Goal: Check status: Check status

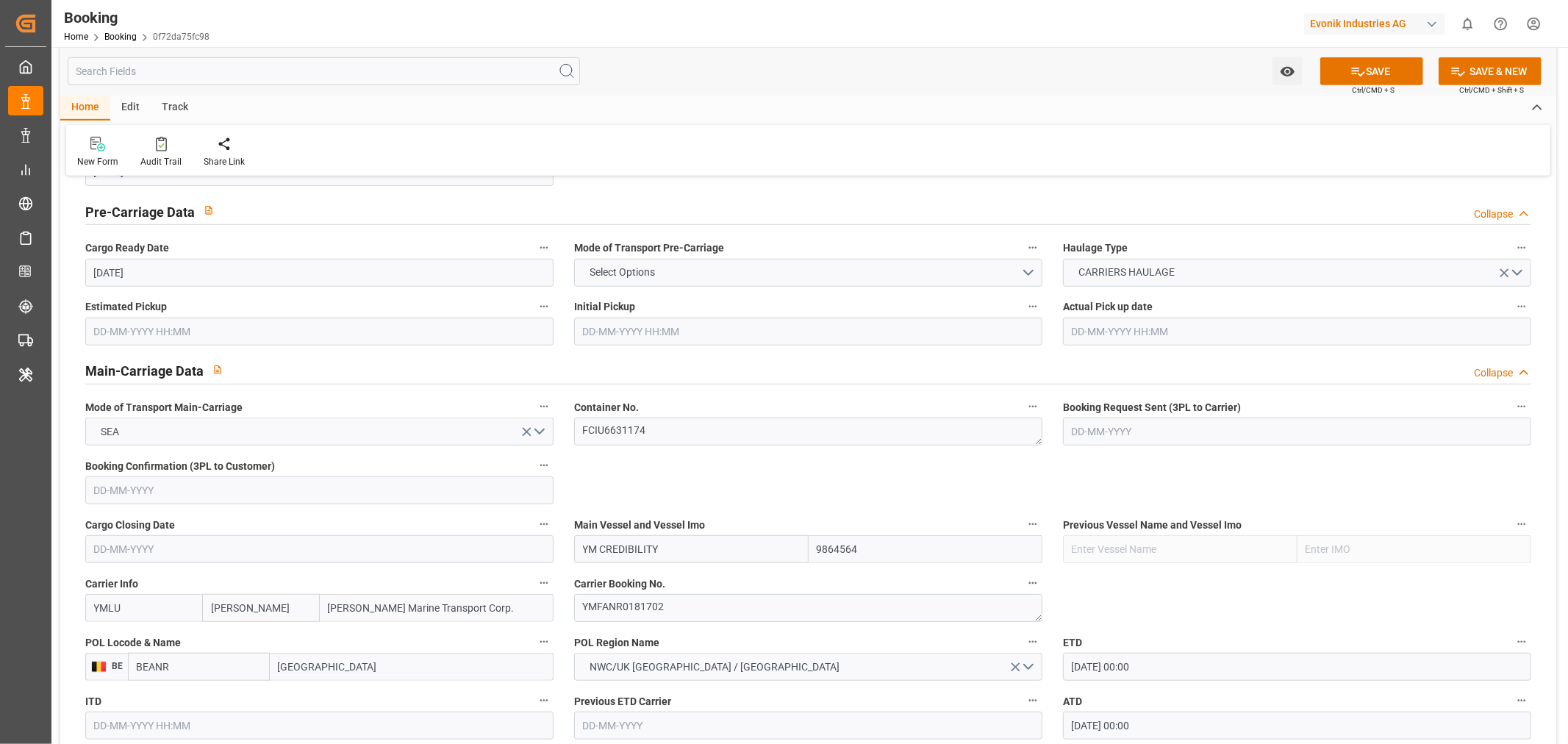
scroll to position [1062, 0]
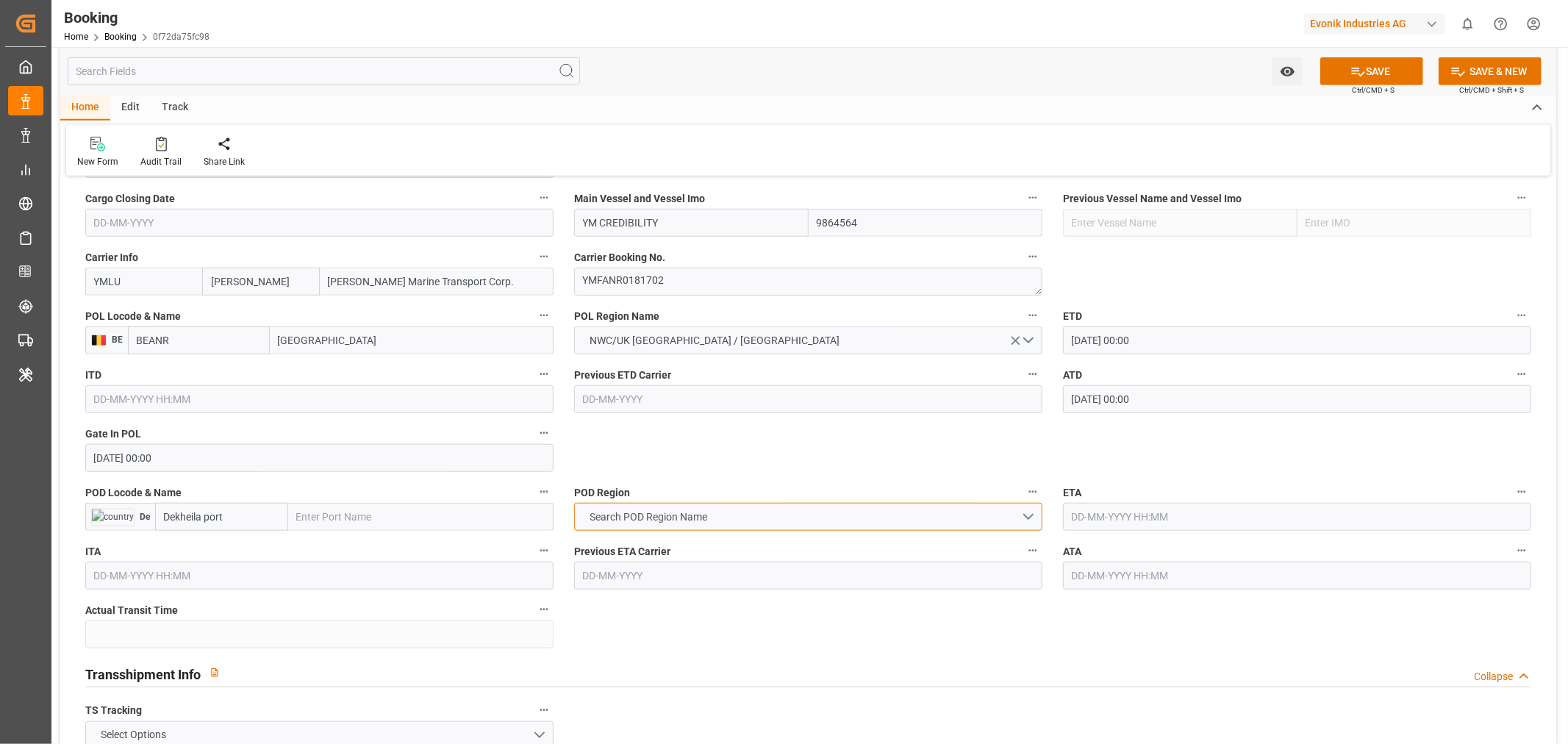
click at [1032, 520] on button "Search POD Region Name" at bounding box center [808, 517] width 468 height 28
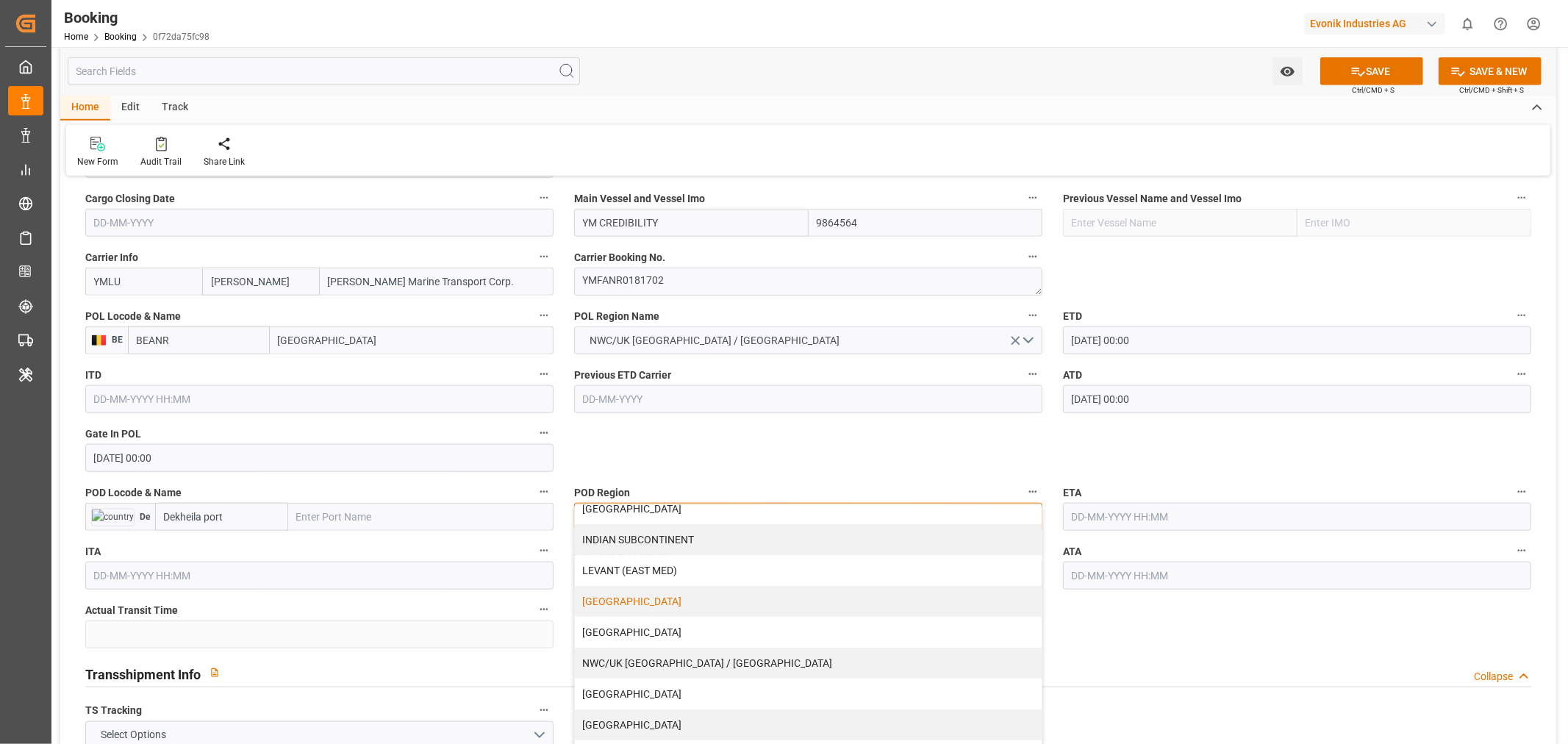
scroll to position [0, 0]
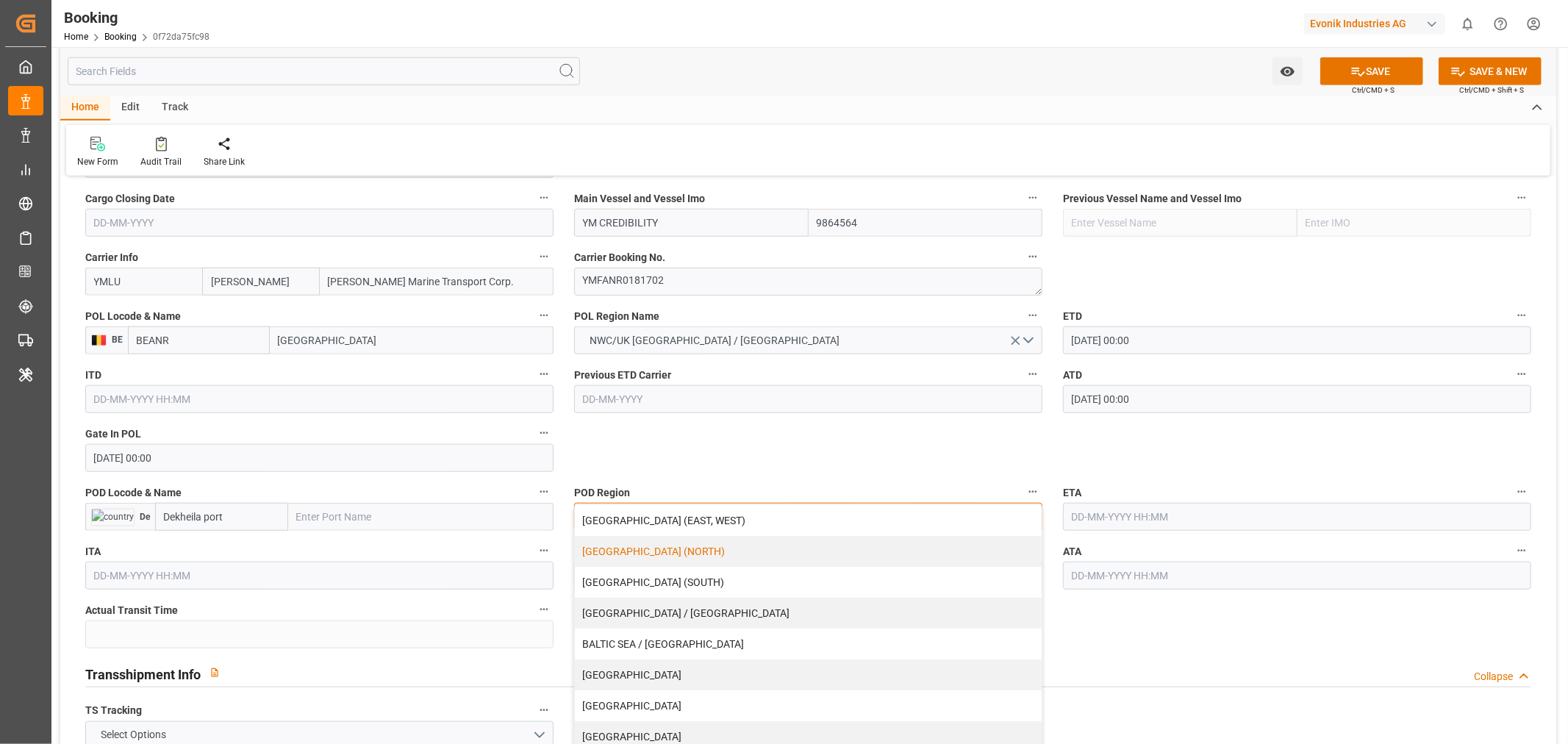
click at [635, 555] on div "[GEOGRAPHIC_DATA] (NORTH)" at bounding box center [808, 551] width 467 height 31
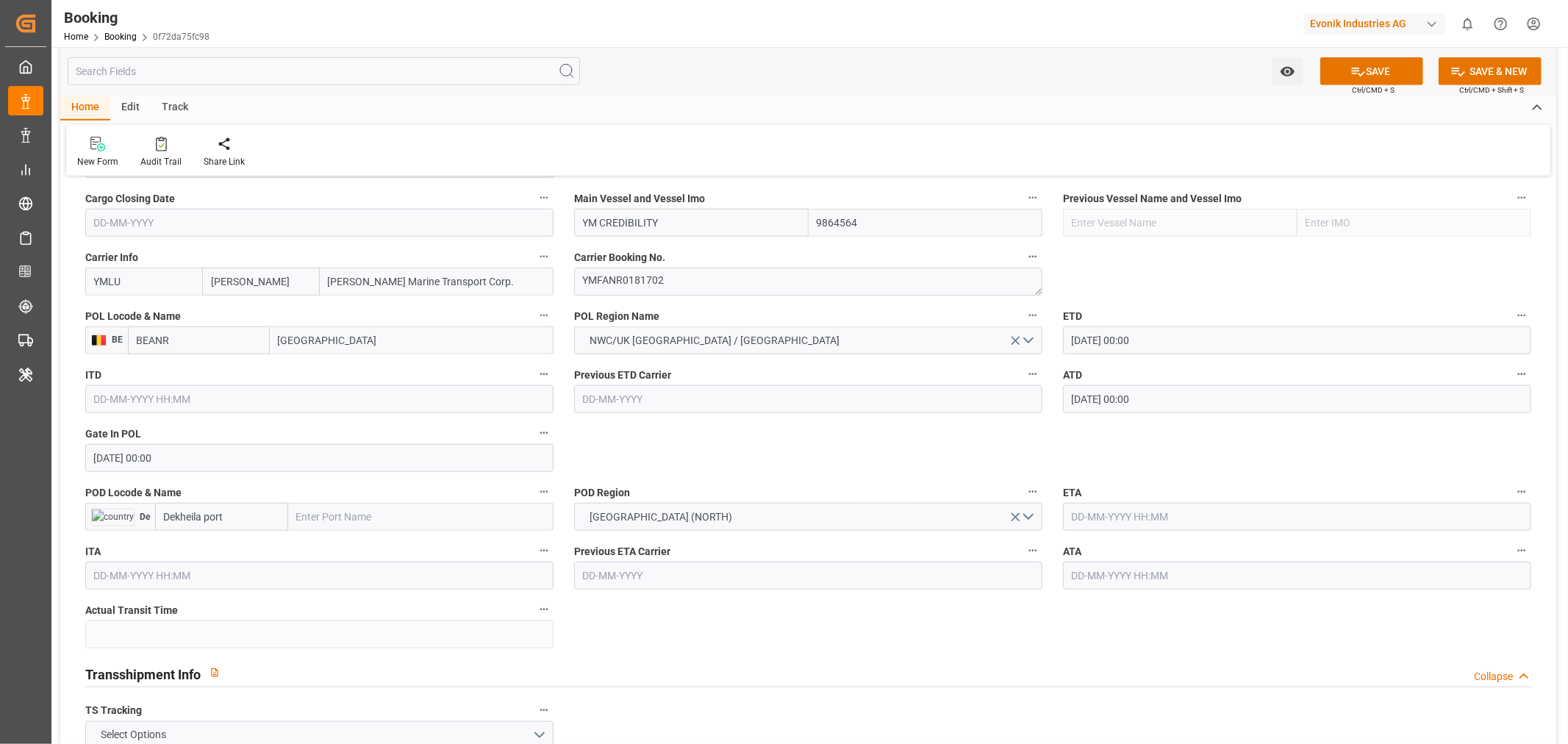
click at [300, 518] on input "text" at bounding box center [421, 517] width 265 height 28
paste input "EGEDK"
type input "EGEDK"
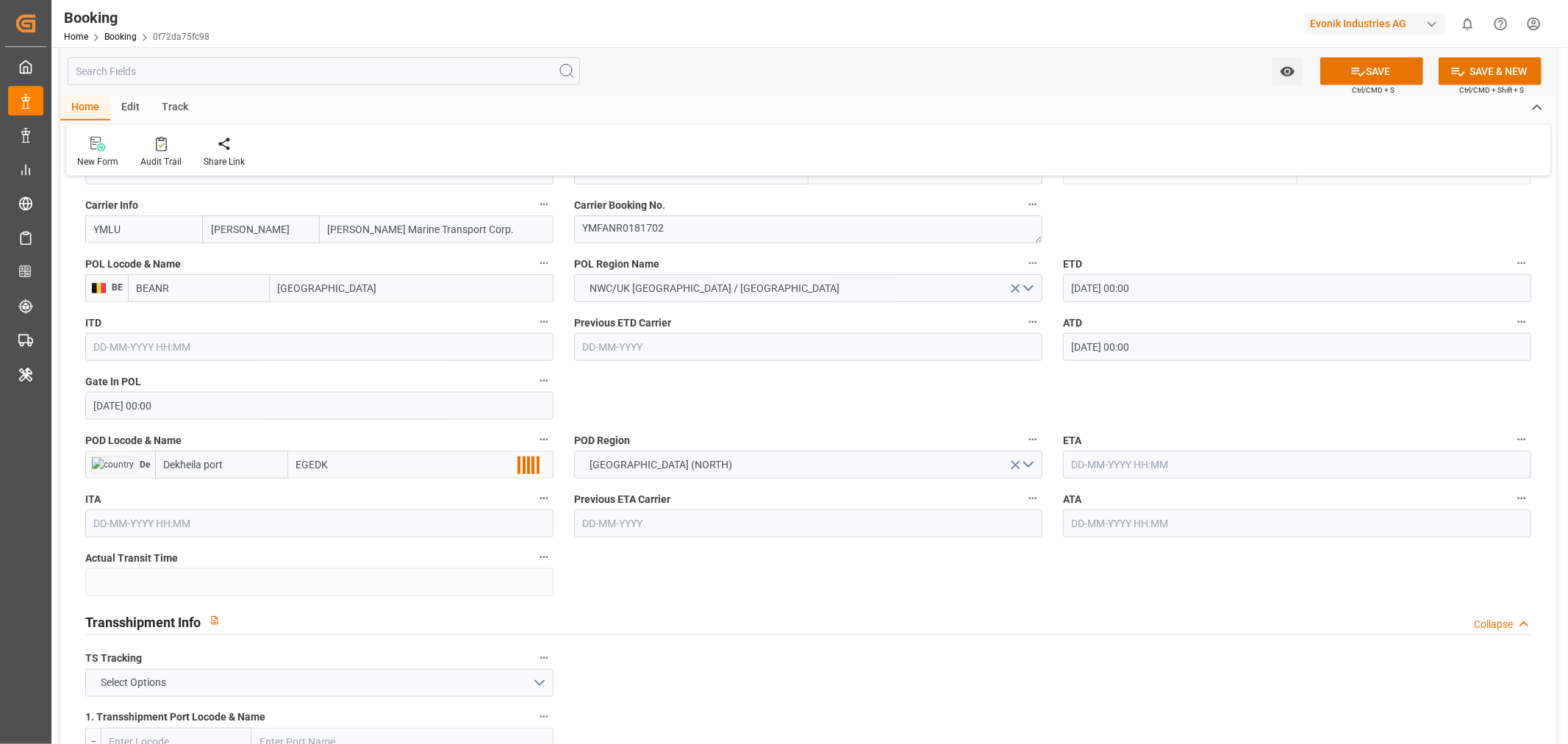
scroll to position [1143, 0]
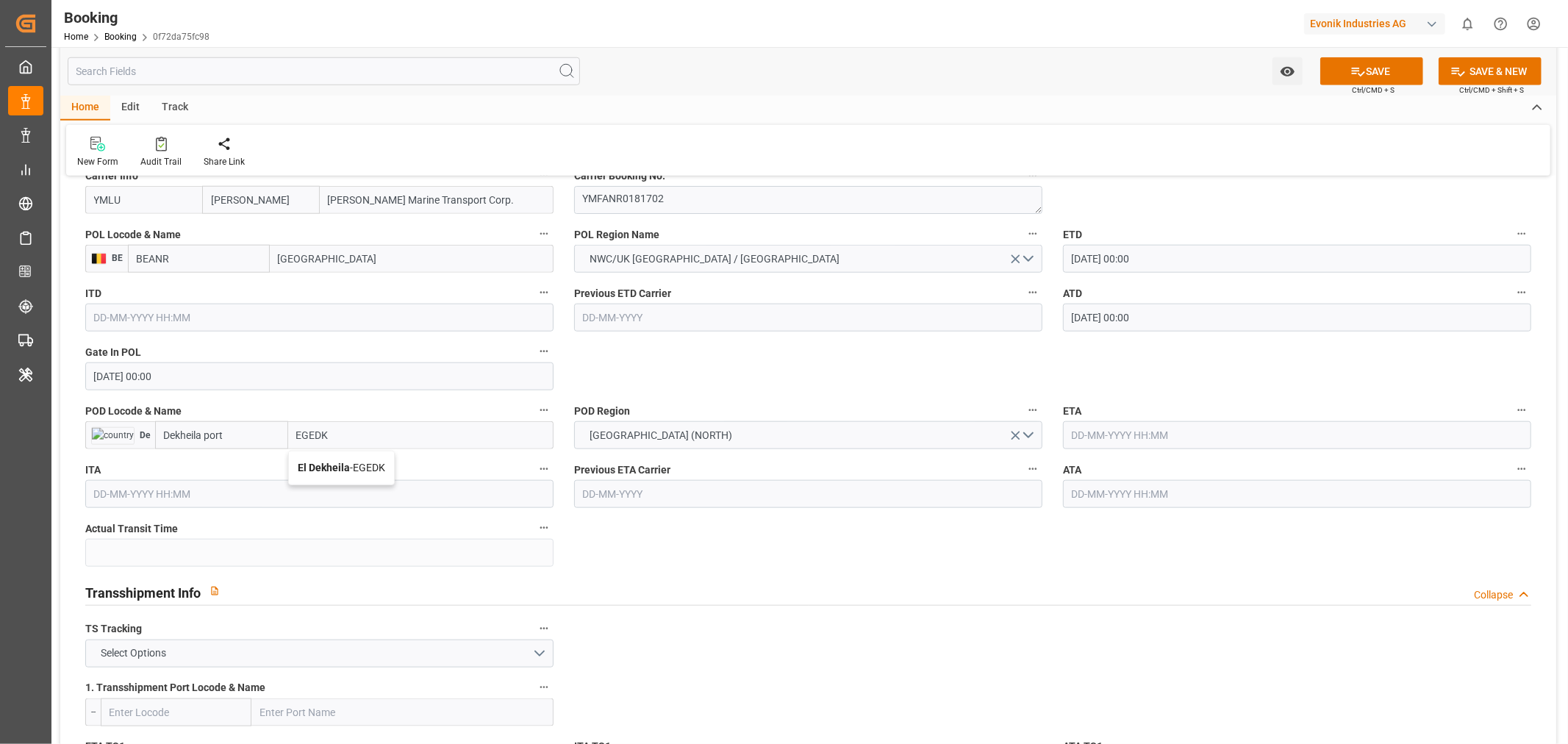
click at [351, 472] on span "El Dekheila - EGEDK" at bounding box center [342, 468] width 87 height 12
type input "EGEDK"
type input "El Dekheila"
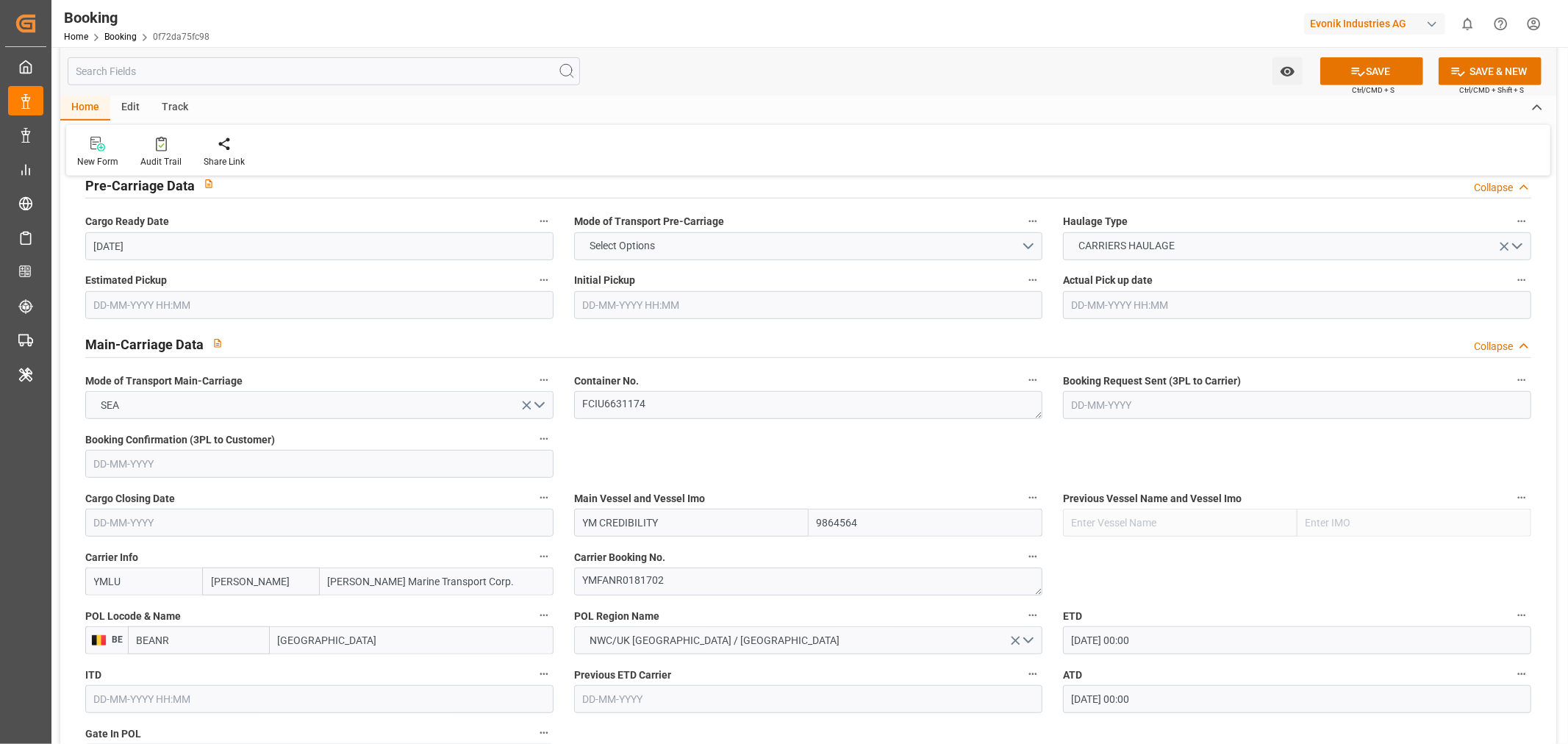
scroll to position [898, 0]
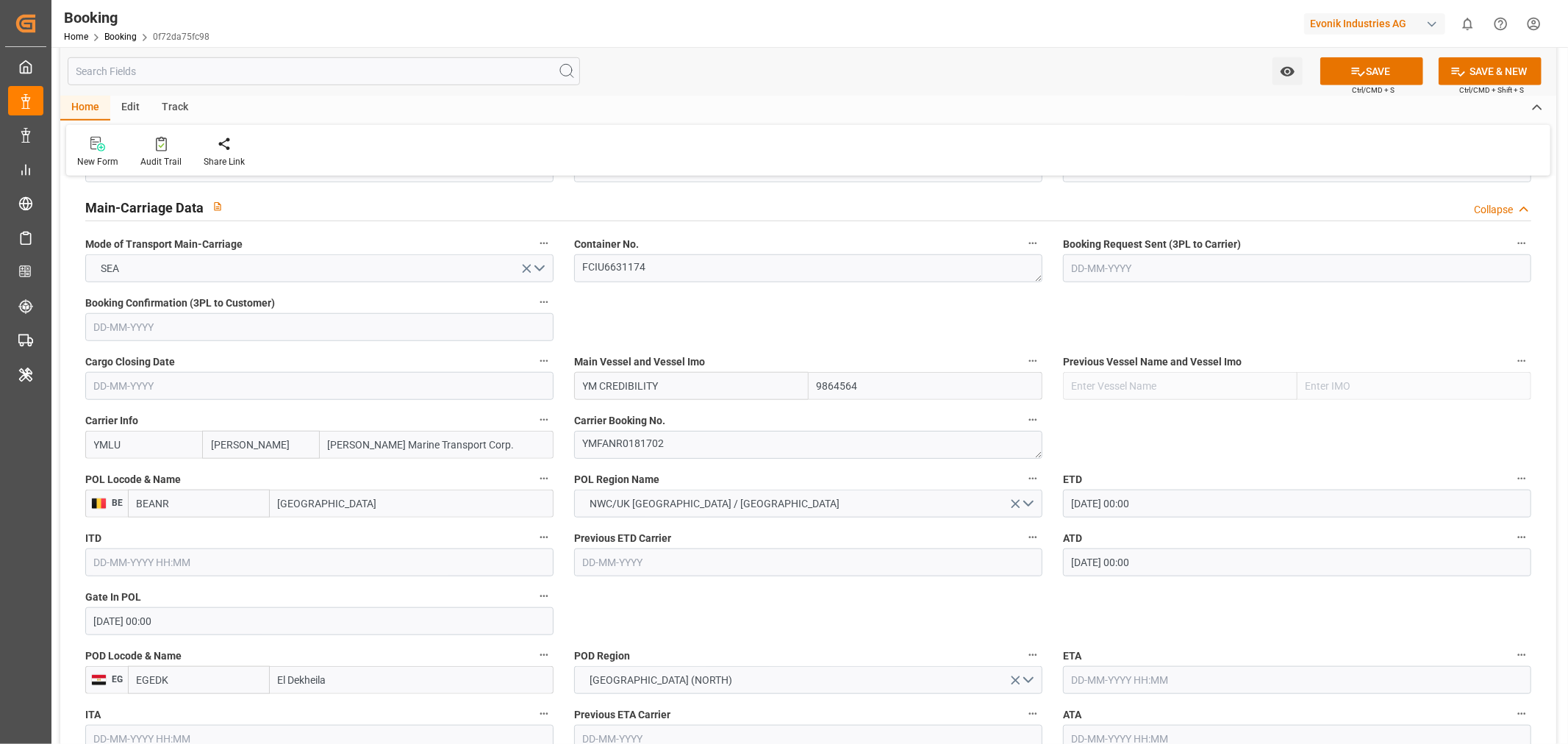
click at [637, 423] on span "Carrier Booking No." at bounding box center [619, 421] width 91 height 16
click at [1023, 423] on button "Carrier Booking No." at bounding box center [1033, 420] width 19 height 19
click at [636, 451] on div at bounding box center [784, 372] width 1568 height 744
click at [636, 448] on textarea "YMFANR0181702" at bounding box center [808, 445] width 468 height 28
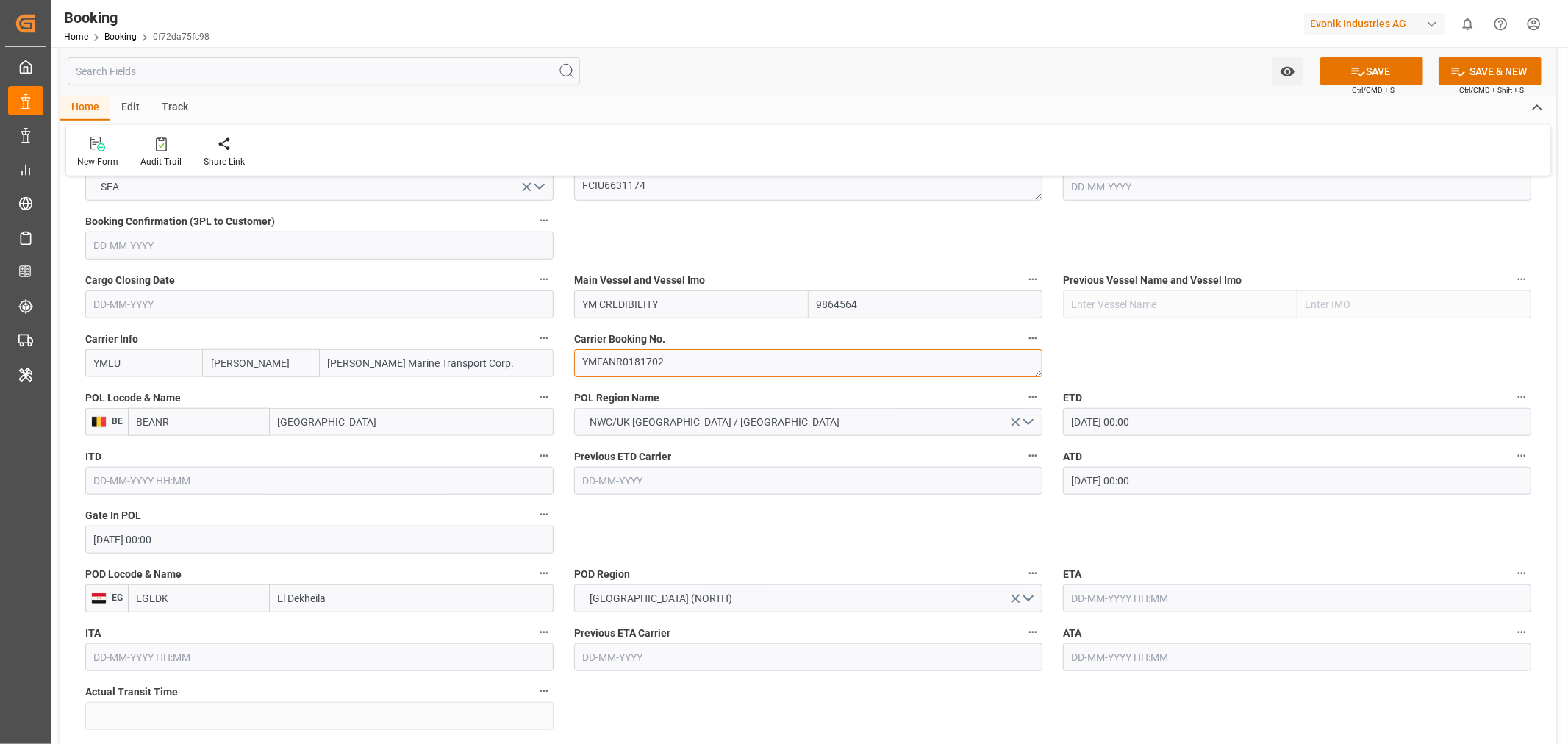
scroll to position [1143, 0]
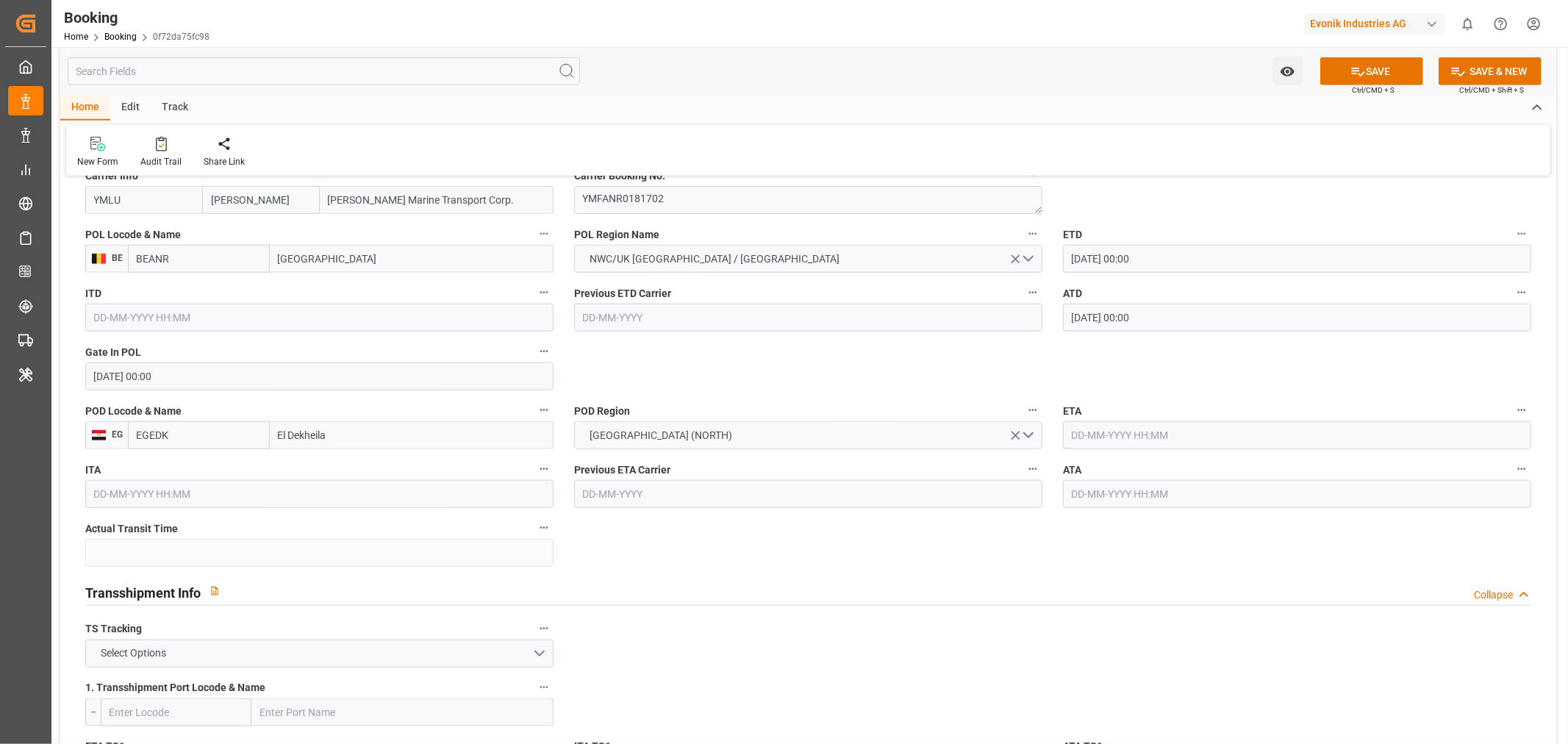
click at [1123, 428] on input "text" at bounding box center [1298, 435] width 468 height 28
paste input "2025/07/27"
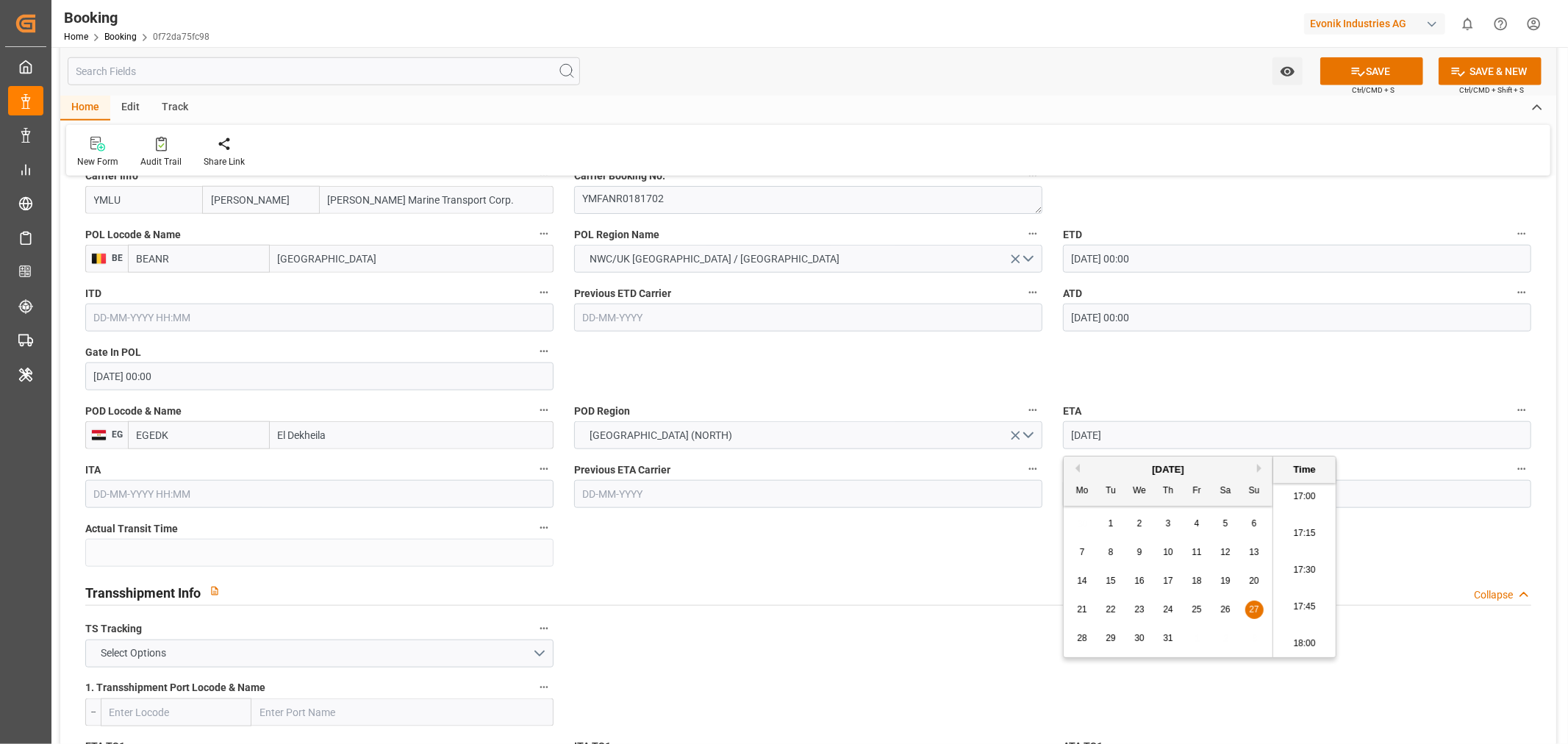
type input "[DATE] 00:00"
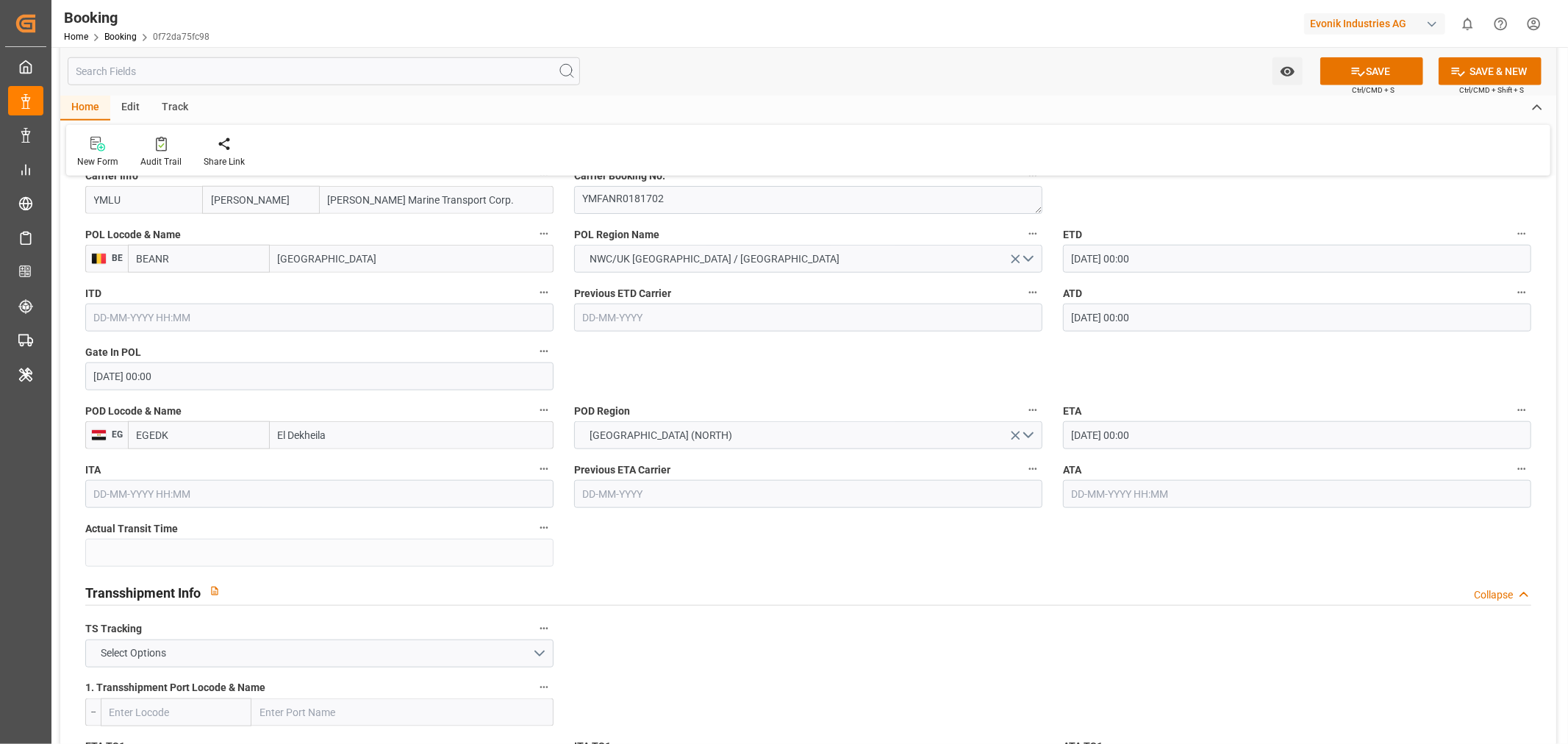
click at [1100, 487] on input "text" at bounding box center [1298, 494] width 468 height 28
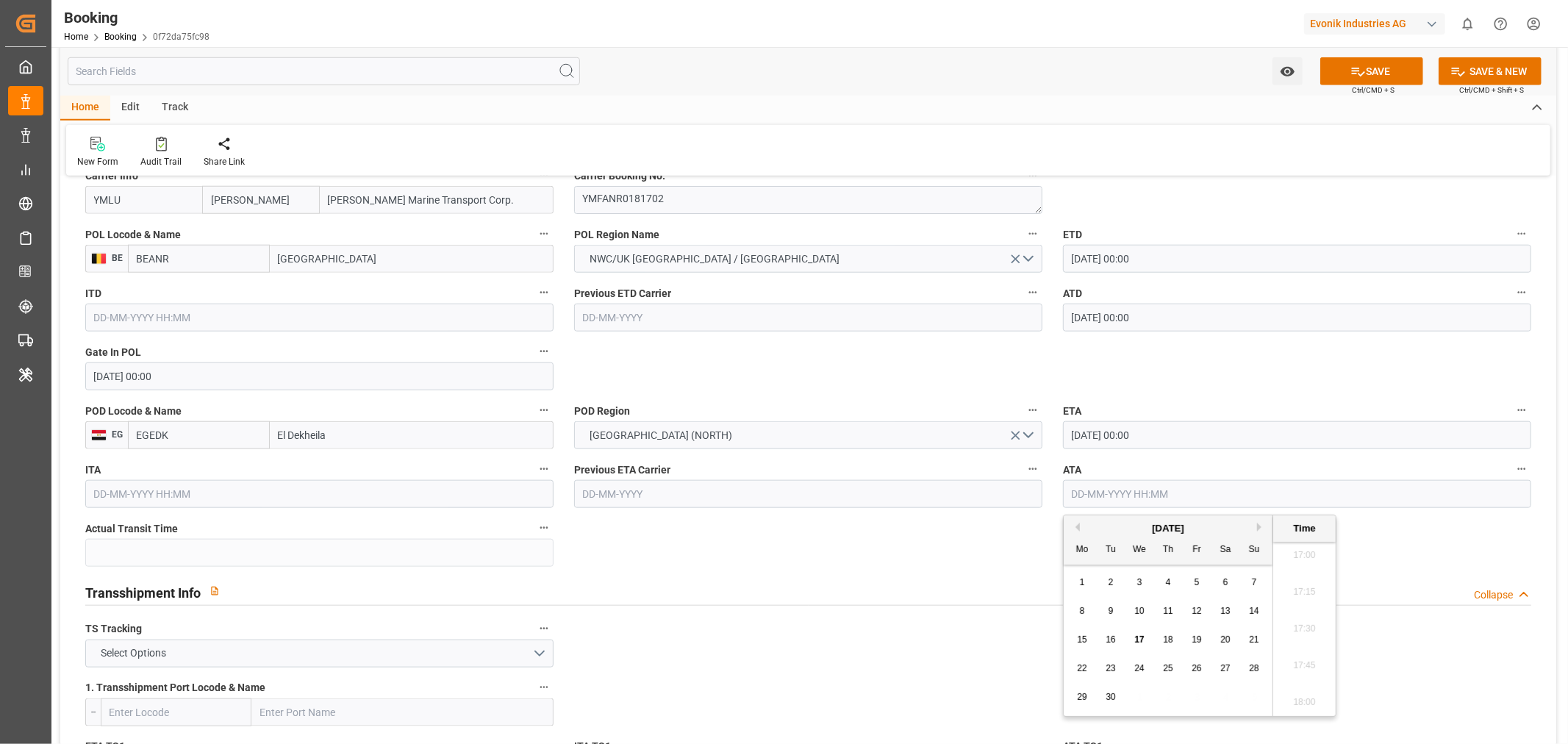
paste input "2025/07/27"
type input "[DATE] 00:00"
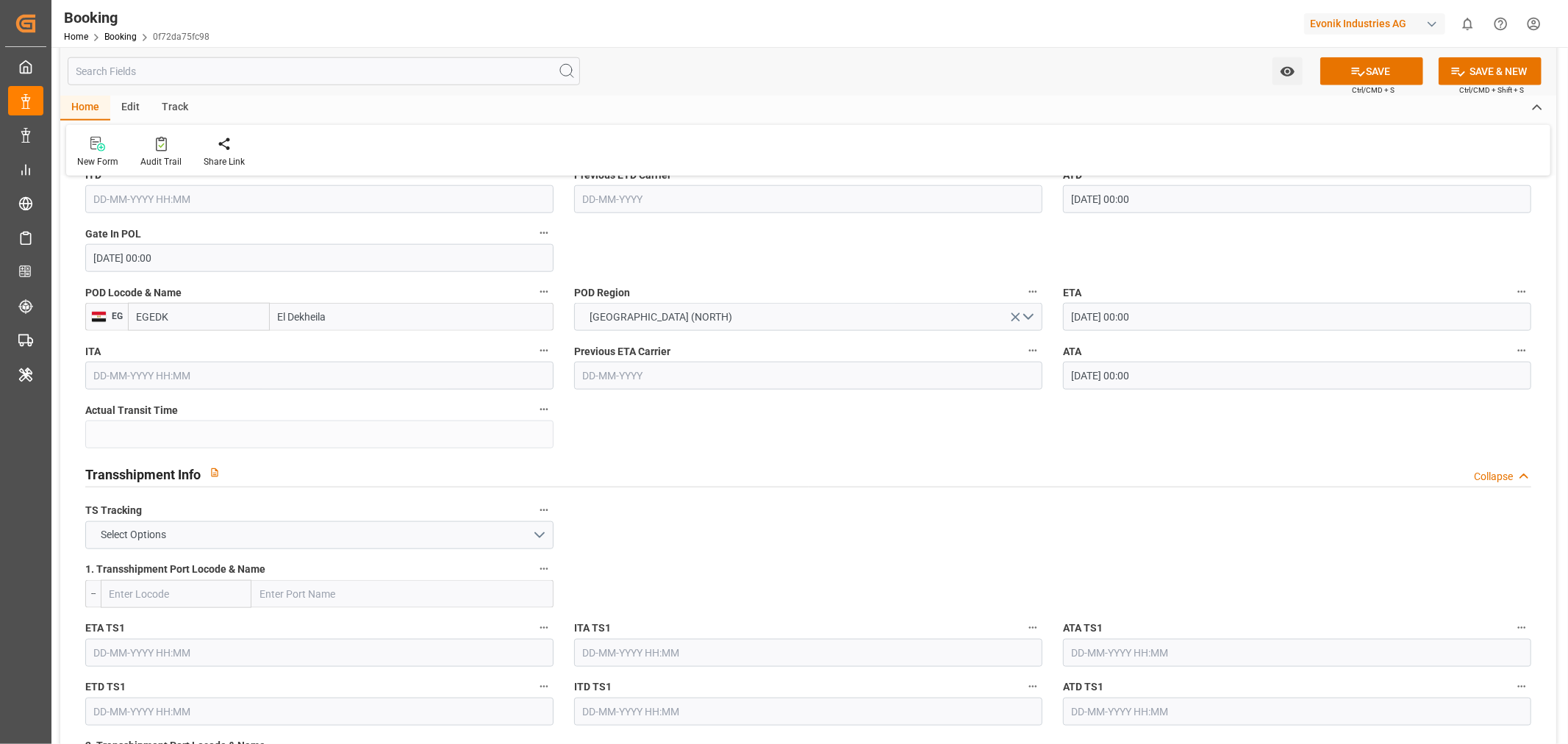
scroll to position [1388, 0]
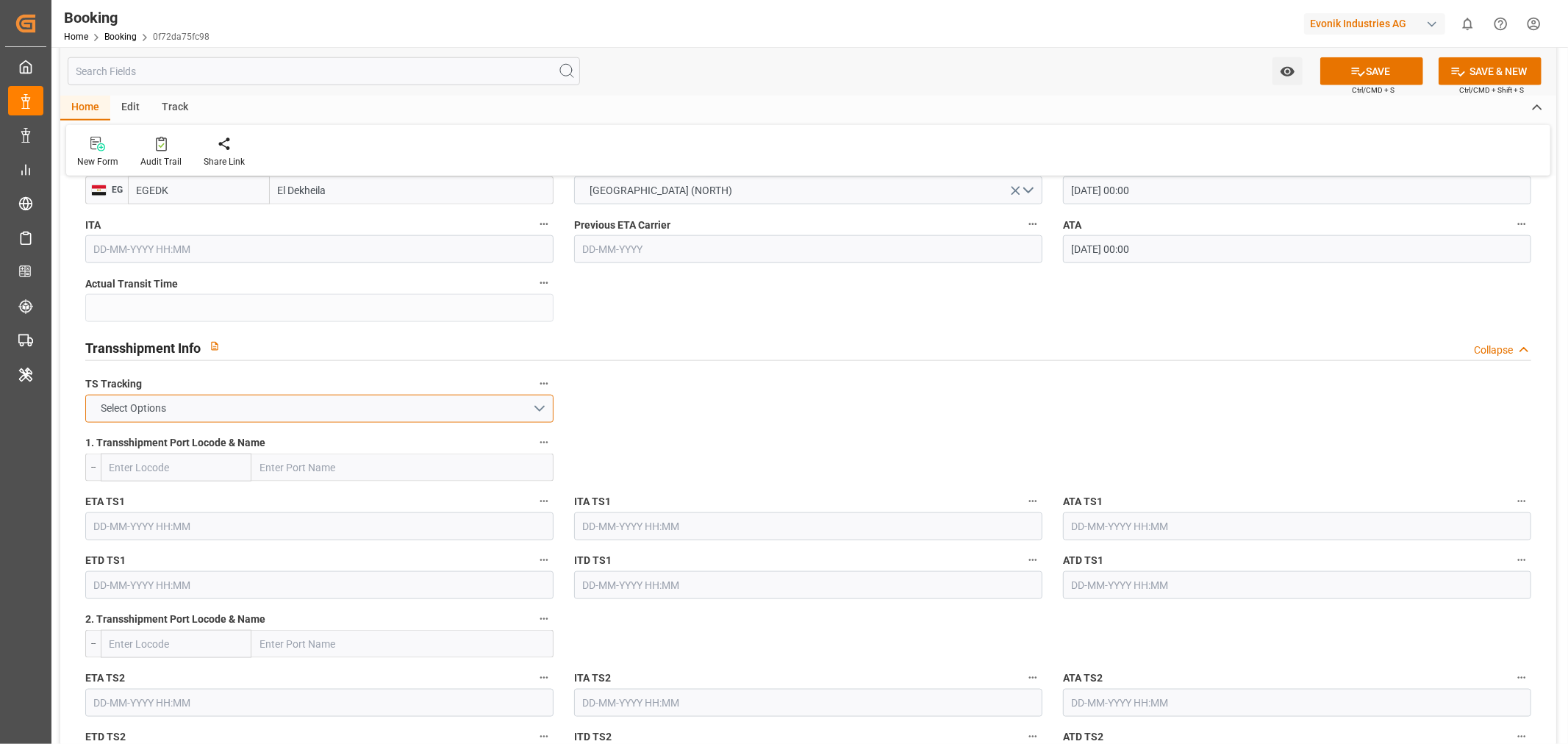
click at [546, 408] on button "Select Options" at bounding box center [319, 409] width 468 height 28
click at [245, 435] on div "FALSE" at bounding box center [319, 443] width 467 height 31
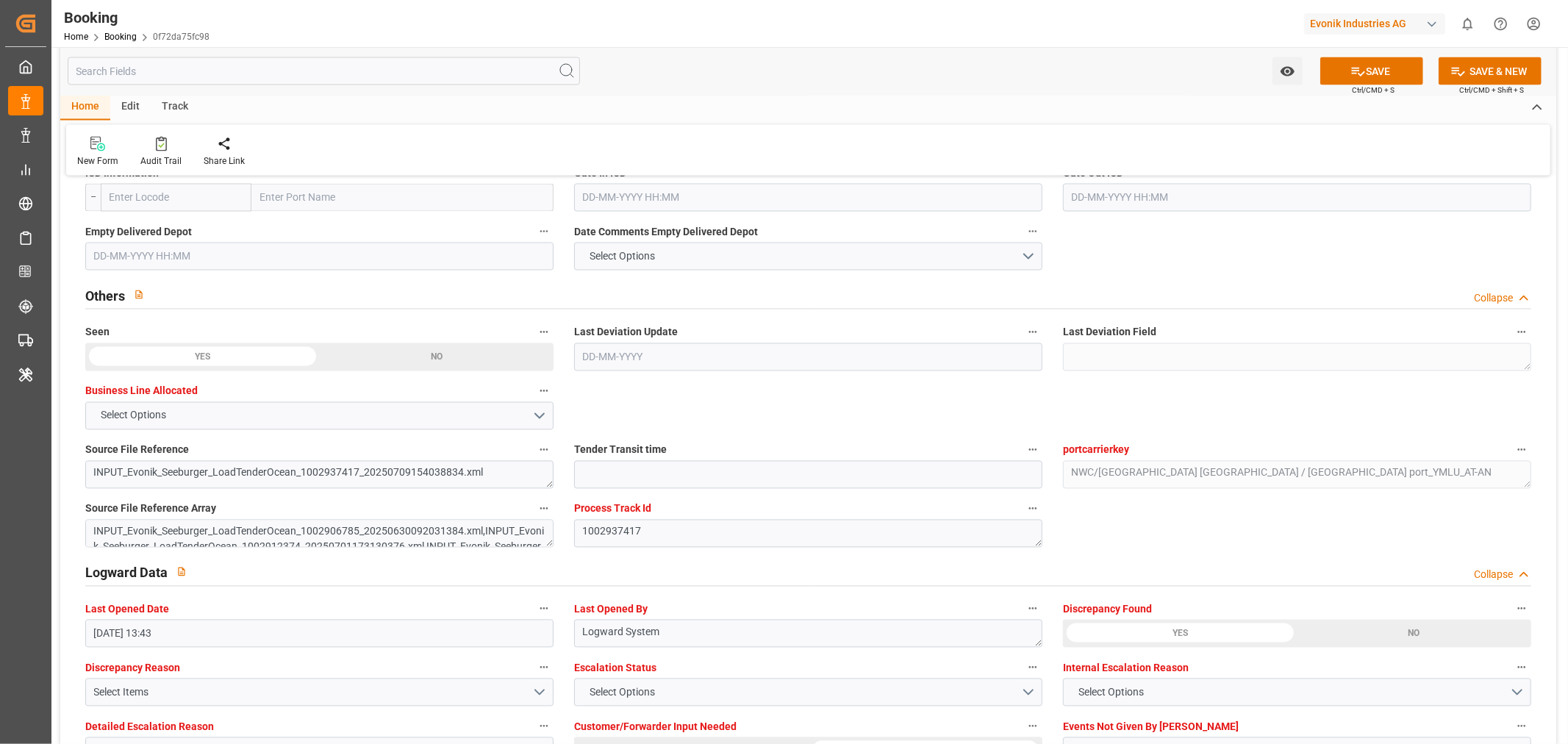
scroll to position [2042, 0]
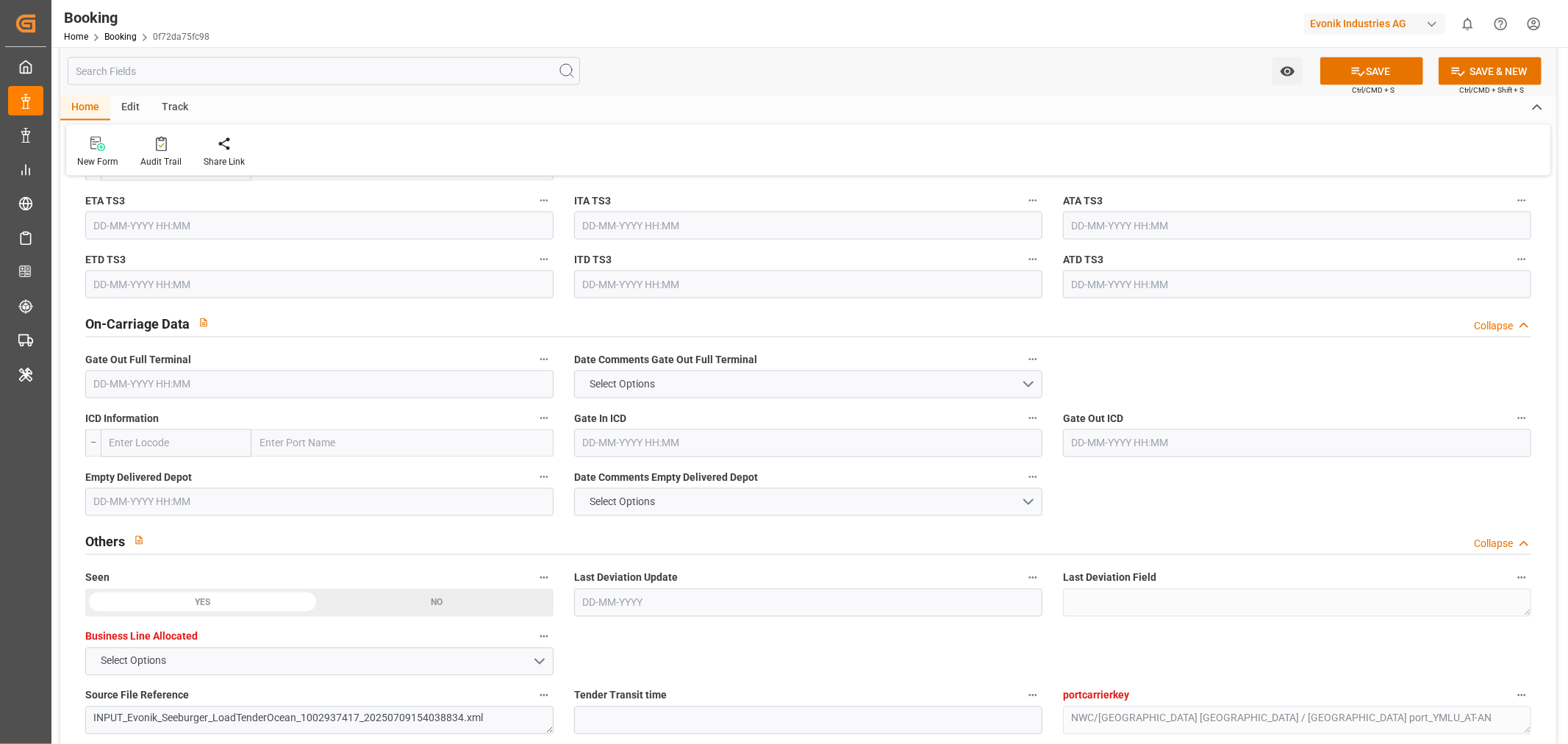
click at [128, 373] on input "text" at bounding box center [319, 385] width 468 height 28
paste input "[DATE]"
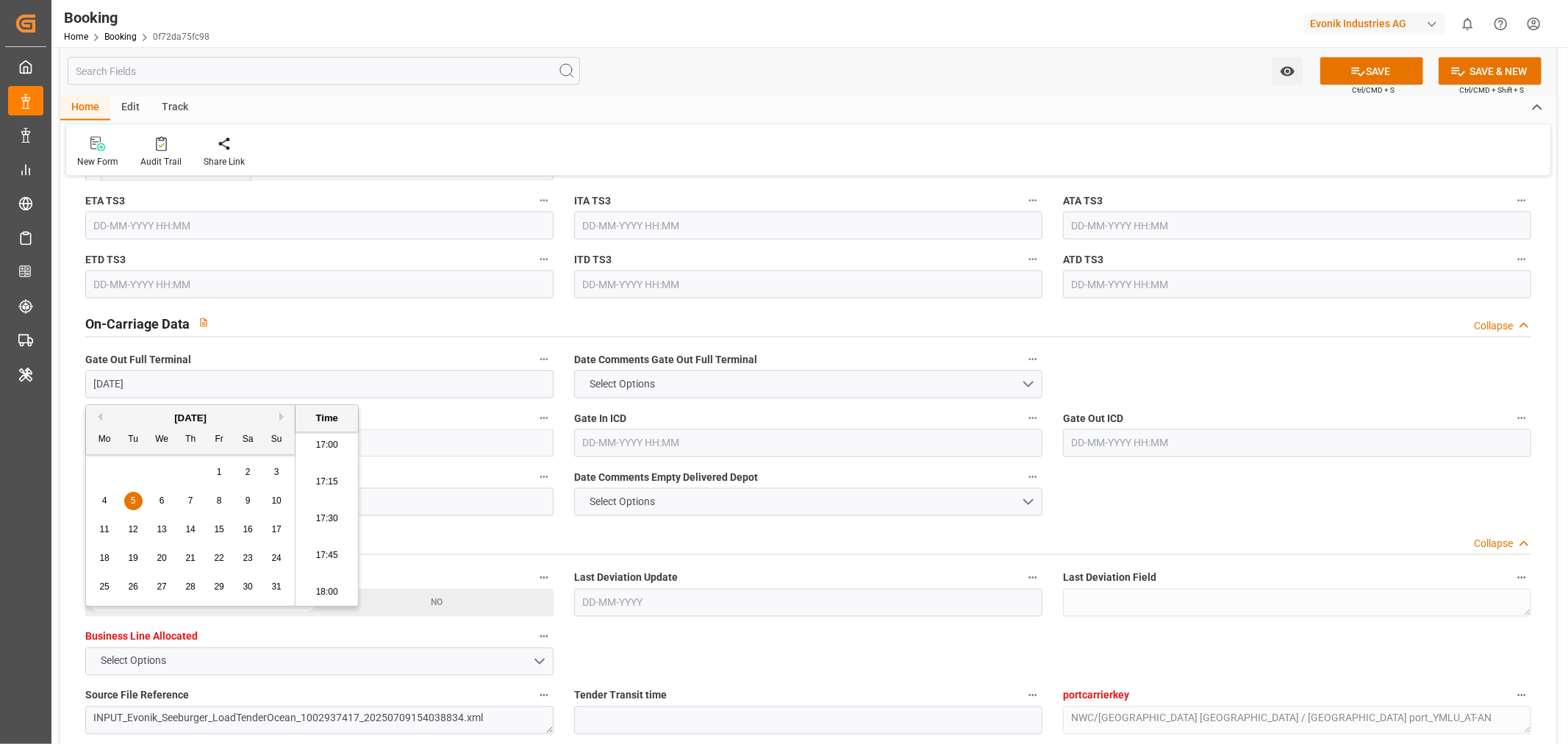
click at [336, 342] on div "On-Carriage Data Collapse" at bounding box center [808, 325] width 1466 height 42
type input "[DATE] 00:00"
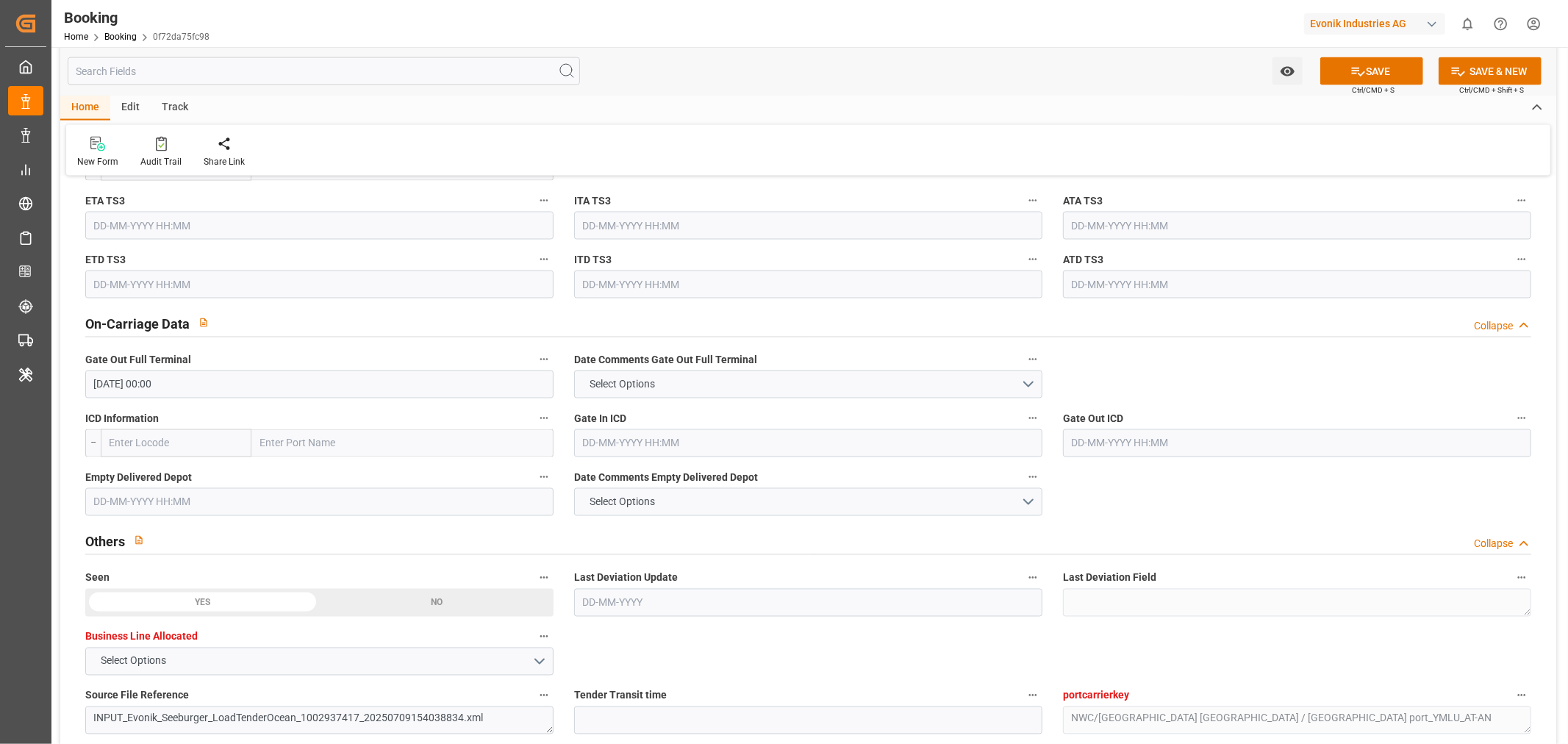
click at [127, 505] on input "text" at bounding box center [319, 502] width 468 height 28
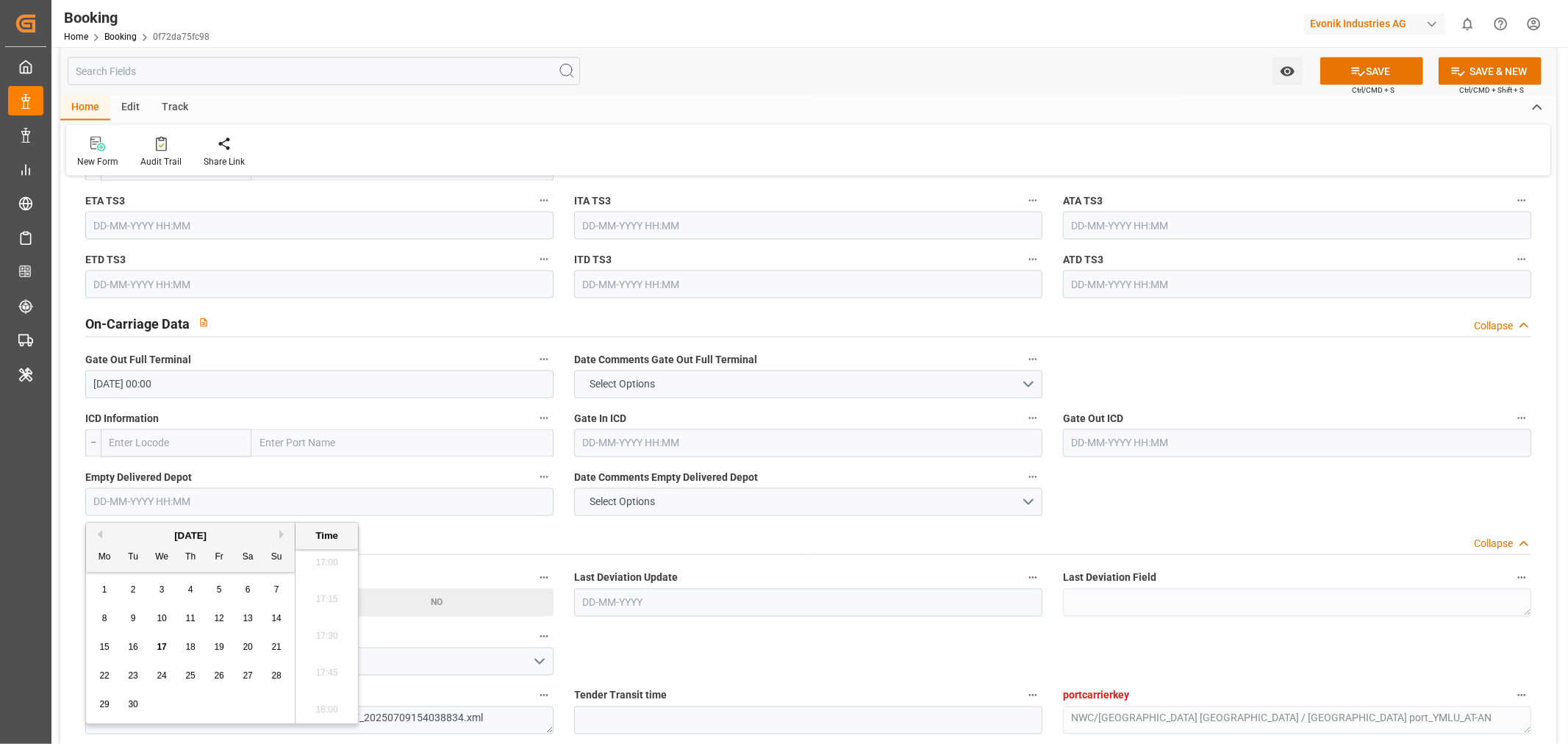
paste input "[DATE]"
click at [162, 617] on span "6" at bounding box center [162, 618] width 5 height 10
type input "06-08-2025 00:00"
click at [696, 569] on label "Last Deviation Update" at bounding box center [808, 579] width 468 height 21
click at [1023, 569] on button "Last Deviation Update" at bounding box center [1033, 578] width 19 height 19
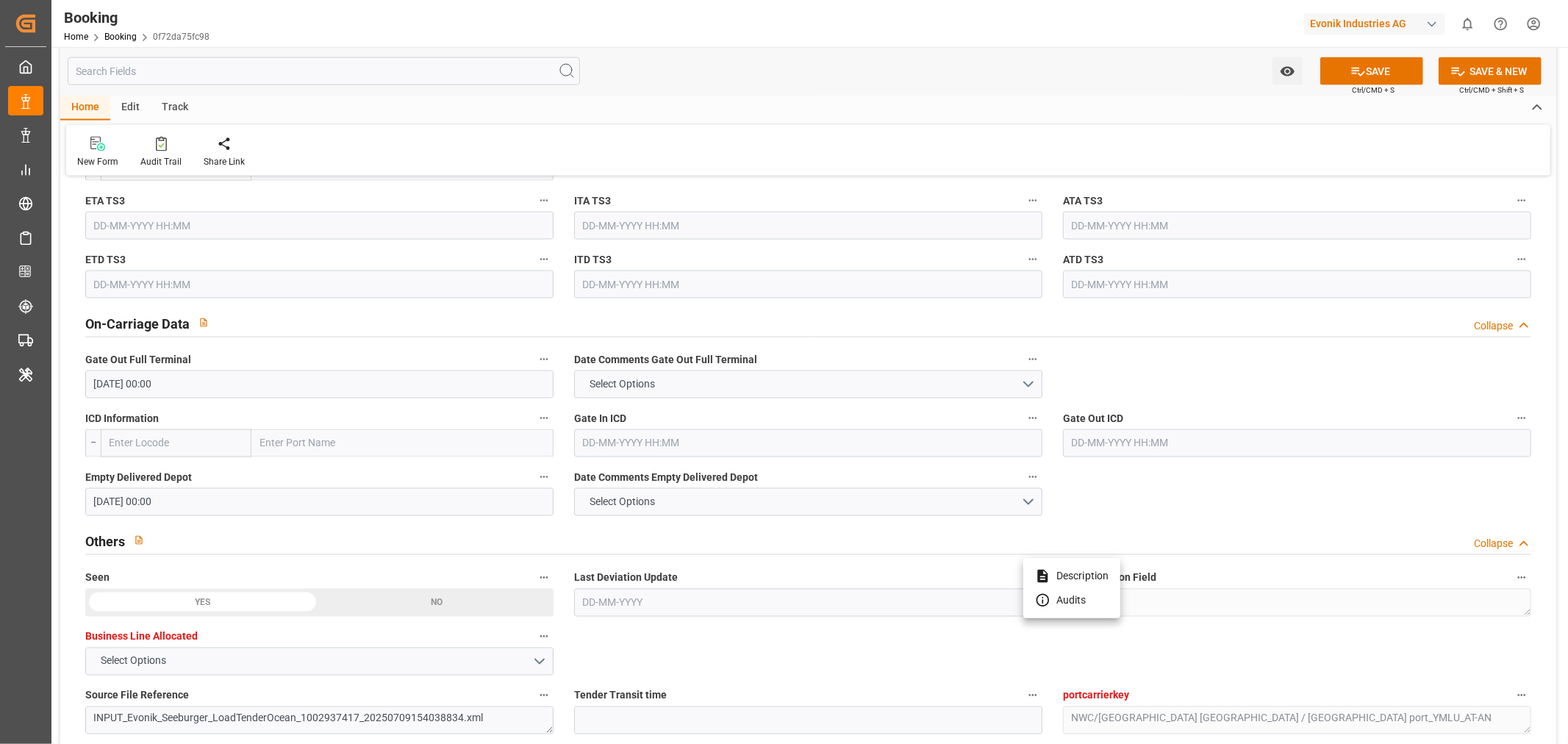
click at [687, 571] on div at bounding box center [784, 372] width 1568 height 744
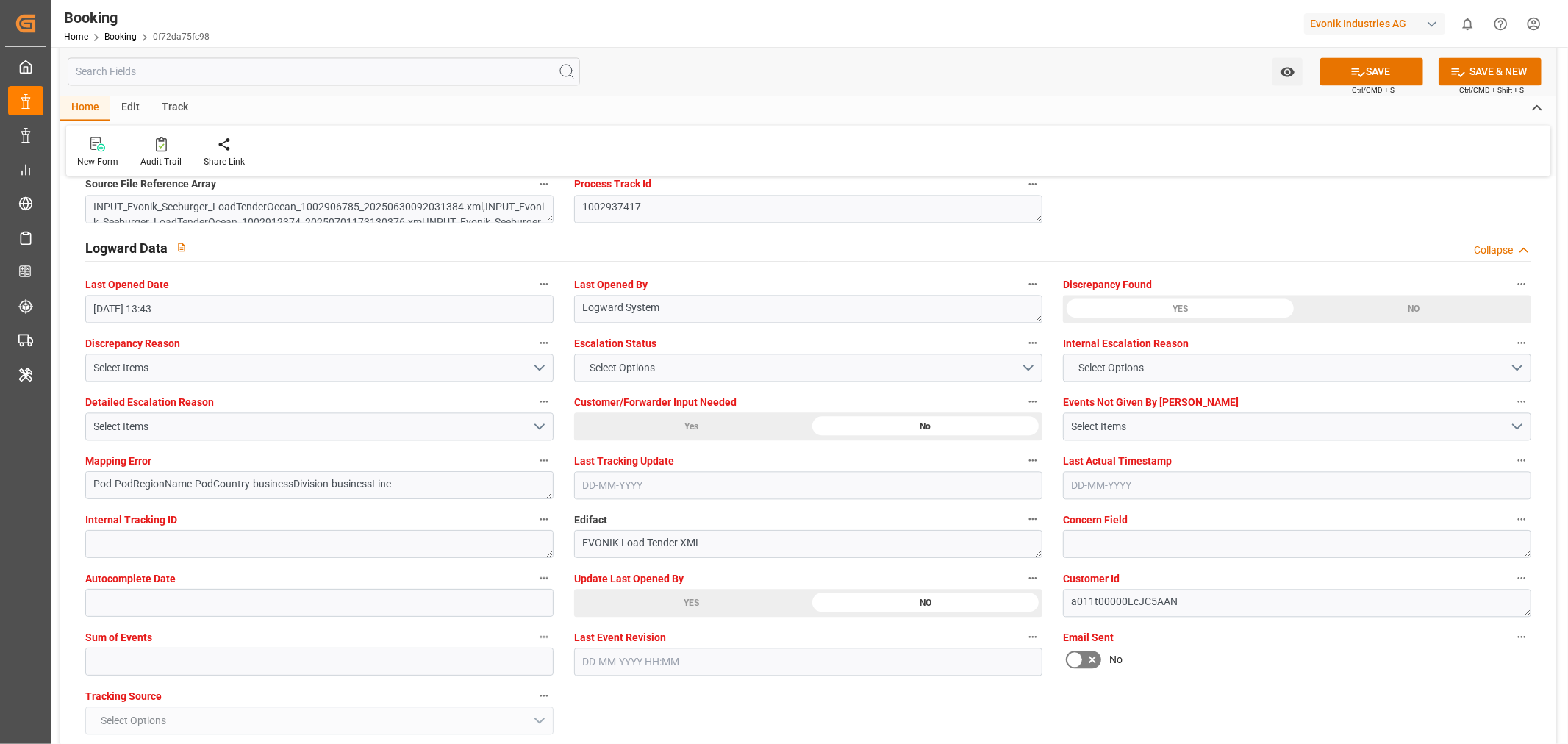
scroll to position [2614, 0]
click at [245, 648] on input "text" at bounding box center [319, 660] width 468 height 28
type input "0"
click at [1380, 62] on button "SAVE" at bounding box center [1372, 71] width 103 height 28
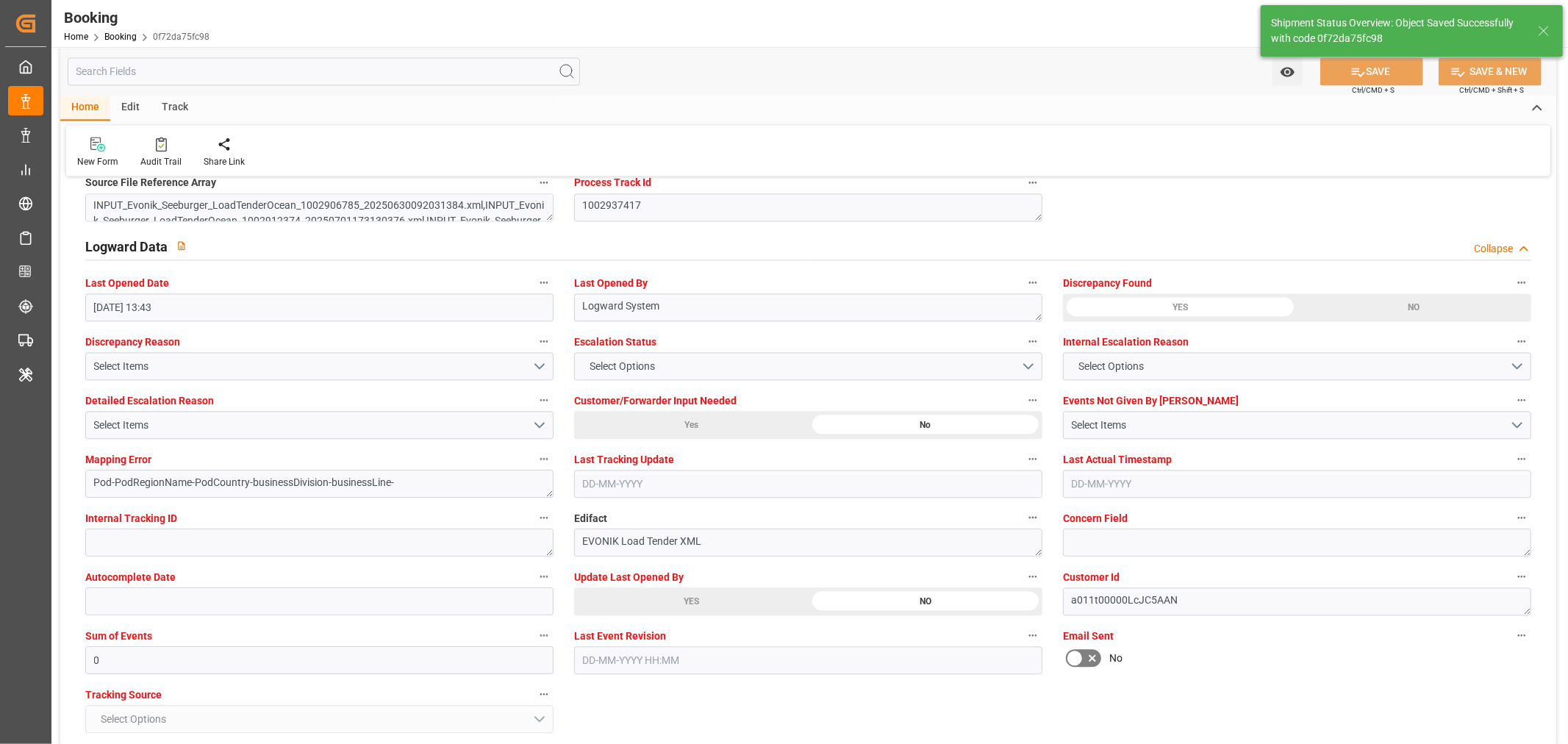
type input "YM CREDIBILITY"
type input "15"
type input "[DATE] 00:00"
type input "17-09-2025 12:13"
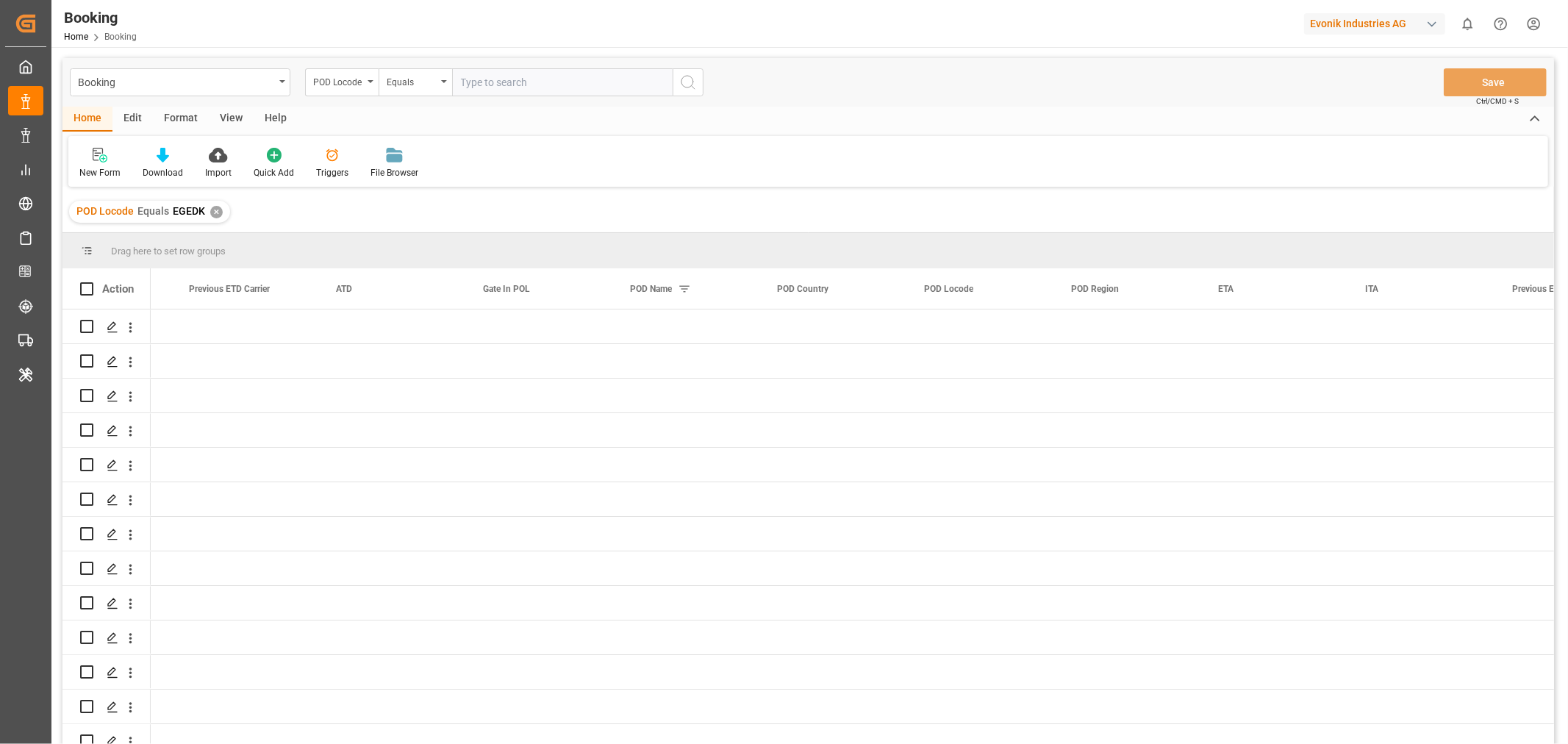
scroll to position [0, 7773]
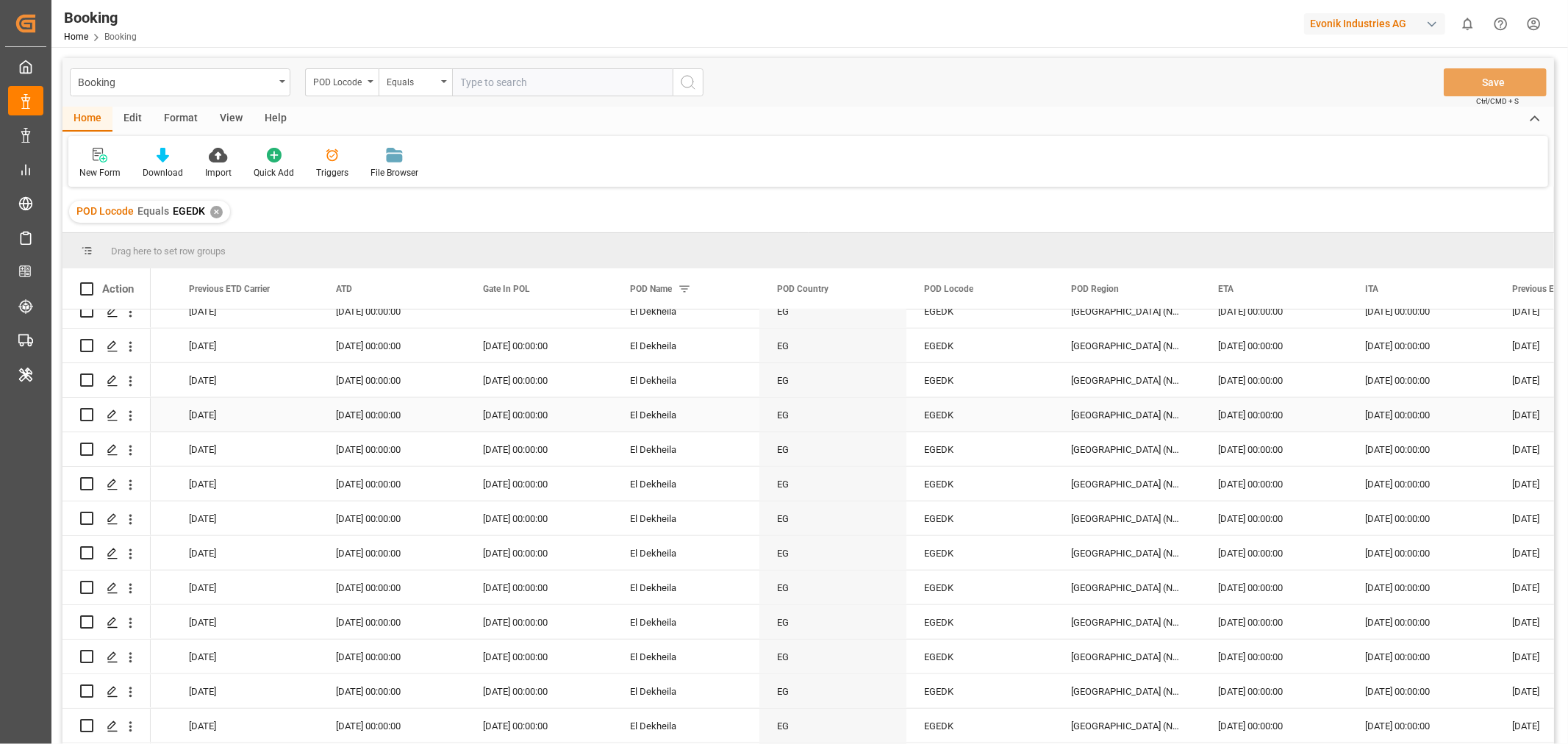
click at [939, 413] on div "EGEDK" at bounding box center [980, 415] width 147 height 34
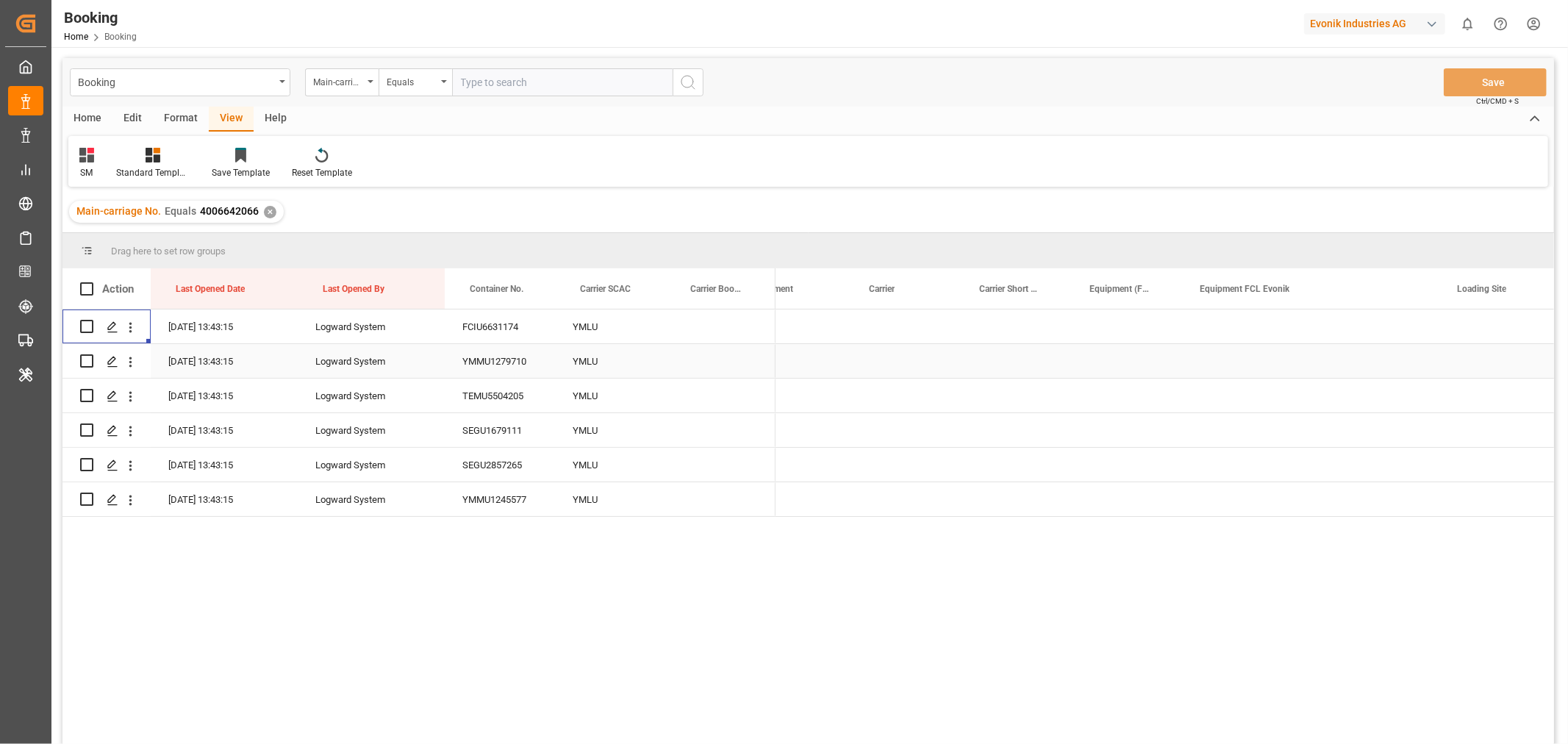
scroll to position [0, 1394]
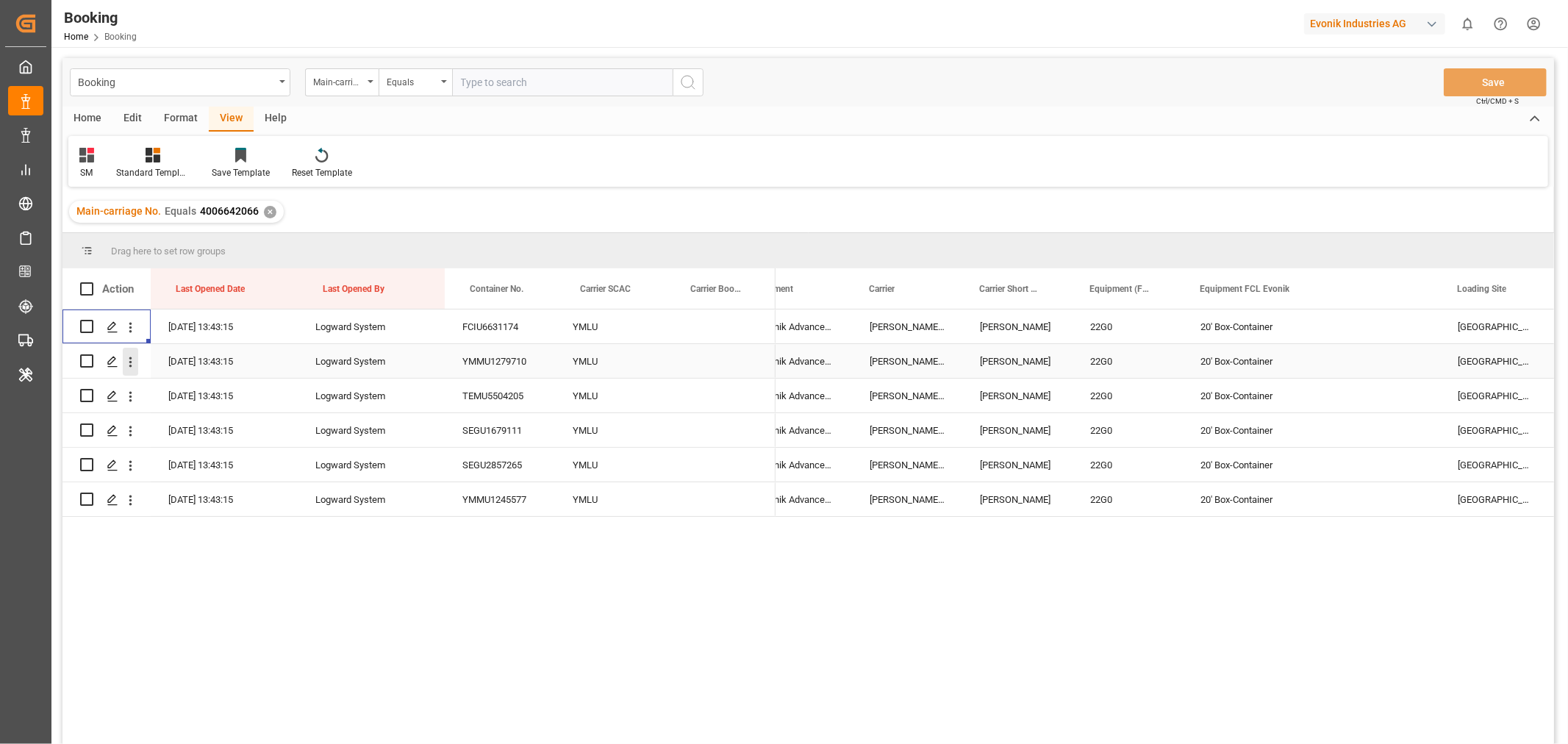
click at [135, 363] on icon "open menu" at bounding box center [130, 362] width 16 height 16
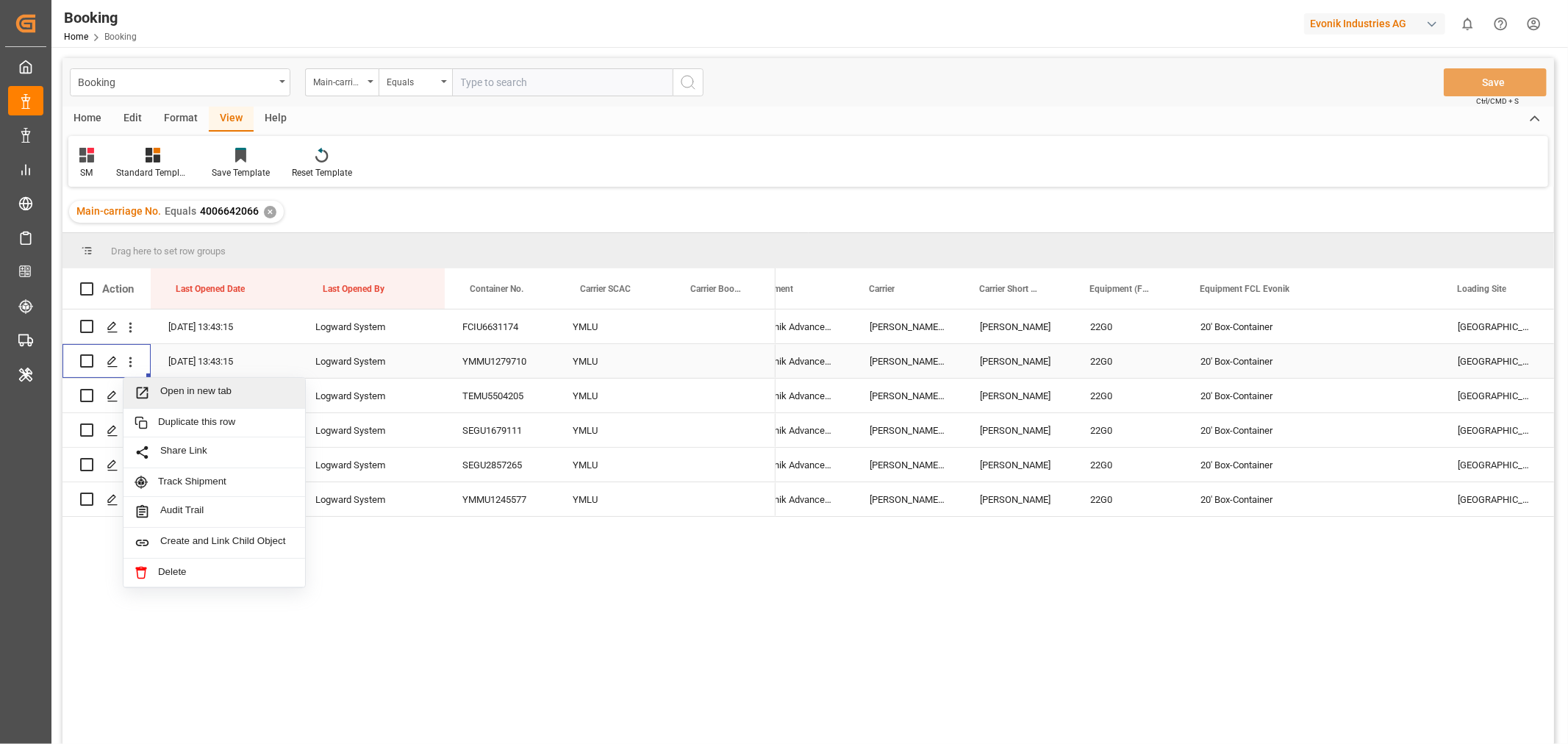
click at [206, 381] on div "Open in new tab" at bounding box center [214, 393] width 182 height 31
click at [134, 391] on icon "open menu" at bounding box center [130, 396] width 16 height 16
click at [197, 413] on div "Open in new tab" at bounding box center [214, 428] width 182 height 31
click at [130, 431] on icon "open menu" at bounding box center [131, 431] width 3 height 10
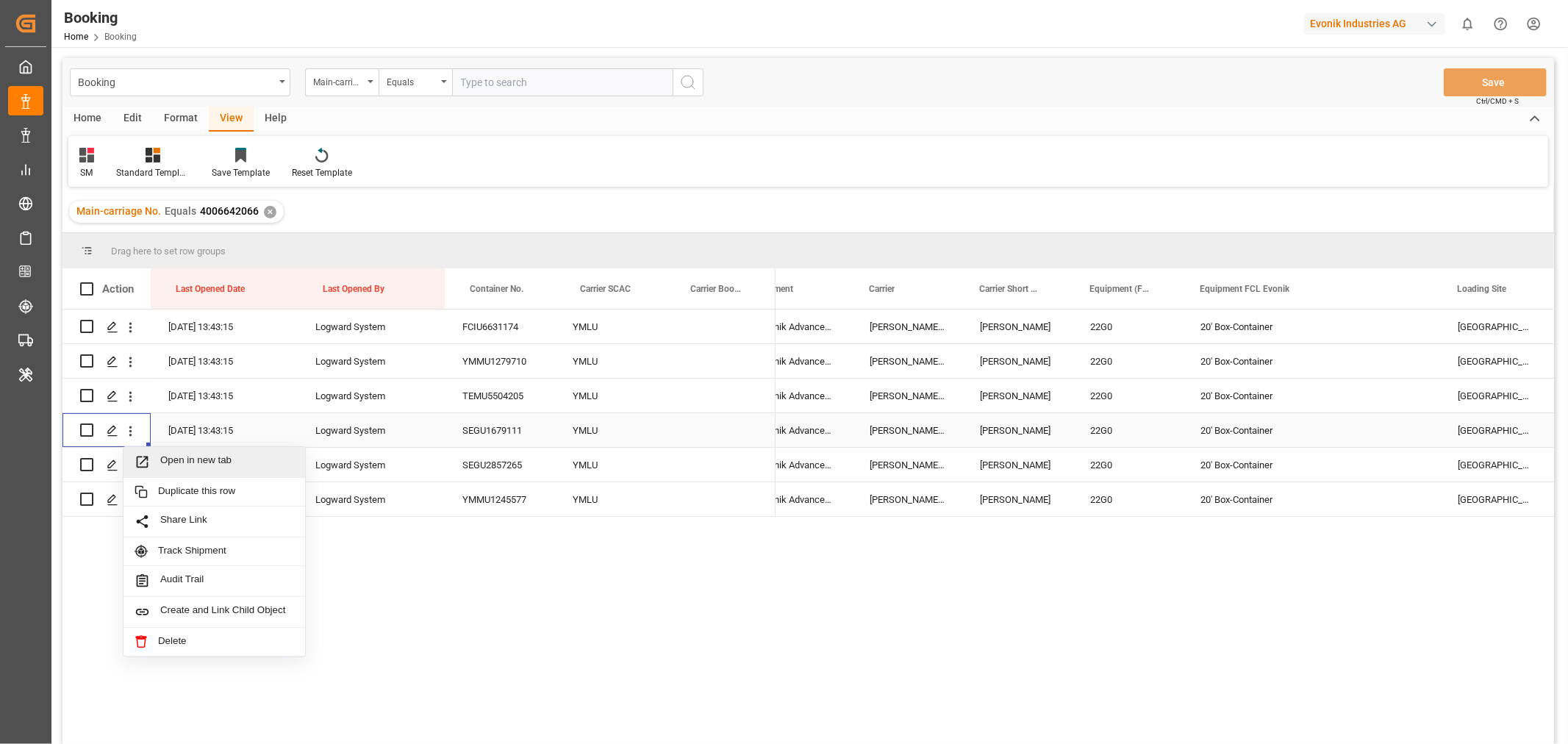
click at [216, 459] on span "Open in new tab" at bounding box center [227, 462] width 134 height 16
click at [127, 465] on icon "open menu" at bounding box center [130, 465] width 16 height 16
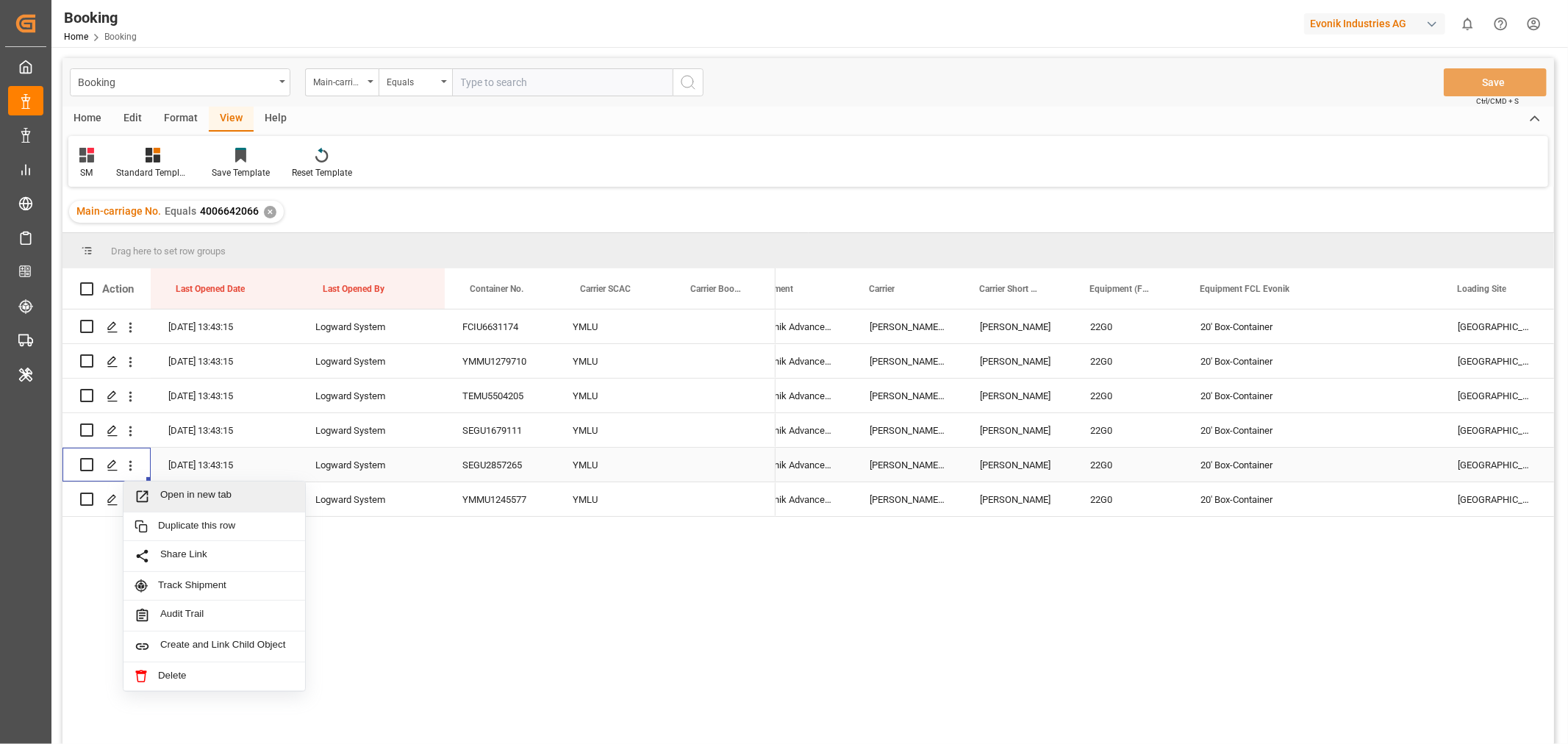
click at [219, 491] on span "Open in new tab" at bounding box center [227, 496] width 134 height 16
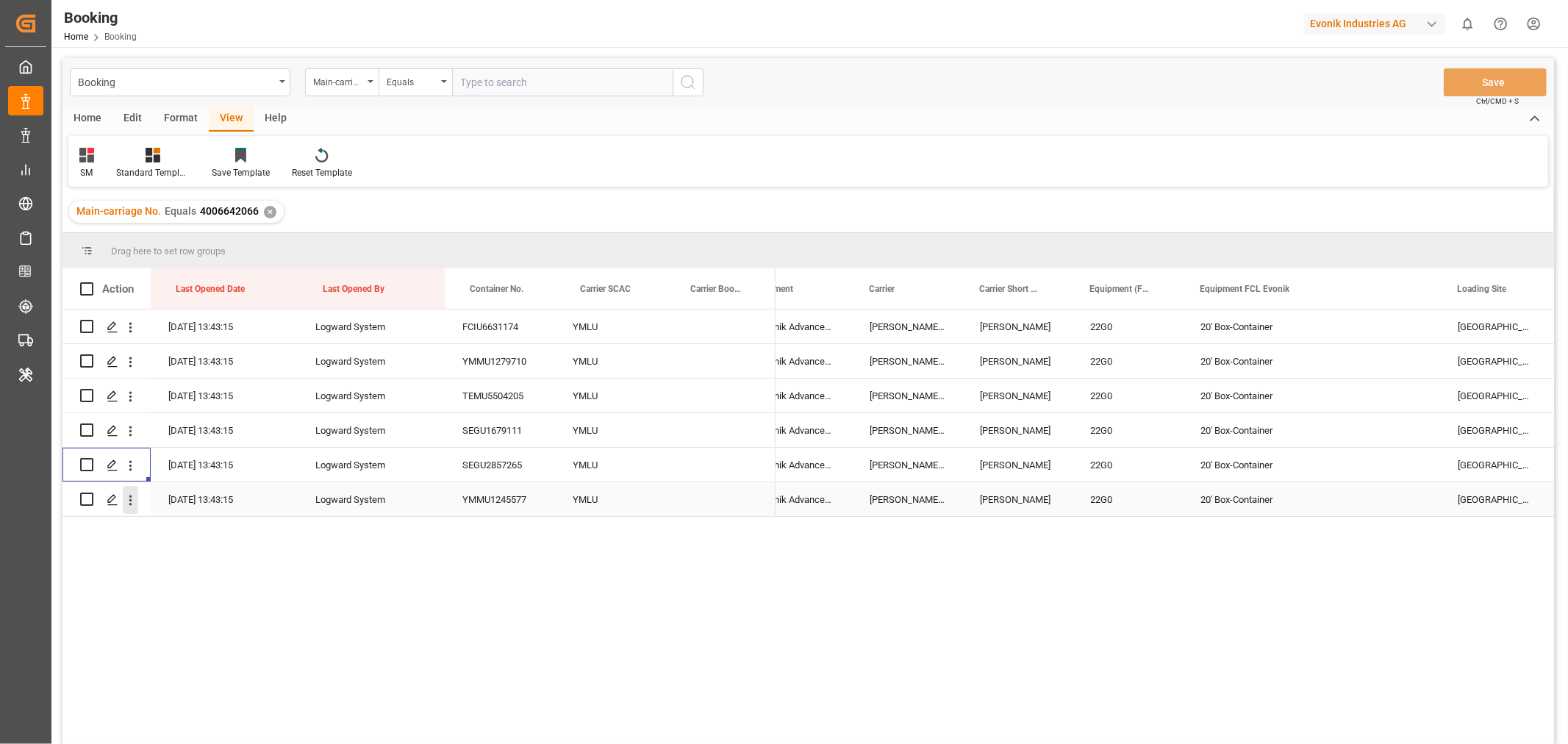
click at [127, 500] on icon "open menu" at bounding box center [130, 500] width 16 height 16
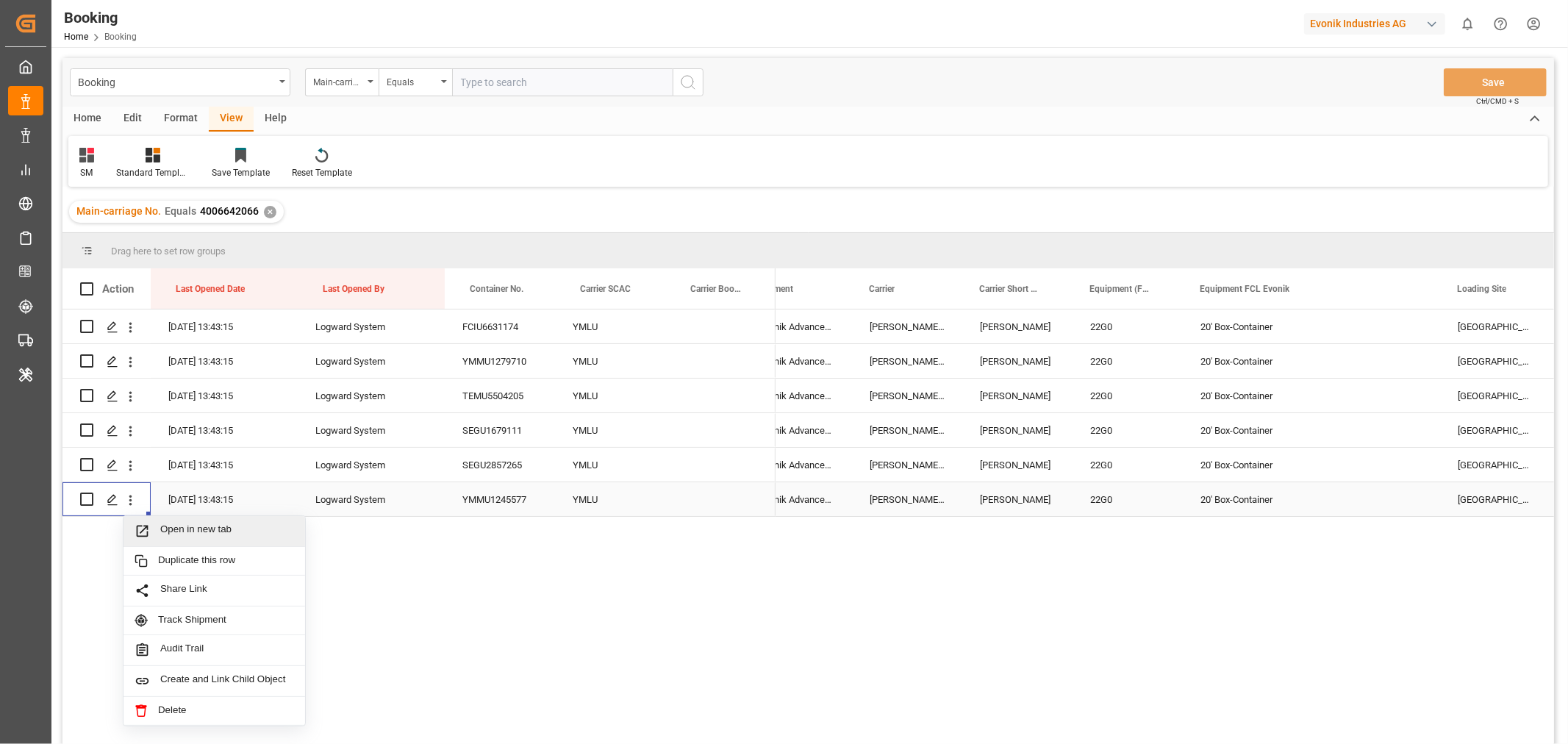
click at [211, 535] on span "Open in new tab" at bounding box center [227, 531] width 134 height 16
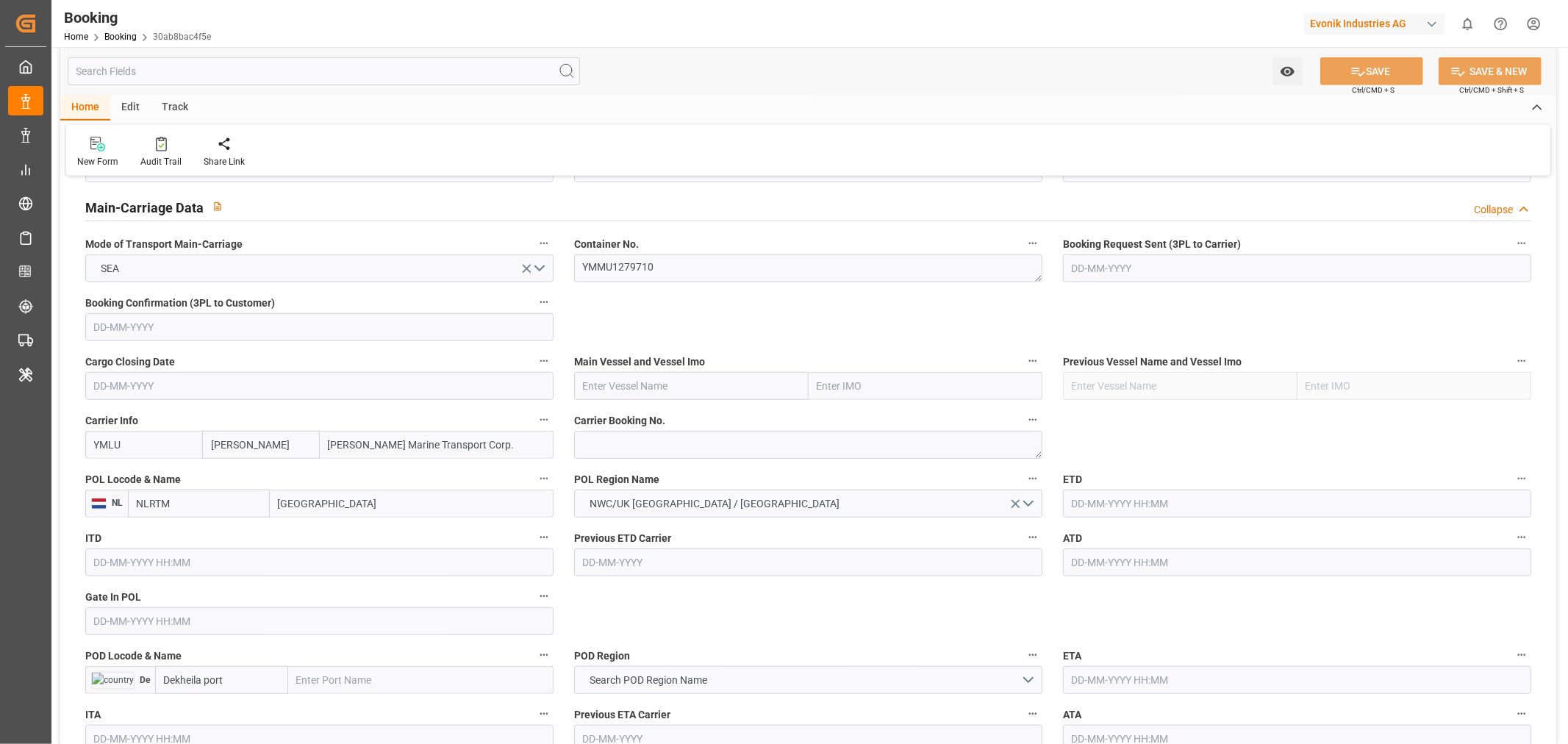
scroll to position [1062, 0]
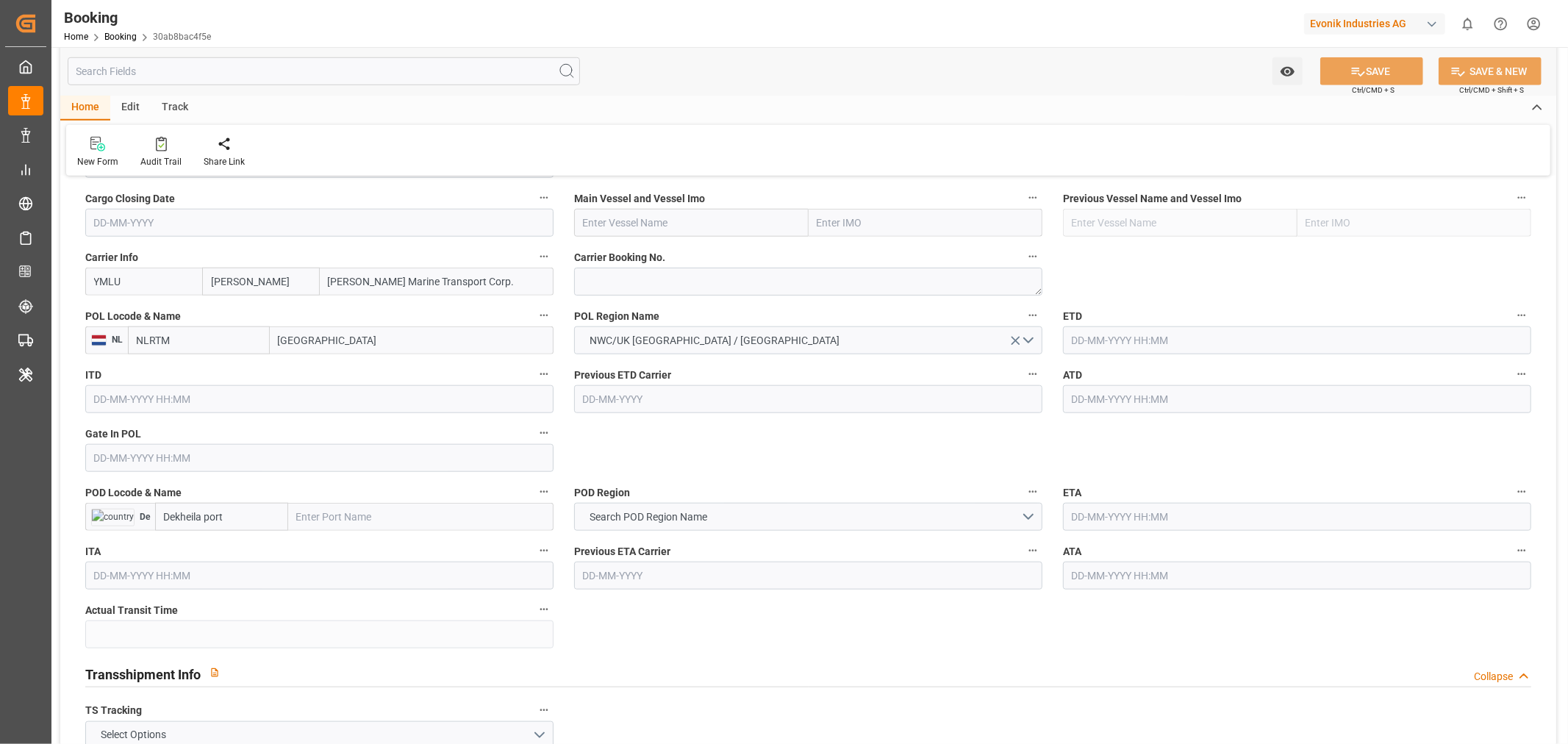
click at [133, 456] on input "text" at bounding box center [319, 458] width 468 height 28
paste input "[DATE]"
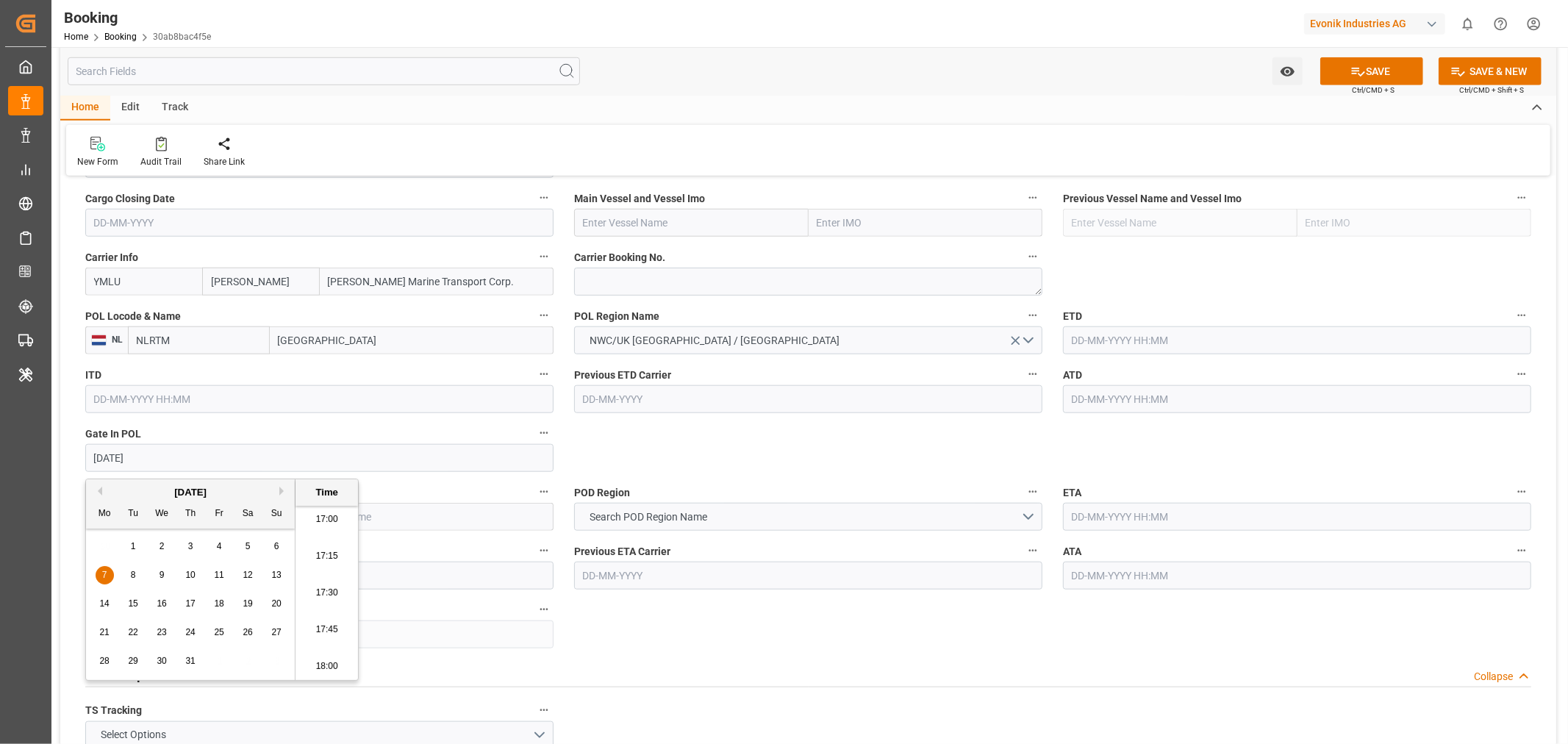
click at [340, 415] on div "ITD" at bounding box center [319, 388] width 489 height 59
type input "[DATE] 00:00"
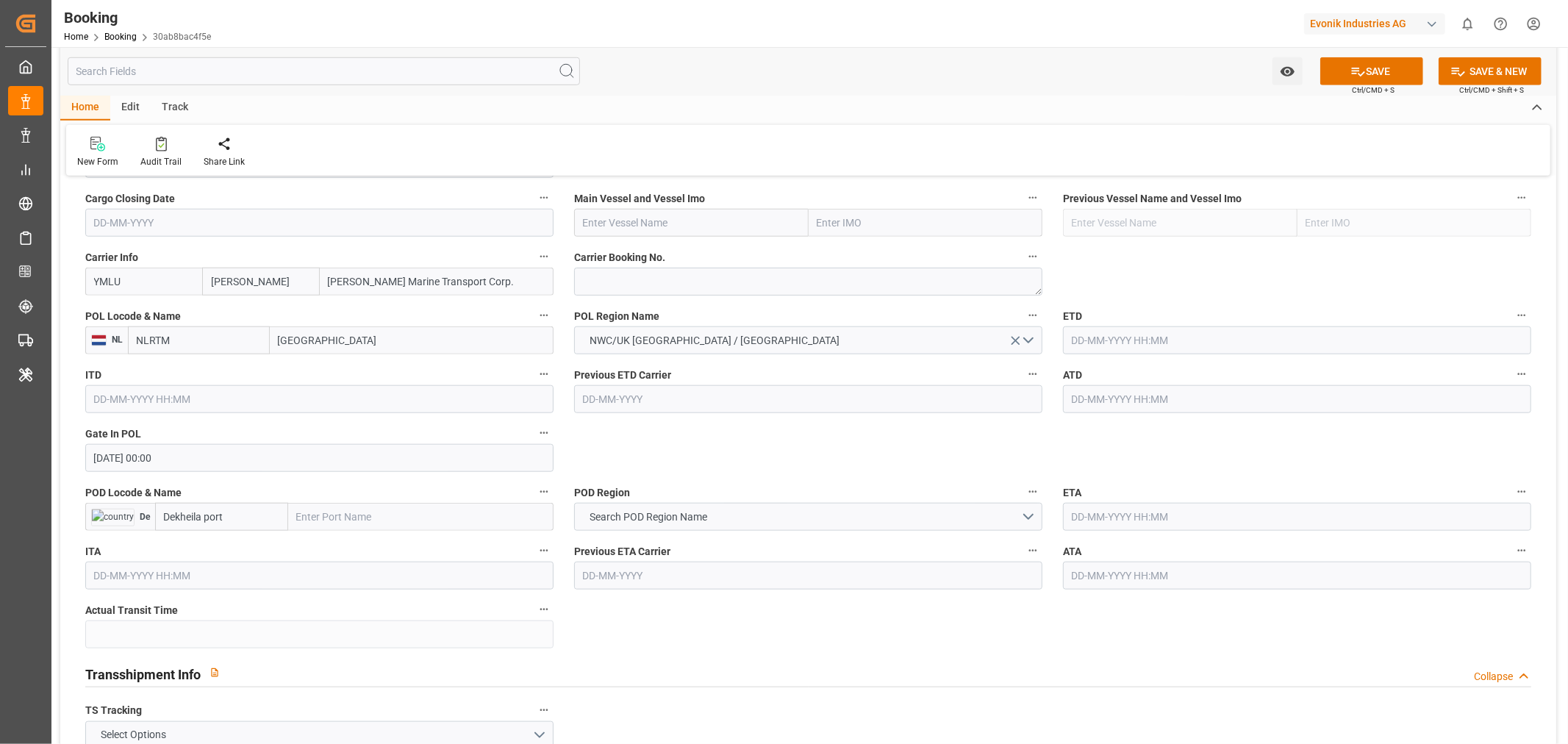
click at [302, 343] on input "[GEOGRAPHIC_DATA]" at bounding box center [411, 341] width 284 height 28
type input "ant"
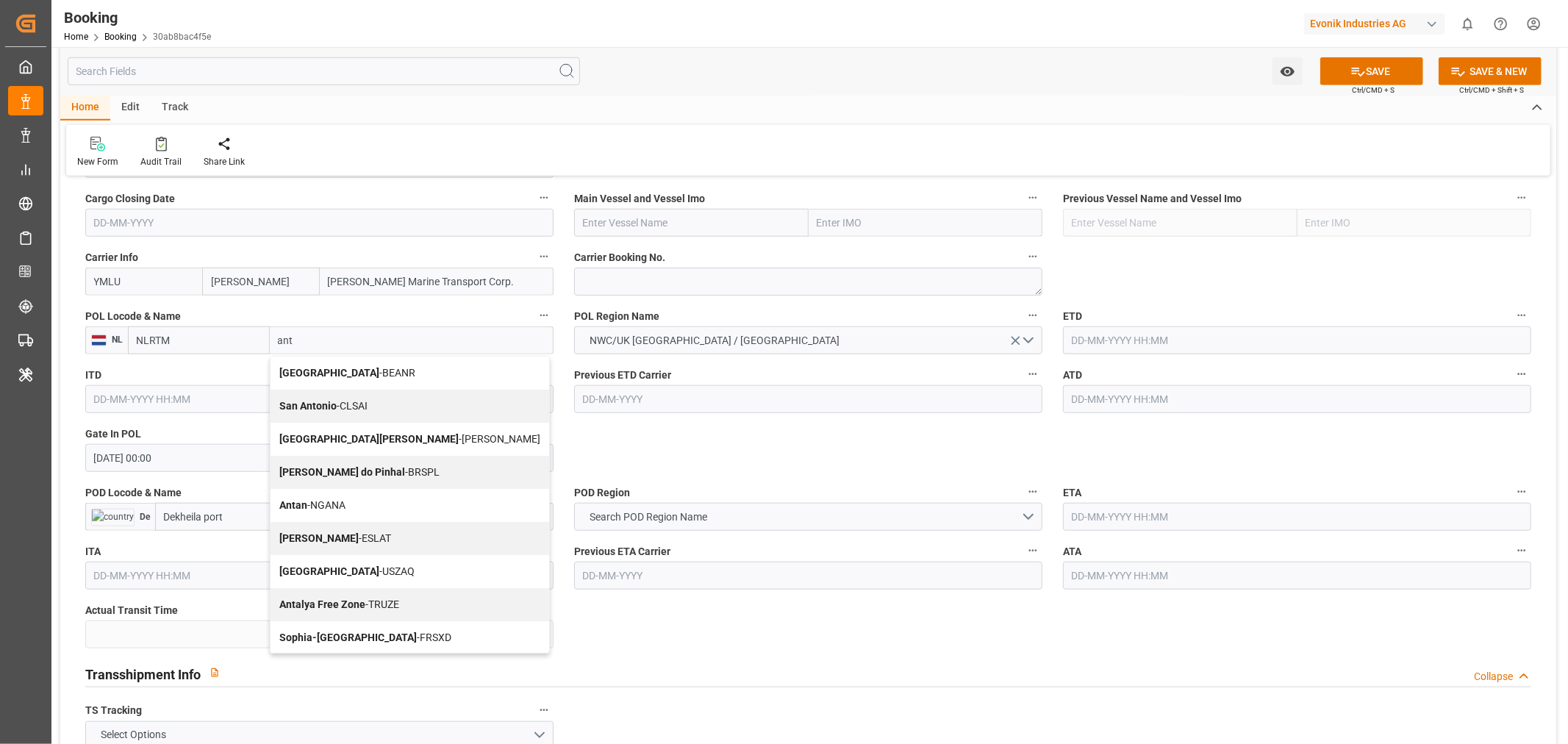
click at [316, 380] on div "Antwerp - BEANR" at bounding box center [410, 373] width 279 height 33
type input "BEANR"
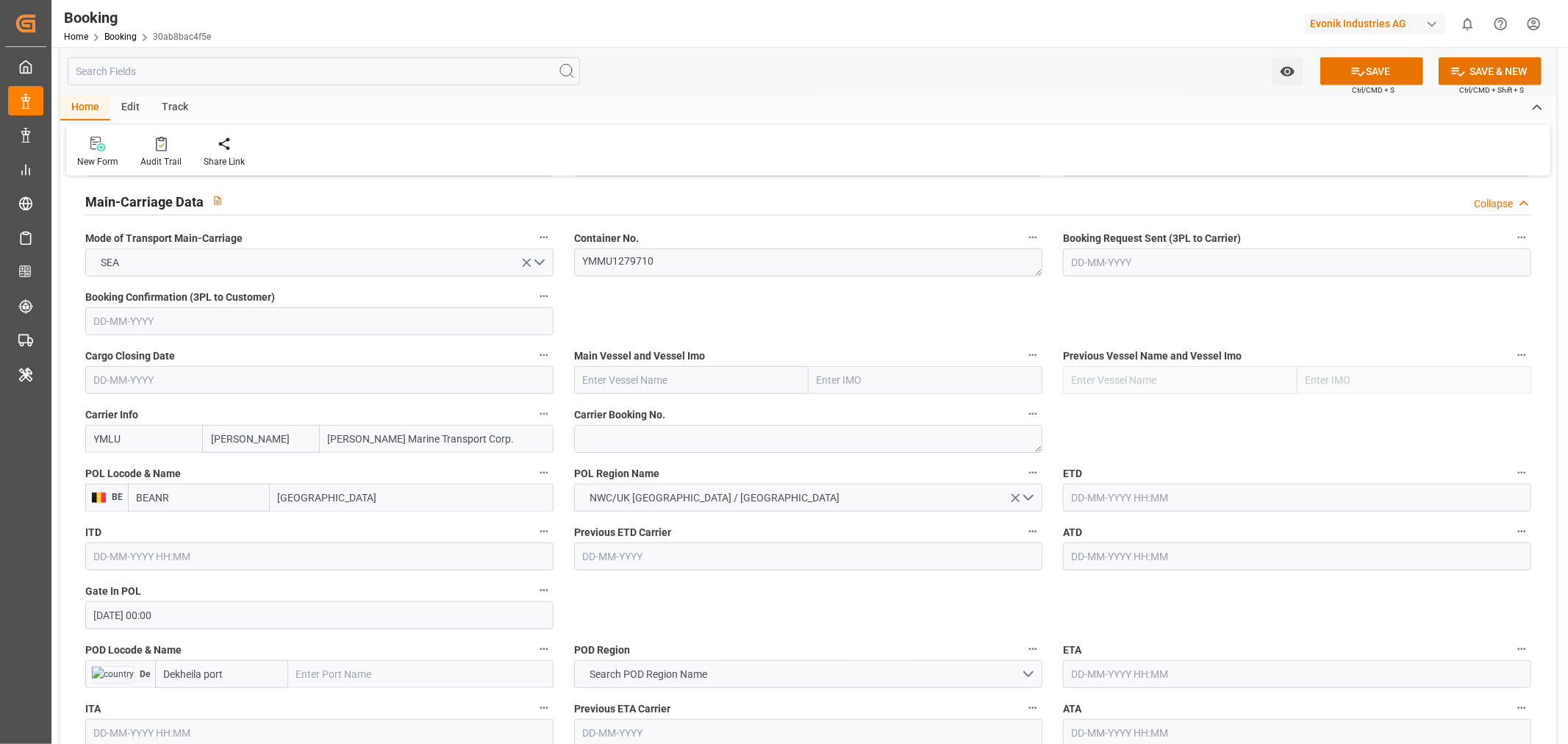
scroll to position [898, 0]
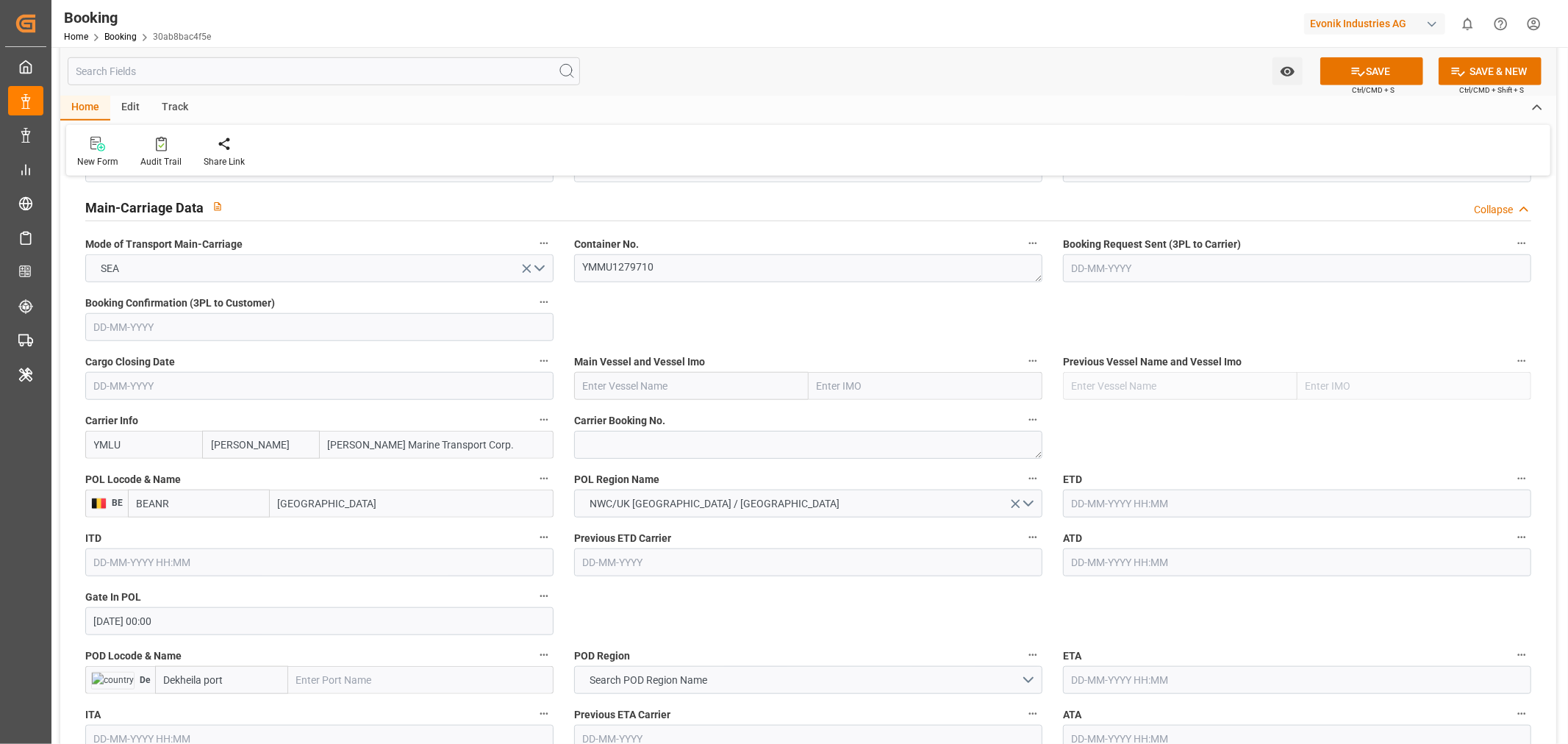
type input "[GEOGRAPHIC_DATA]"
click at [660, 390] on input "text" at bounding box center [691, 386] width 234 height 28
paste input "YM CREDIBILITY"
type input "YM CREDIBILITY"
click at [692, 416] on span "YM CREDIBILITY - 9864564" at bounding box center [645, 419] width 122 height 12
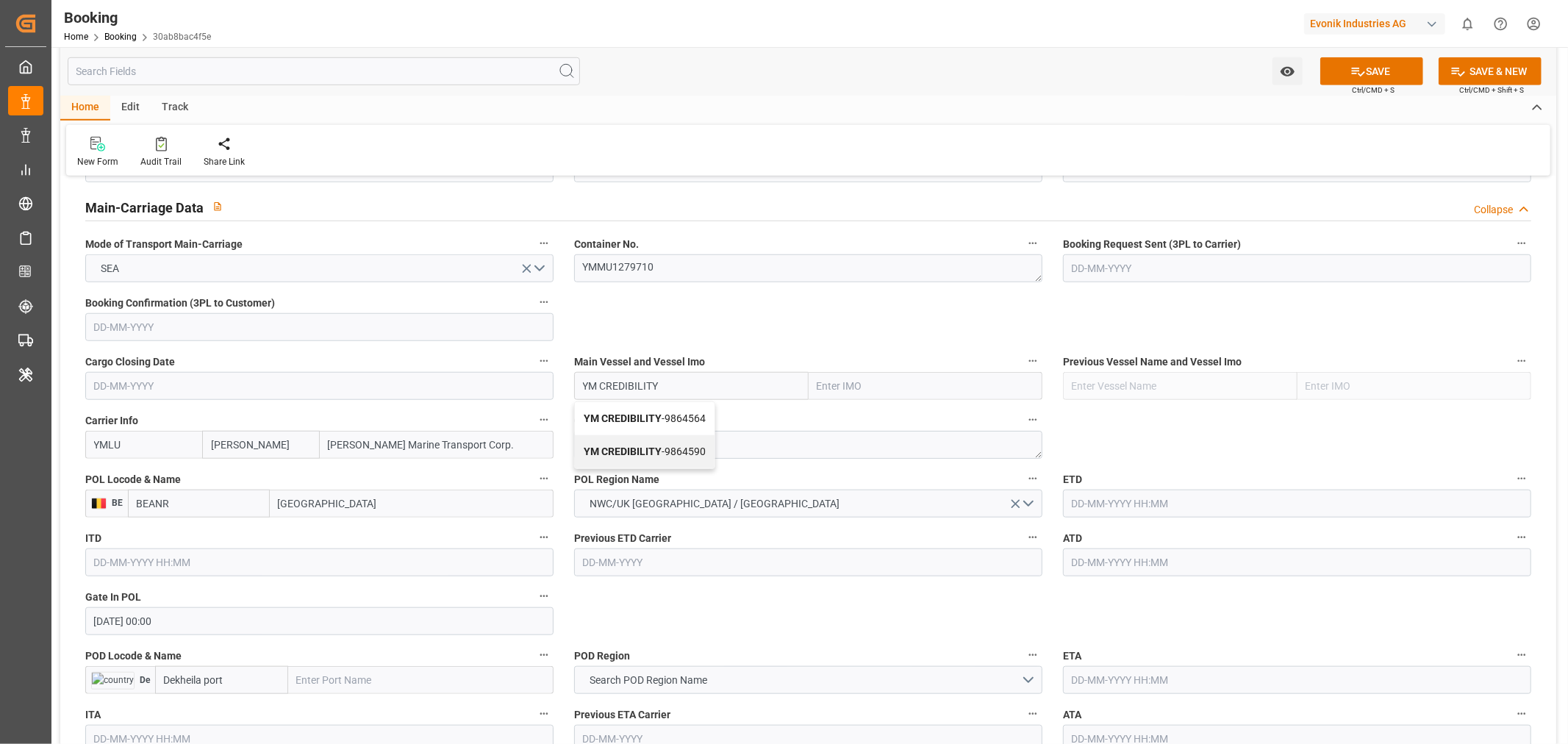
type input "9864564"
type input "YM CREDIBILITY"
click at [657, 442] on textarea at bounding box center [808, 445] width 468 height 28
paste textarea "YMFANR0181702"
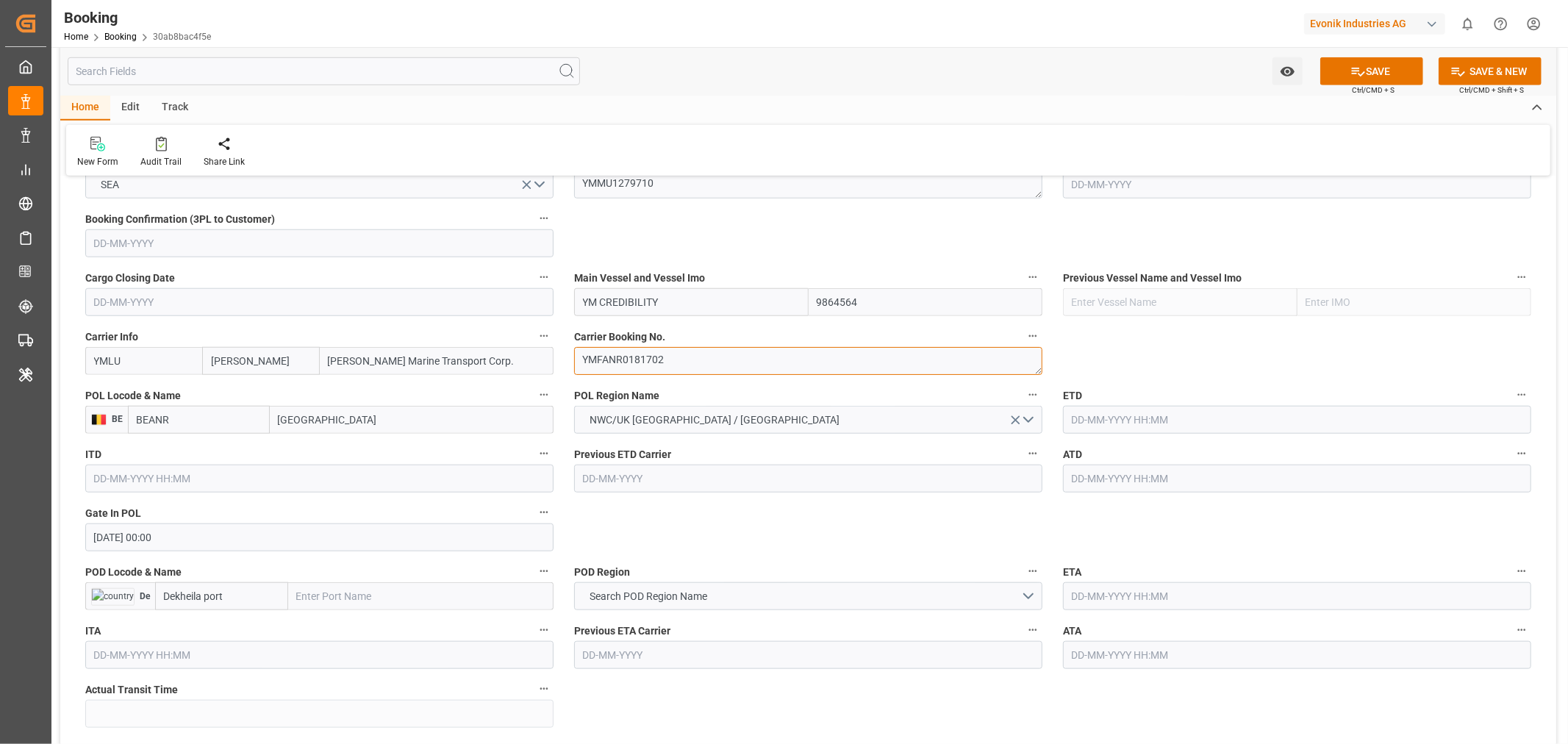
scroll to position [1062, 0]
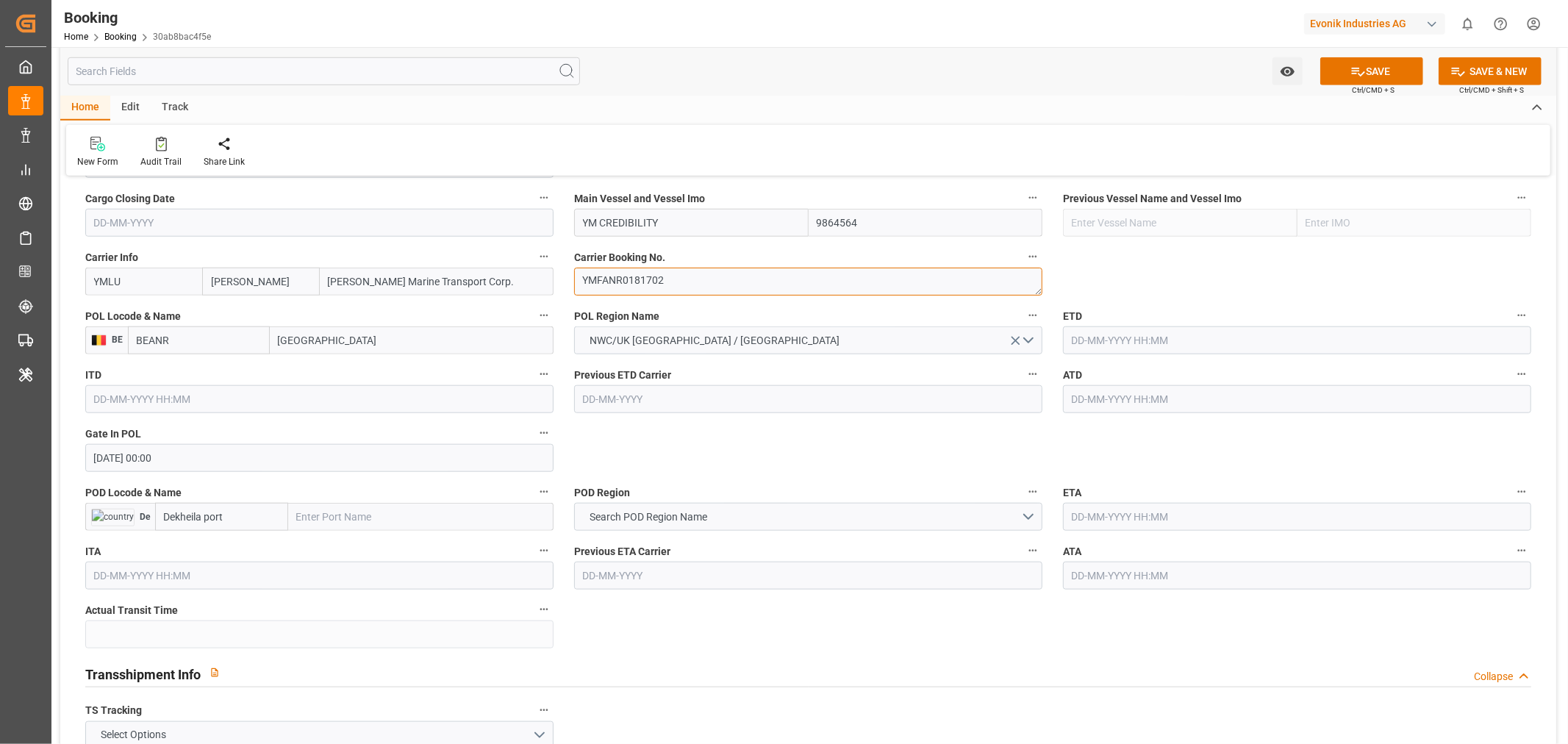
type textarea "YMFANR0181702"
click at [1158, 334] on input "text" at bounding box center [1298, 341] width 468 height 28
paste input "2025/07/12"
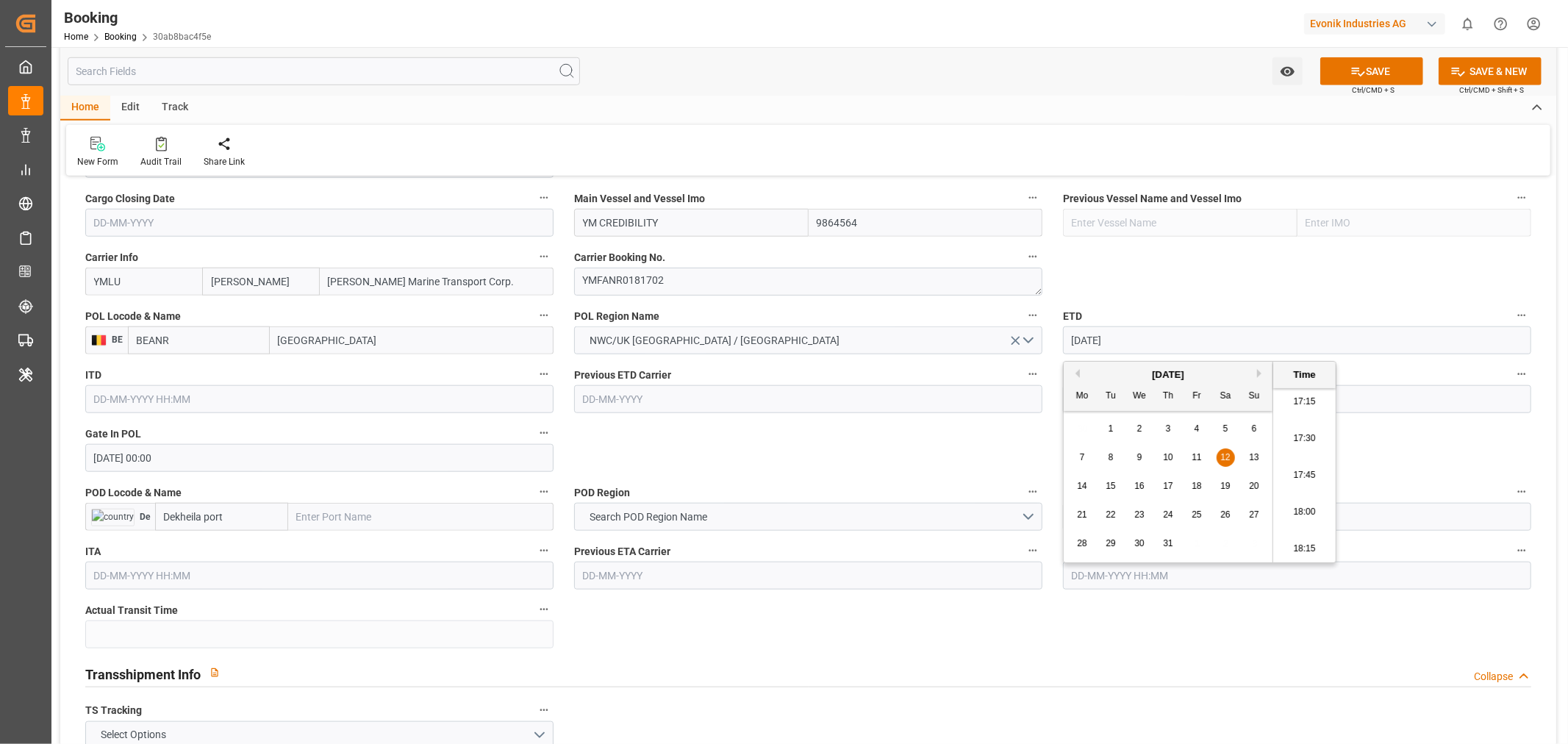
type input "[DATE] 00:00"
click at [1137, 397] on input "text" at bounding box center [1298, 399] width 468 height 28
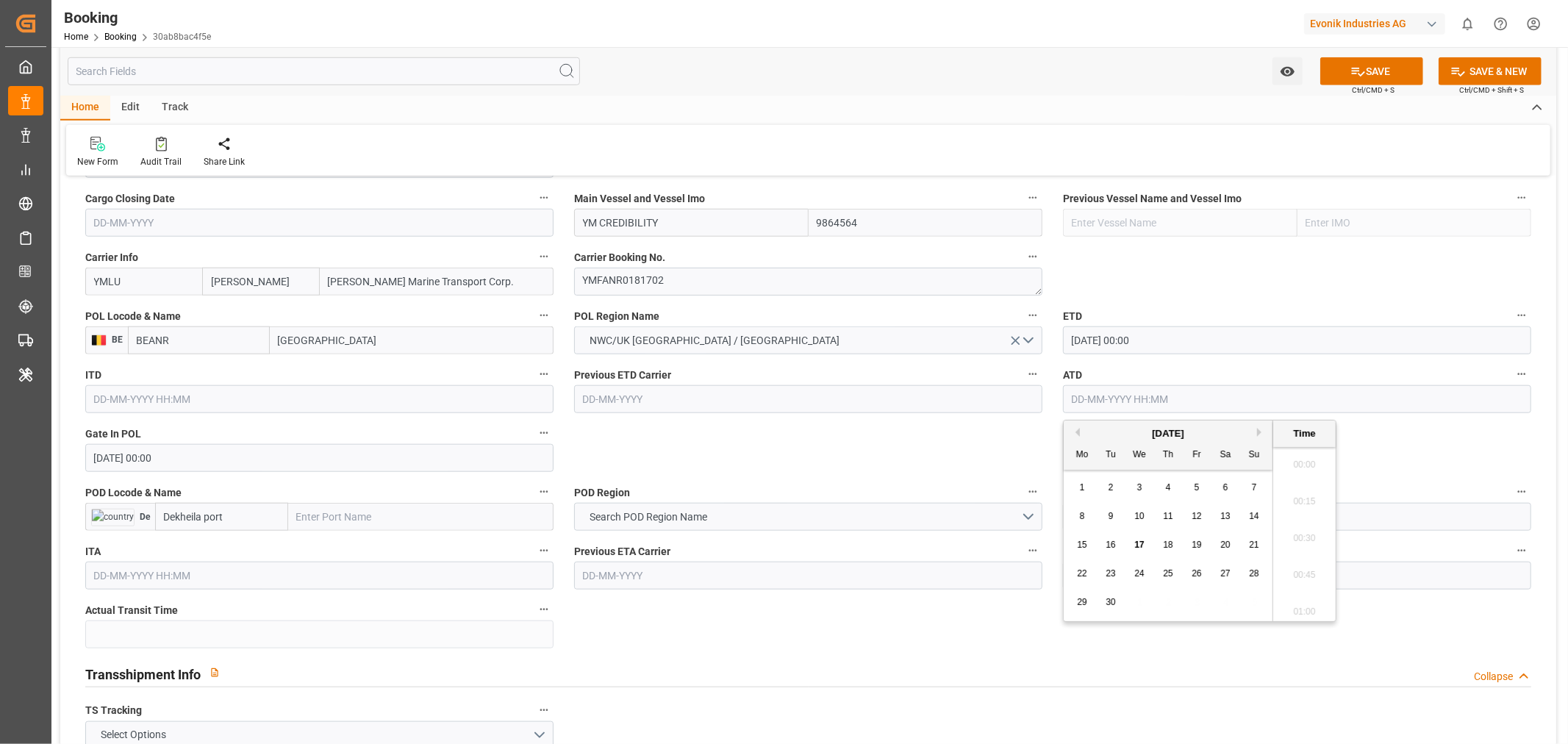
paste input "2025/07/12"
click at [1234, 516] on div "12" at bounding box center [1226, 517] width 19 height 18
type input "[DATE] 00:00"
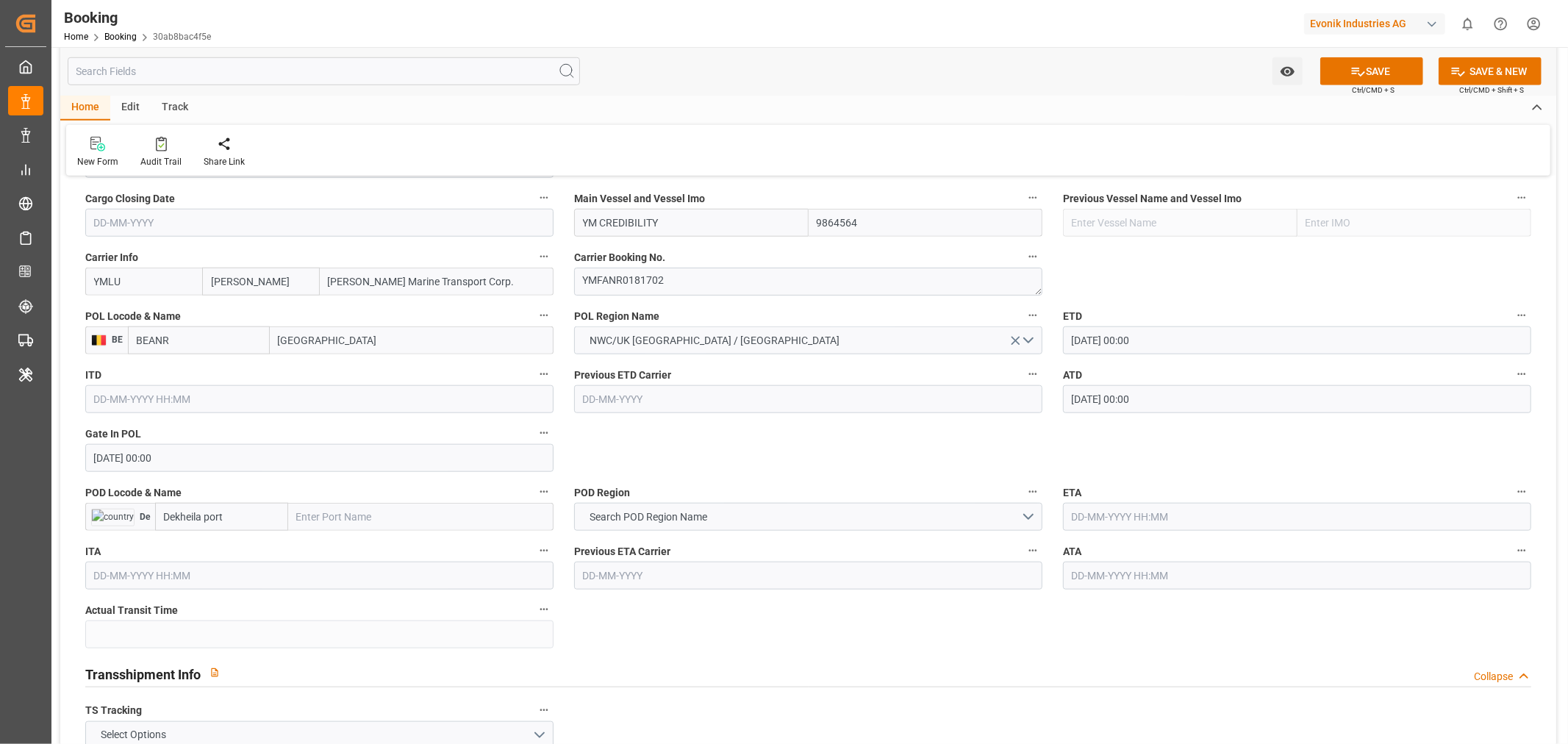
click at [230, 512] on input "Dekheila port" at bounding box center [222, 517] width 133 height 28
click at [221, 550] on span "EGEDK - El Dekheila" at bounding box center [206, 549] width 84 height 12
type input "EGEDK"
type input "El Dekheila"
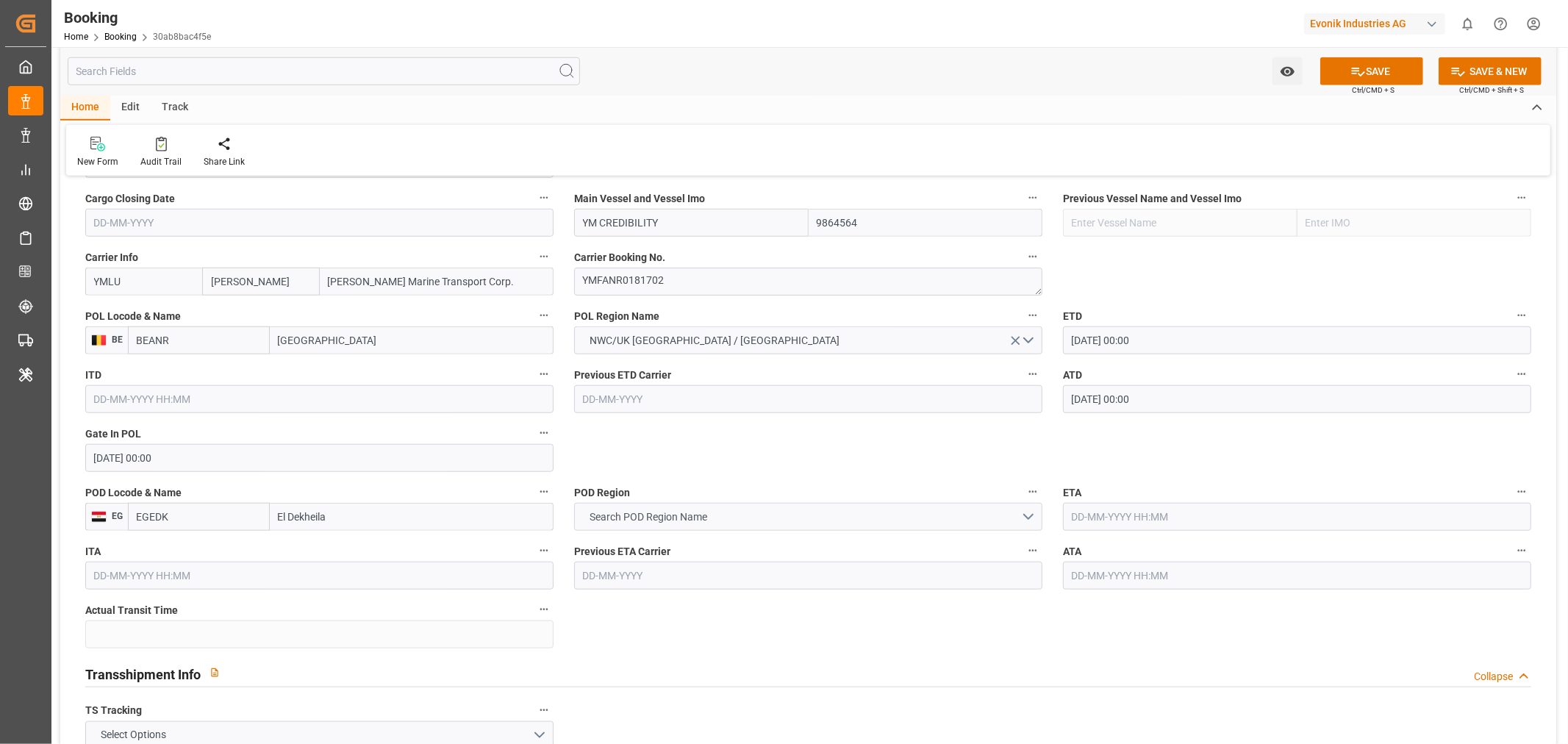
type input "EGEDK"
click at [763, 518] on button "Search POD Region Name" at bounding box center [808, 517] width 468 height 28
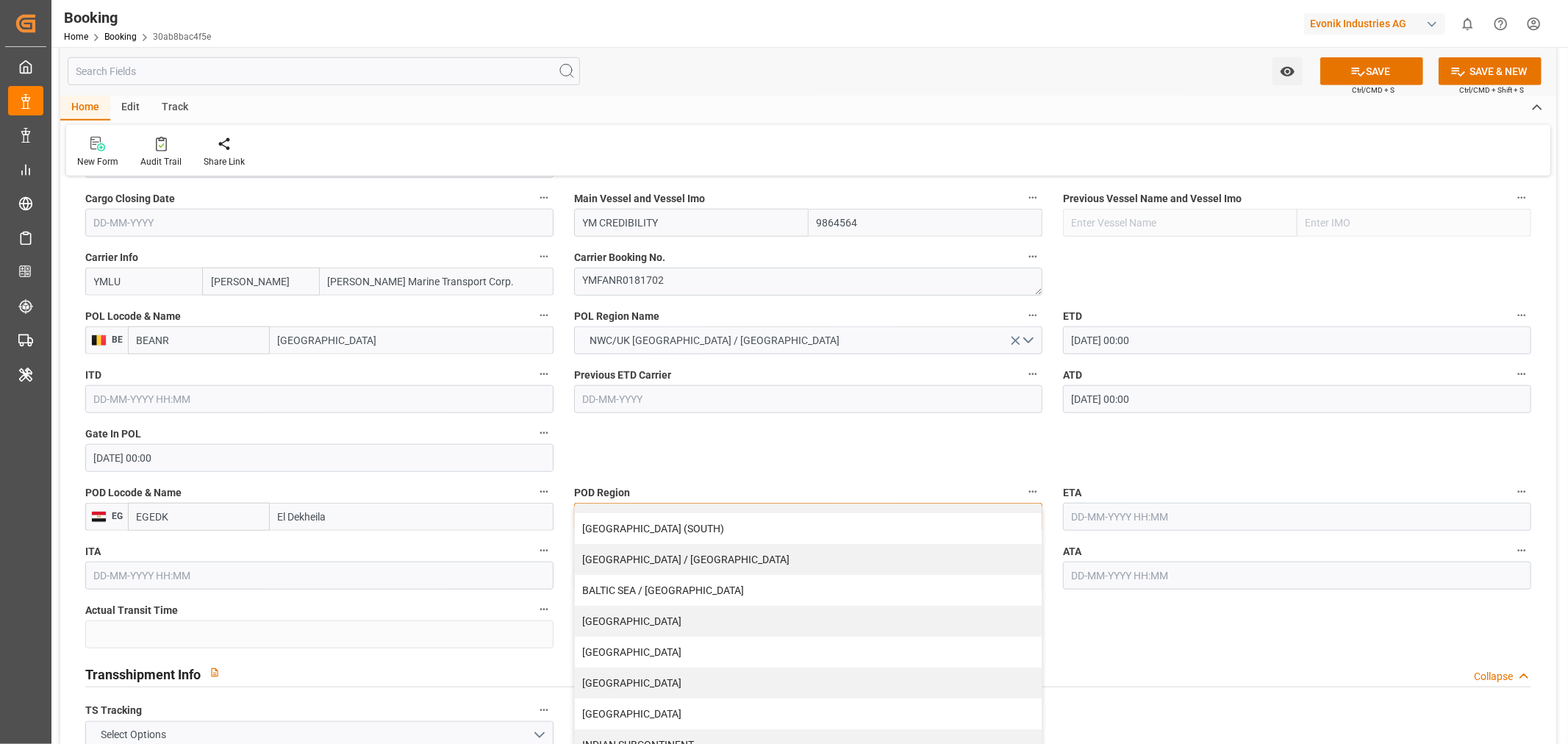
scroll to position [0, 0]
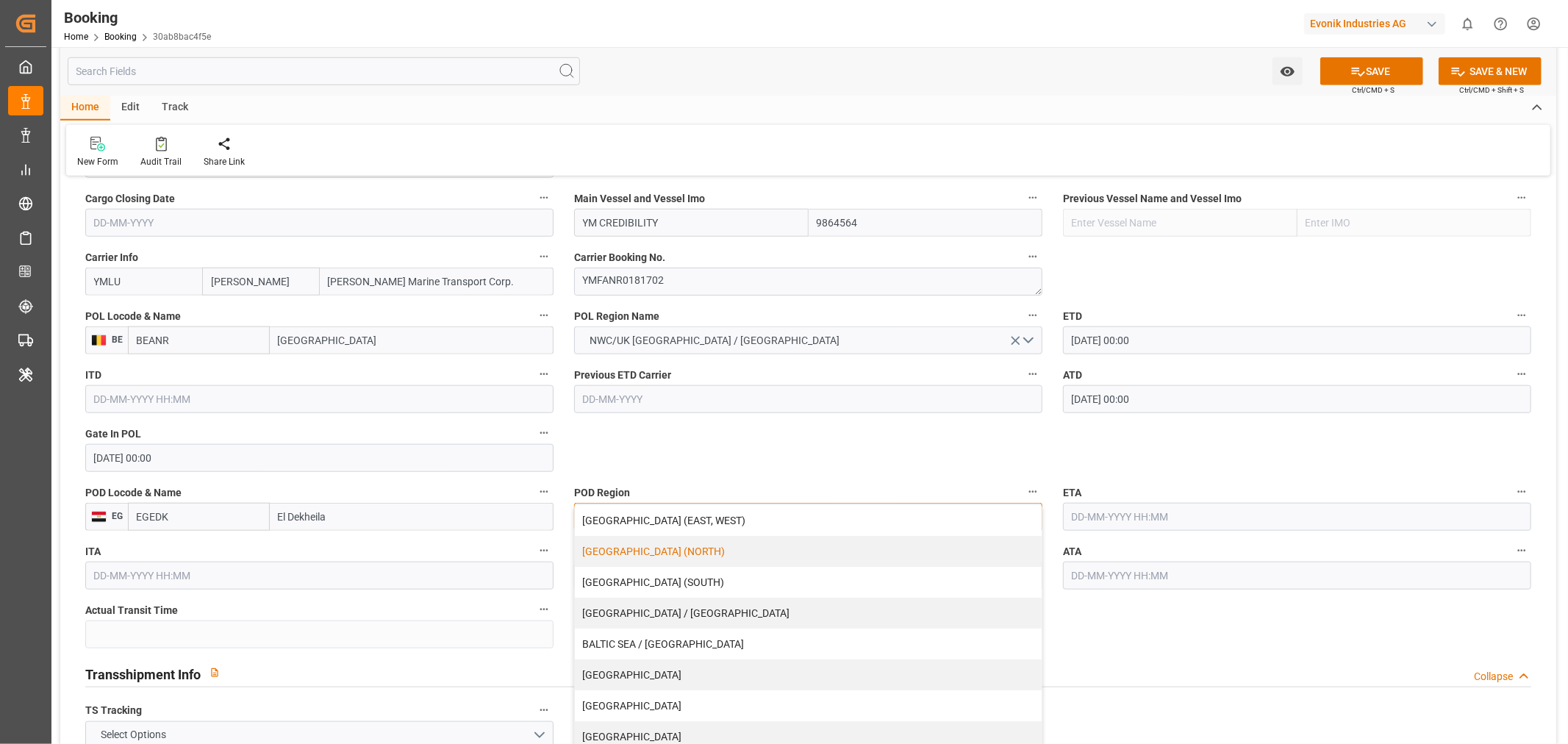
click at [669, 552] on div "[GEOGRAPHIC_DATA] (NORTH)" at bounding box center [808, 551] width 467 height 31
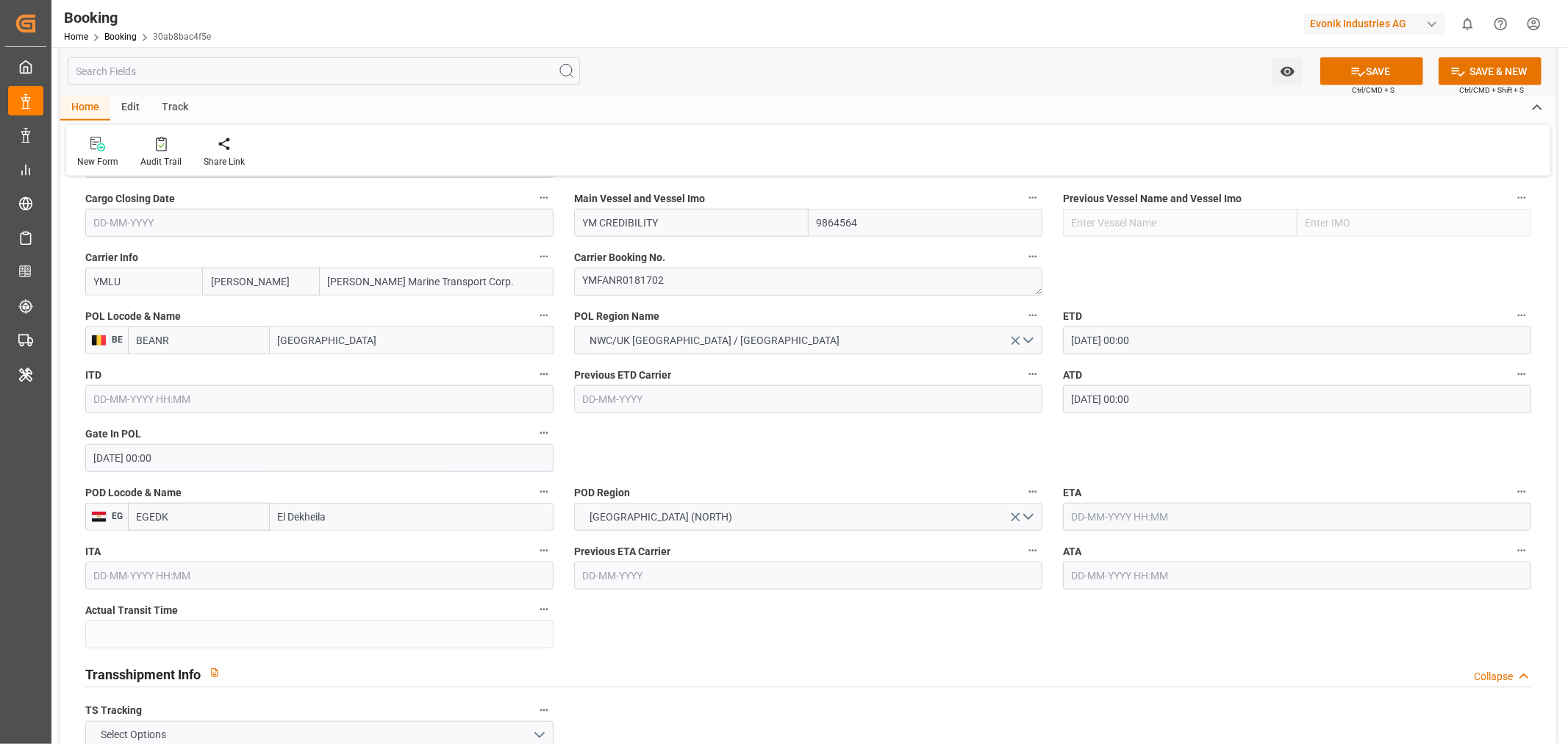
click at [1132, 528] on input "text" at bounding box center [1298, 517] width 468 height 28
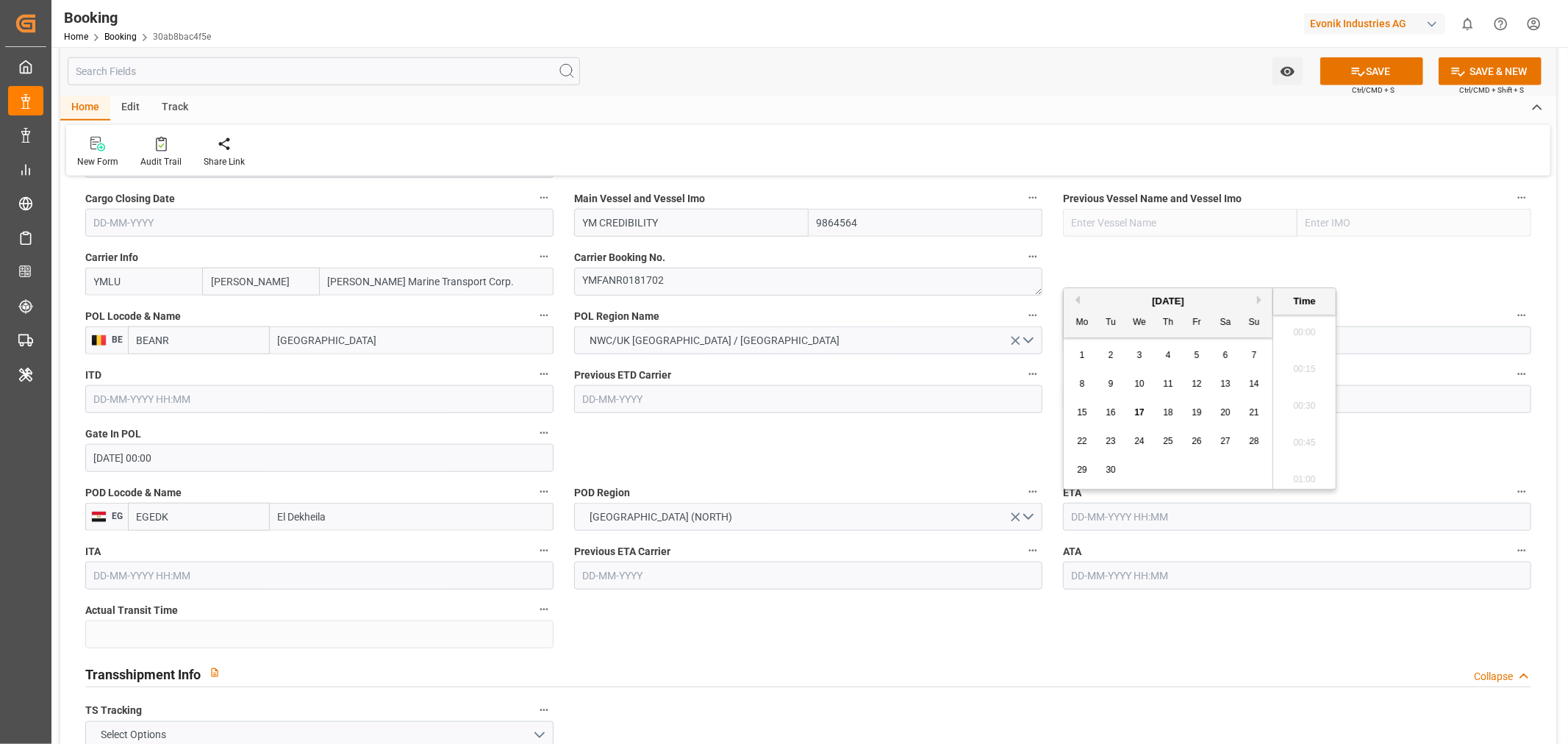
paste input "2025/07/27"
type input "27-07-2025 00:00"
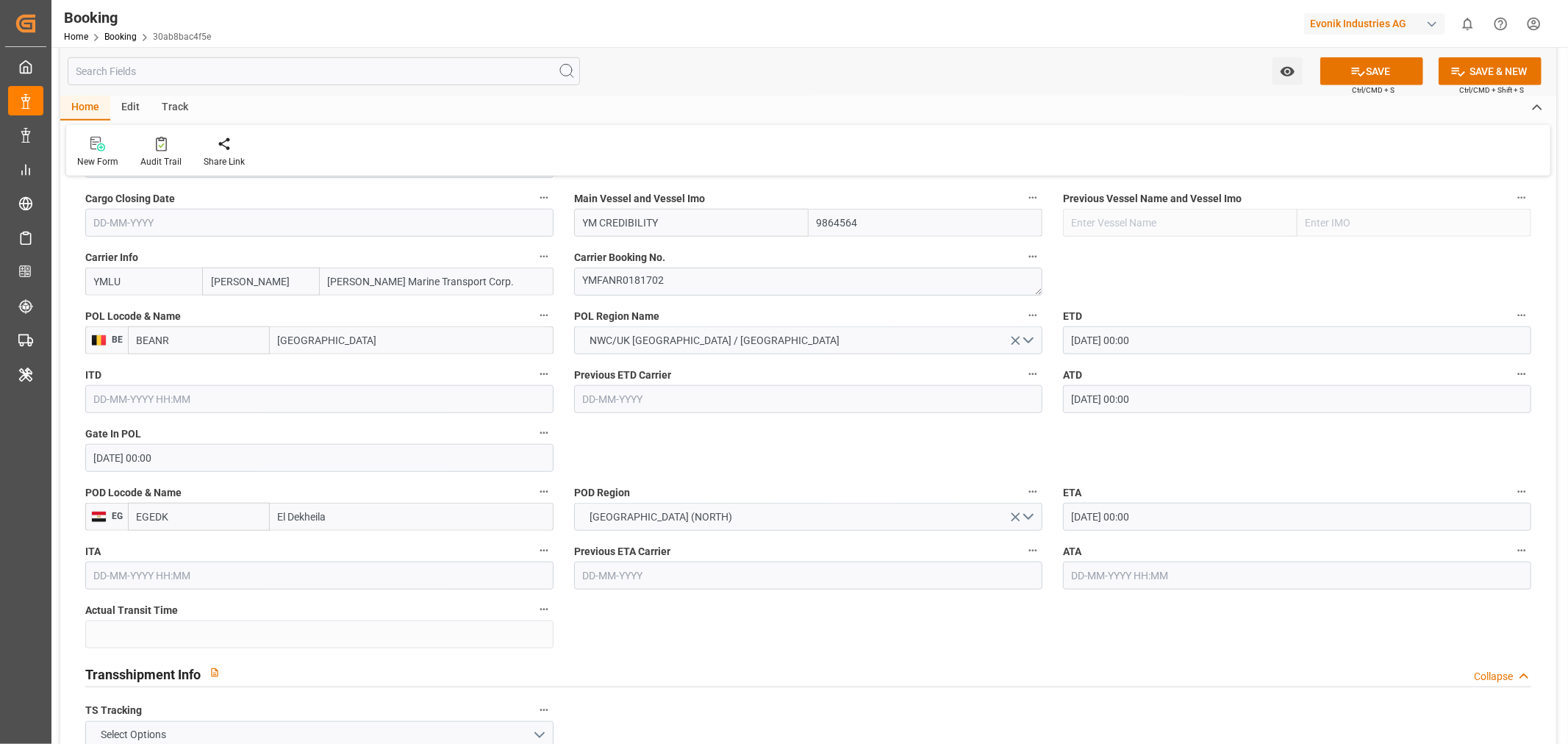
click at [1114, 579] on input "text" at bounding box center [1298, 576] width 468 height 28
paste input "2025/07/27"
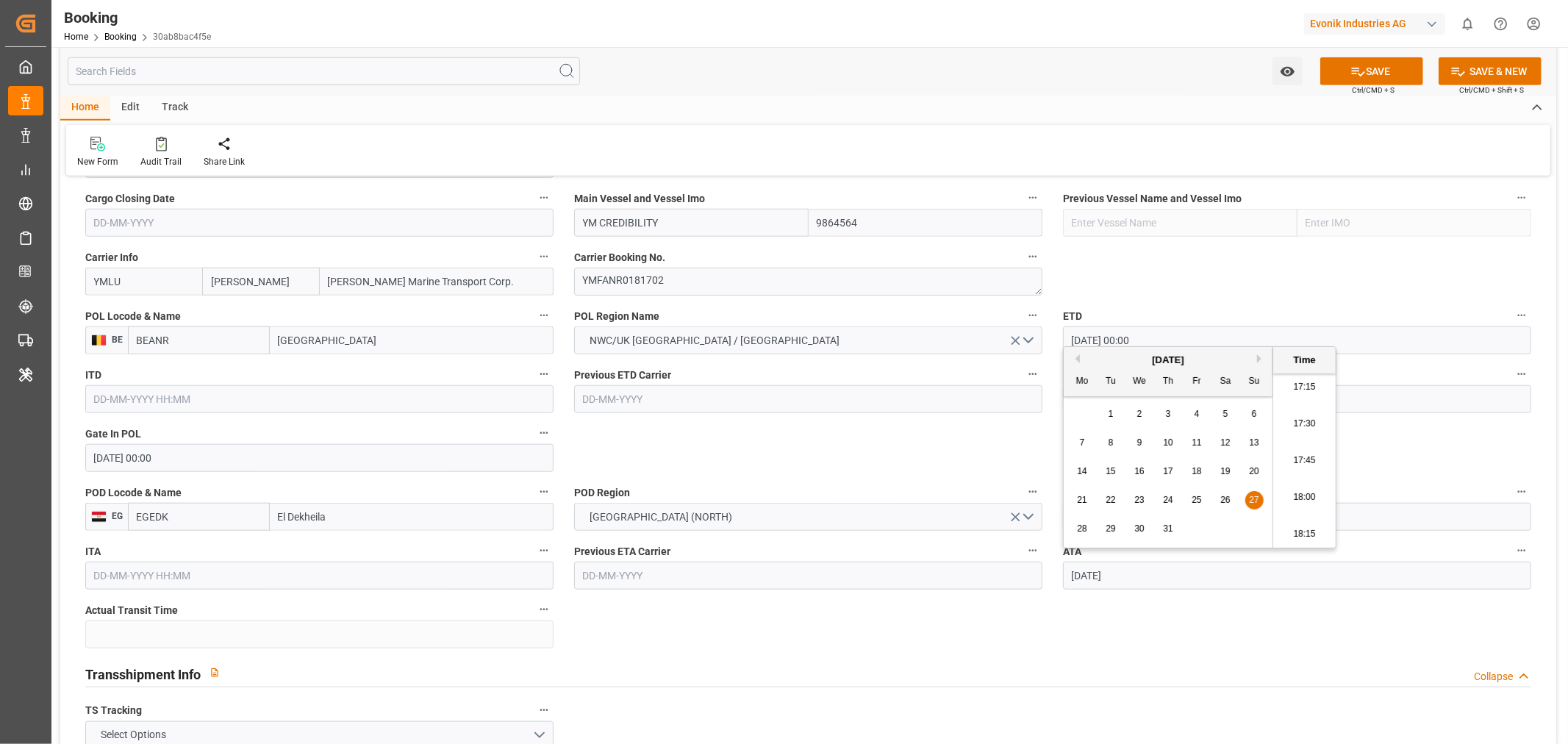
type input "27-07-2025 00:00"
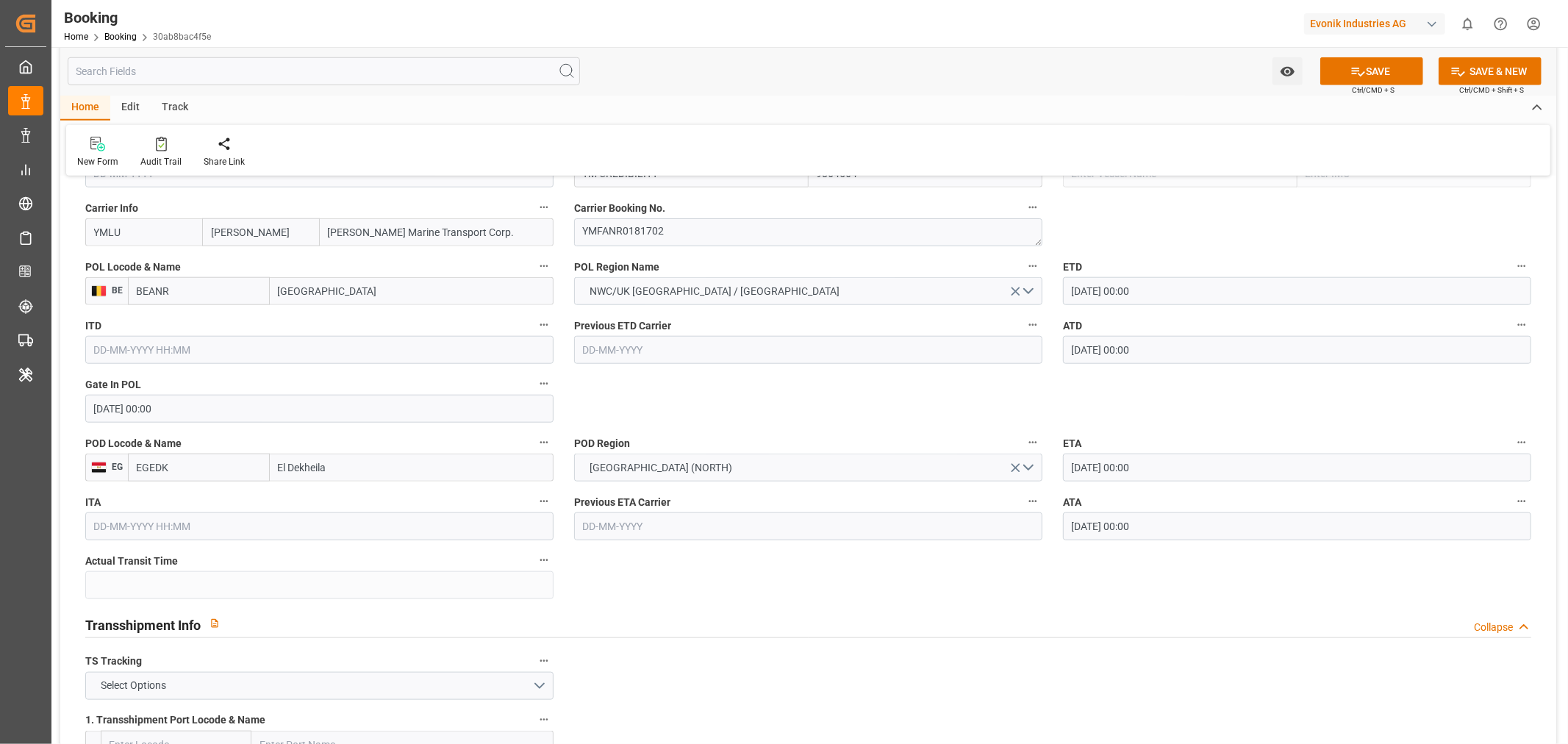
scroll to position [1306, 0]
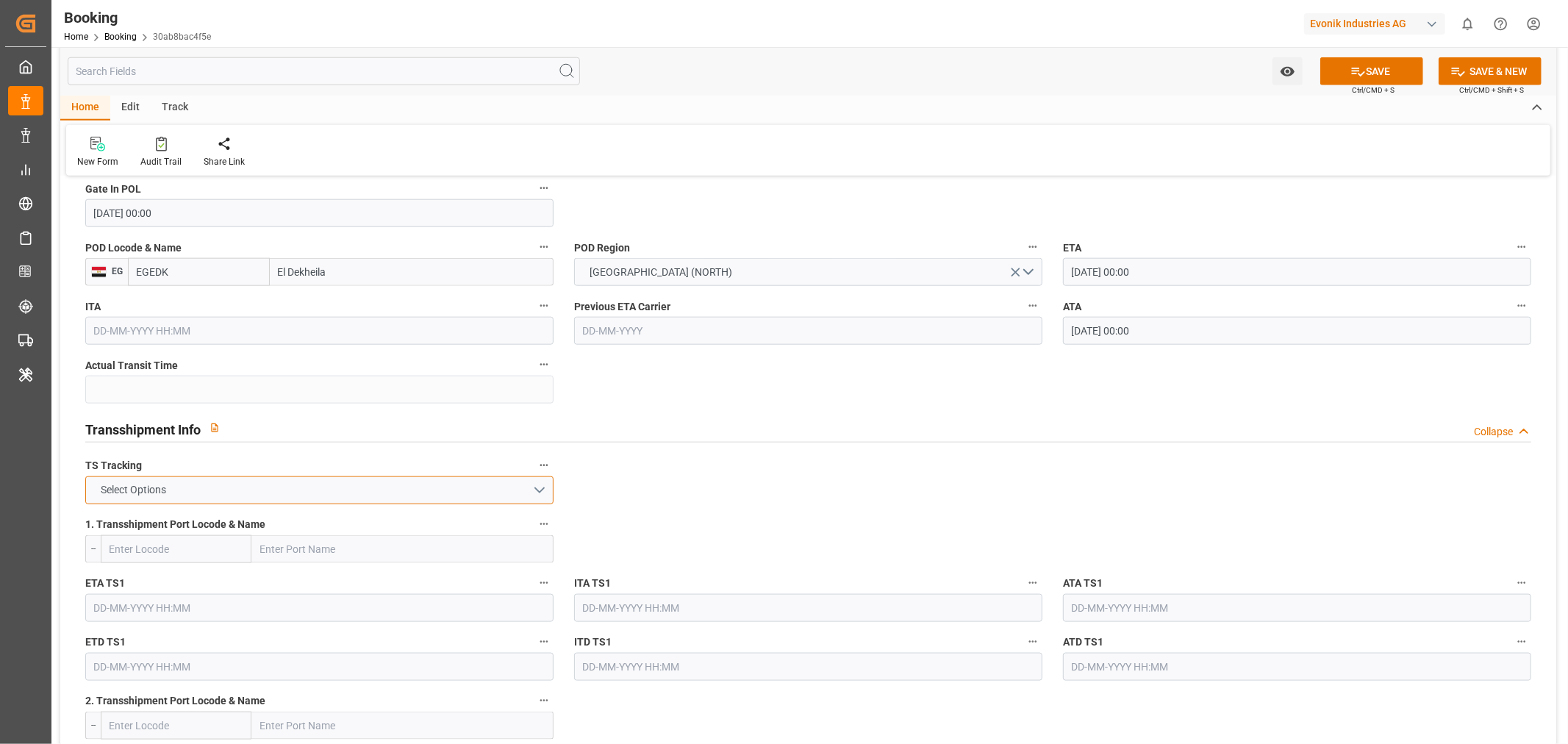
click at [530, 494] on button "Select Options" at bounding box center [319, 491] width 468 height 28
click at [200, 518] on div "FALSE" at bounding box center [319, 525] width 467 height 31
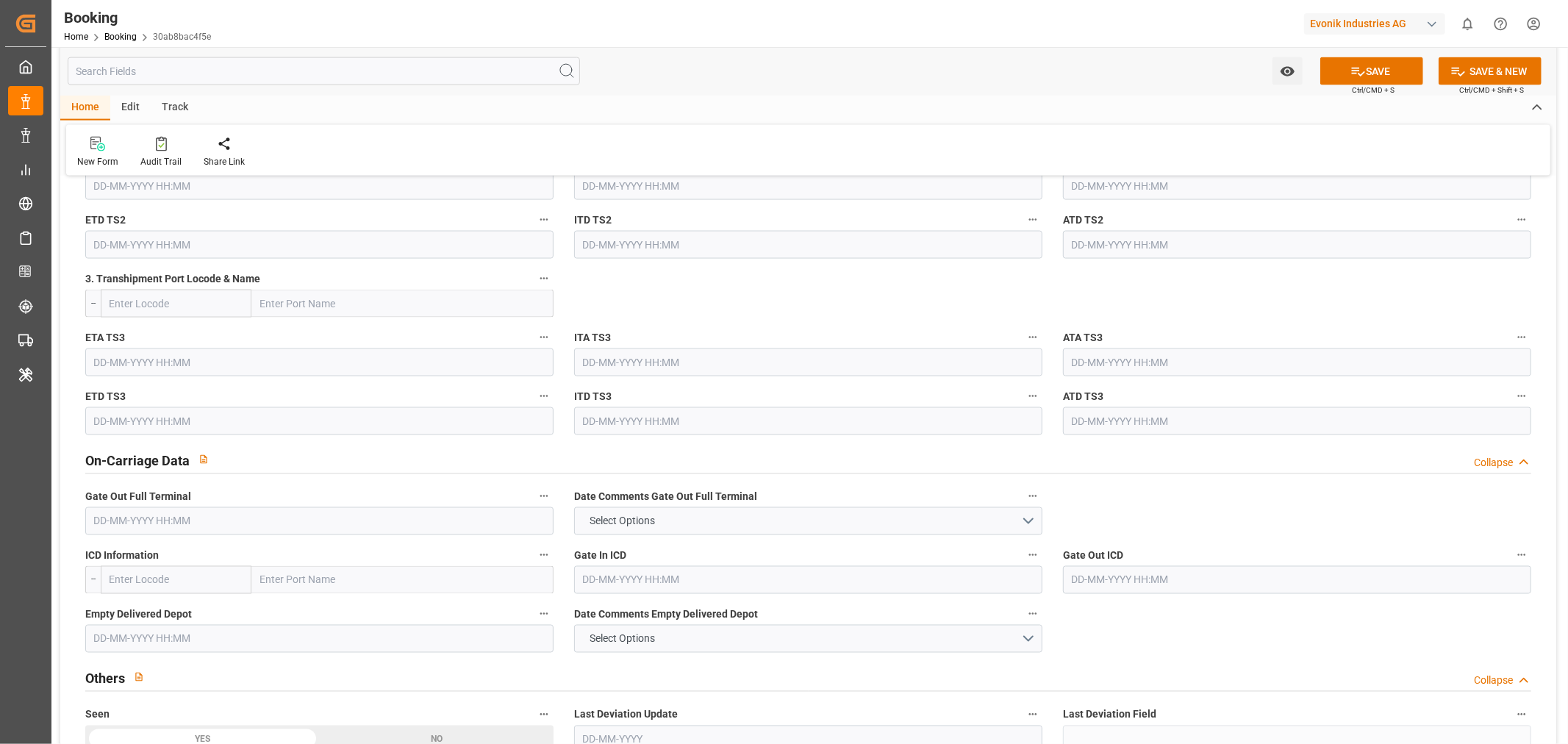
scroll to position [2042, 0]
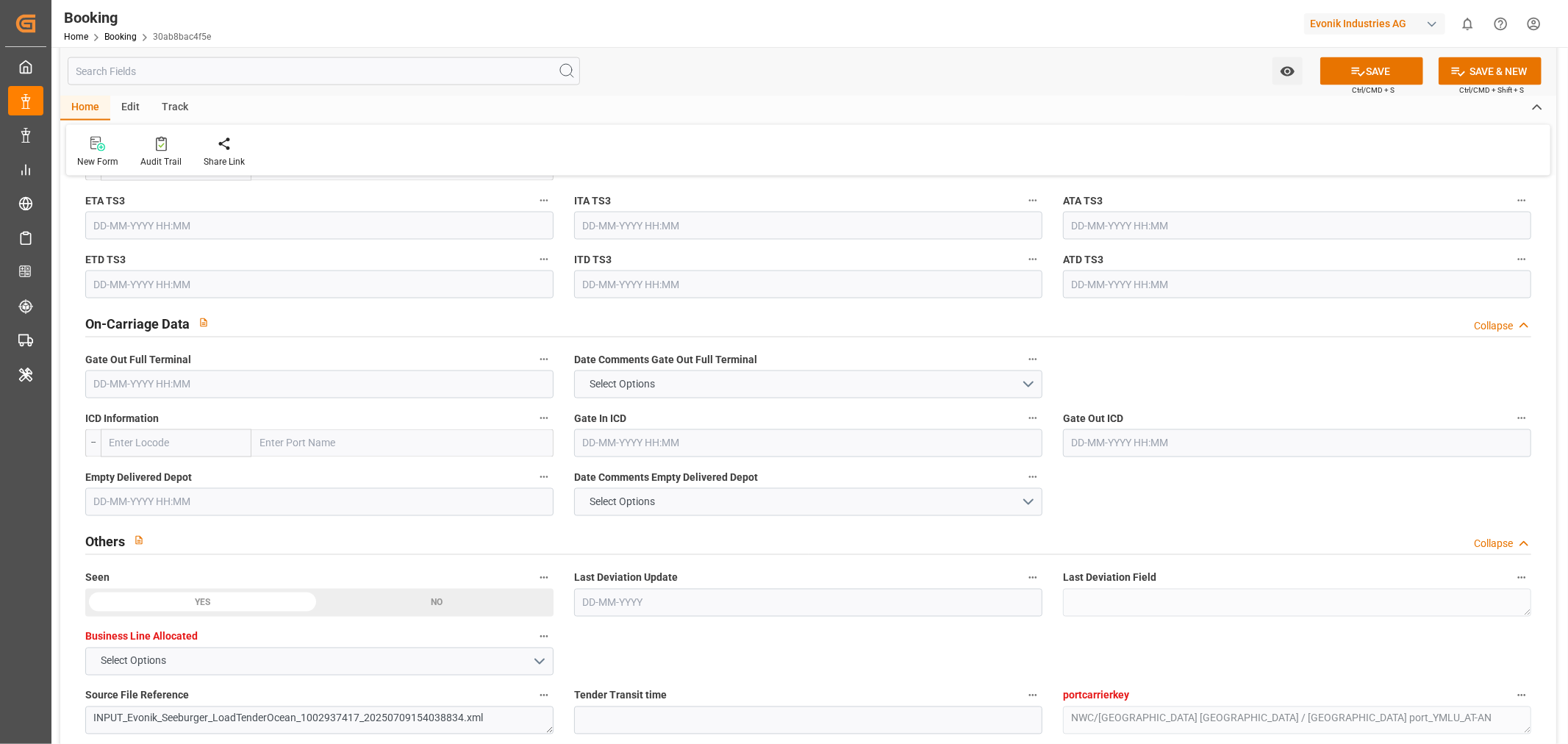
click at [219, 385] on input "text" at bounding box center [319, 385] width 468 height 28
paste input "2025/08/05"
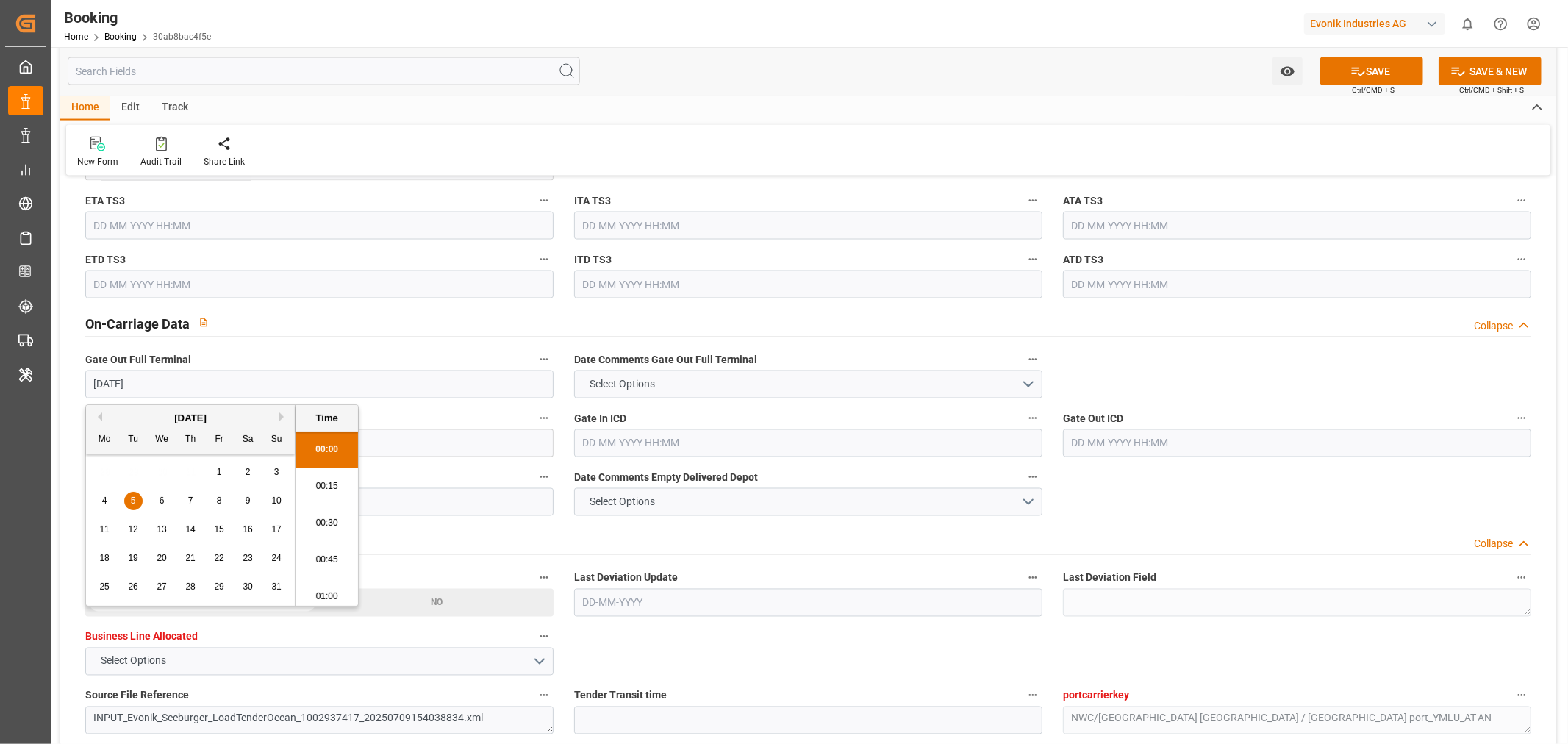
scroll to position [2541, 0]
type input "05-08-2025 00:00"
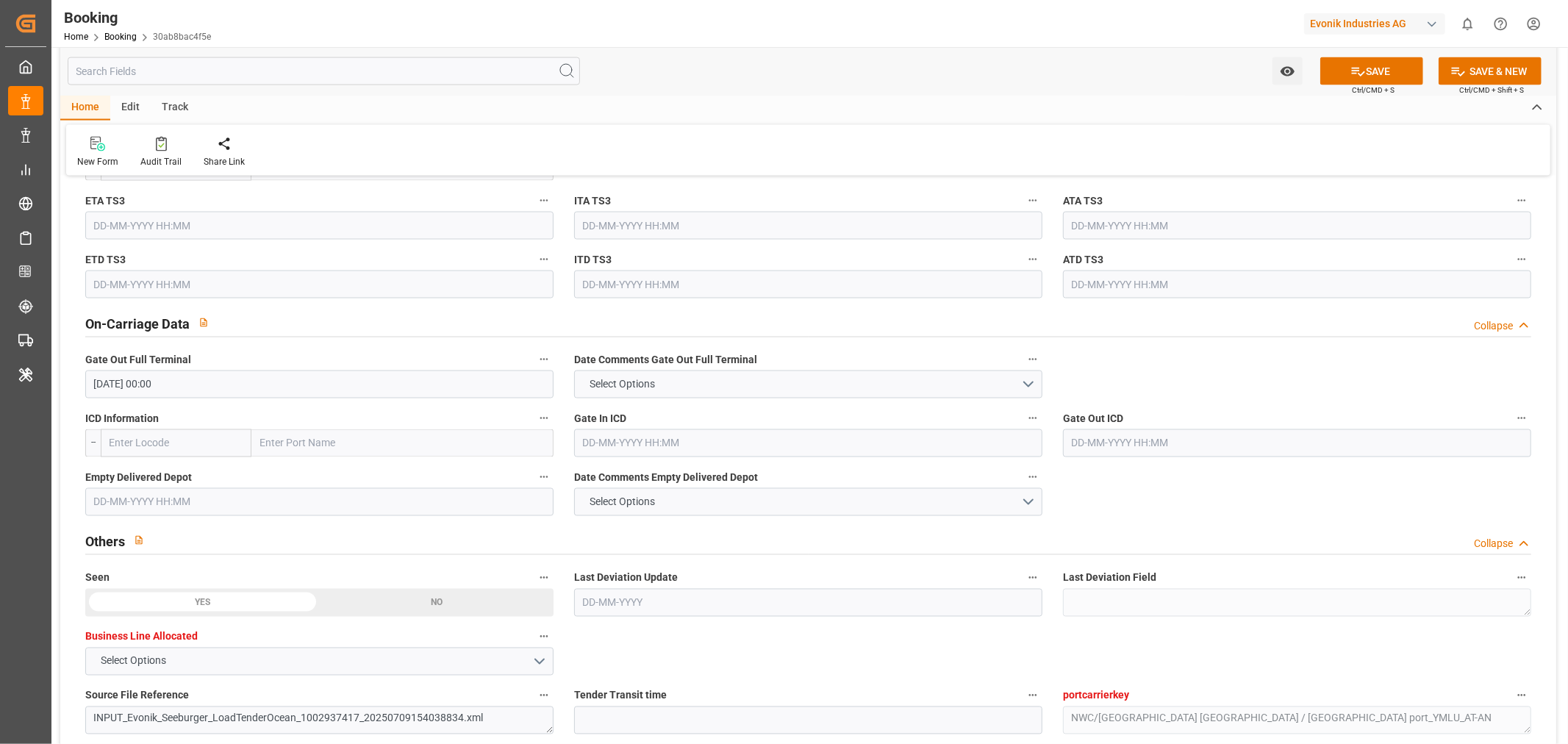
click at [130, 498] on input "text" at bounding box center [319, 502] width 468 height 28
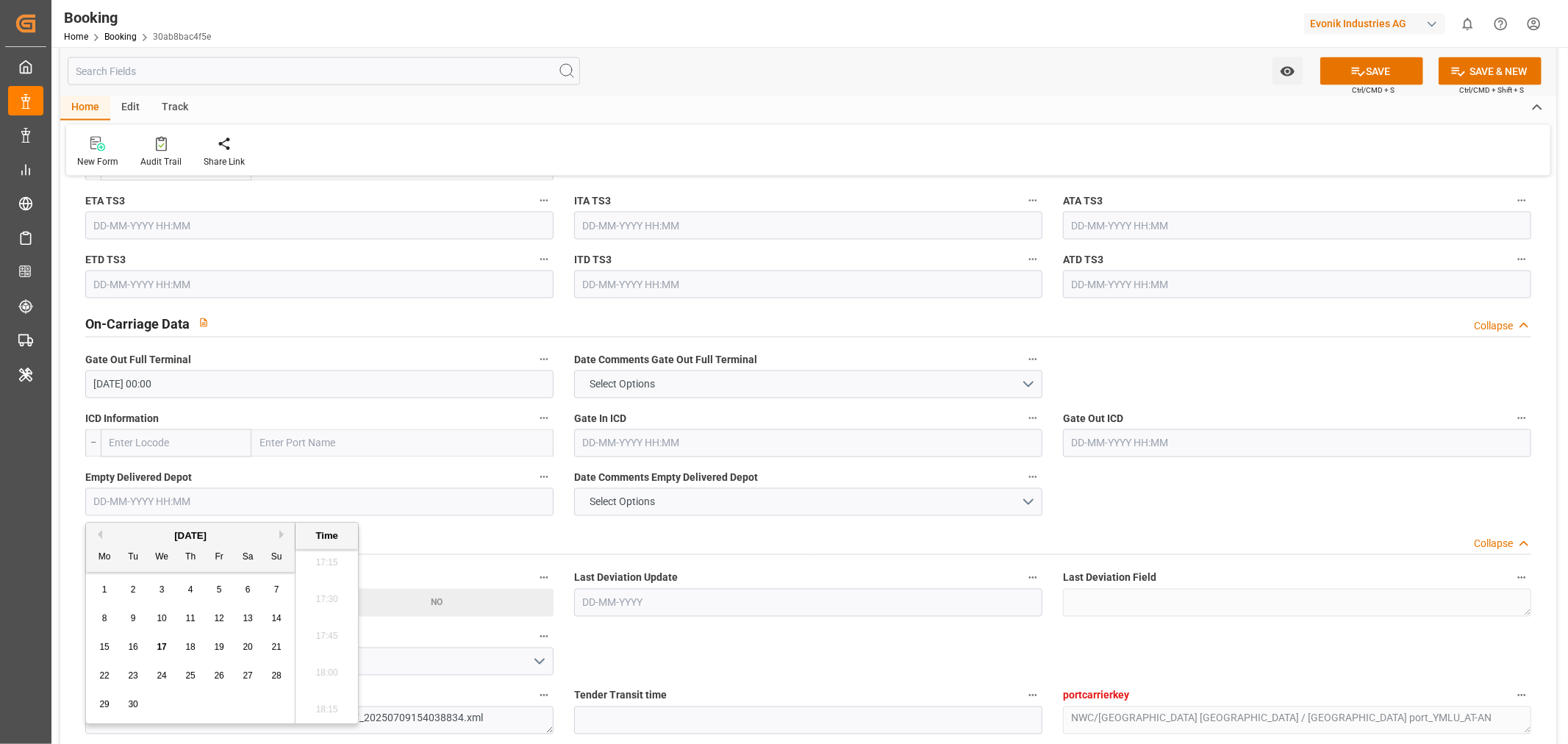
paste input "2025/08/05"
click at [185, 621] on div "7" at bounding box center [190, 619] width 19 height 18
type input "07-08-2025 00:00"
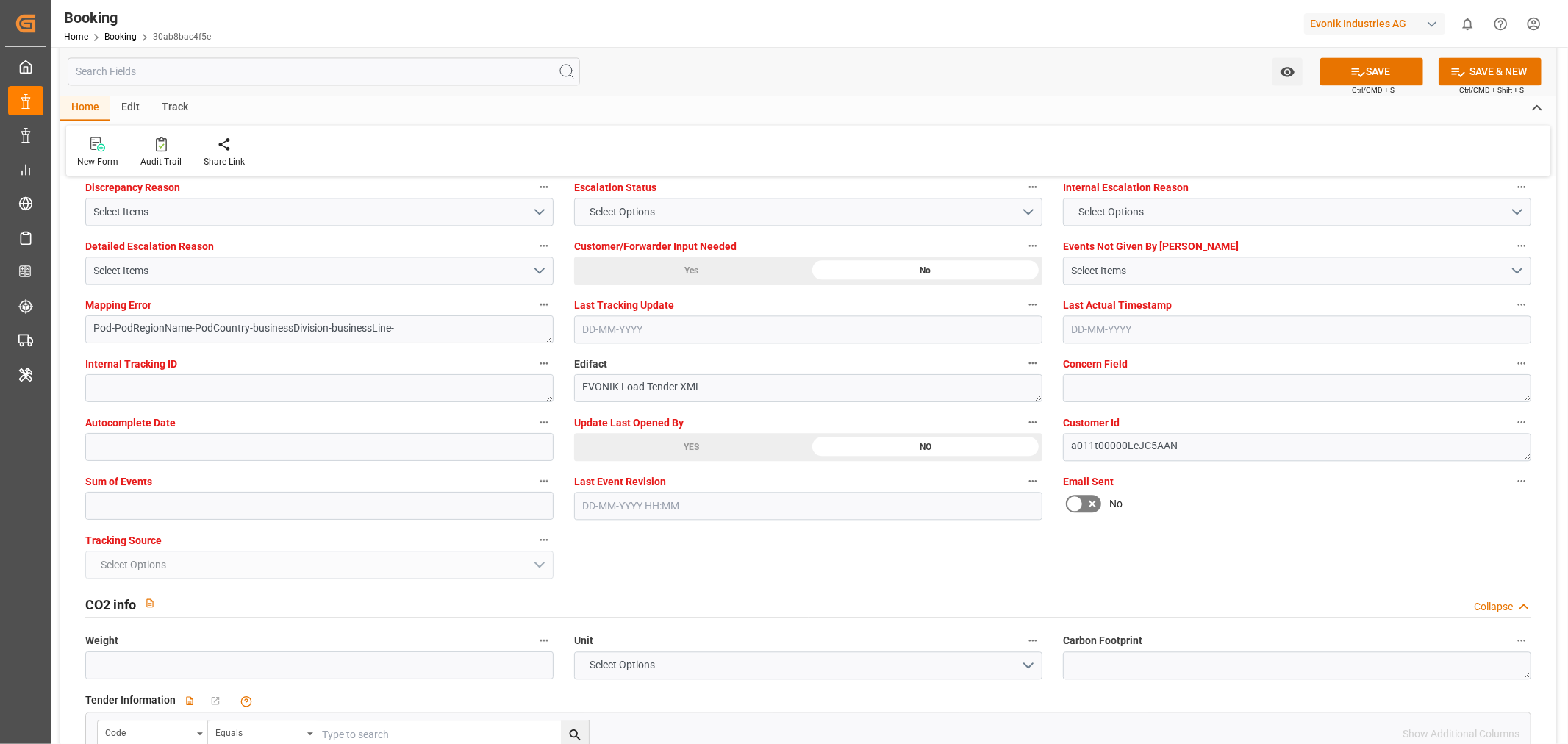
scroll to position [2777, 0]
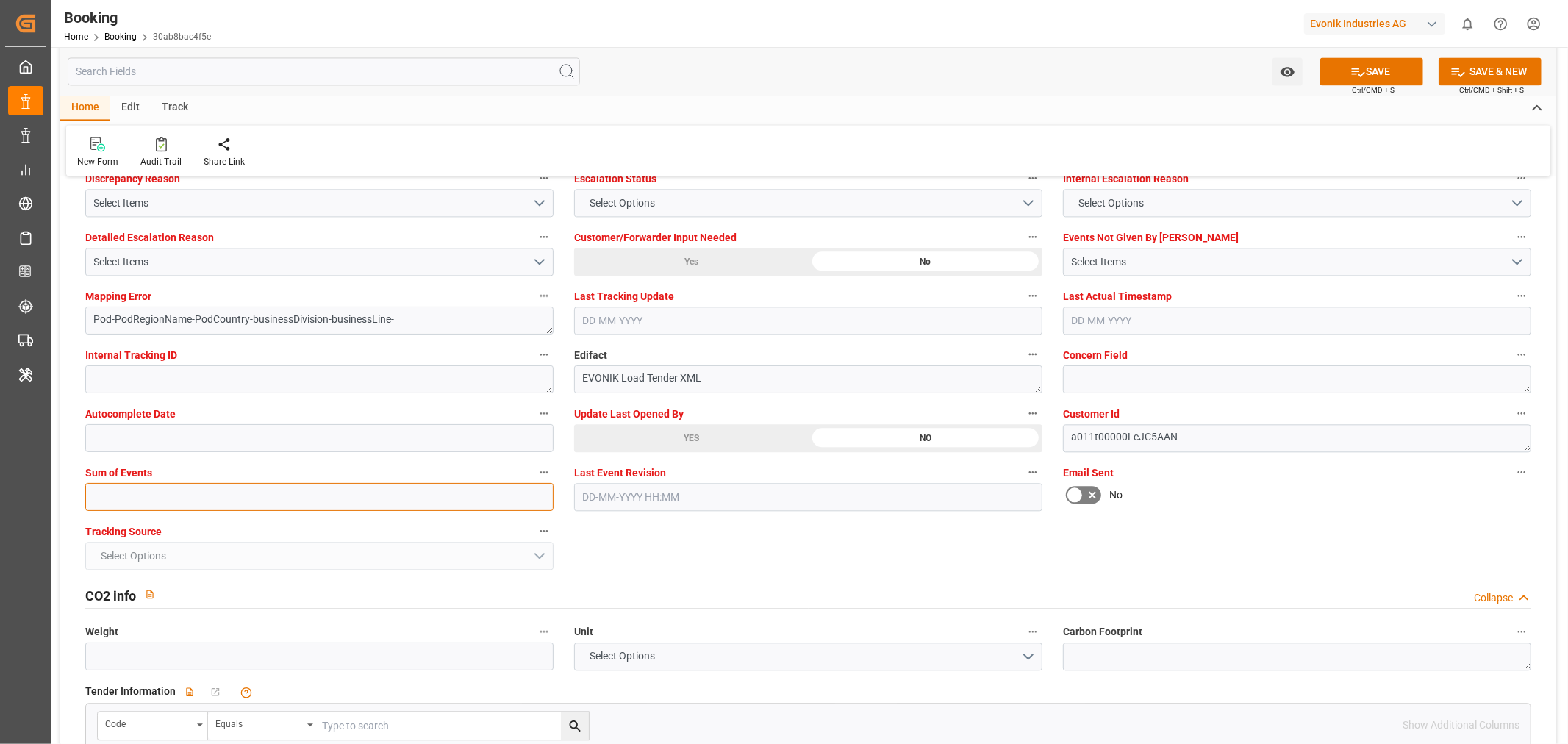
click at [162, 501] on input "text" at bounding box center [319, 497] width 468 height 28
type input "0"
click at [1379, 71] on button "SAVE" at bounding box center [1372, 71] width 103 height 28
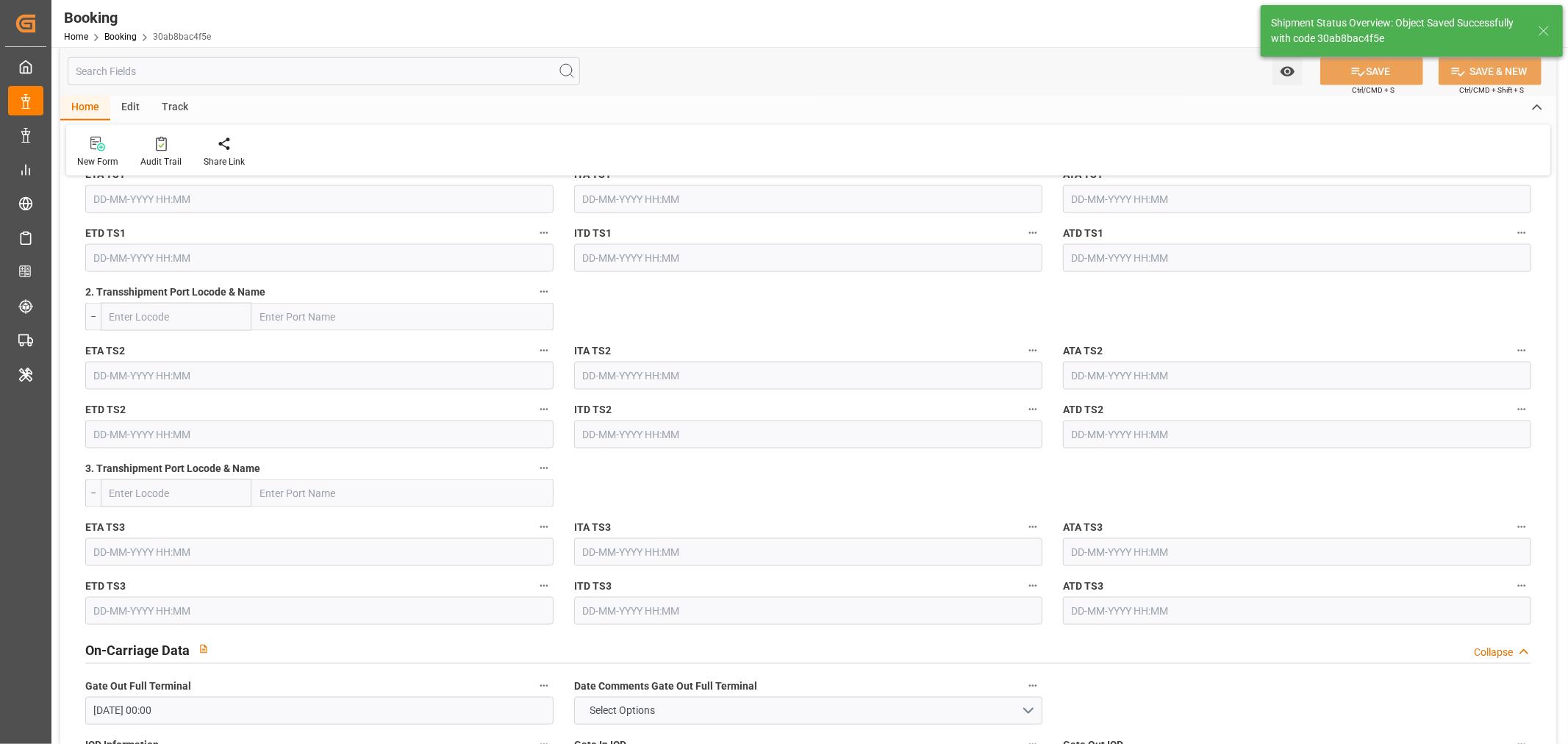
type textarea "NWC/UK North West Continent / UK_EGEDK_YMLU_AT-AN"
type textarea "[PERSON_NAME]"
type textarea "businessDivision-businessLine-"
type input "15"
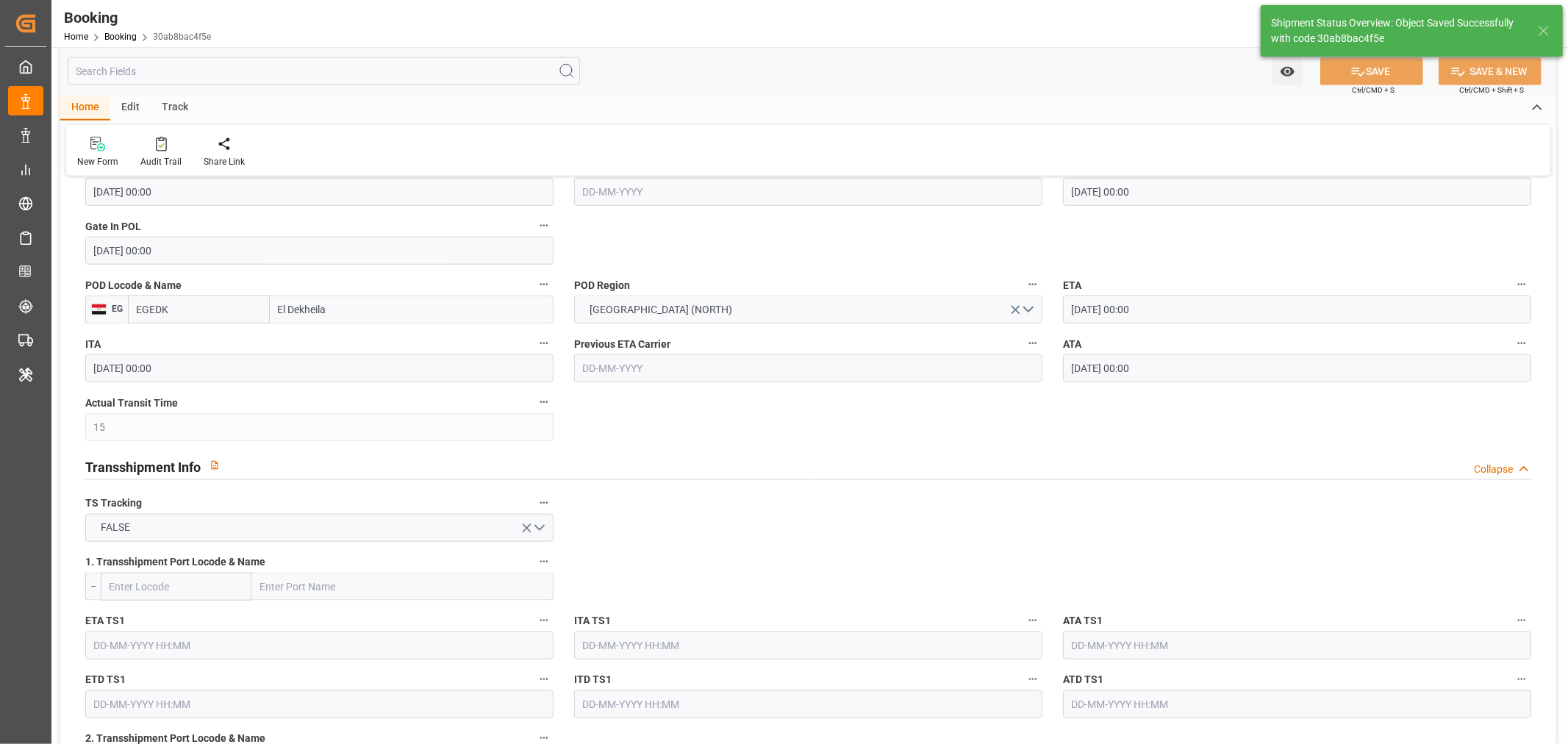
type input "12-07-2025 00:00"
type input "27-07-2025 00:00"
type input "17-09-2025 12:16"
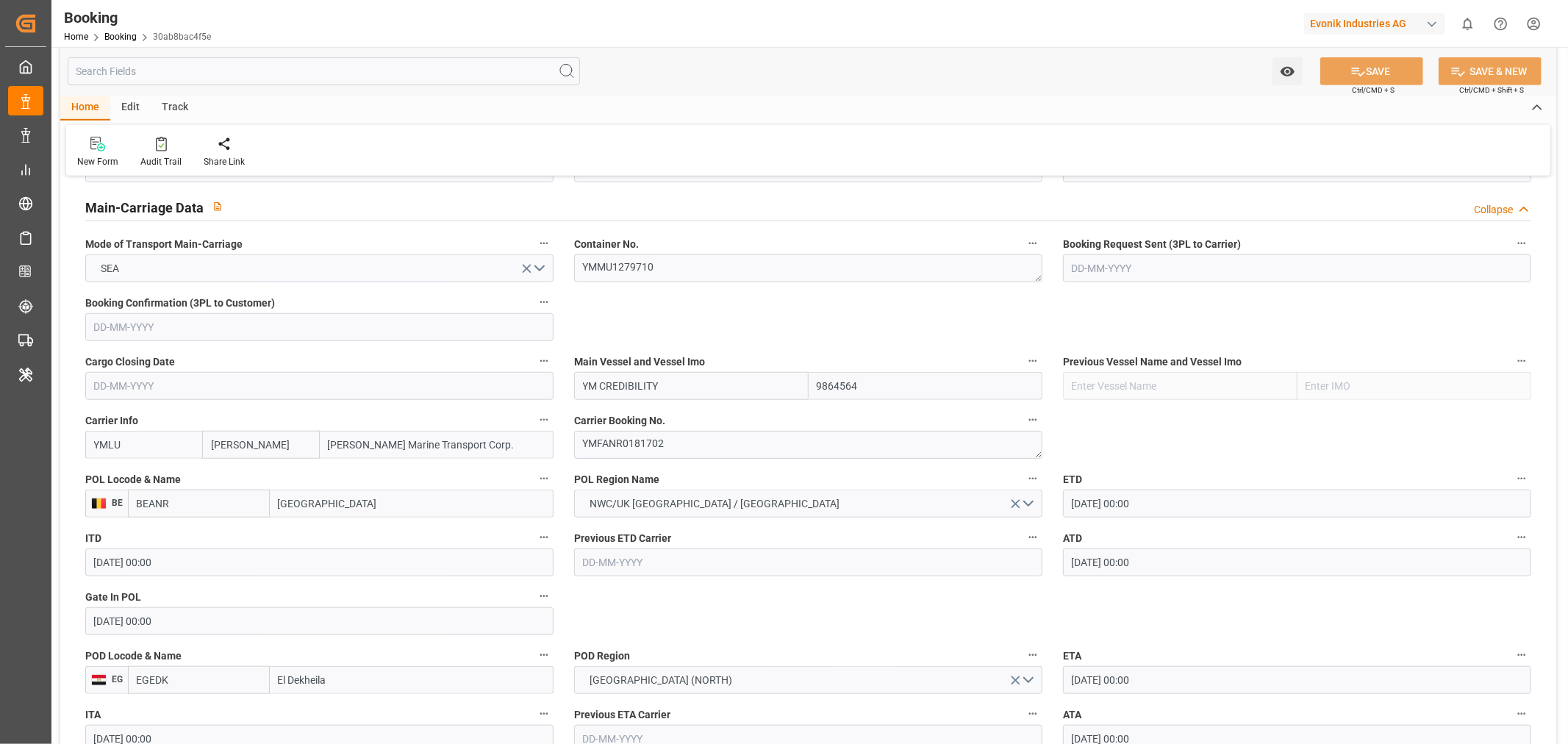
scroll to position [1143, 0]
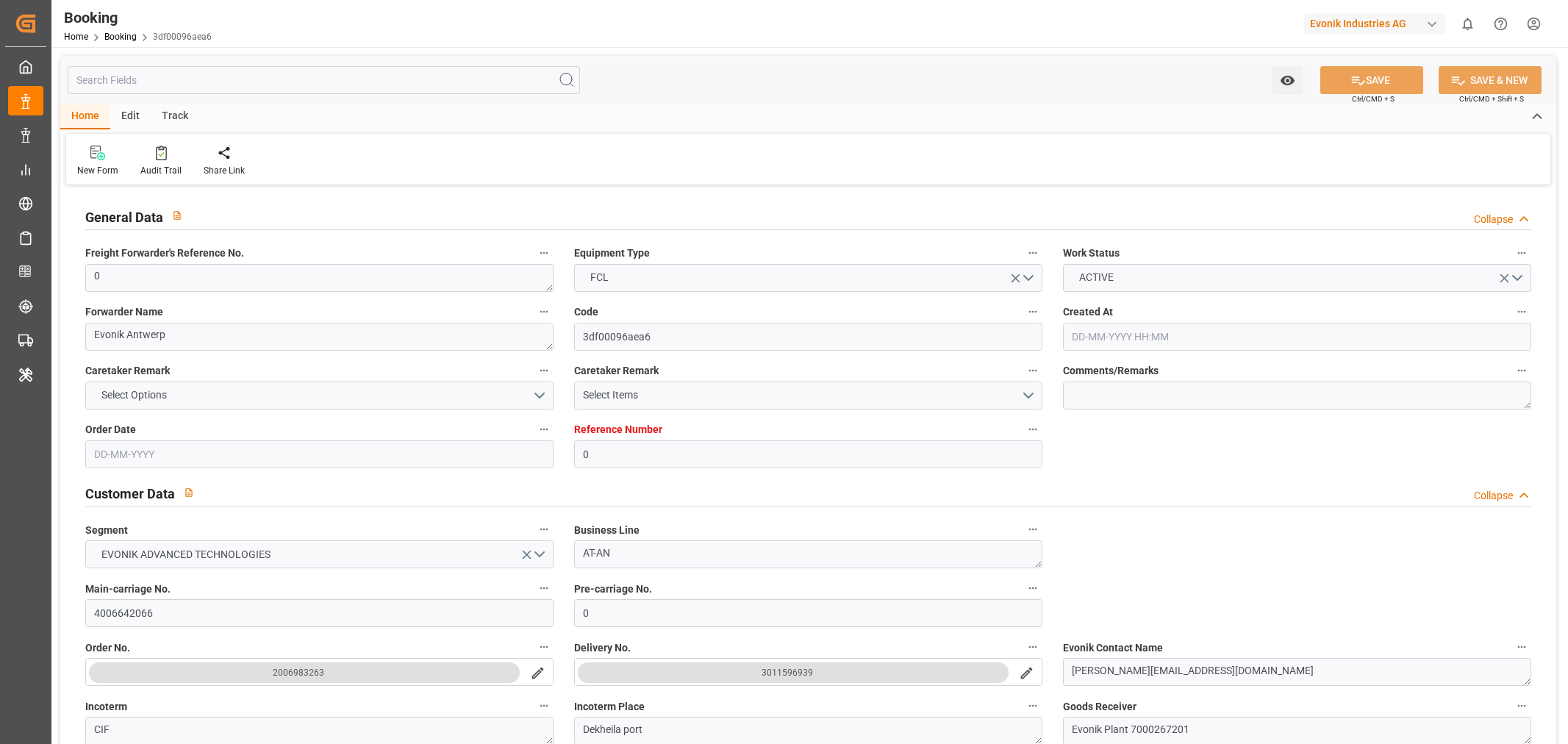
type input "0"
type input "[PERSON_NAME]"
type input "[PERSON_NAME] Marine Transport Corp."
type input "NLRTM"
type input "Dekheila port"
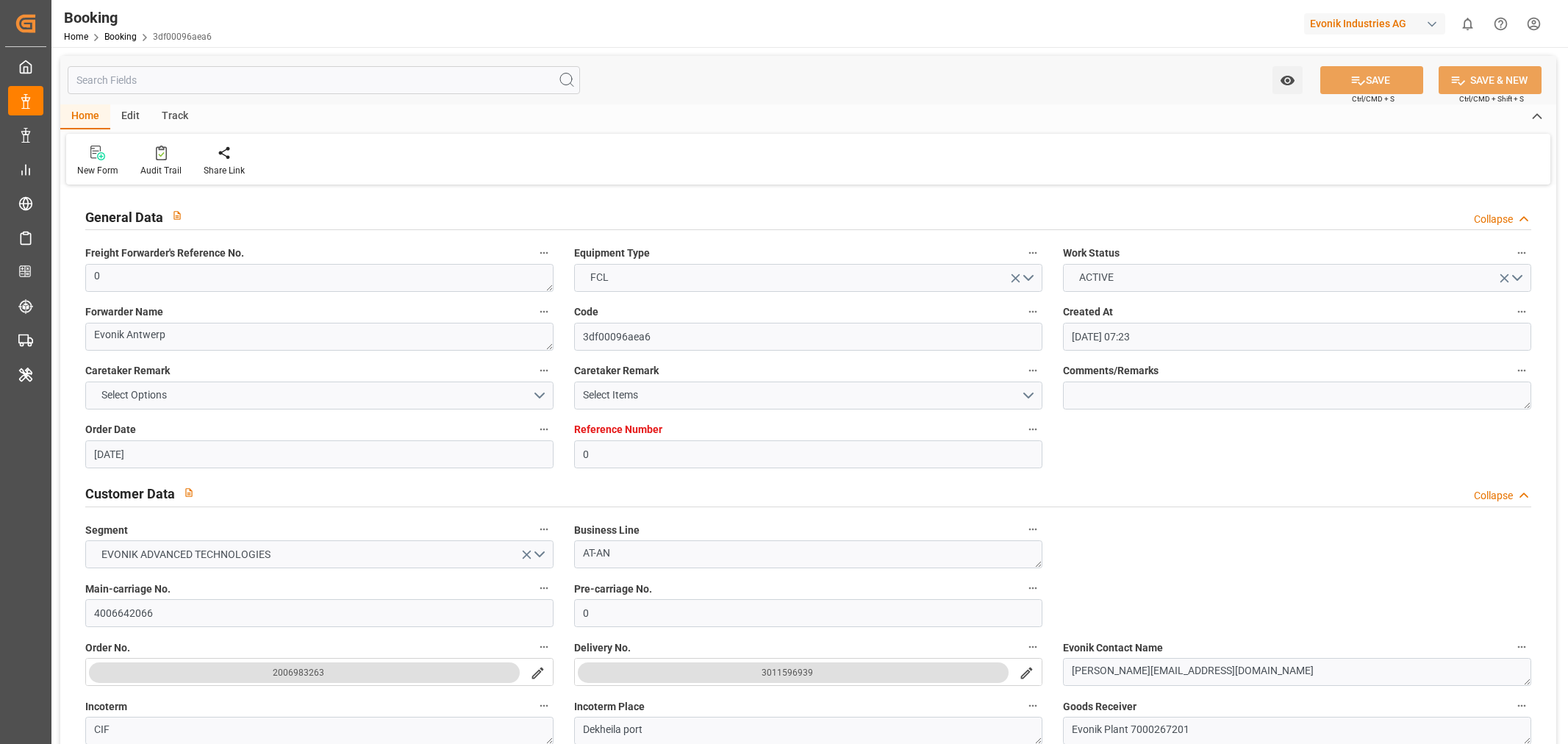
type input "[DATE] 07:23"
type input "[DATE]"
type input "[DATE] 13:43"
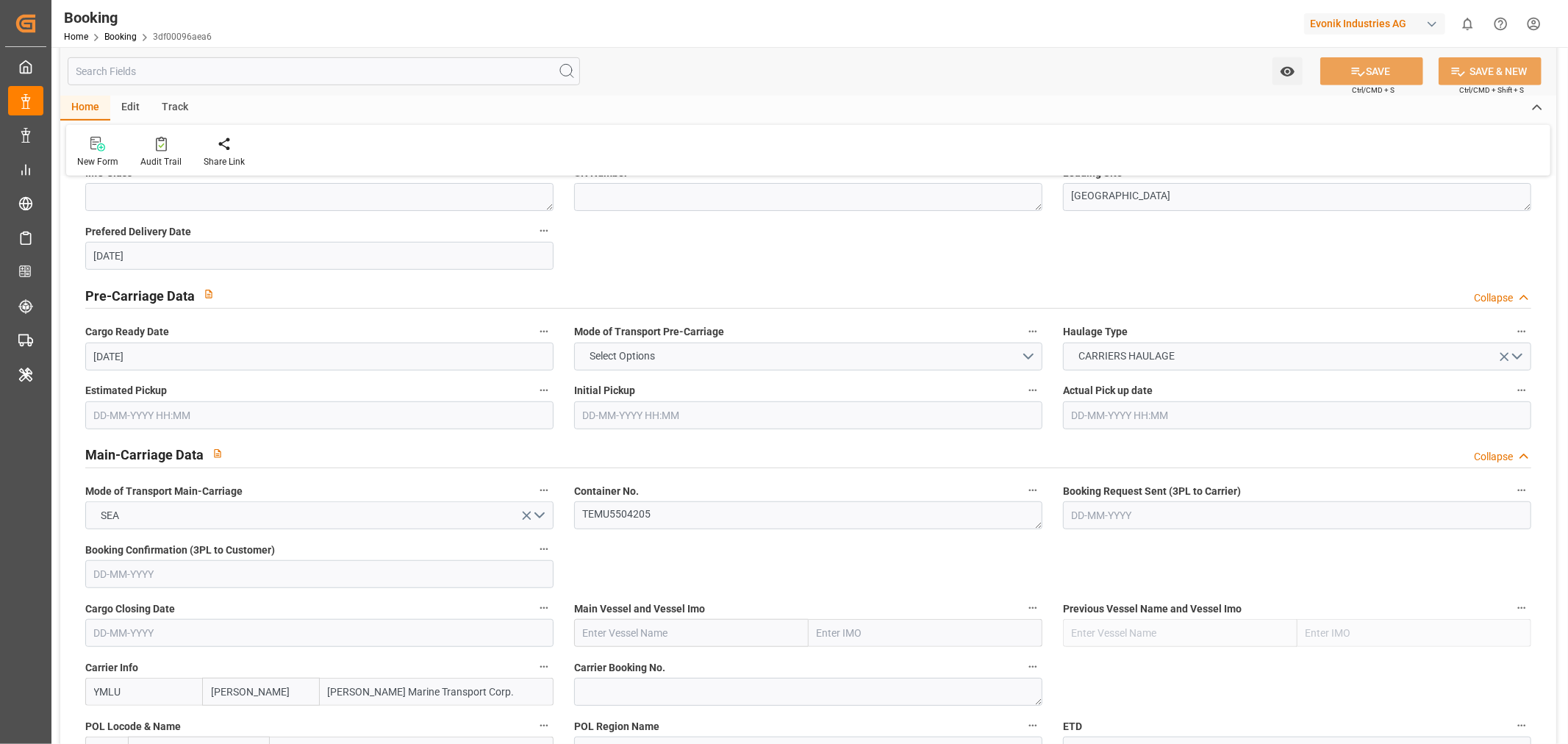
scroll to position [817, 0]
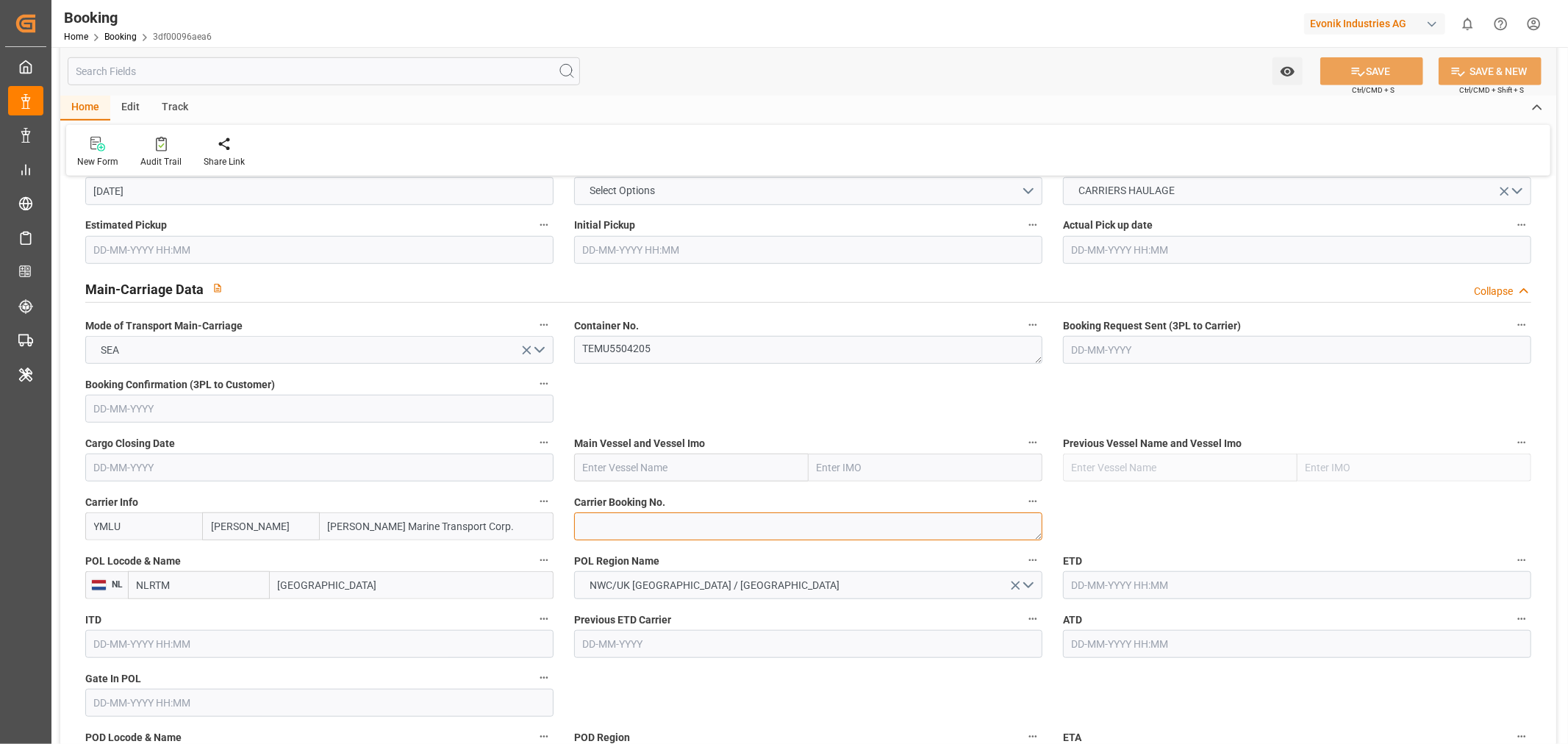
click at [642, 523] on textarea at bounding box center [808, 527] width 468 height 28
paste textarea "YMFANR0181702"
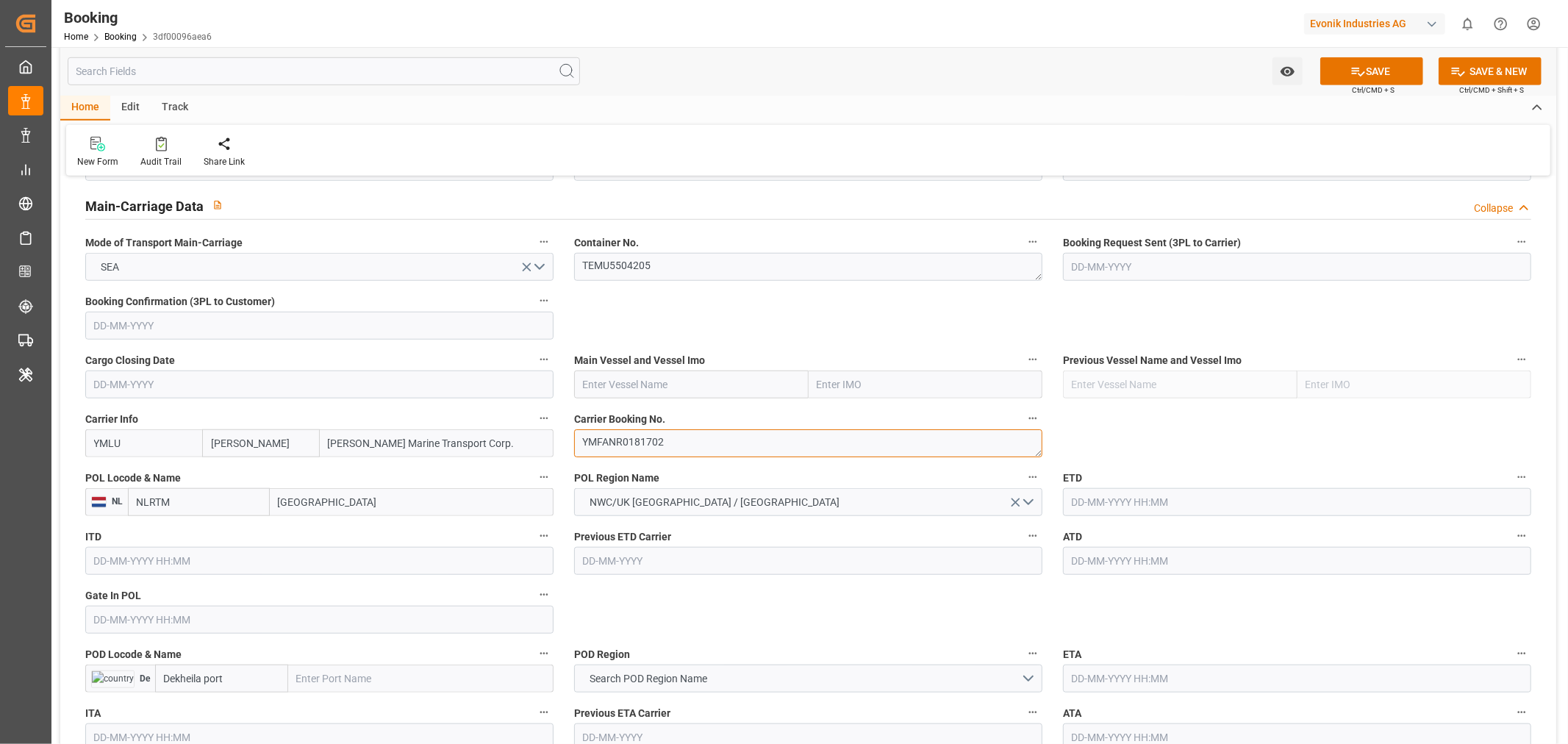
scroll to position [980, 0]
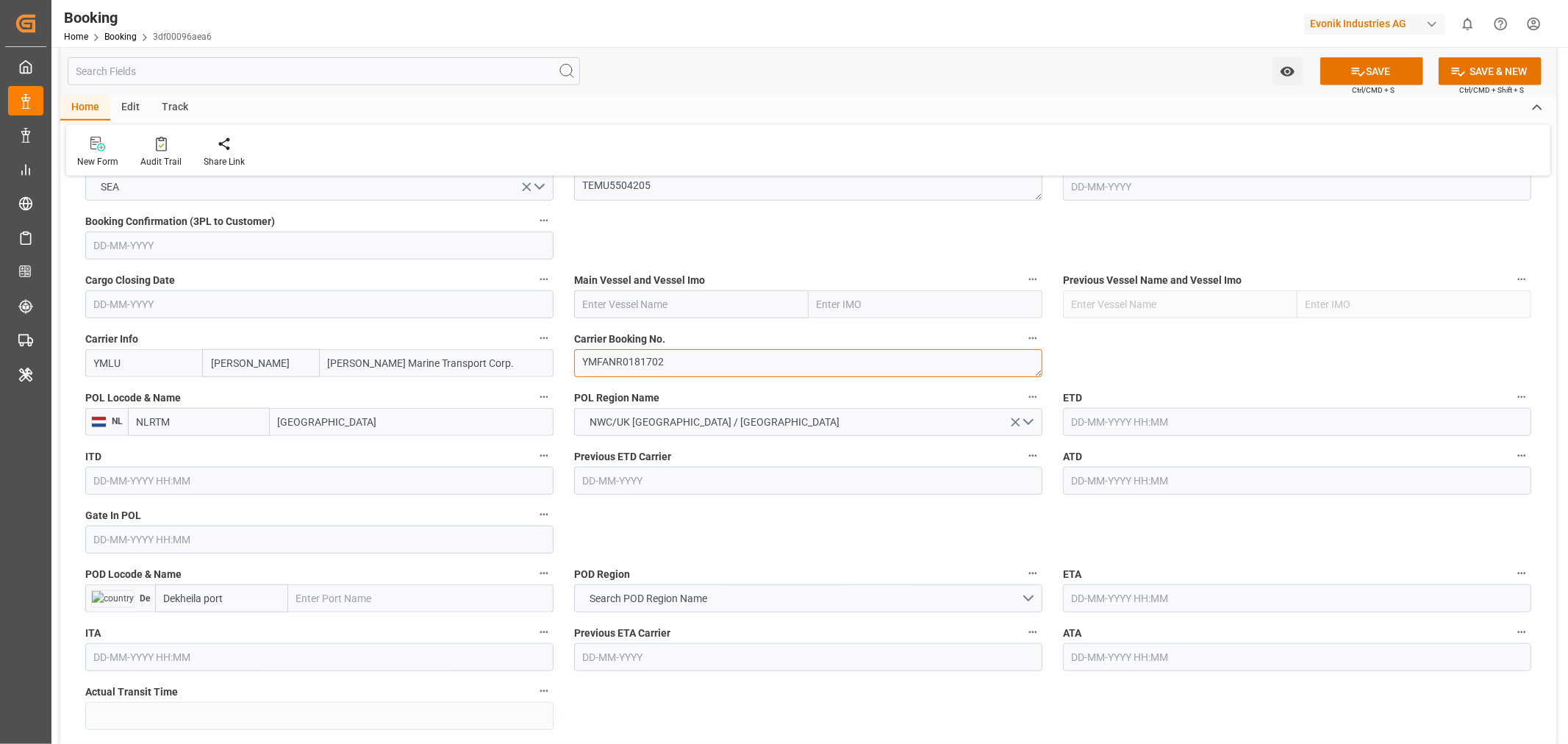
type textarea "YMFANR0181702"
click at [274, 421] on input "[GEOGRAPHIC_DATA]" at bounding box center [411, 422] width 284 height 28
type input "ant"
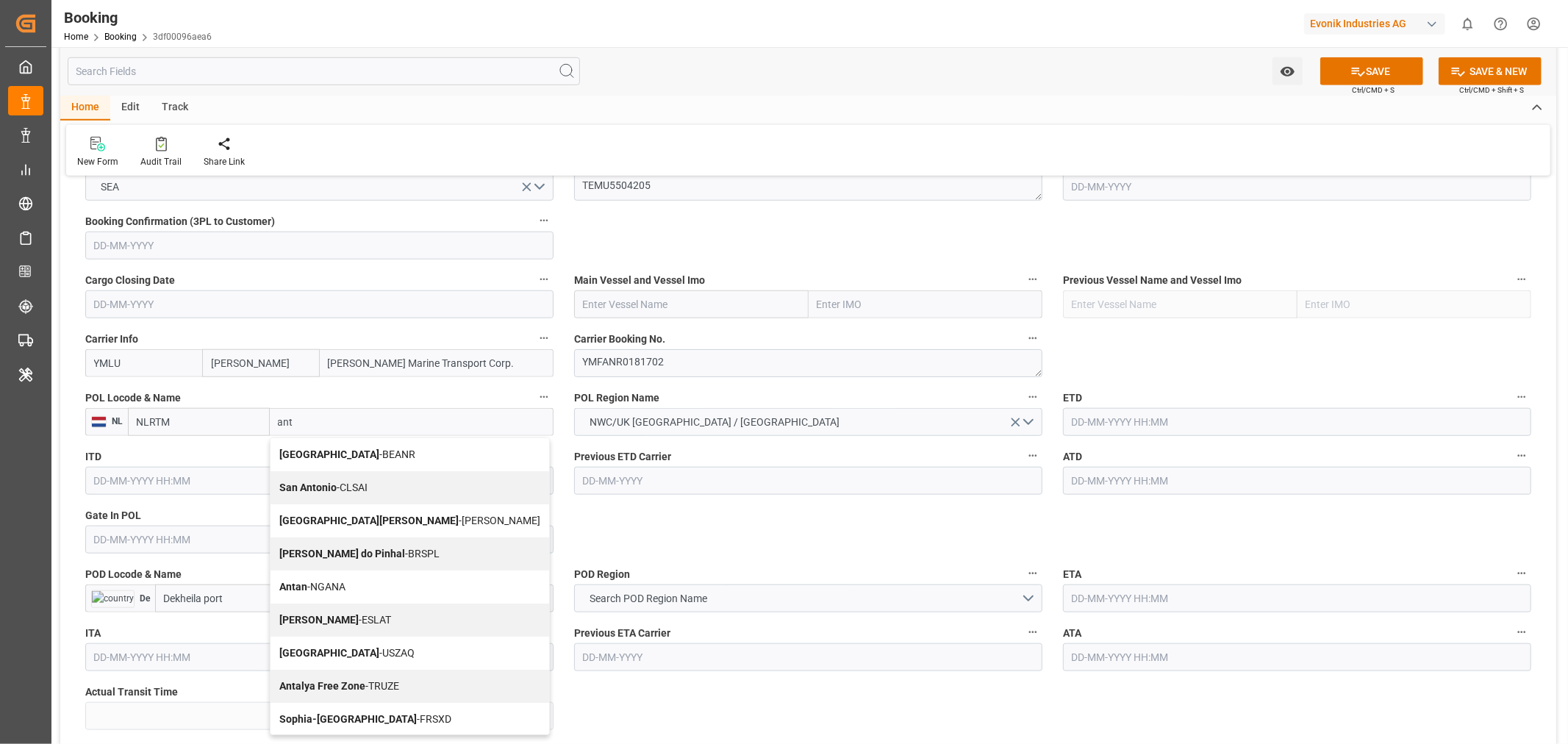
click at [314, 451] on b "[GEOGRAPHIC_DATA]" at bounding box center [329, 454] width 100 height 12
type input "BEANR"
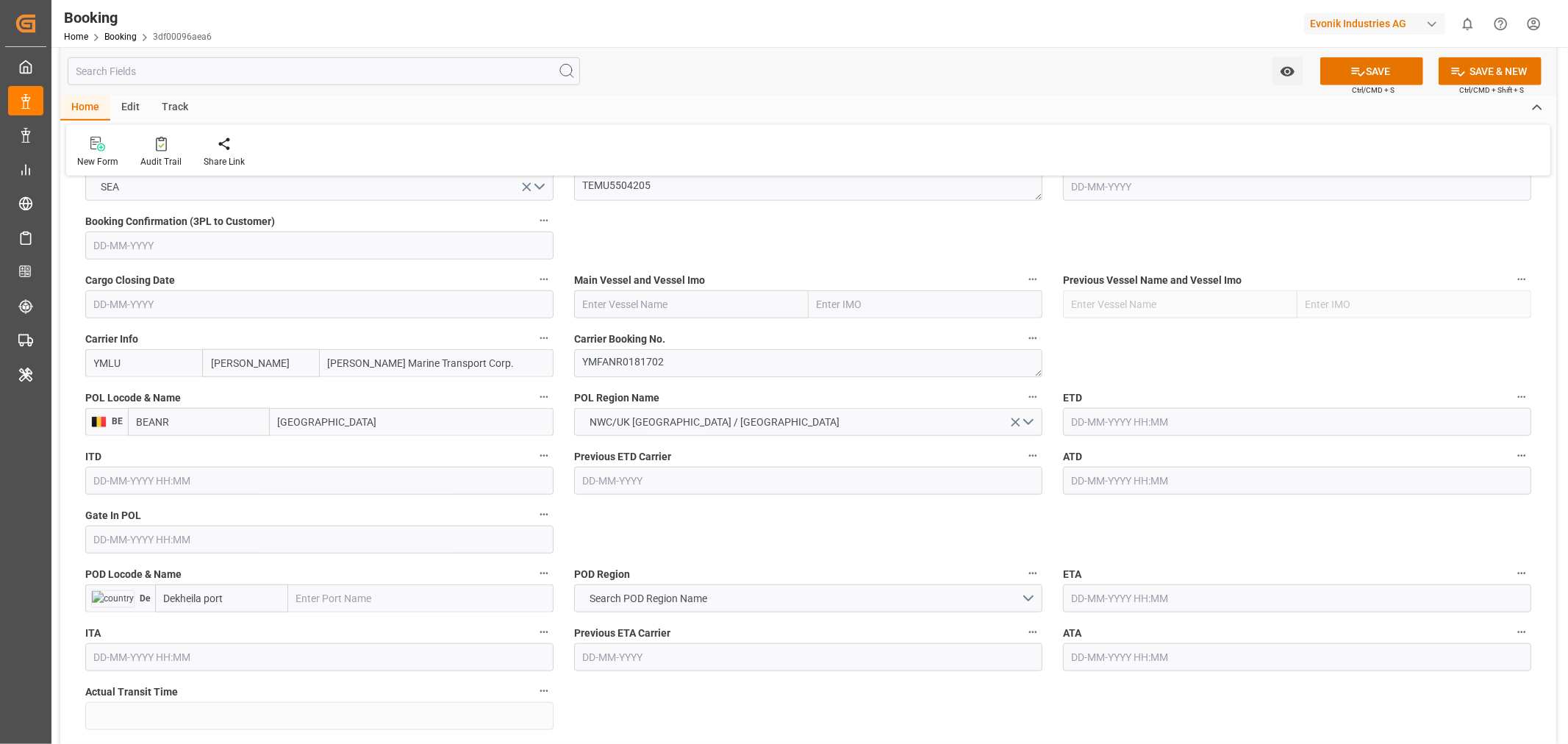
type input "[GEOGRAPHIC_DATA]"
click at [662, 314] on input "text" at bounding box center [691, 305] width 234 height 28
paste input "YM CREDIBILITY"
type input "YM CREDIBILITY"
click at [682, 336] on span "YM CREDIBILITY - 9864564" at bounding box center [645, 336] width 122 height 12
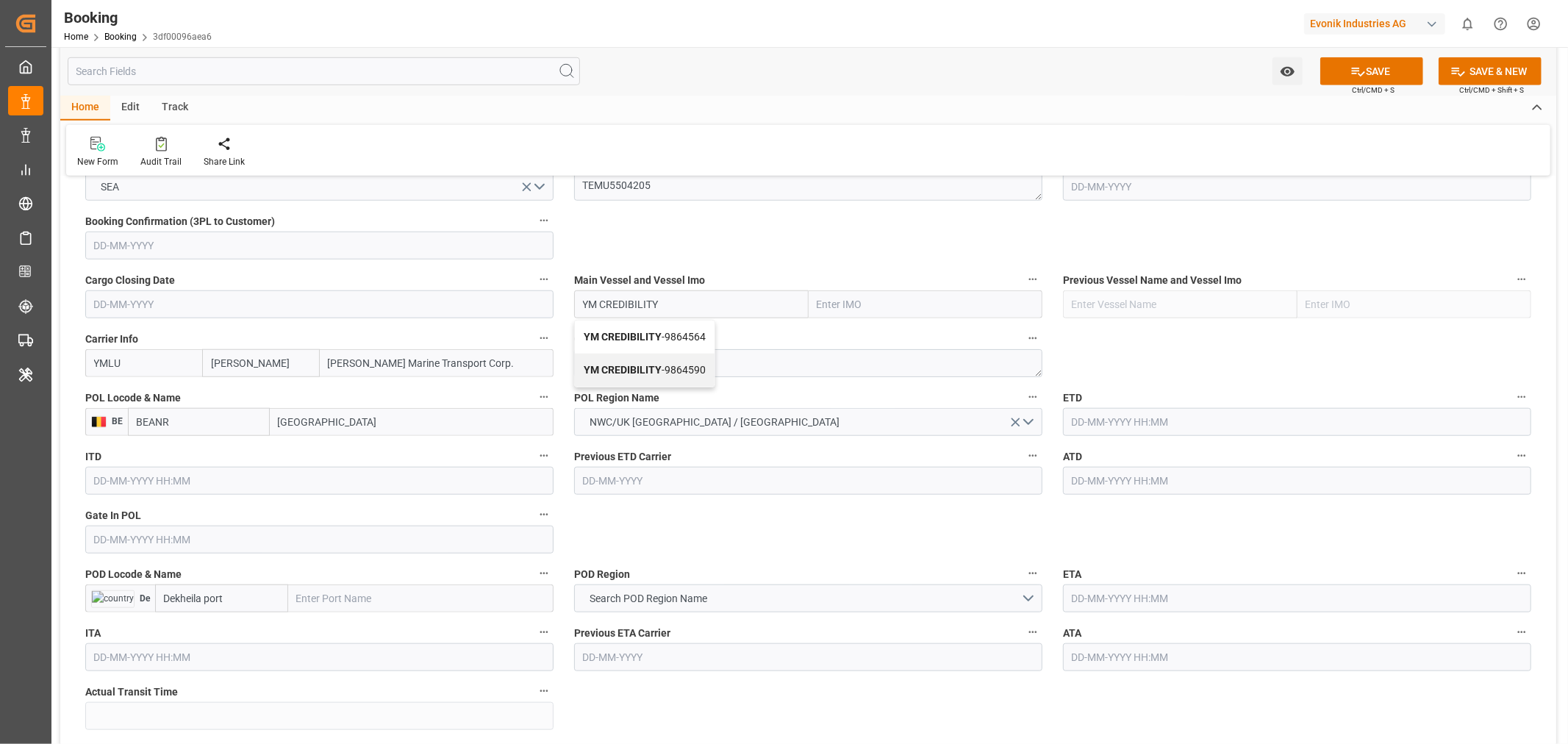
type input "9864564"
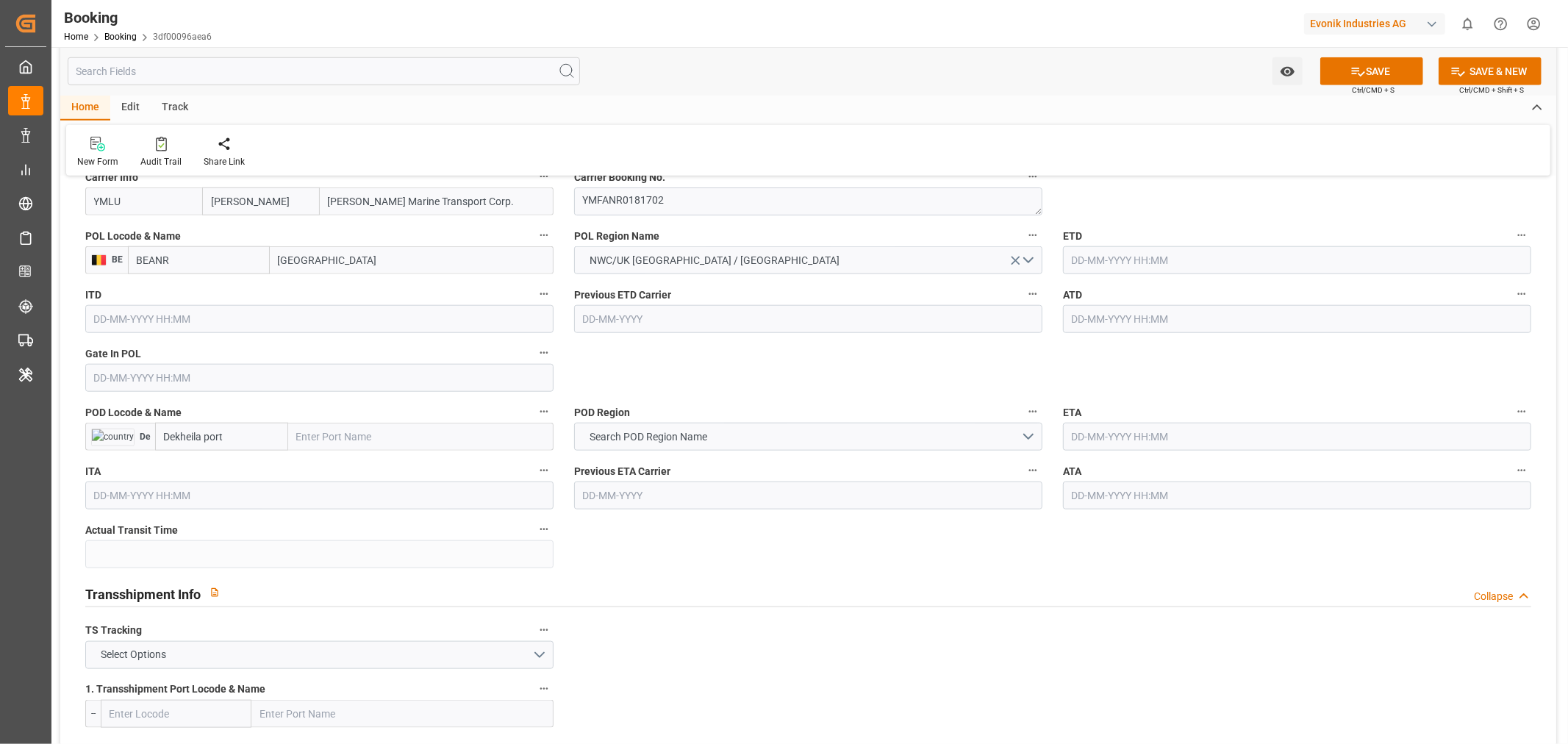
scroll to position [1143, 0]
type input "YM CREDIBILITY"
click at [181, 370] on input "text" at bounding box center [319, 376] width 468 height 28
paste input "[DATE]"
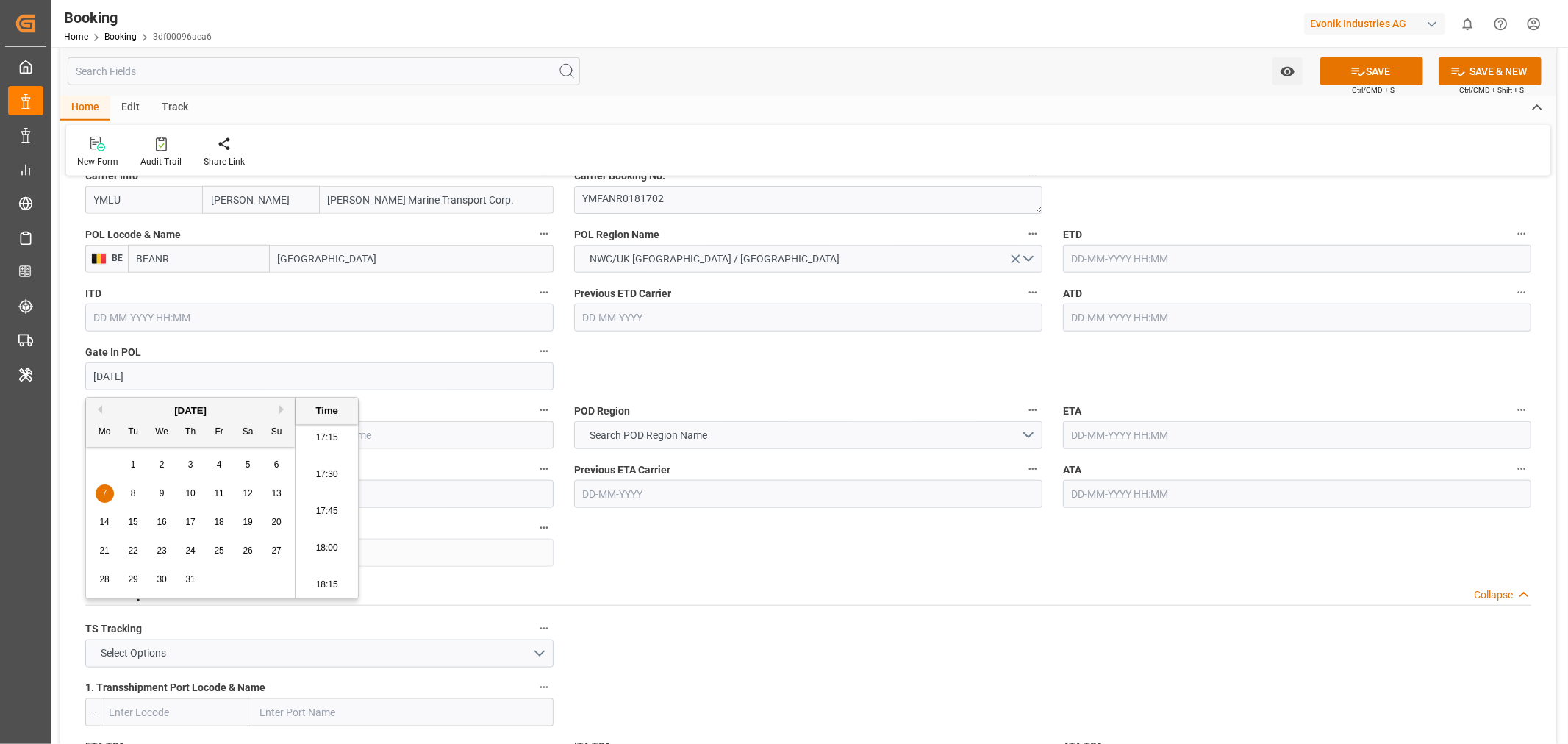
type input "[DATE] 00:00"
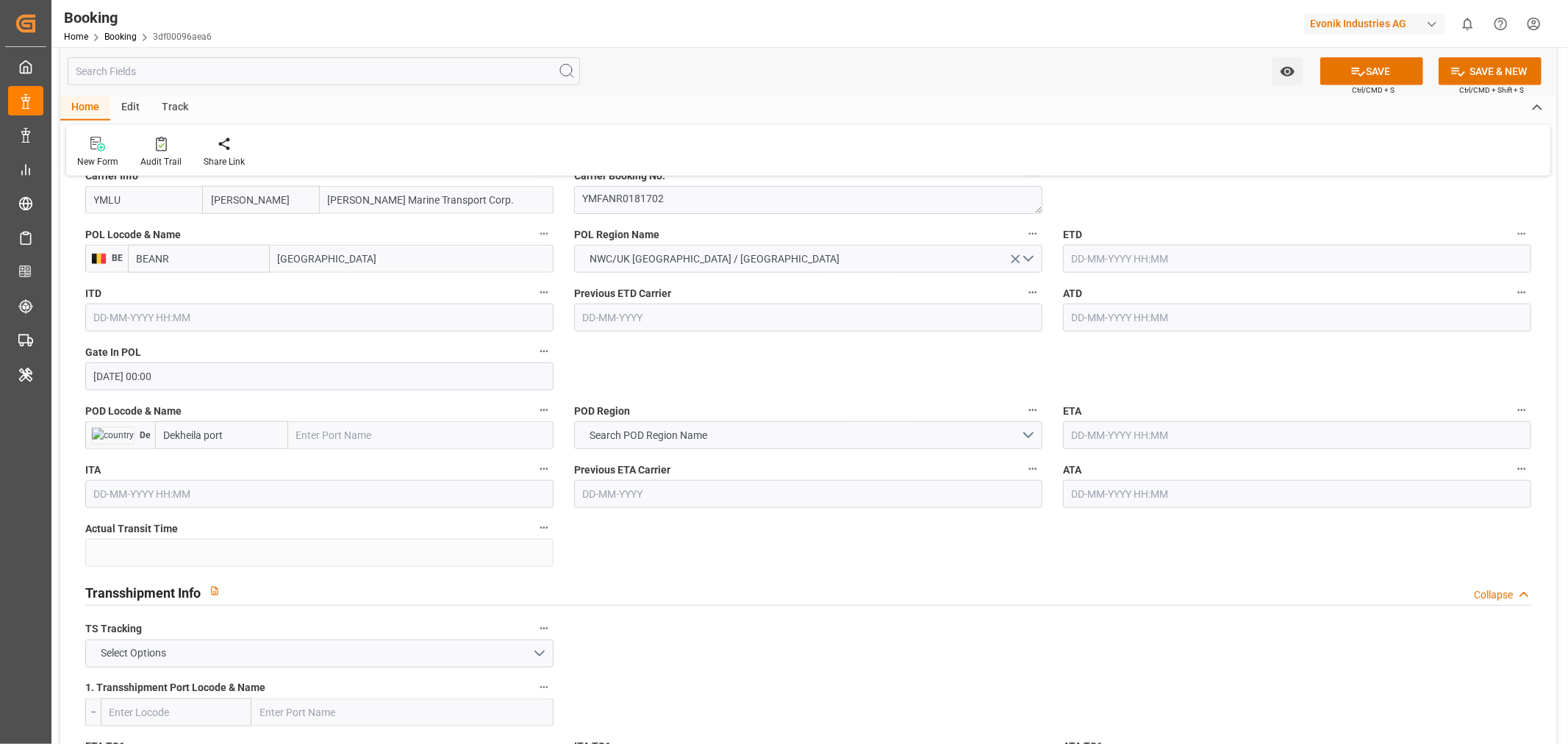
click at [1177, 265] on input "text" at bounding box center [1298, 259] width 468 height 28
paste input "[DATE]"
click at [1230, 376] on span "12" at bounding box center [1225, 376] width 10 height 10
type input "[DATE] 00:00"
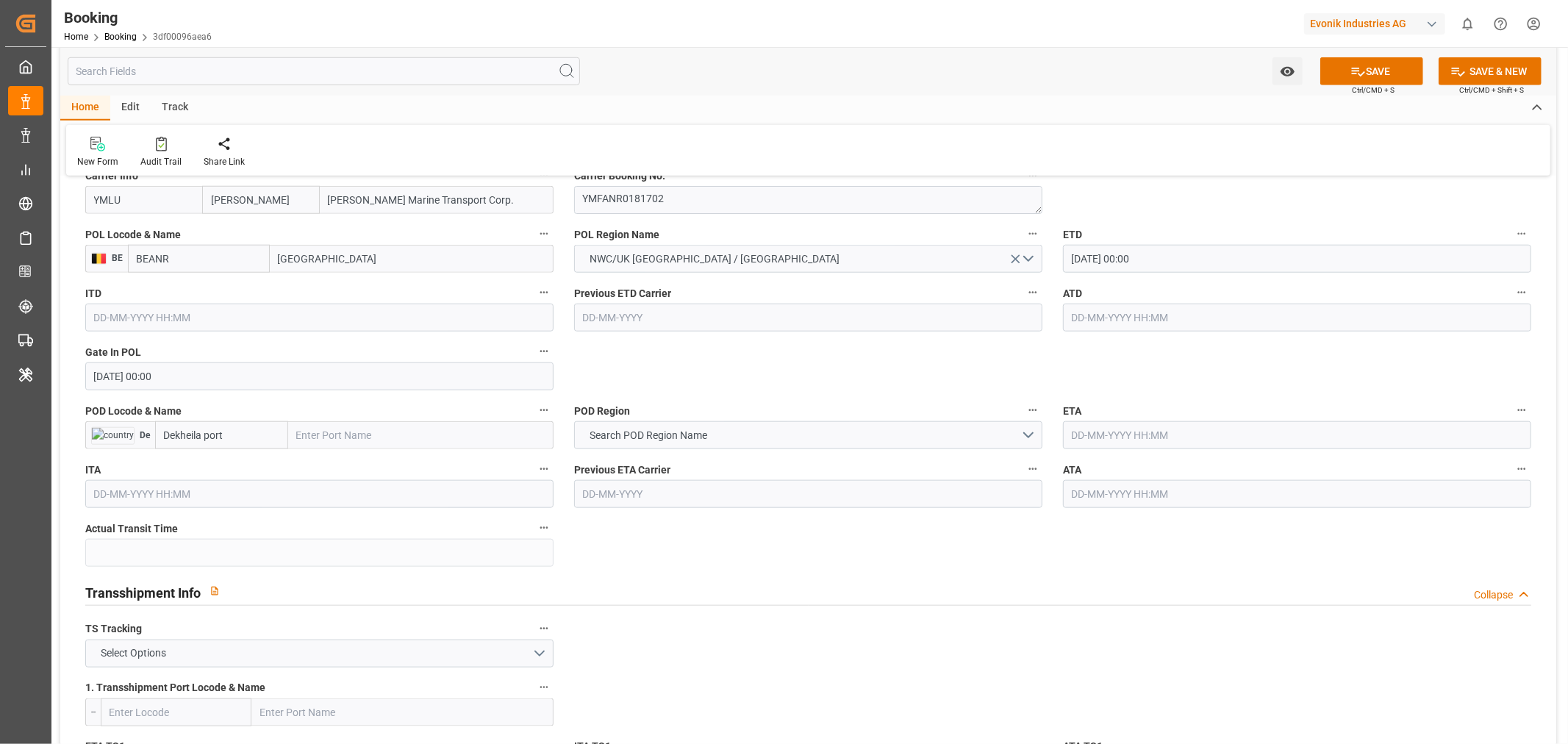
click at [1169, 321] on input "text" at bounding box center [1298, 318] width 468 height 28
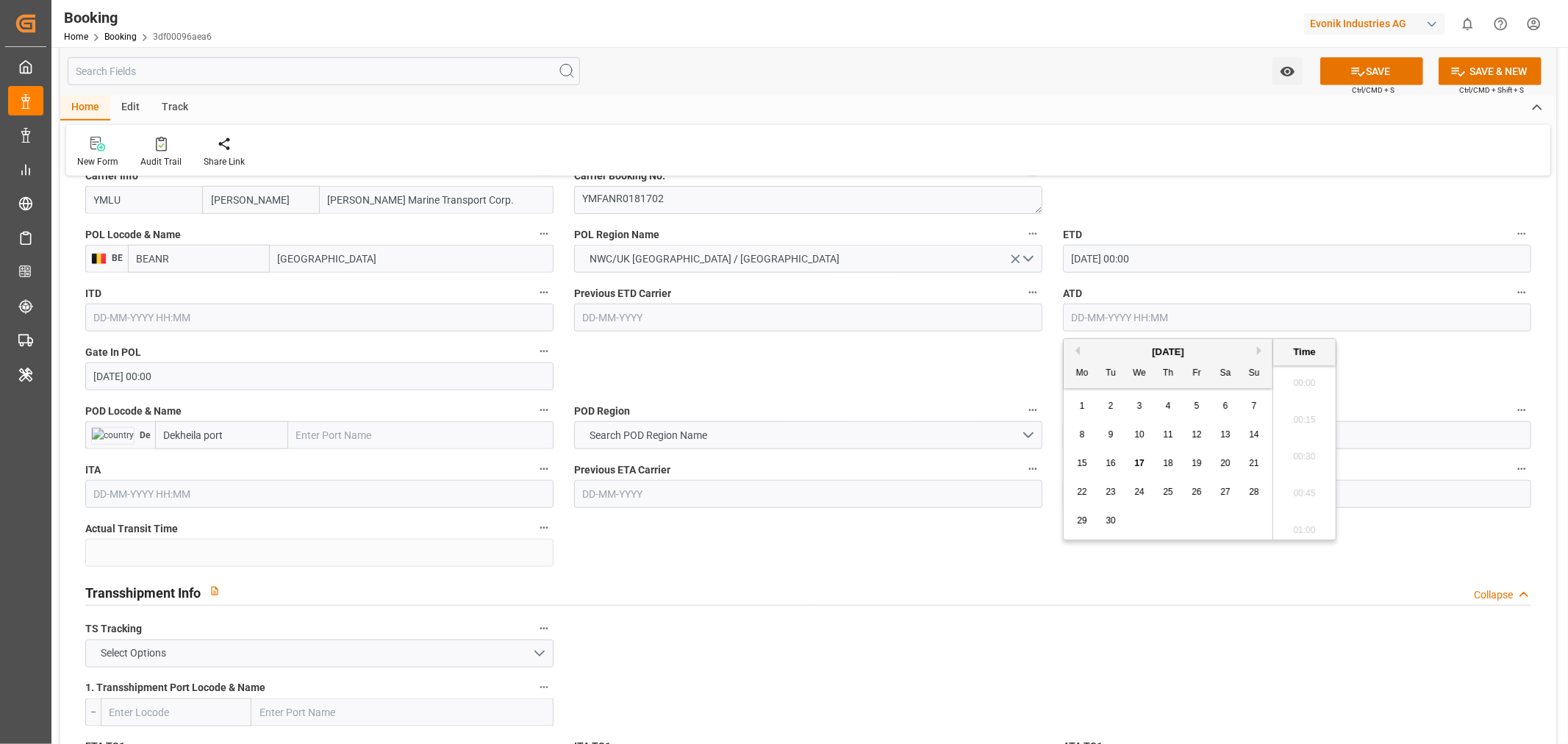
paste input "[DATE]"
click at [1220, 438] on span "12" at bounding box center [1225, 434] width 10 height 10
type input "[DATE] 00:00"
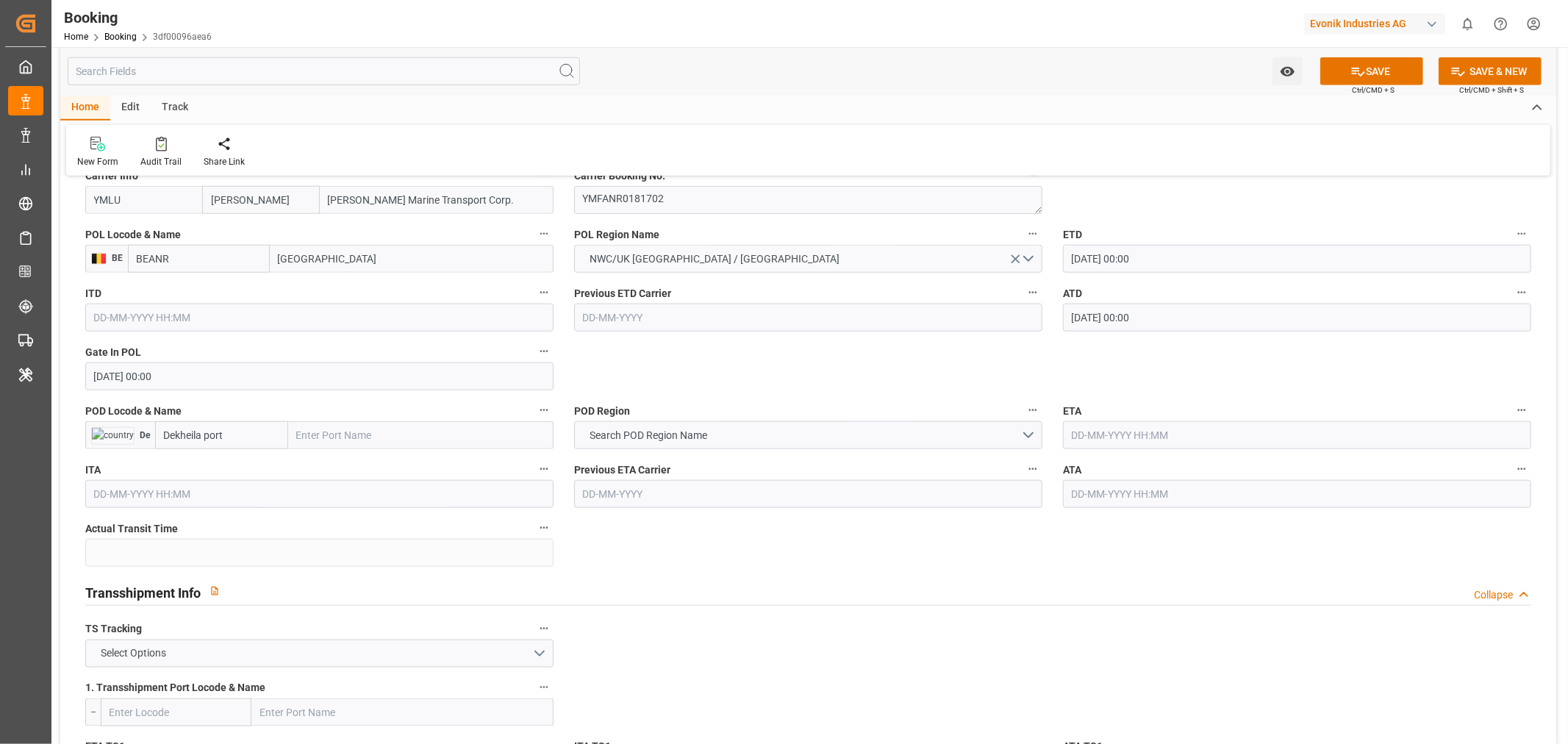
click at [250, 431] on input "Dekheila port" at bounding box center [222, 435] width 133 height 28
click at [246, 466] on span "EGEDK - [GEOGRAPHIC_DATA]" at bounding box center [206, 468] width 84 height 12
type input "EGEDK"
type input "El Dekheila"
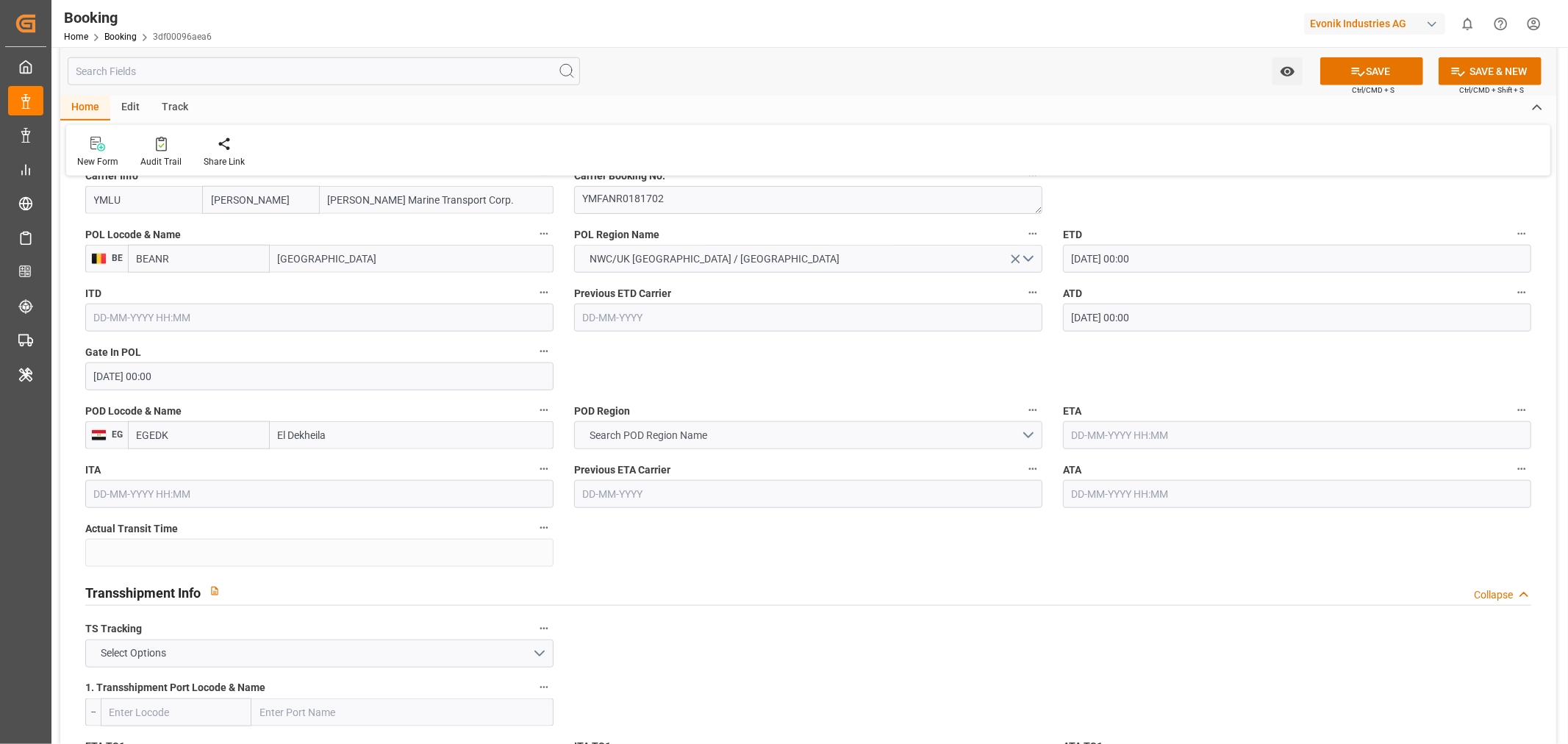
type input "EGEDK"
click at [754, 438] on button "Search POD Region Name" at bounding box center [808, 435] width 468 height 28
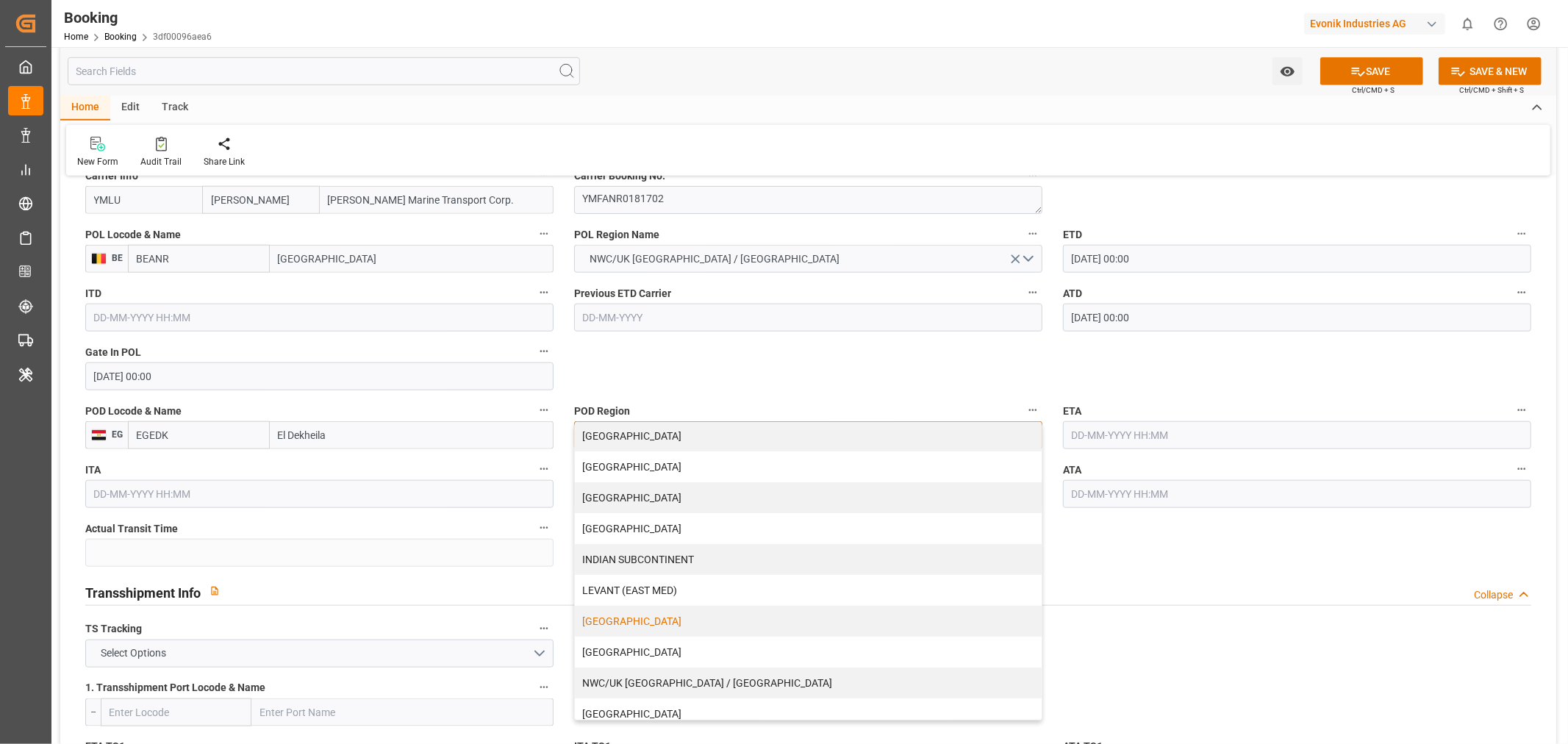
scroll to position [0, 0]
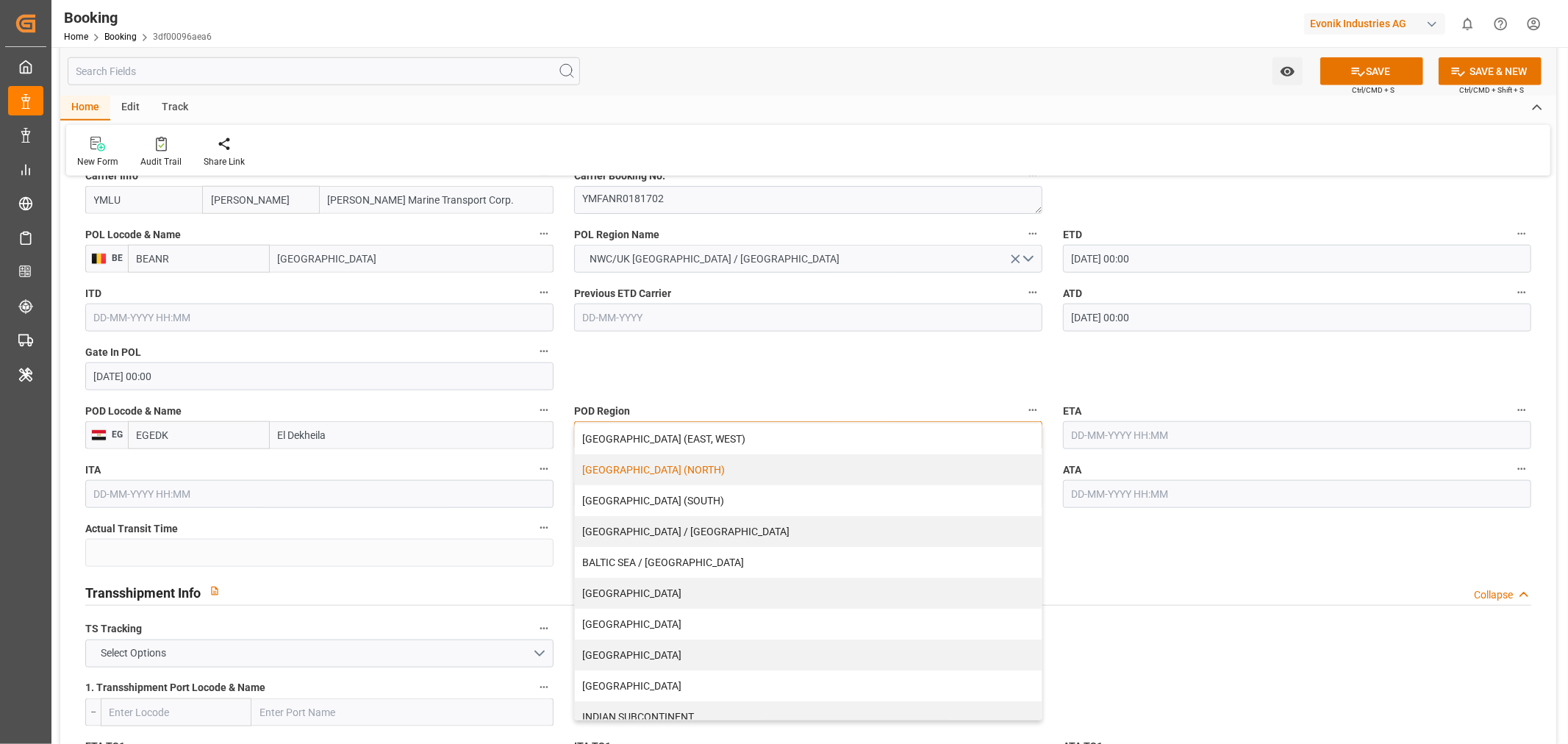
click at [648, 479] on div "[GEOGRAPHIC_DATA] (NORTH)" at bounding box center [808, 470] width 467 height 31
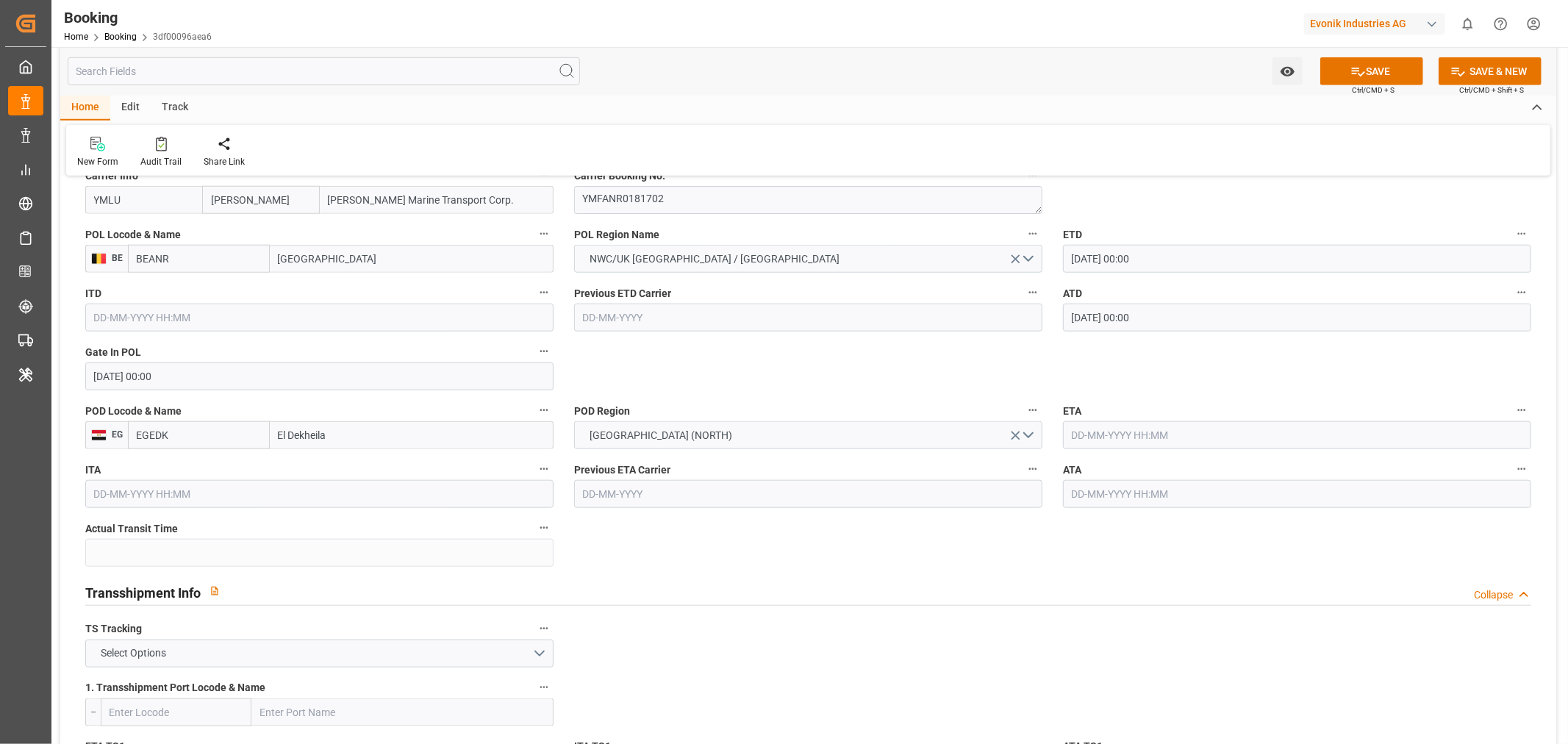
click at [1137, 436] on input "text" at bounding box center [1298, 435] width 468 height 28
paste input "[DATE]"
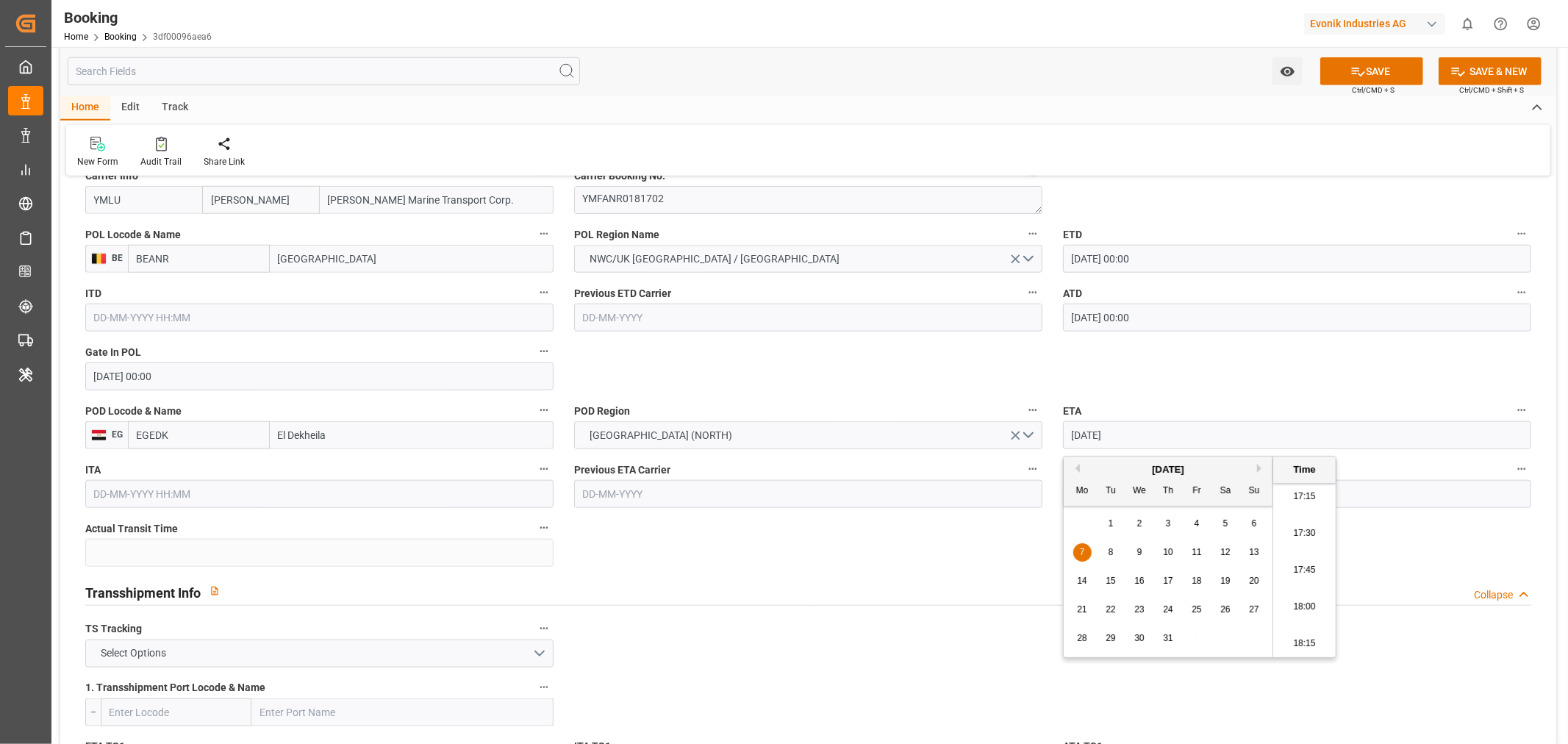
click at [1244, 608] on div "21 22 23 24 25 26 27" at bounding box center [1169, 610] width 201 height 29
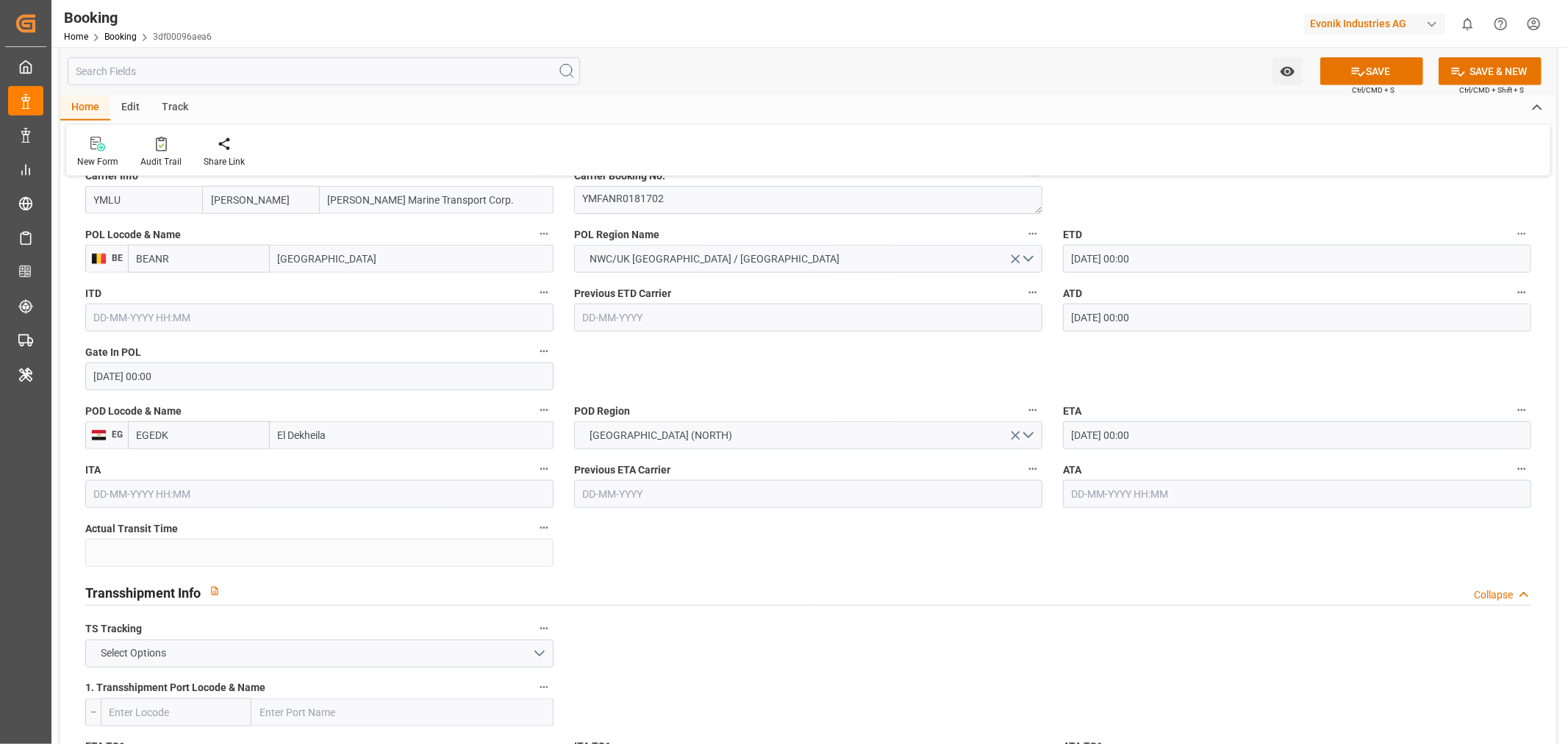
click at [1108, 494] on input "text" at bounding box center [1298, 494] width 468 height 28
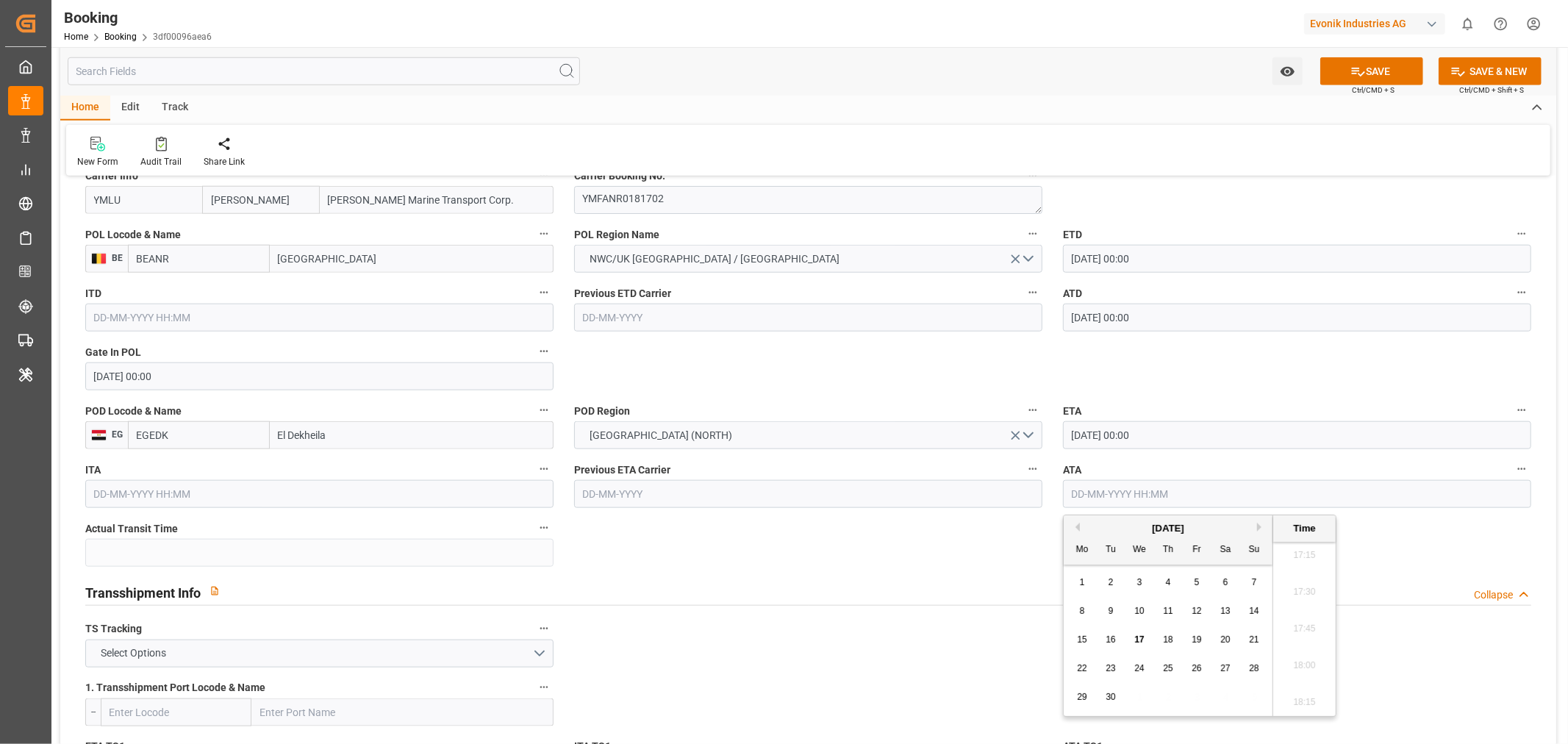
click at [1096, 436] on input "[DATE] 00:00" at bounding box center [1298, 435] width 468 height 28
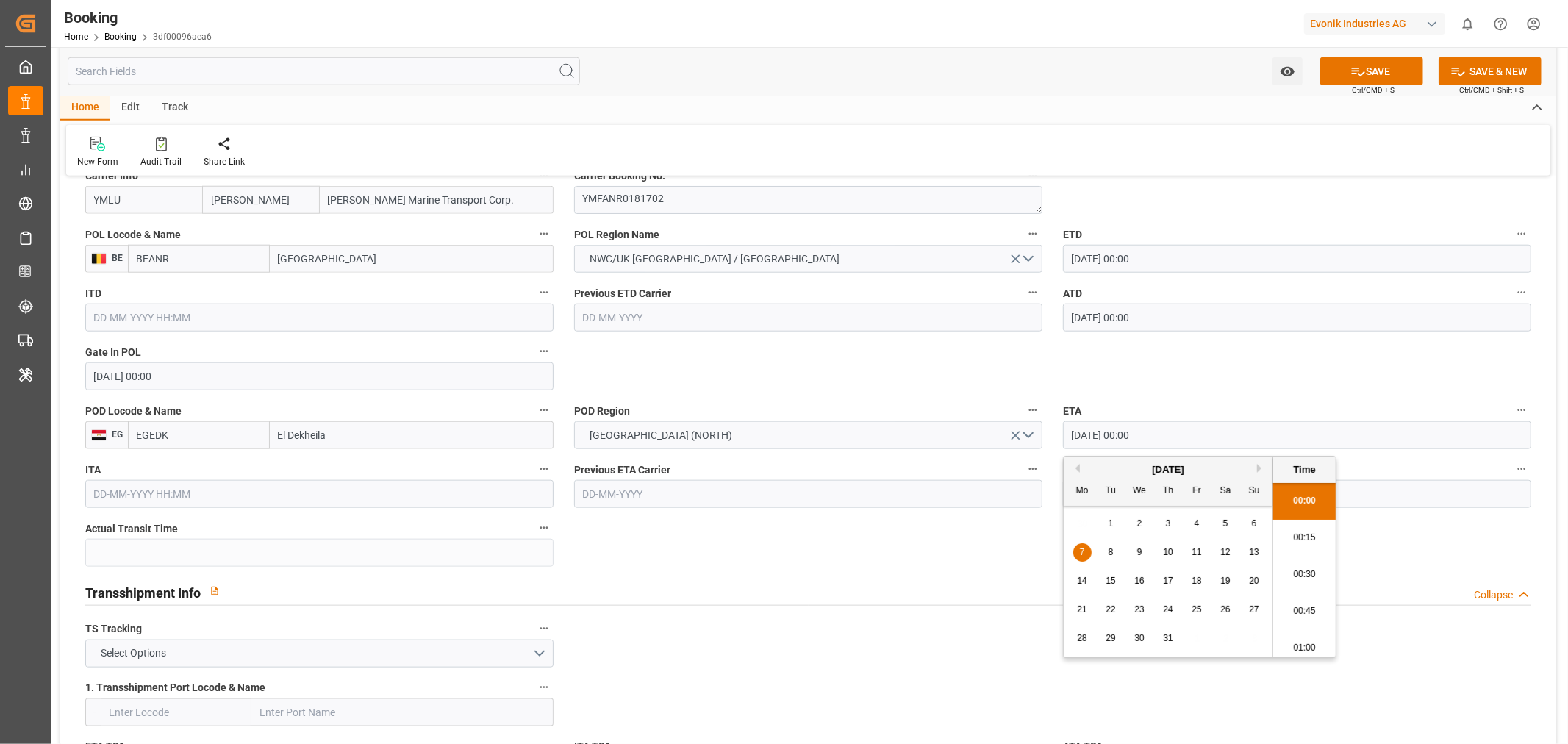
click at [1255, 604] on div "27" at bounding box center [1255, 611] width 19 height 18
type input "[DATE] 00:00"
drag, startPoint x: 897, startPoint y: 541, endPoint x: 1080, endPoint y: 538, distance: 183.0
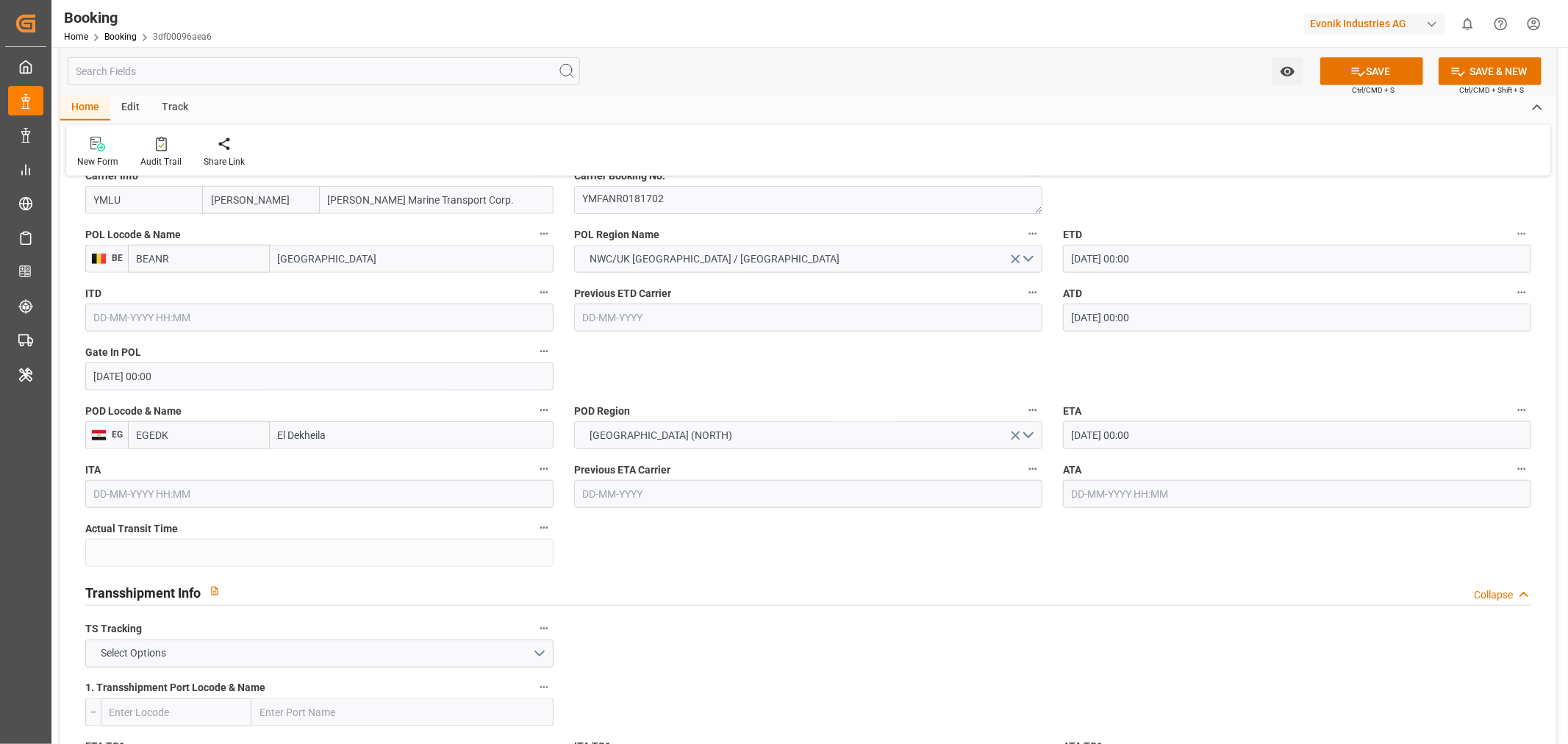
click at [1135, 498] on input "text" at bounding box center [1298, 494] width 468 height 28
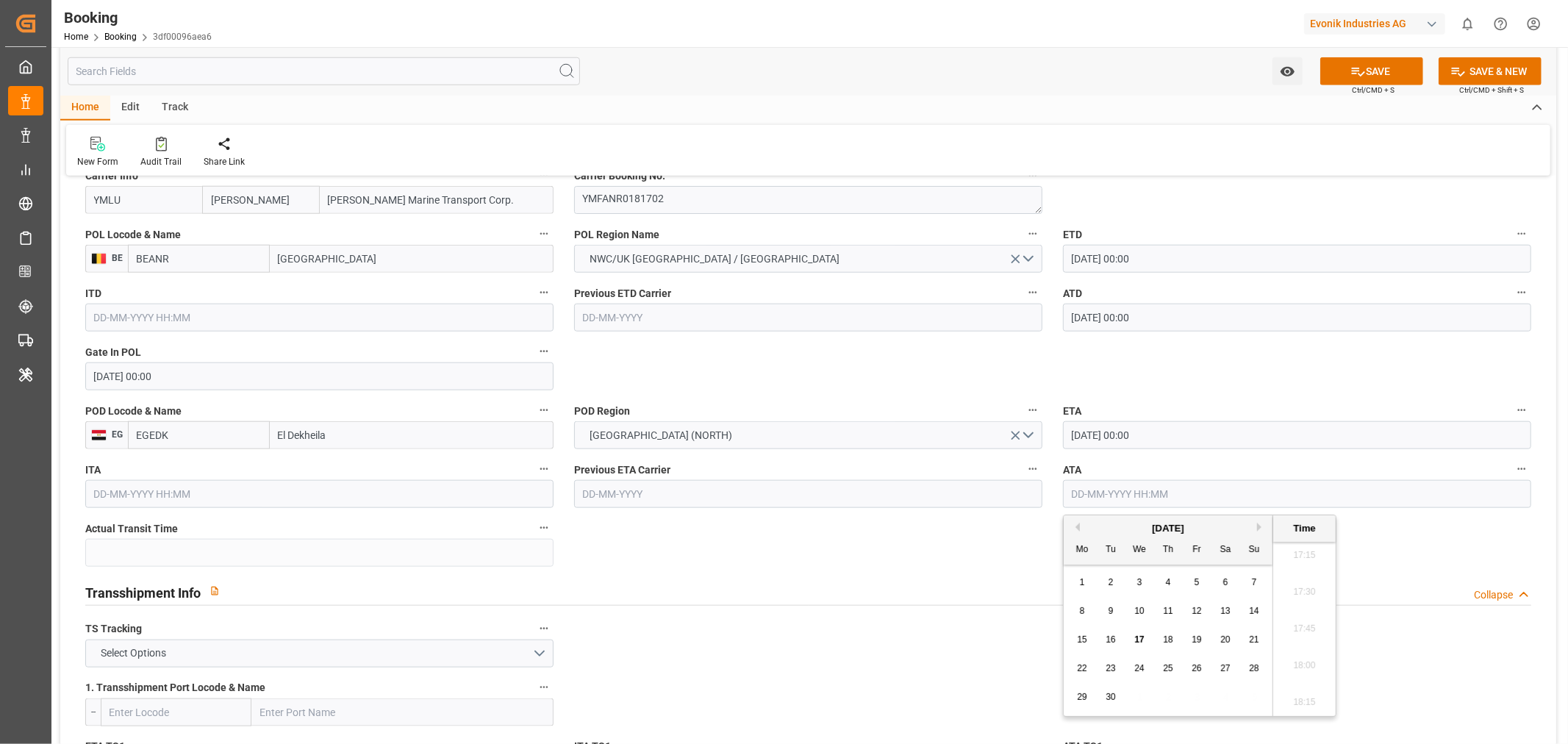
paste input "[DATE]"
click at [1258, 666] on span "27" at bounding box center [1254, 668] width 10 height 10
type input "[DATE] 00:00"
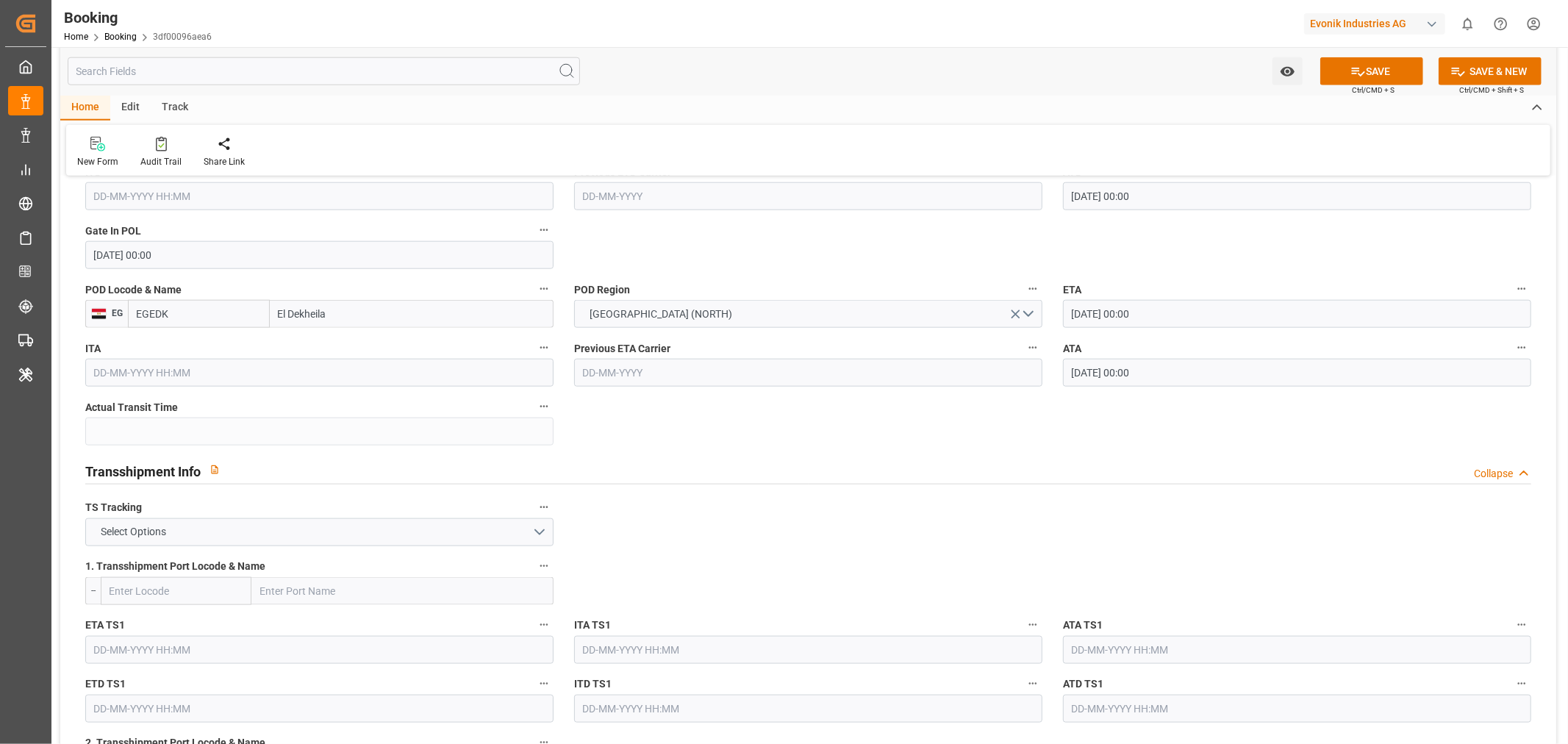
scroll to position [1388, 0]
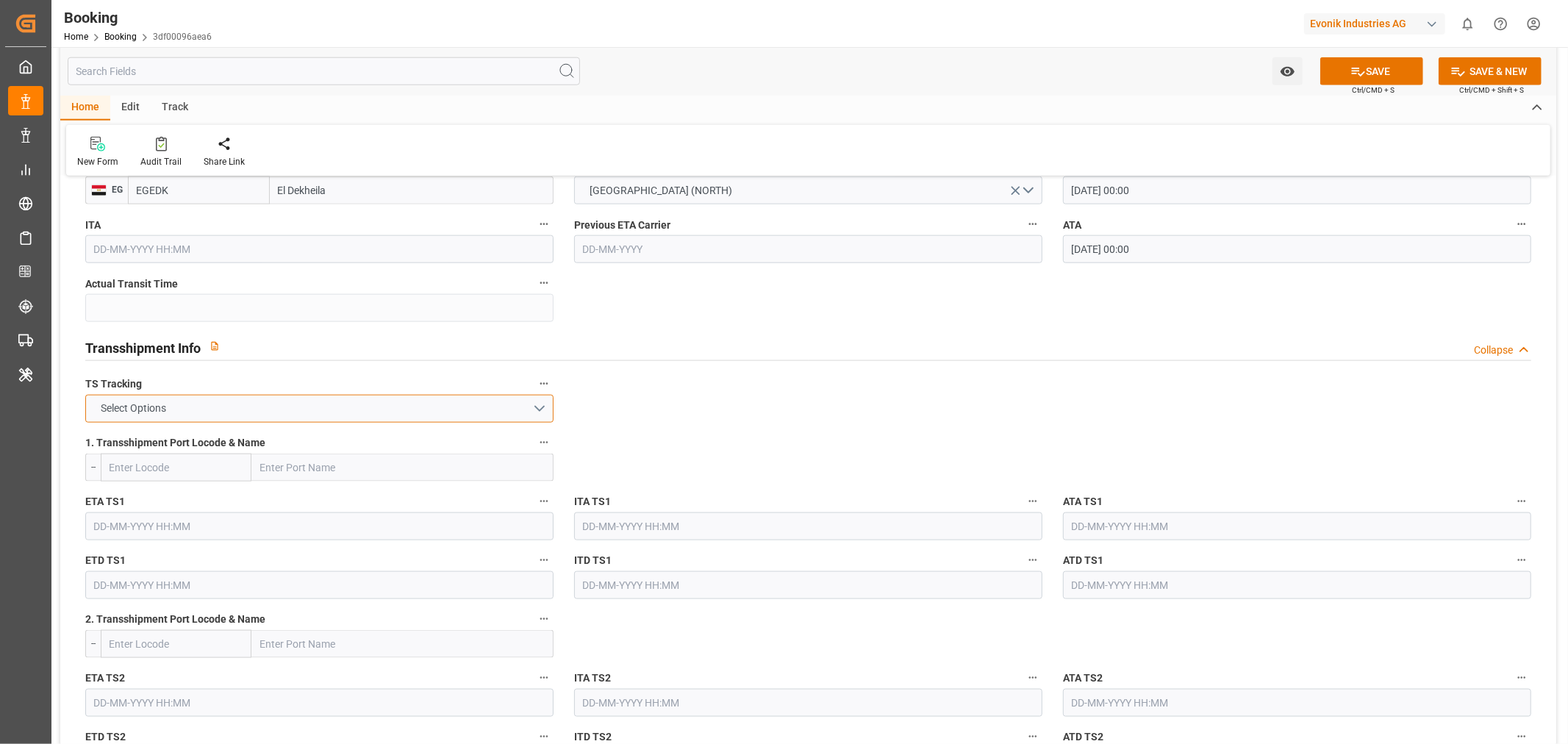
click at [531, 408] on button "Select Options" at bounding box center [319, 409] width 468 height 28
click at [193, 436] on div "FALSE" at bounding box center [319, 443] width 467 height 31
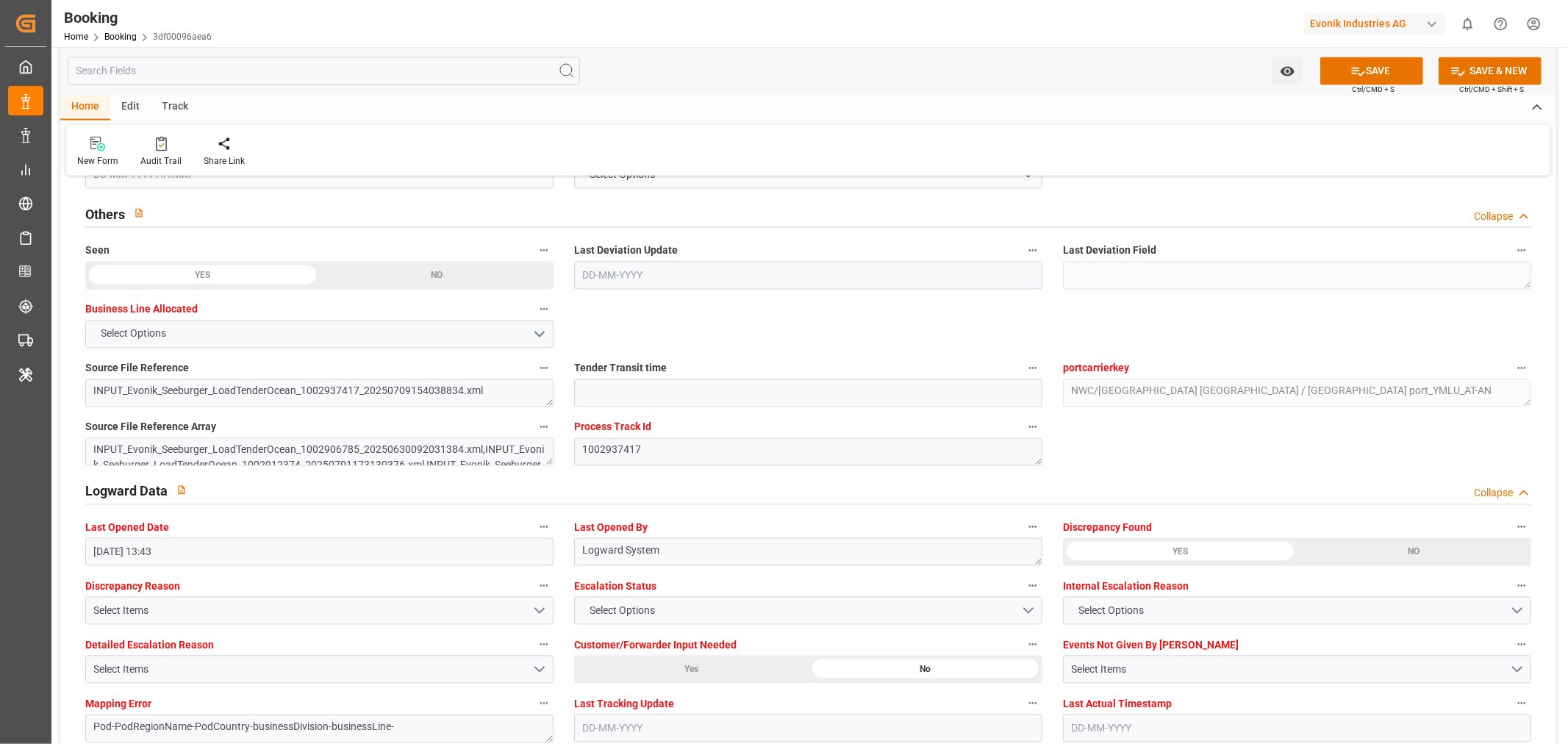
scroll to position [1960, 0]
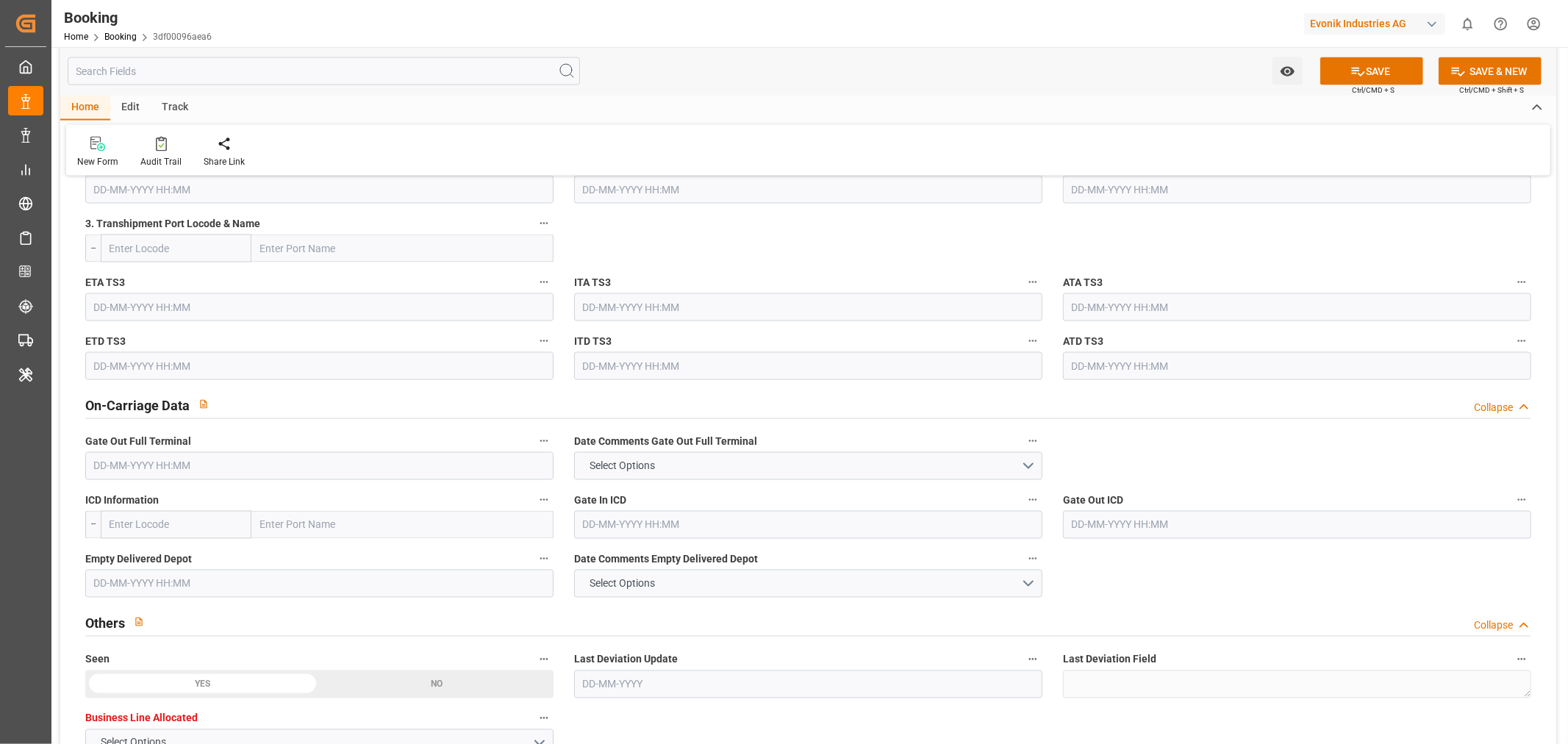
click at [204, 471] on input "text" at bounding box center [319, 466] width 468 height 28
paste input "[DATE]"
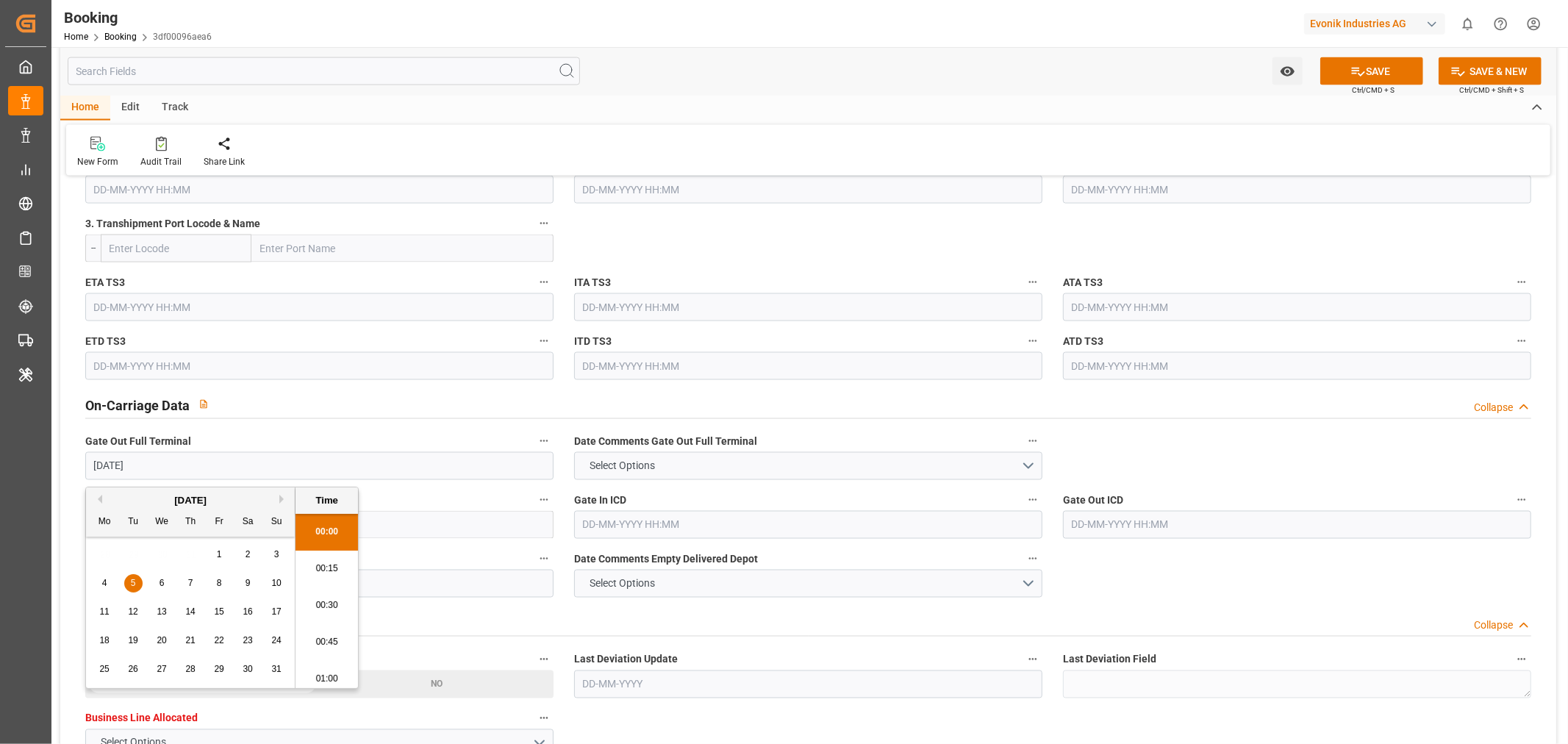
scroll to position [2541, 0]
click at [710, 426] on div "Date Comments Gate Out Full Terminal Select Options" at bounding box center [808, 455] width 489 height 59
type input "[DATE] 00:00"
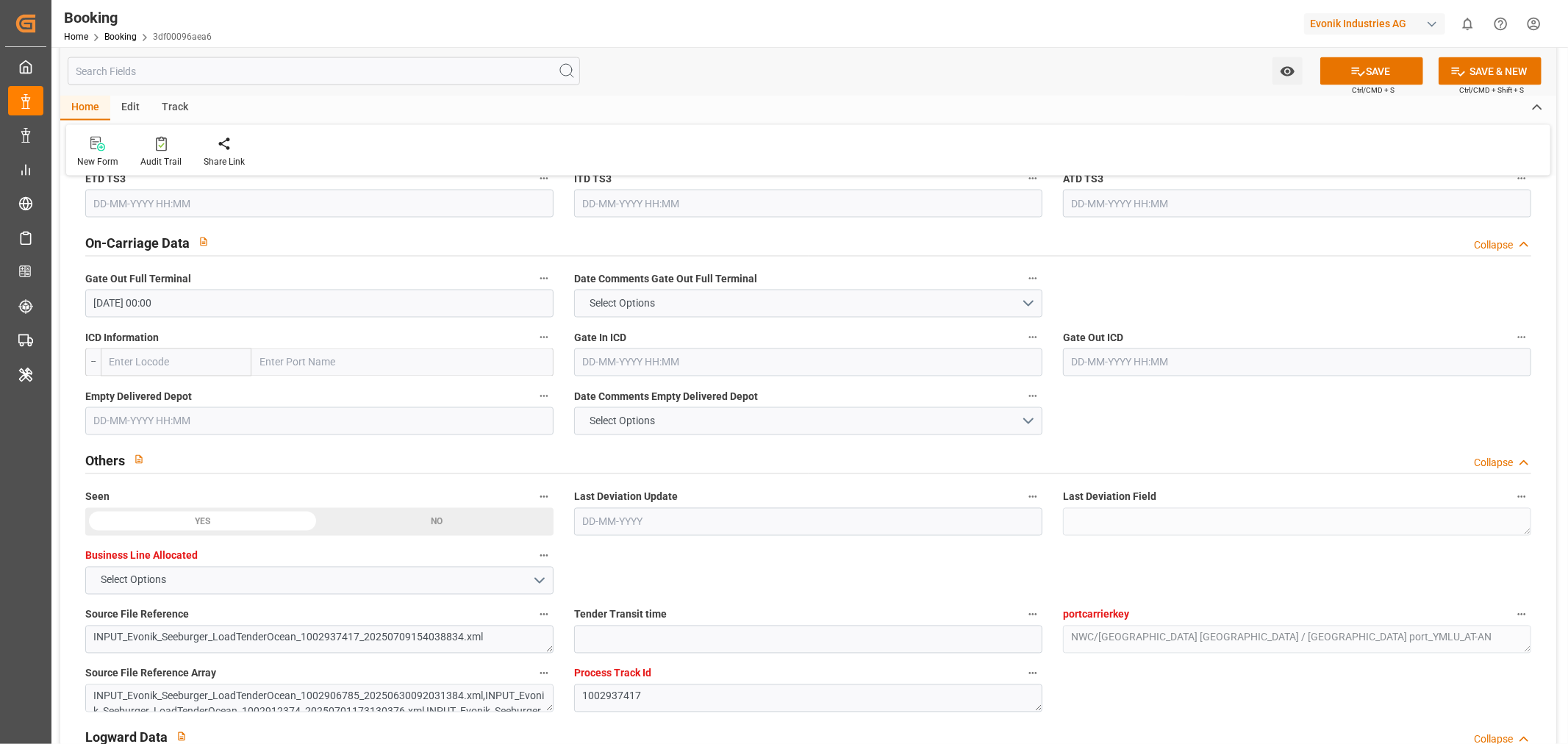
scroll to position [2123, 0]
click at [142, 416] on input "text" at bounding box center [319, 421] width 468 height 28
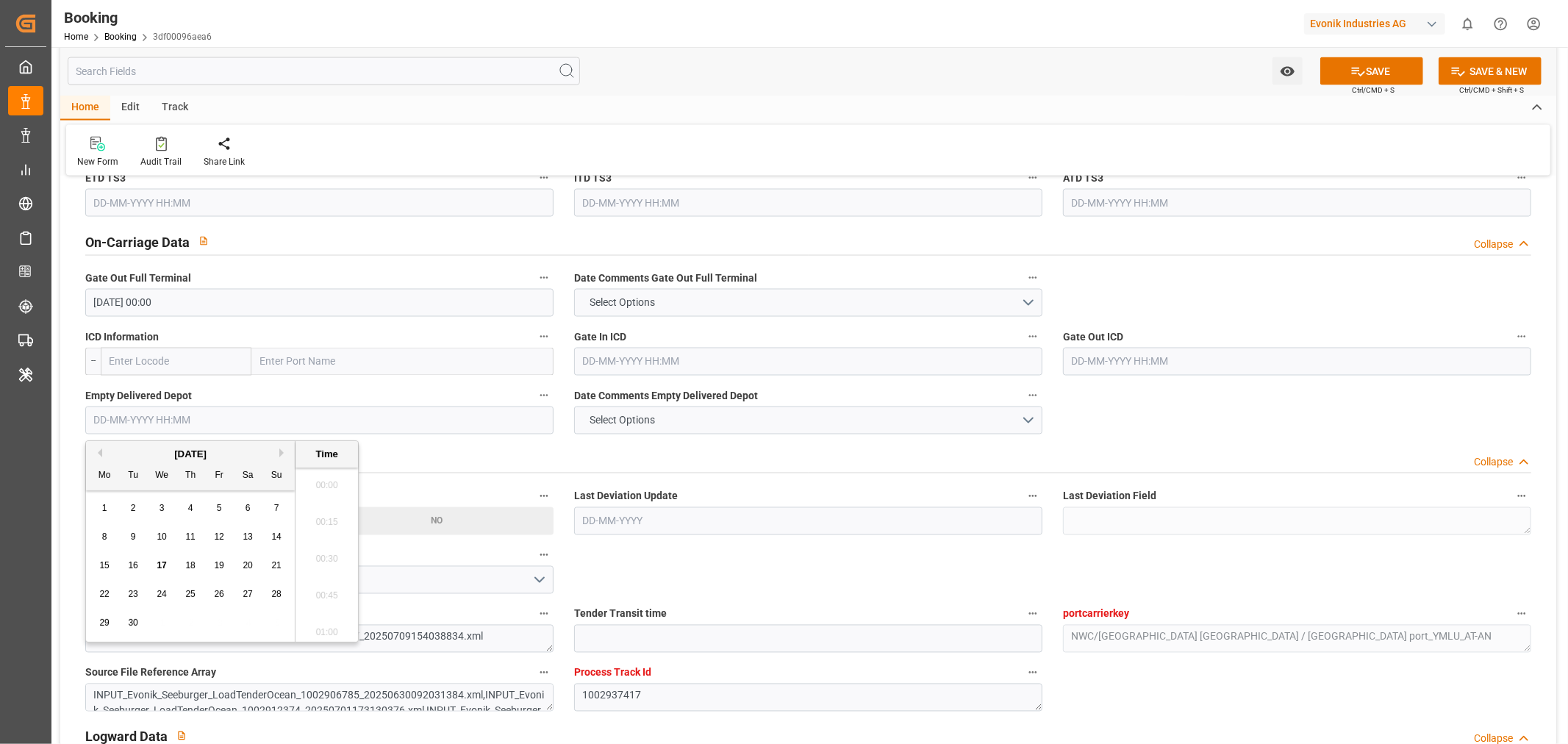
scroll to position [2541, 0]
paste input "[DATE]"
click at [197, 538] on div "7" at bounding box center [190, 537] width 19 height 18
type input "[DATE] 00:00"
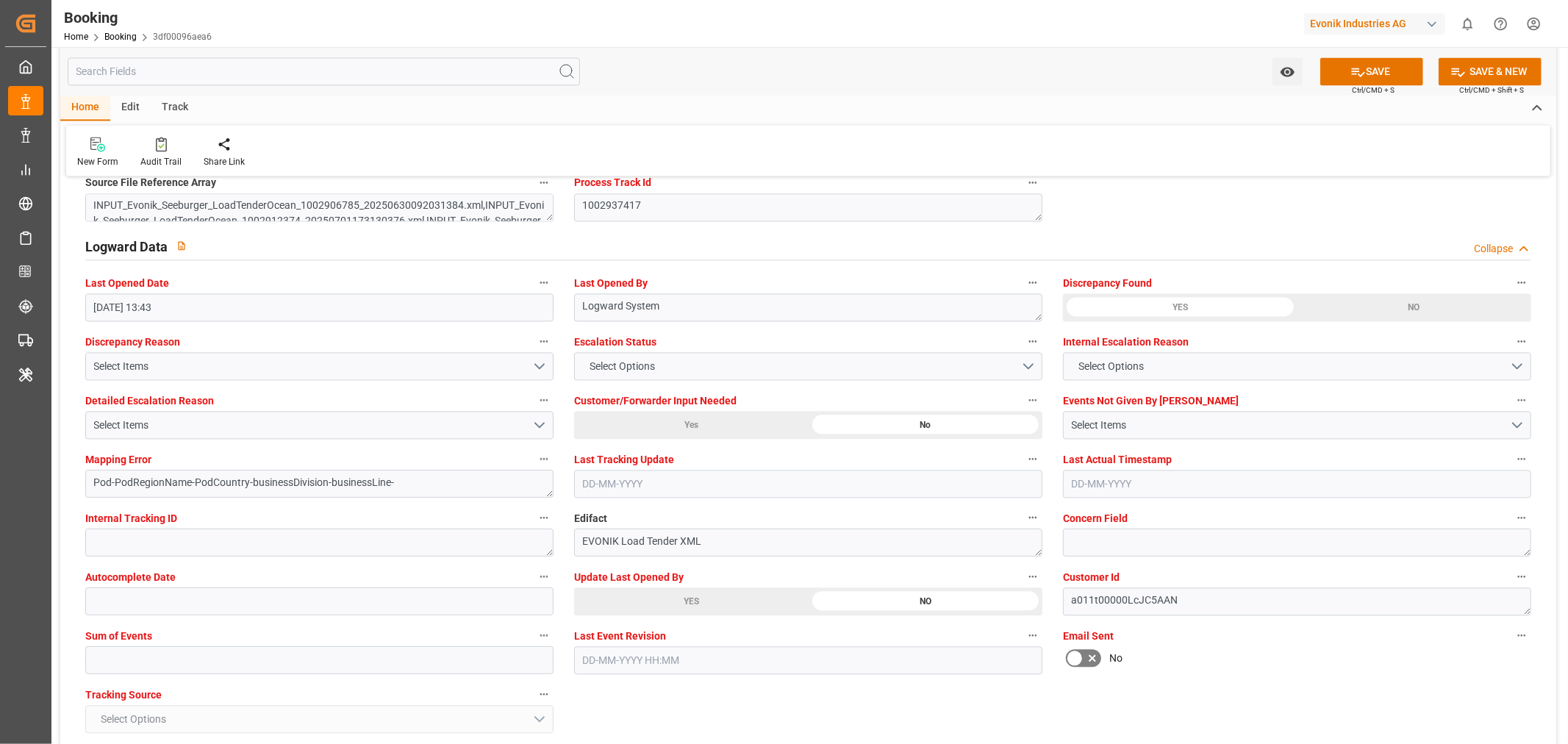
scroll to position [2858, 0]
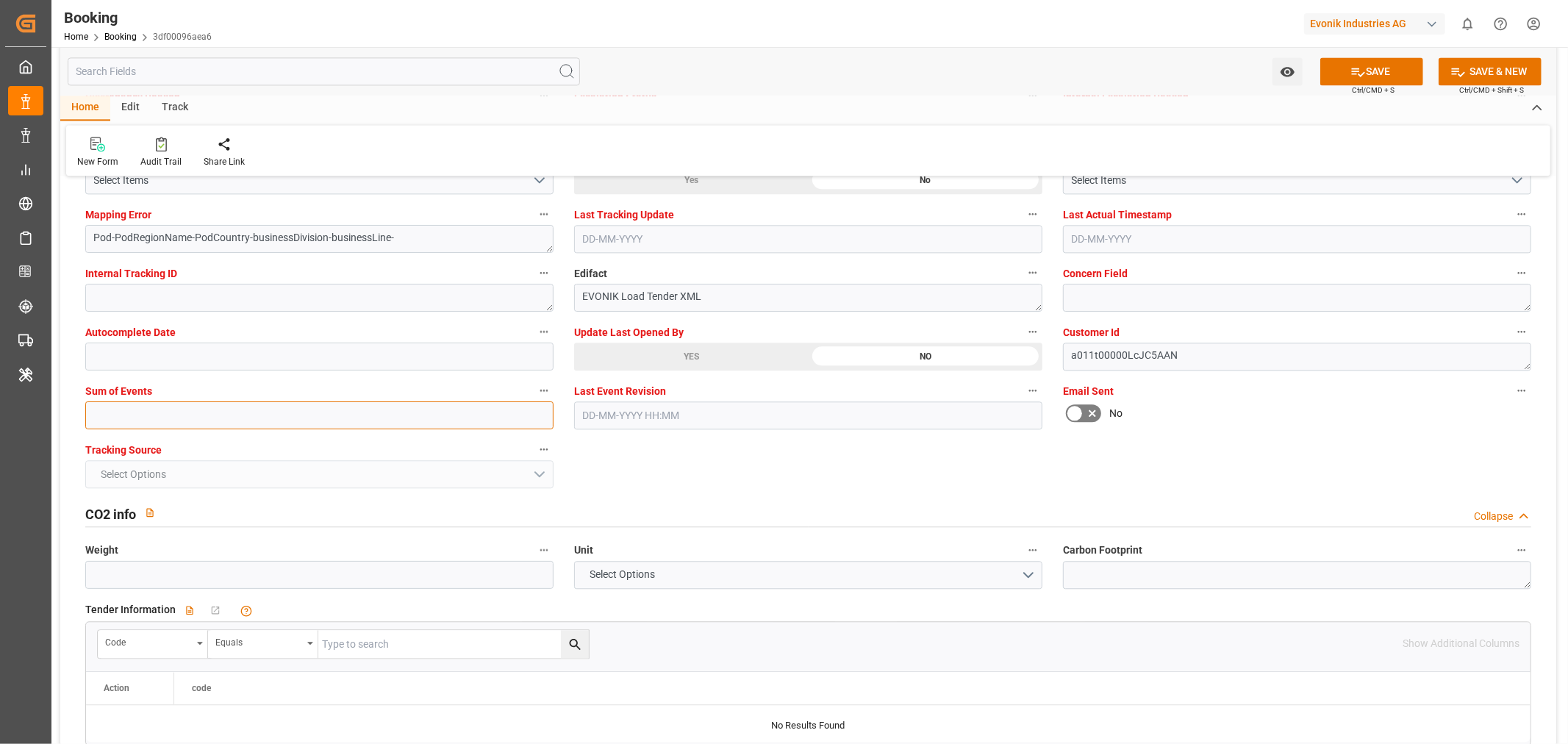
click at [137, 410] on input "text" at bounding box center [319, 416] width 468 height 28
type input "0"
click at [1375, 67] on button "SAVE" at bounding box center [1372, 71] width 103 height 28
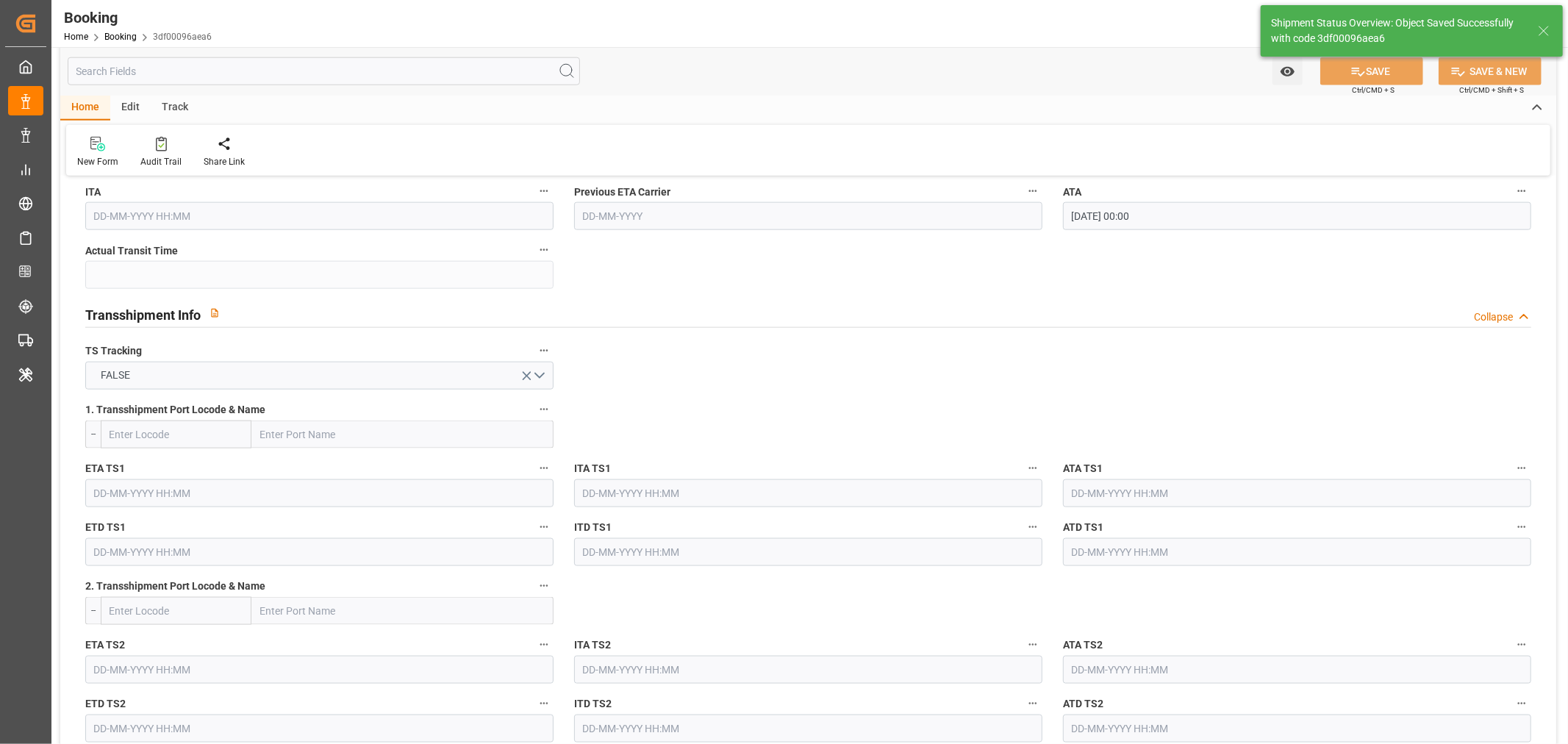
type textarea "NWC/[GEOGRAPHIC_DATA] [GEOGRAPHIC_DATA] / [GEOGRAPHIC_DATA]-AN"
type textarea "[PERSON_NAME]"
type textarea "businessDivision-businessLine-"
type input "15"
type input "[DATE] 00:00"
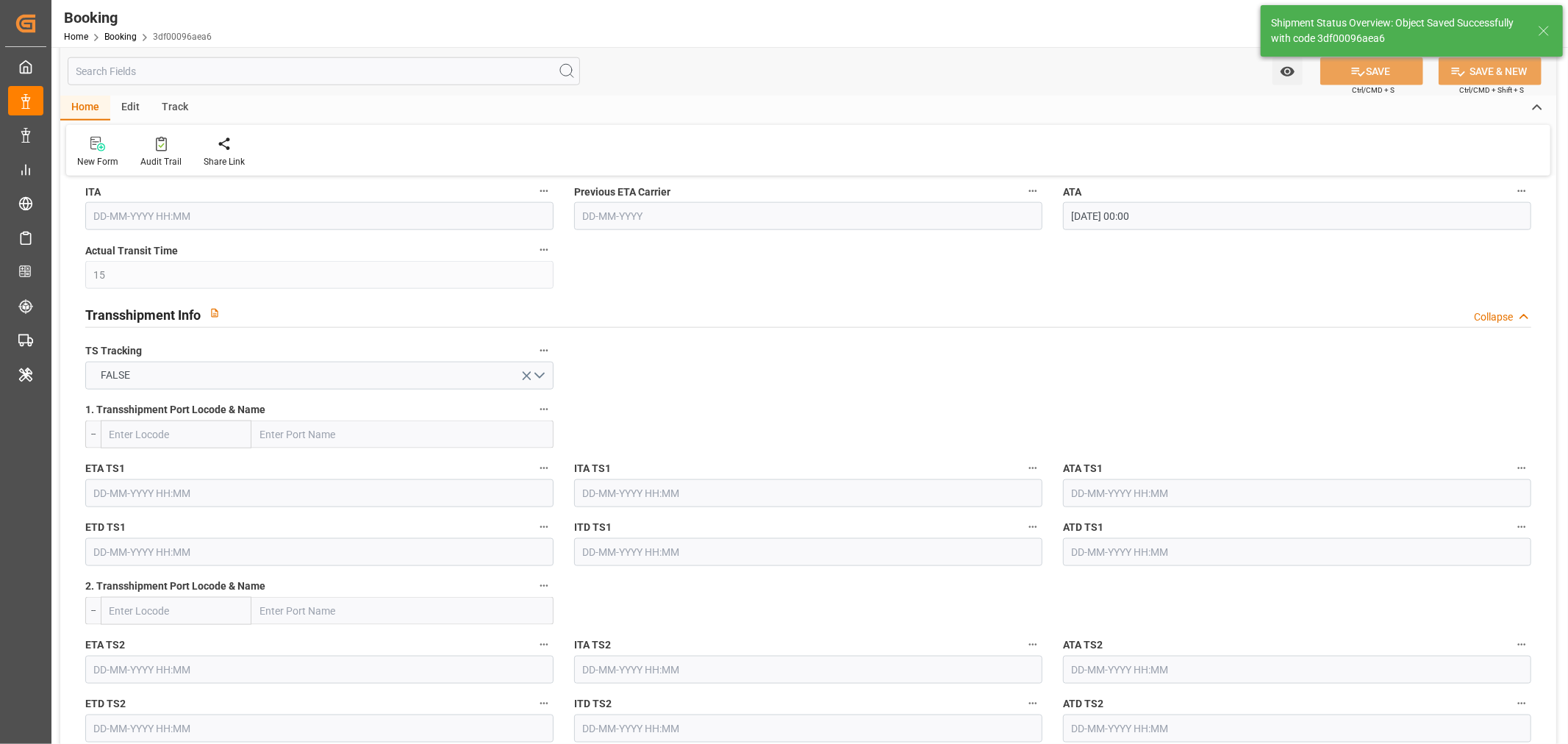
type input "[DATE] 00:00"
type input "17-09-2025 12:18"
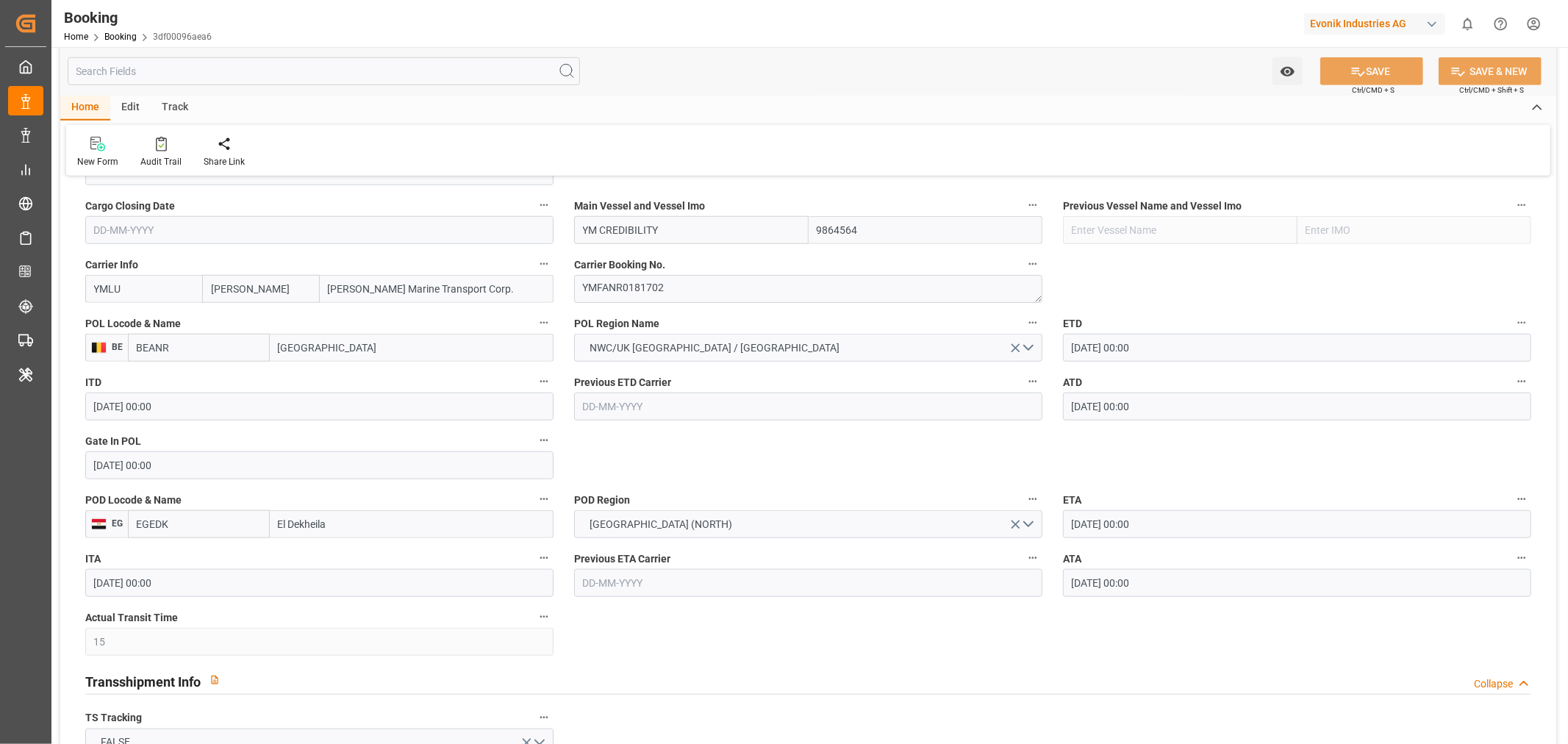
scroll to position [1062, 0]
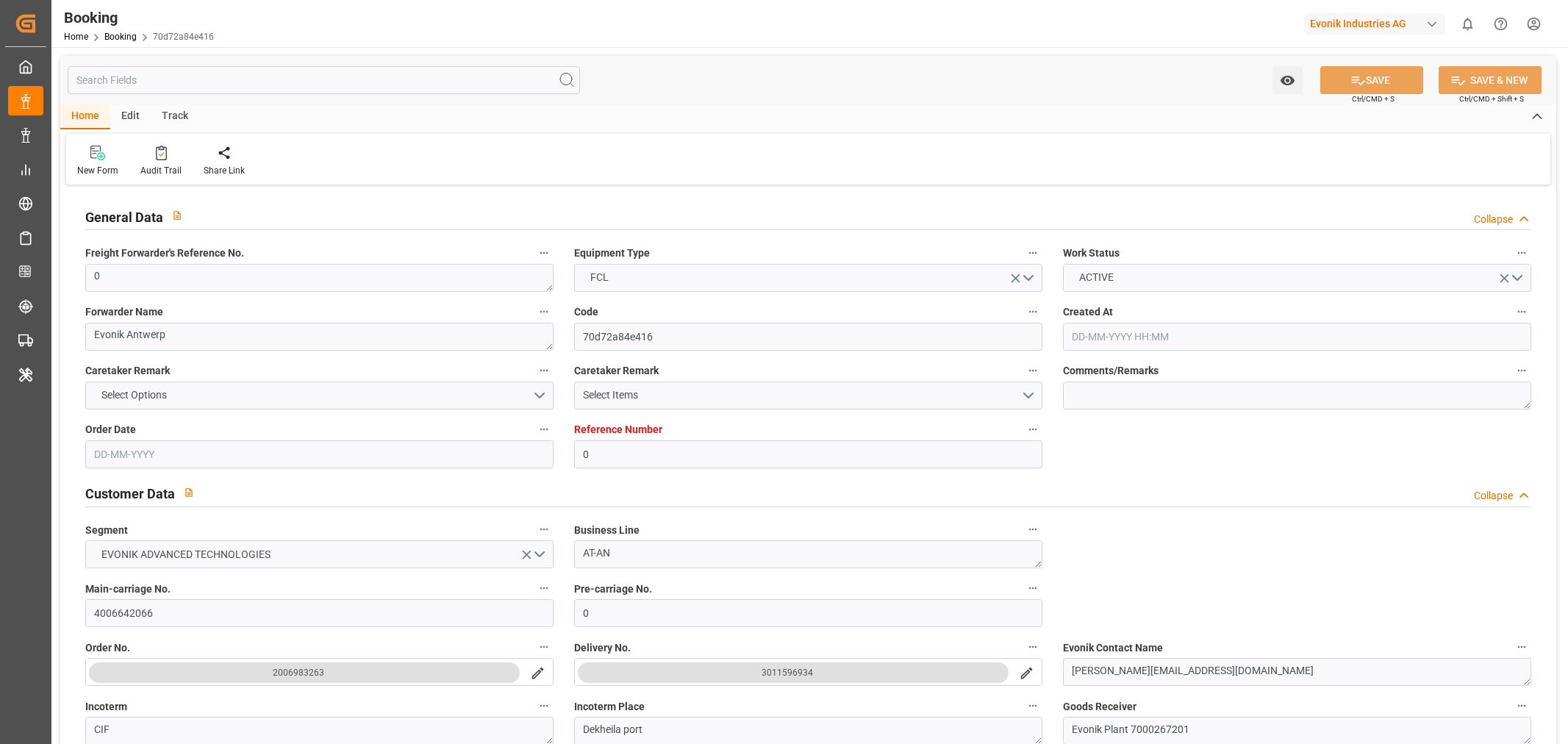
type input "0"
type input "[PERSON_NAME]"
type input "[PERSON_NAME] Marine Transport Corp."
type input "NLRTM"
type input "Dekheila port"
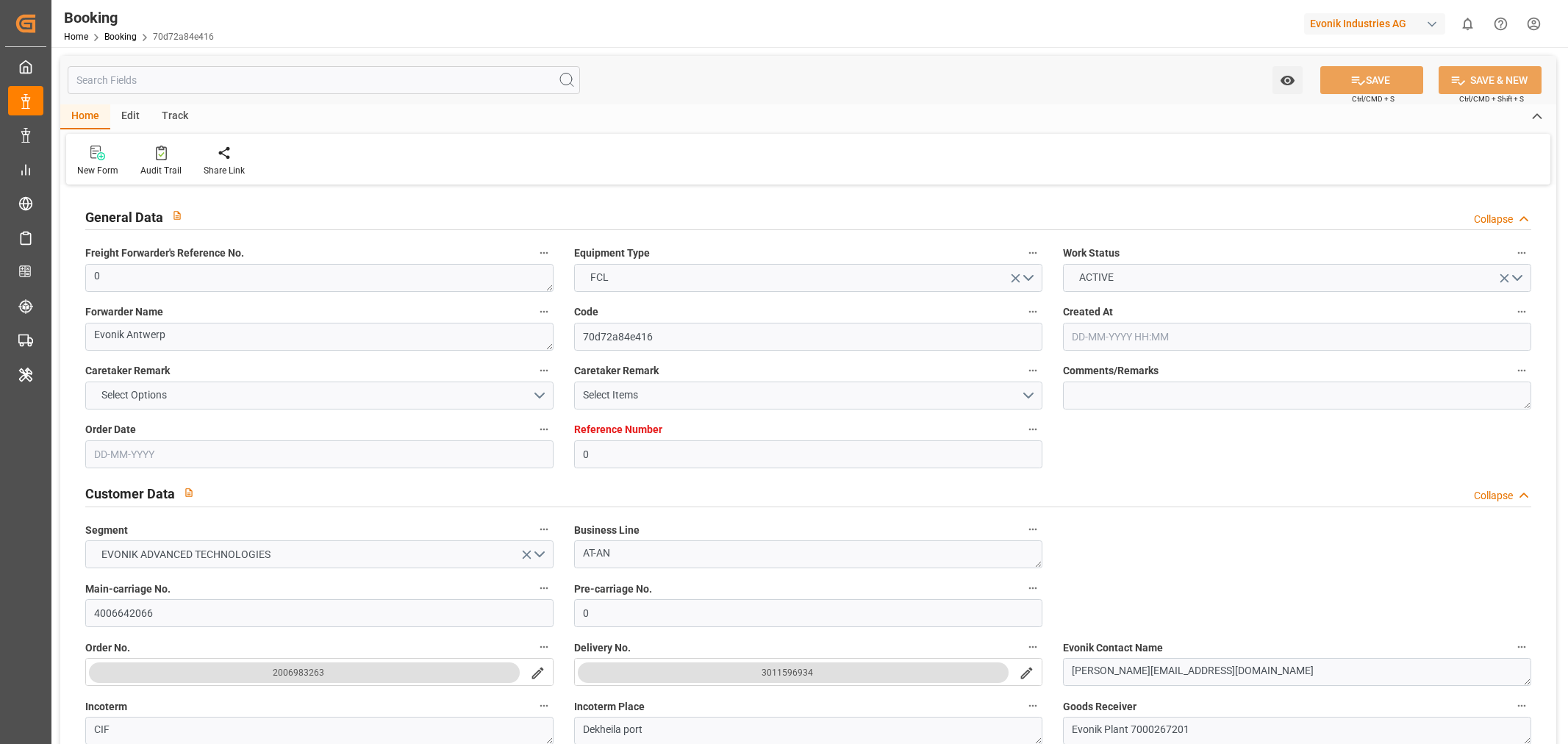
type input "[DATE] 07:23"
type input "[DATE]"
type input "[DATE] 13:43"
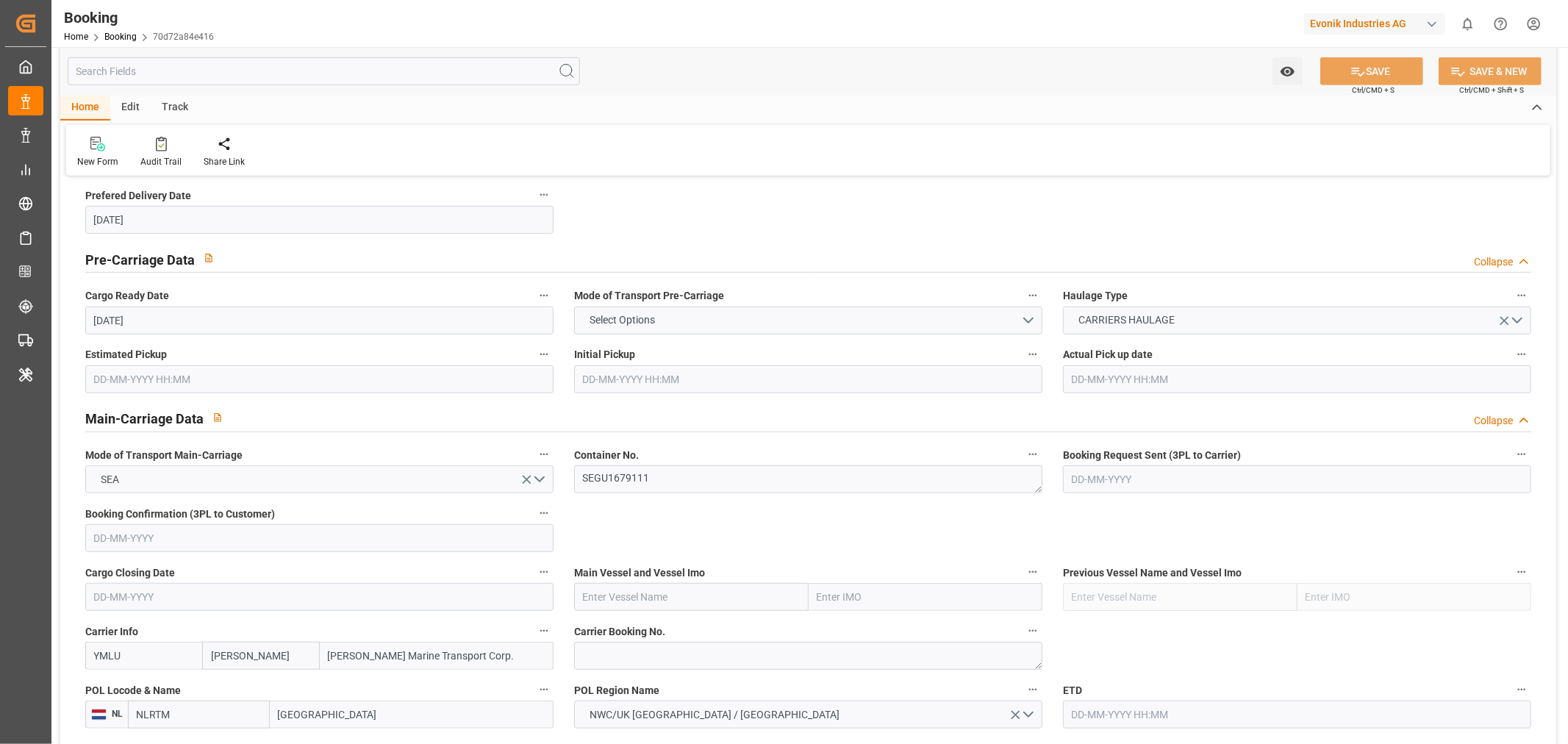
scroll to position [980, 0]
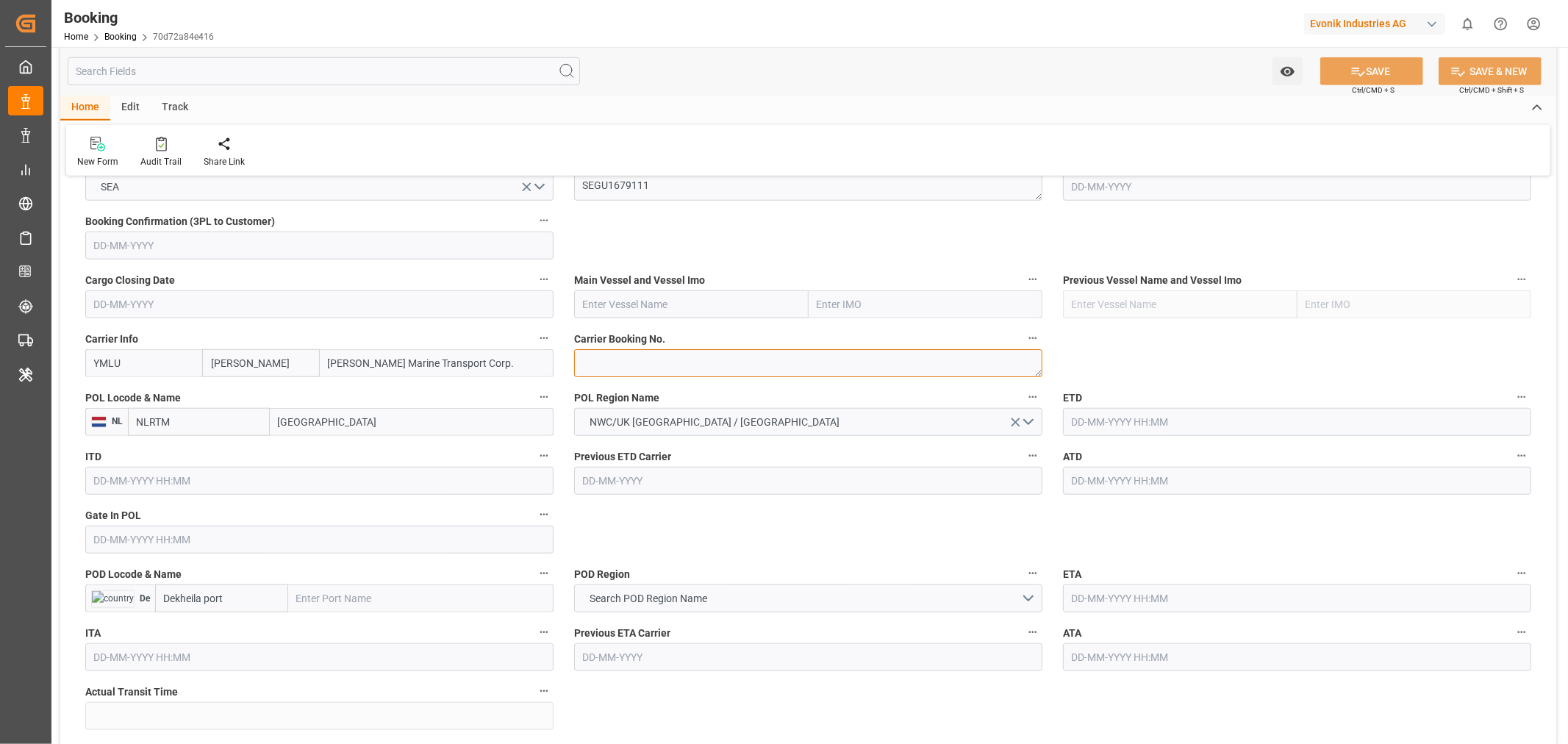
click at [645, 365] on textarea at bounding box center [808, 363] width 468 height 28
paste textarea "YMFANR0181702"
type textarea "YMFANR0181702"
click at [309, 422] on input "[GEOGRAPHIC_DATA]" at bounding box center [411, 422] width 284 height 28
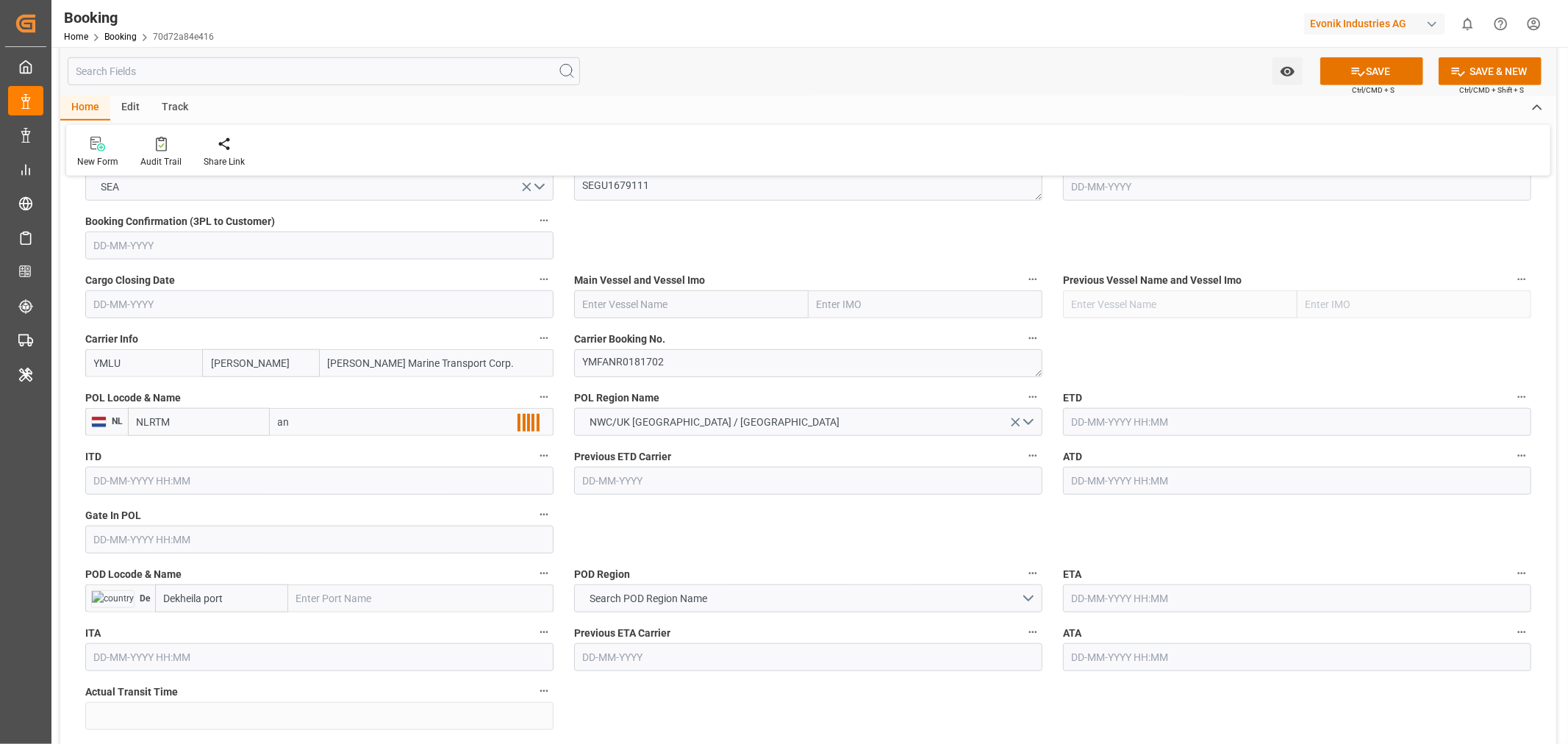
type input "ant"
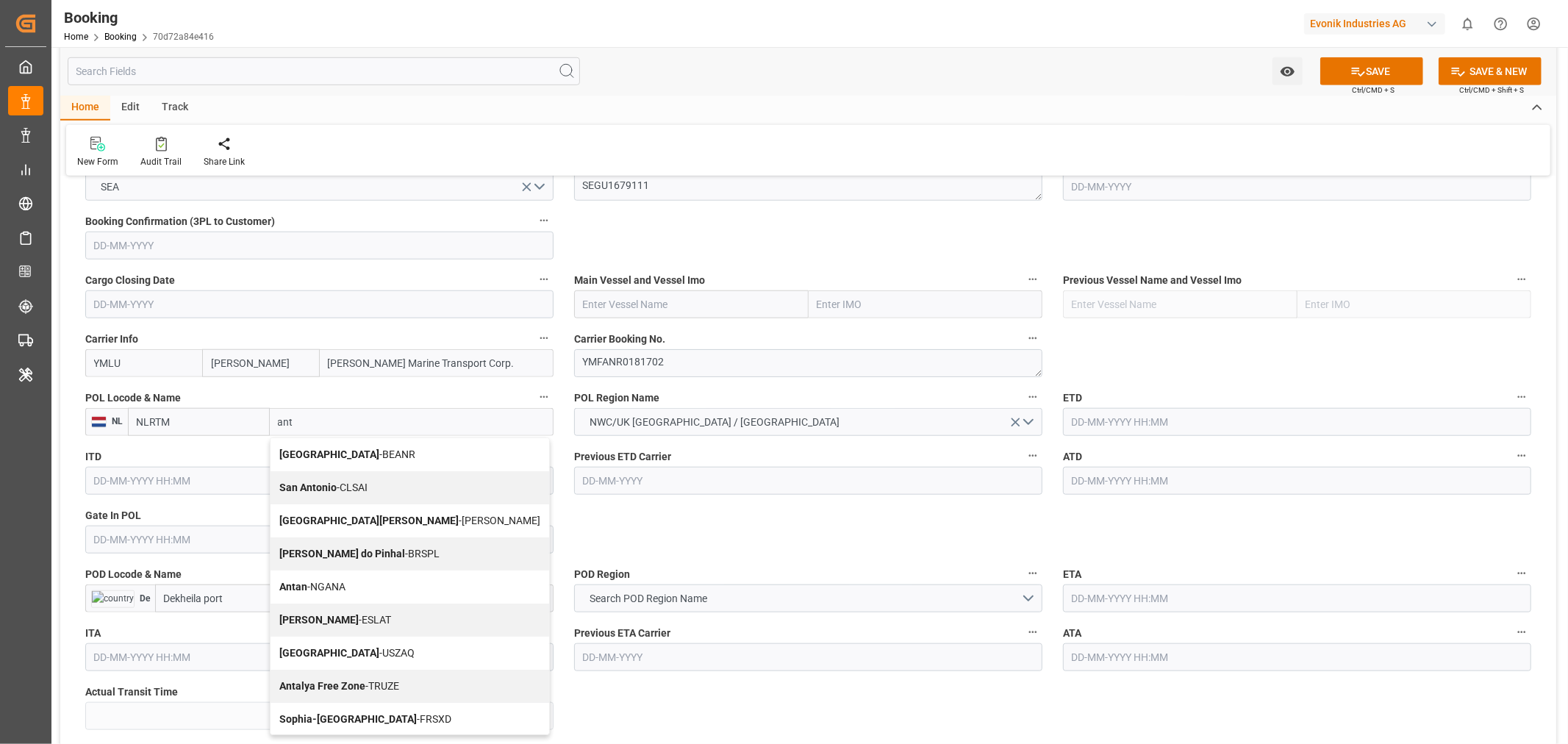
click at [315, 459] on div "Antwerp - BEANR" at bounding box center [410, 454] width 279 height 33
type input "BEANR"
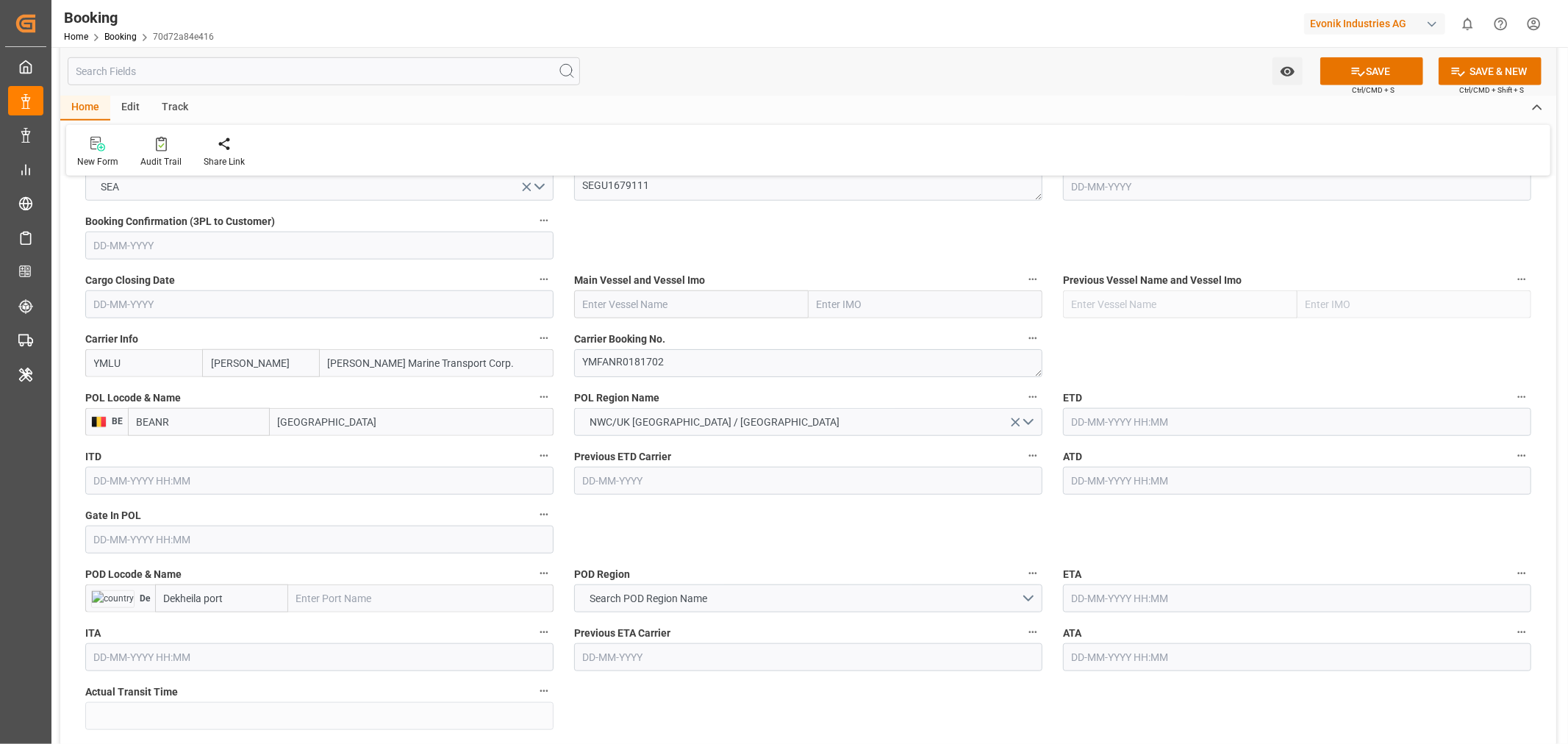
type input "[GEOGRAPHIC_DATA]"
click at [666, 304] on input "text" at bounding box center [691, 305] width 234 height 28
paste input "YM CREDIBILITY"
type input "YM CREDIBILITY"
click at [704, 331] on span "YM CREDIBILITY - 9864564" at bounding box center [645, 336] width 122 height 12
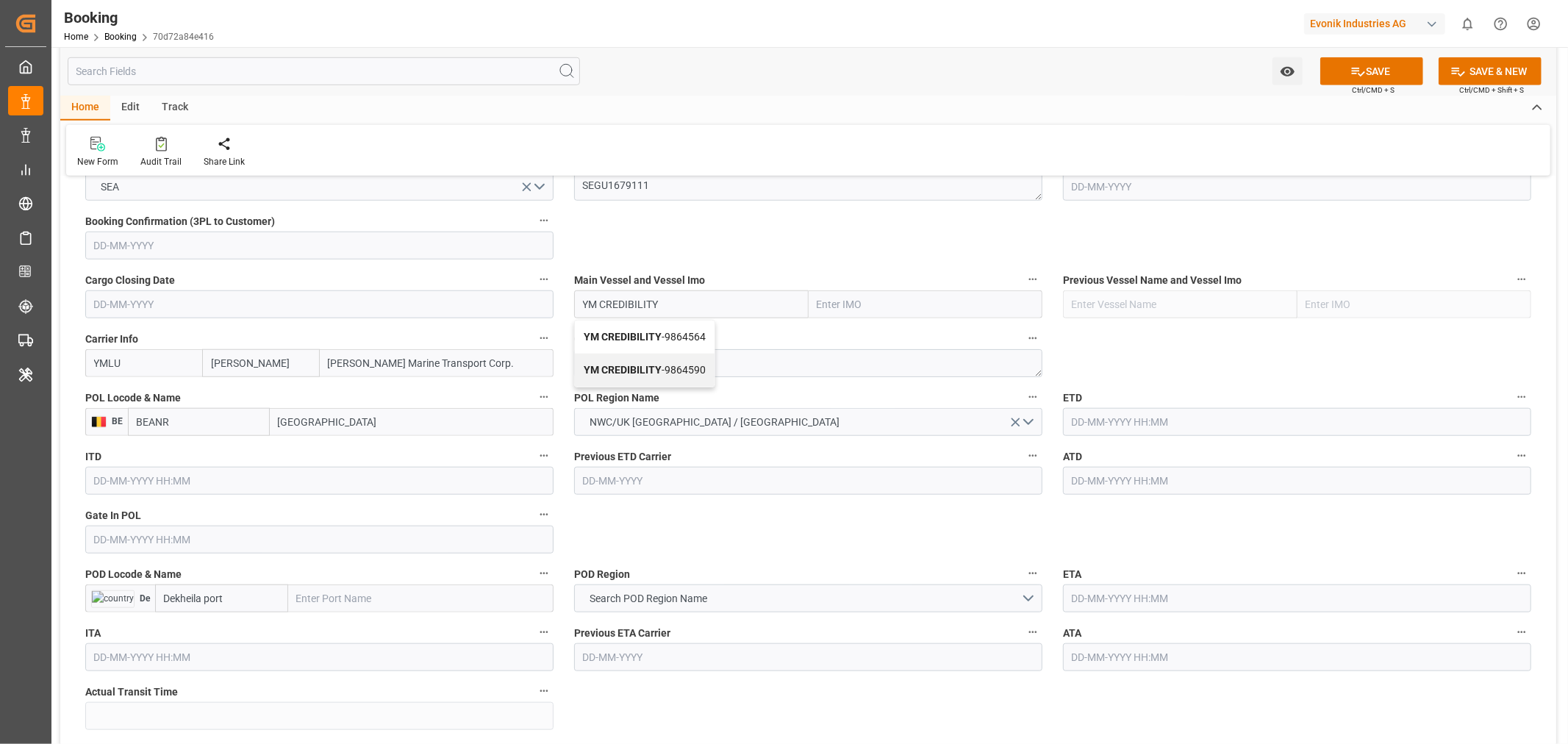
type input "9864564"
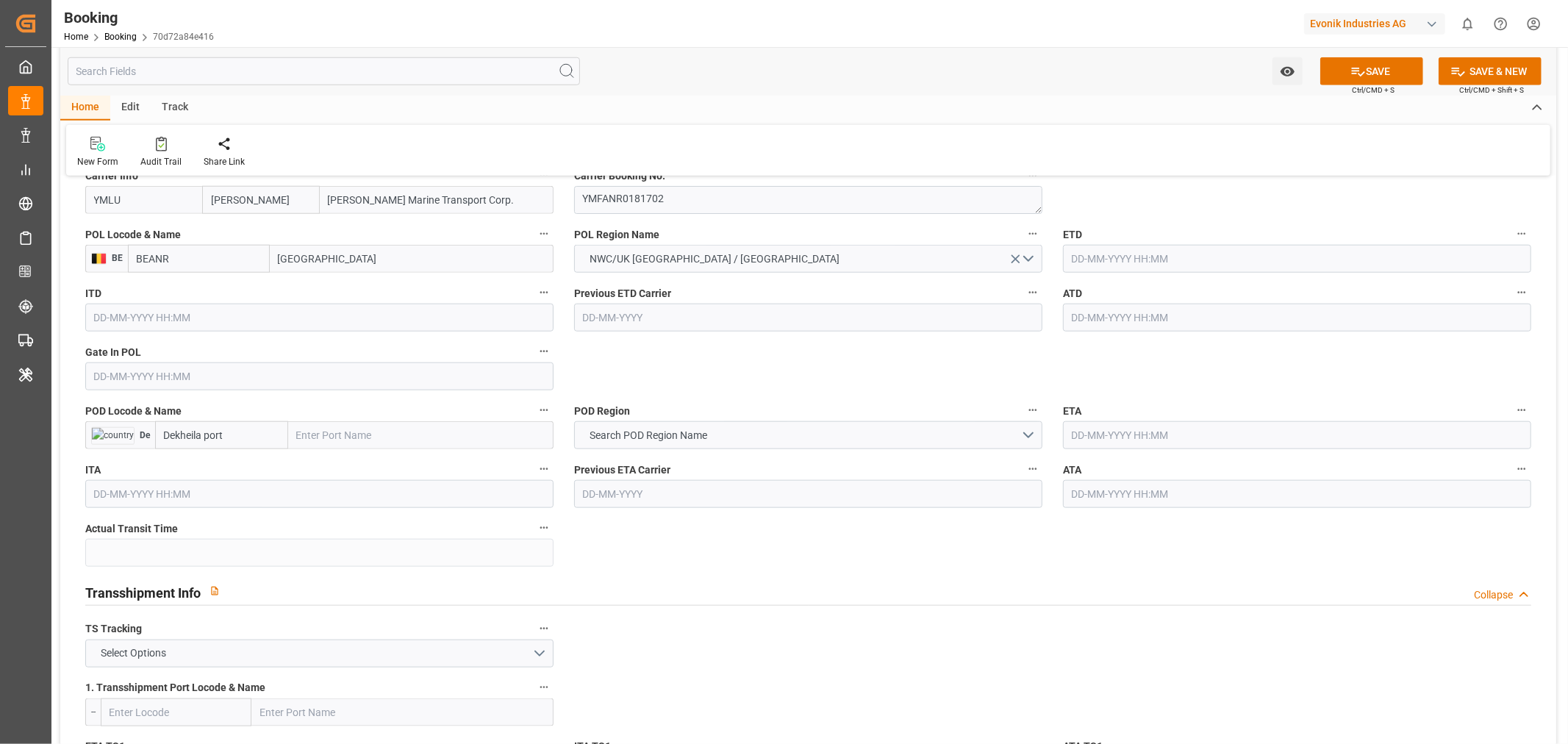
type input "YM CREDIBILITY"
click at [233, 444] on input "Dekheila port" at bounding box center [222, 435] width 133 height 28
click at [230, 456] on div "EGEDK - El Dekheila" at bounding box center [206, 468] width 102 height 33
type input "EGEDK"
type input "El Dekheila"
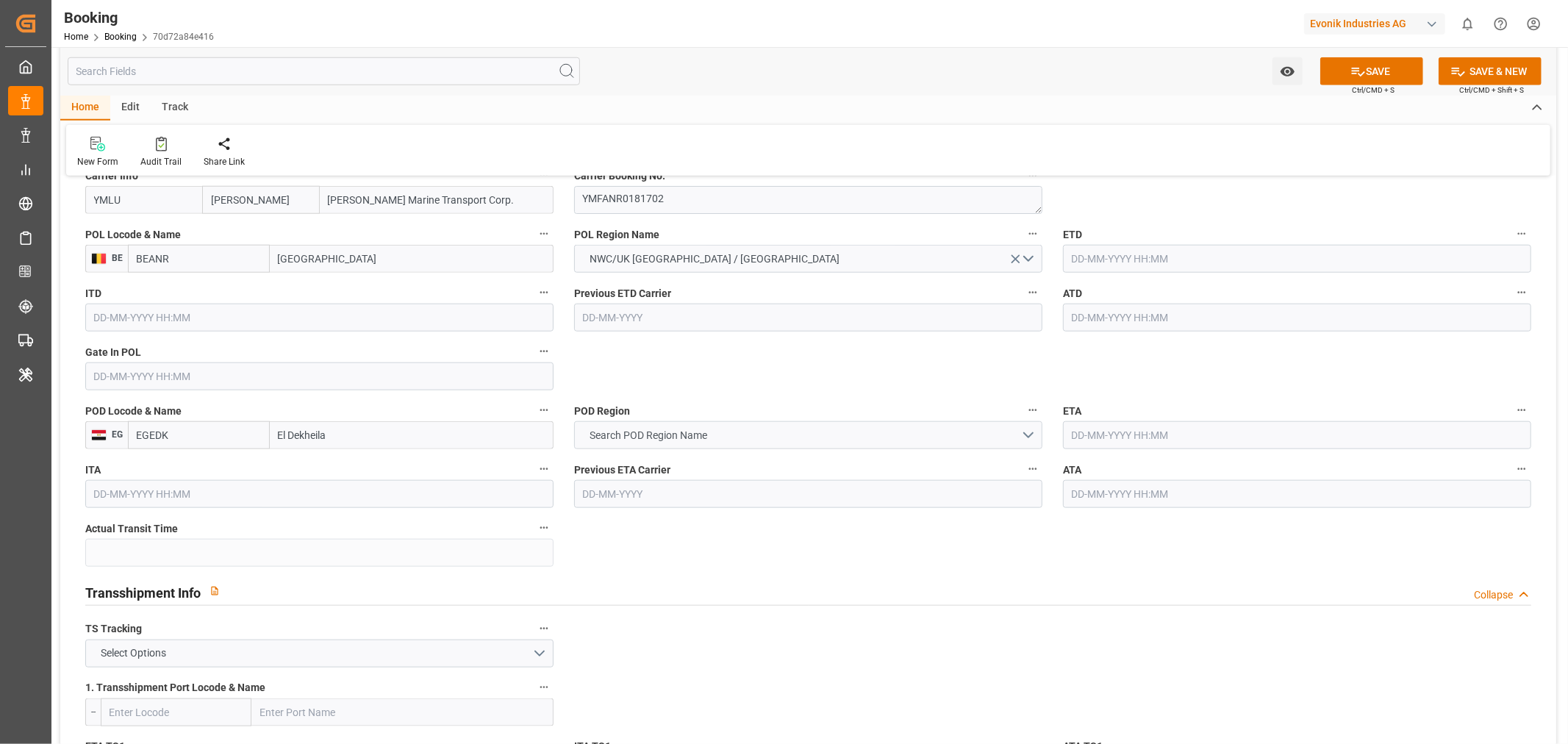
type input "EGEDK"
click at [794, 432] on button "Search POD Region Name" at bounding box center [808, 435] width 468 height 28
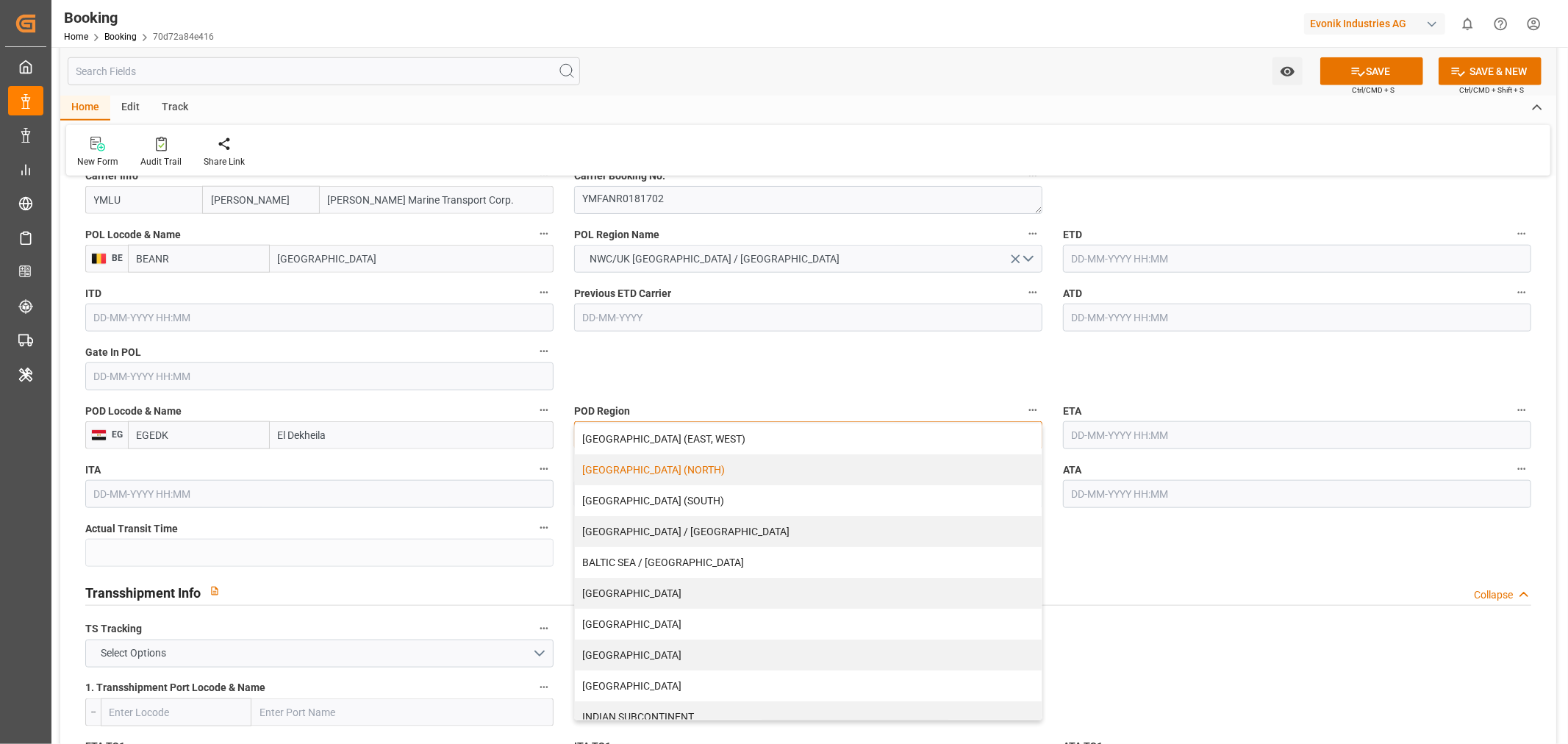
click at [638, 473] on div "[GEOGRAPHIC_DATA] (NORTH)" at bounding box center [808, 470] width 467 height 31
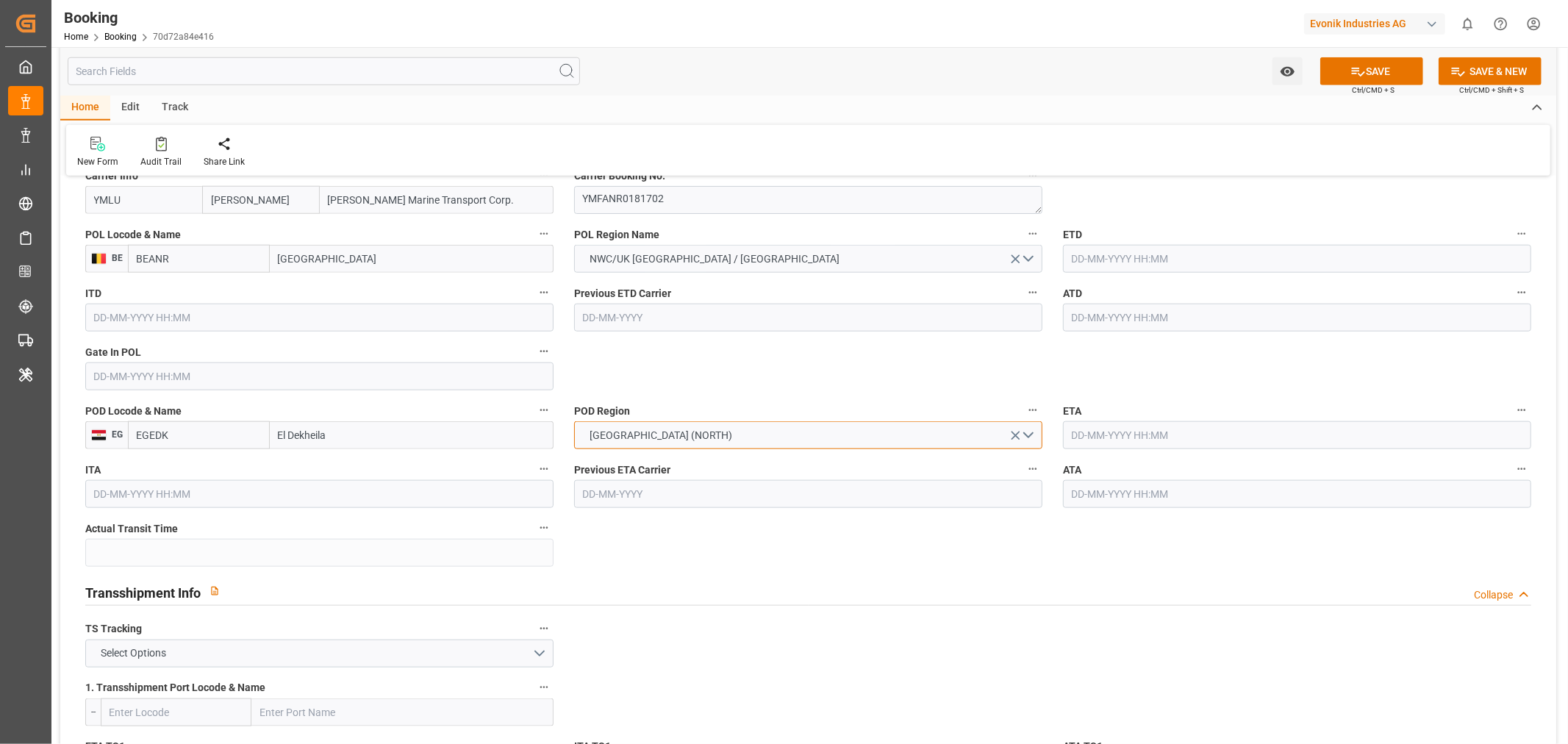
scroll to position [980, 0]
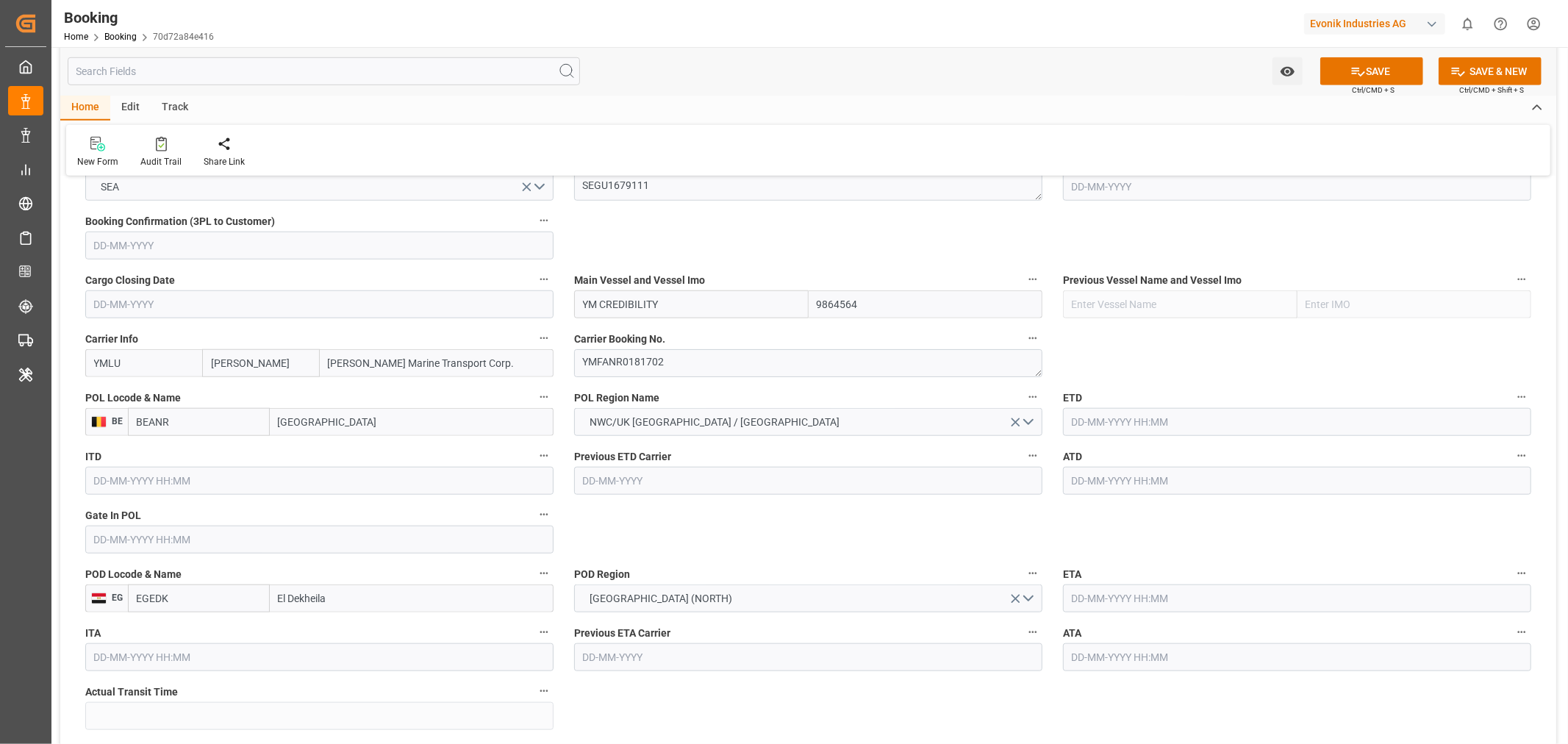
click at [123, 534] on input "text" at bounding box center [319, 539] width 468 height 28
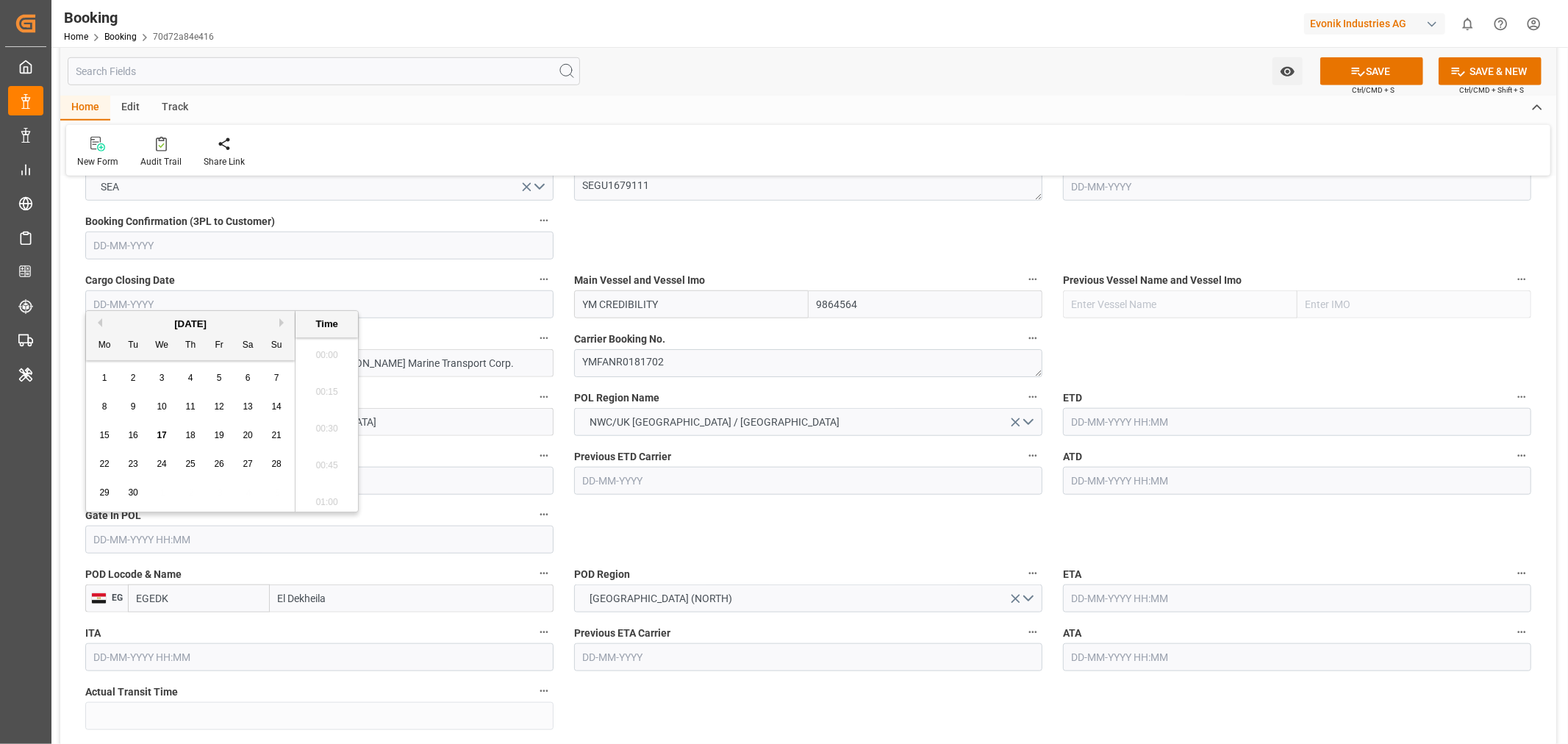
paste input "[DATE]"
type input "[DATE] 00:00"
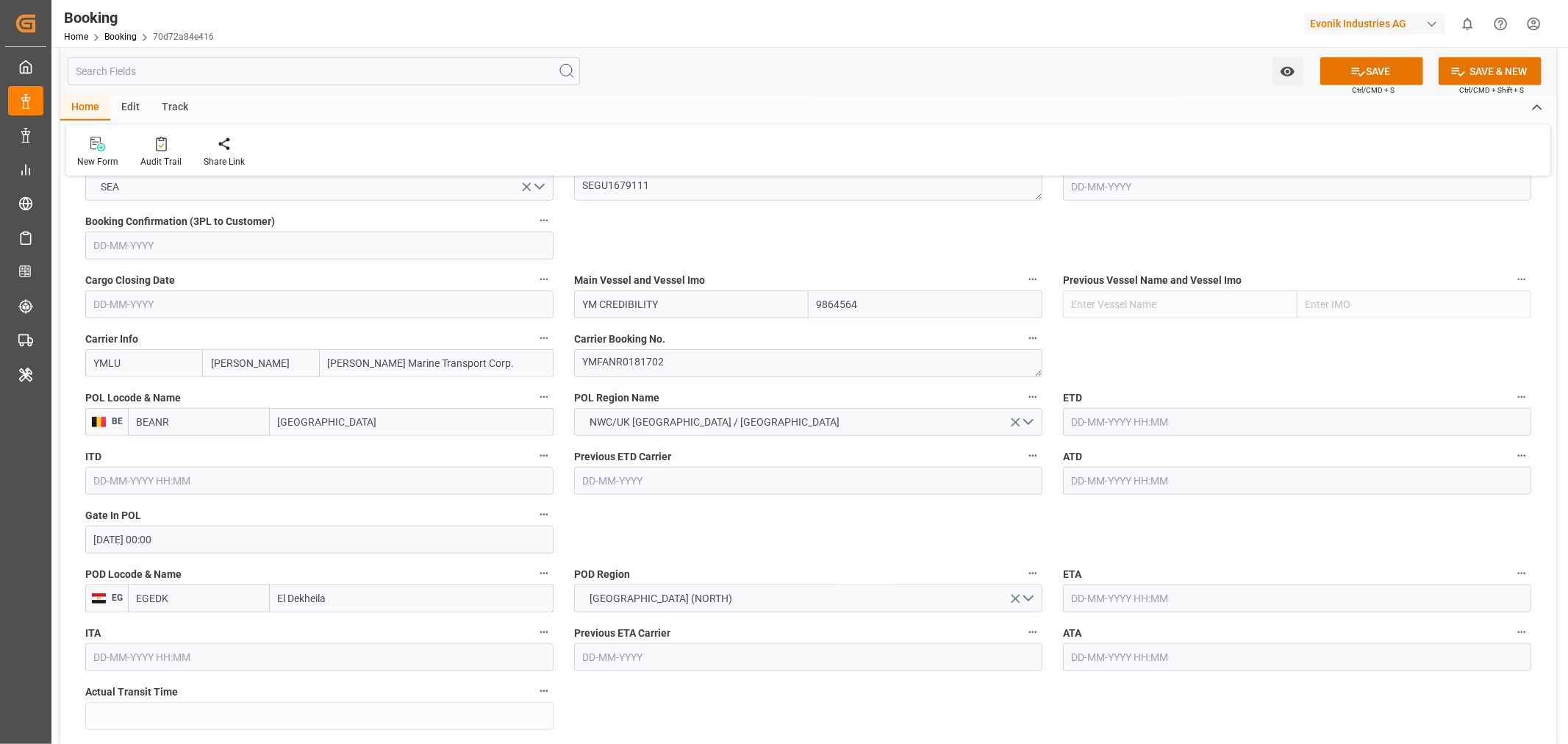
click at [1160, 416] on input "text" at bounding box center [1298, 422] width 468 height 28
paste input "[DATE]"
click at [1225, 541] on span "12" at bounding box center [1225, 539] width 10 height 10
type input "[DATE] 00:00"
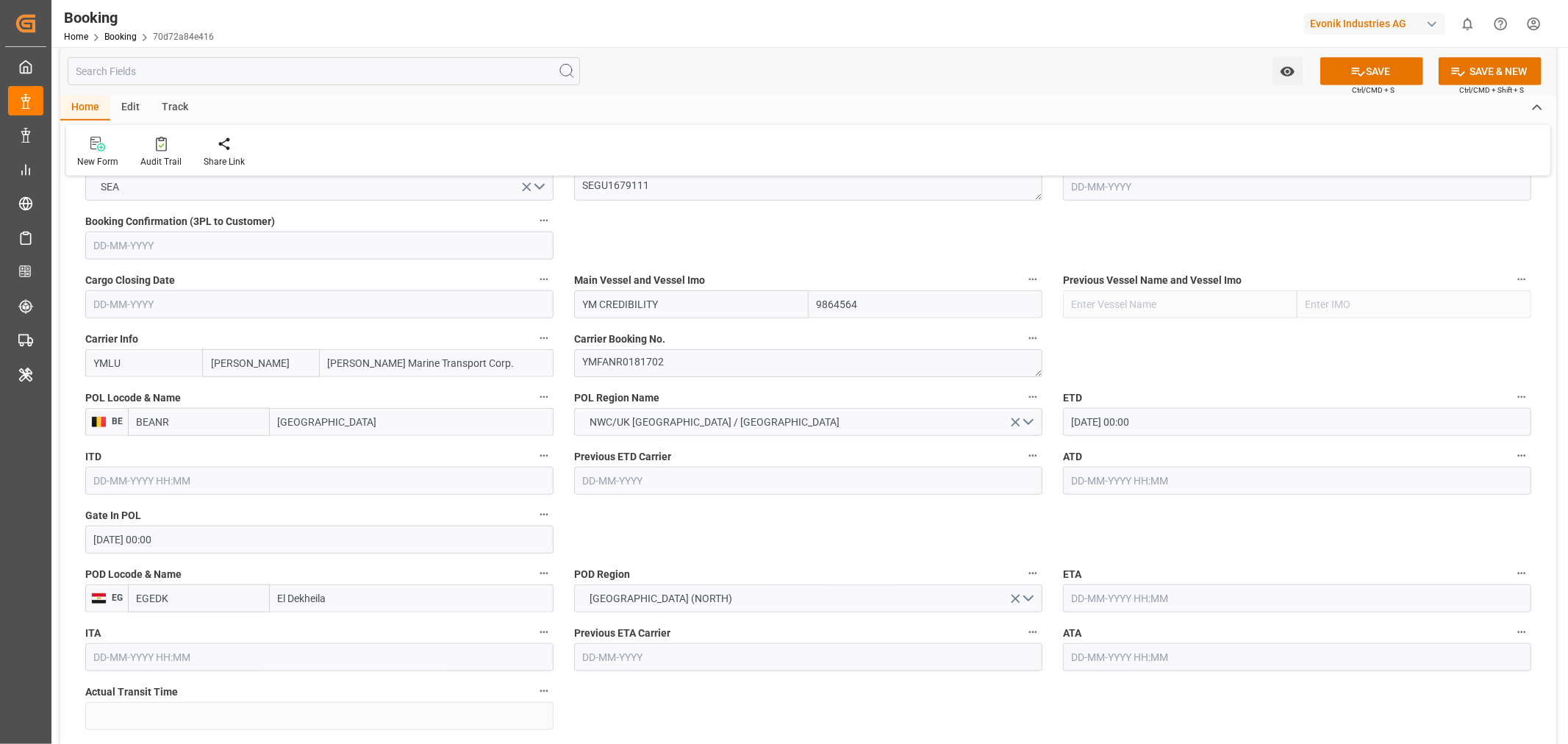
click at [1097, 482] on input "text" at bounding box center [1298, 481] width 468 height 28
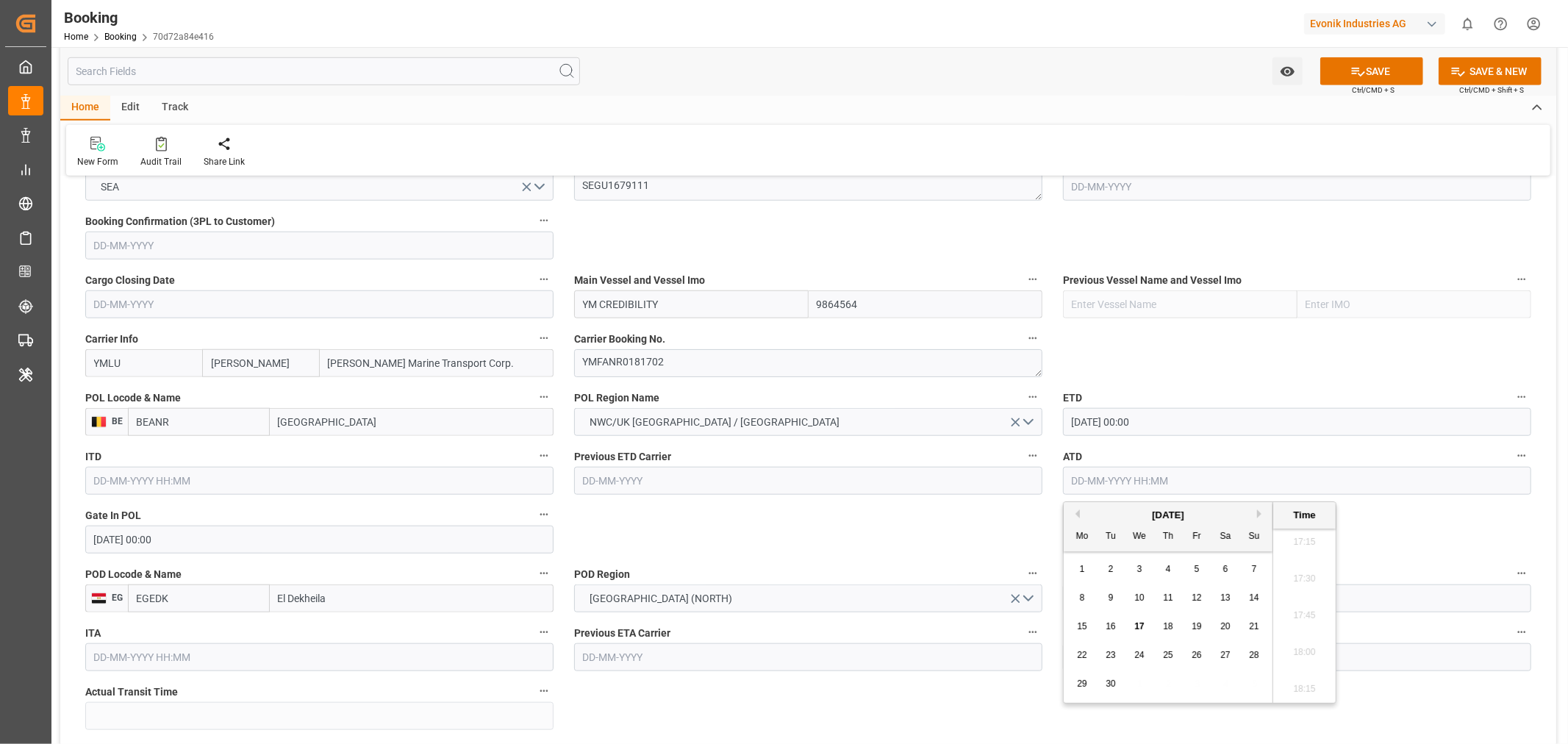
paste input "[DATE]"
click at [1229, 602] on span "12" at bounding box center [1225, 598] width 10 height 10
type input "[DATE] 00:00"
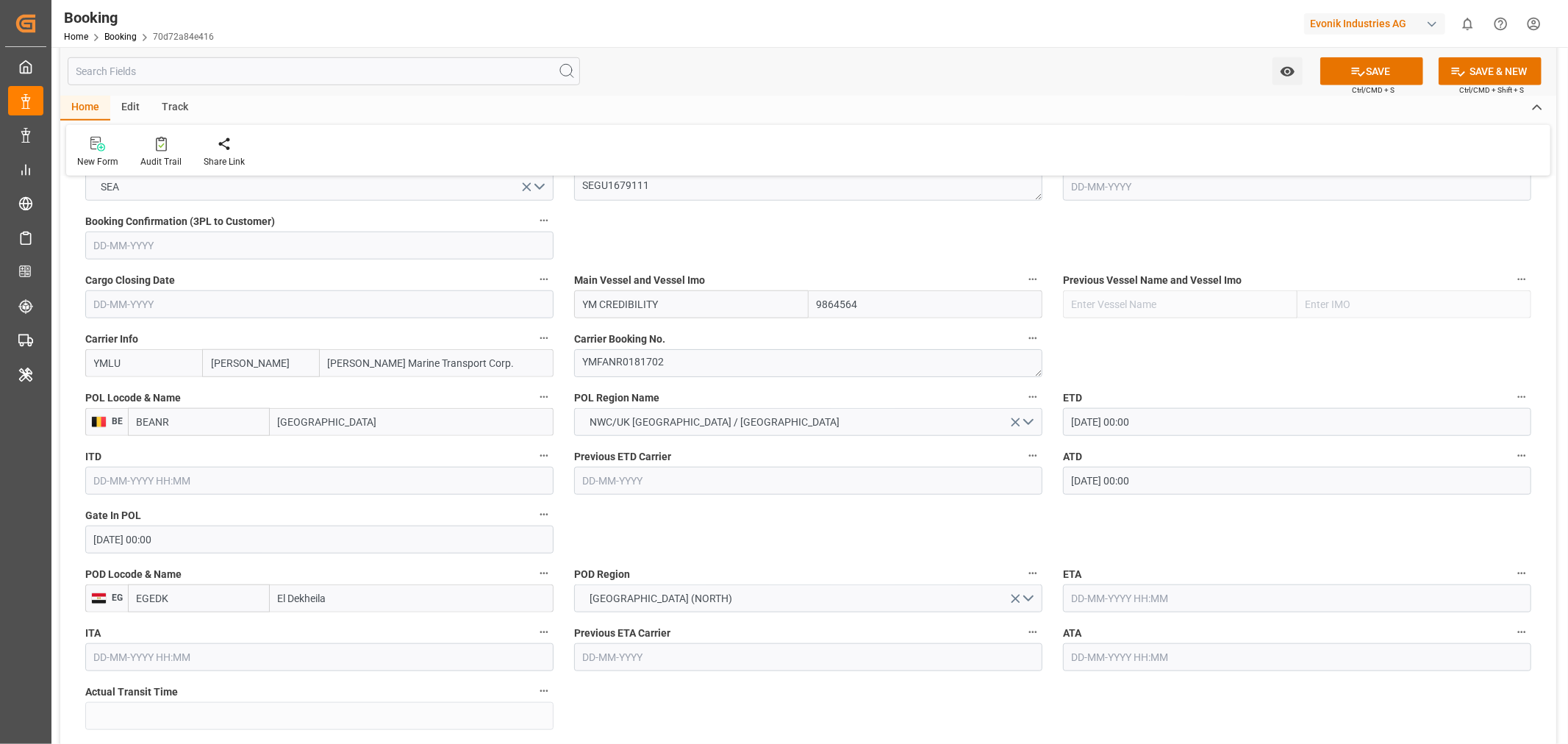
scroll to position [1143, 0]
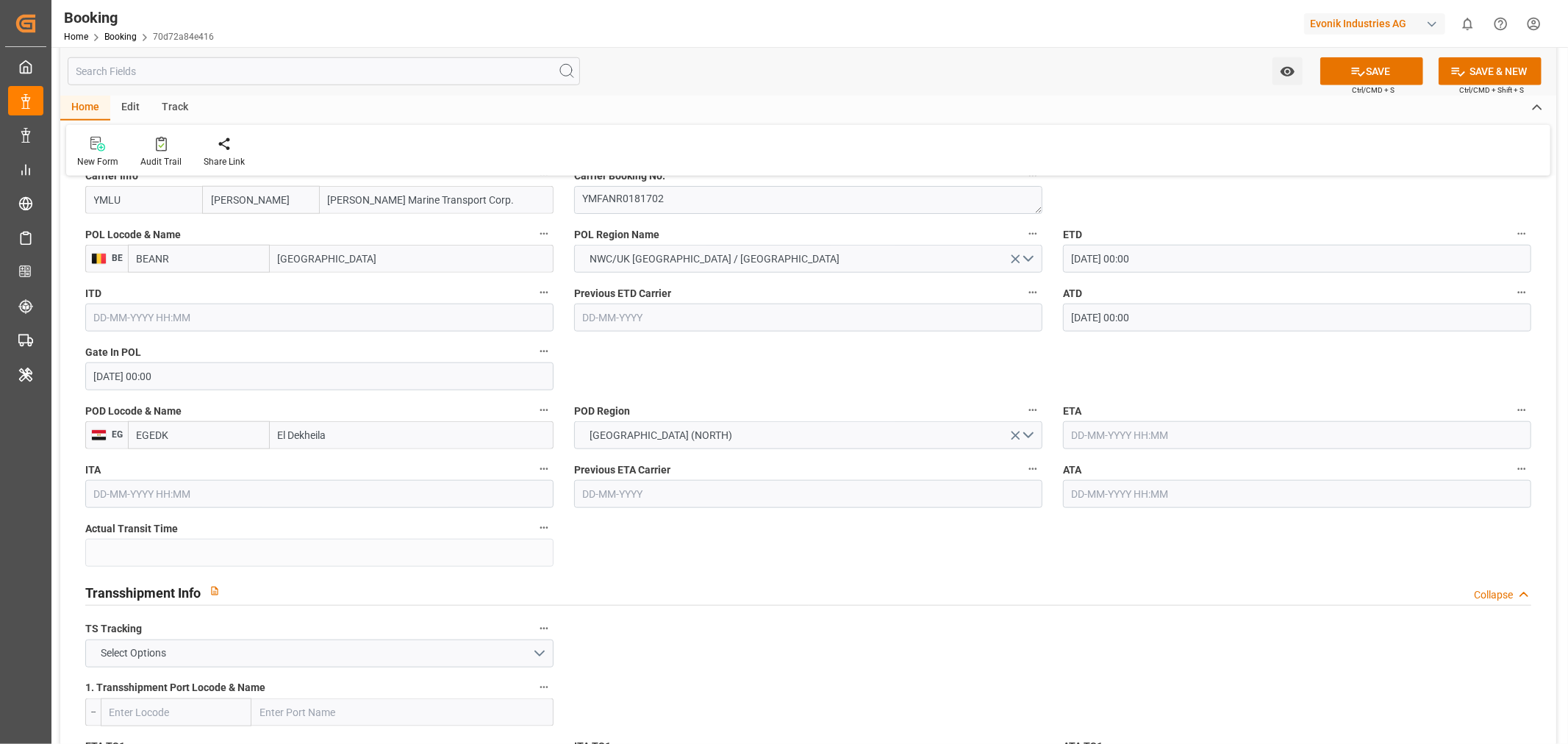
click at [1142, 434] on input "text" at bounding box center [1298, 435] width 468 height 28
paste input "[DATE]"
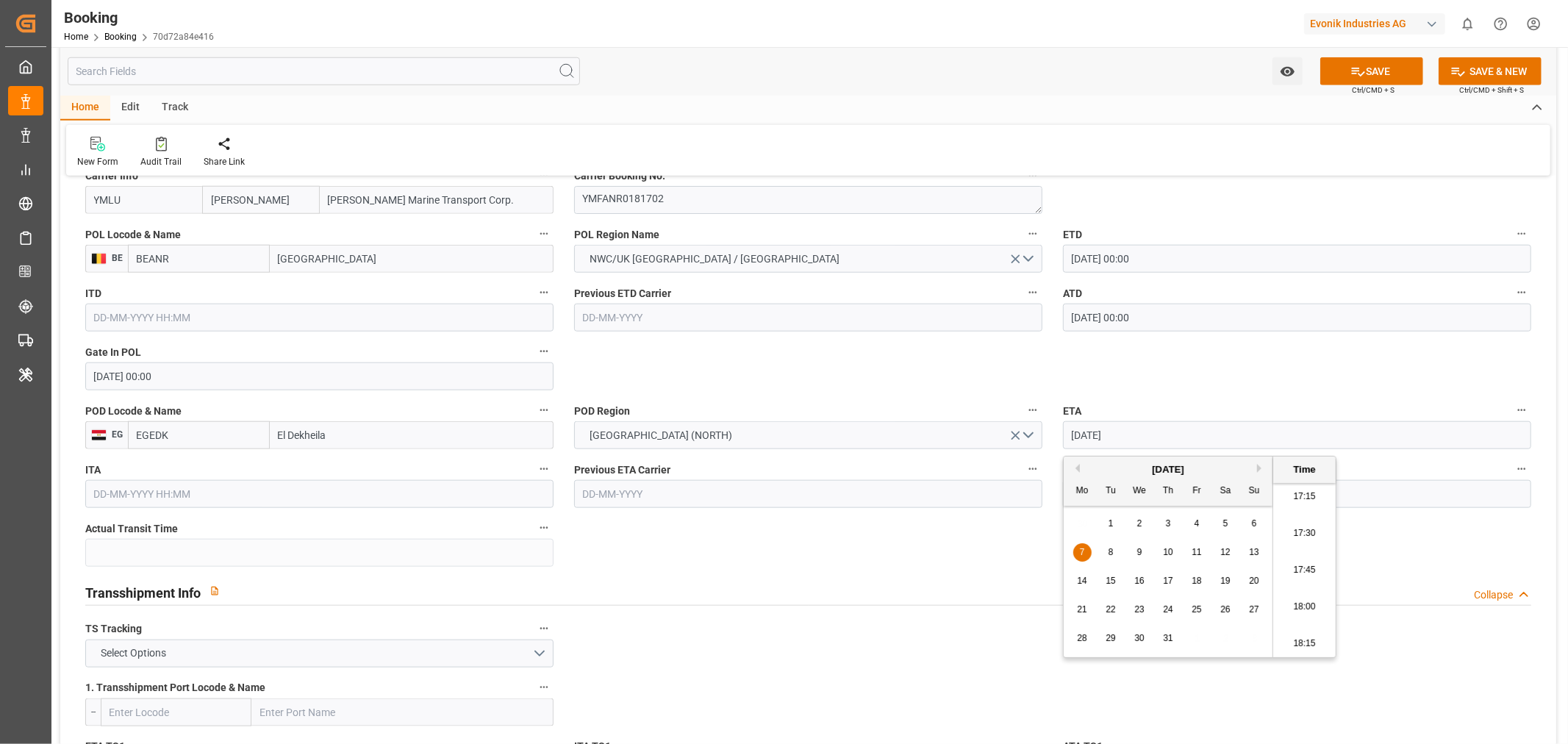
click at [1251, 606] on span "27" at bounding box center [1254, 610] width 10 height 10
type input "[DATE] 00:00"
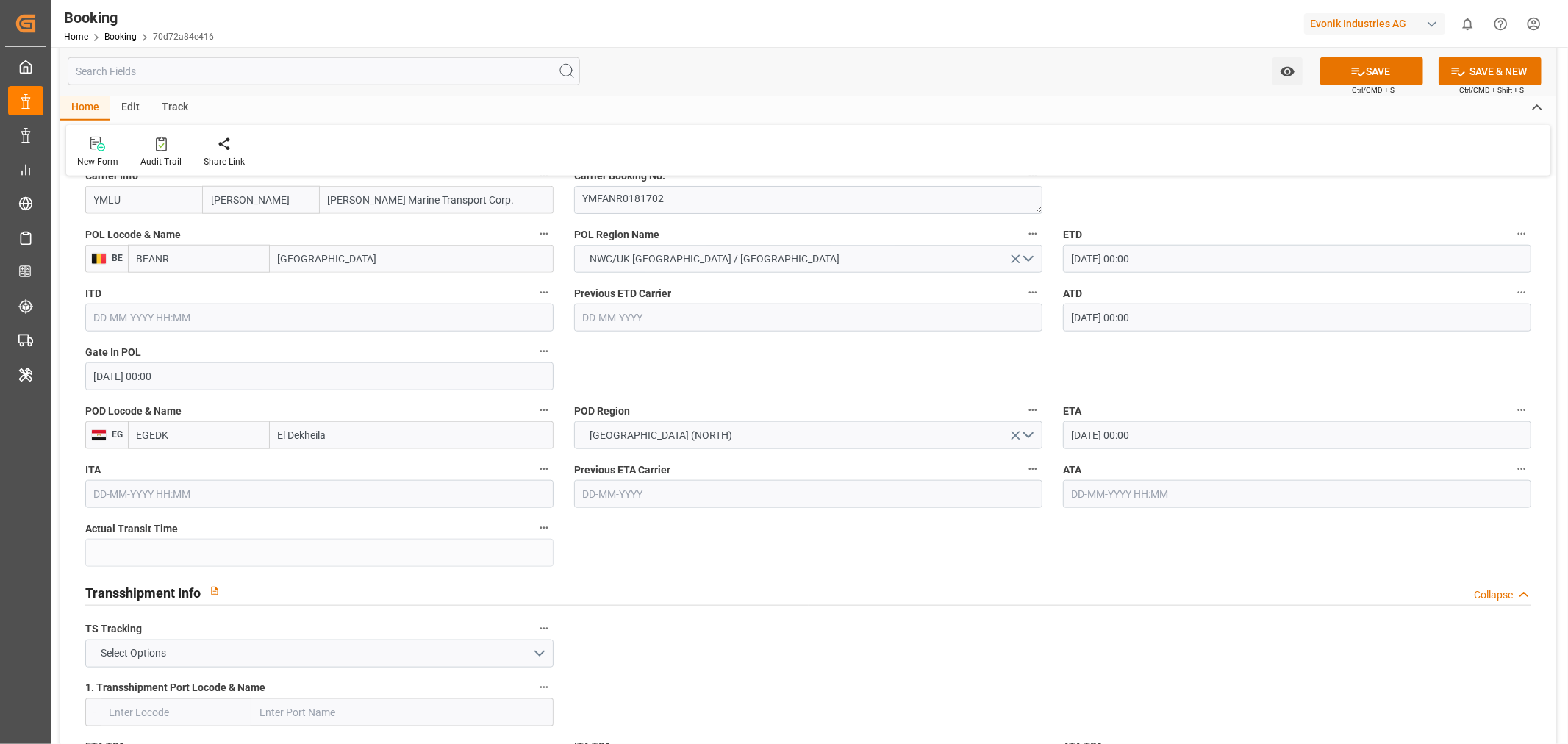
click at [1103, 486] on input "text" at bounding box center [1298, 494] width 468 height 28
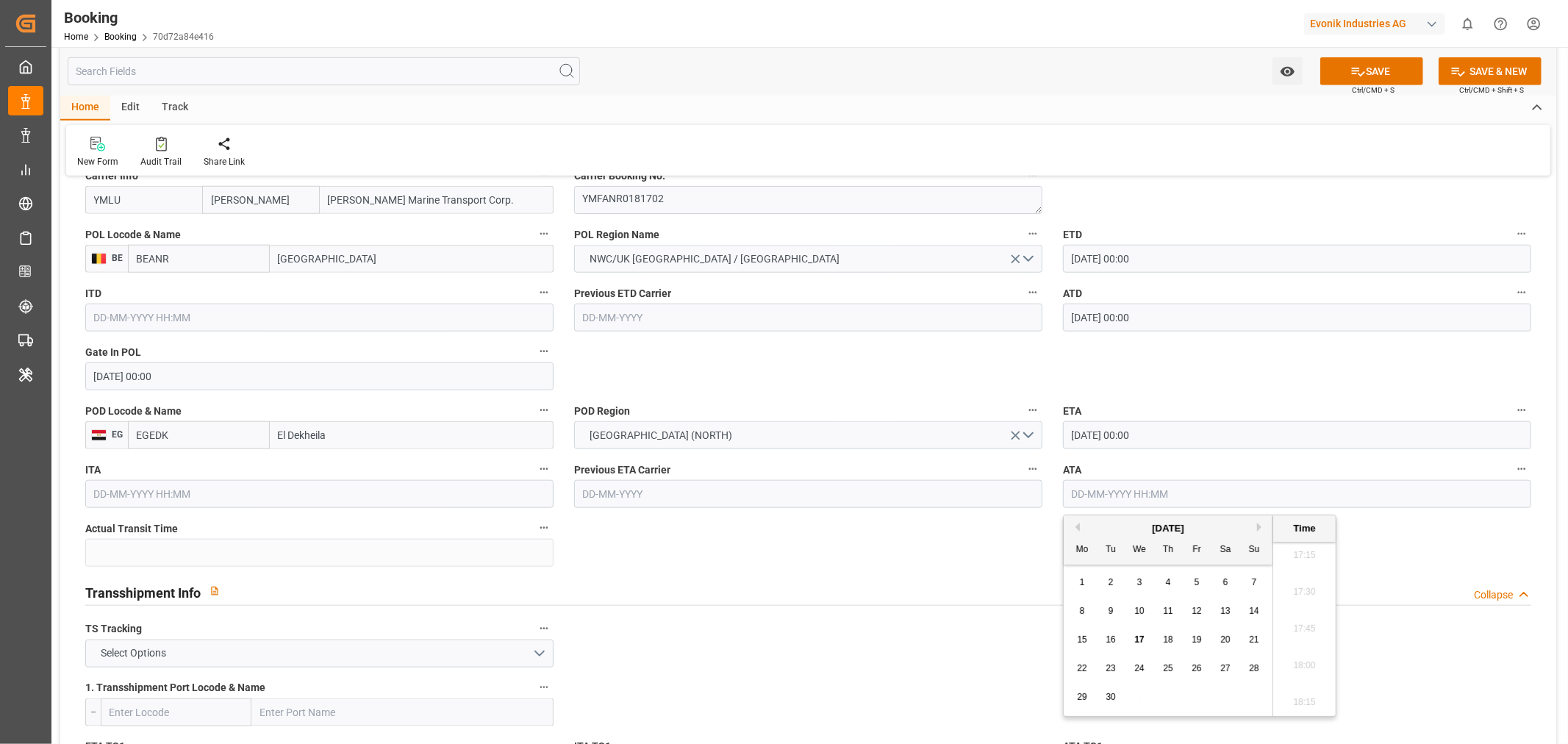
paste input "[DATE]"
click at [1255, 668] on span "27" at bounding box center [1254, 668] width 10 height 10
type input "[DATE] 00:00"
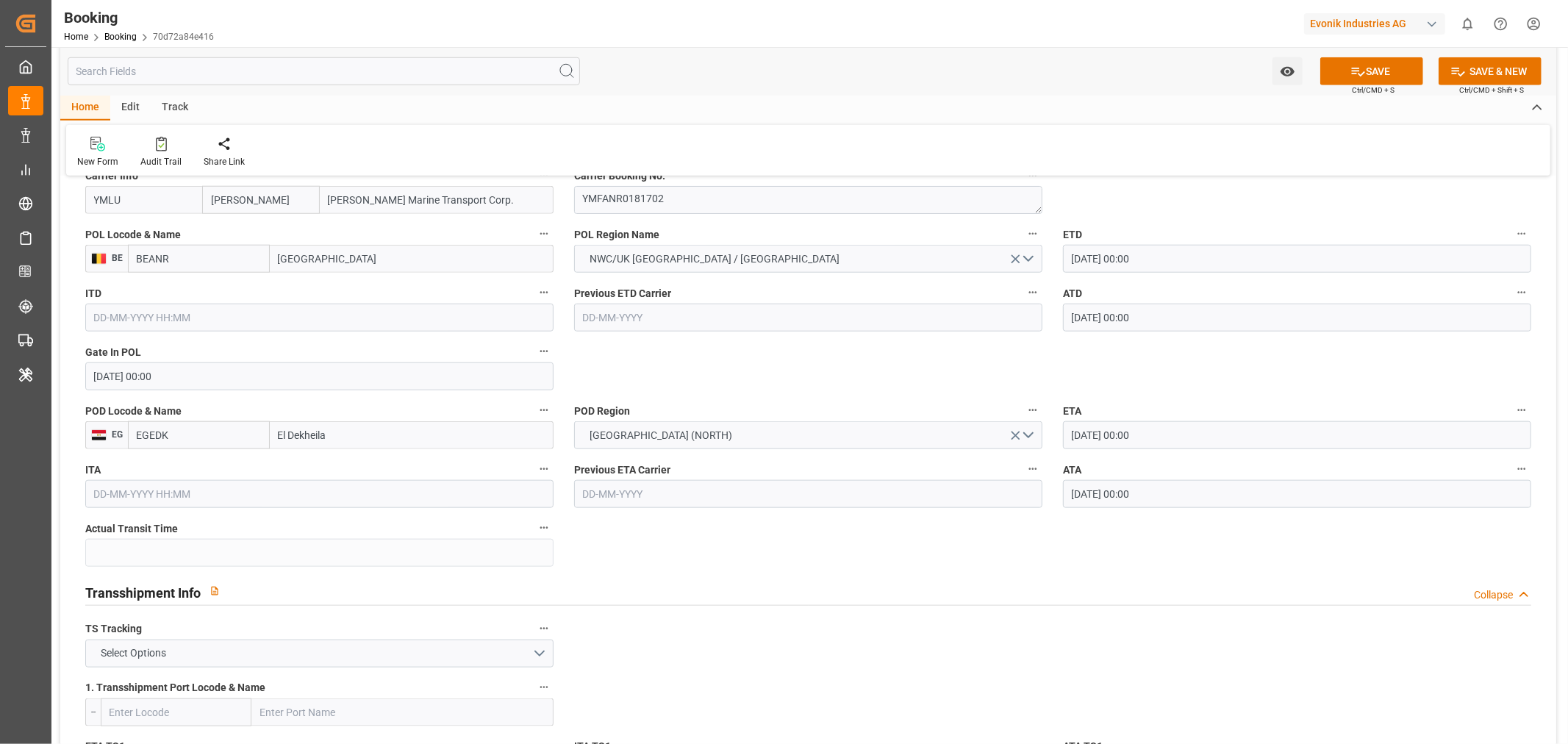
scroll to position [1388, 0]
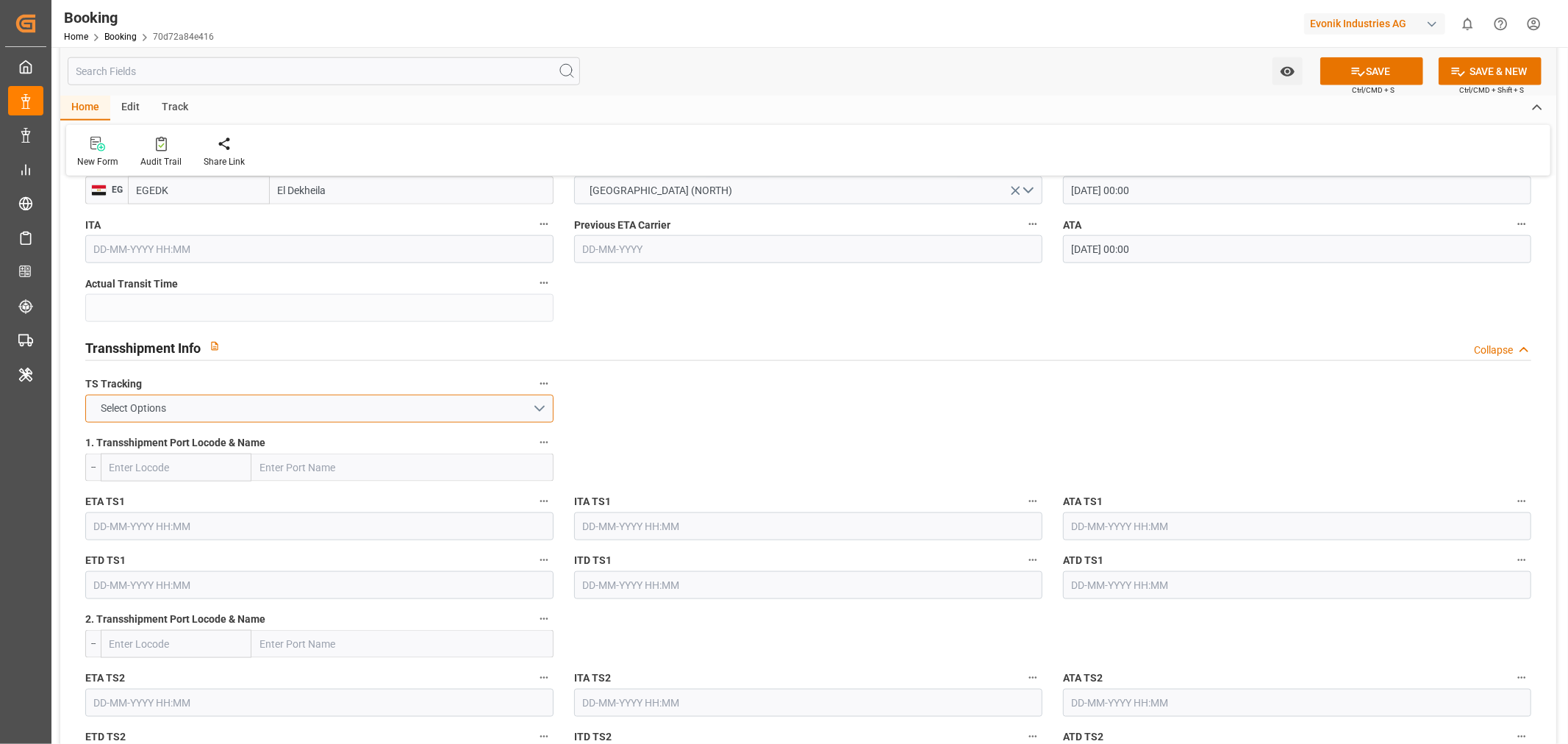
click at [392, 403] on button "Select Options" at bounding box center [319, 409] width 468 height 28
click at [182, 436] on div "FALSE" at bounding box center [319, 443] width 467 height 31
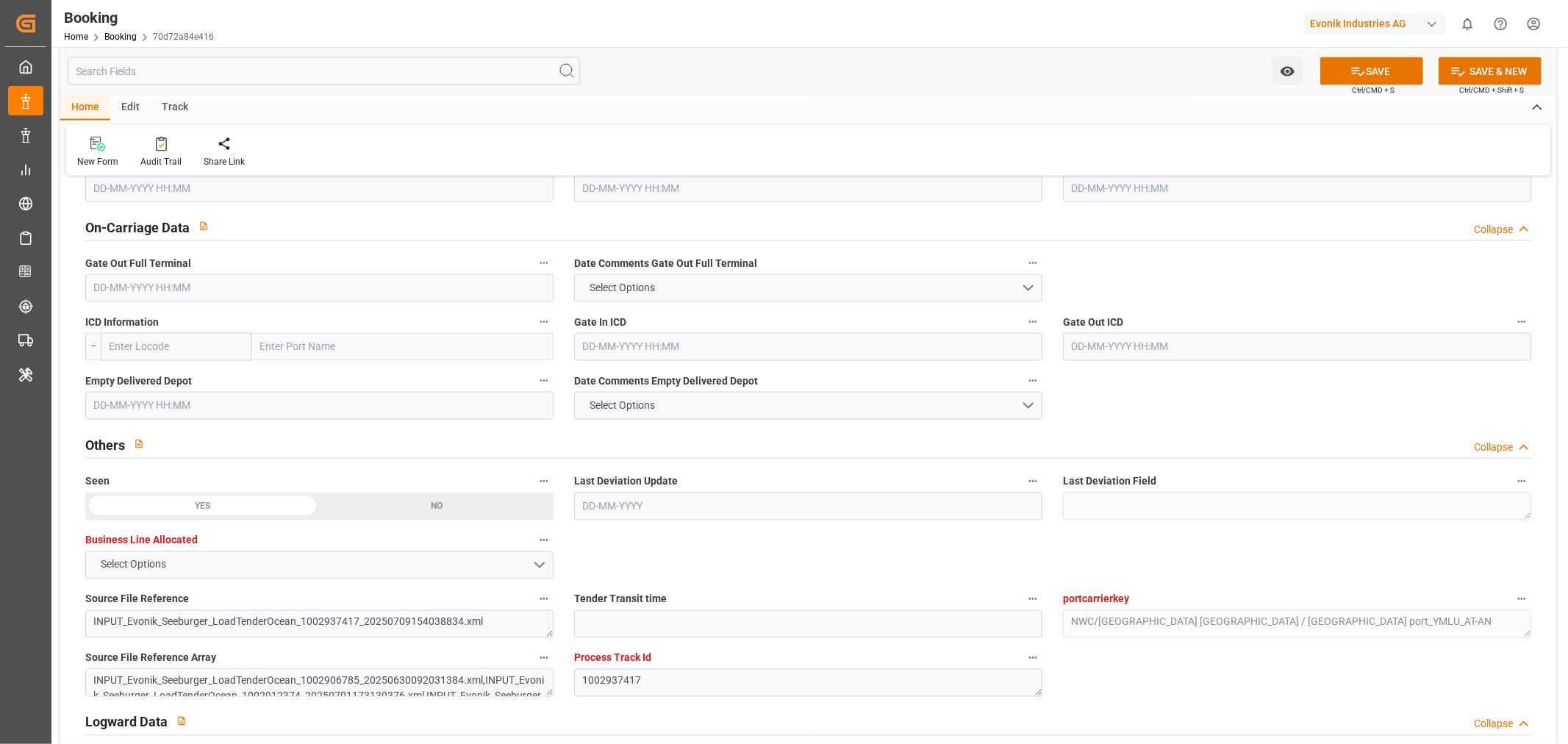
scroll to position [1960, 0]
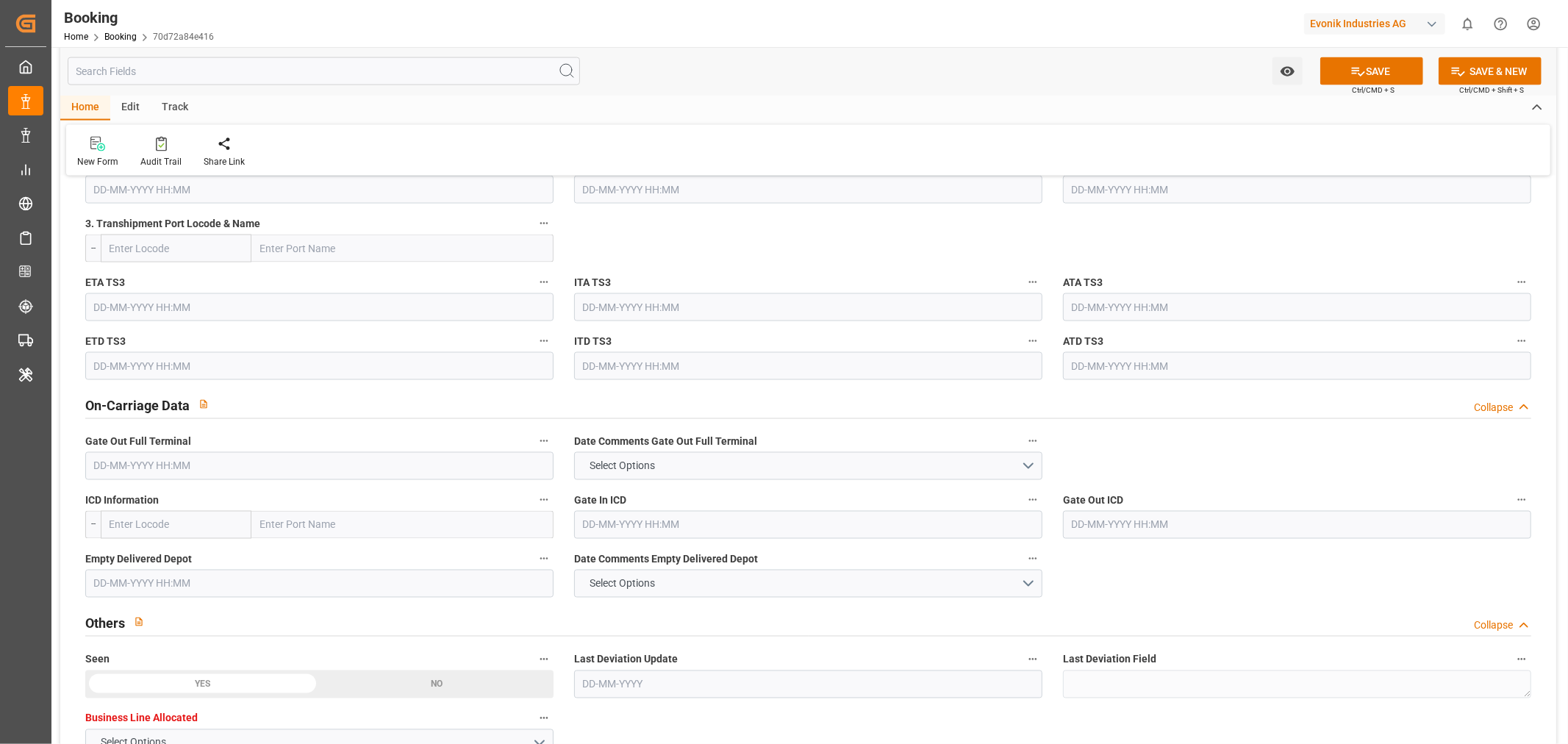
click at [190, 467] on input "text" at bounding box center [319, 466] width 468 height 28
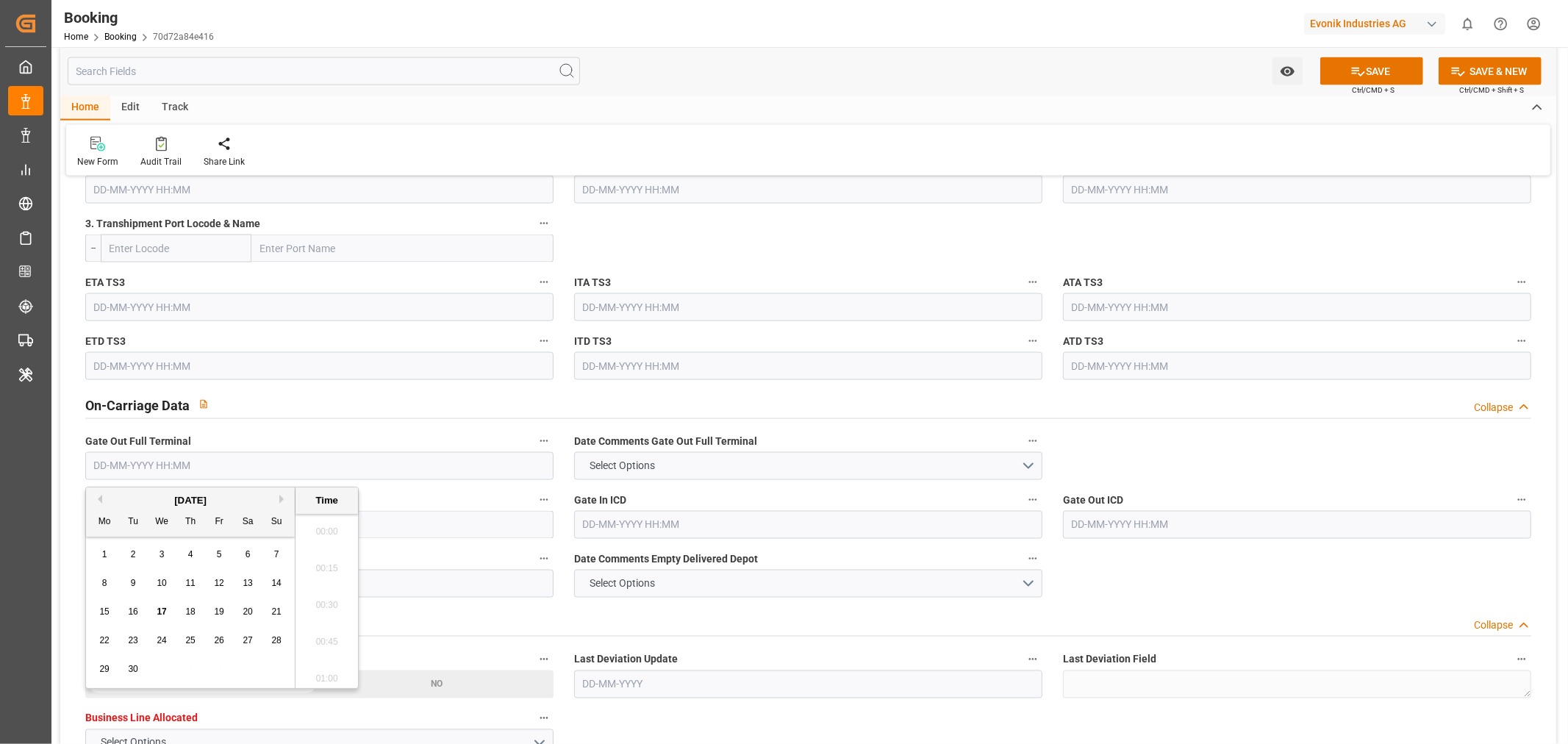
scroll to position [2541, 0]
paste input "2025/08/05"
click at [813, 391] on div "On-Carriage Data Collapse" at bounding box center [808, 405] width 1446 height 28
type input "05-08-2025 00:00"
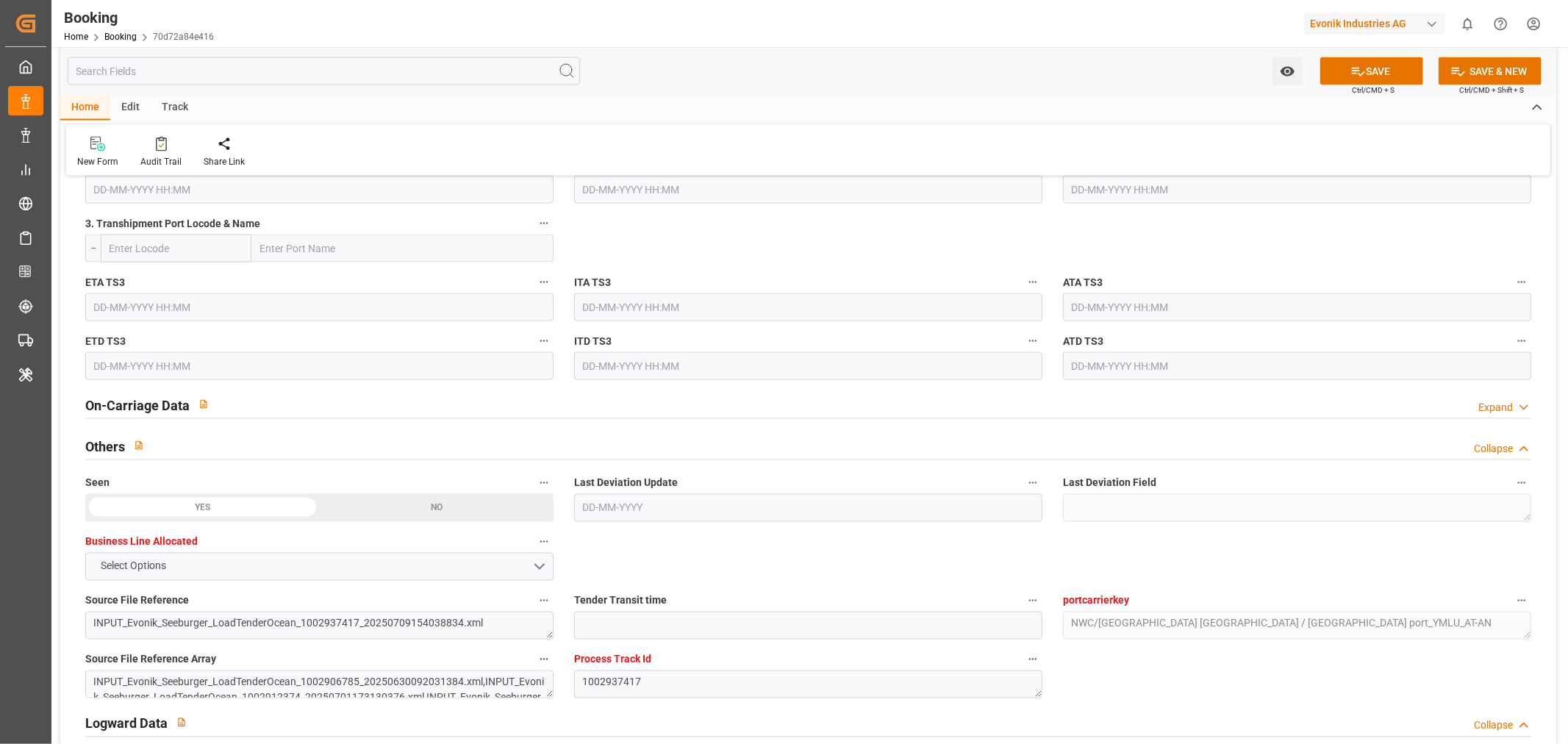
click at [265, 415] on div "On-Carriage Data Expand" at bounding box center [808, 405] width 1446 height 28
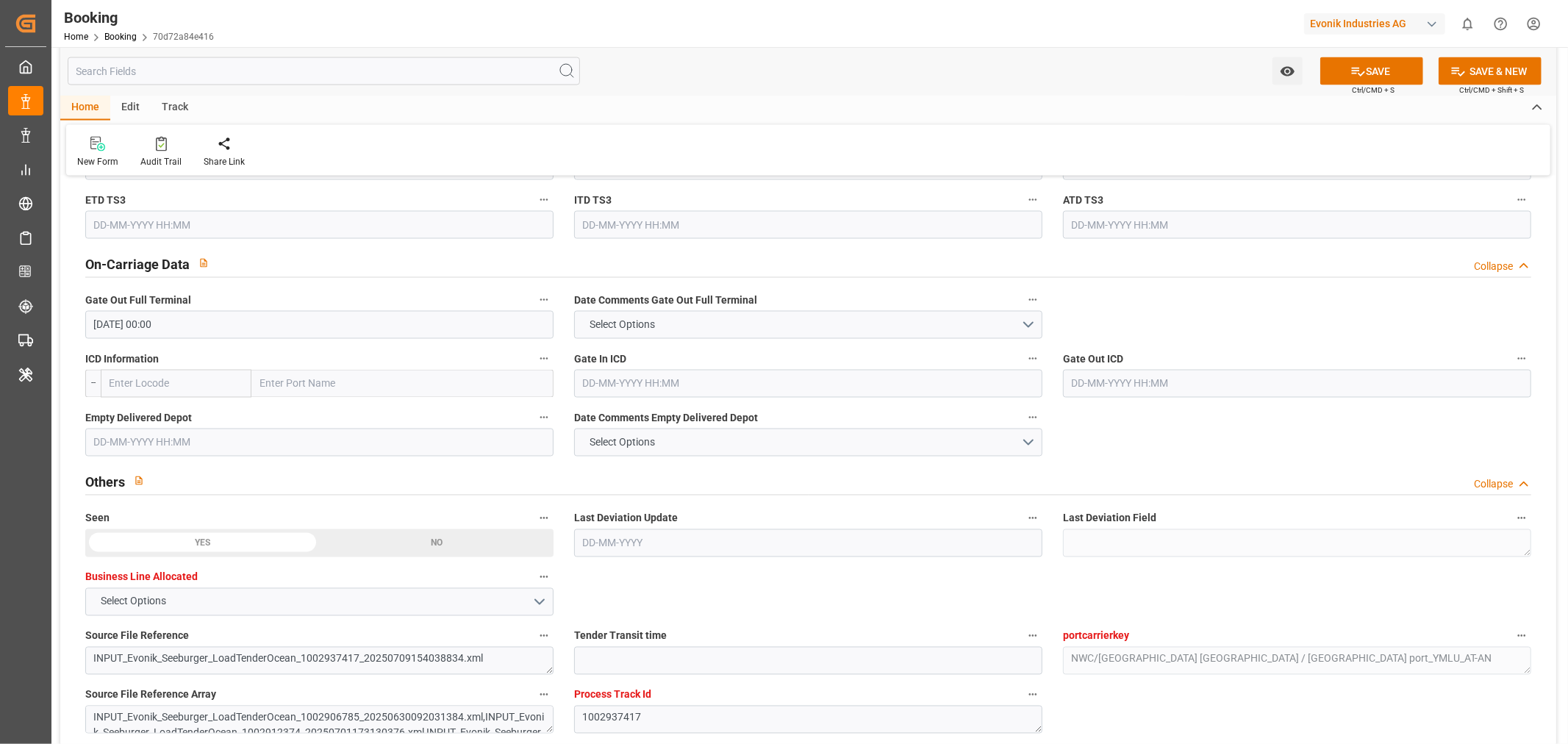
scroll to position [2205, 0]
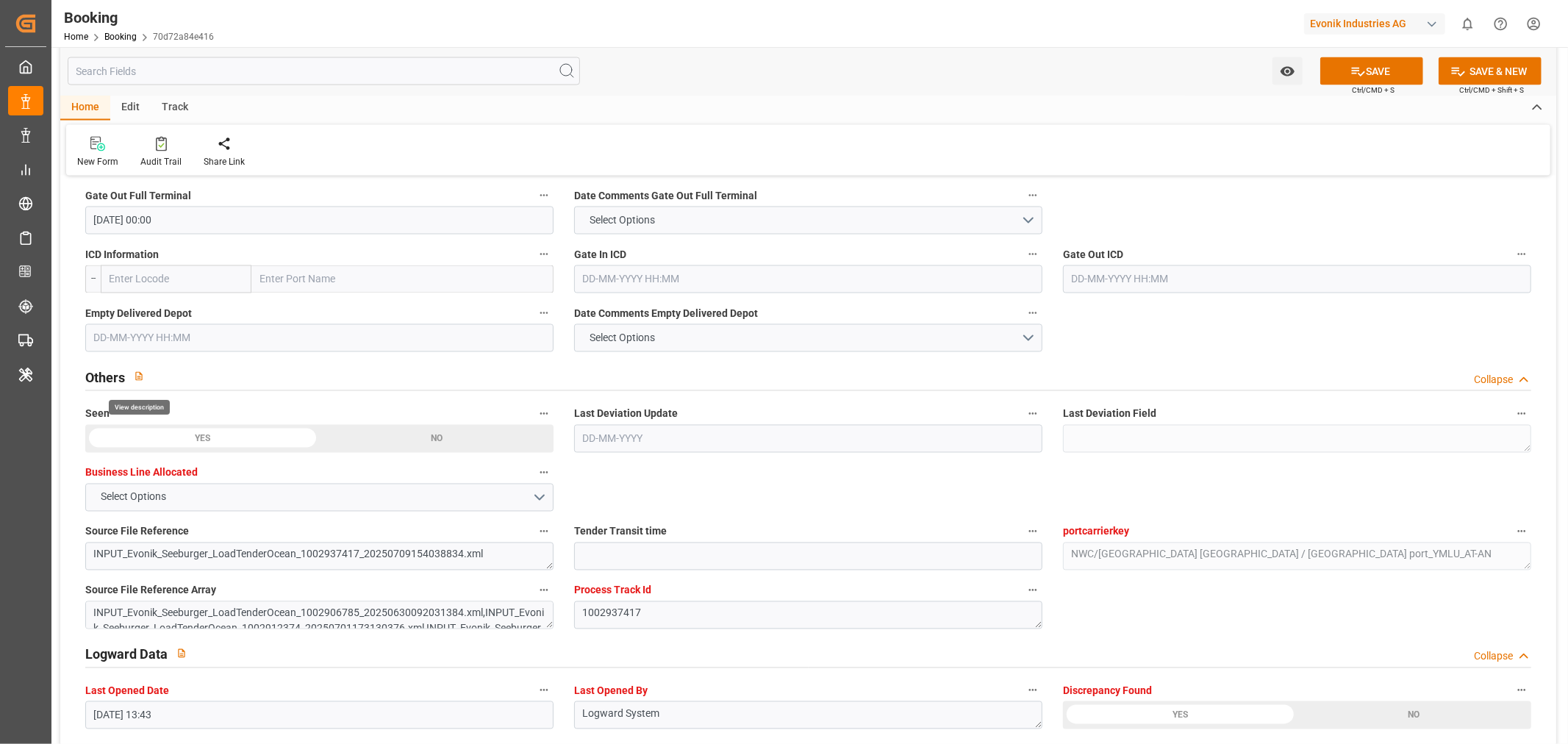
click at [142, 343] on input "text" at bounding box center [319, 339] width 468 height 28
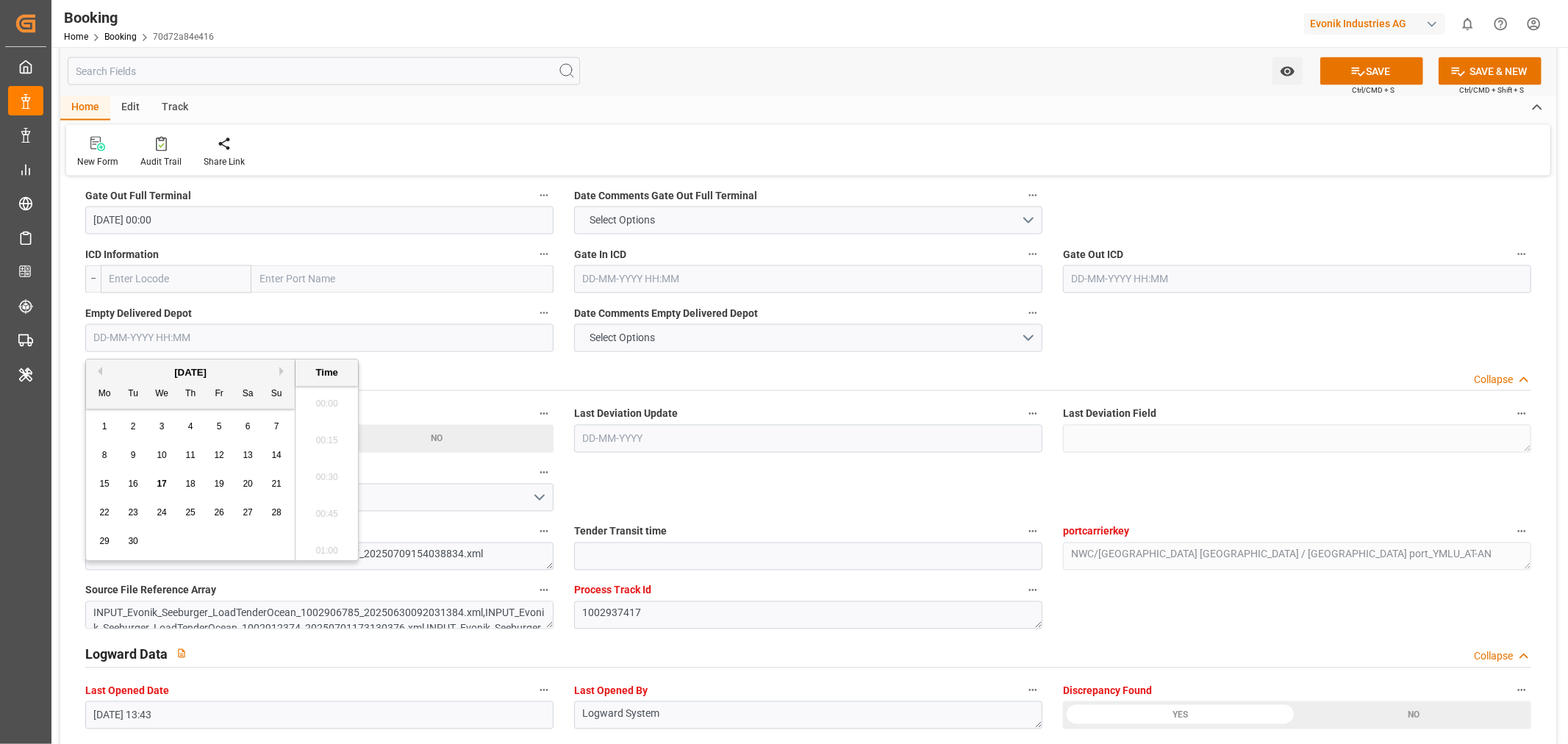
scroll to position [2541, 0]
paste input "2025/08/05"
click at [193, 456] on span "7" at bounding box center [190, 455] width 5 height 10
type input "07-08-2025 00:00"
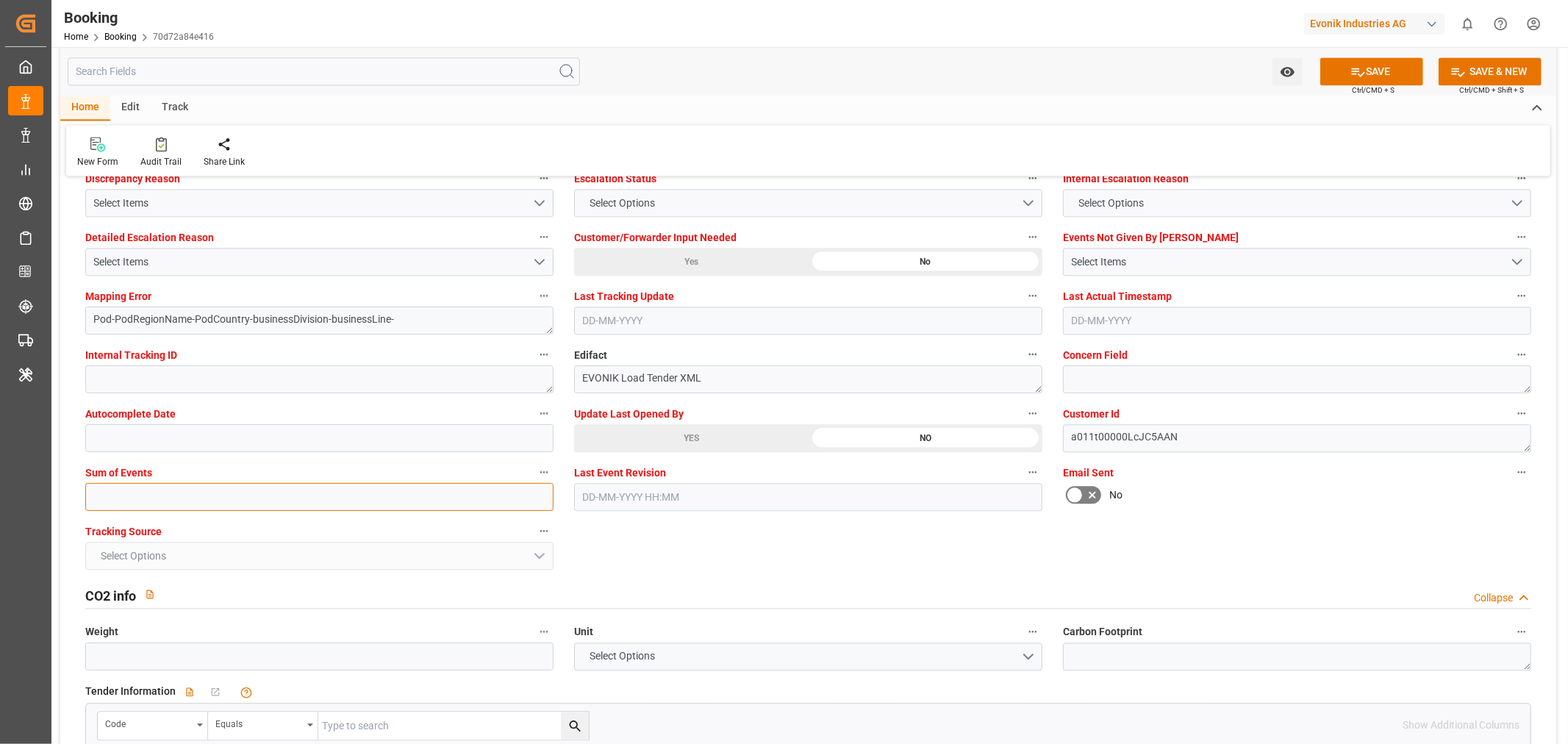
click at [152, 503] on input "text" at bounding box center [319, 497] width 468 height 28
type input "0"
click at [1367, 67] on button "SAVE" at bounding box center [1372, 71] width 103 height 28
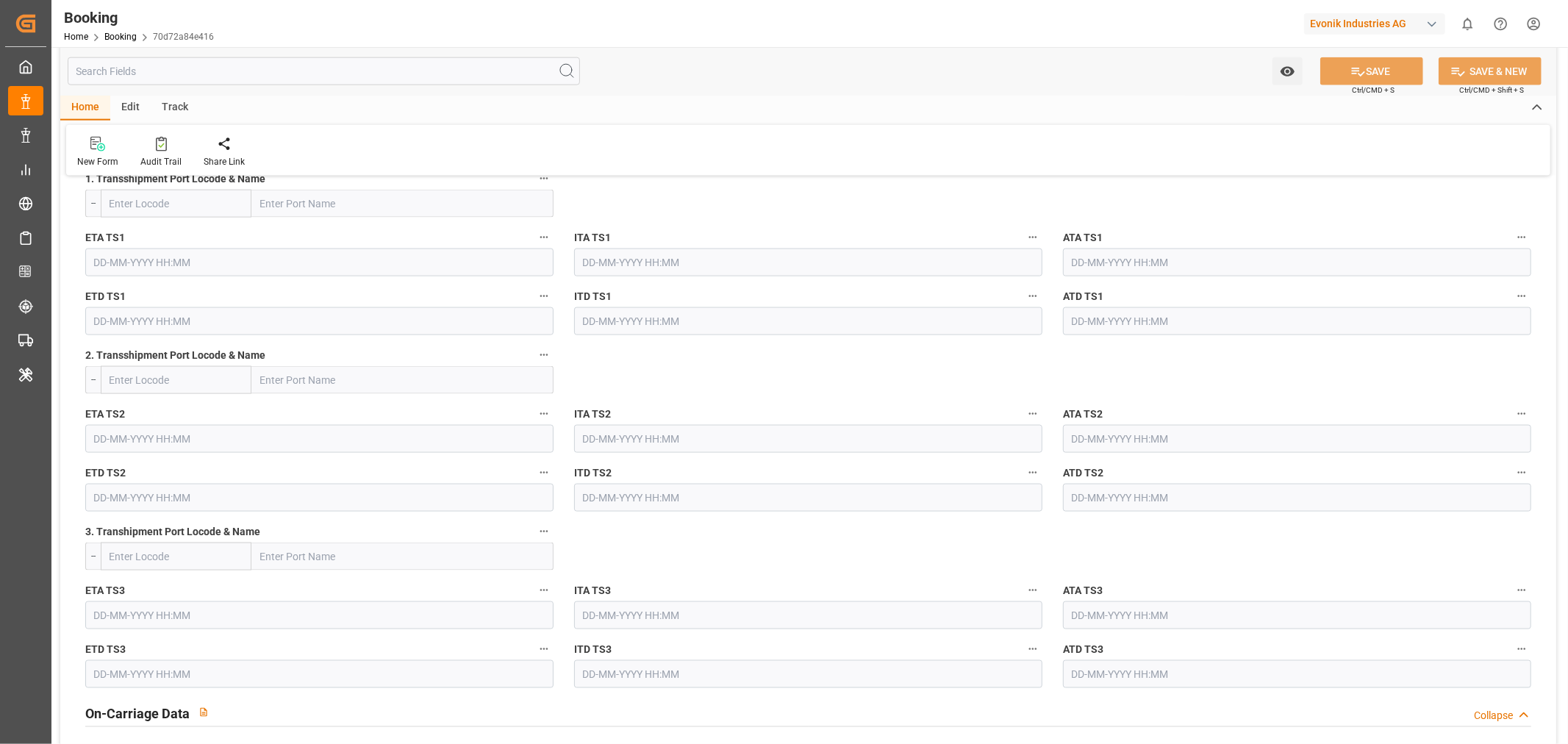
scroll to position [1410, 0]
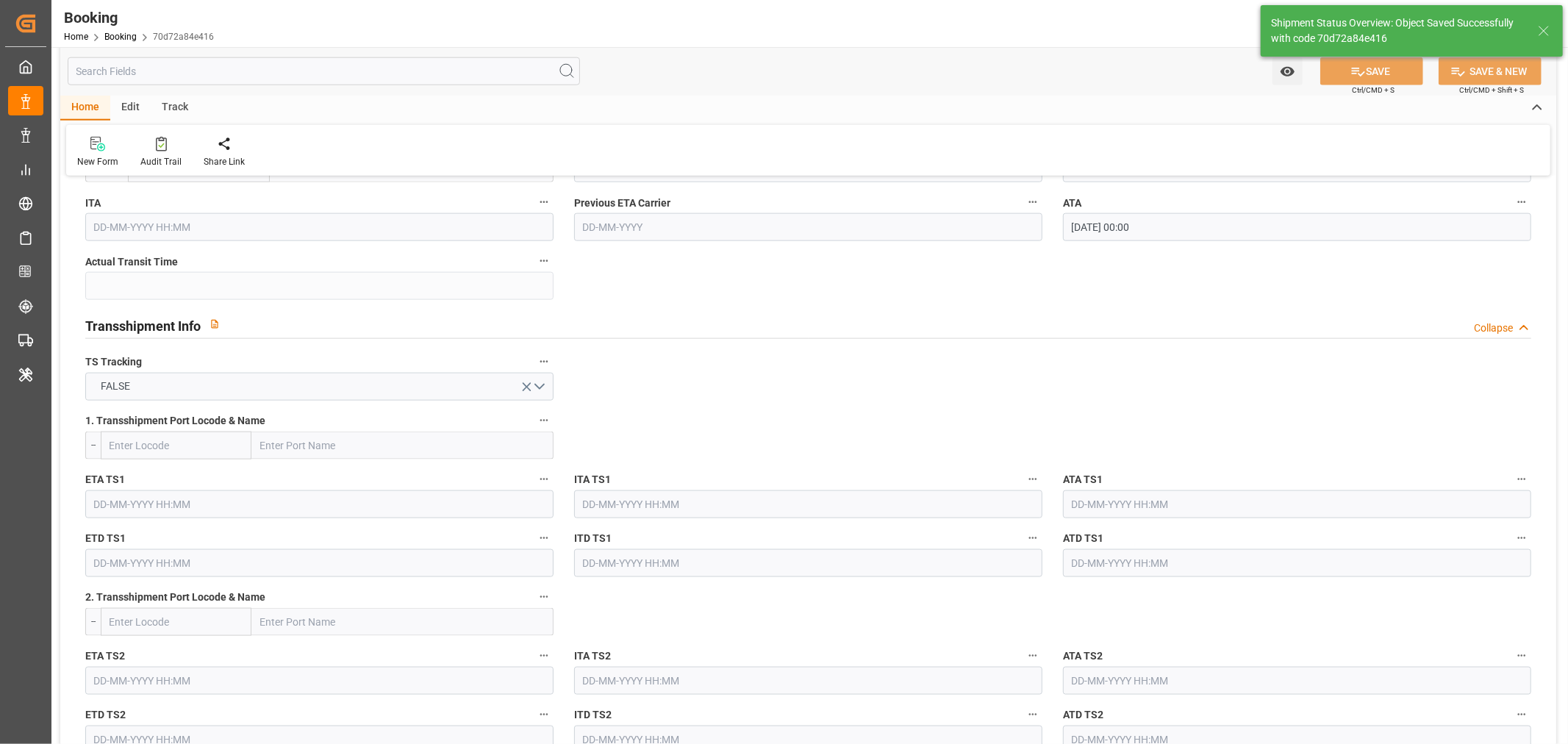
type textarea "NWC/UK North West Continent / UK_EGEDK_YMLU_AT-AN"
type textarea "Shashidhar Mm"
type textarea "businessDivision-businessLine-"
type input "15"
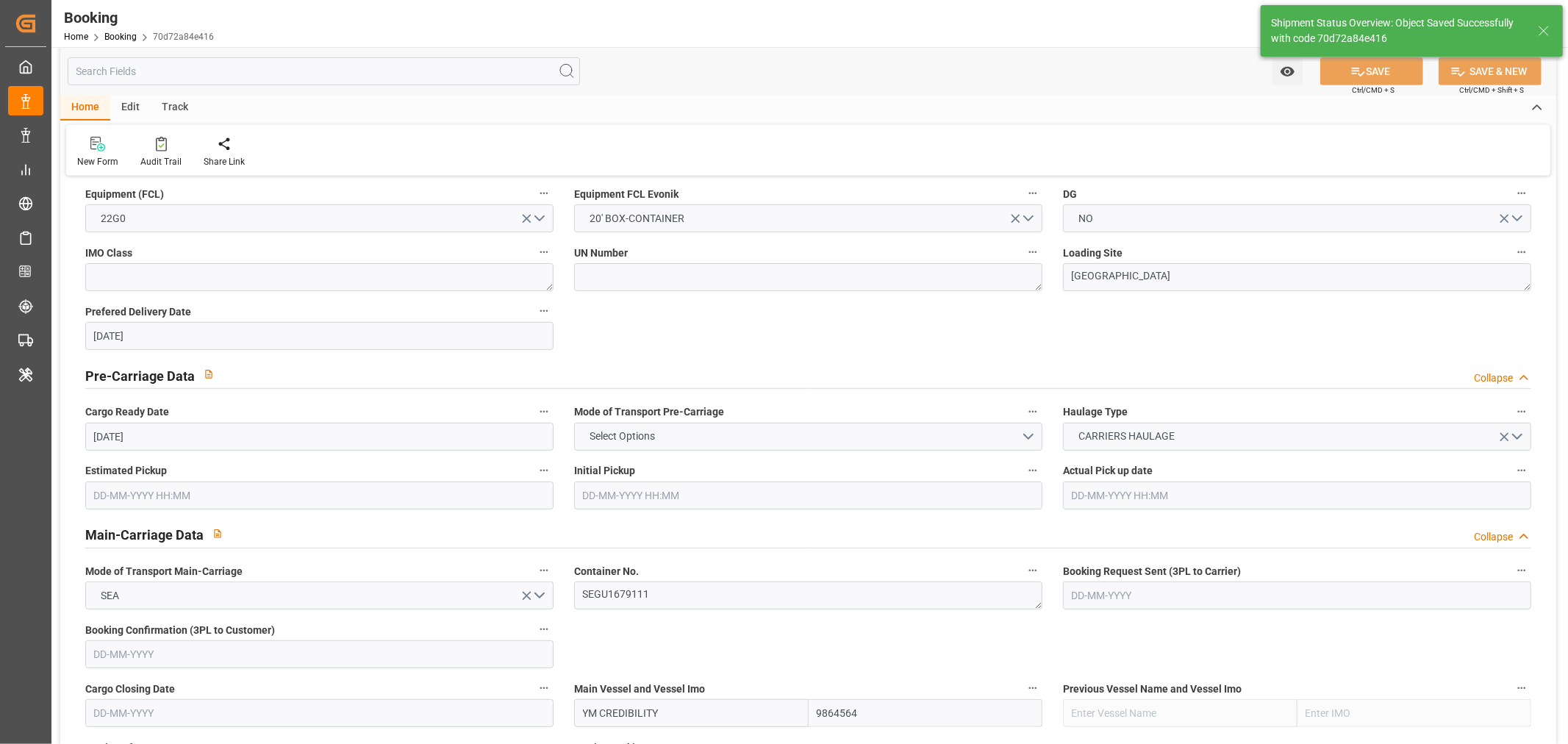
type input "12-07-2025 00:00"
type input "27-07-2025 00:00"
type input "17-09-2025 12:20"
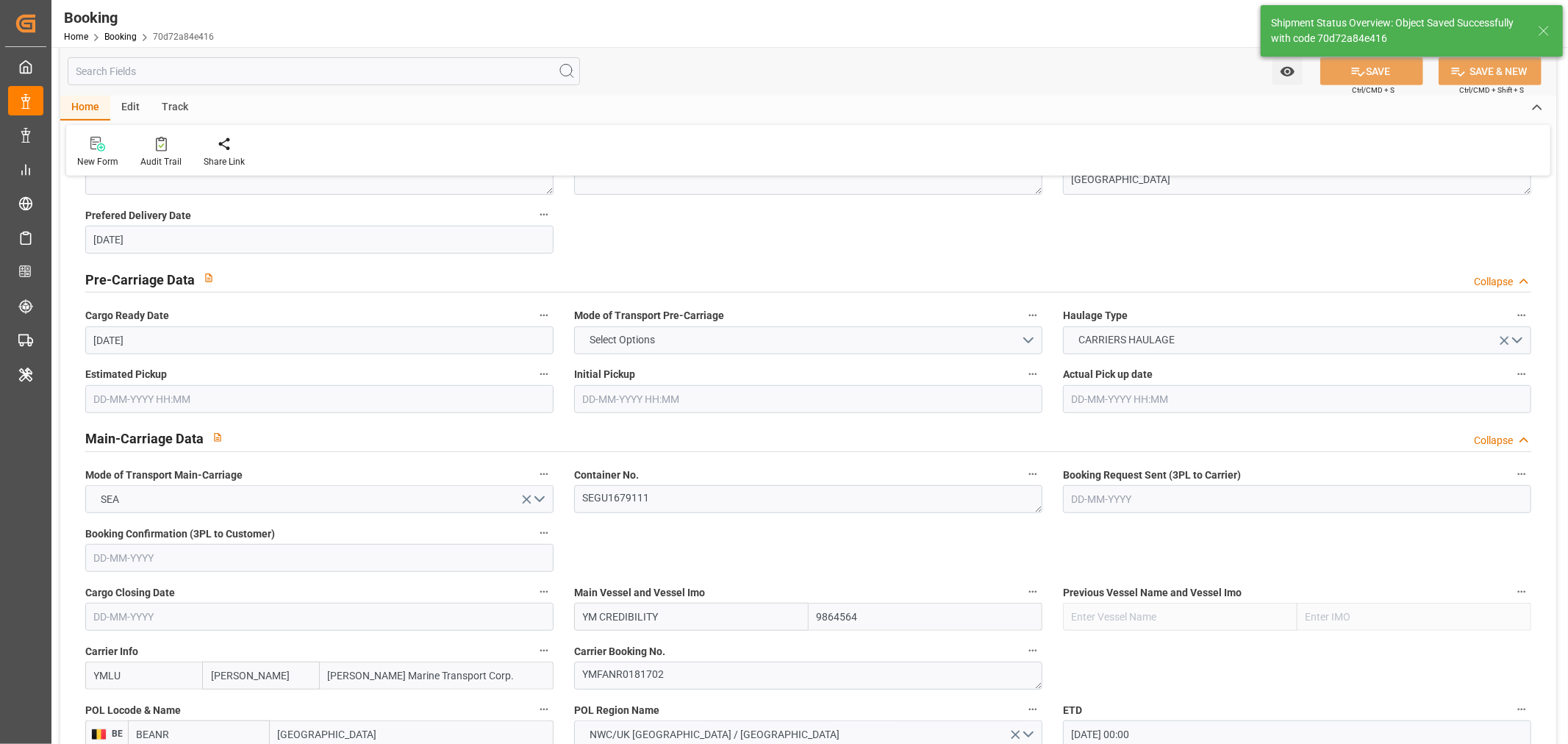
scroll to position [817, 0]
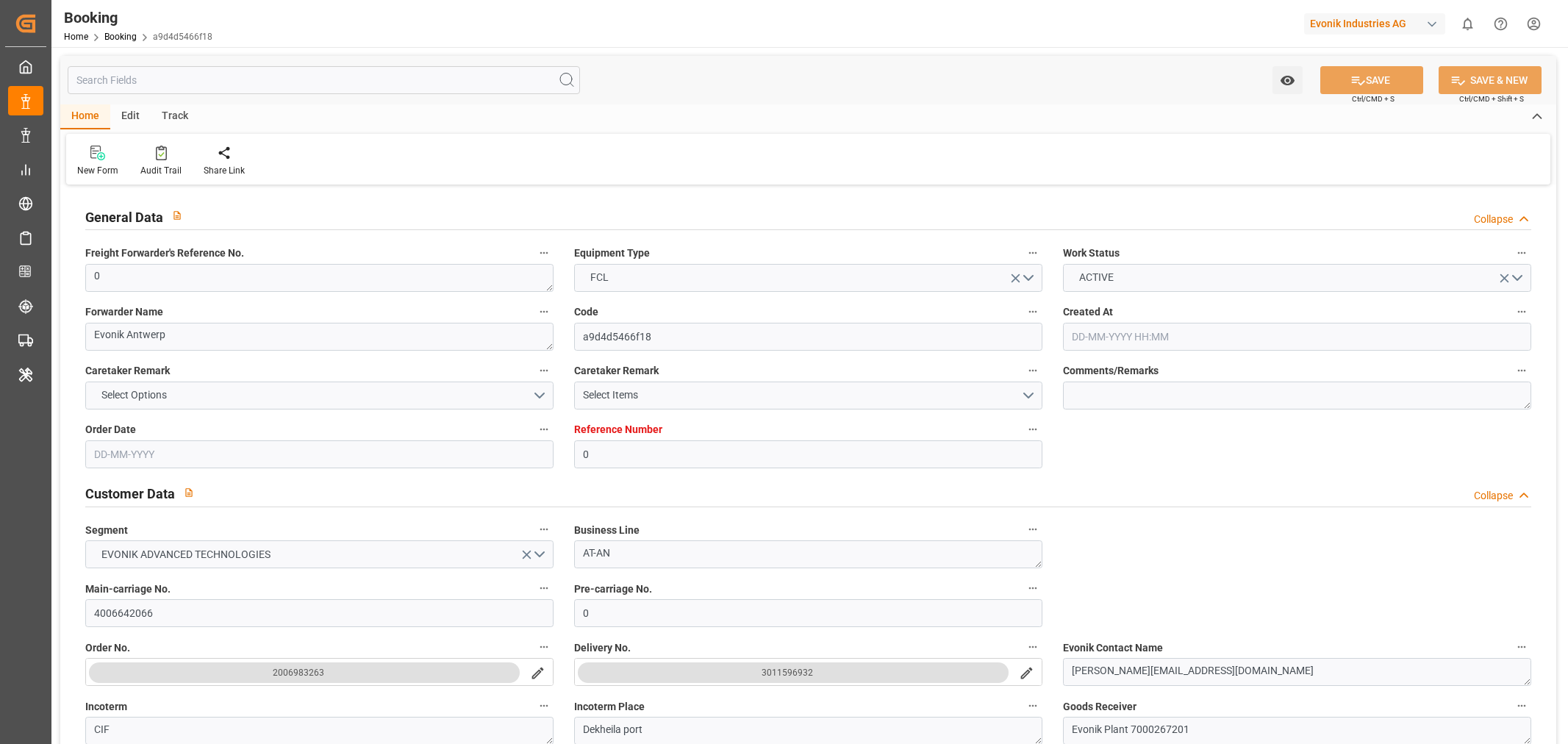
type input "0"
type input "[PERSON_NAME]"
type input "[PERSON_NAME] Marine Transport Corp."
type input "NLRTM"
type input "Dekheila port"
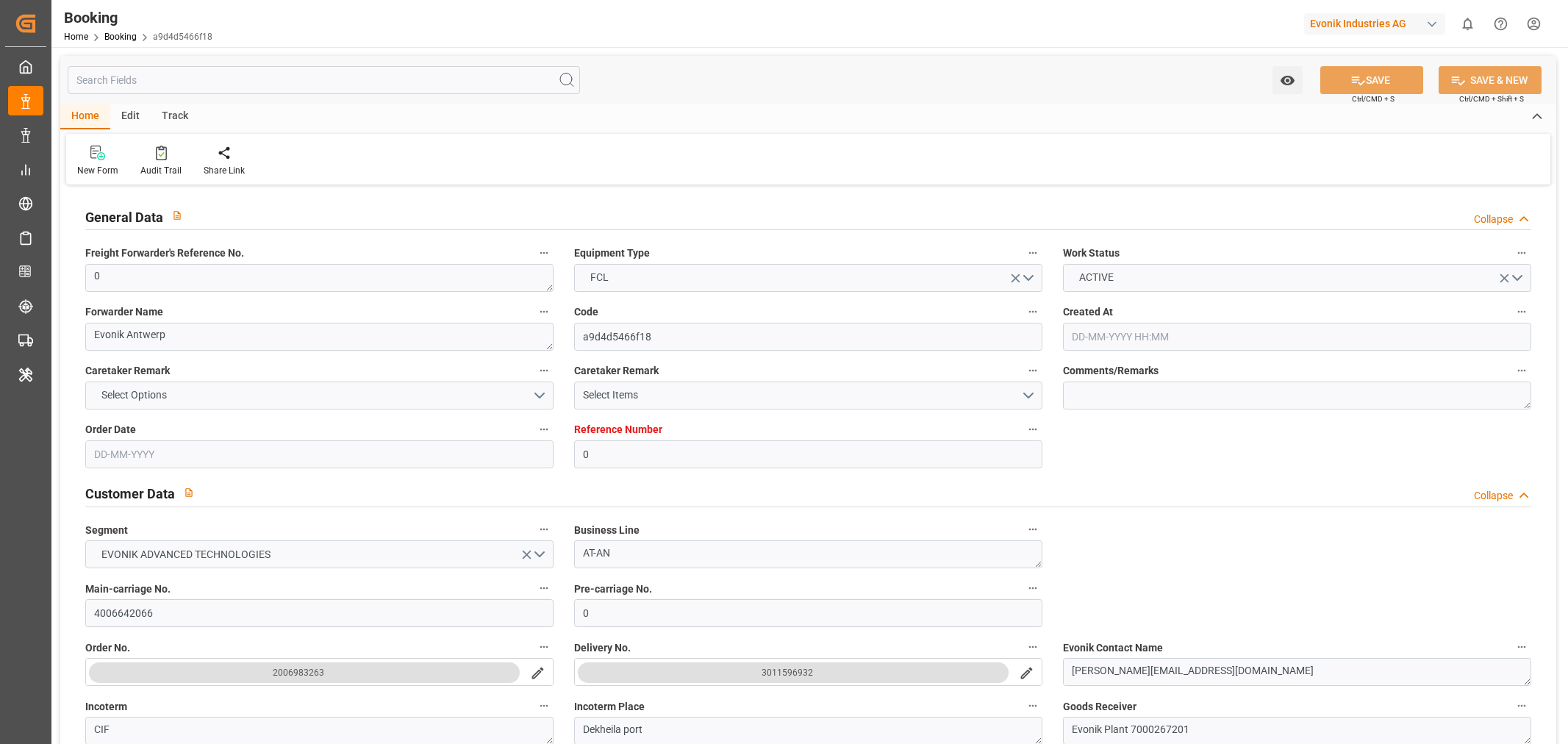
type input "[DATE] 07:23"
type input "[DATE]"
type input "[DATE] 13:43"
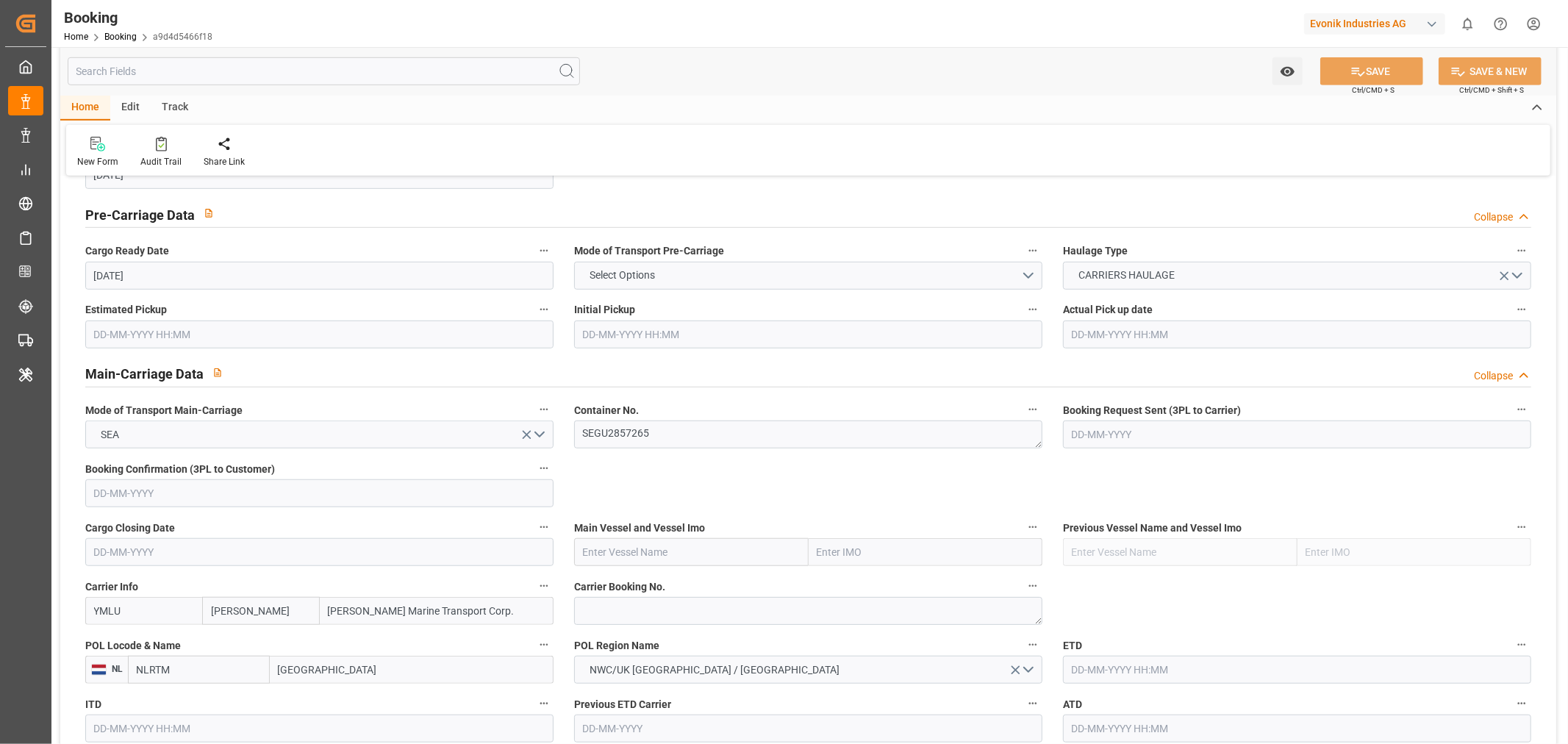
scroll to position [980, 0]
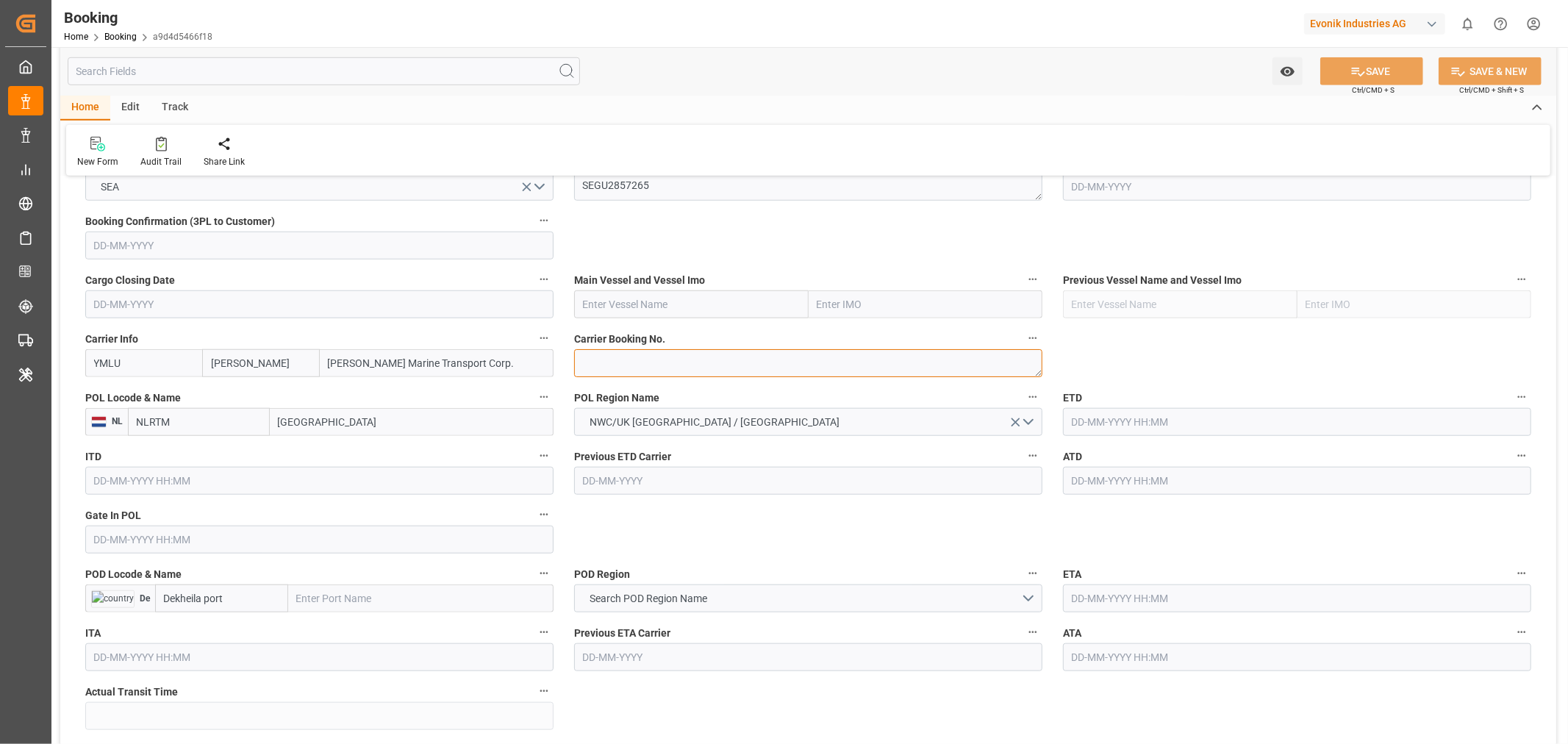
click at [669, 366] on textarea at bounding box center [808, 363] width 468 height 28
paste textarea "YMFANR0181702"
type textarea "YMFANR0181702"
click at [293, 427] on input "[GEOGRAPHIC_DATA]" at bounding box center [411, 422] width 284 height 28
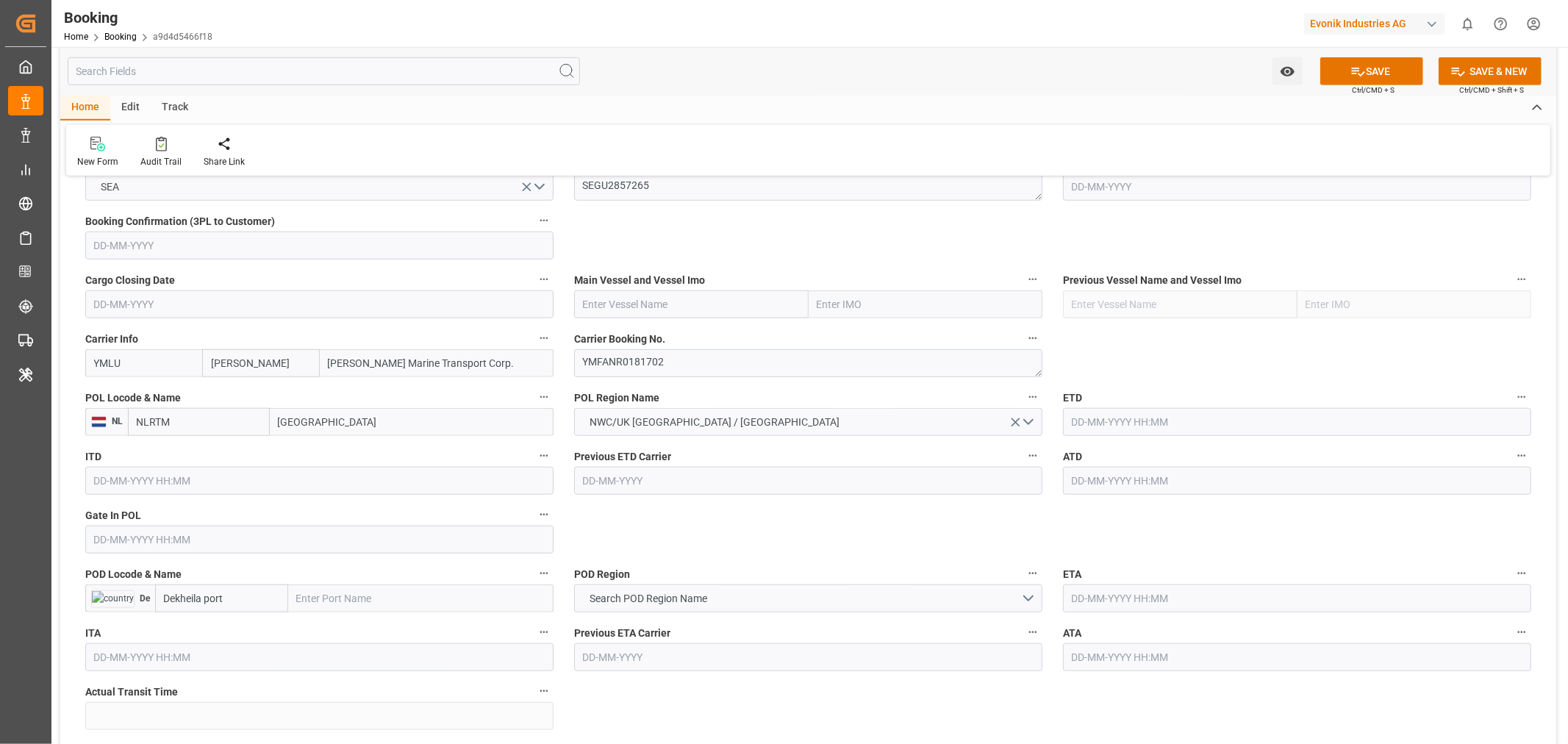
click at [293, 427] on input "[GEOGRAPHIC_DATA]" at bounding box center [411, 422] width 284 height 28
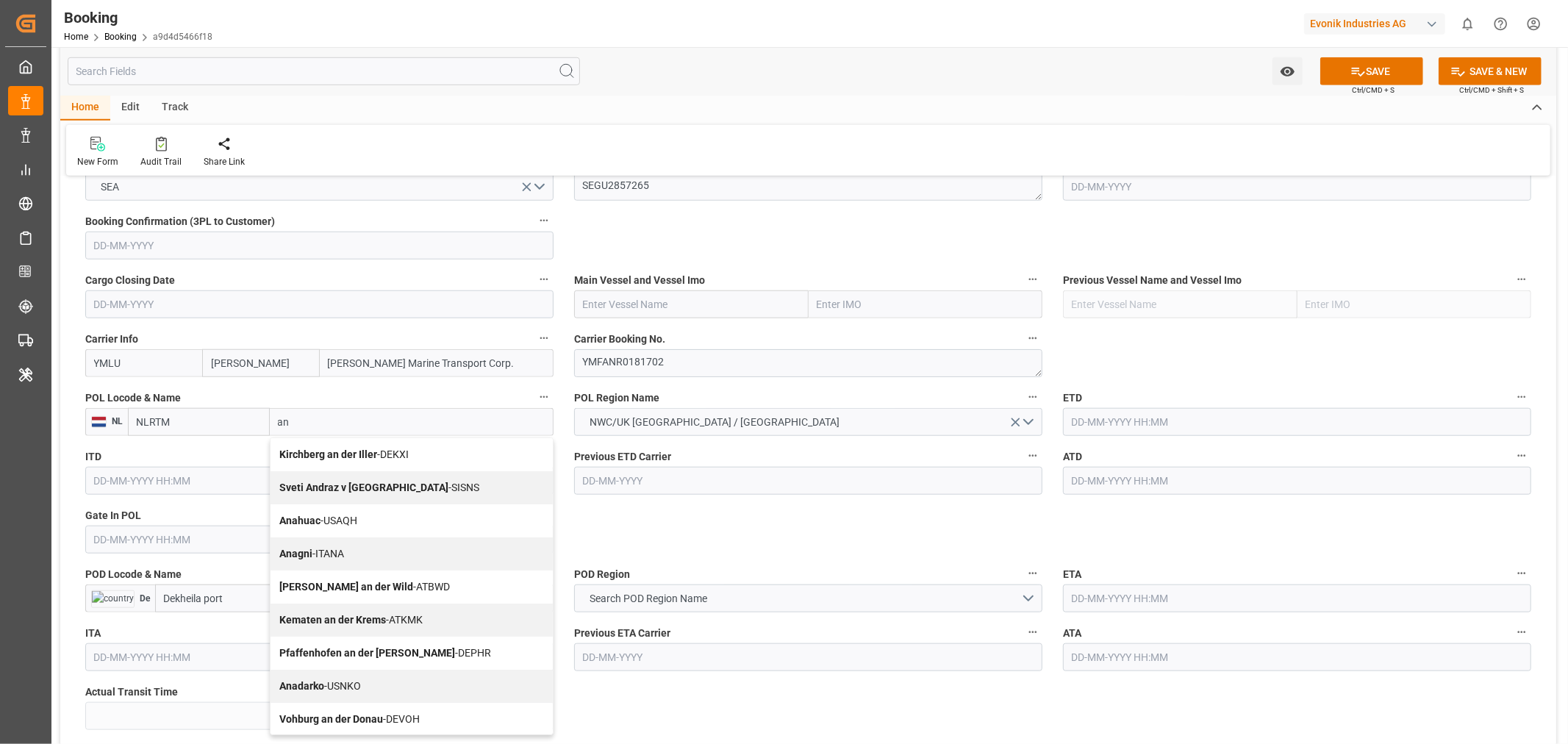
type input "ant"
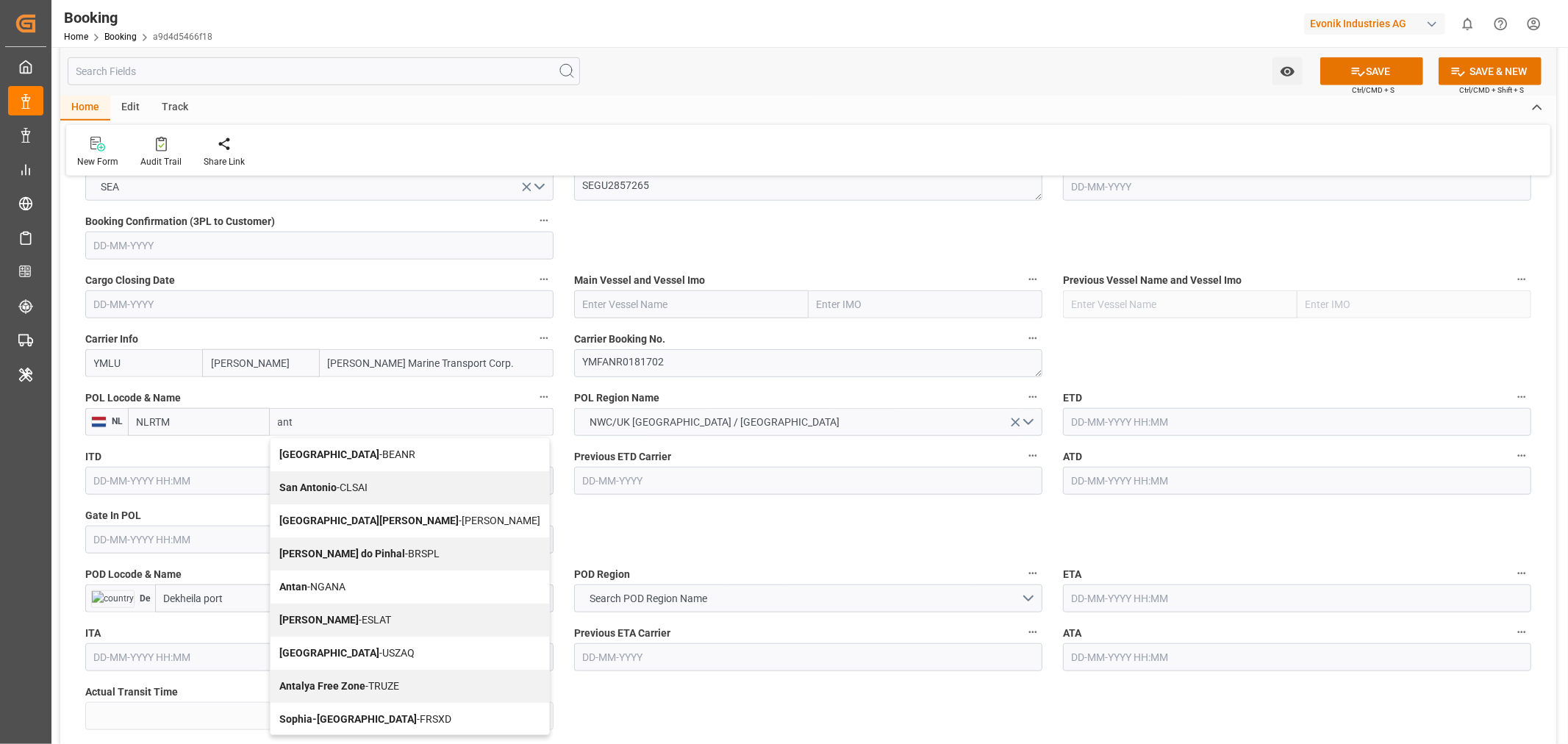
click at [339, 452] on span "Antwerp - BEANR" at bounding box center [348, 454] width 136 height 12
type input "BEANR"
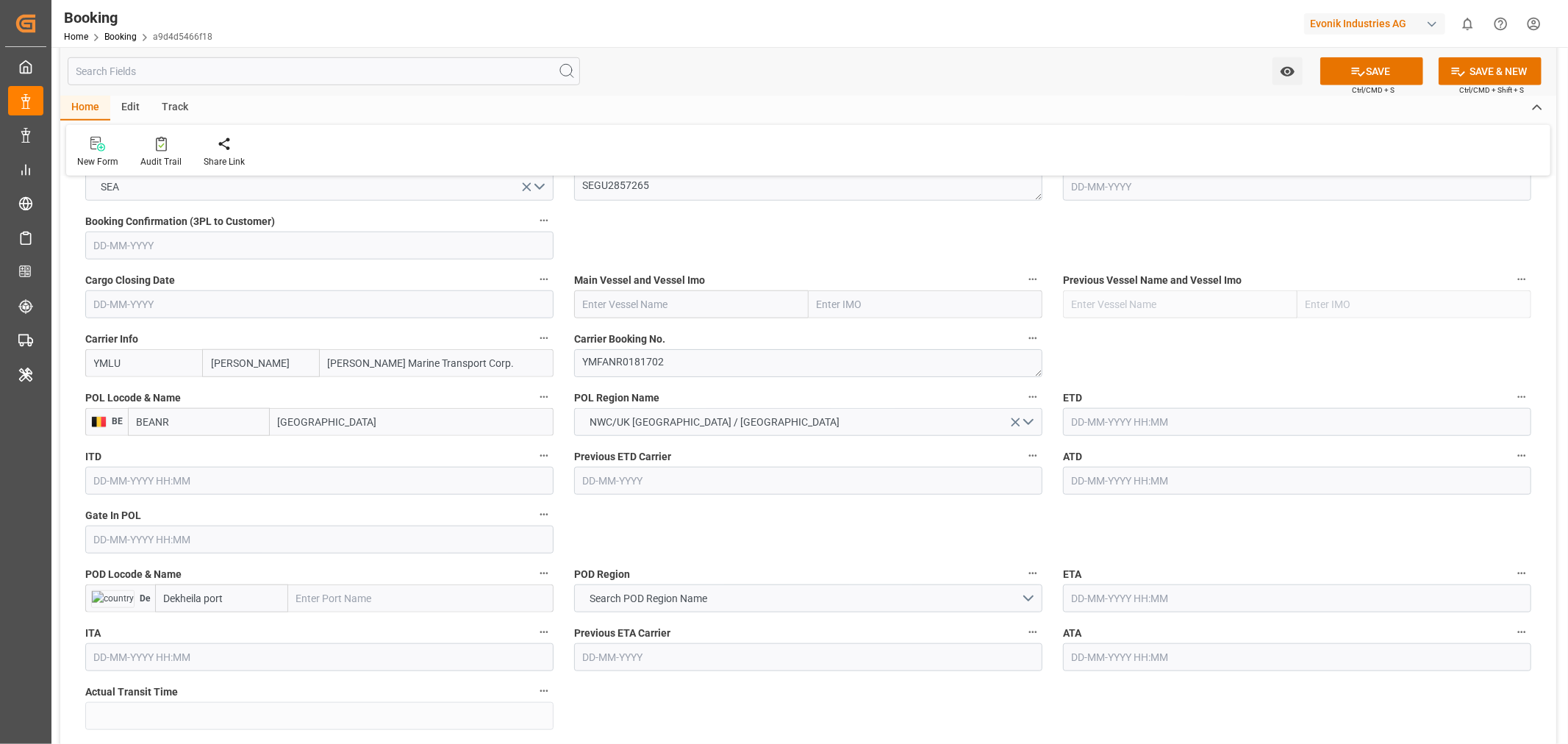
type input "[GEOGRAPHIC_DATA]"
click at [631, 305] on input "text" at bounding box center [691, 305] width 234 height 28
paste input "YM CREDIBILITY"
type input "YM CREDIBILITY"
click at [652, 339] on b "YM CREDIBILITY" at bounding box center [622, 336] width 78 height 12
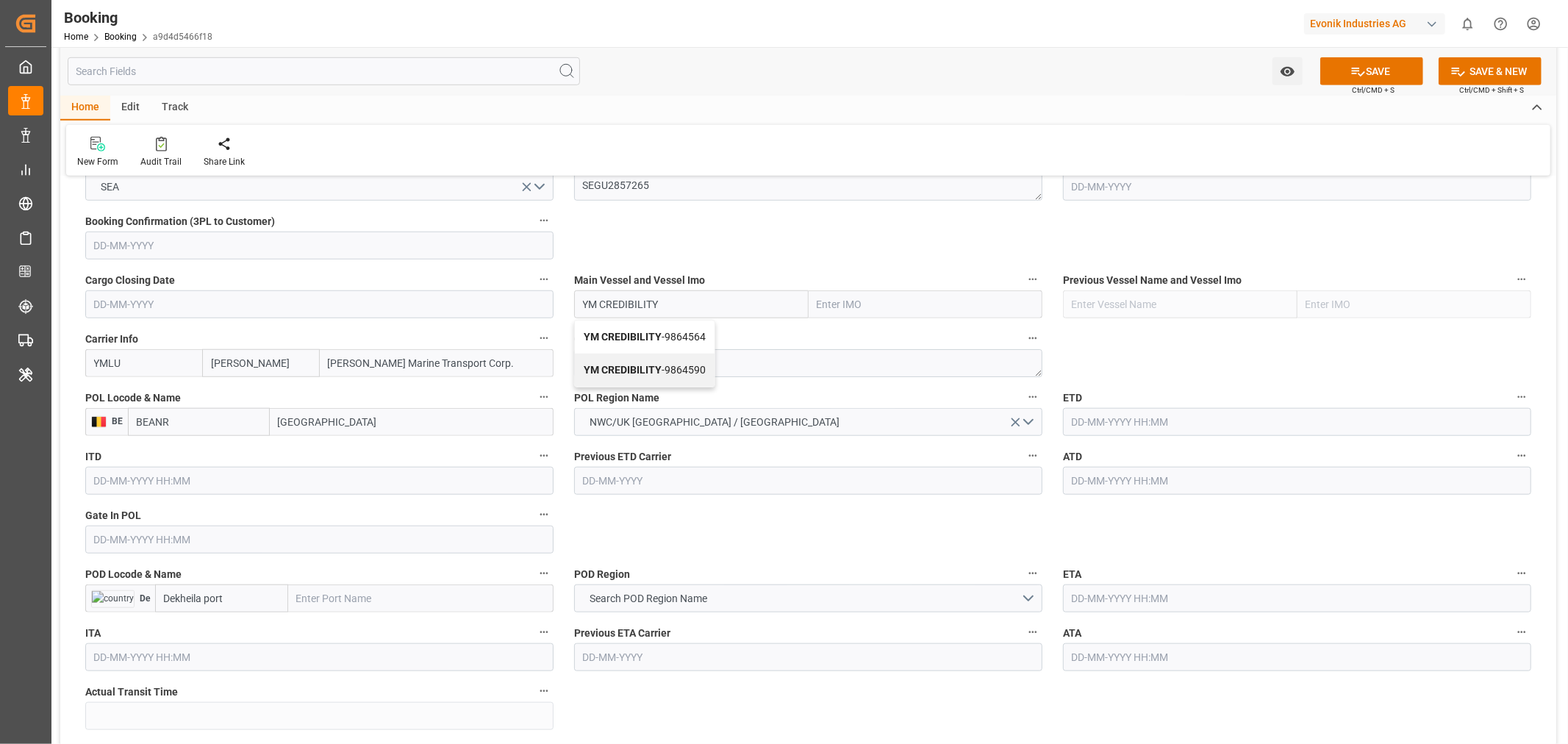
type input "9864564"
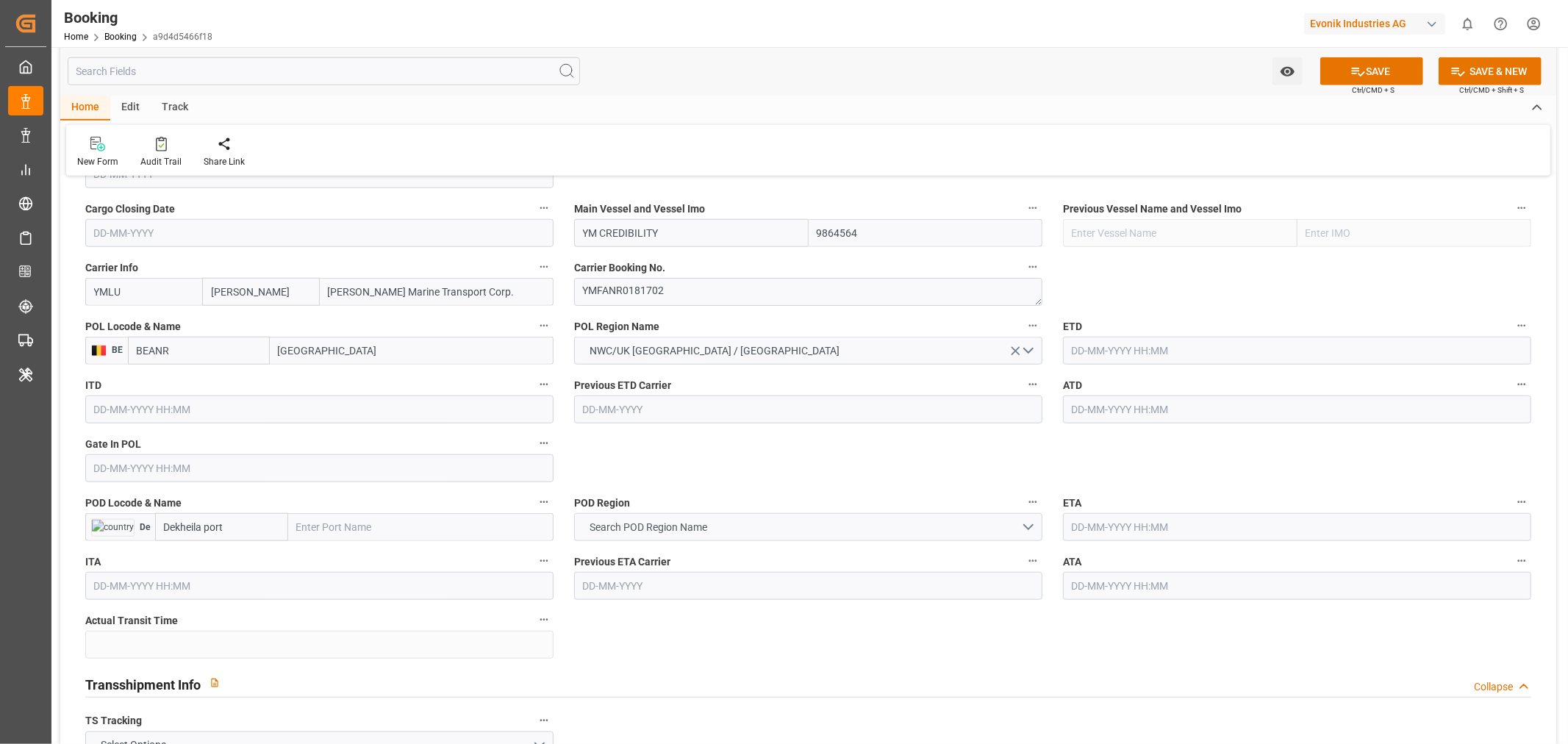
scroll to position [1143, 0]
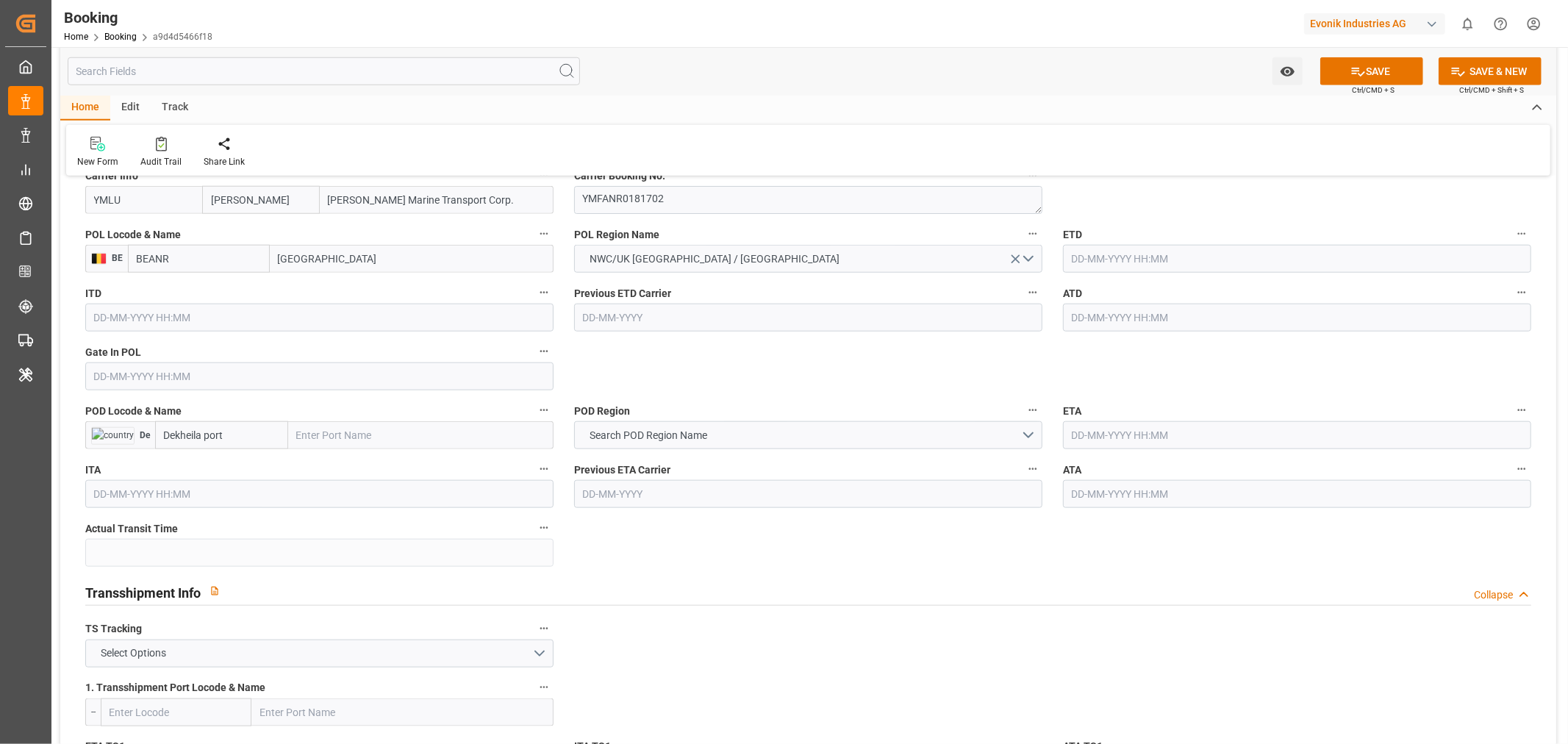
type input "YM CREDIBILITY"
click at [206, 380] on input "text" at bounding box center [319, 376] width 468 height 28
paste input "[DATE]"
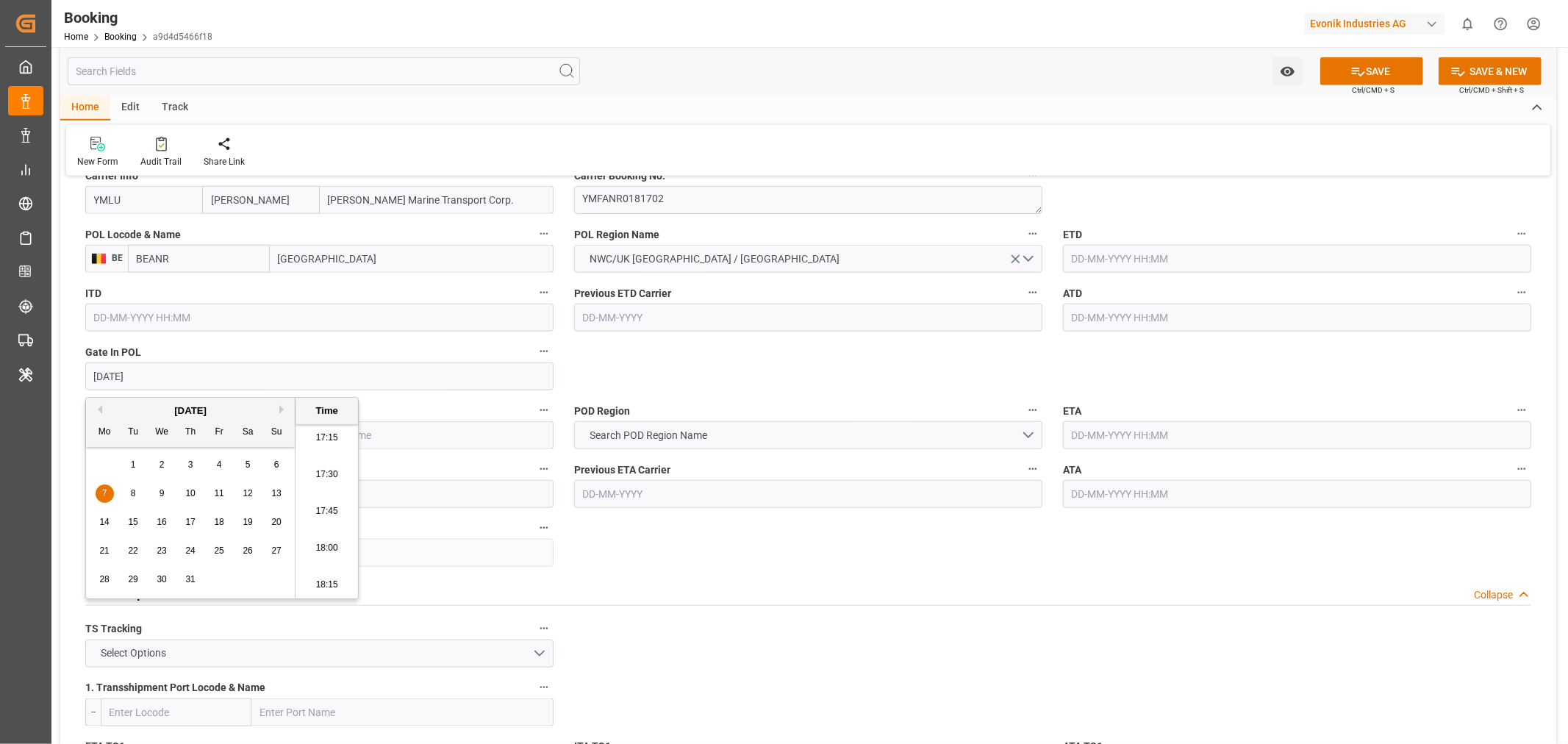
type input "[DATE] 00:00"
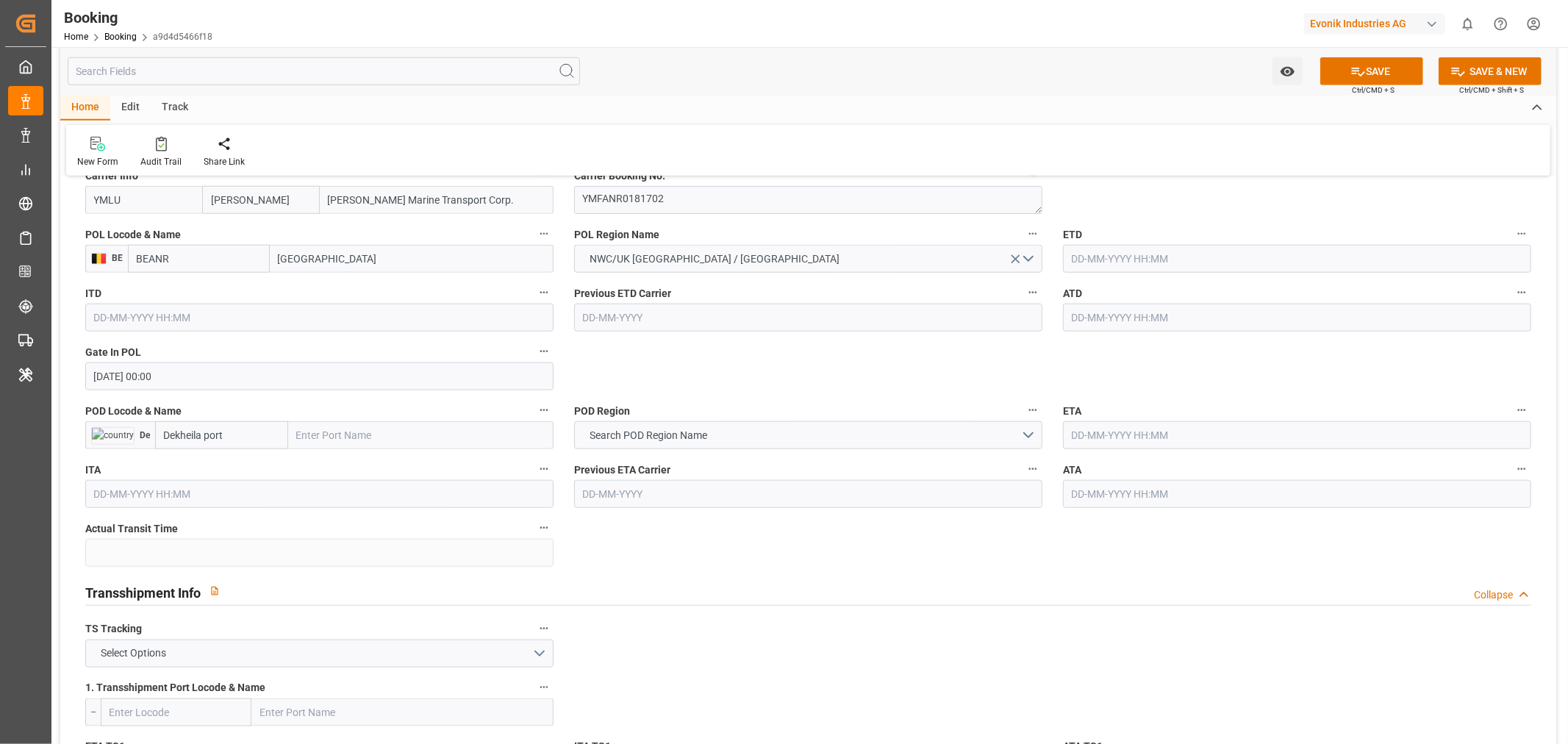
click at [1117, 258] on input "text" at bounding box center [1298, 259] width 468 height 28
paste input "[DATE]"
click at [1224, 379] on span "12" at bounding box center [1225, 376] width 10 height 10
type input "[DATE] 00:00"
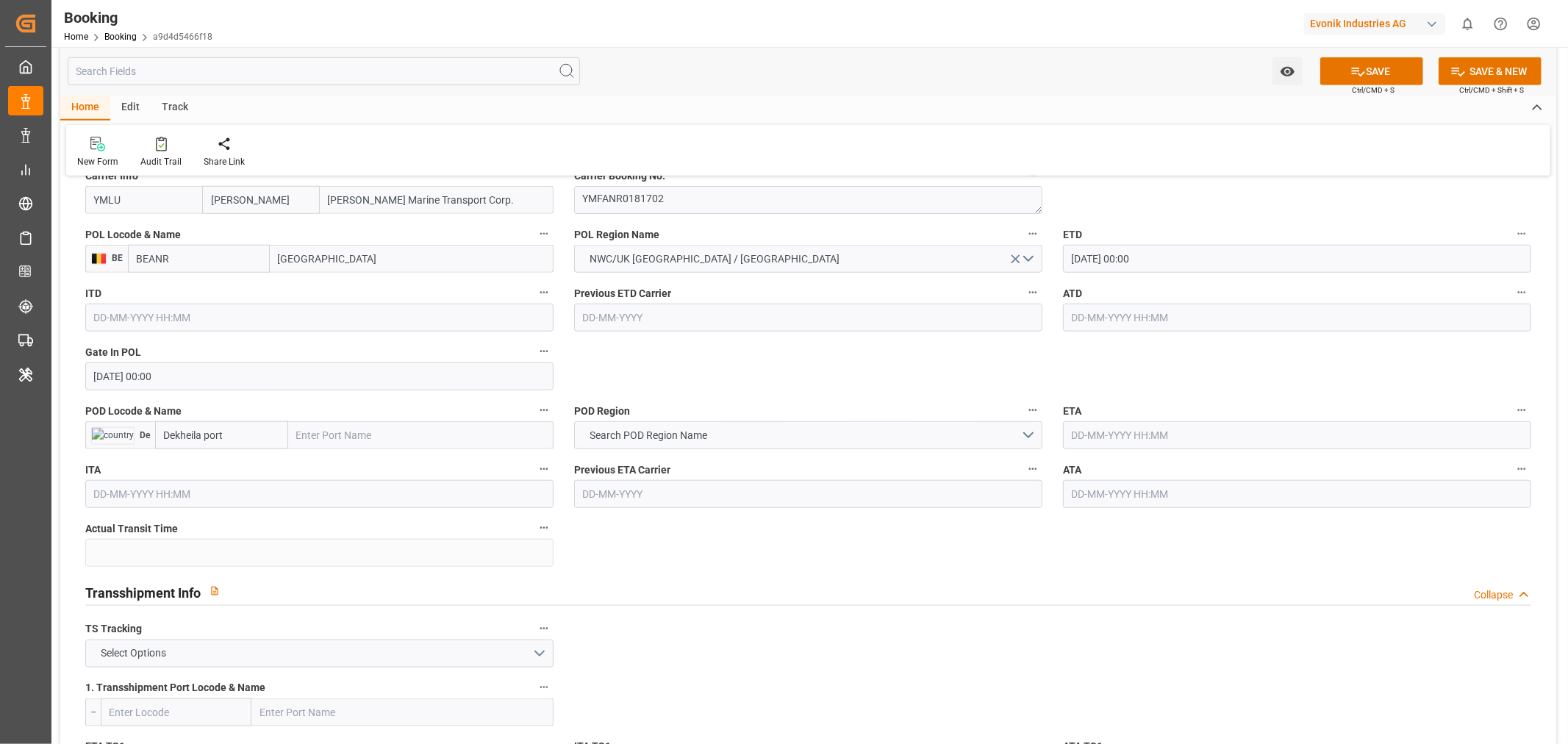
click at [1147, 325] on input "text" at bounding box center [1298, 318] width 468 height 28
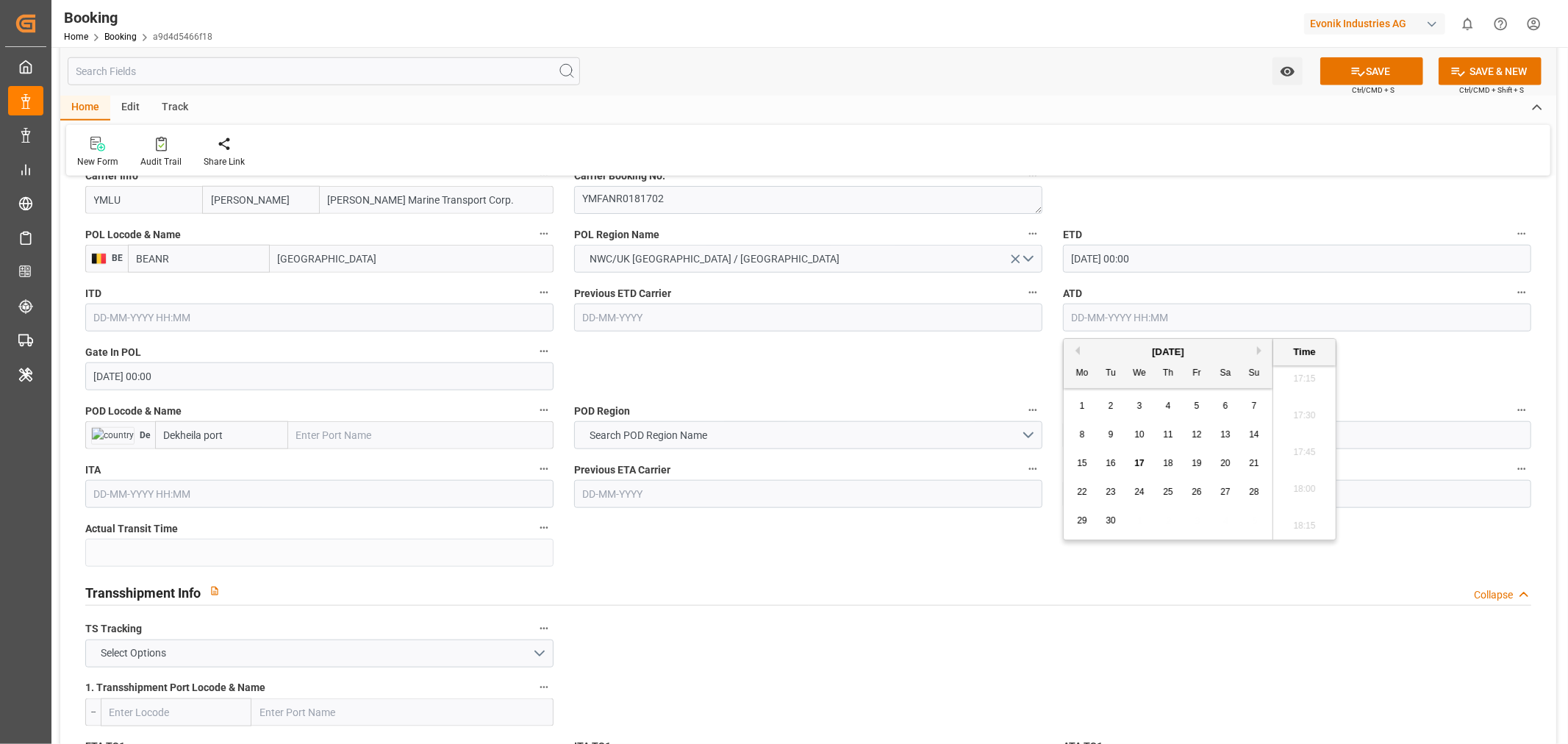
paste input "[DATE]"
click at [1225, 430] on span "12" at bounding box center [1225, 434] width 10 height 10
type input "[DATE] 00:00"
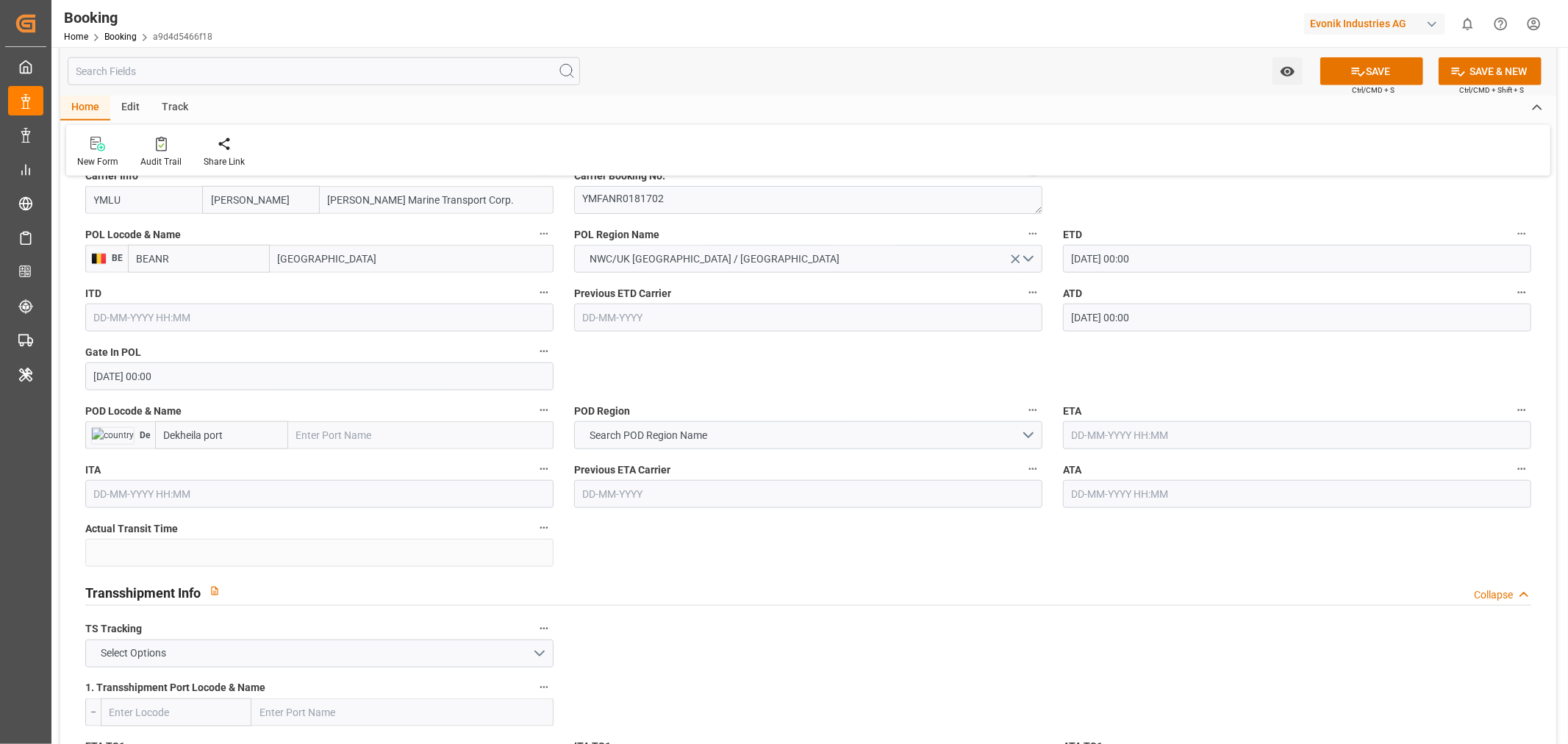
click at [1146, 434] on input "text" at bounding box center [1298, 435] width 468 height 28
paste input "[DATE]"
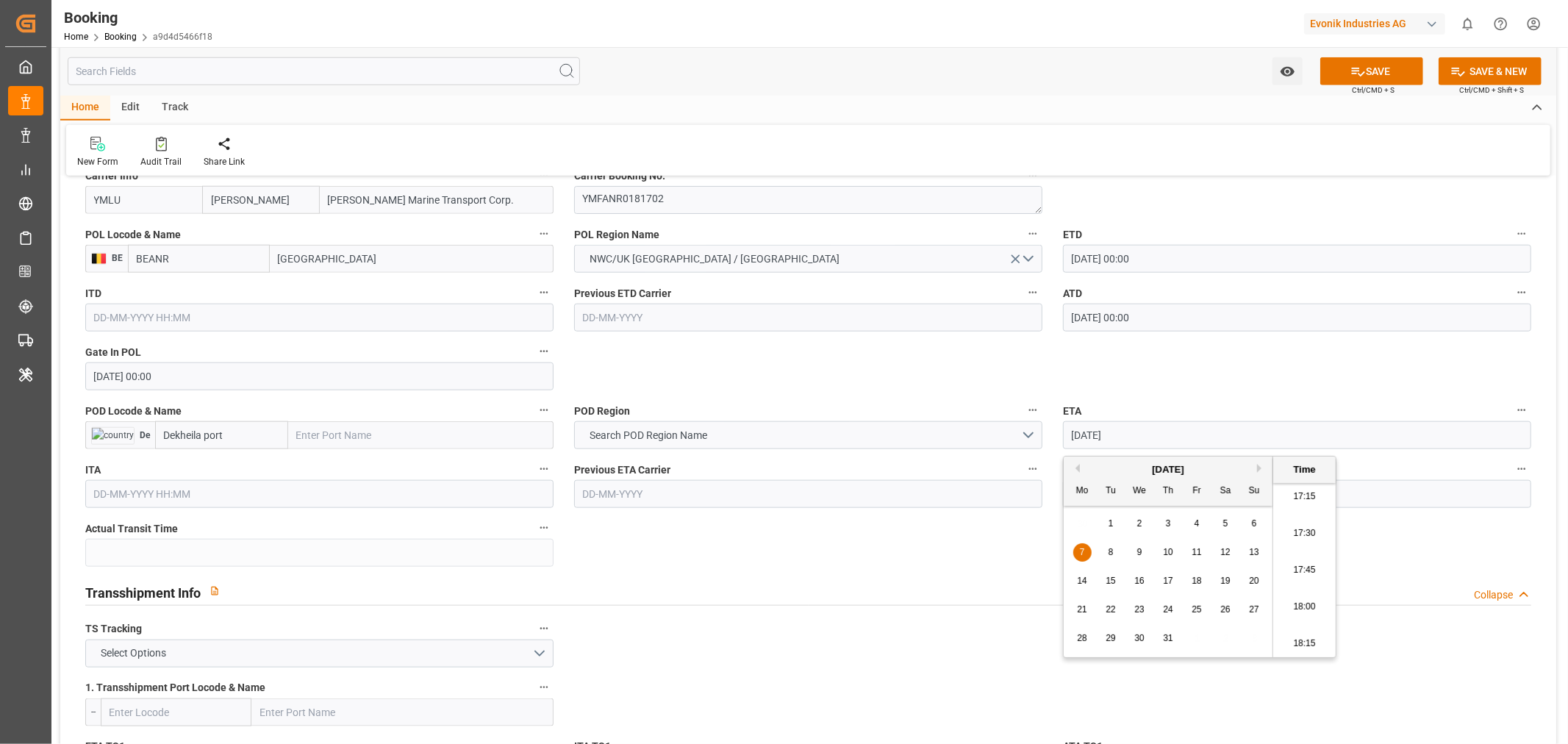
click at [1252, 618] on div "27" at bounding box center [1255, 611] width 19 height 18
type input "[DATE] 00:00"
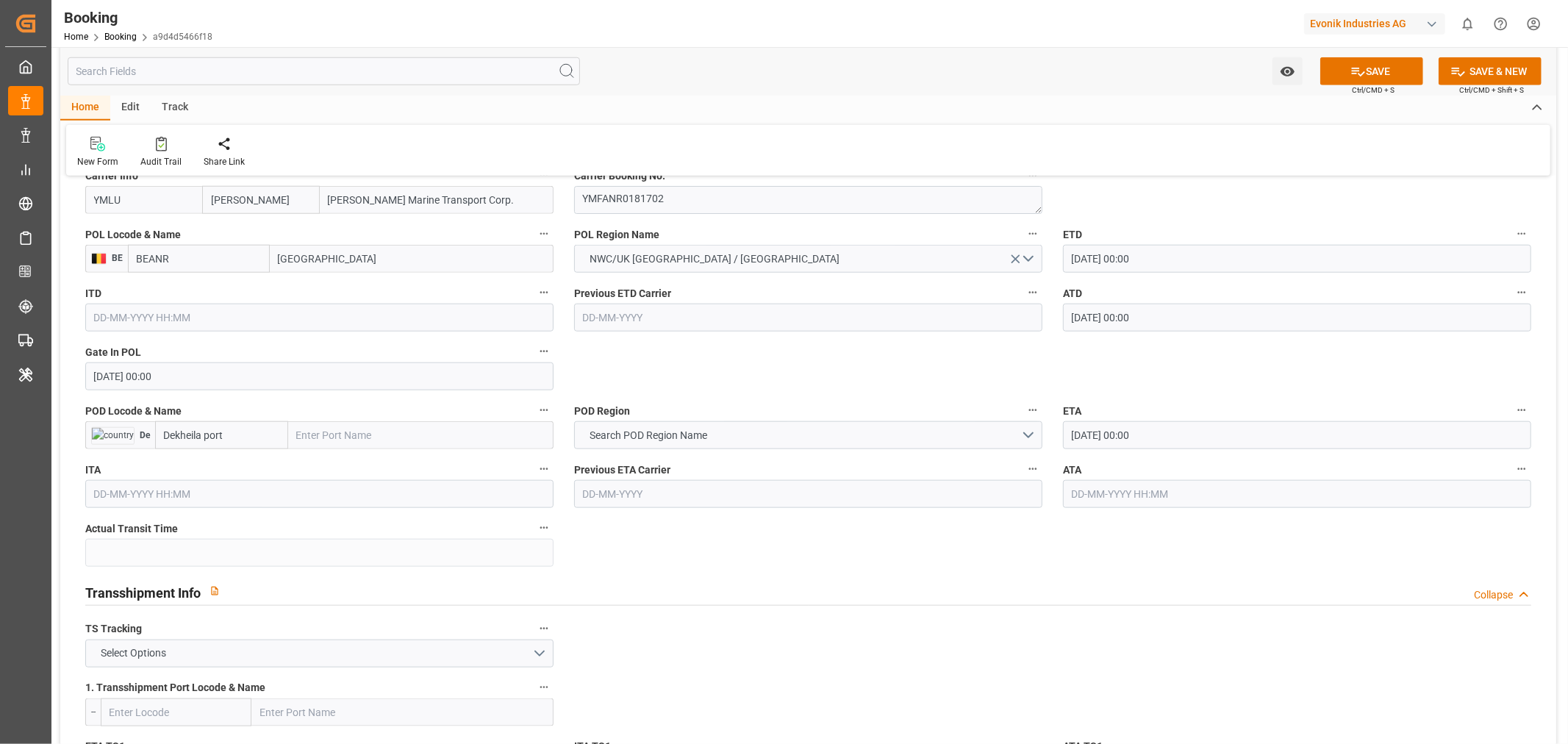
click at [1122, 503] on input "text" at bounding box center [1298, 494] width 468 height 28
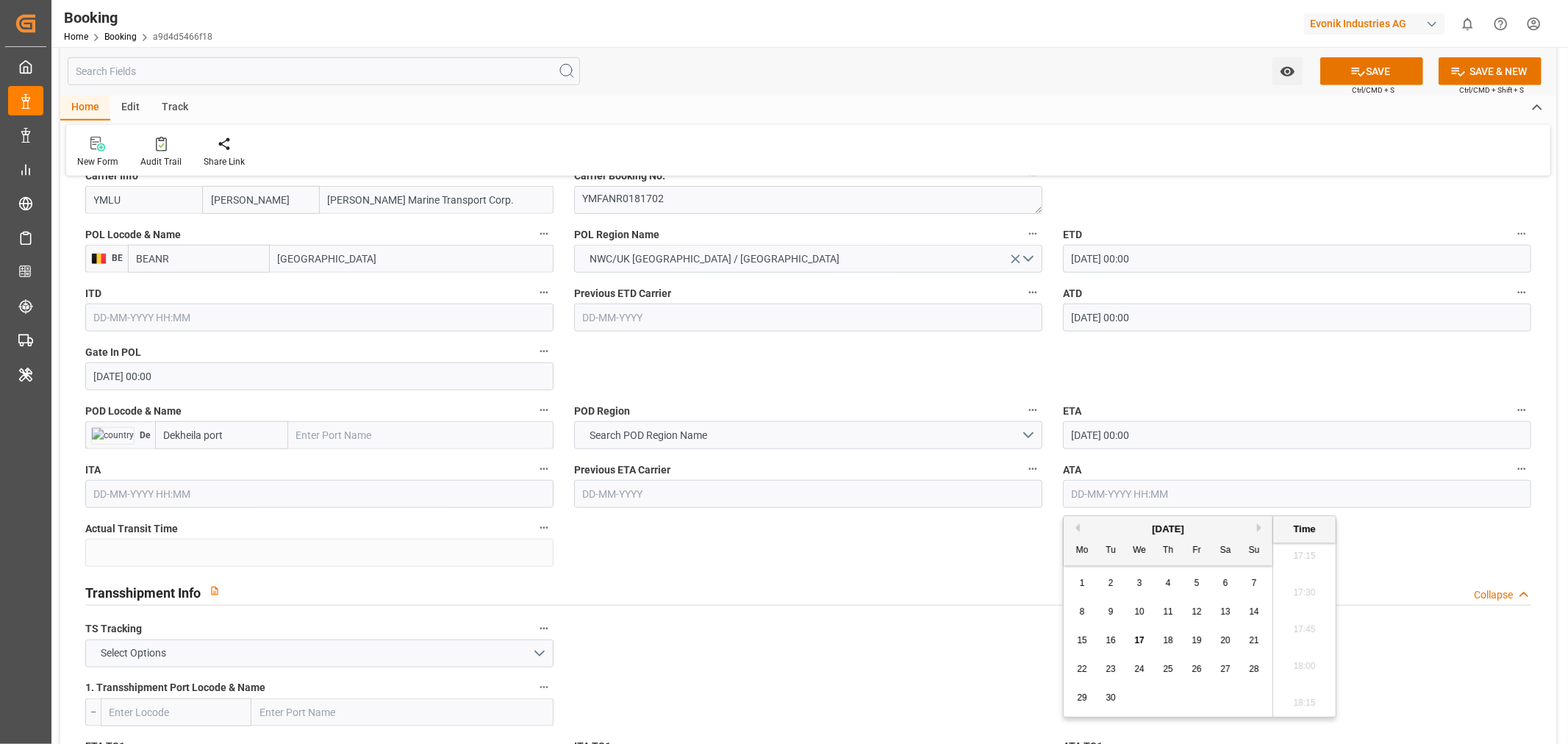
paste input "[DATE]"
drag, startPoint x: 1252, startPoint y: 674, endPoint x: 1234, endPoint y: 643, distance: 35.8
click at [1251, 674] on span "27" at bounding box center [1254, 669] width 10 height 10
type input "[DATE] 00:00"
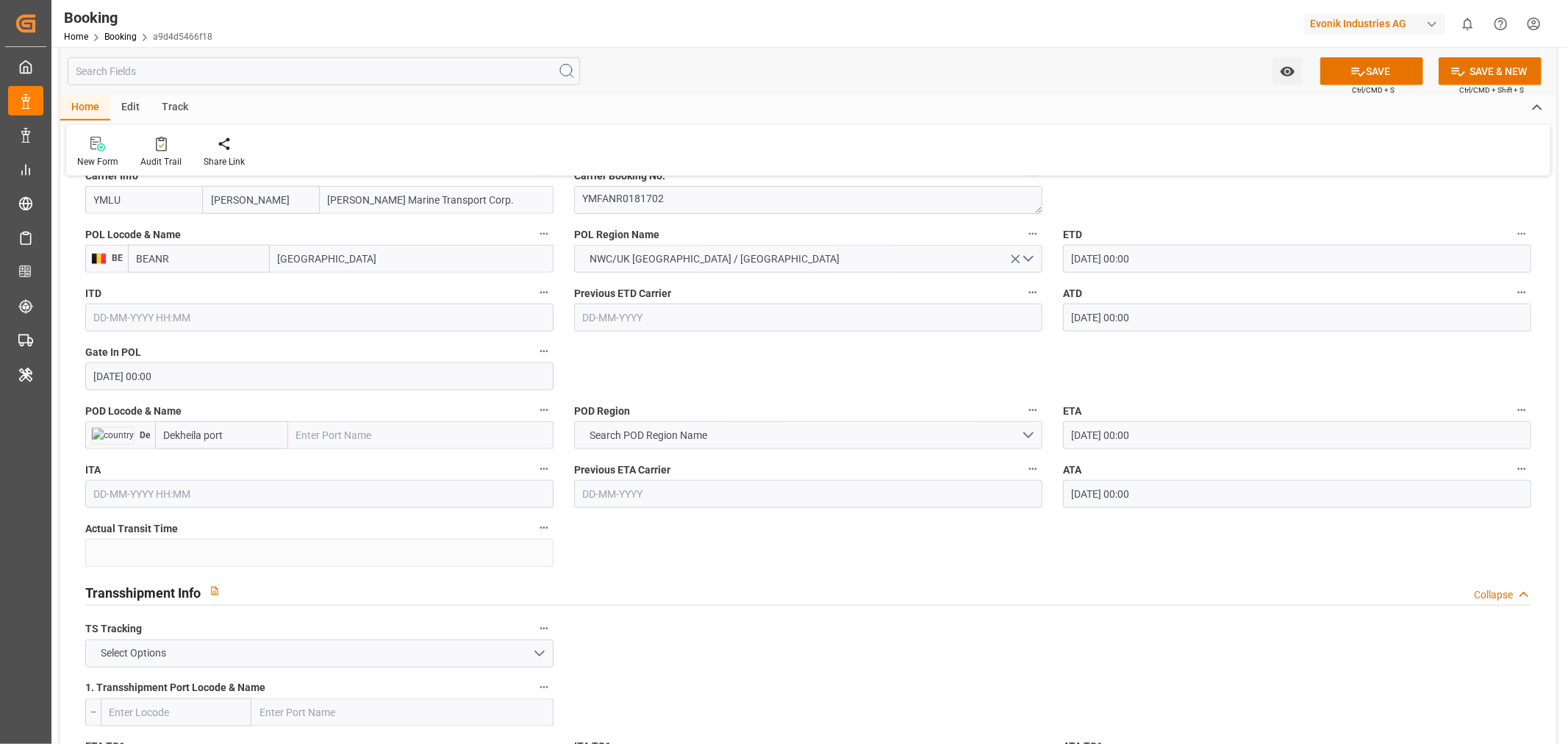
click at [233, 423] on input "Dekheila port" at bounding box center [222, 435] width 133 height 28
click at [225, 480] on div "EGEDK - El Dekheila" at bounding box center [206, 468] width 102 height 33
type input "EGEDK"
type input "El Dekheila"
type input "EGEDK"
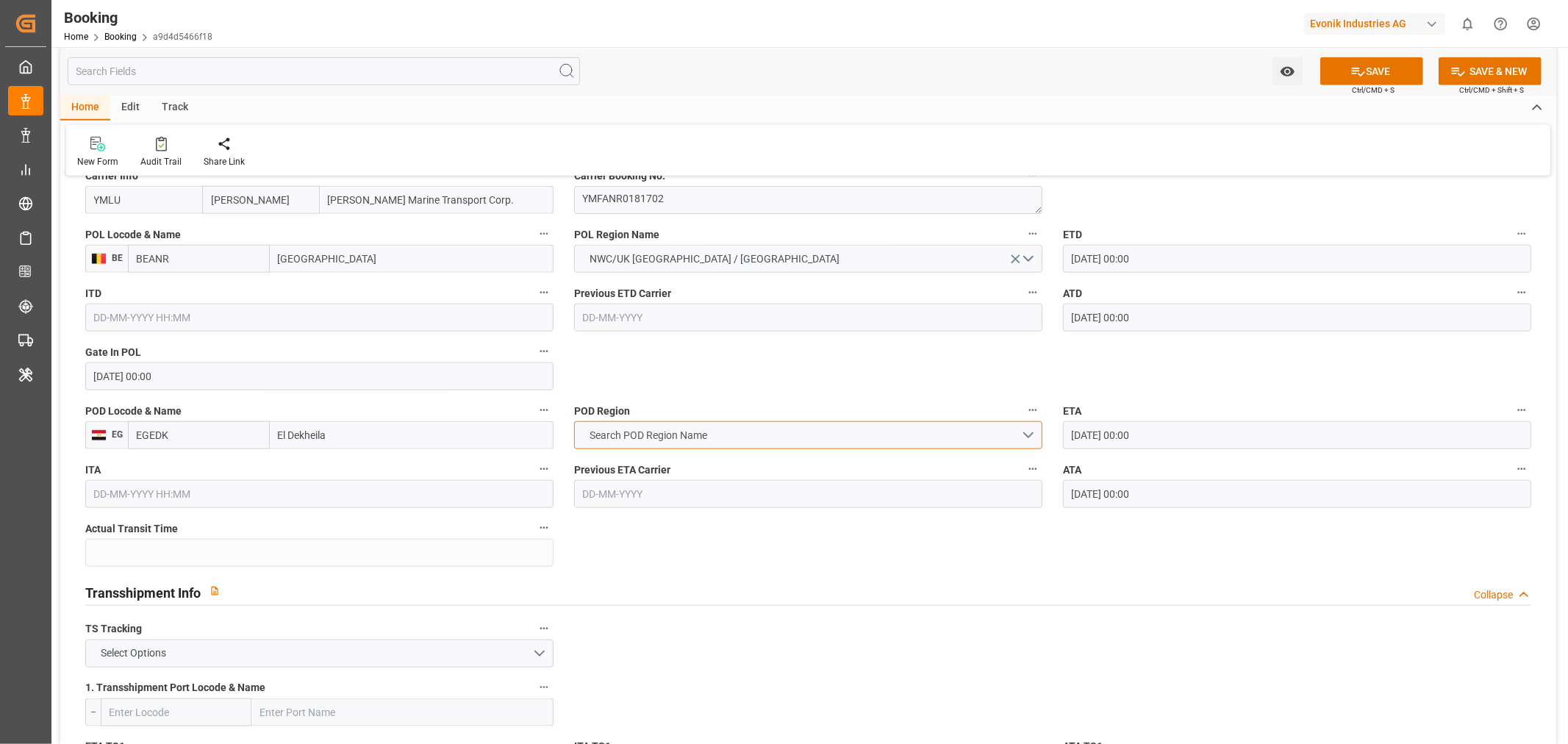
click at [934, 430] on button "Search POD Region Name" at bounding box center [808, 435] width 468 height 28
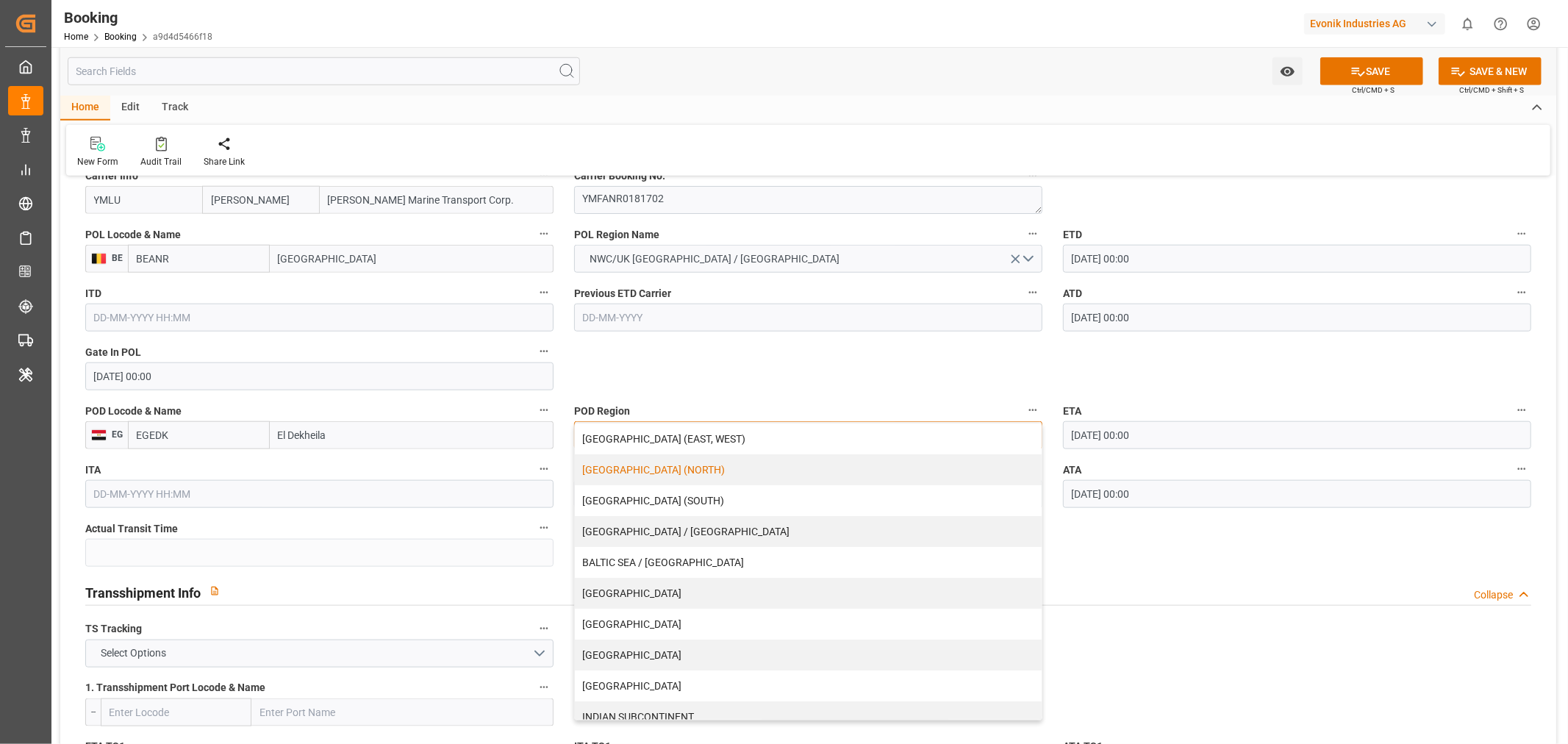
click at [674, 482] on div "[GEOGRAPHIC_DATA] (NORTH)" at bounding box center [808, 470] width 467 height 31
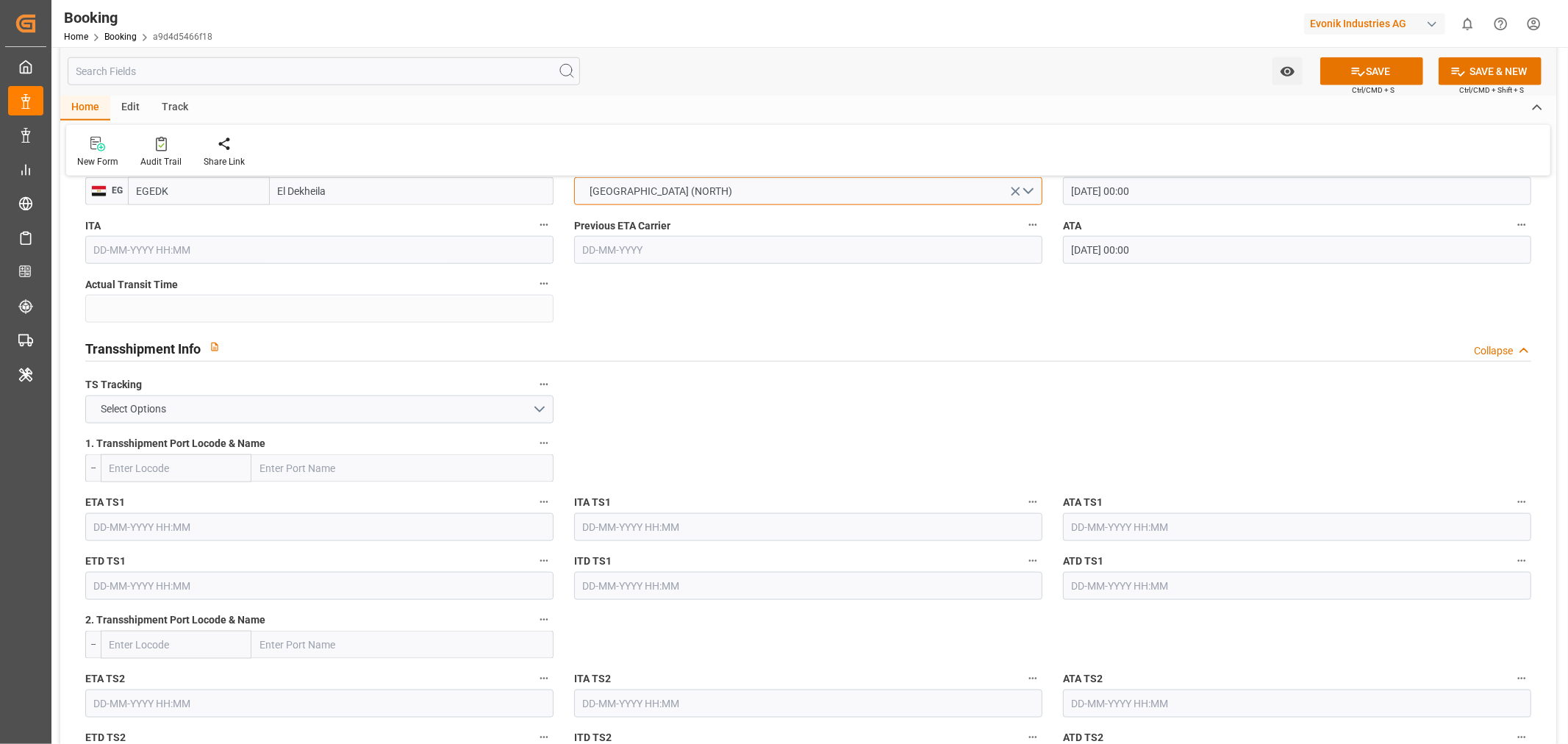
scroll to position [1388, 0]
click at [403, 418] on button "Select Options" at bounding box center [319, 409] width 468 height 28
click at [247, 443] on div "FALSE" at bounding box center [319, 443] width 467 height 31
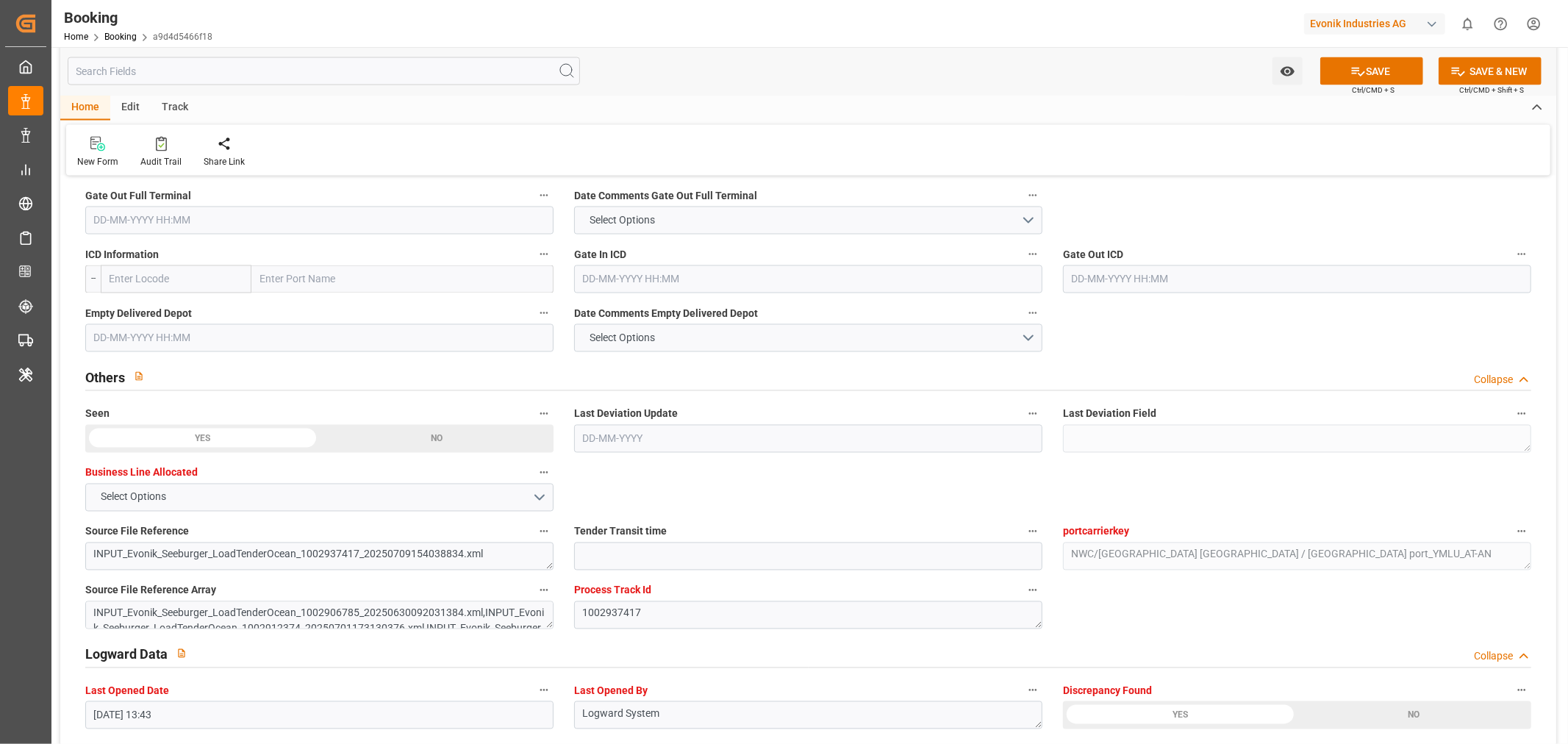
scroll to position [1960, 0]
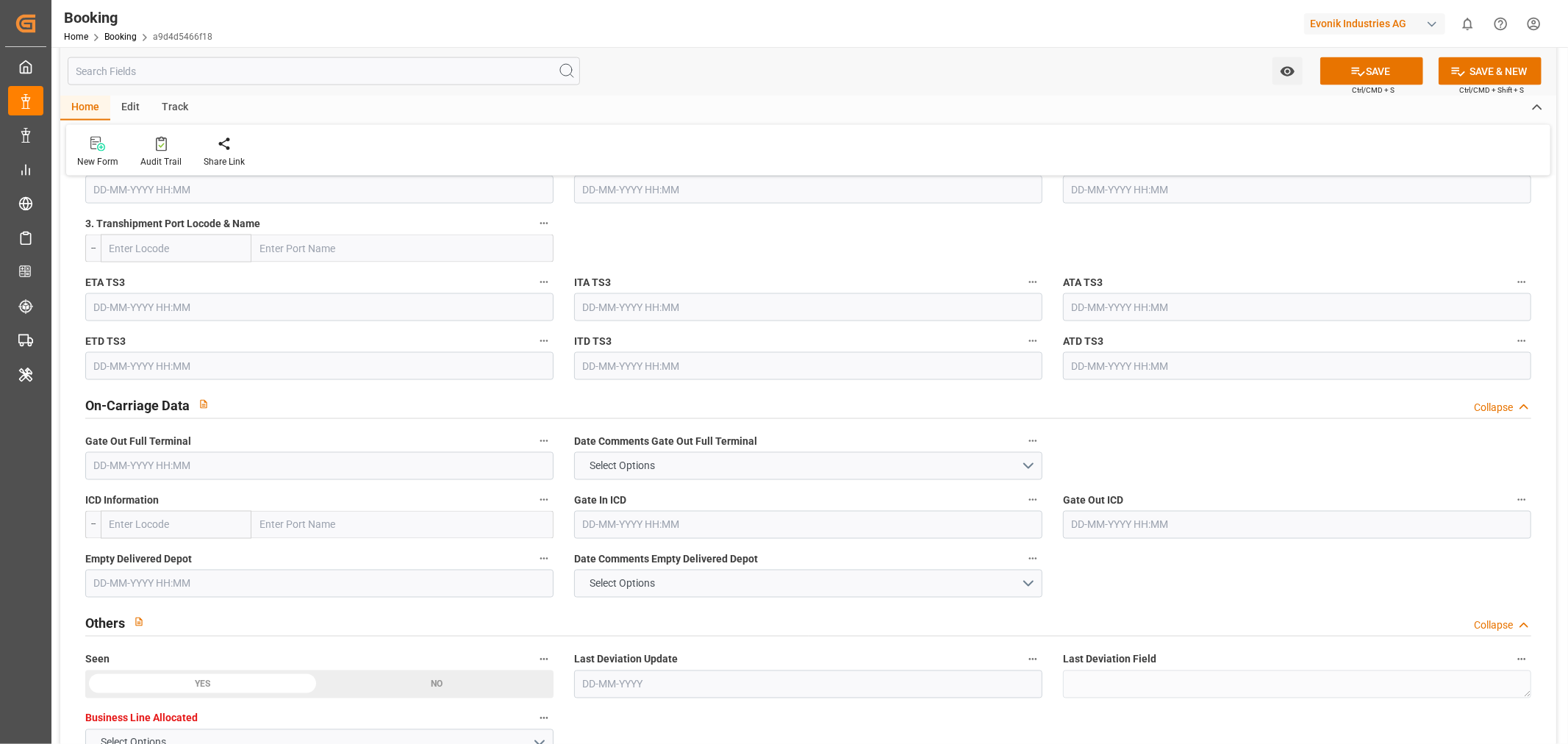
click at [162, 459] on input "text" at bounding box center [319, 466] width 468 height 28
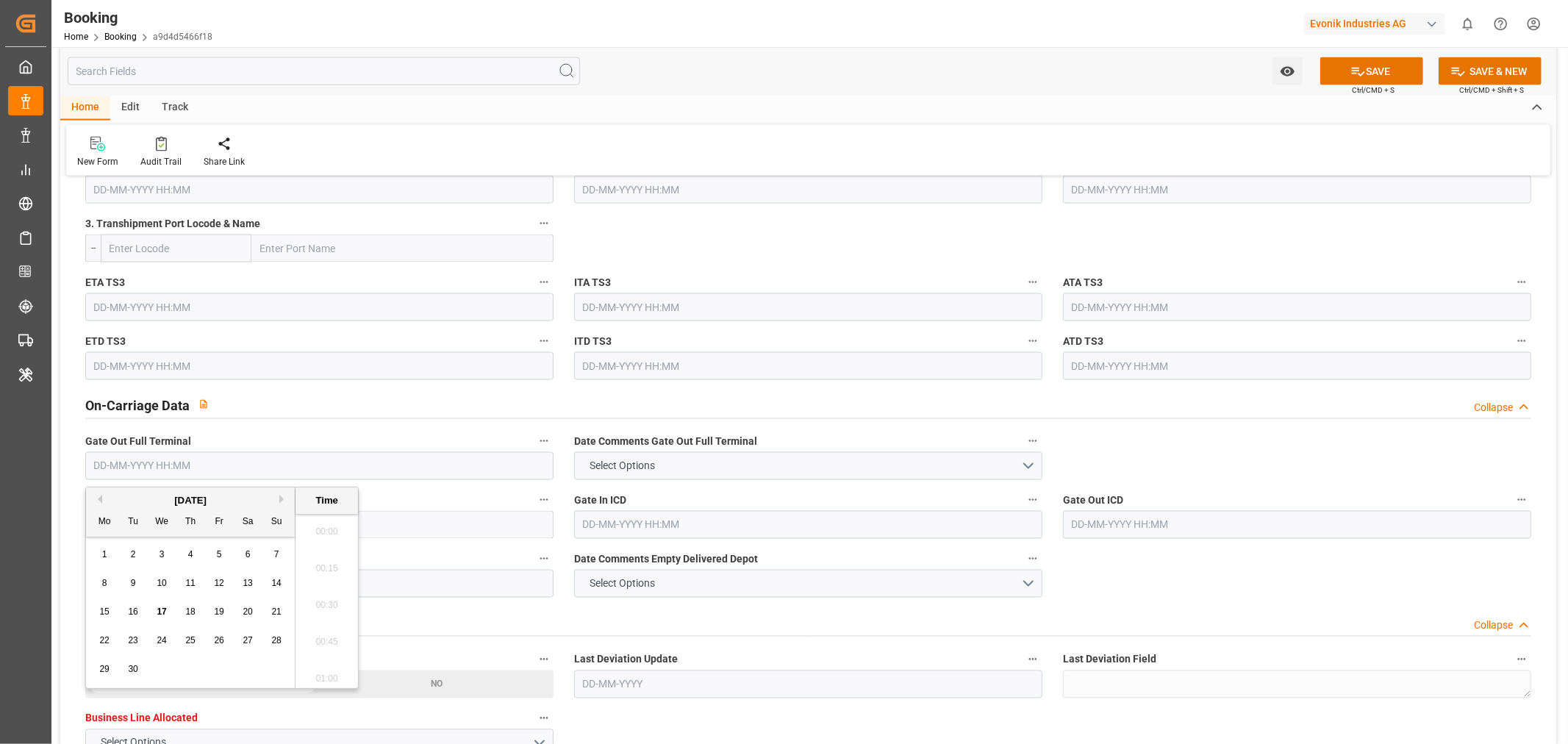
paste input "[DATE]"
click at [904, 418] on div "On-Carriage Data Collapse" at bounding box center [808, 406] width 1466 height 42
type input "[DATE] 00:00"
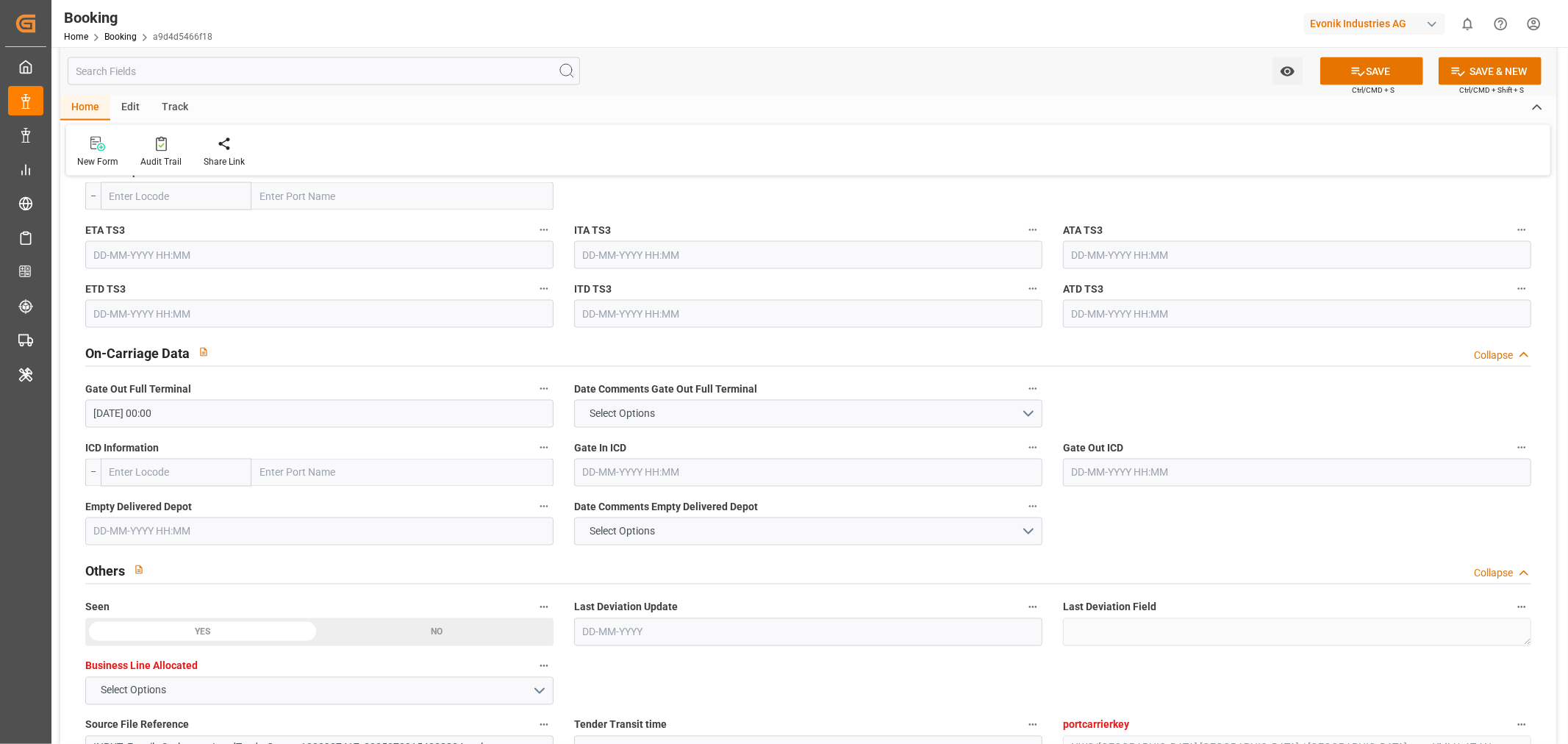
scroll to position [2042, 0]
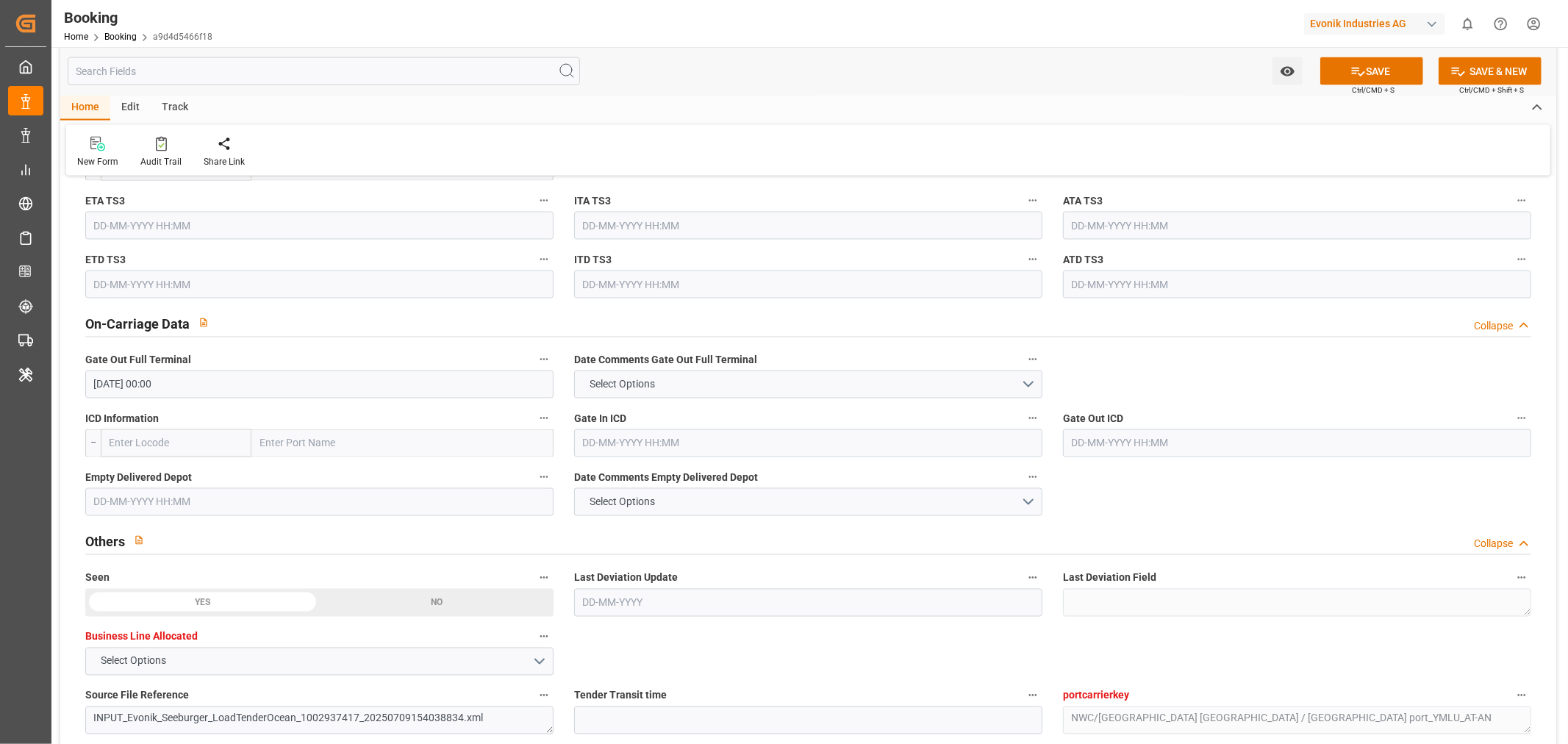
click at [130, 499] on input "text" at bounding box center [319, 502] width 468 height 28
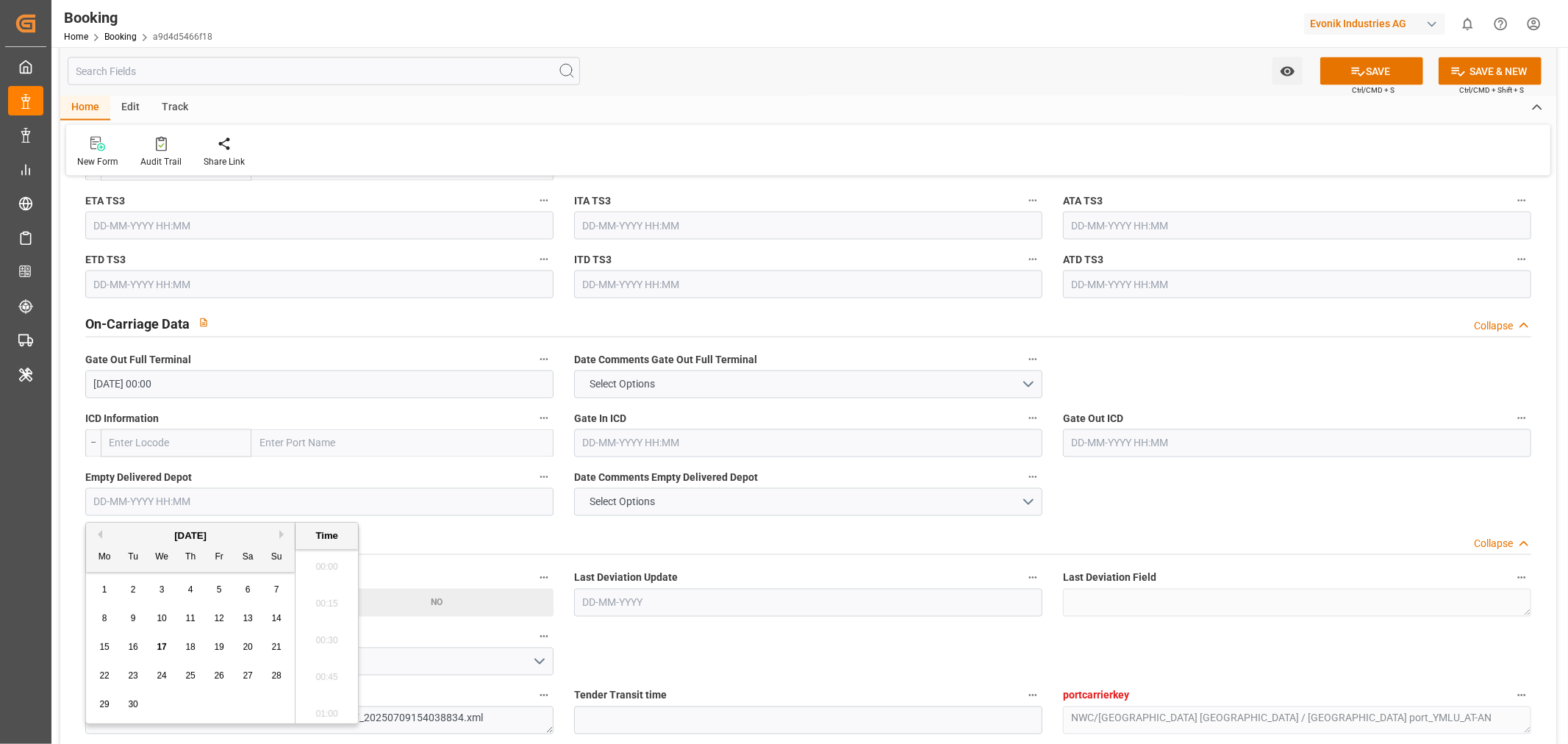
scroll to position [2541, 0]
paste input "[DATE]"
click at [188, 614] on span "7" at bounding box center [190, 618] width 5 height 10
type input "[DATE] 00:00"
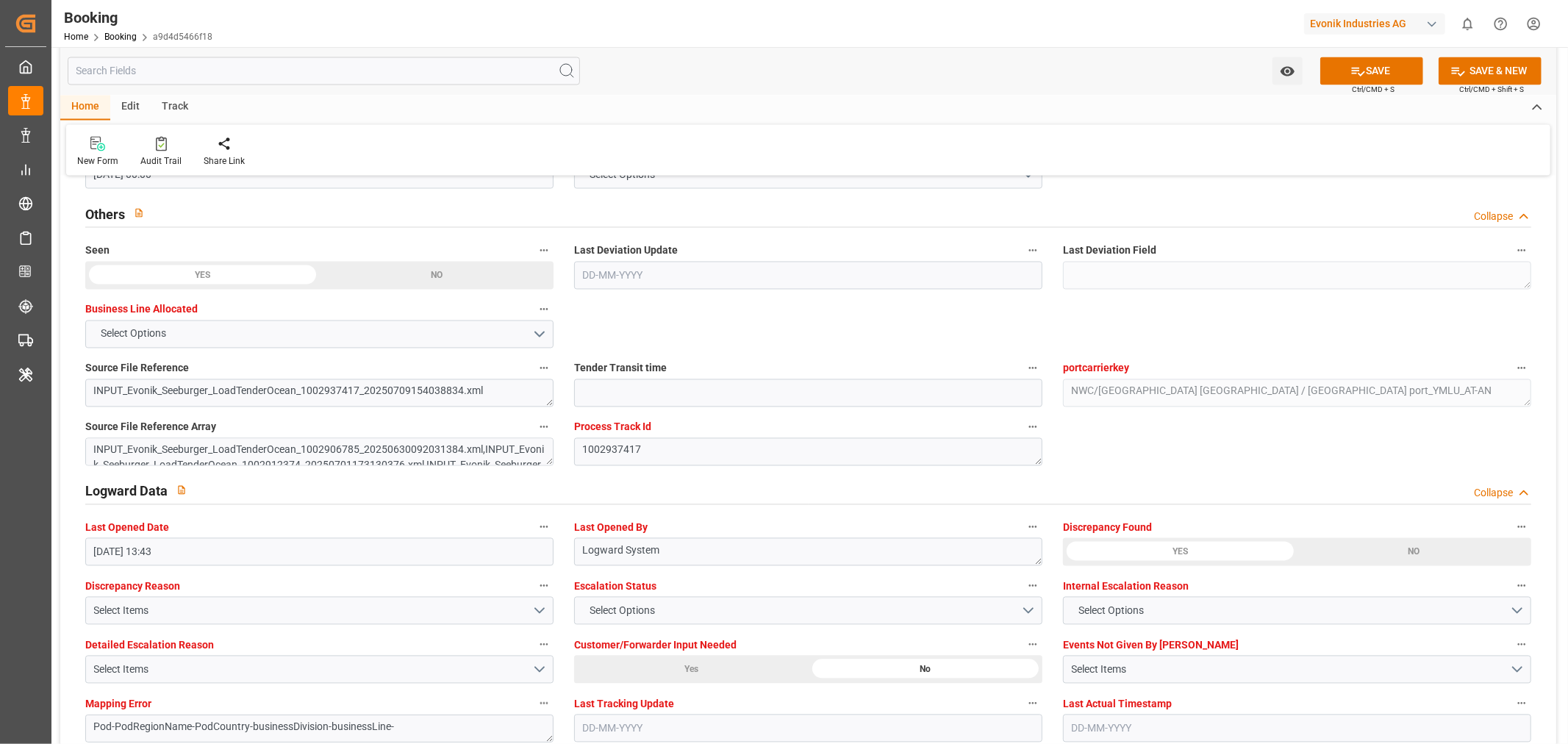
scroll to position [2695, 0]
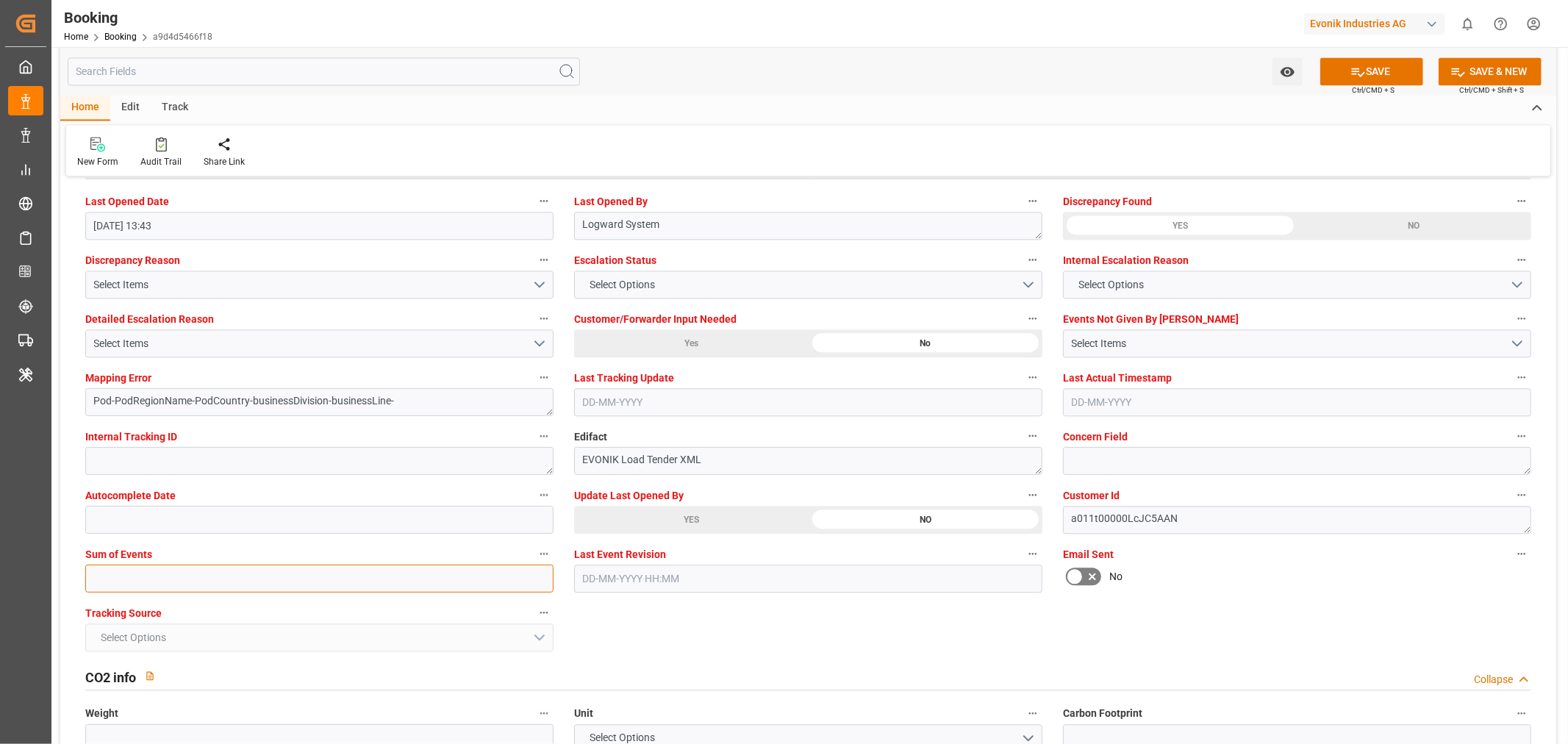
click at [133, 570] on input "text" at bounding box center [319, 579] width 468 height 28
type input "0"
click at [1370, 77] on button "SAVE" at bounding box center [1372, 71] width 103 height 28
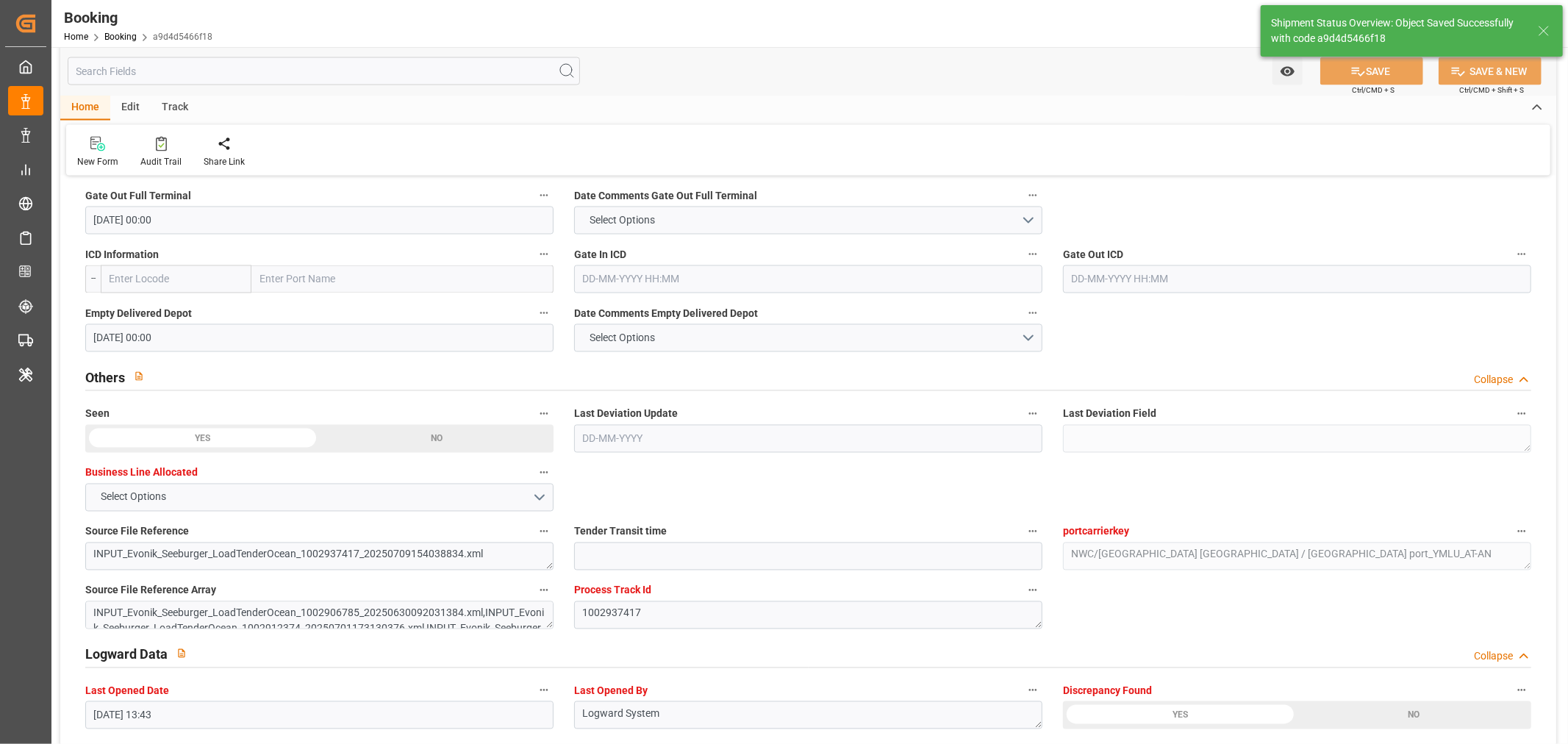
type textarea "NWC/[GEOGRAPHIC_DATA] [GEOGRAPHIC_DATA] / [GEOGRAPHIC_DATA]-AN"
type textarea "[PERSON_NAME]"
type textarea "businessDivision-businessLine-"
type input "15"
type input "[DATE] 00:00"
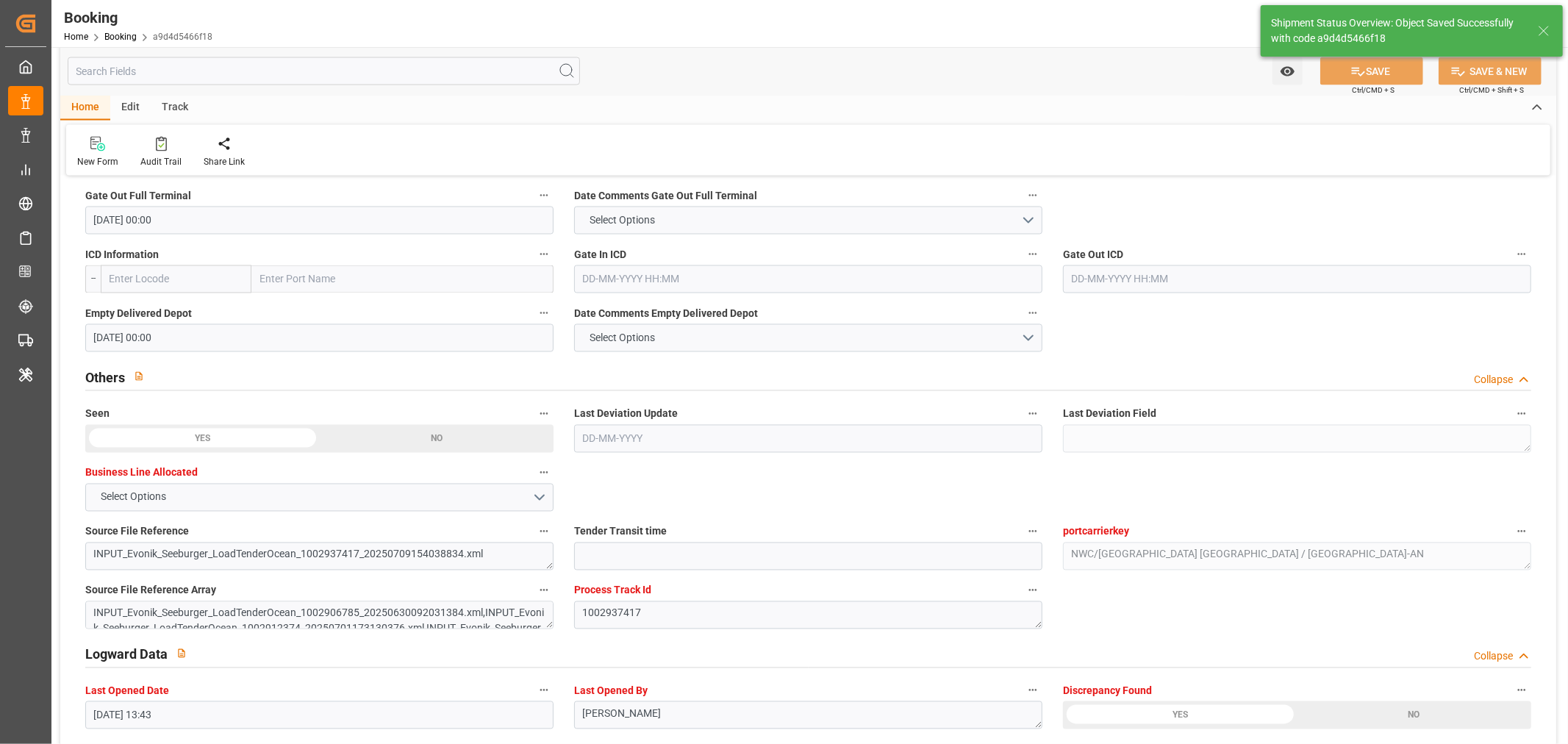
type input "[DATE] 00:00"
type input "17-09-2025 12:21"
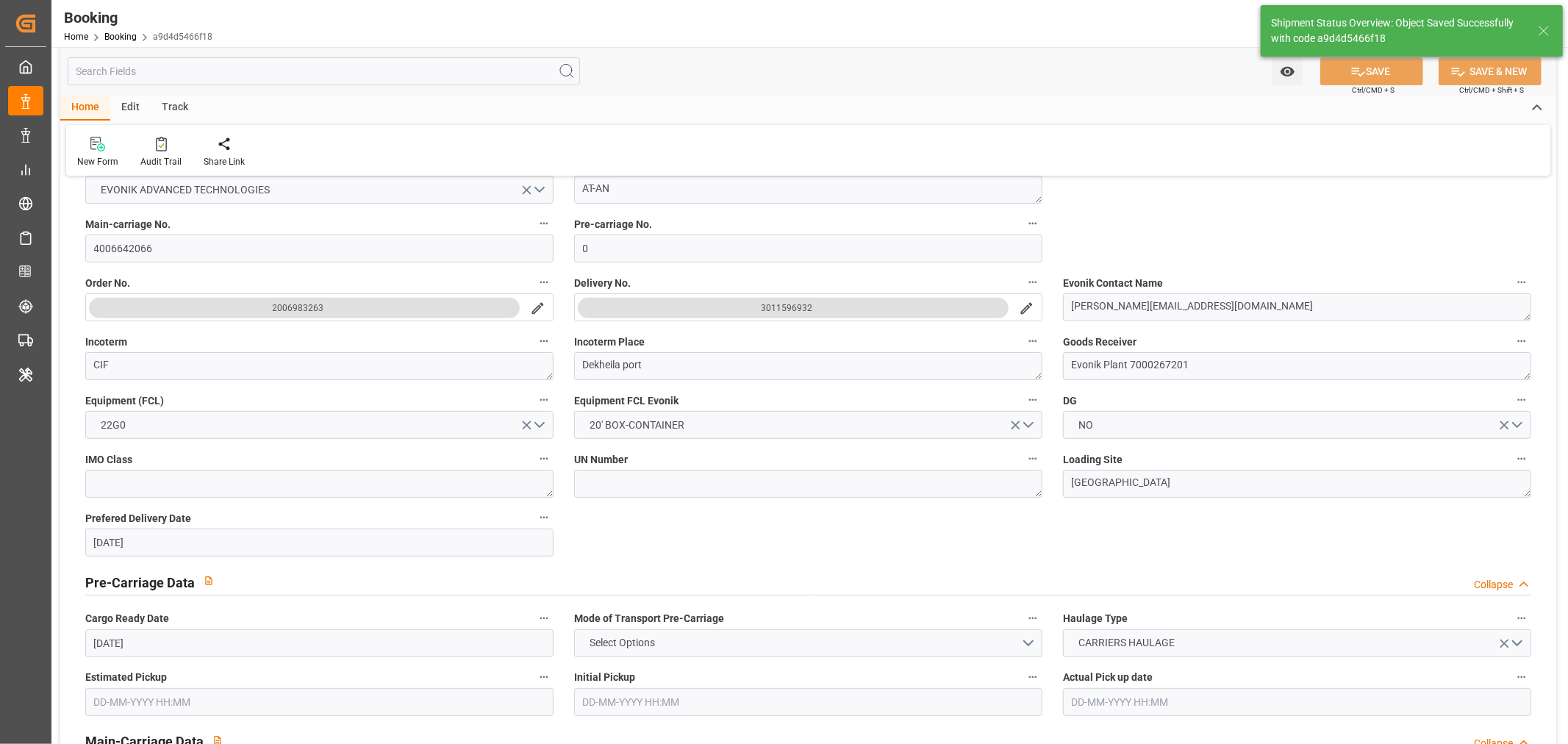
scroll to position [0, 0]
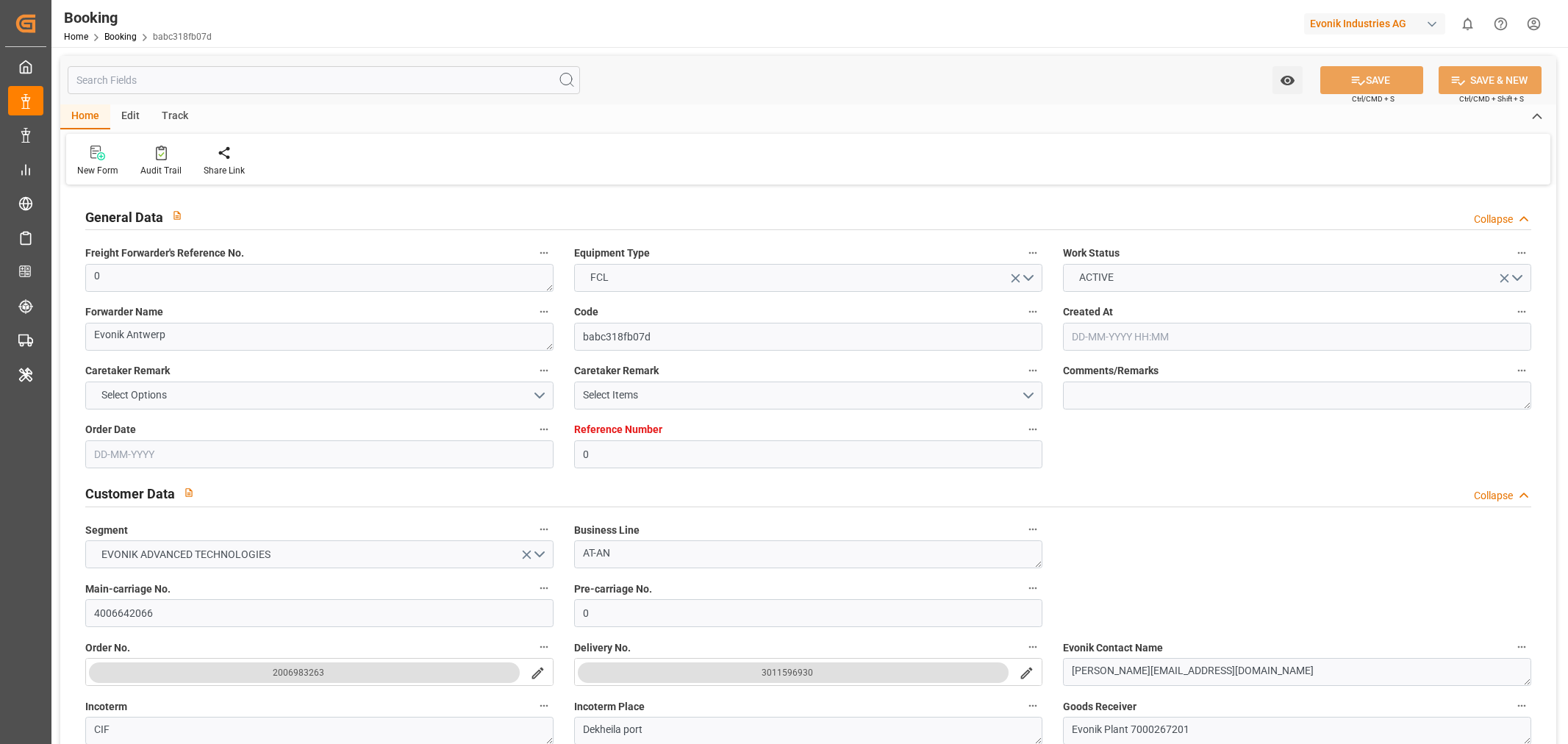
type input "0"
type input "[PERSON_NAME]"
type input "[PERSON_NAME] Marine Transport Corp."
type input "NLRTM"
type input "Dekheila port"
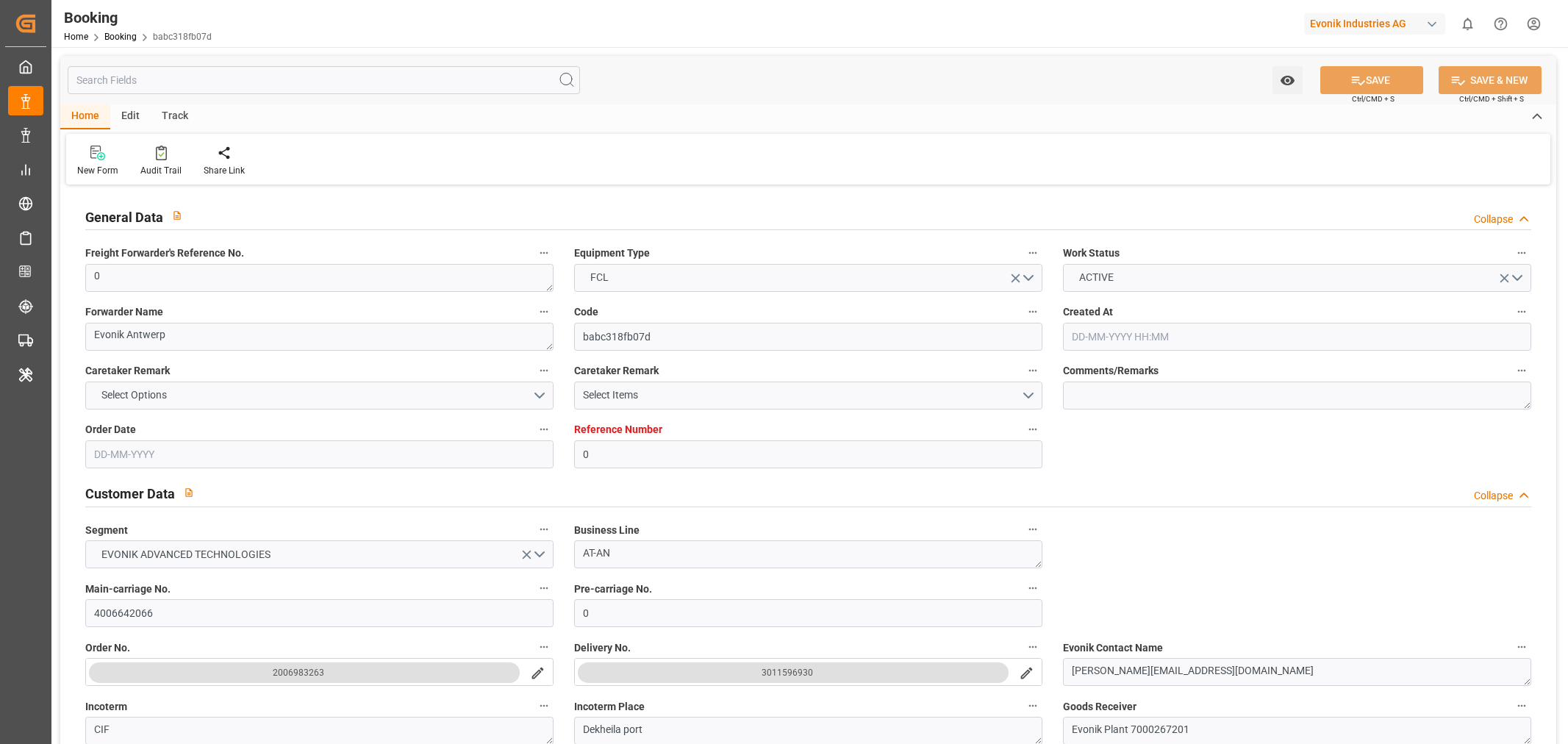
type input "[DATE] 07:23"
type input "[DATE]"
type input "[DATE] 13:43"
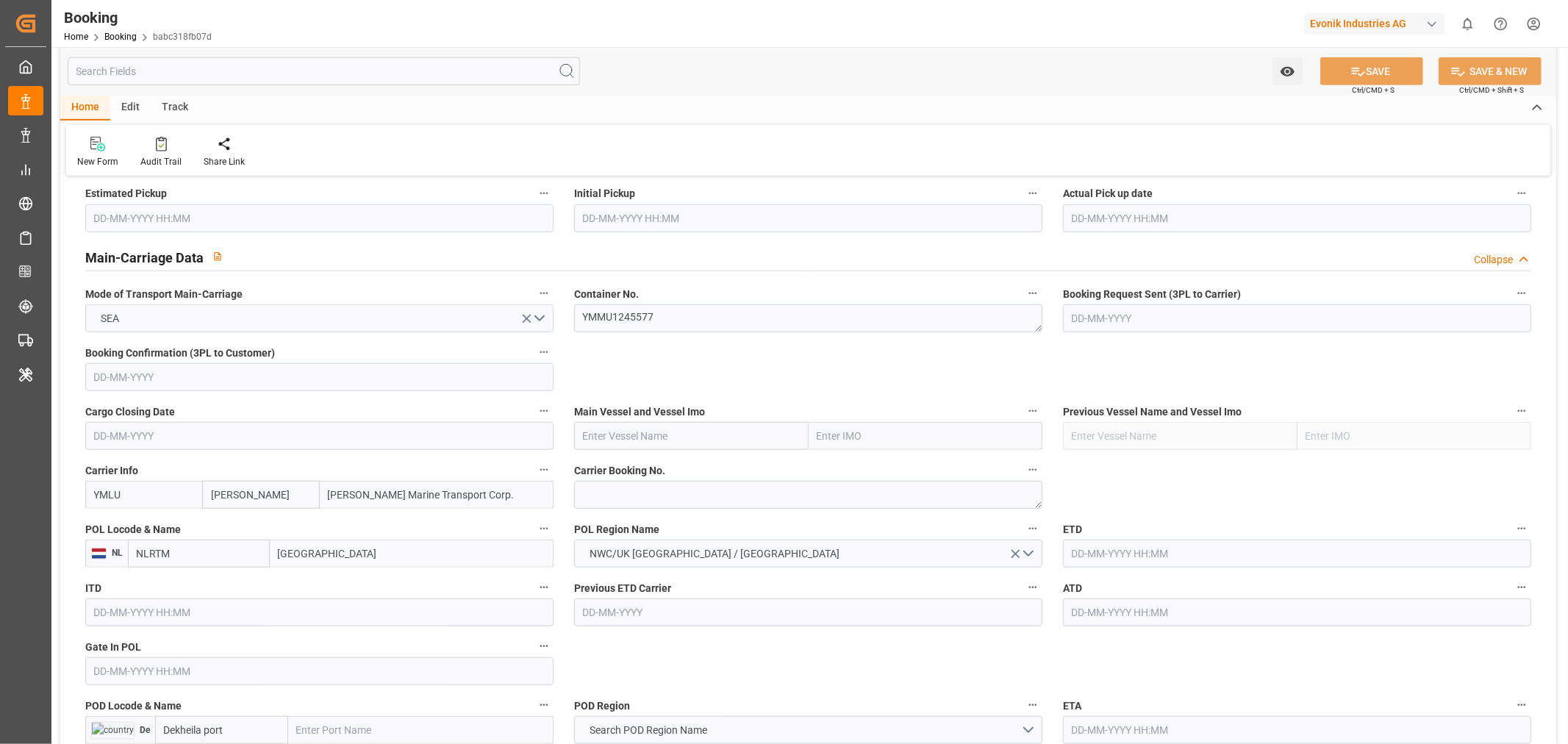
scroll to position [980, 0]
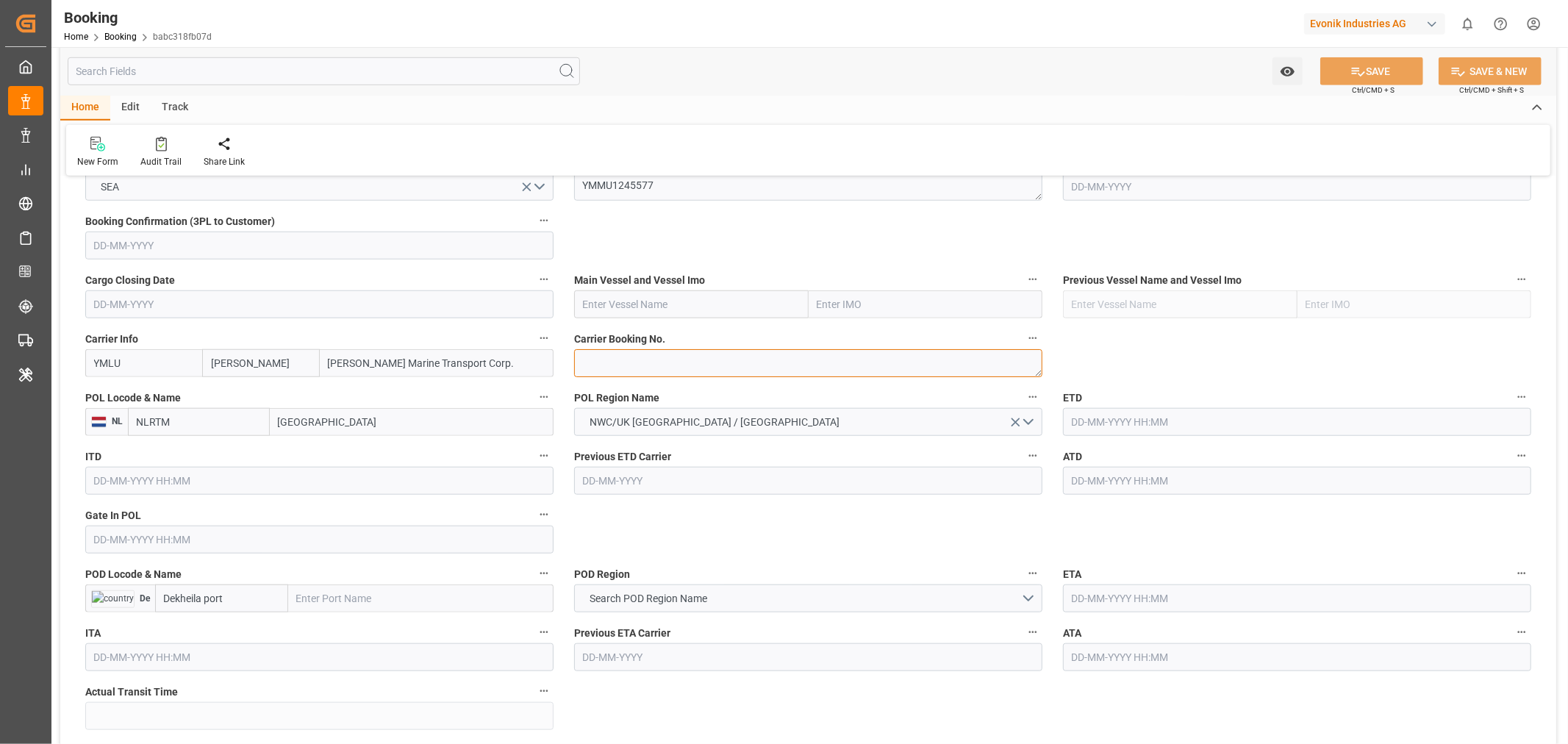
click at [668, 360] on textarea at bounding box center [808, 363] width 468 height 28
paste textarea "YMFANR0181702"
type textarea "YMFANR0181702"
click at [299, 428] on input "[GEOGRAPHIC_DATA]" at bounding box center [411, 422] width 284 height 28
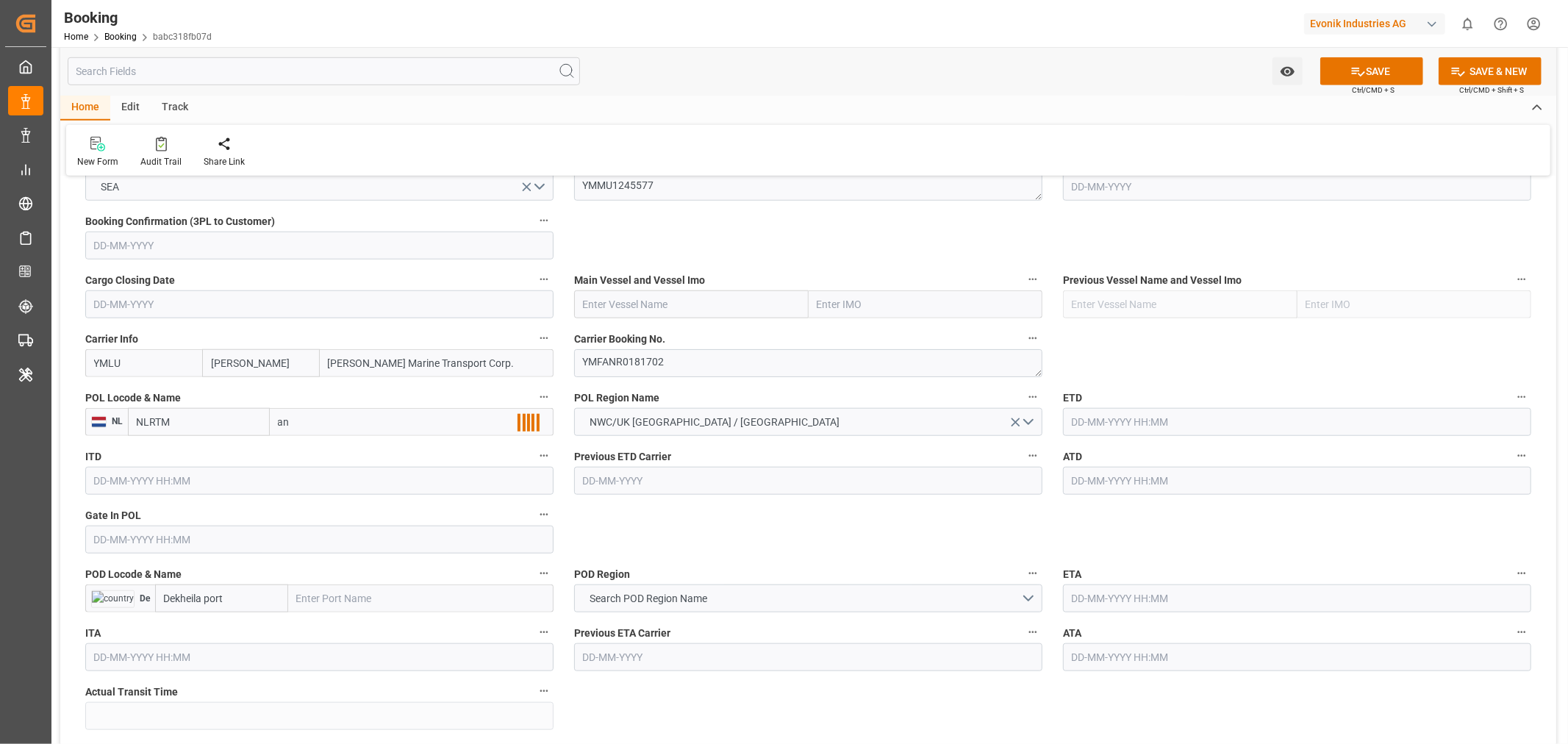
type input "ant"
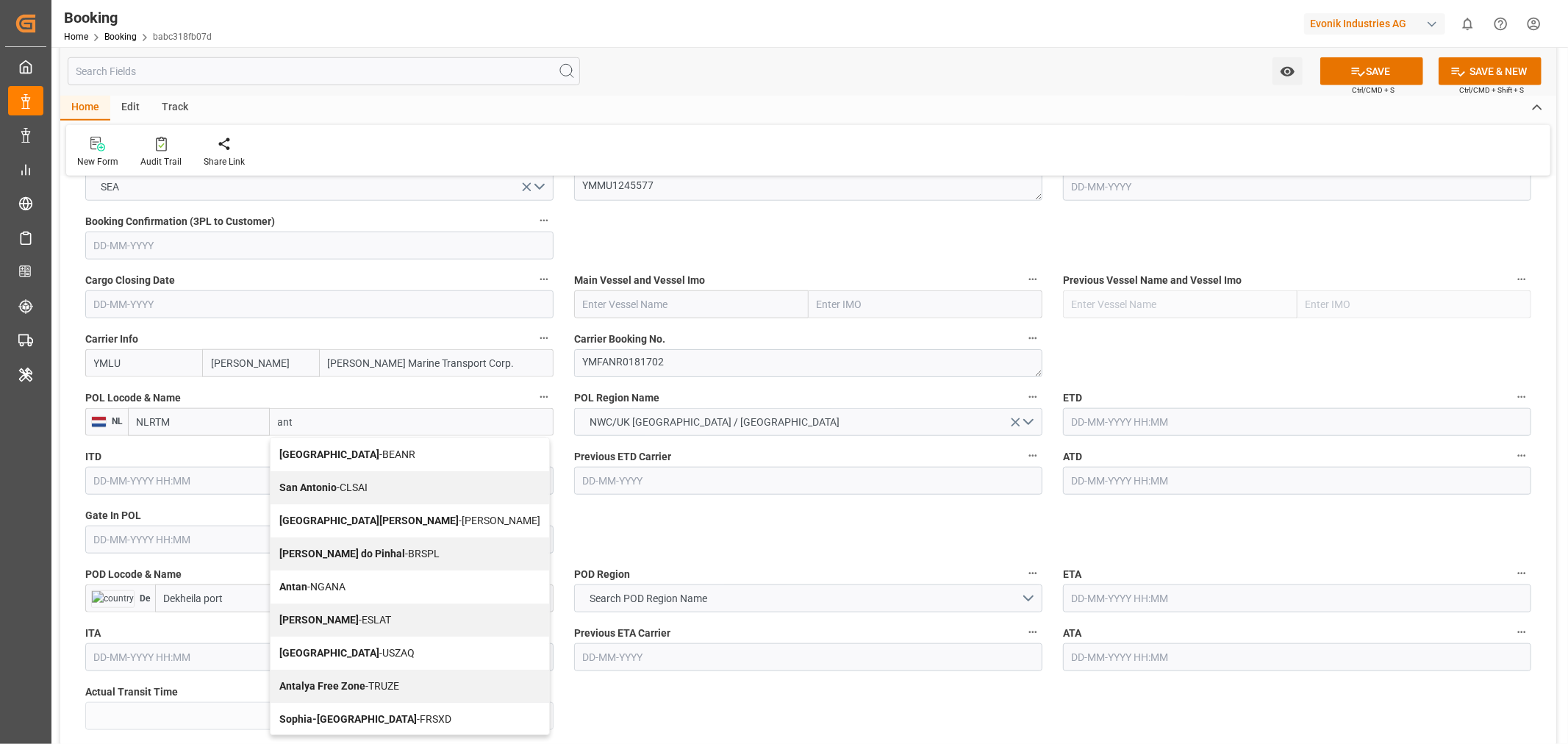
click at [311, 453] on b "[GEOGRAPHIC_DATA]" at bounding box center [329, 454] width 100 height 12
type input "BEANR"
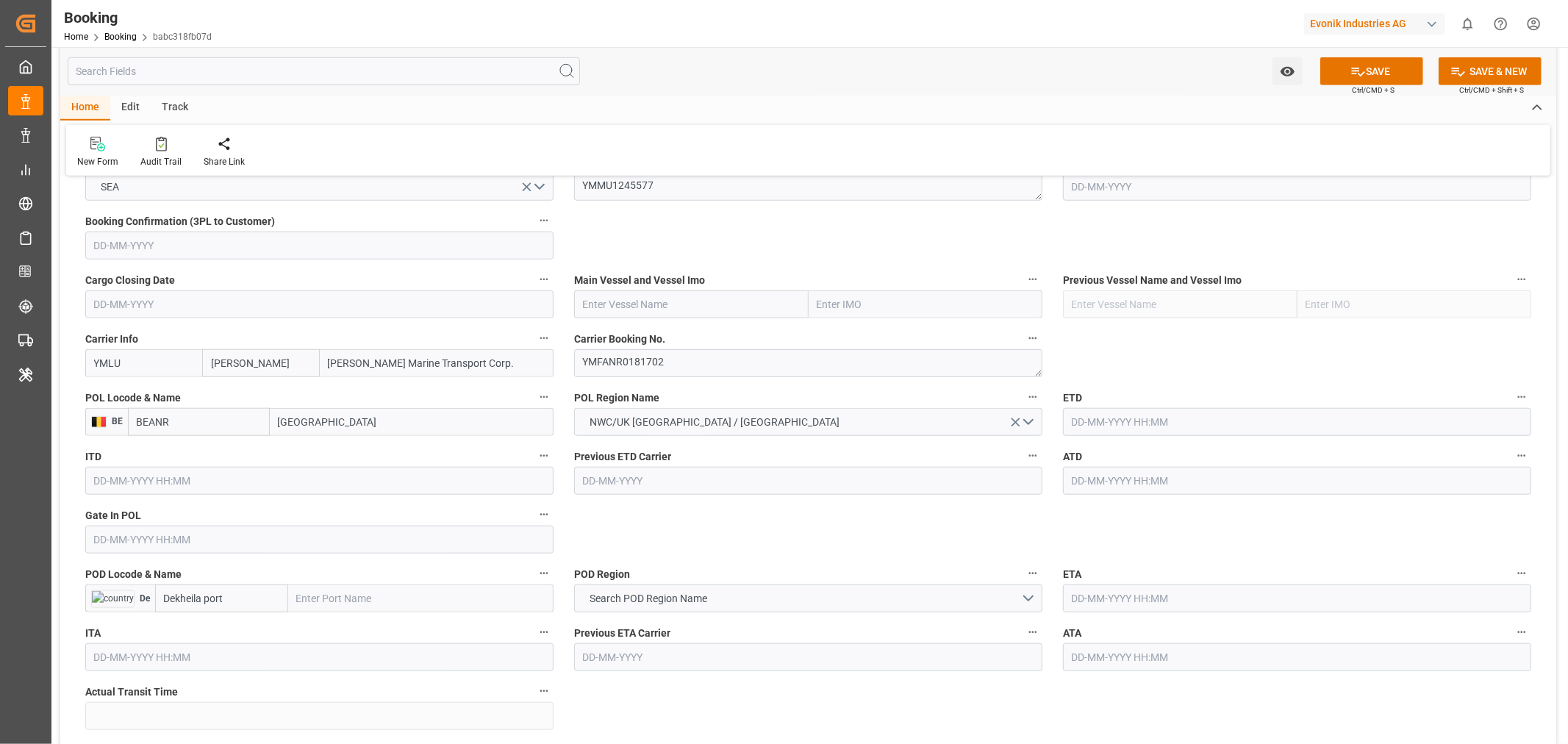
type input "[GEOGRAPHIC_DATA]"
click at [662, 302] on input "text" at bounding box center [691, 305] width 234 height 28
paste input "YM CREDIBILITY"
type input "YM CREDIBILITY"
click at [682, 333] on span "YM CREDIBILITY - 9864564" at bounding box center [645, 336] width 122 height 12
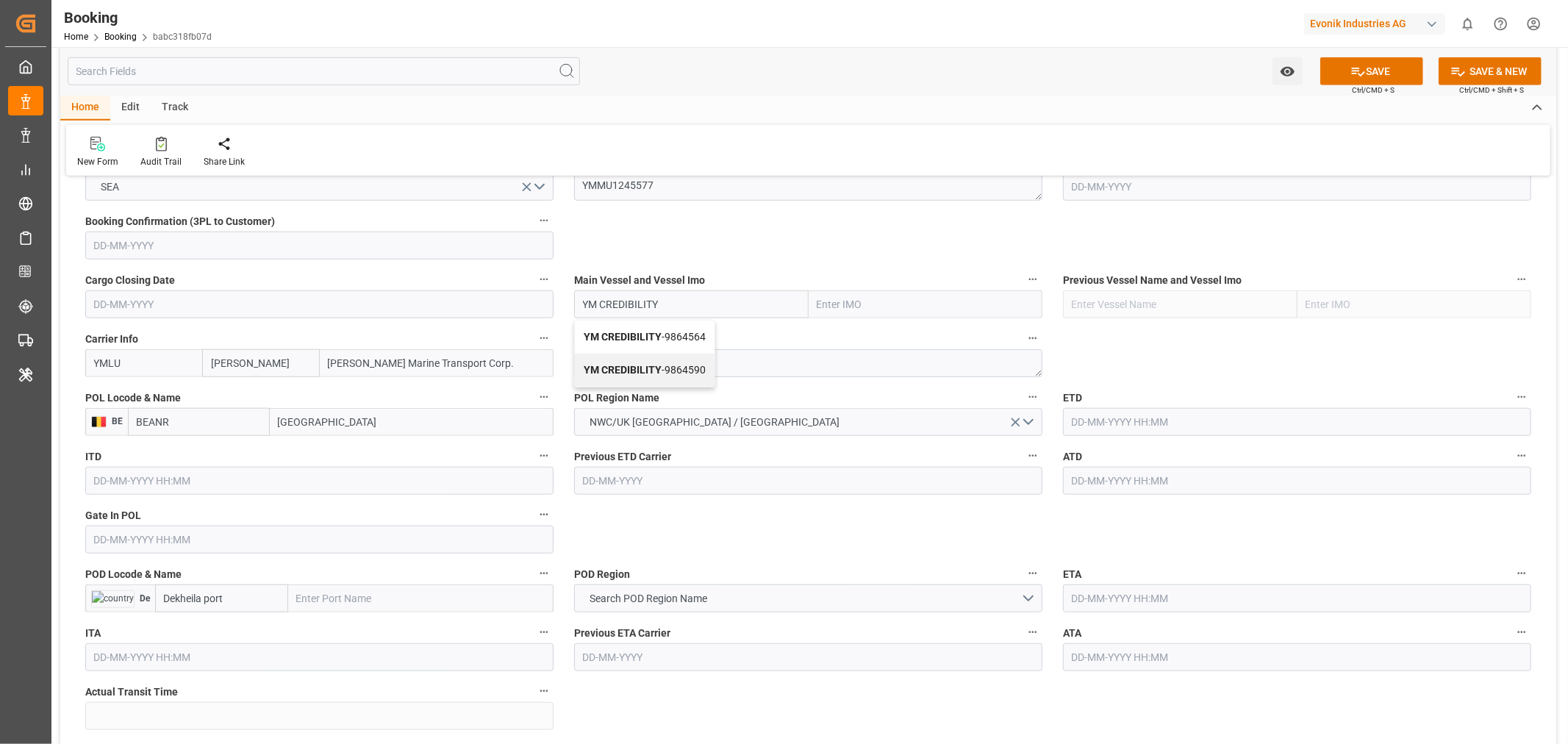
type input "9864564"
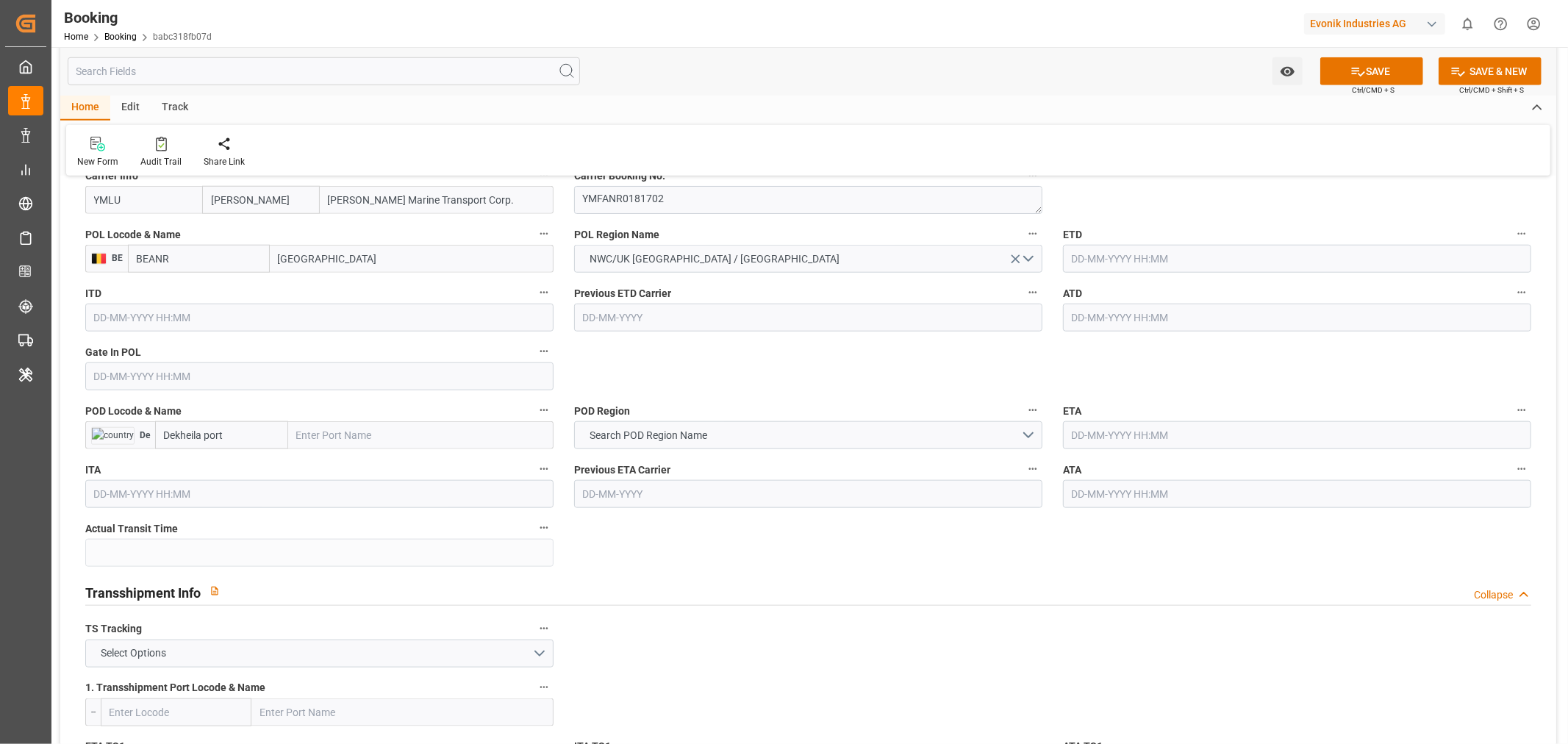
type input "YM CREDIBILITY"
click at [141, 381] on input "text" at bounding box center [319, 376] width 468 height 28
paste input "[DATE]"
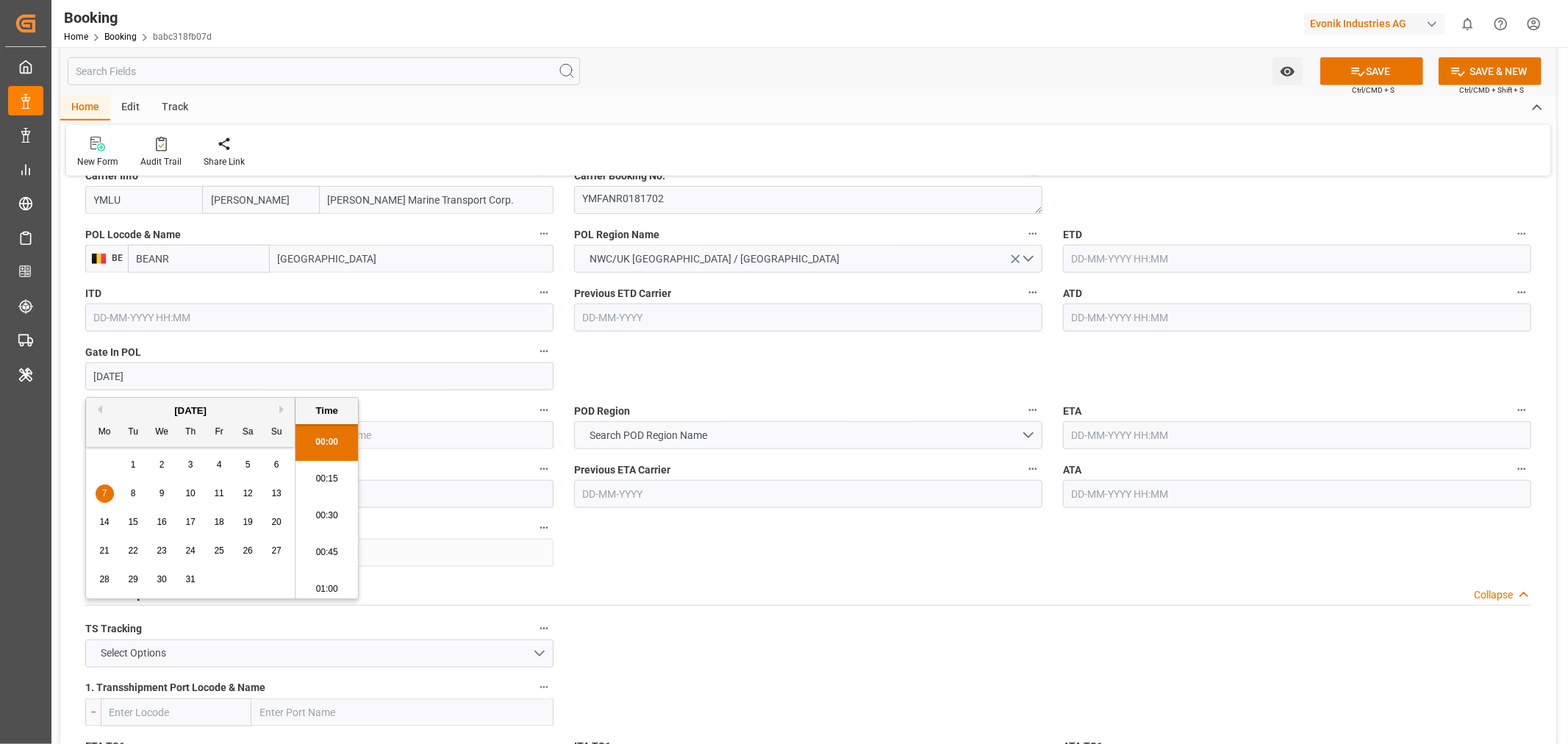
scroll to position [2541, 0]
type input "[DATE] 00:00"
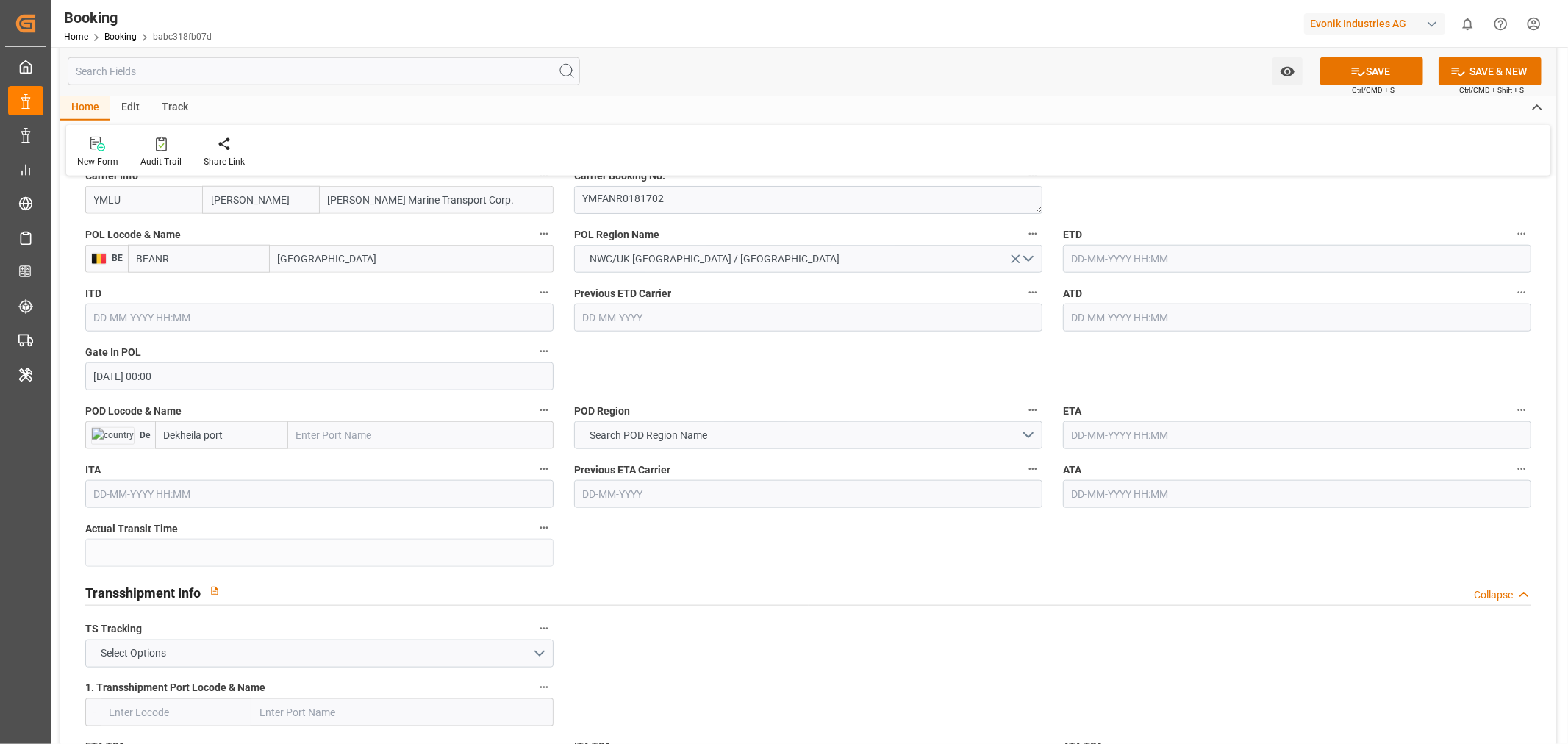
click at [1180, 251] on input "text" at bounding box center [1298, 259] width 468 height 28
paste input "[DATE]"
click at [1229, 373] on span "12" at bounding box center [1225, 376] width 10 height 10
type input "[DATE] 00:00"
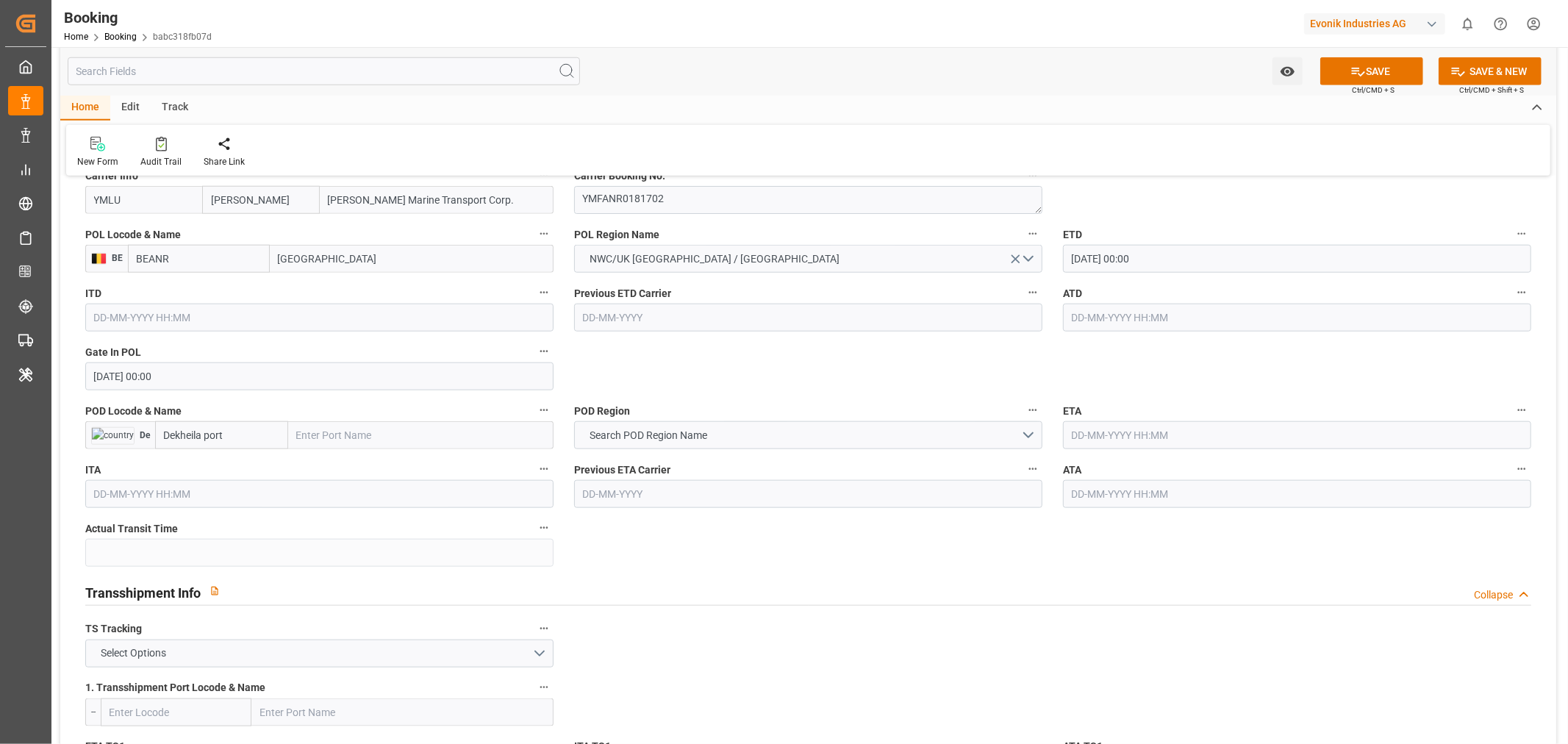
click at [1120, 322] on input "text" at bounding box center [1298, 318] width 468 height 28
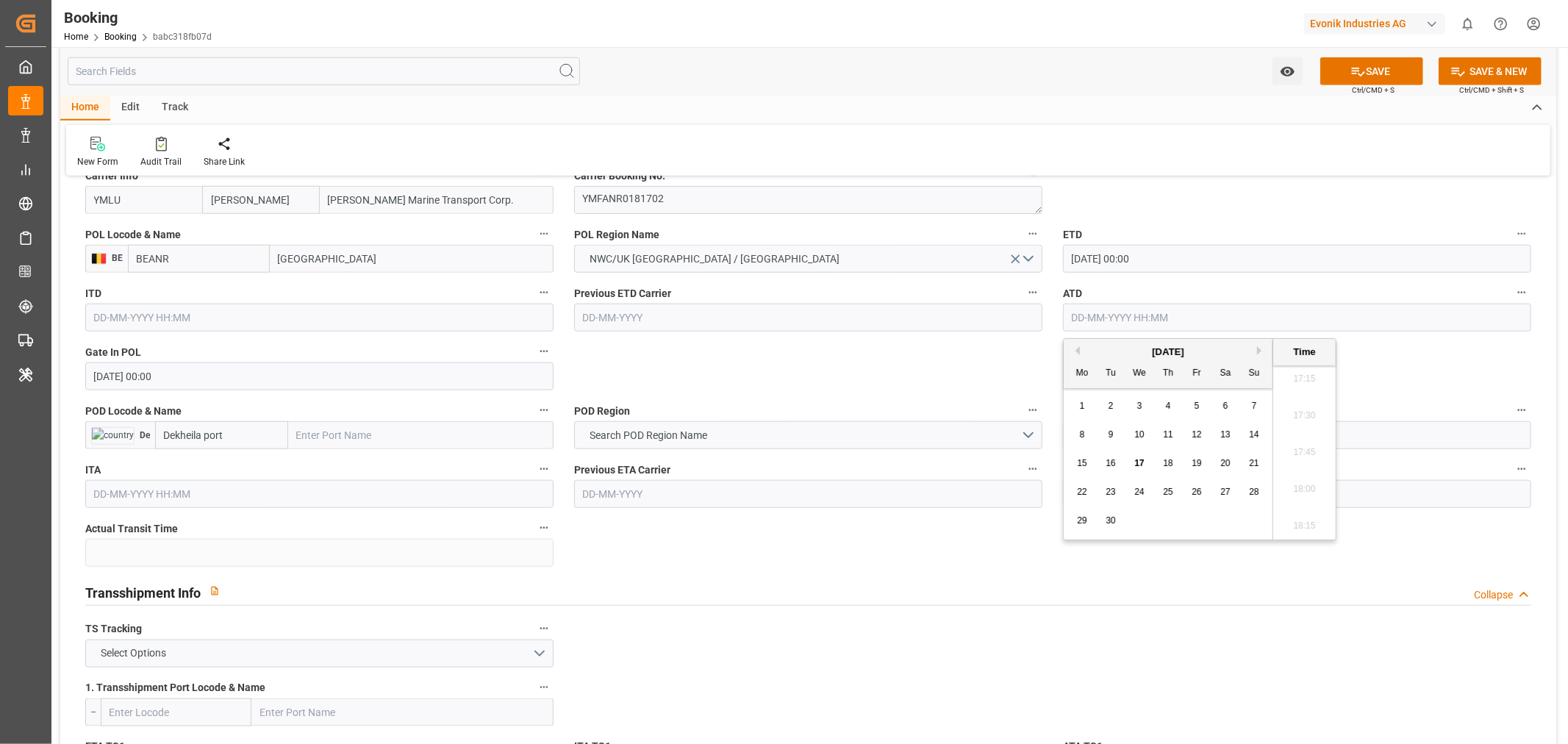
paste input "[DATE]"
click at [1230, 441] on div "12" at bounding box center [1226, 435] width 19 height 18
type input "[DATE] 00:00"
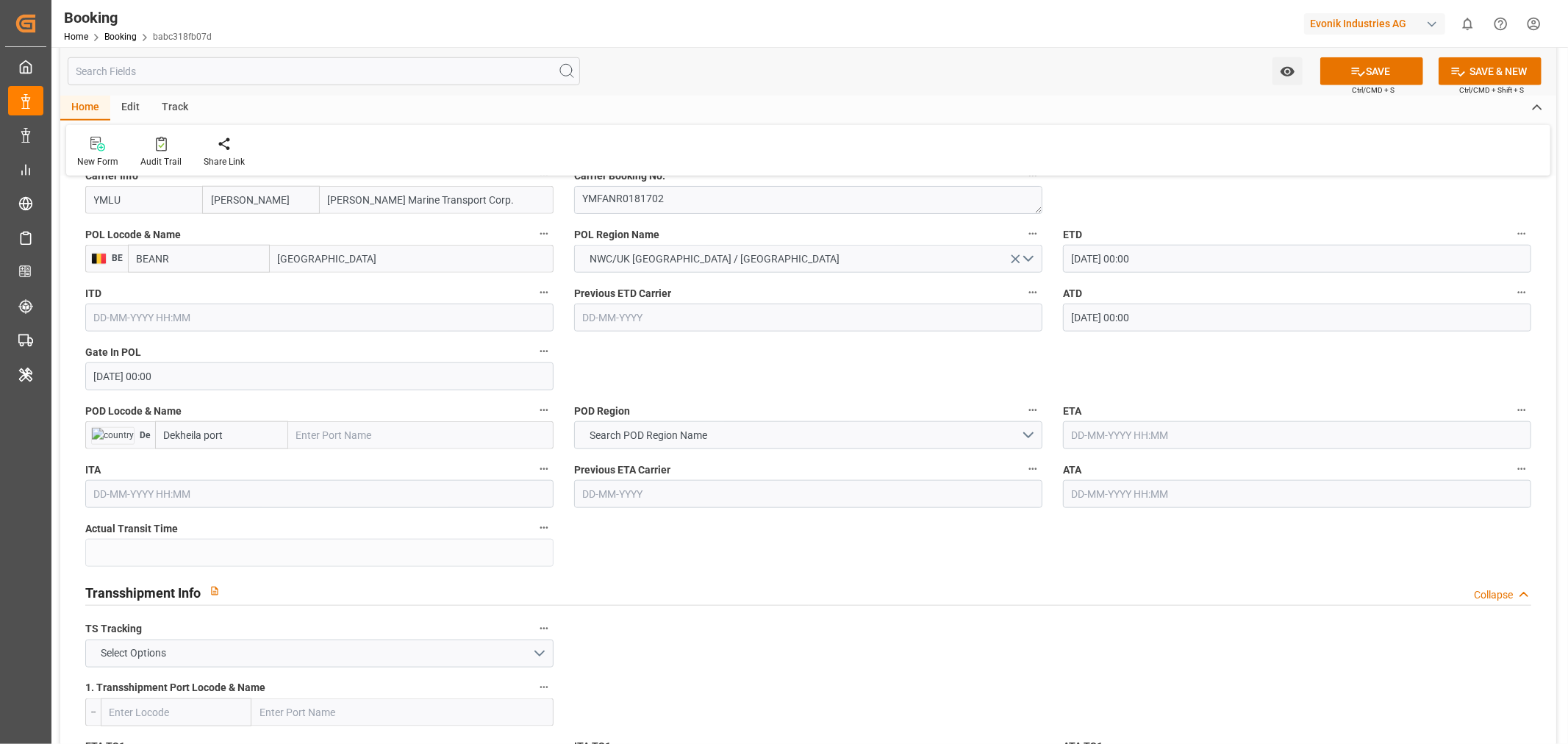
click at [1145, 439] on input "text" at bounding box center [1298, 435] width 468 height 28
click at [1226, 612] on span "27" at bounding box center [1225, 610] width 10 height 10
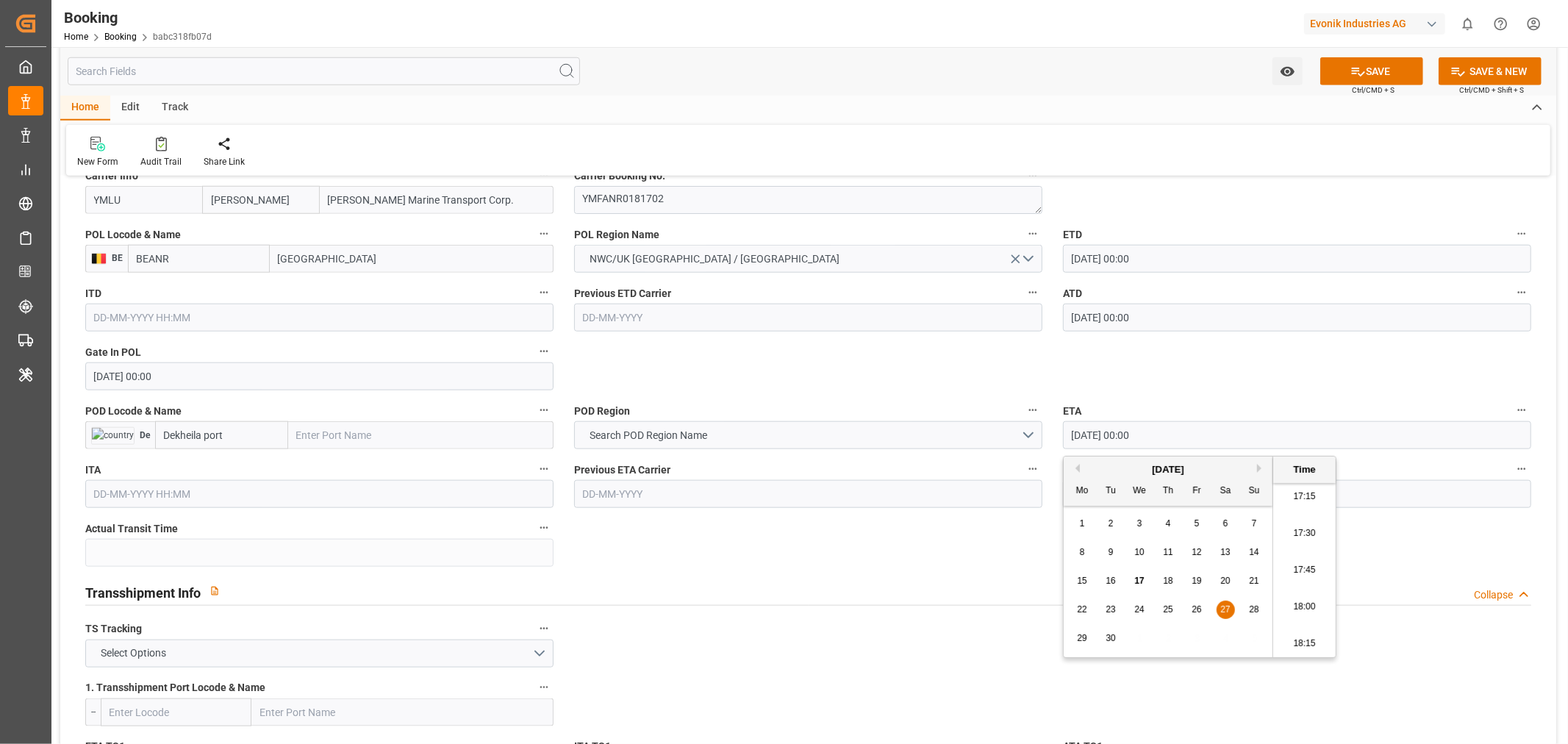
click at [1126, 442] on input "[DATE] 00:00" at bounding box center [1298, 435] width 468 height 28
paste input "025/07/07"
click at [1254, 611] on span "27" at bounding box center [1254, 610] width 10 height 10
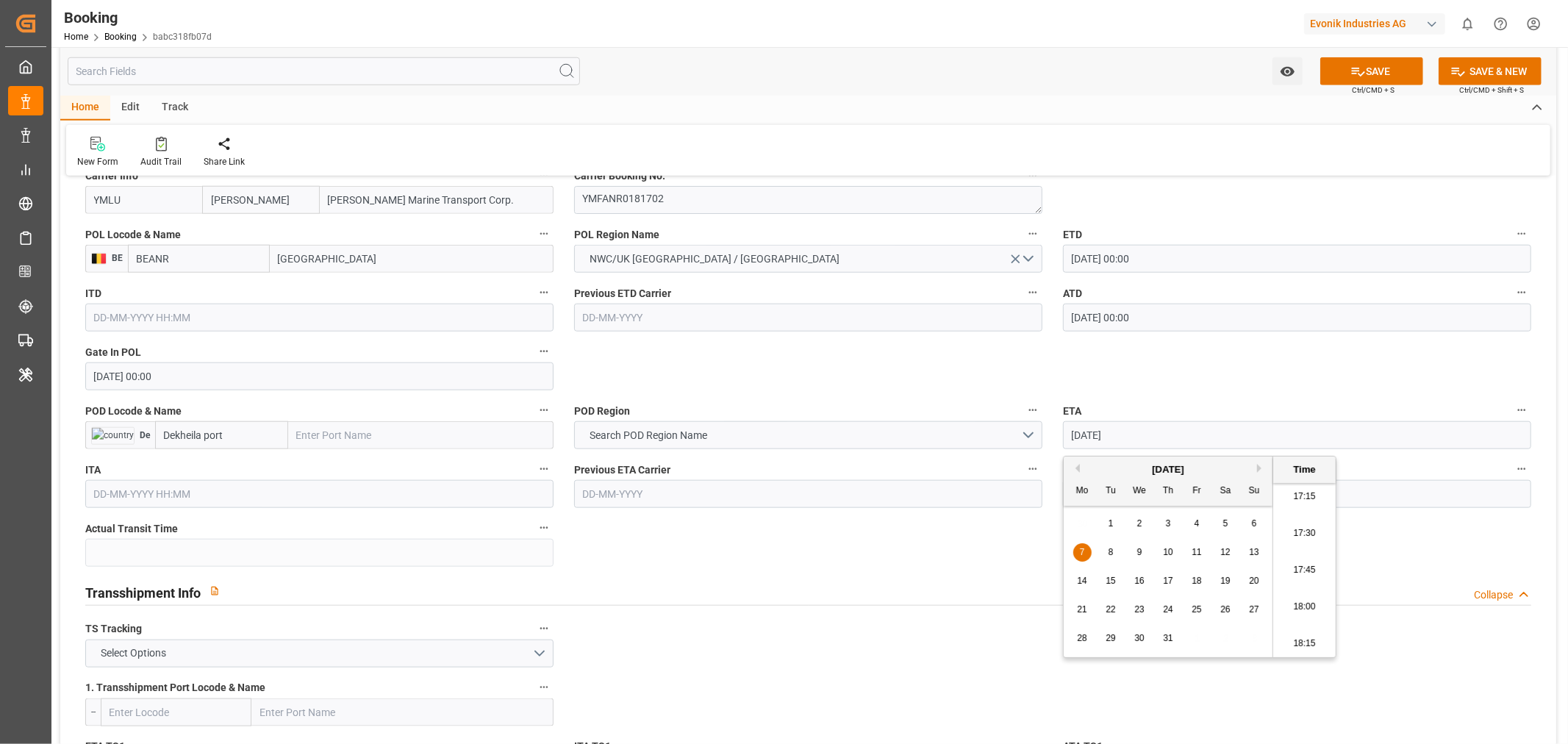
type input "[DATE] 00:00"
drag, startPoint x: 912, startPoint y: 562, endPoint x: 1064, endPoint y: 554, distance: 152.2
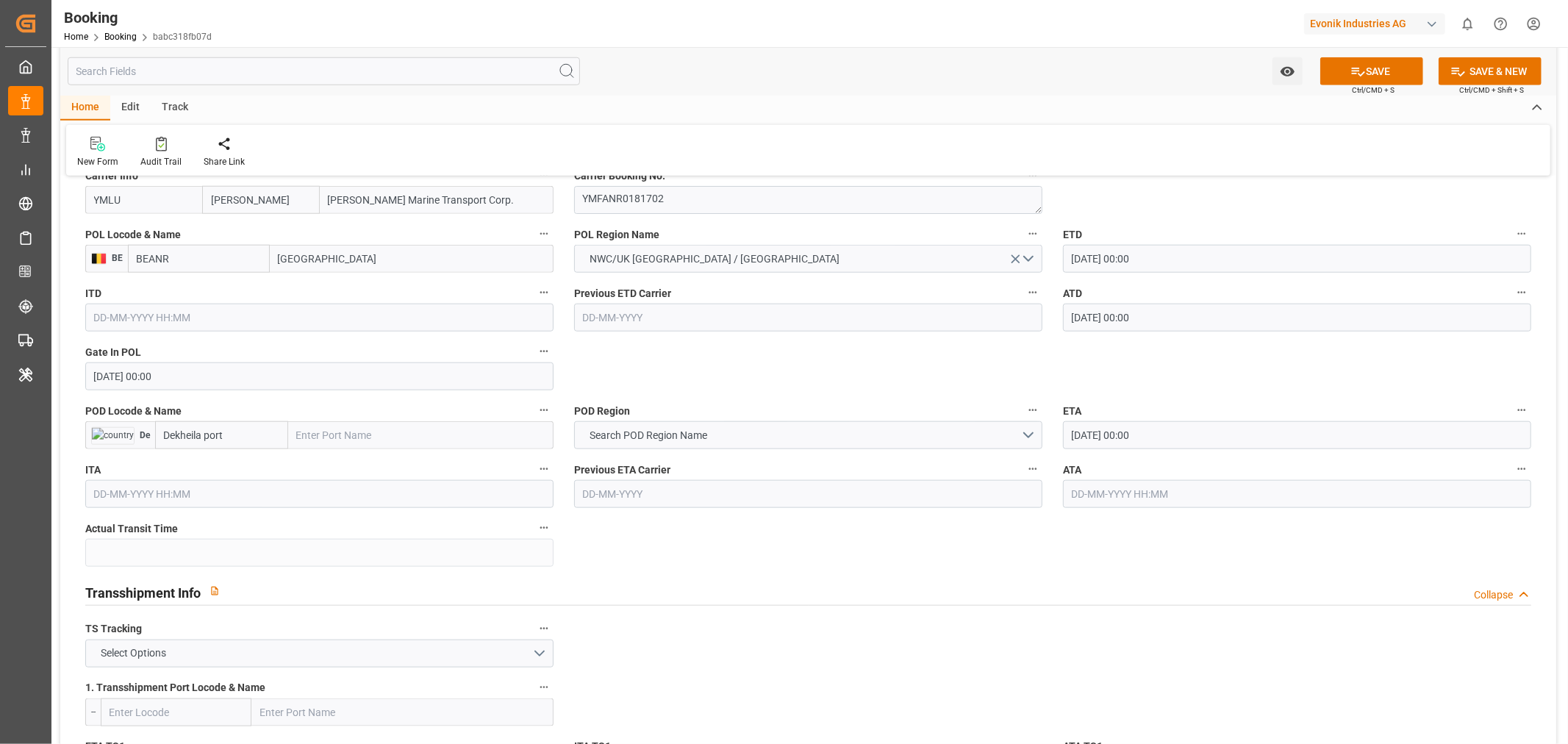
click at [1135, 502] on input "text" at bounding box center [1298, 494] width 468 height 28
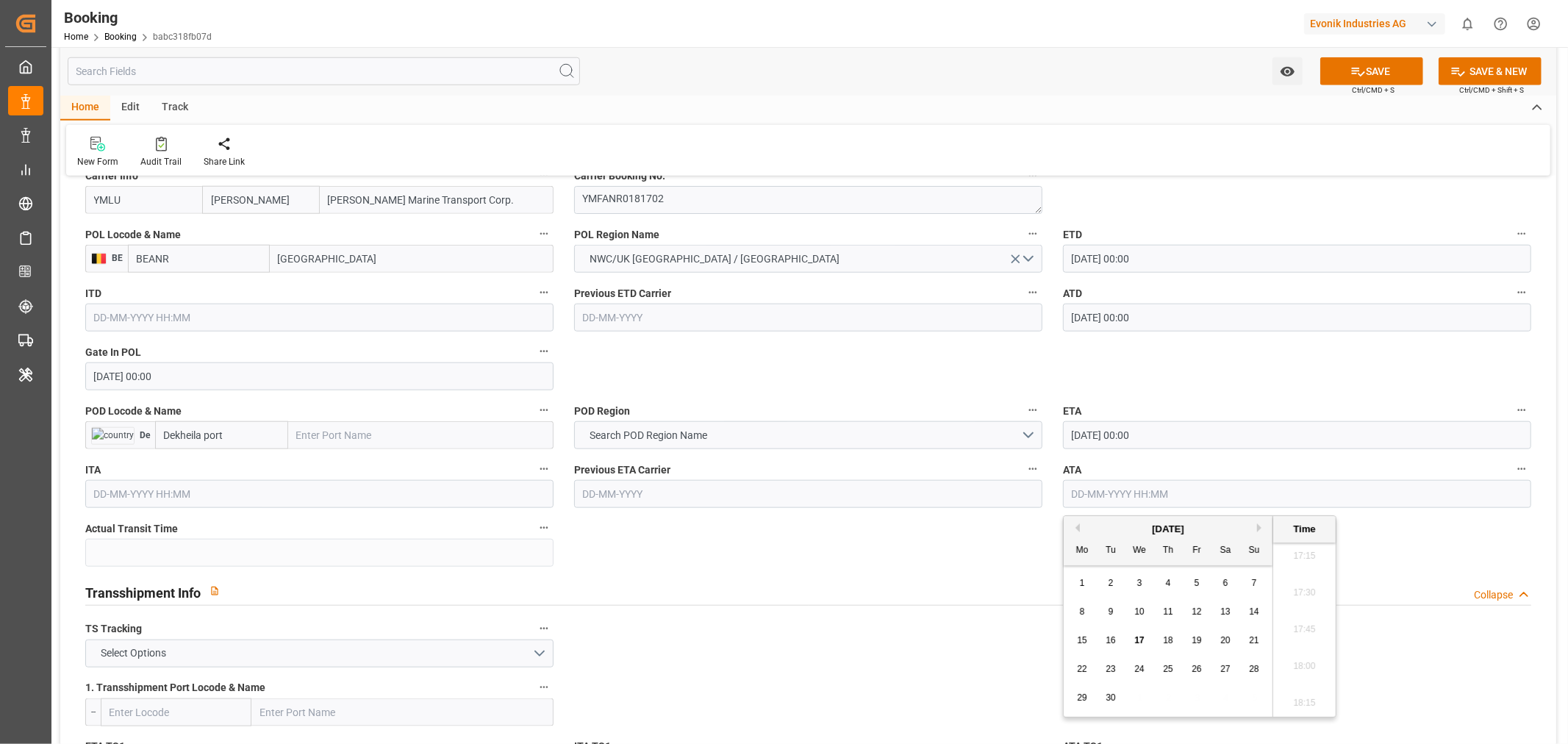
click at [1135, 502] on input "text" at bounding box center [1298, 494] width 468 height 28
paste input "[DATE]"
click at [1246, 677] on div "27" at bounding box center [1255, 670] width 19 height 18
type input "[DATE] 00:00"
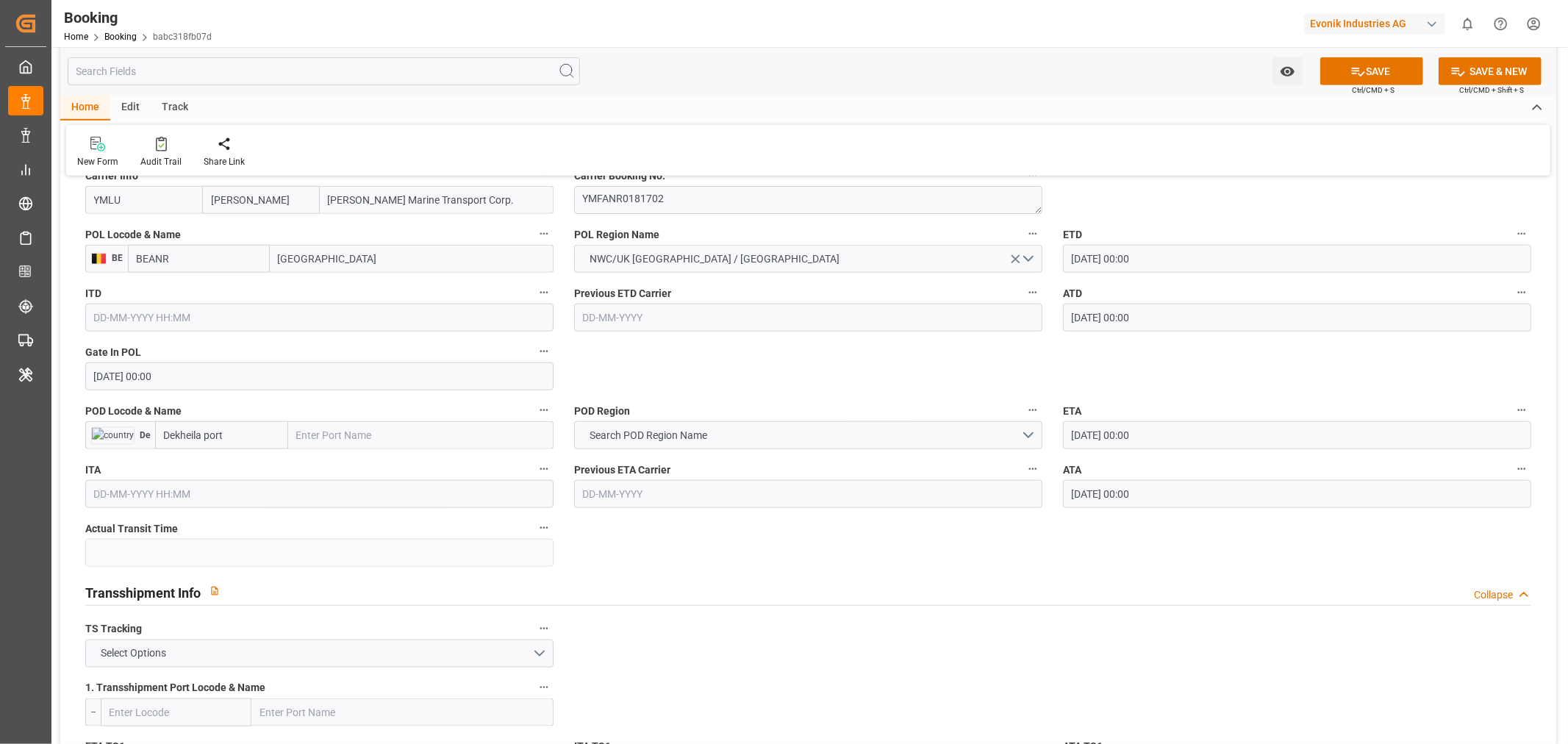
click at [242, 429] on input "Dekheila port" at bounding box center [222, 435] width 133 height 28
click at [170, 472] on b "EGEDK" at bounding box center [181, 468] width 33 height 12
type input "EGEDK"
type input "El Dekheila"
type input "EGEDK"
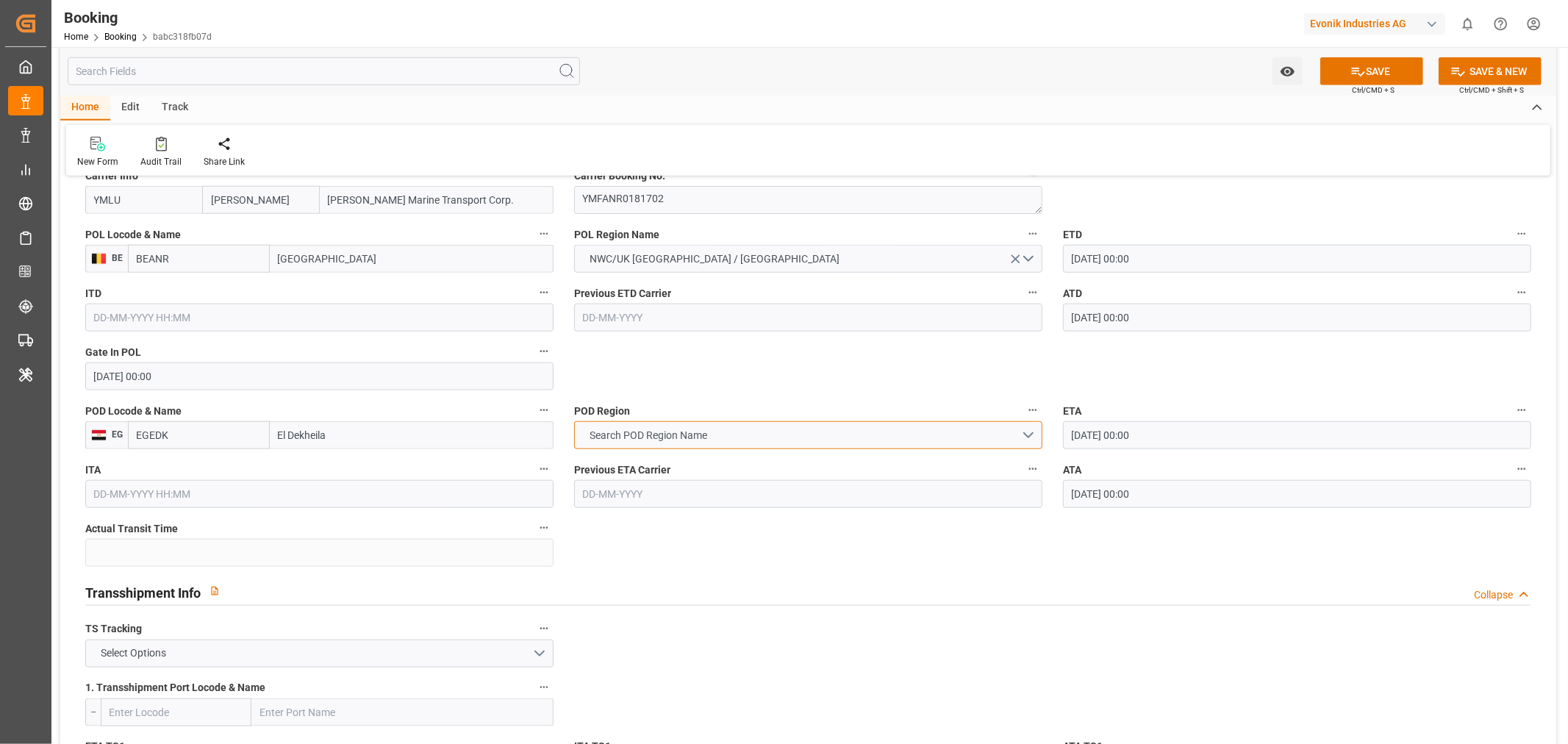
click at [746, 435] on button "Search POD Region Name" at bounding box center [808, 435] width 468 height 28
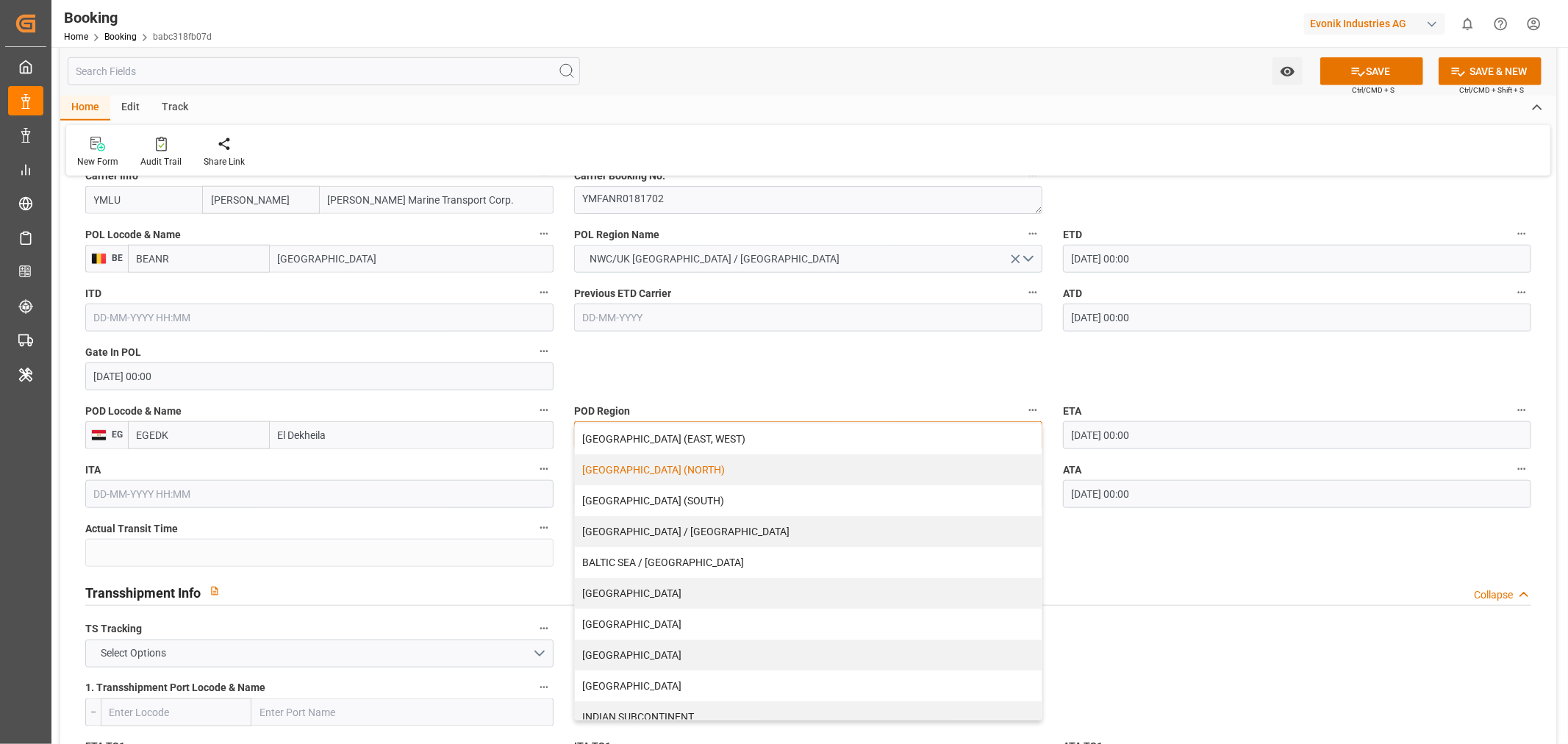
click at [645, 472] on div "[GEOGRAPHIC_DATA] (NORTH)" at bounding box center [808, 470] width 467 height 31
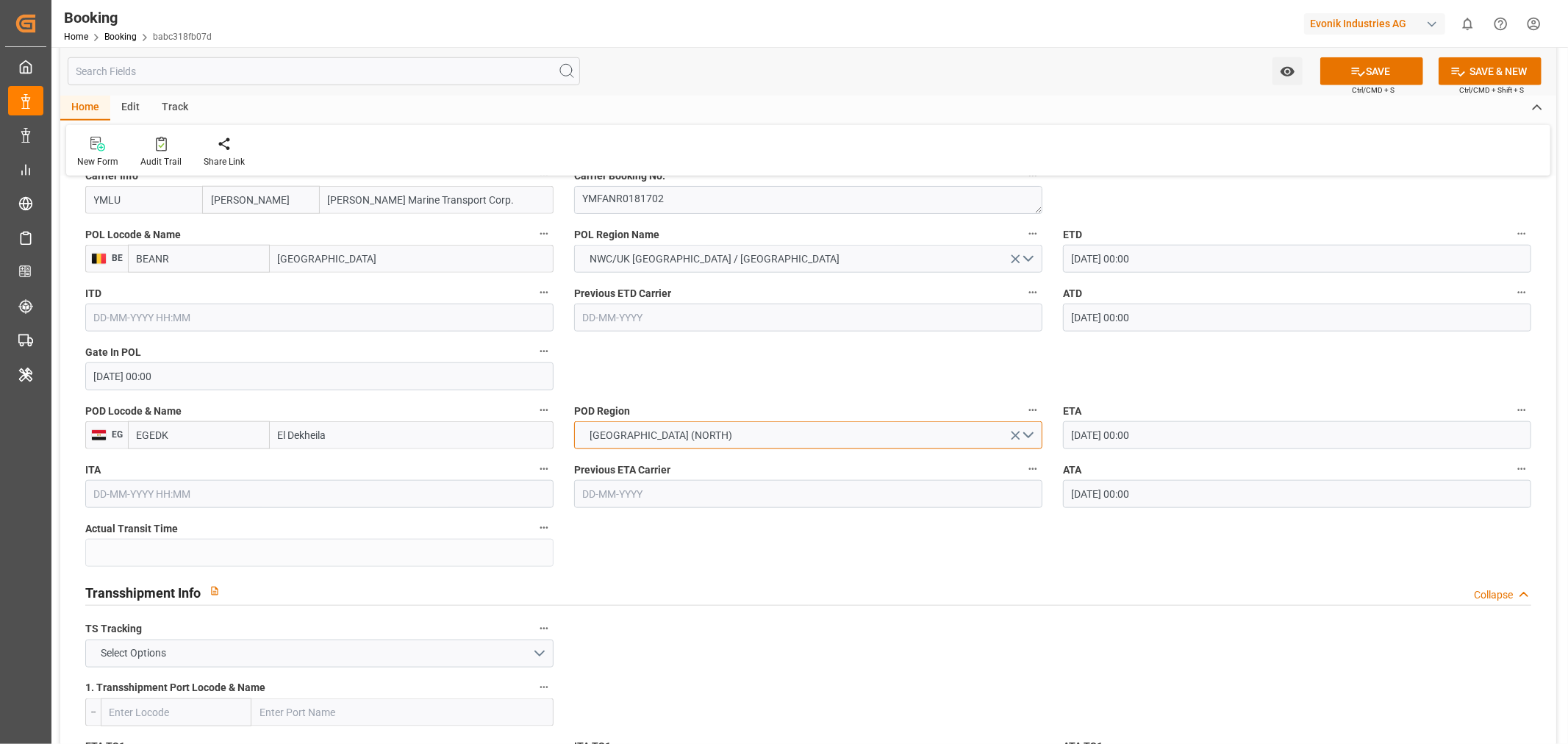
scroll to position [1306, 0]
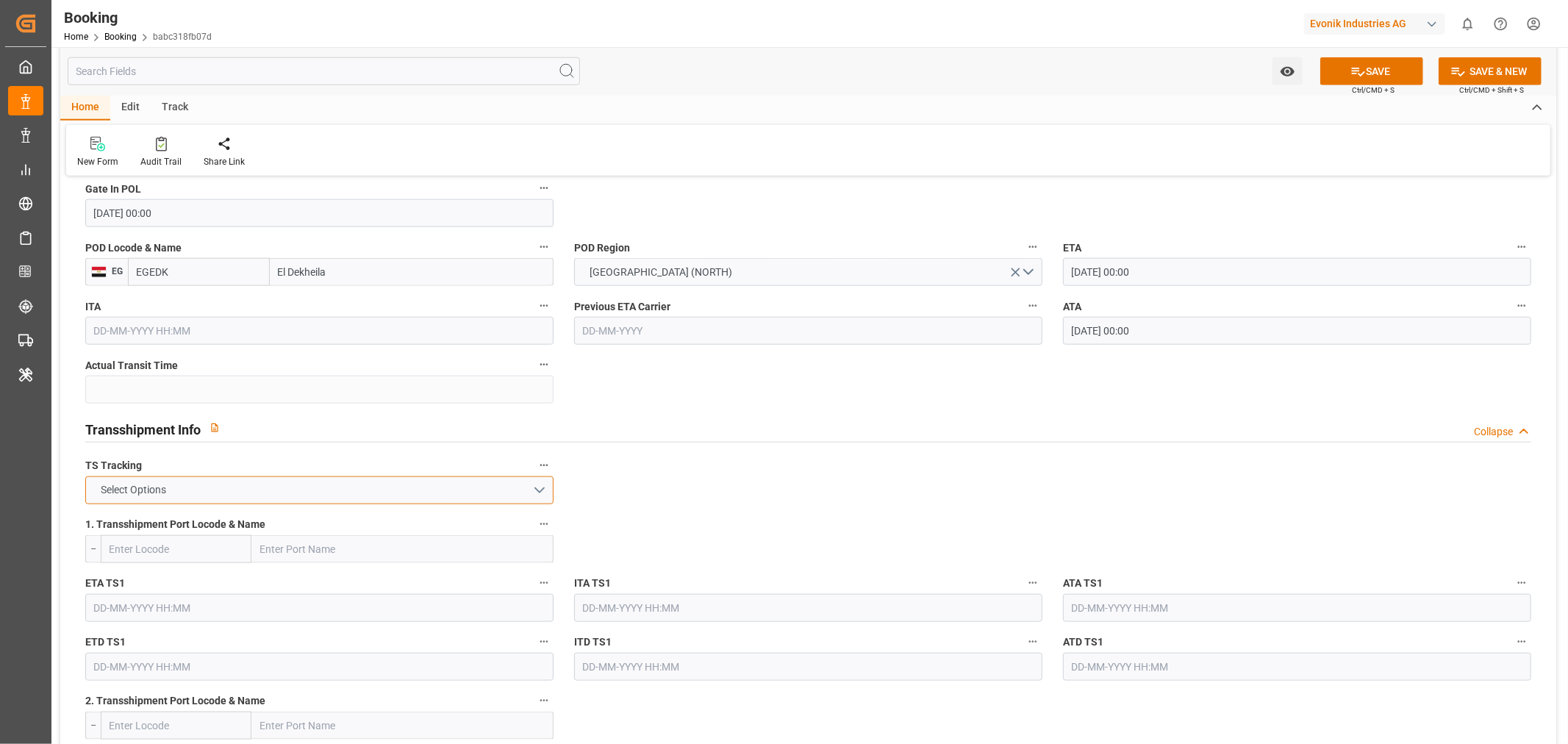
click at [273, 488] on button "Select Options" at bounding box center [319, 491] width 468 height 28
click at [196, 525] on div "FALSE" at bounding box center [319, 525] width 467 height 31
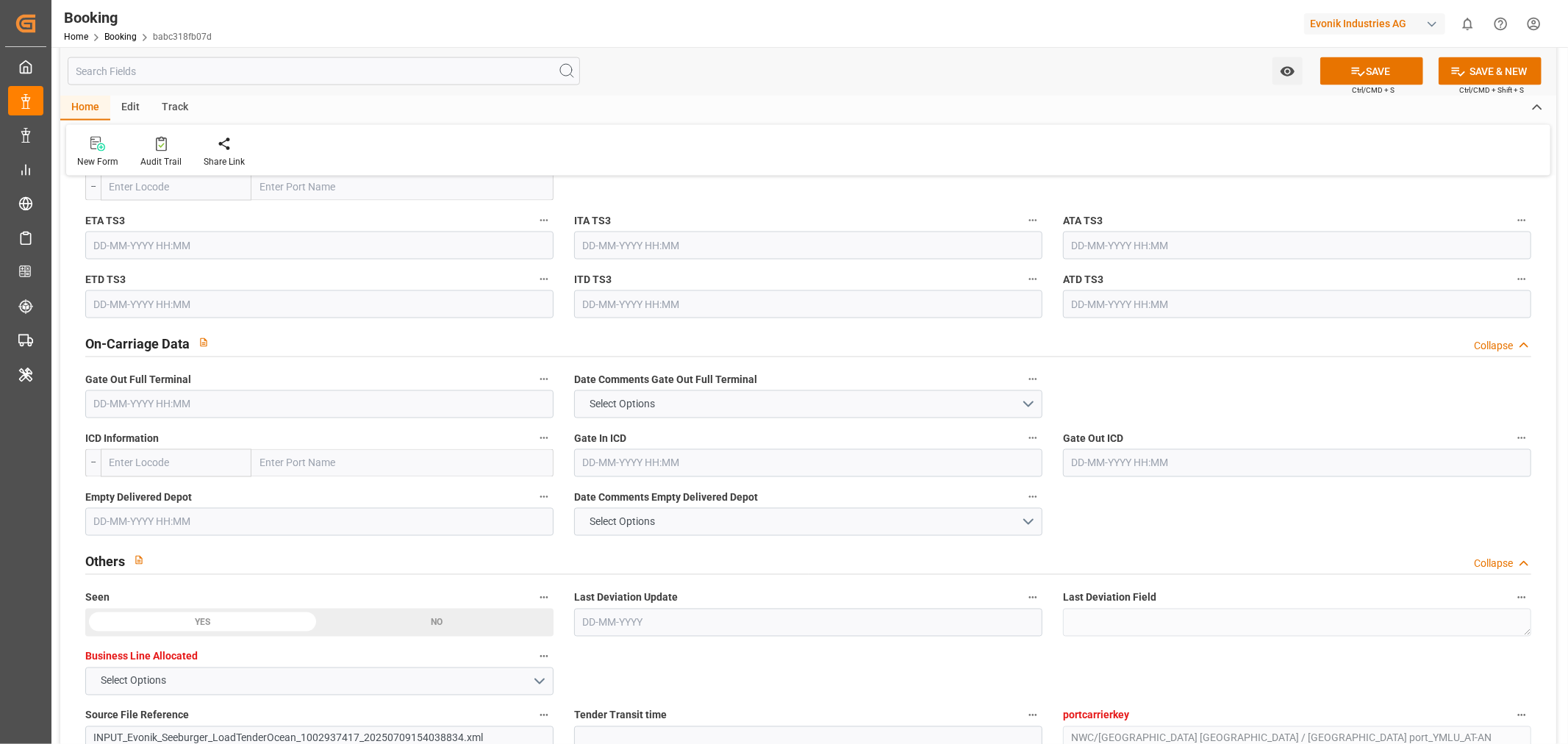
scroll to position [1960, 0]
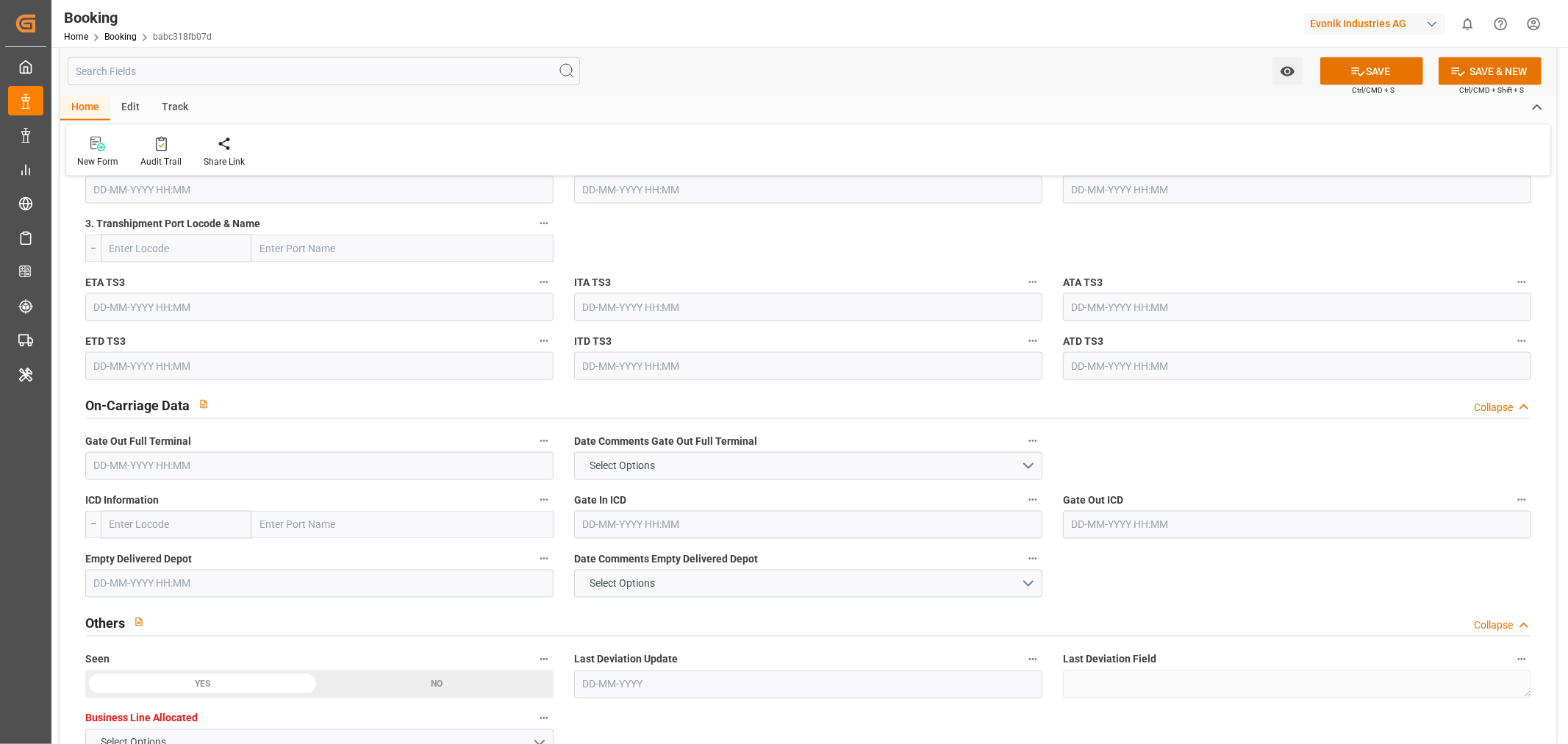
click at [153, 459] on input "text" at bounding box center [319, 466] width 468 height 28
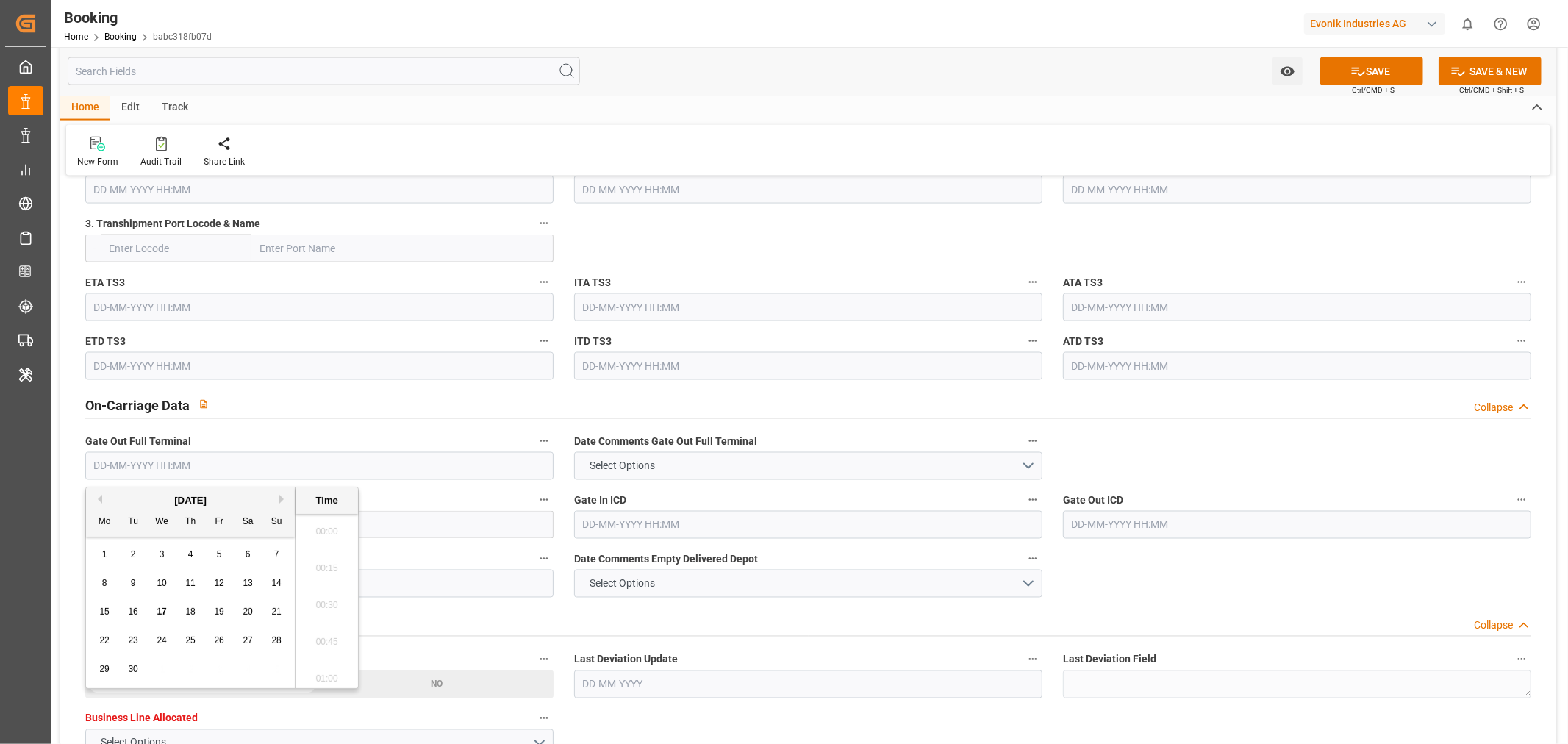
paste input "2025/08/05"
click at [326, 432] on label "Gate Out Full Terminal" at bounding box center [319, 442] width 468 height 21
click at [534, 432] on button "Gate Out Full Terminal" at bounding box center [544, 441] width 19 height 19
type input "05-08-2025 00:00"
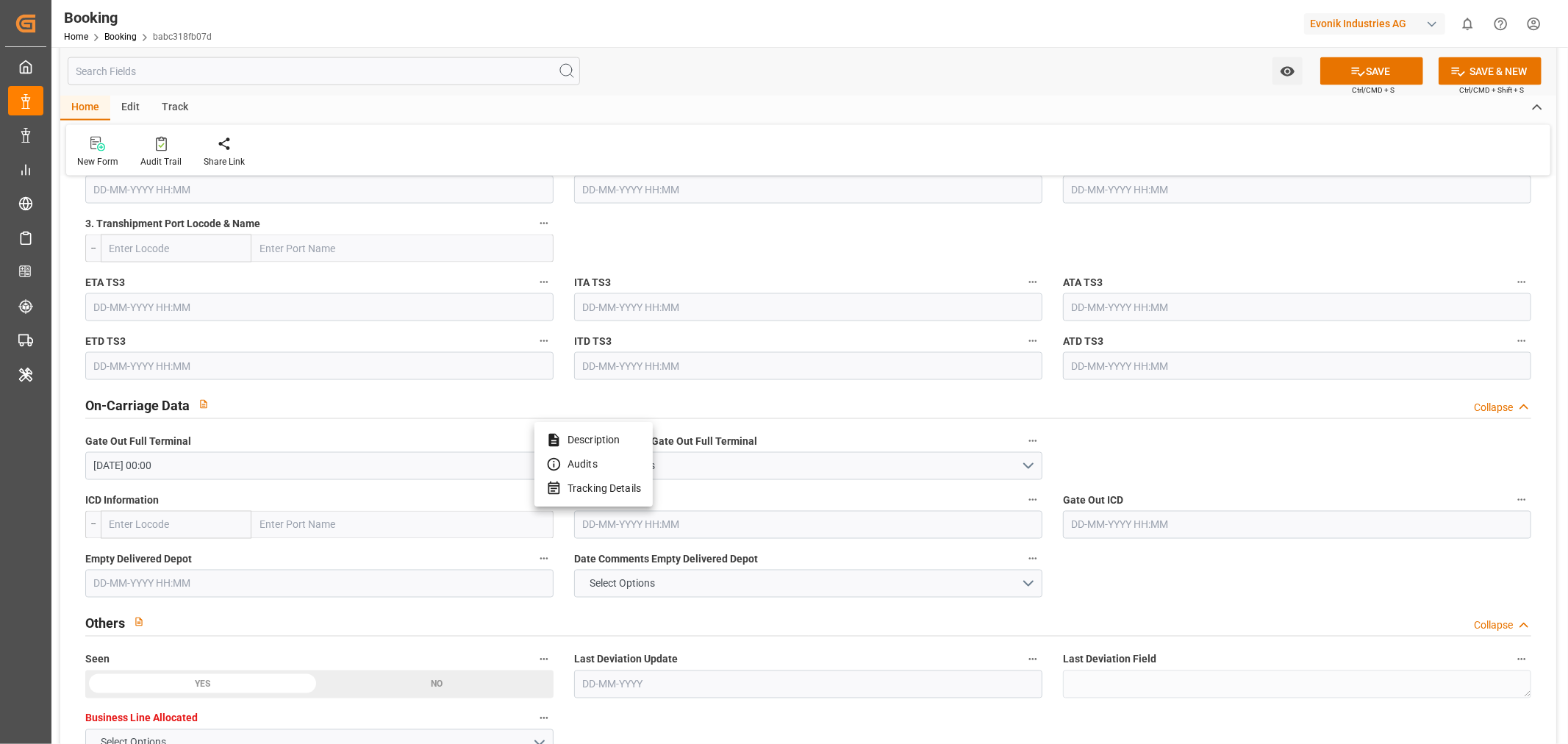
click at [134, 588] on div at bounding box center [784, 372] width 1568 height 744
click at [134, 588] on input "text" at bounding box center [319, 584] width 468 height 28
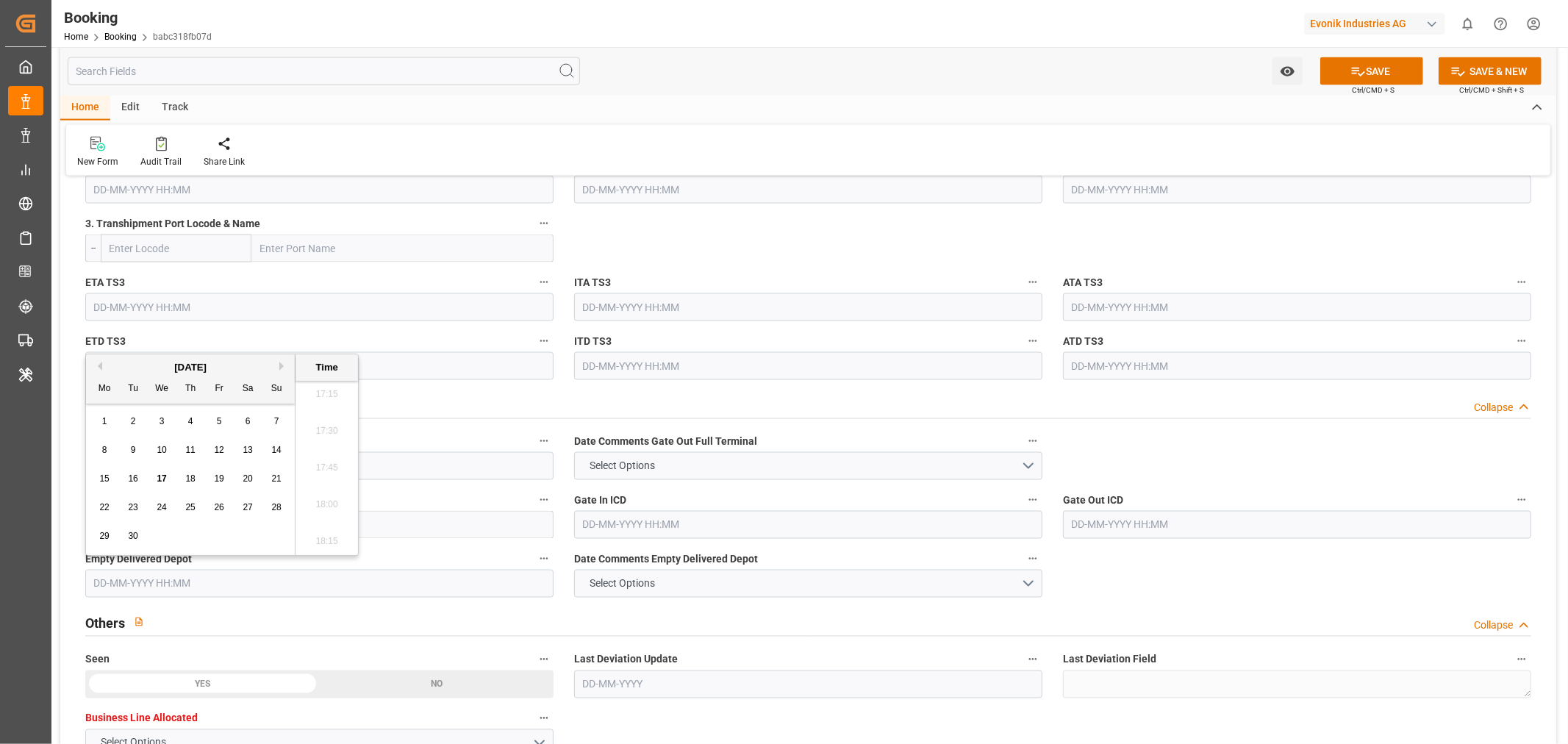
paste input "2025/08/05"
click at [190, 454] on span "7" at bounding box center [190, 450] width 5 height 10
type input "07-08-2025 00:00"
click at [1215, 605] on div "Others Collapse" at bounding box center [808, 624] width 1466 height 42
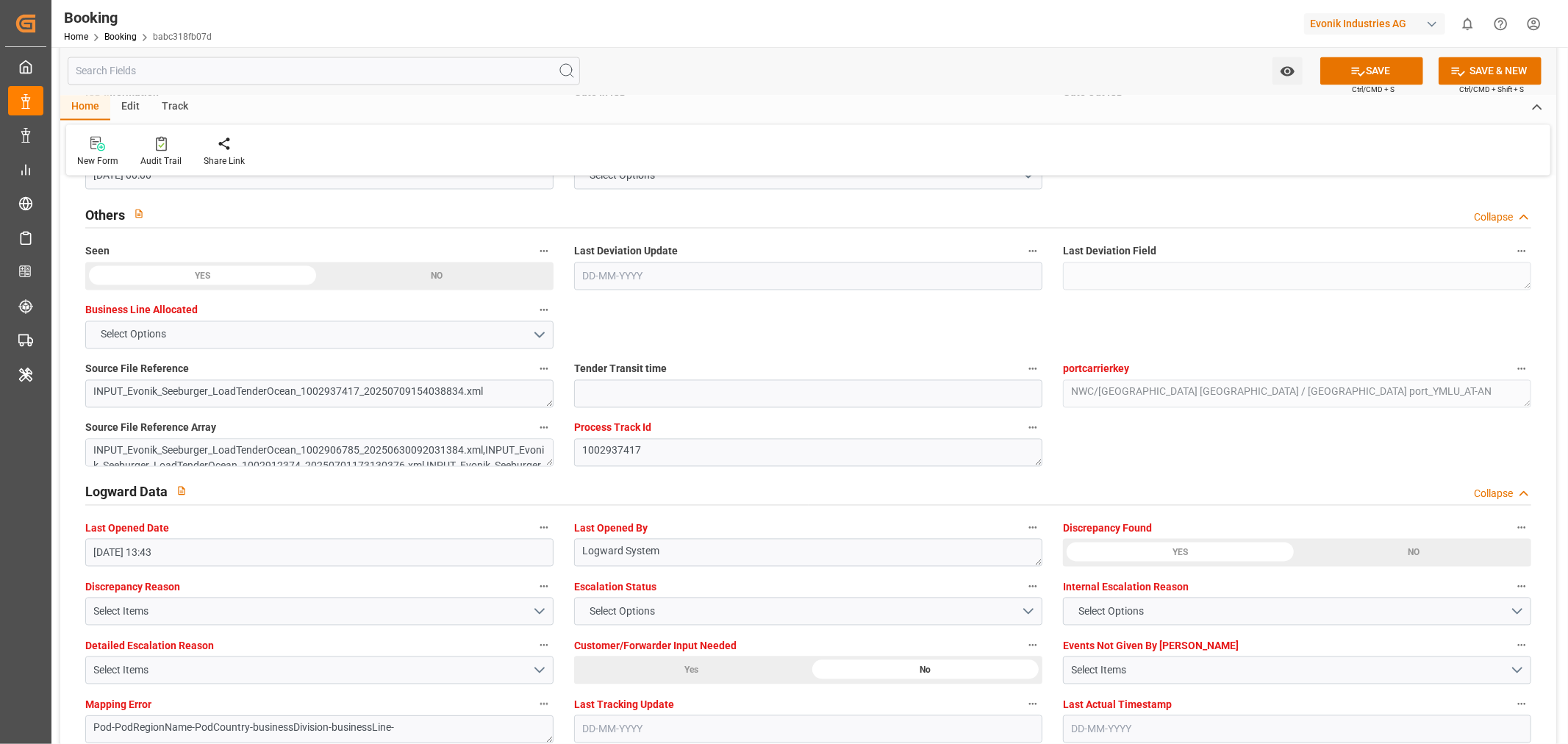
scroll to position [2614, 0]
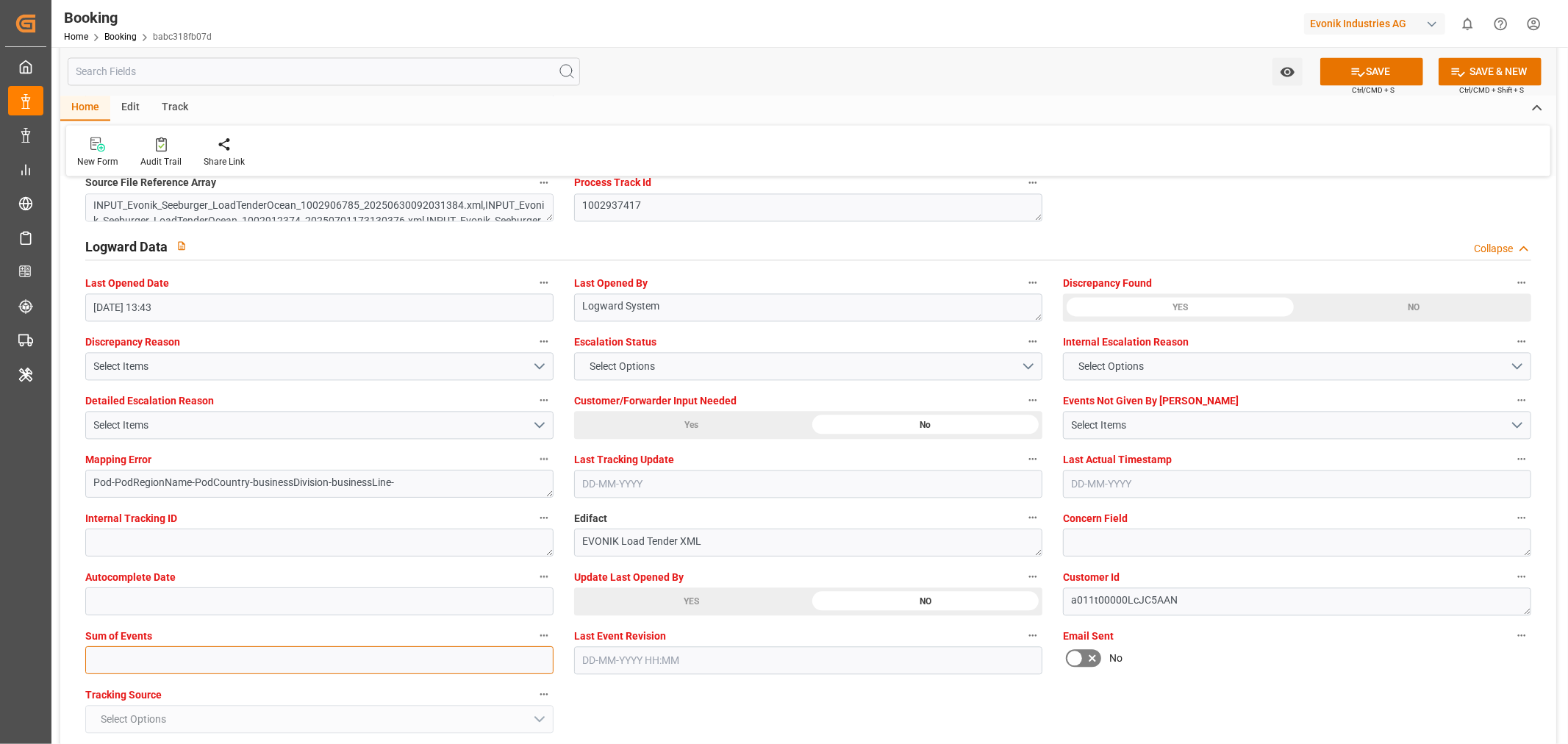
click at [144, 662] on input "text" at bounding box center [319, 660] width 468 height 28
type input "0"
click at [1392, 70] on button "SAVE" at bounding box center [1372, 71] width 103 height 28
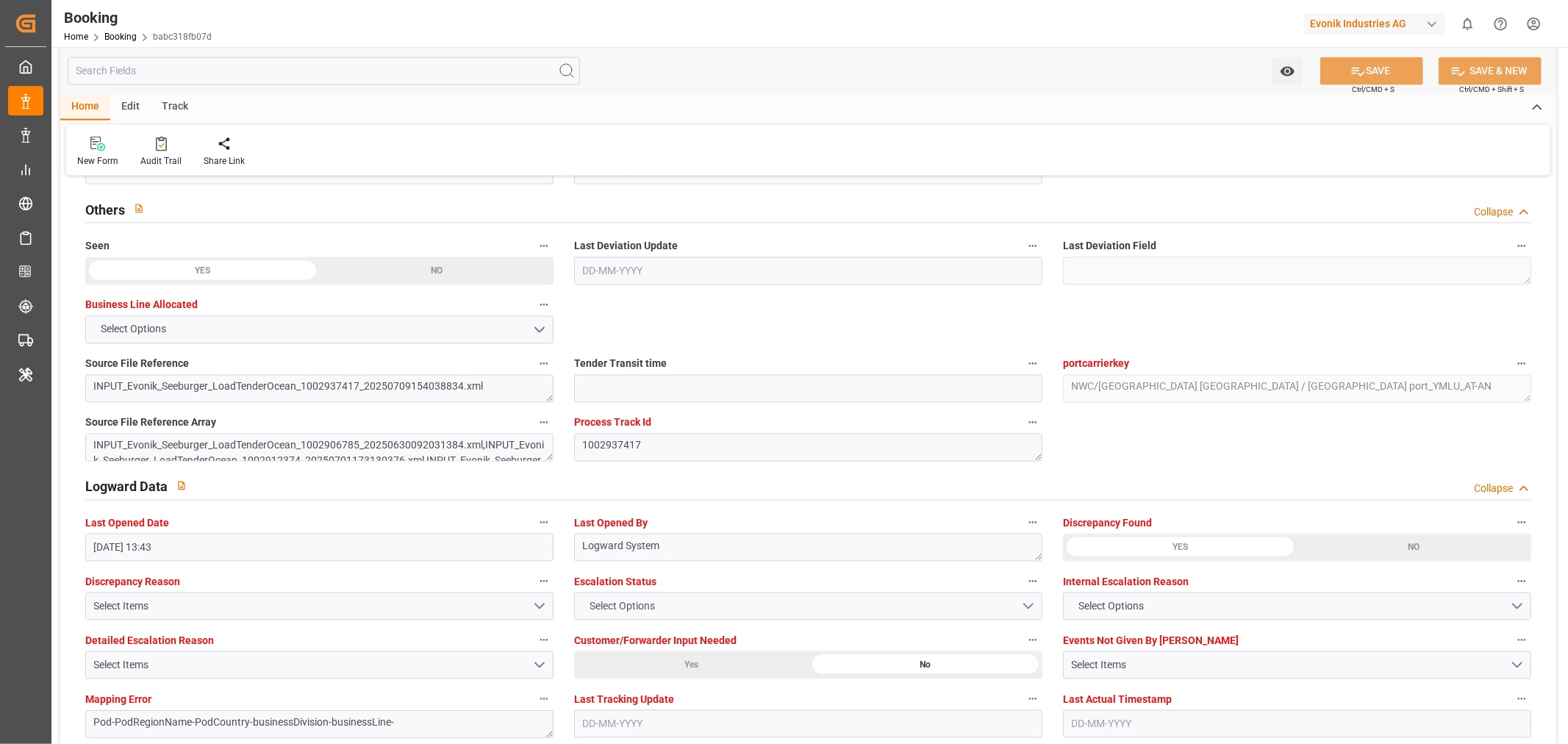
scroll to position [2532, 0]
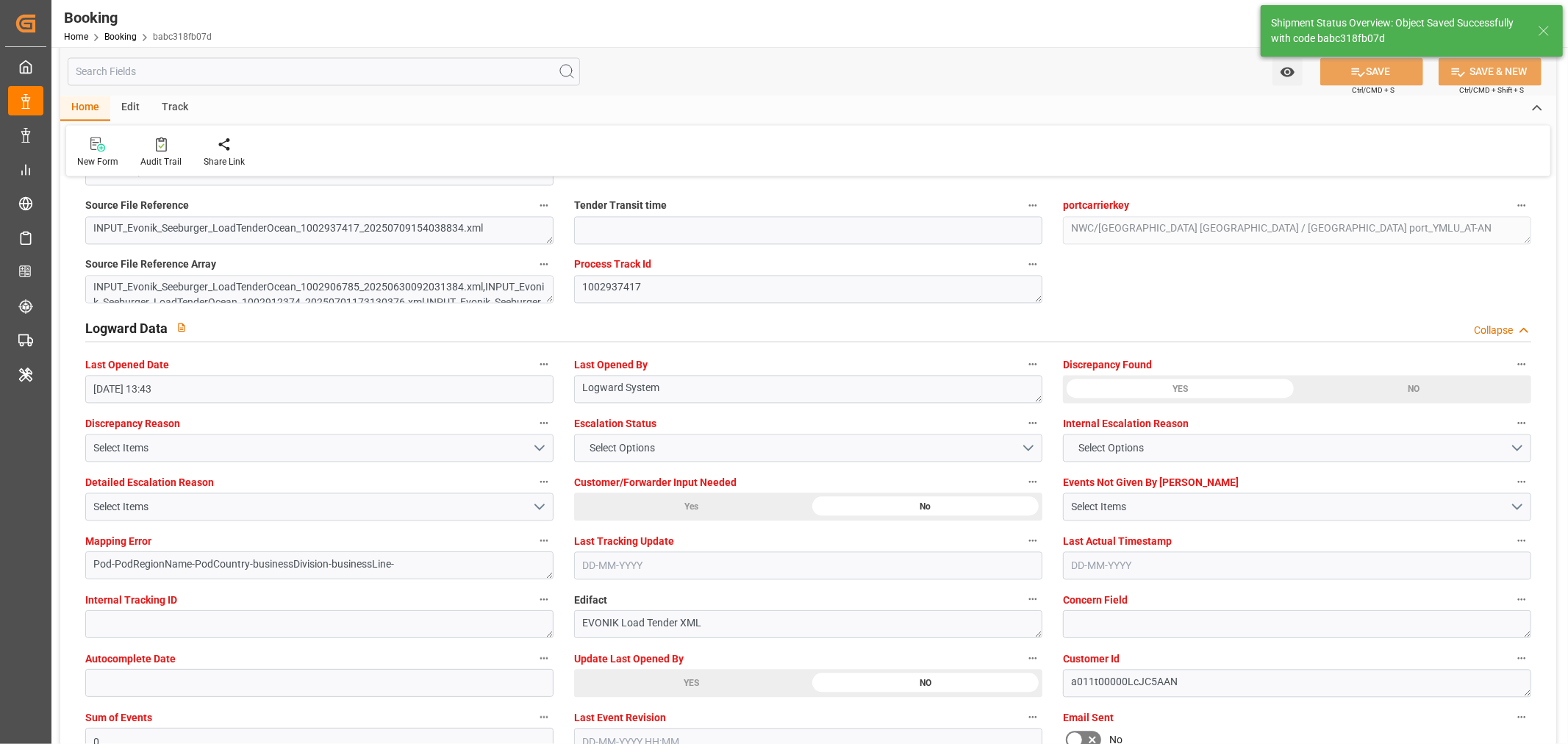
type textarea "NWC/[GEOGRAPHIC_DATA] [GEOGRAPHIC_DATA] / [GEOGRAPHIC_DATA]-AN"
type textarea "[PERSON_NAME]"
type textarea "businessDivision-businessLine-"
type input "15"
type input "12-07-2025 00:00"
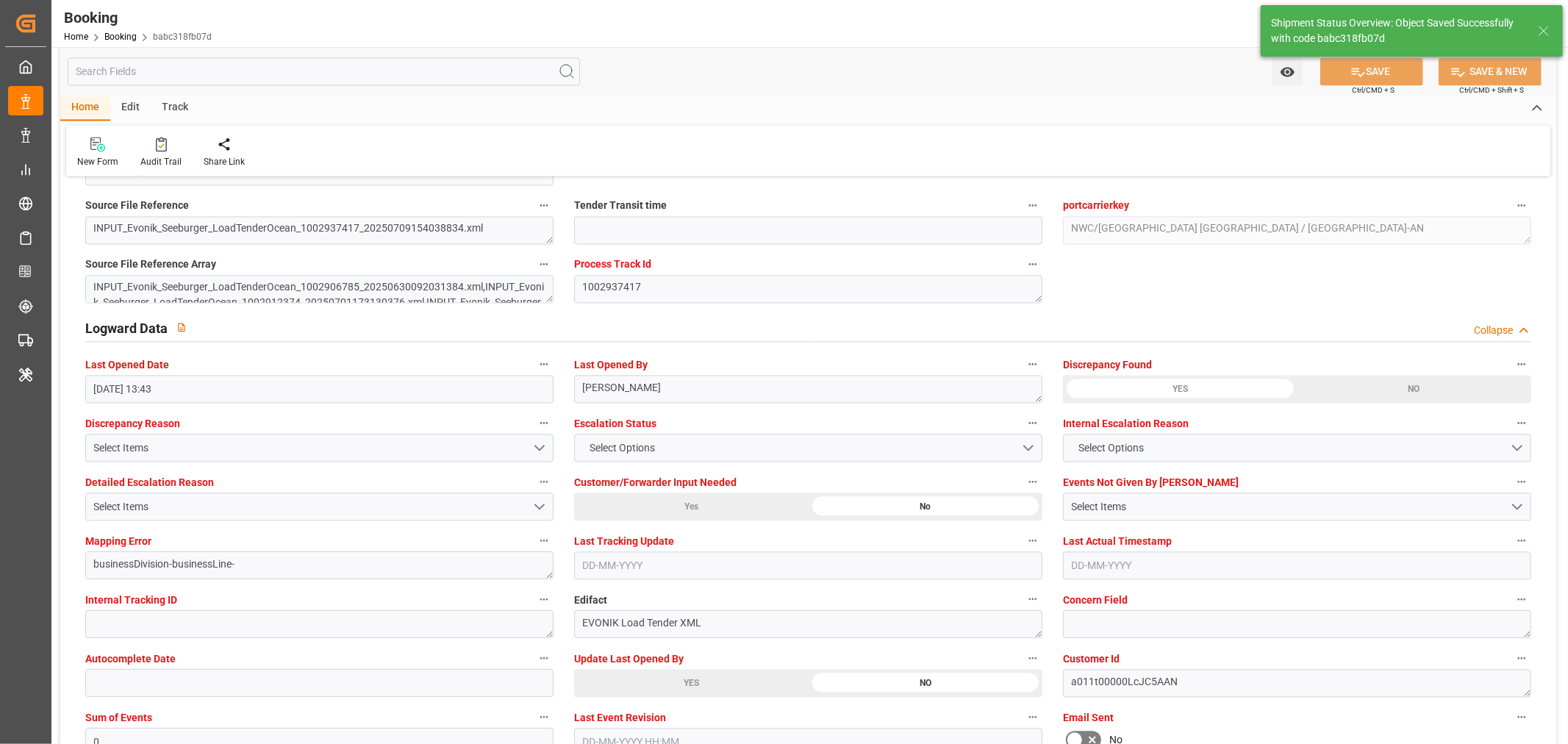
type input "27-07-2025 00:00"
type input "17-09-2025 12:23"
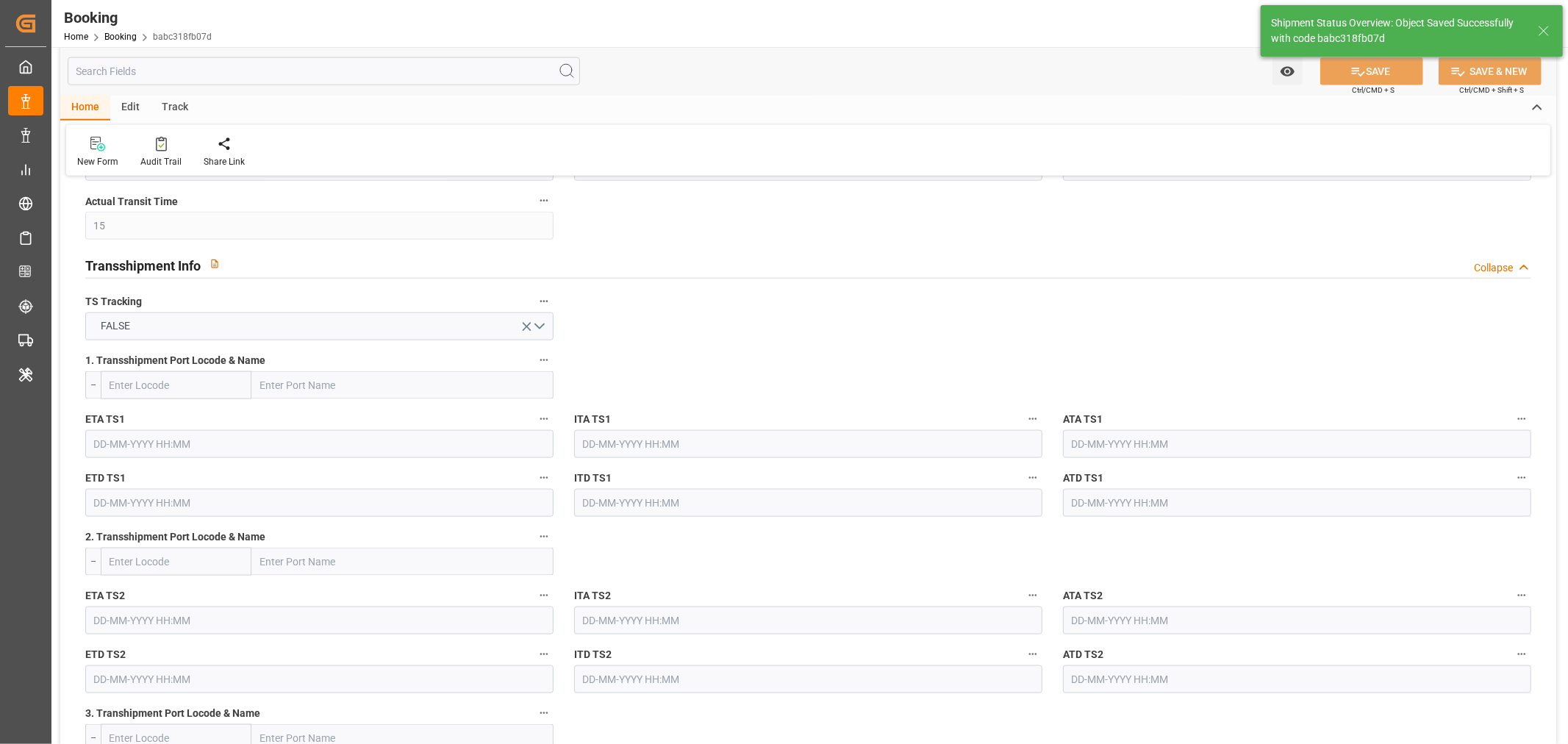
scroll to position [898, 0]
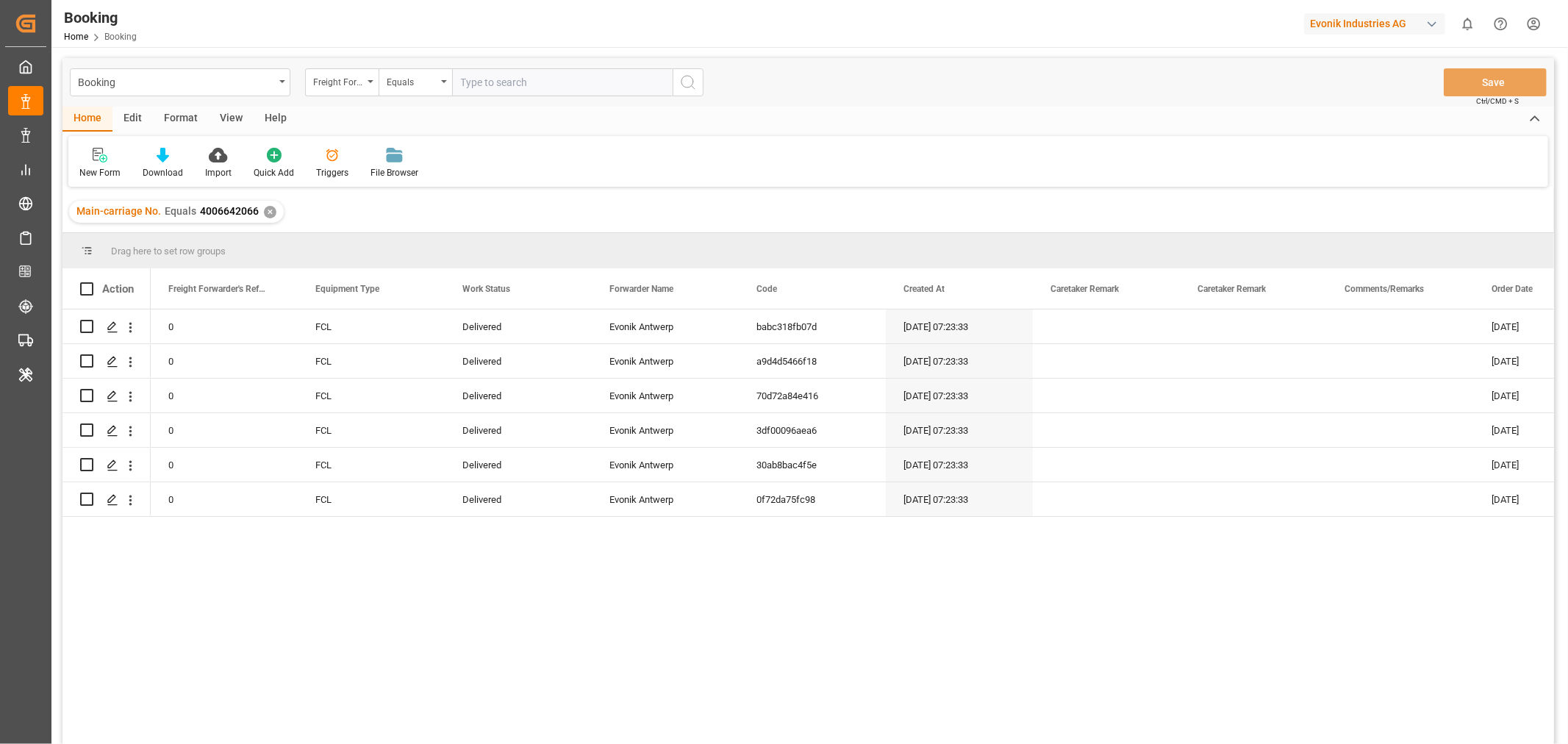
click at [231, 116] on div "View" at bounding box center [231, 119] width 45 height 25
click at [102, 169] on div "Default" at bounding box center [93, 173] width 29 height 13
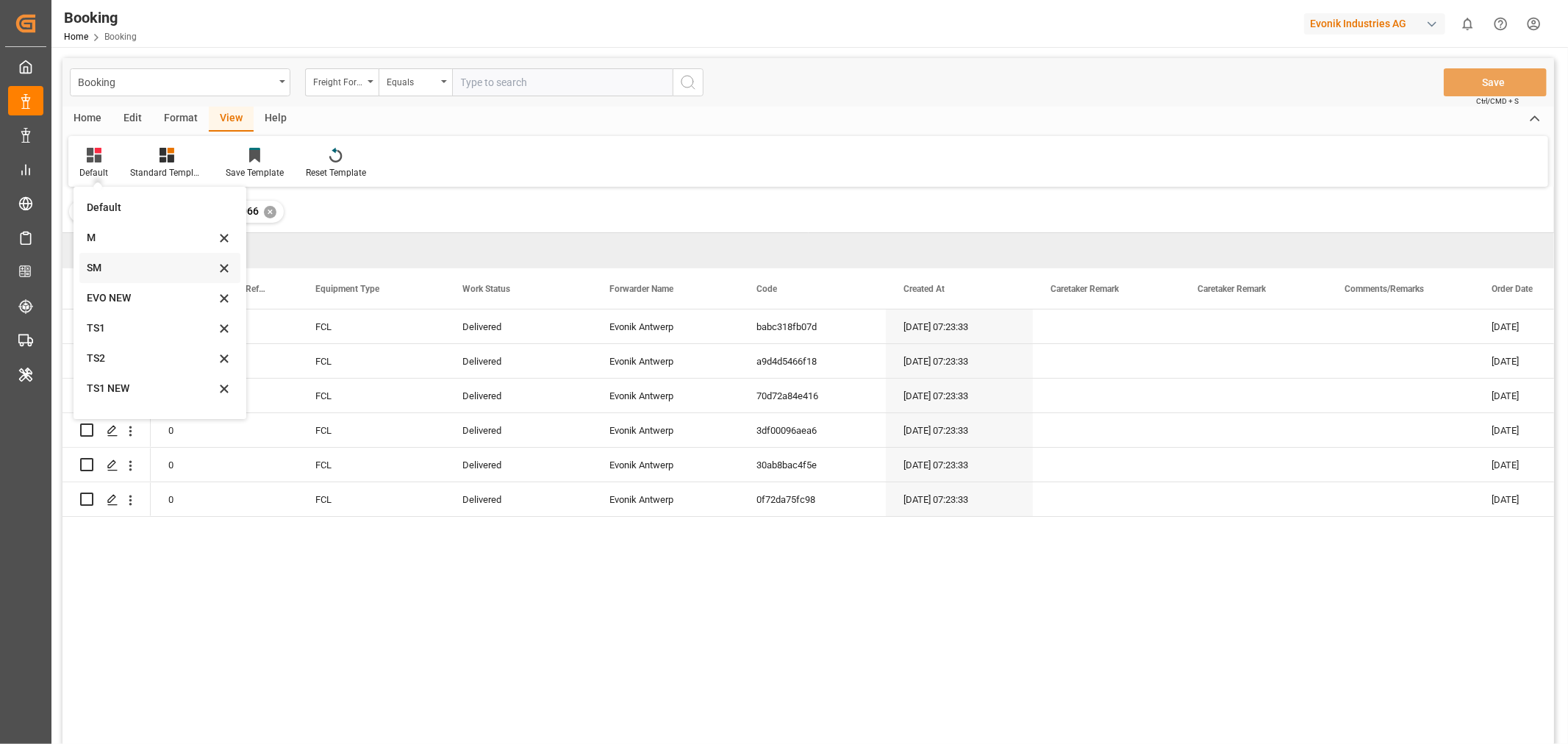
click at [102, 267] on div "SM" at bounding box center [151, 268] width 129 height 16
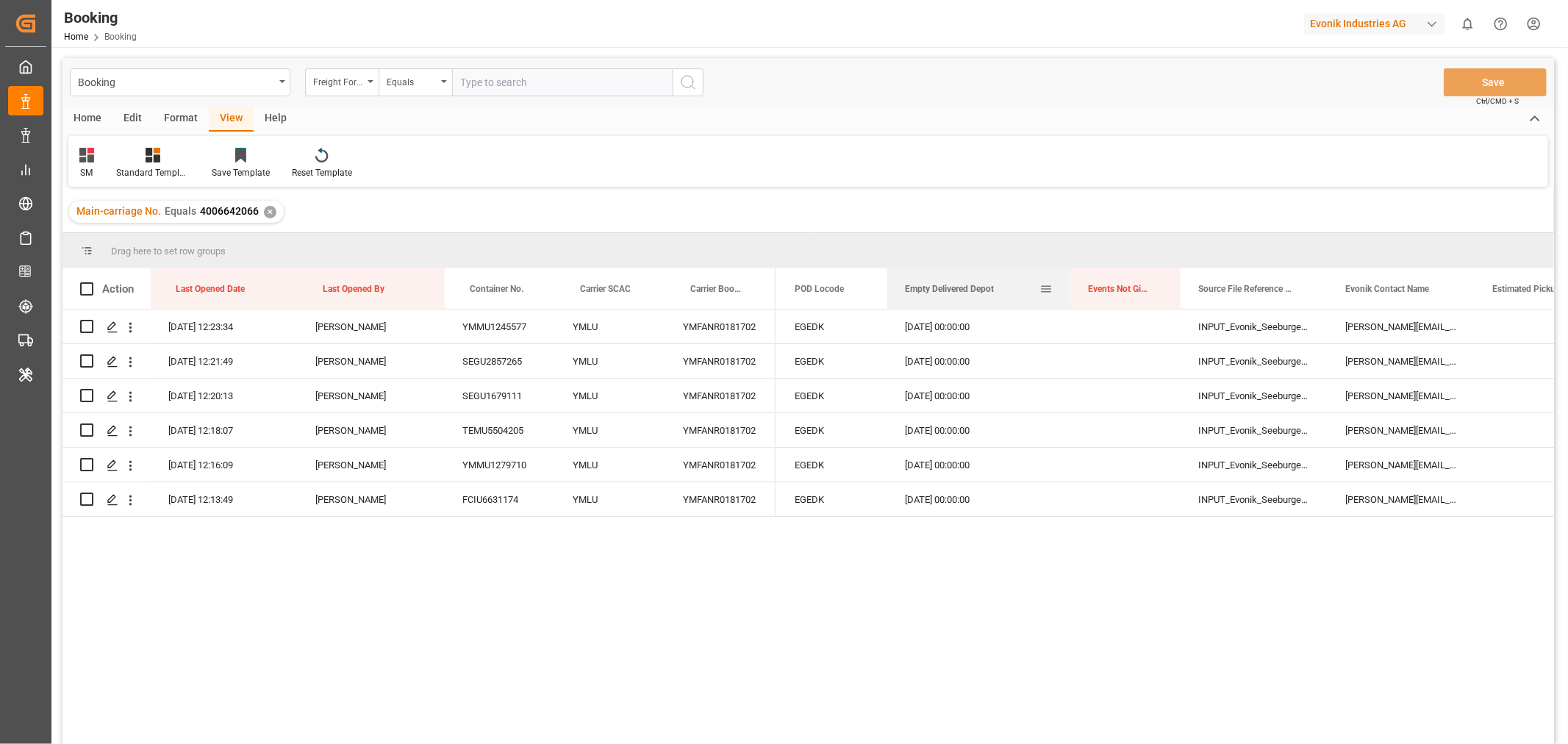
drag, startPoint x: 1008, startPoint y: 282, endPoint x: 1070, endPoint y: 282, distance: 62.0
click at [1070, 282] on div at bounding box center [1071, 288] width 6 height 41
click at [494, 502] on div "FCIU6631174" at bounding box center [499, 499] width 110 height 34
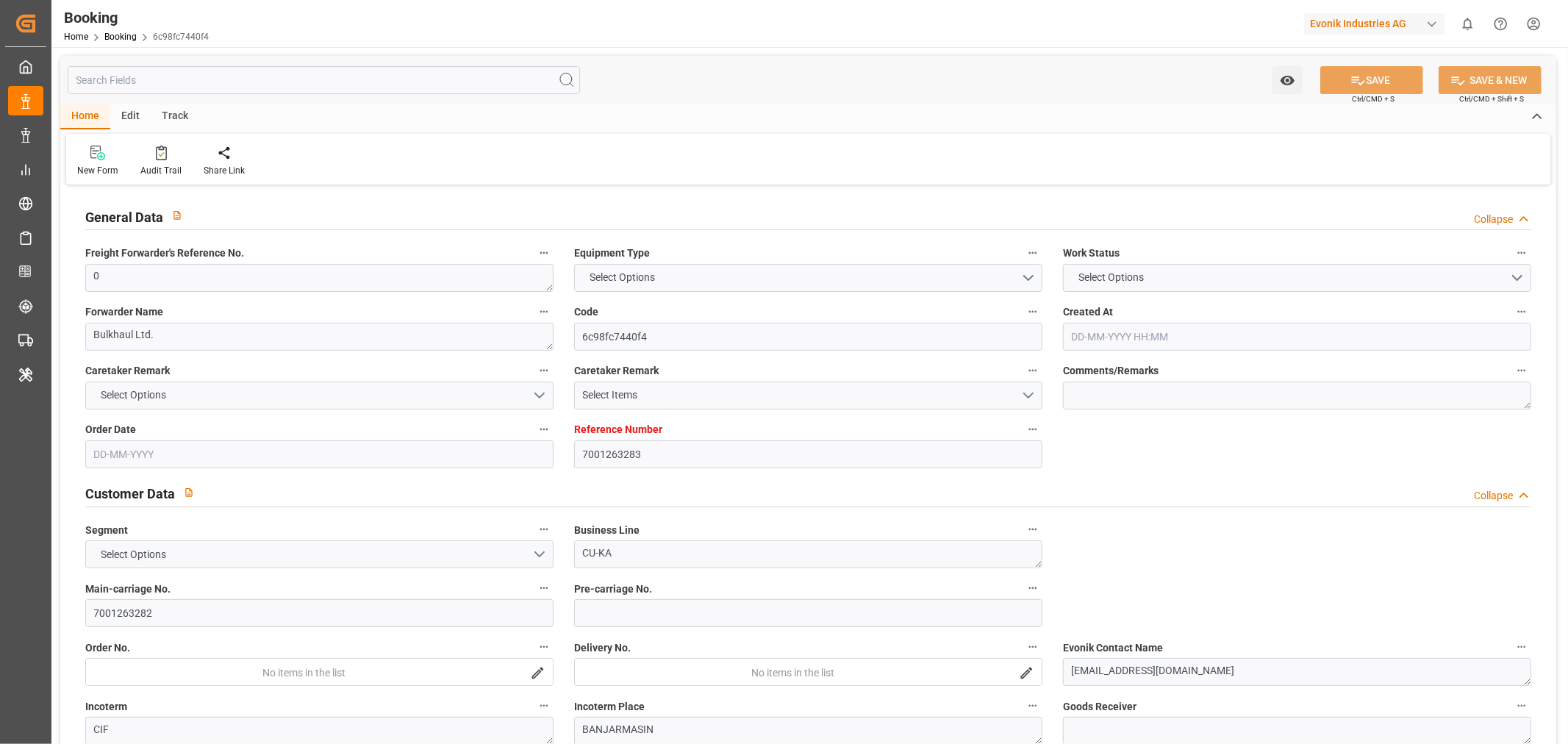
type input "7001263283"
type input "9839167"
type input "CMACGM"
type input "CMA CGM Group"
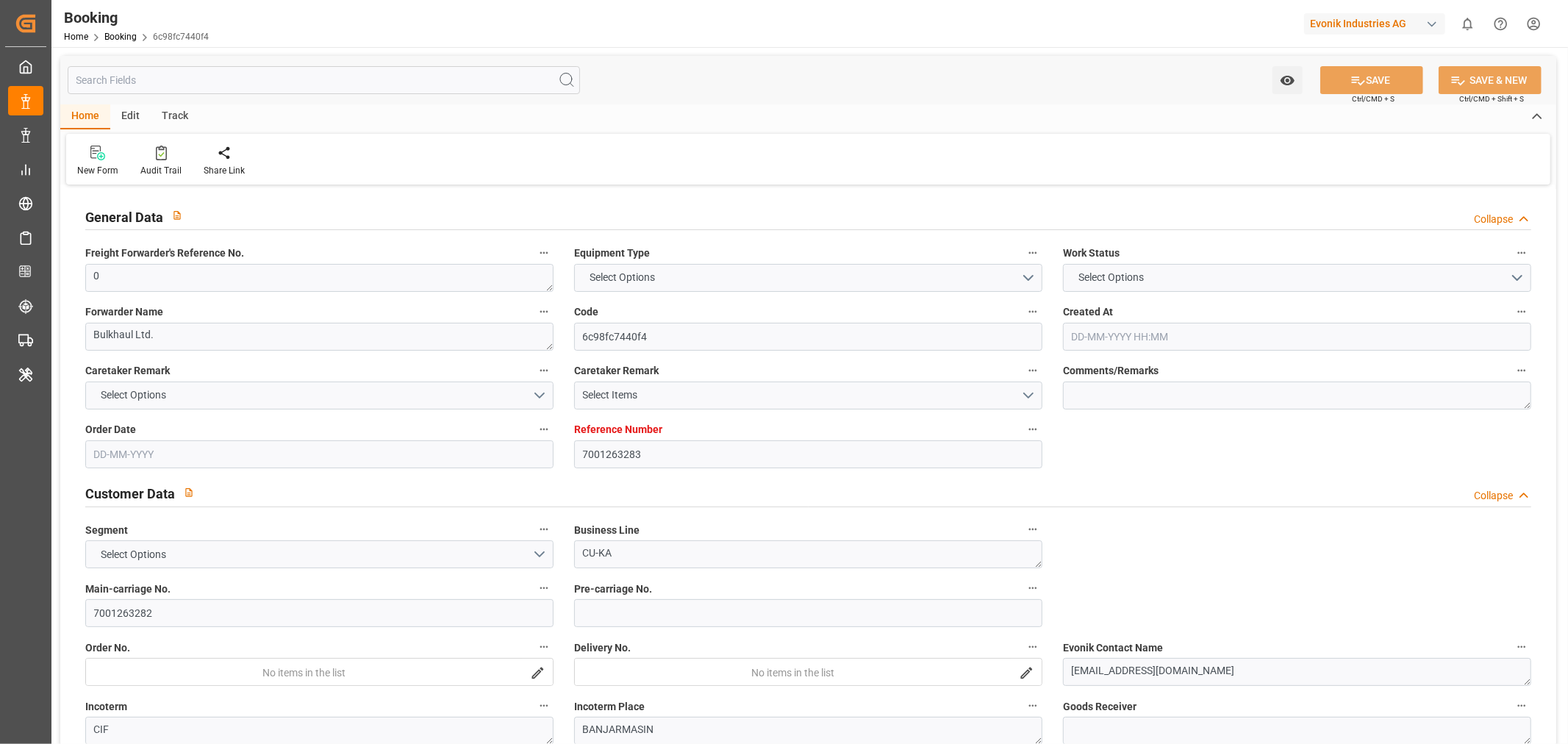
type input "BEANR"
type input "IDBDJ"
type input "MYPKG"
type input "IDJKT"
type input "0"
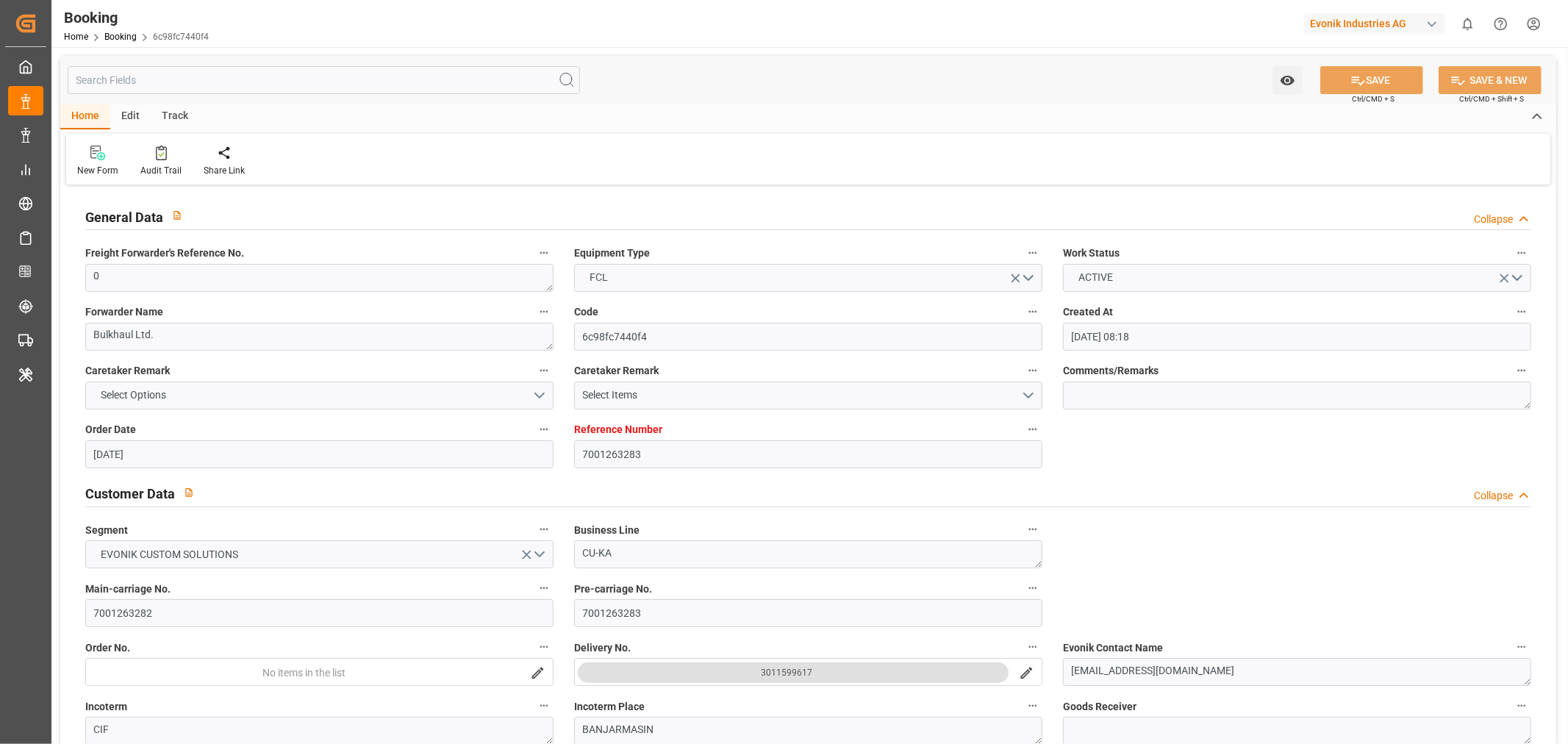
type input "[DATE] 08:18"
type input "[DATE]"
type input "[DATE] 00:00"
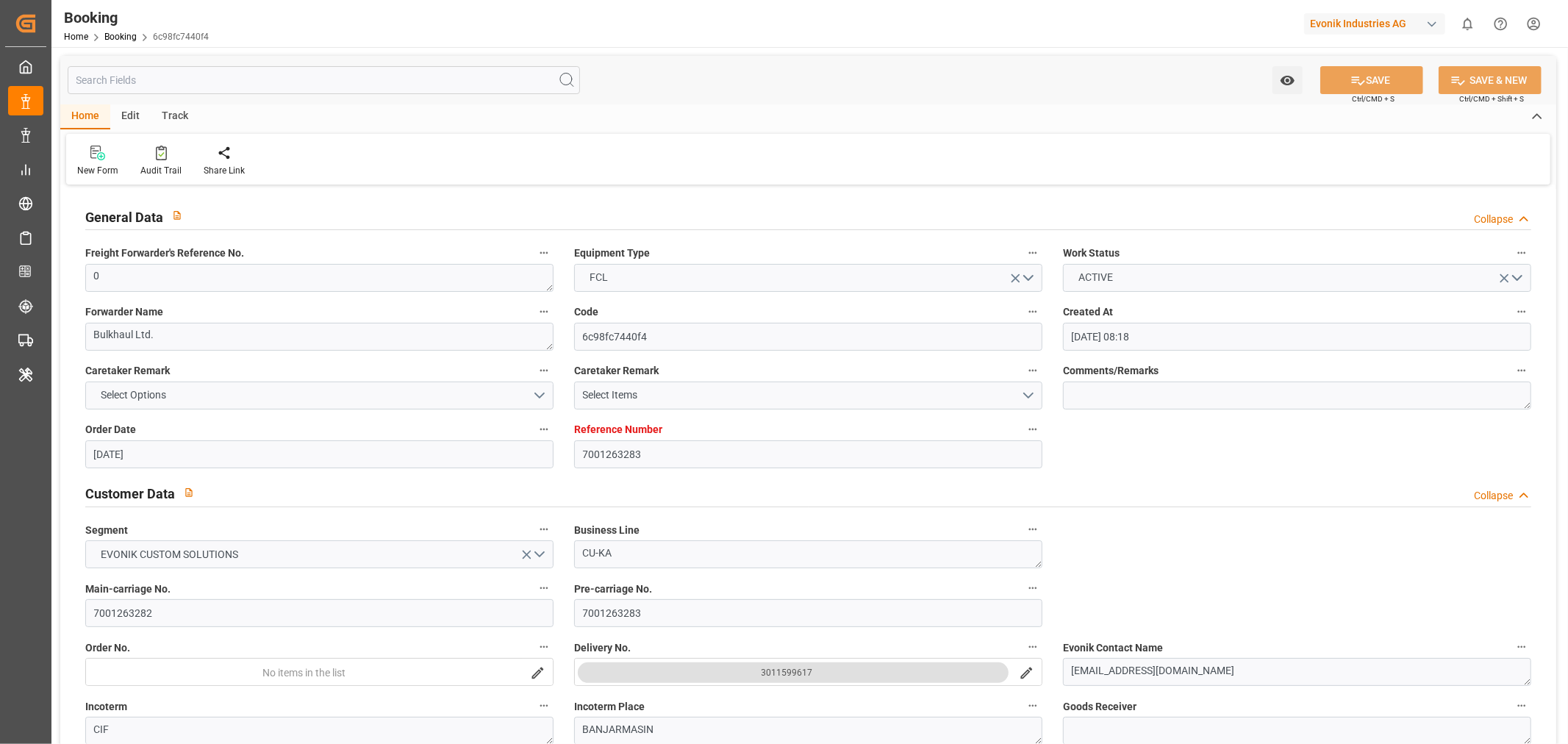
type input "[DATE] 00:00"
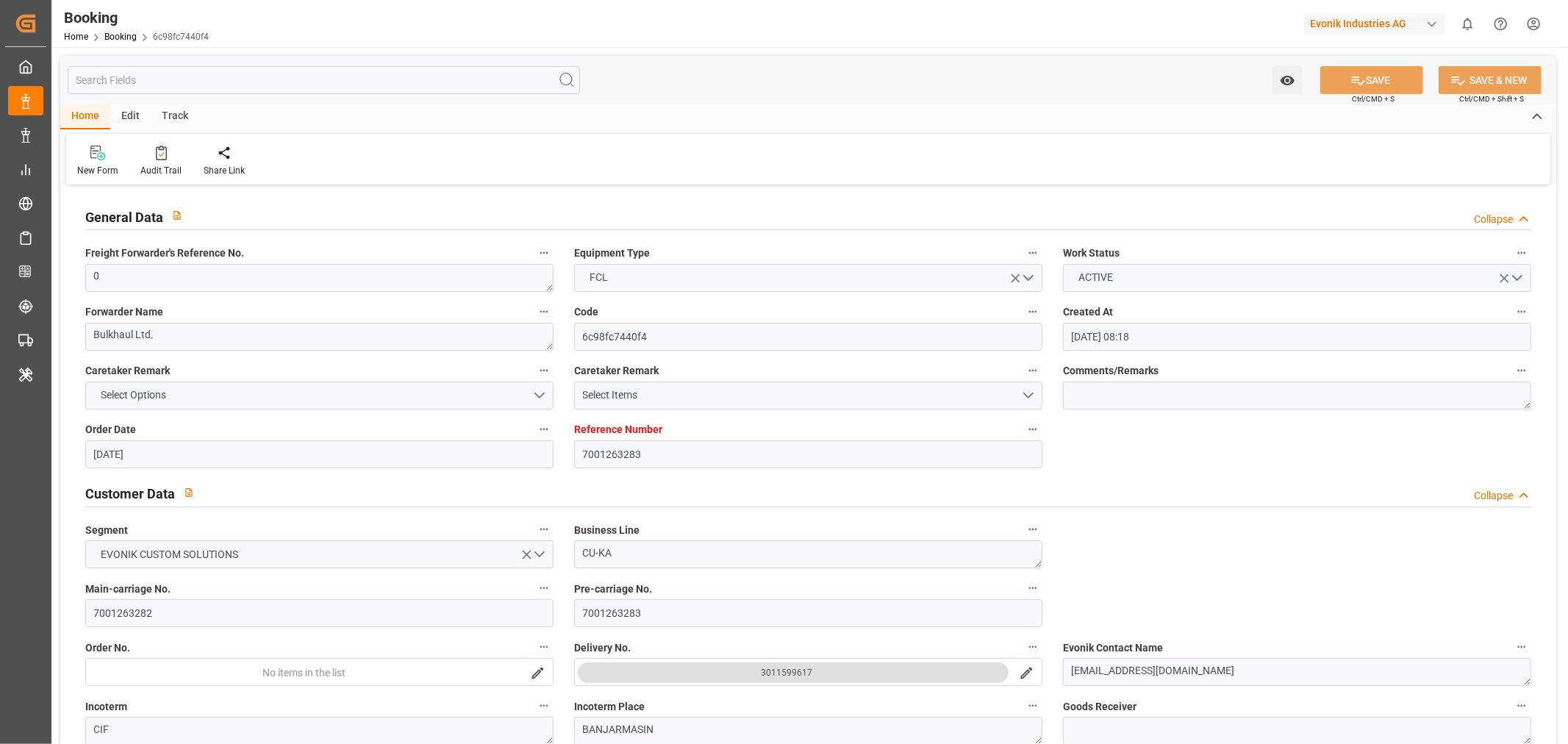
type input "[DATE] 00:00"
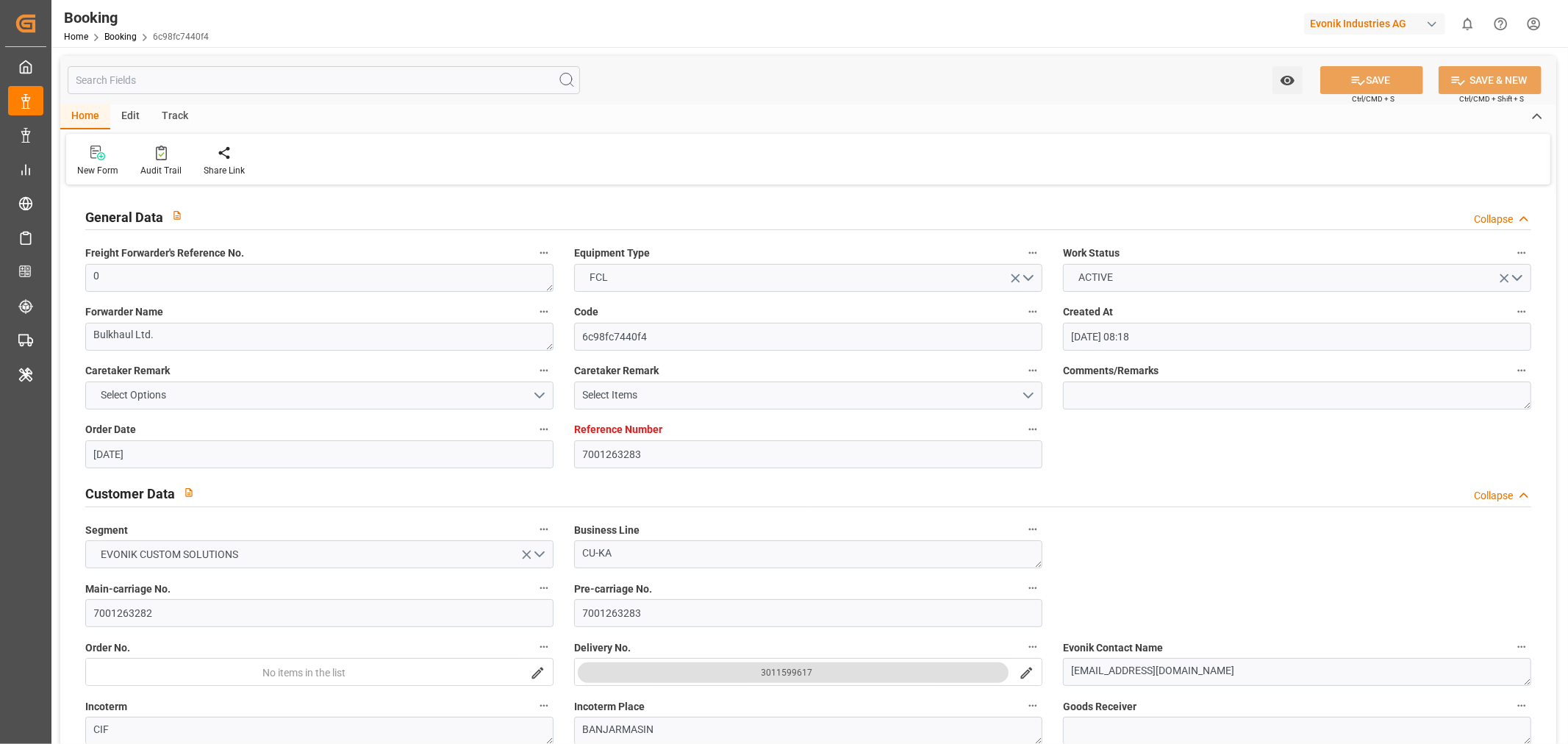
type input "[DATE] 00:00"
type input "24-10-2025 00:00"
type input "[DATE] 00:00"
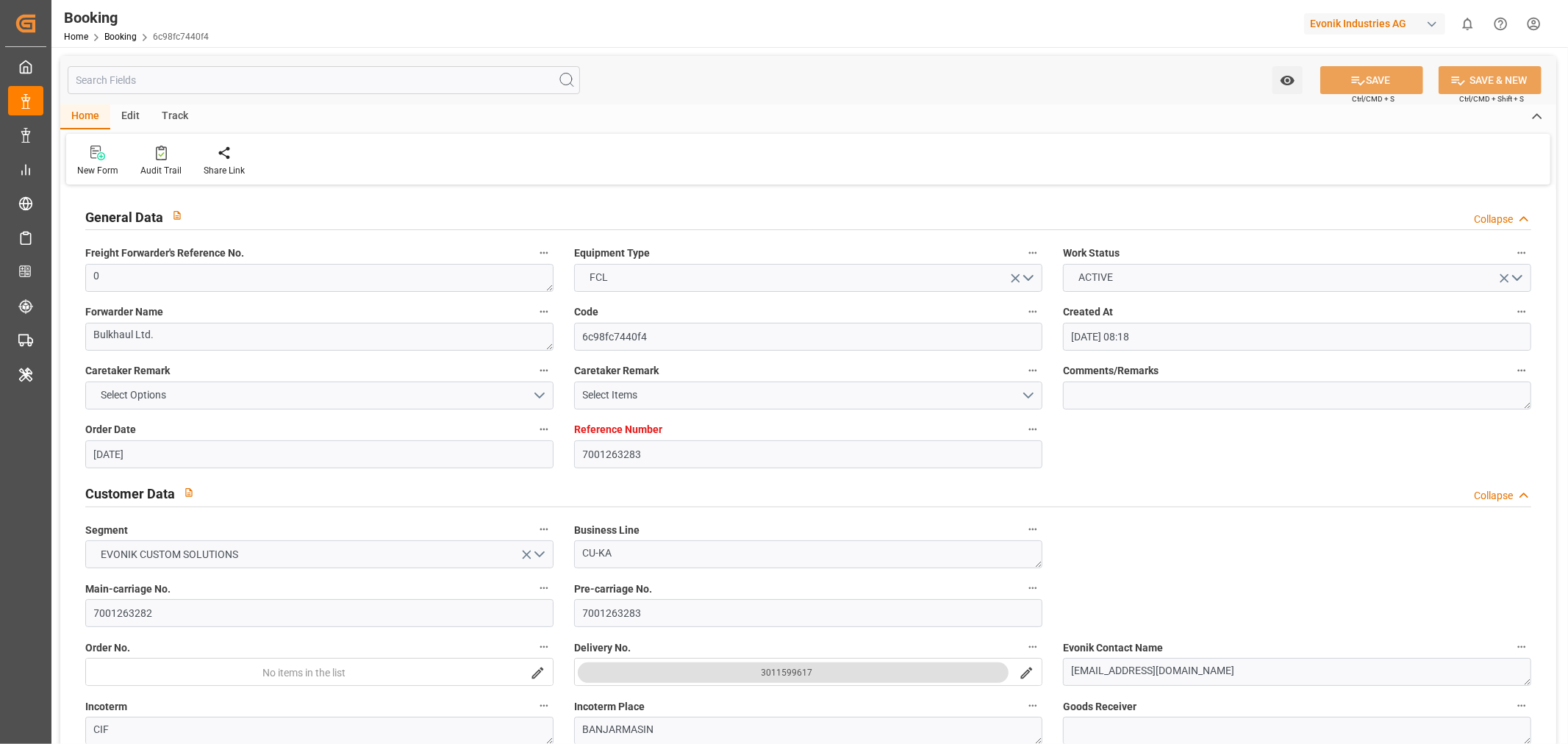
type input "28-10-2025 00:00"
type input "17-09-2025 09:19"
click at [167, 167] on div "Audit Trail" at bounding box center [161, 170] width 41 height 13
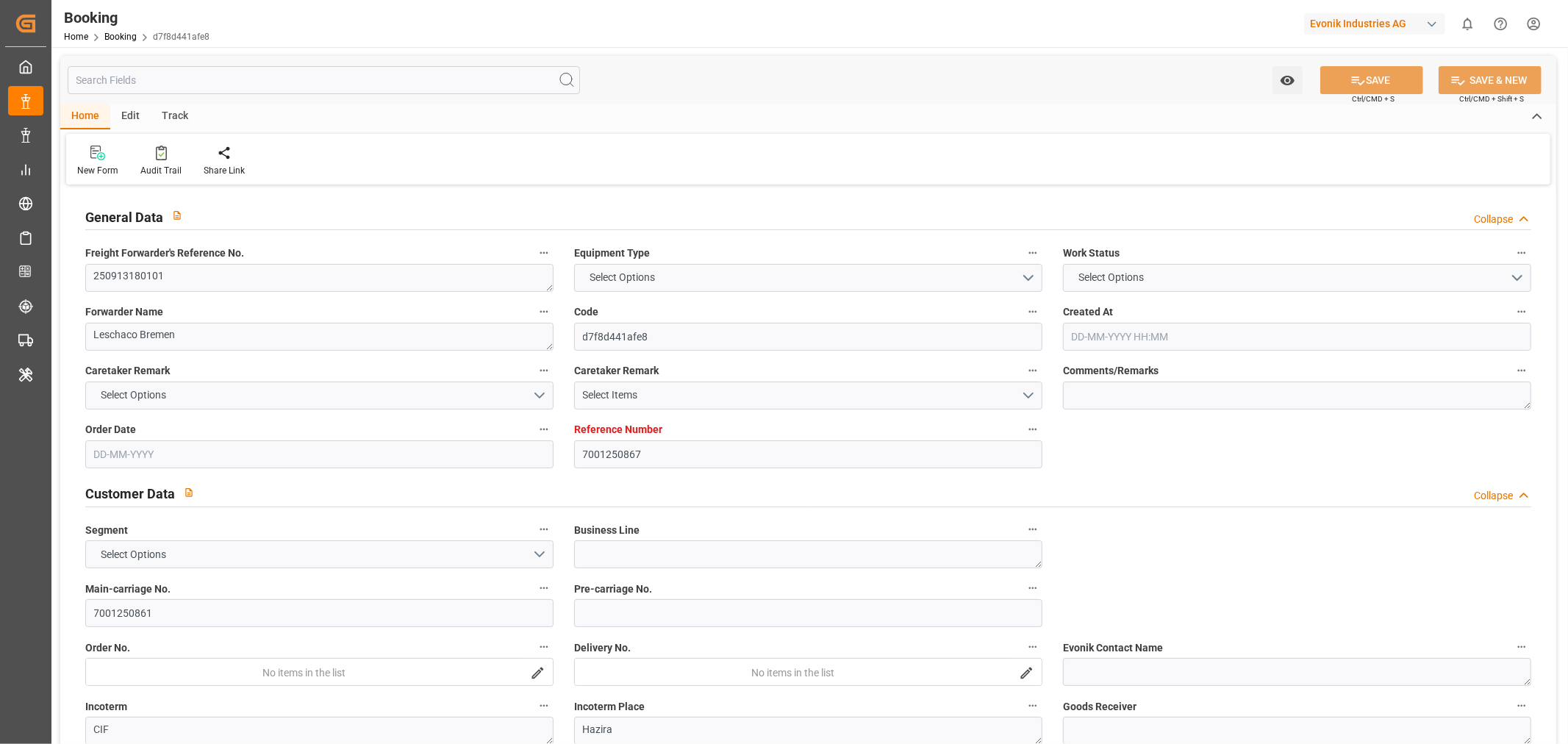
type input "7001250867"
type input "9332860"
type input "ONE"
type input "Ocean Network Express"
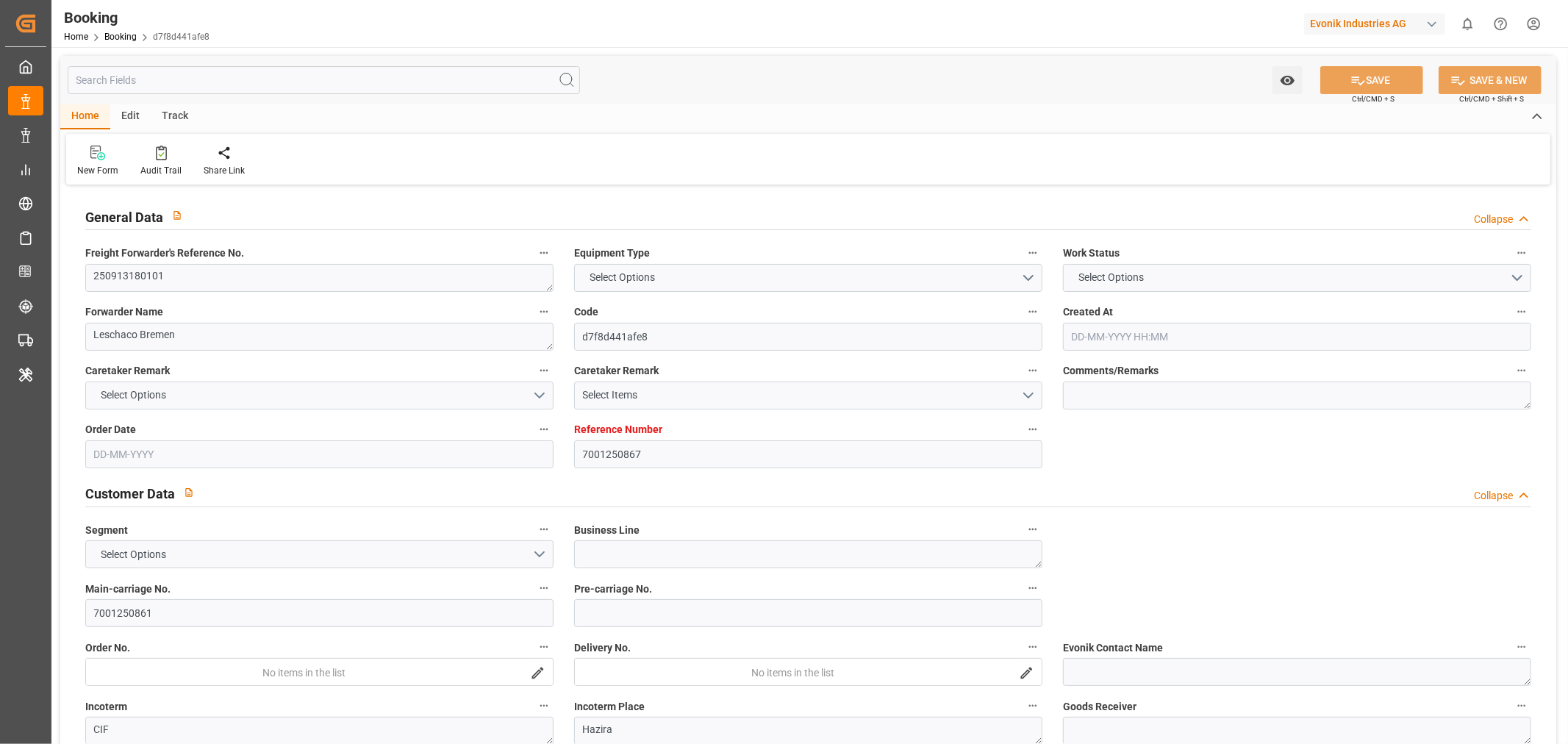
type input "NLRTM"
type input "INHZR"
type input "0"
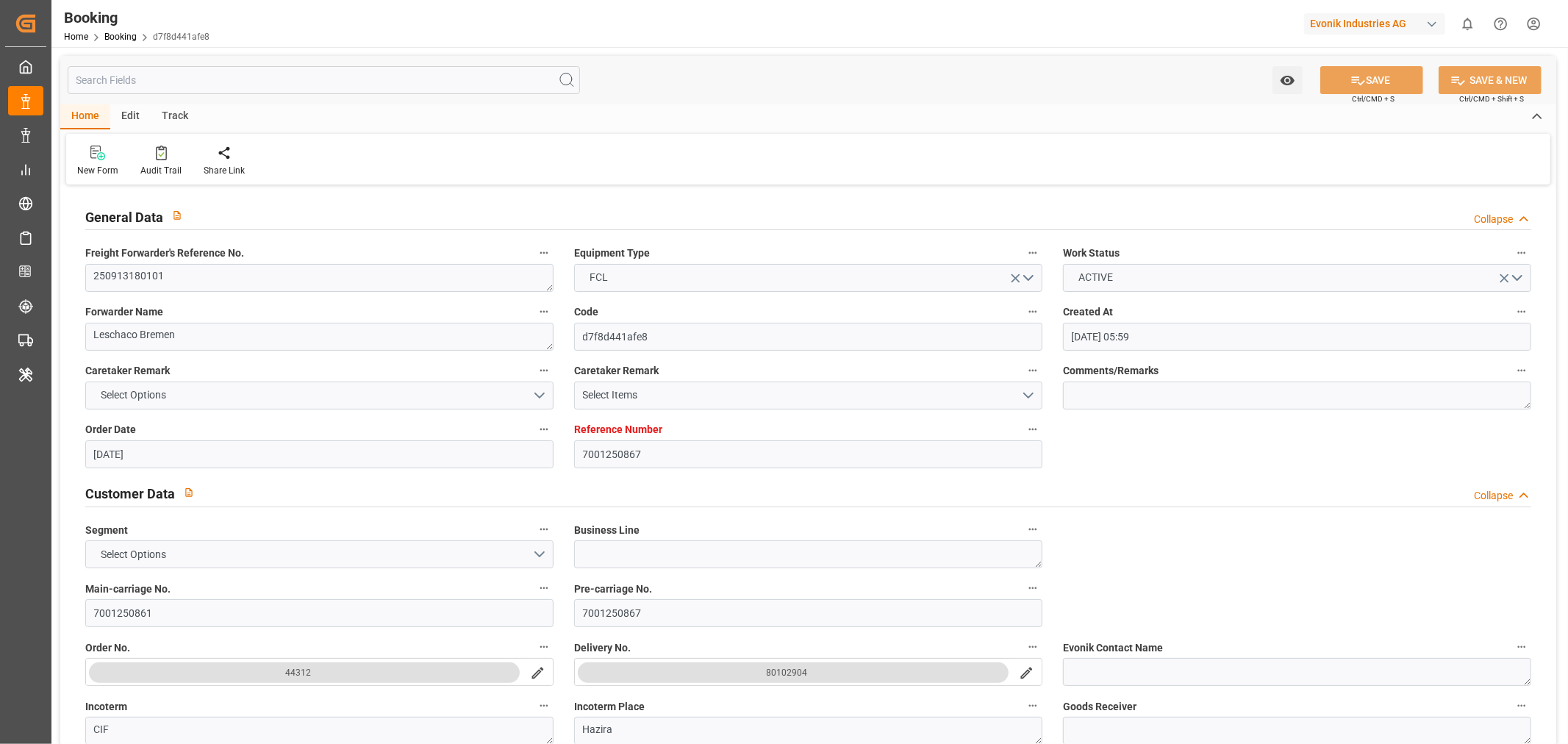
type input "21-08-2025 05:59"
type input "[DATE]"
type input "05-09-2025 00:00"
type input "18-09-2025 00:00"
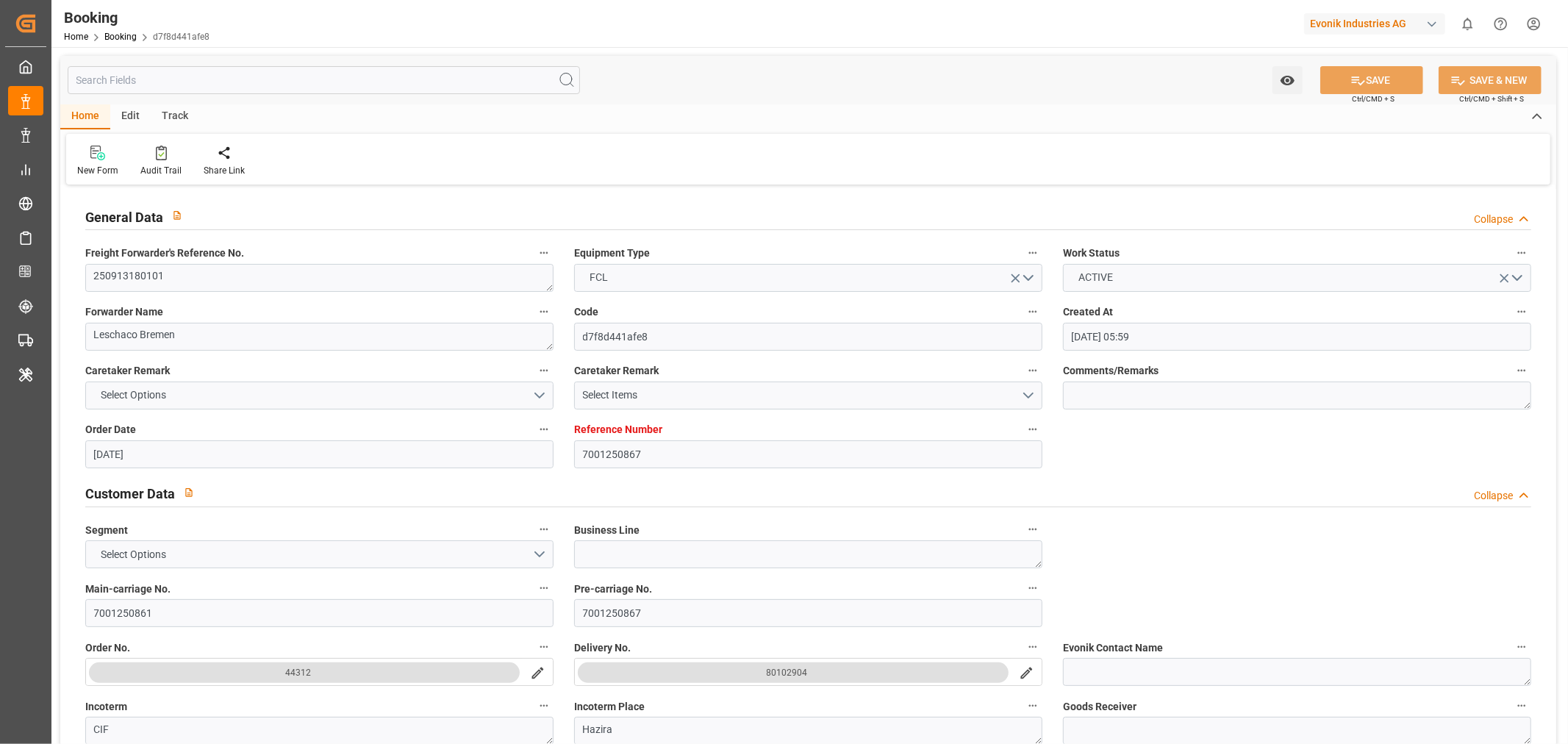
type input "14-09-2025 00:00"
type input "13-09-2025 00:00"
type input "29-10-2025 00:00"
type input "22-10-2025 00:00"
type input "17-09-2025 07:05"
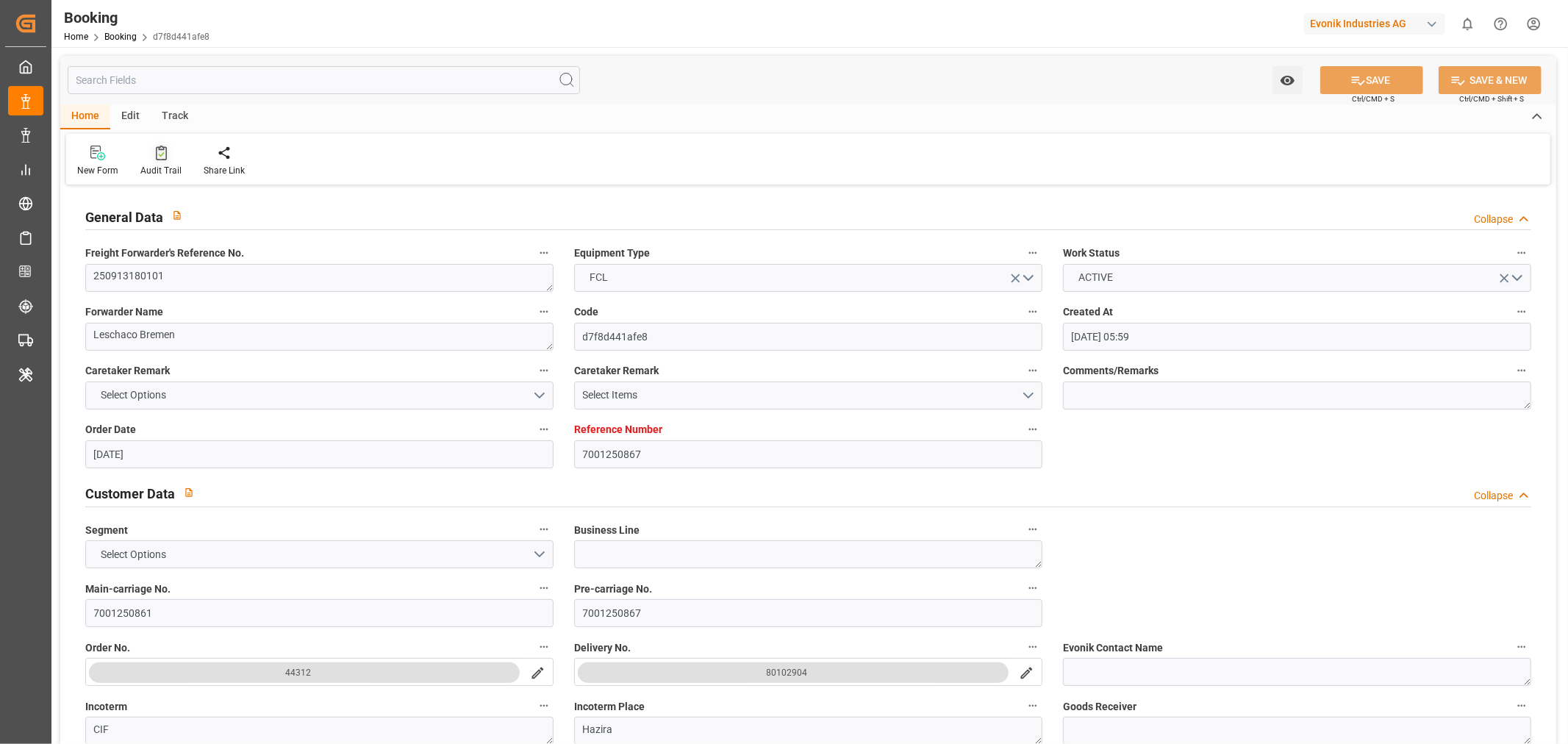
click at [156, 170] on div "Audit Trail" at bounding box center [161, 170] width 41 height 13
type input "7001242012"
type input "9665621"
type input "Hapag [PERSON_NAME]"
type input "Hapag Lloyd Aktiengesellschaft"
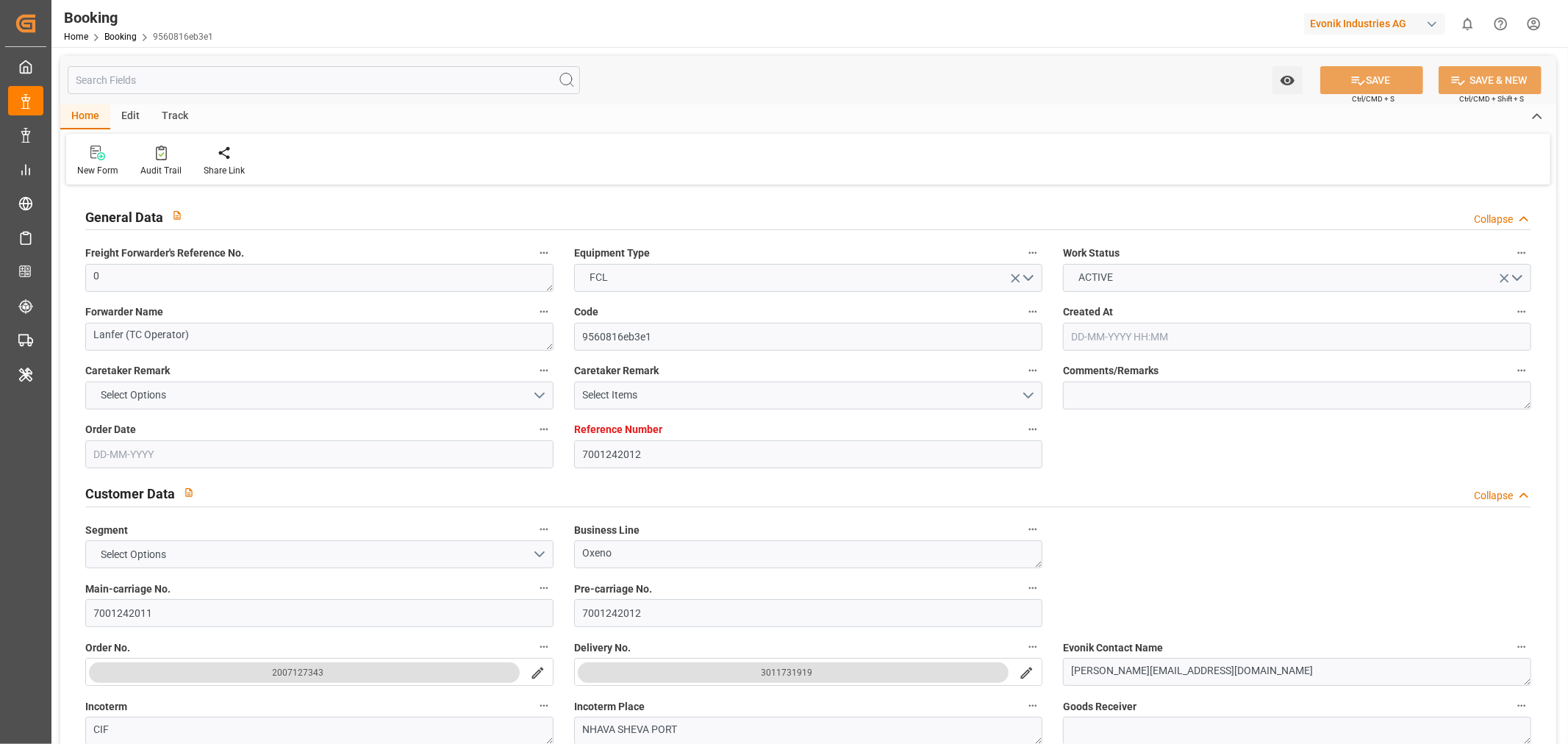
type input "NLRTM"
type input "INNSA"
type input "0"
type input "[DATE] 11:05"
type input "[DATE]"
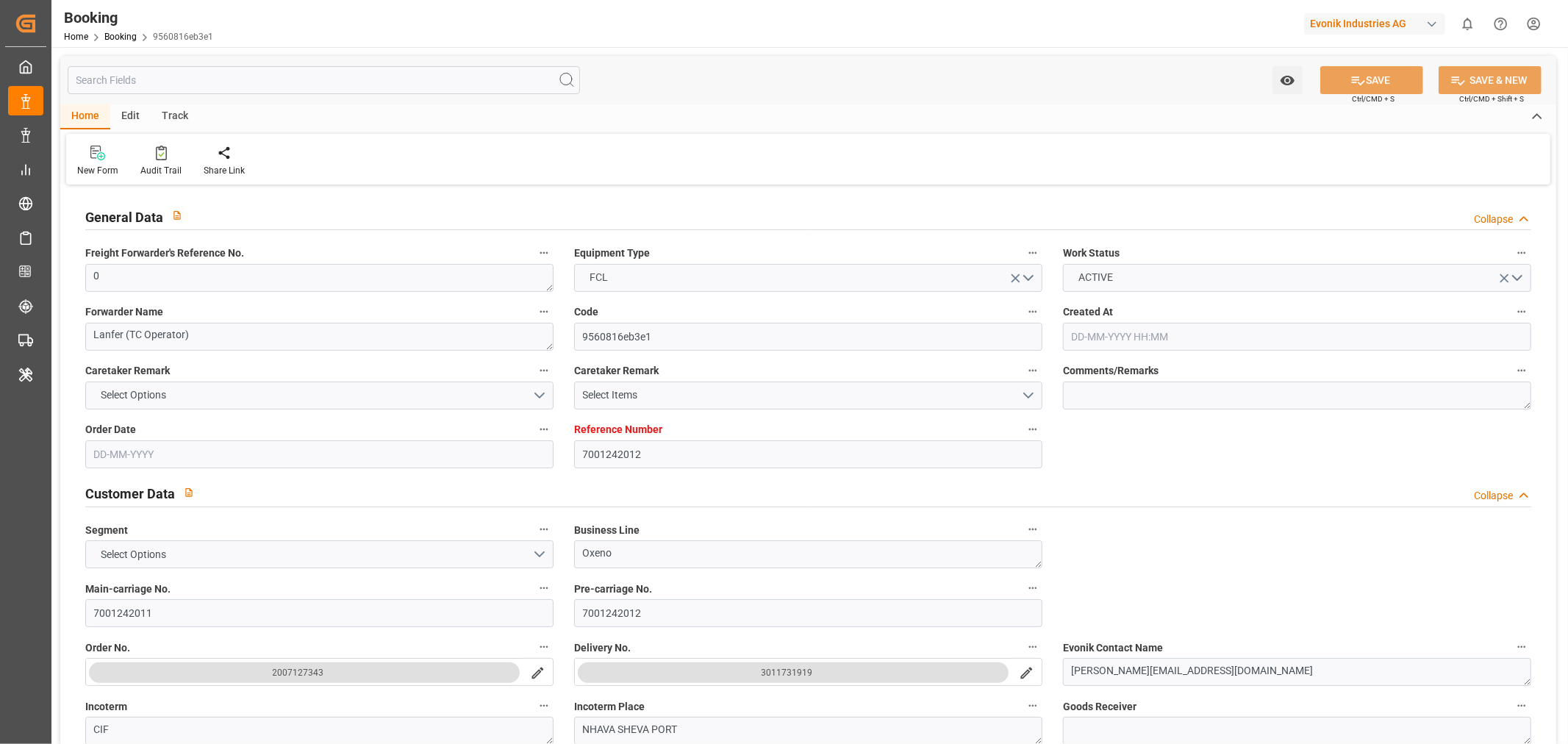
type input "[DATE]"
type input "[DATE] 00:00"
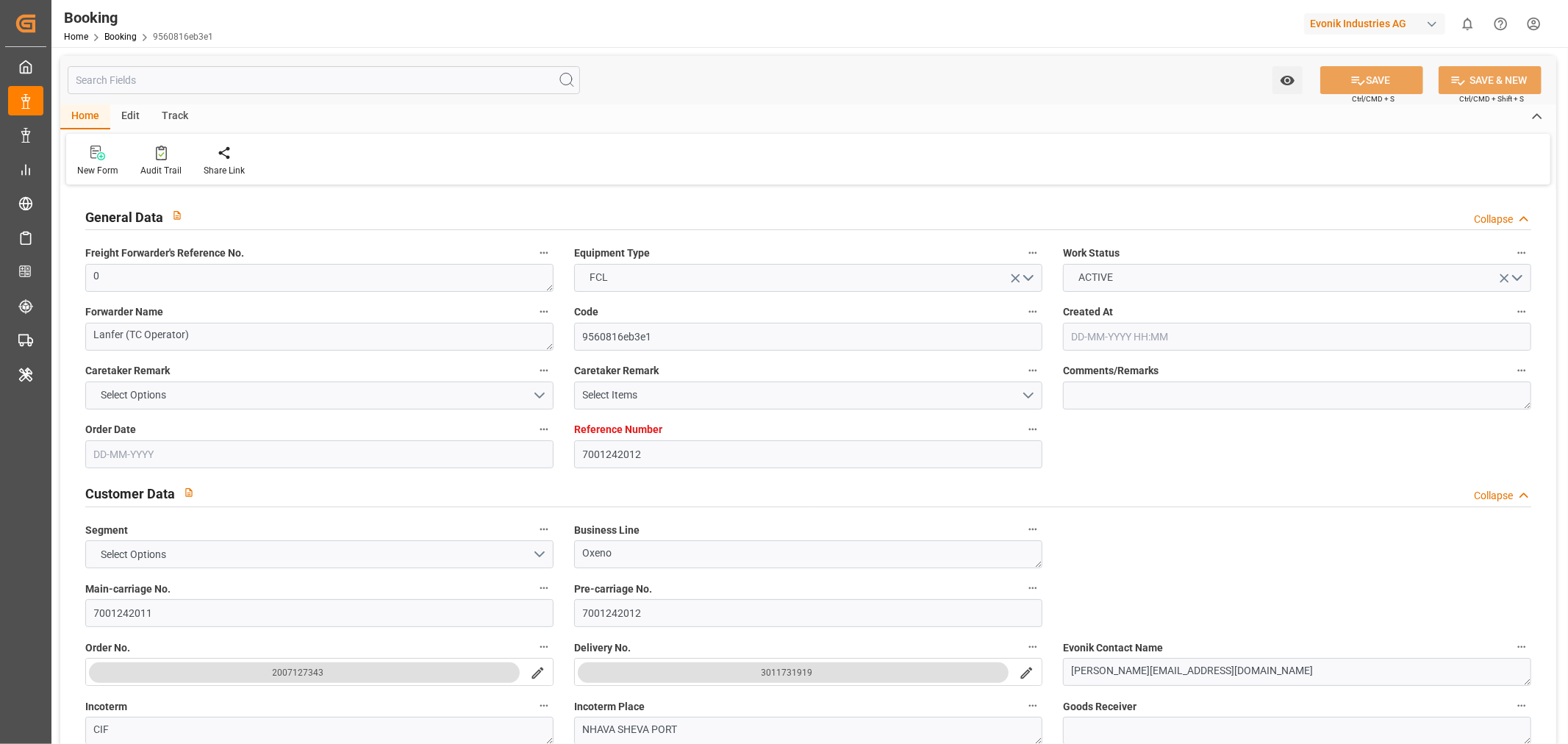
type input "[DATE] 00:00"
type input "[DATE]"
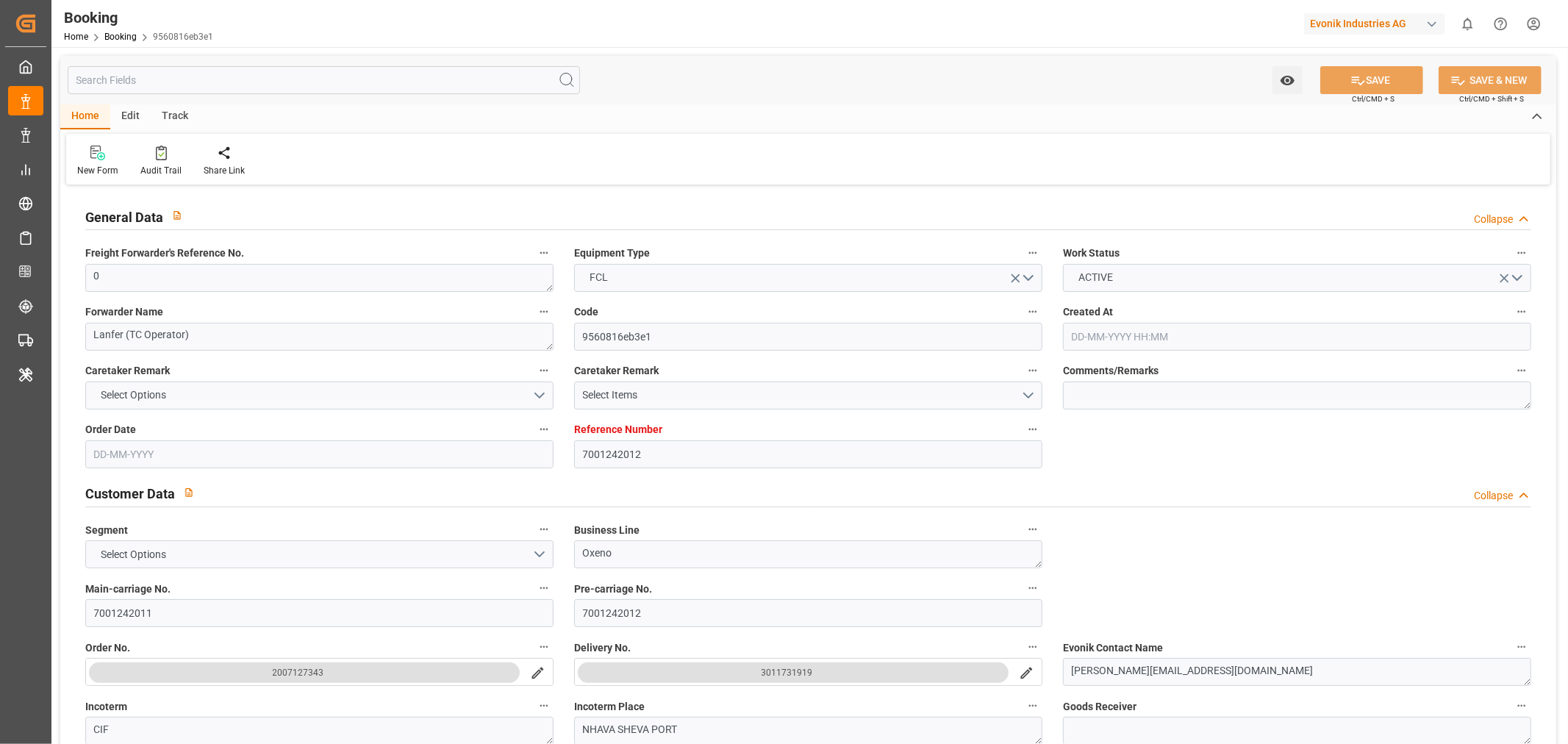
type input "[DATE] 09:33"
click at [159, 173] on div "Audit Trail" at bounding box center [161, 170] width 41 height 13
type input "7001245471"
type input "9702065"
type input "9618305"
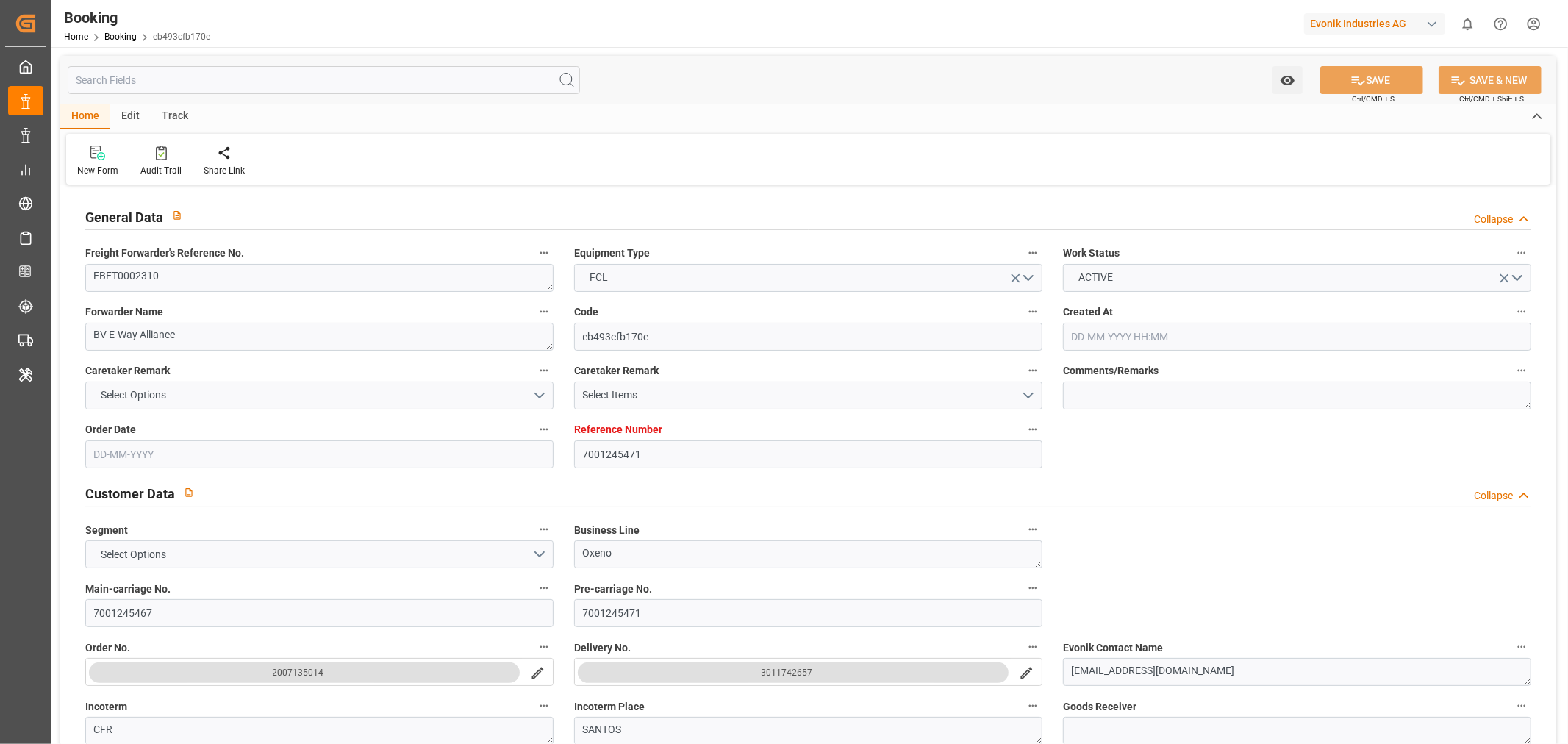
type input "Hapag [PERSON_NAME]"
type input "Hapag Lloyd Aktiengesellschaft"
type input "BEANR"
type input "BRSSZ"
type input "0"
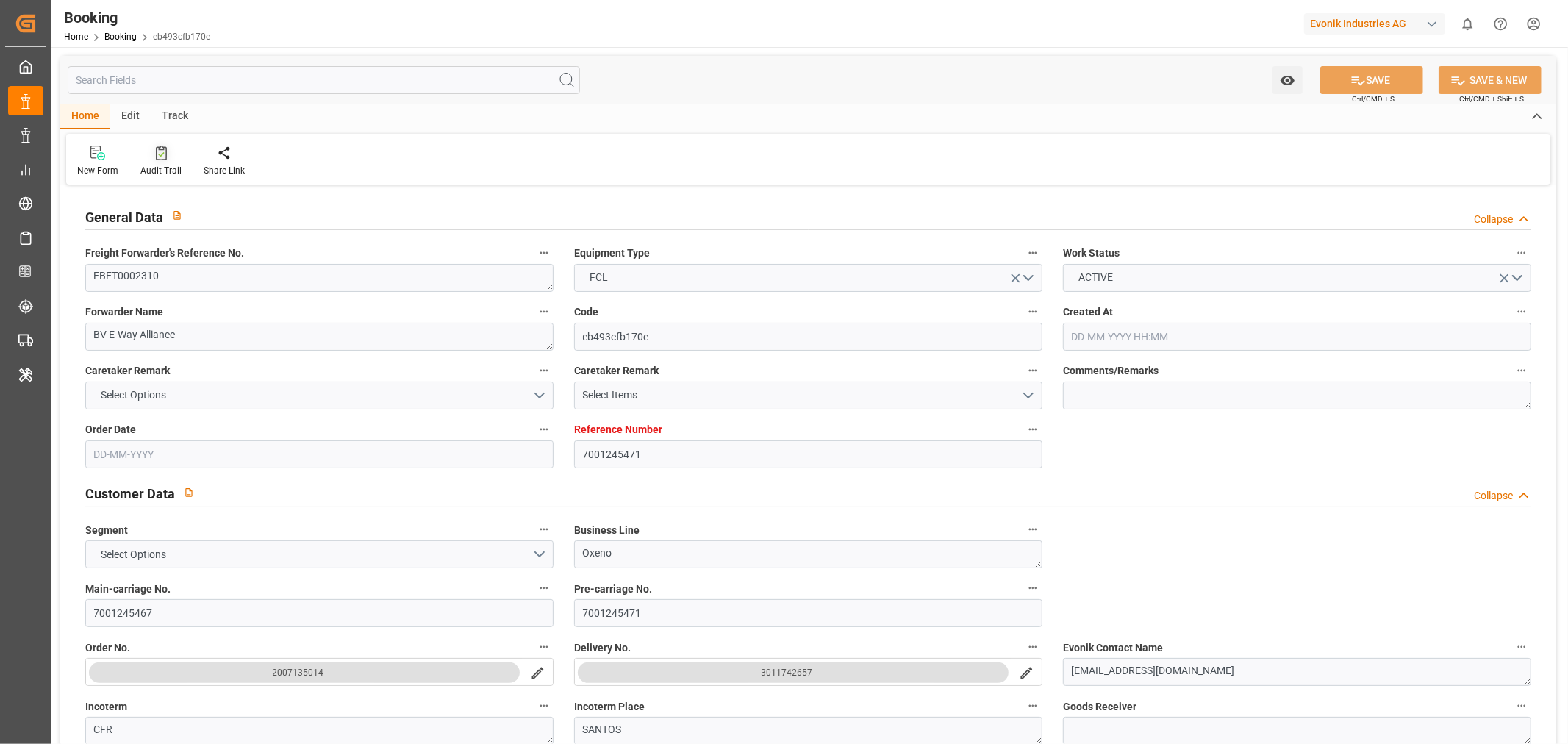
type input "[DATE] 10:22"
type input "[DATE]"
type input "[DATE] 00:00"
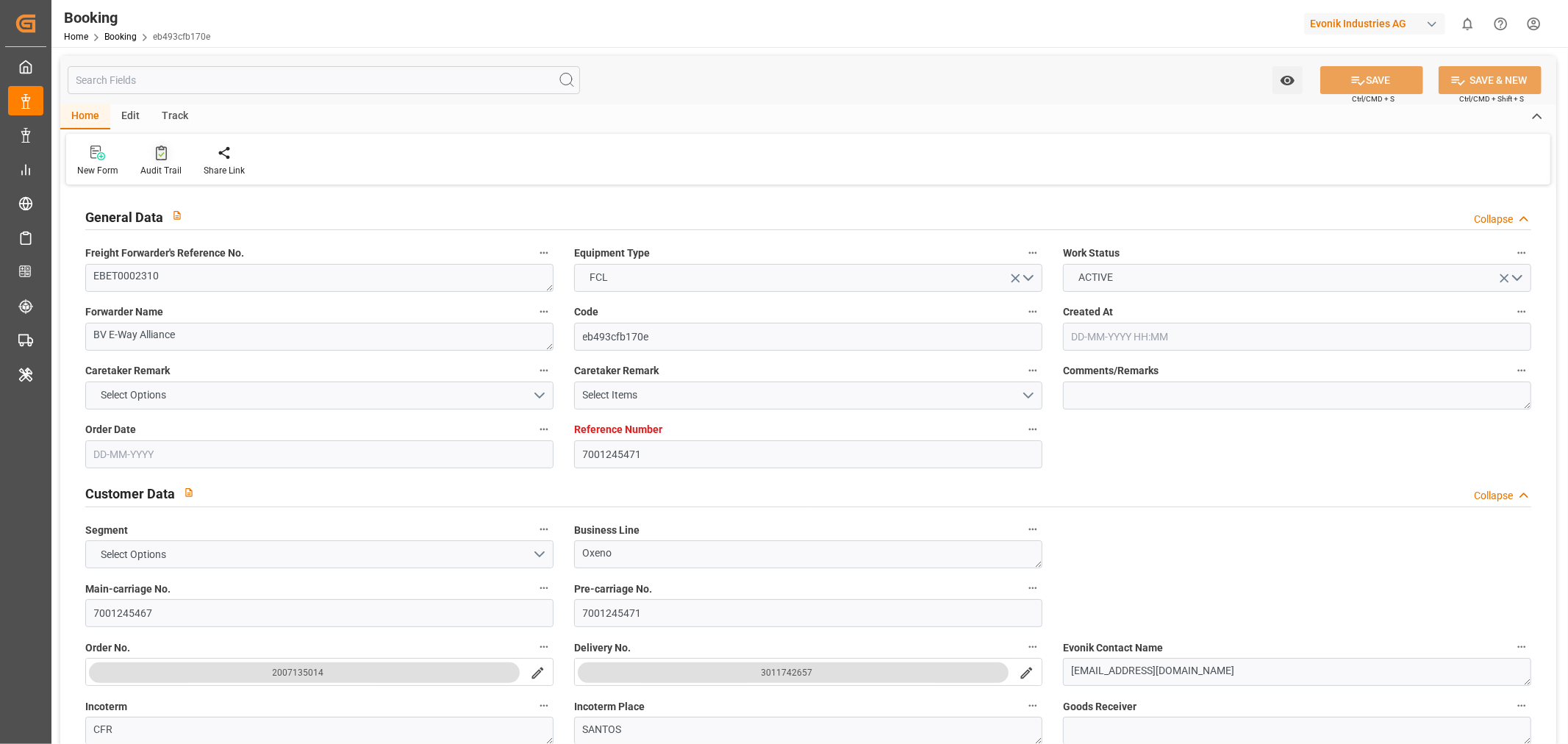
type input "[DATE] 00:00"
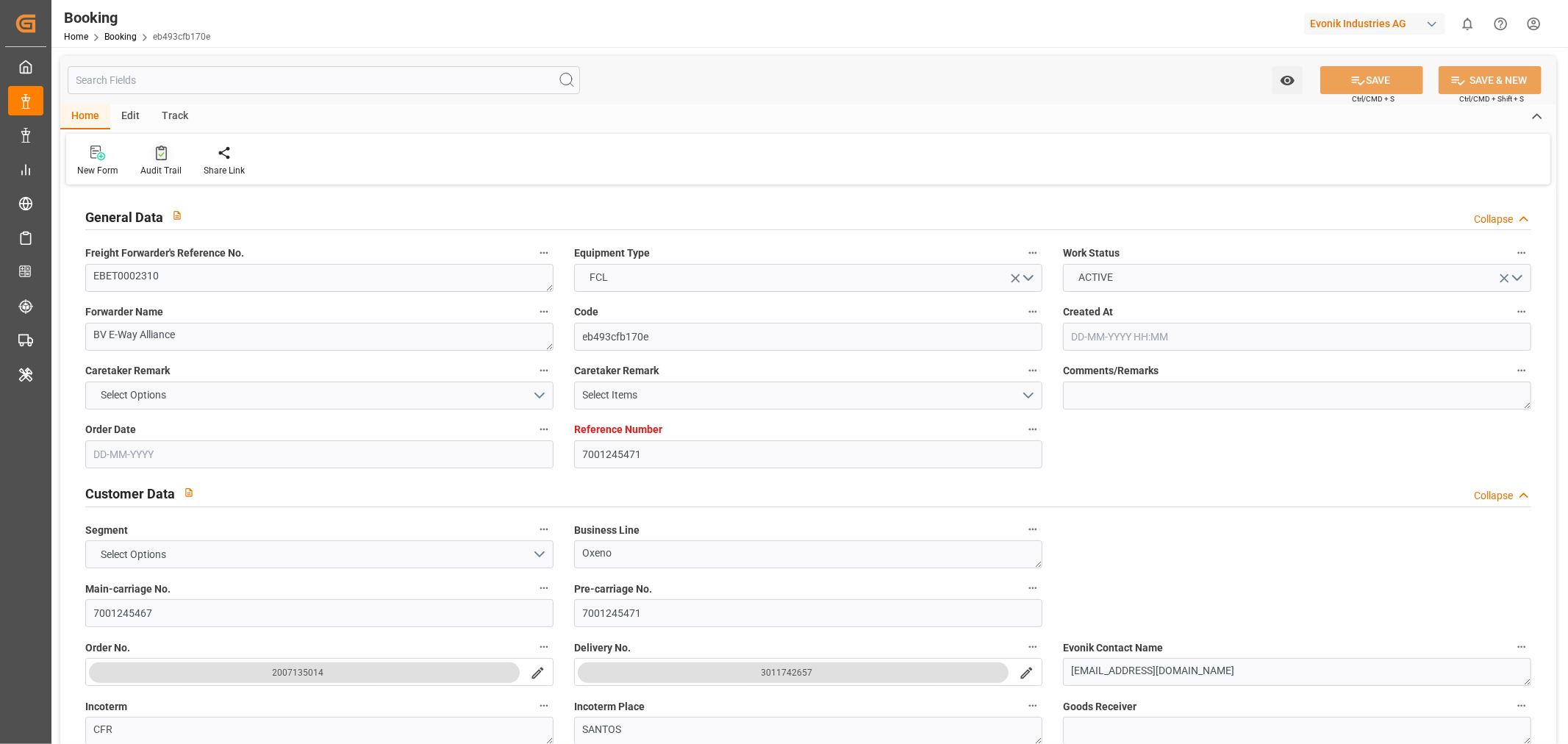
type input "[DATE] 00:00"
type input "[DATE]"
type input "[DATE] 09:55"
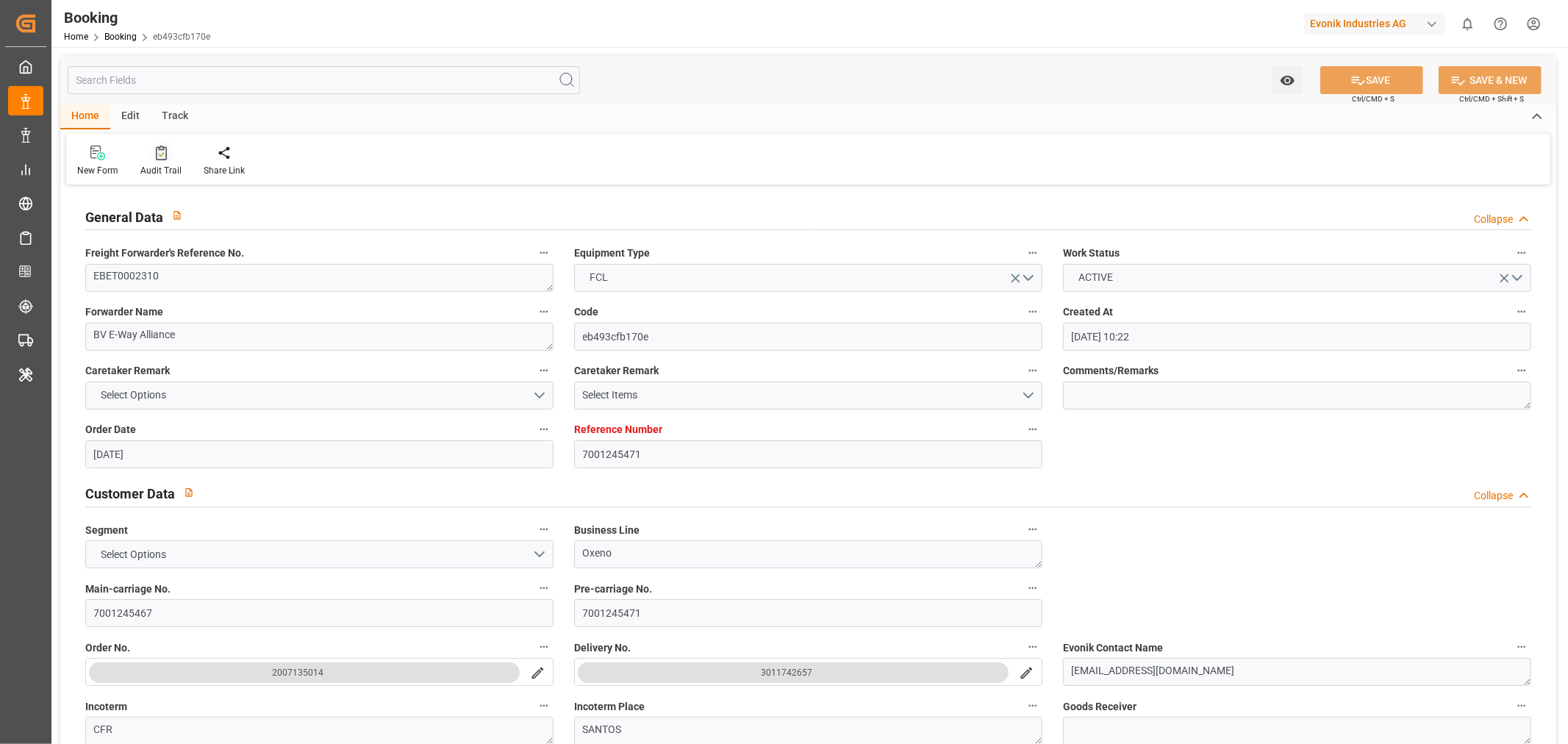
click at [171, 169] on div "Audit Trail" at bounding box center [161, 170] width 41 height 13
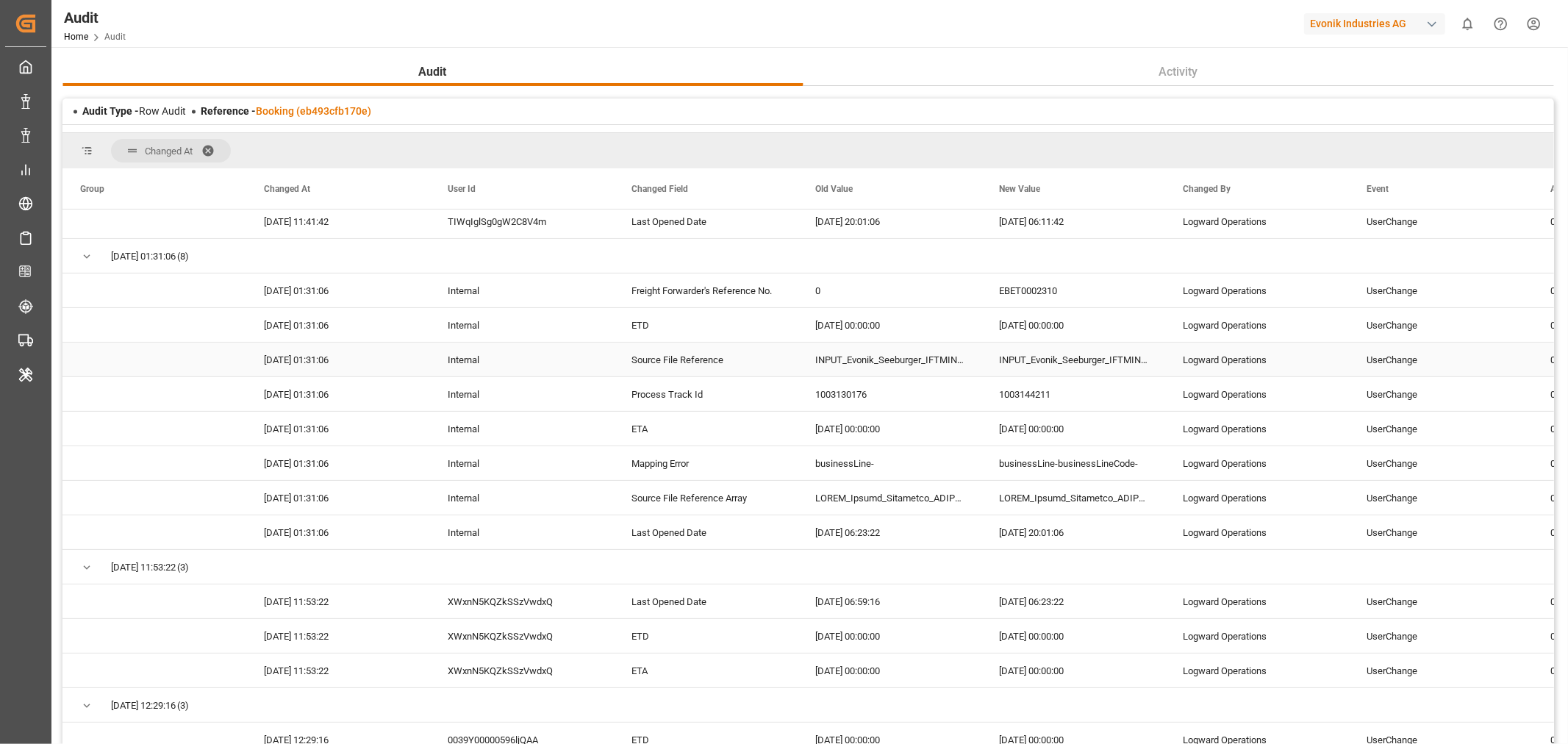
scroll to position [408, 0]
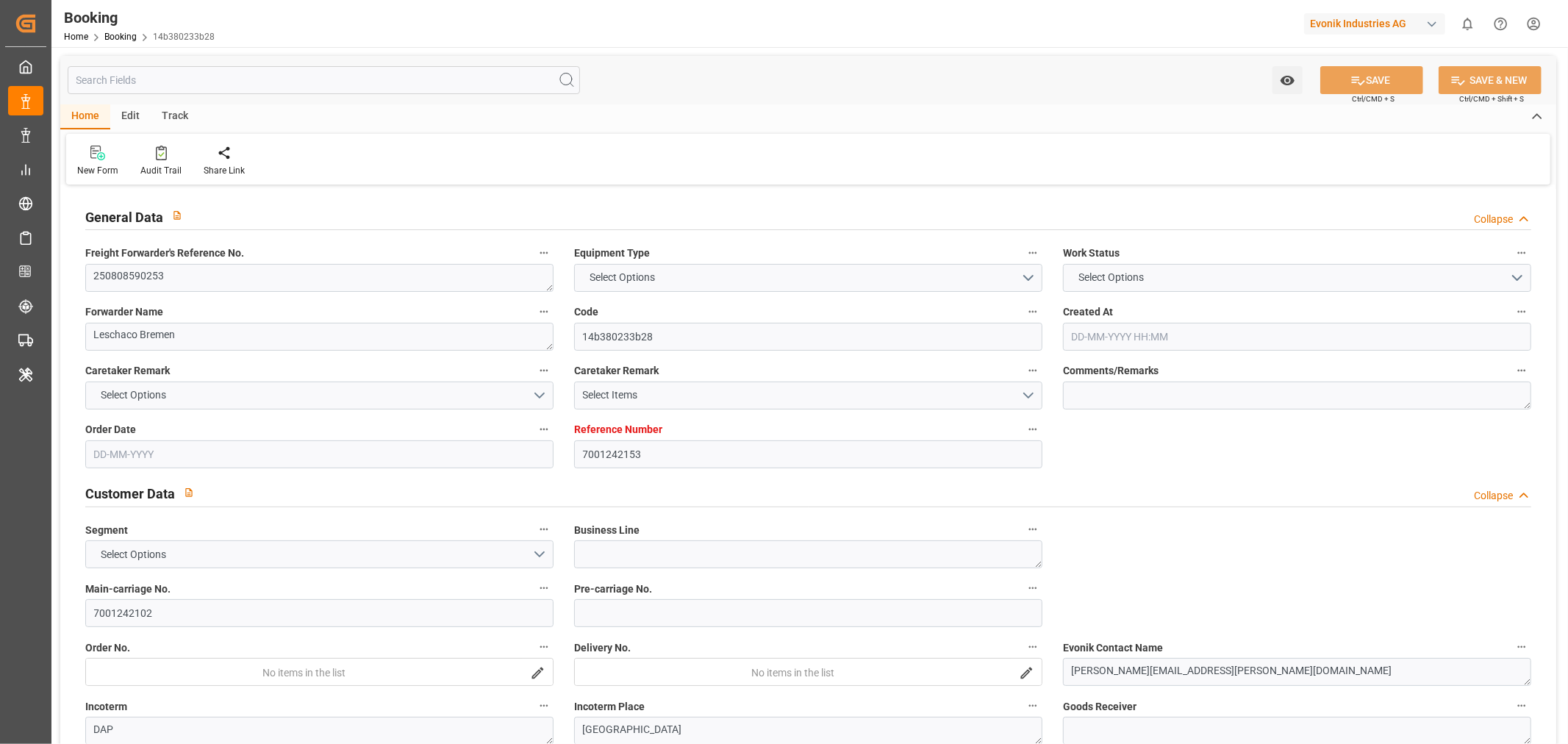
type input "7001242153"
type input "9535163"
type input "9480227"
type input "MSC"
type input "Mediterranean Shipping Company"
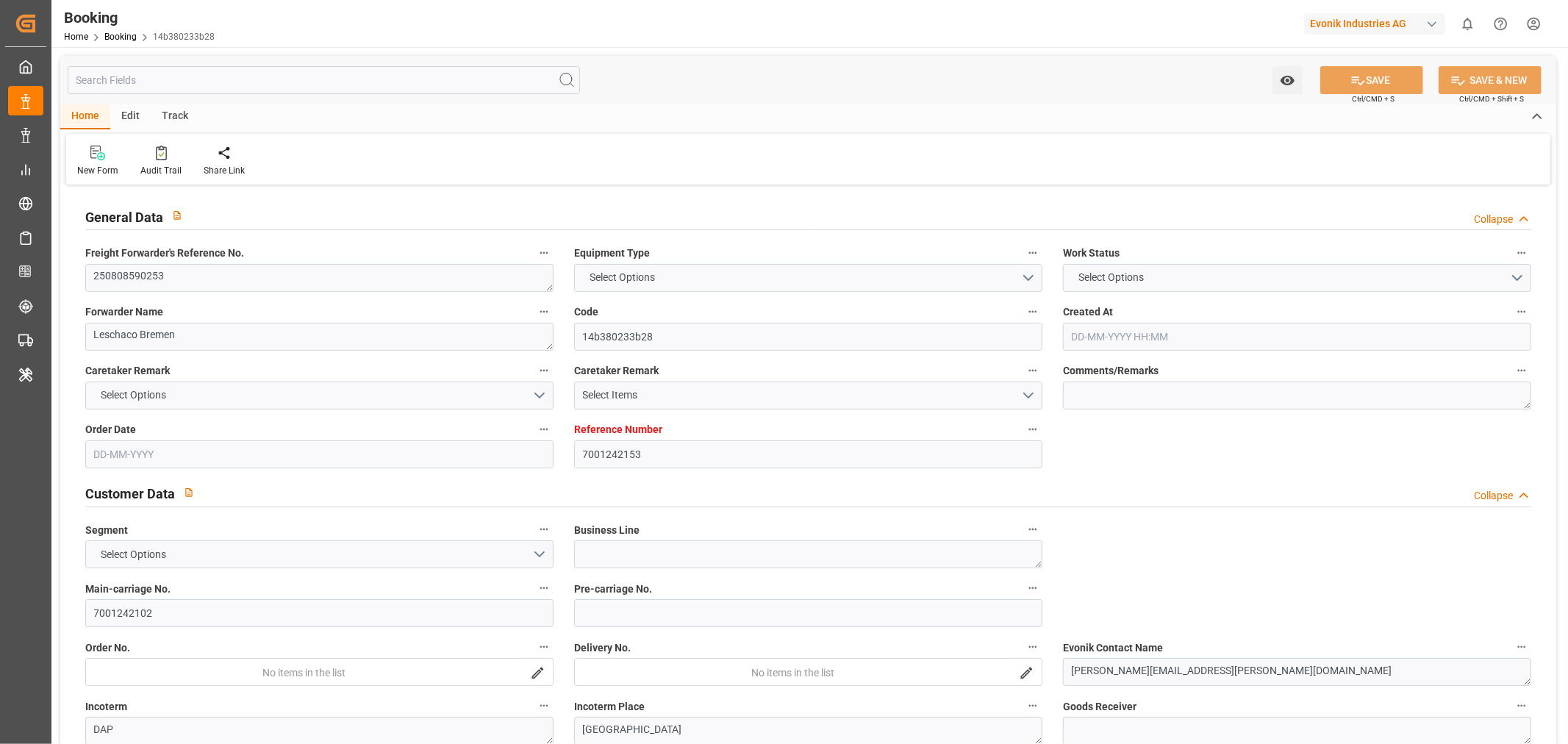
type input "NLRTM"
type input "USNYC"
type input "DEBRV"
type input "0"
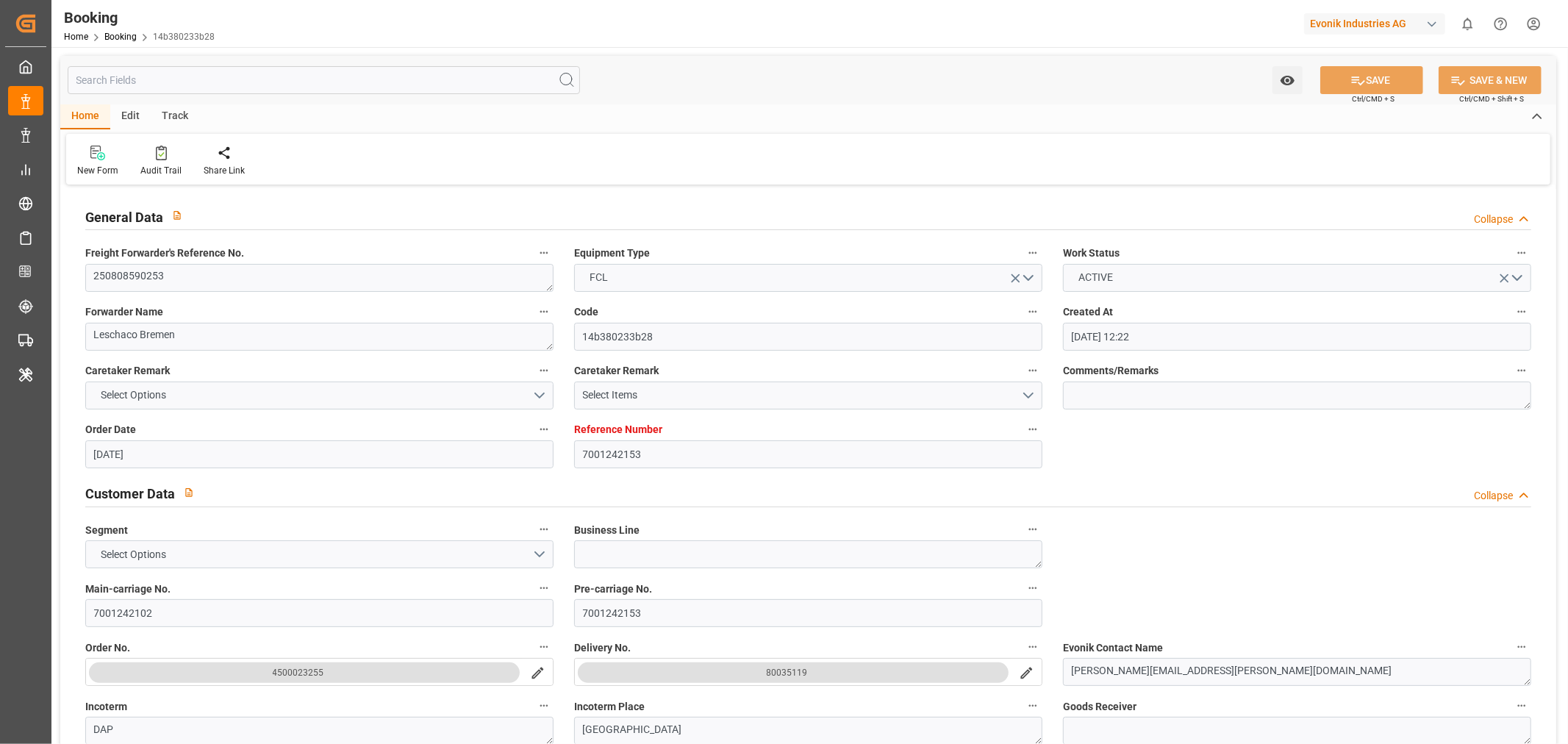
type input "06-08-2025 12:22"
type input "[DATE]"
type input "[DATE] 00:00"
type input "15-09-2025 00:00"
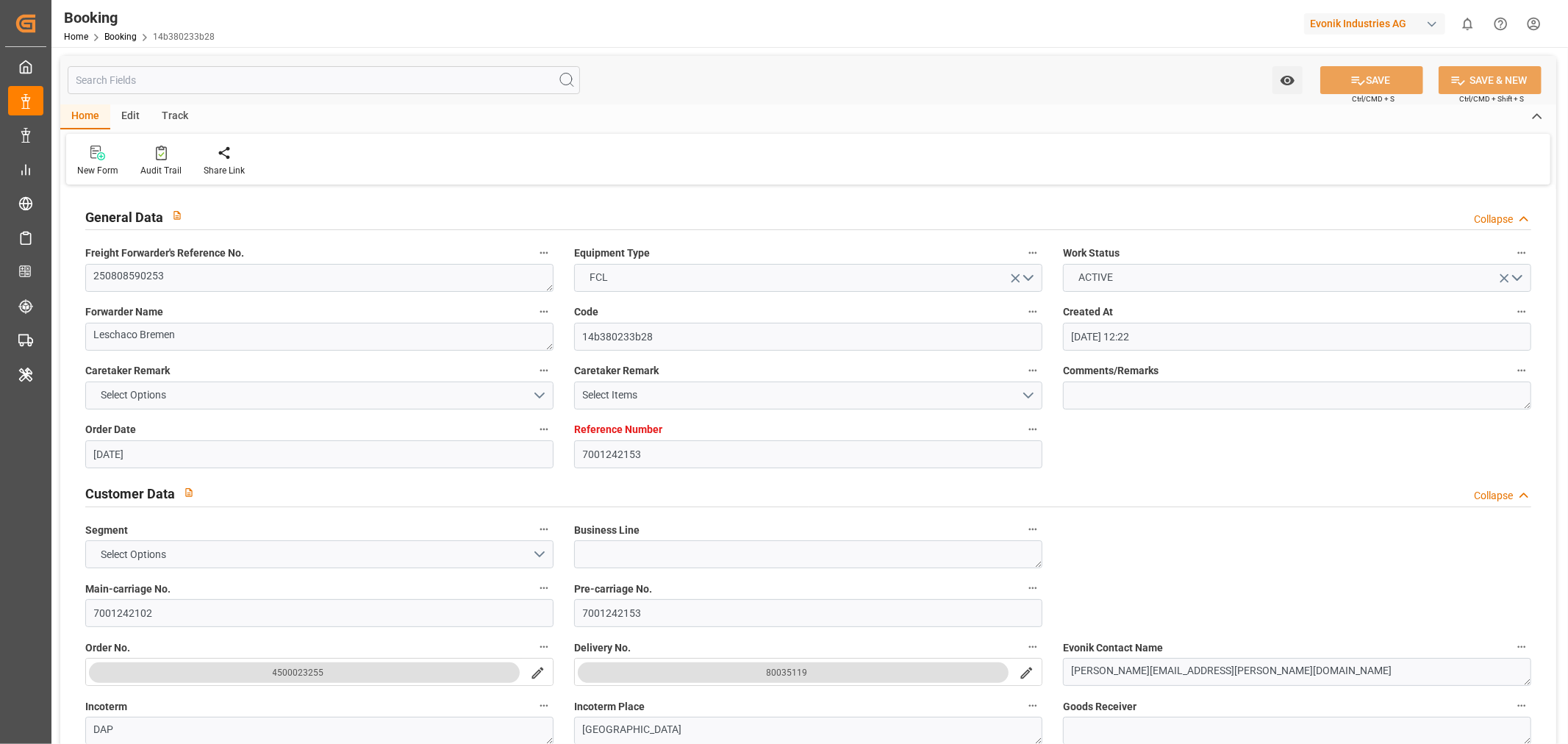
type input "03-10-2025 00:00"
type input "21-09-2025 00:00"
type input "23-09-2025 00:00"
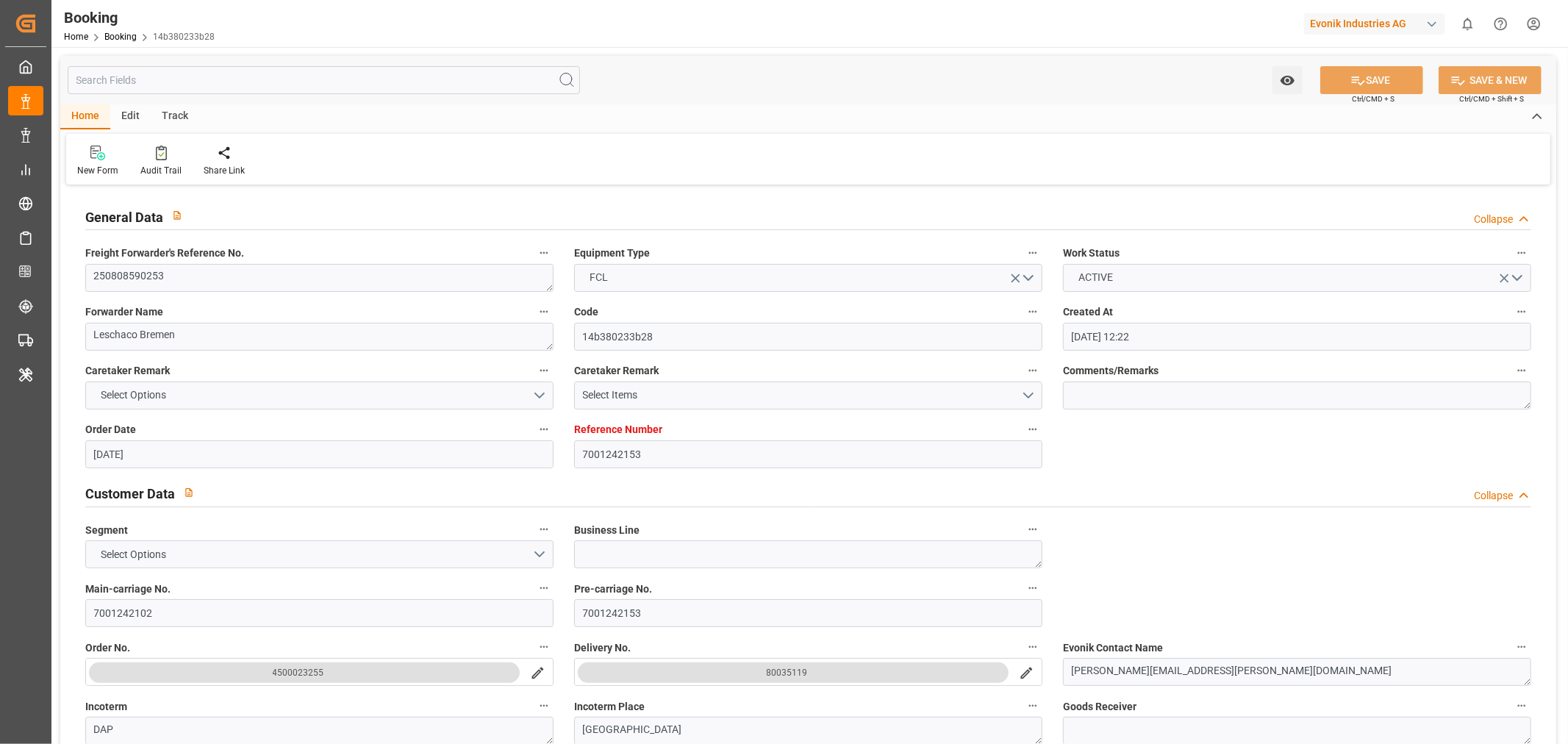
type input "23-09-2025 00:00"
type input "[DATE]"
type input "17-09-2025 11:53"
click at [169, 174] on div "Audit Trail" at bounding box center [161, 170] width 41 height 13
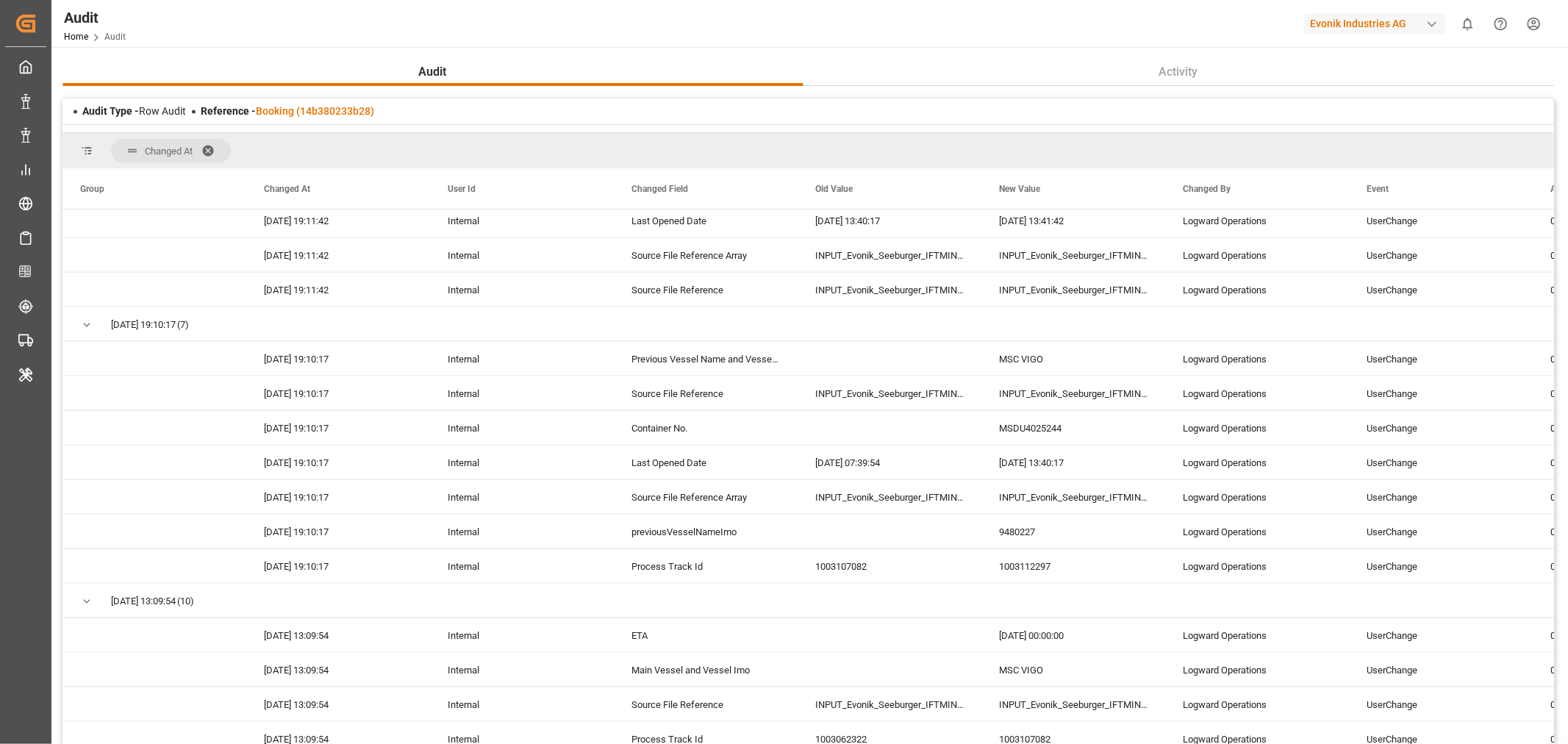
scroll to position [1960, 0]
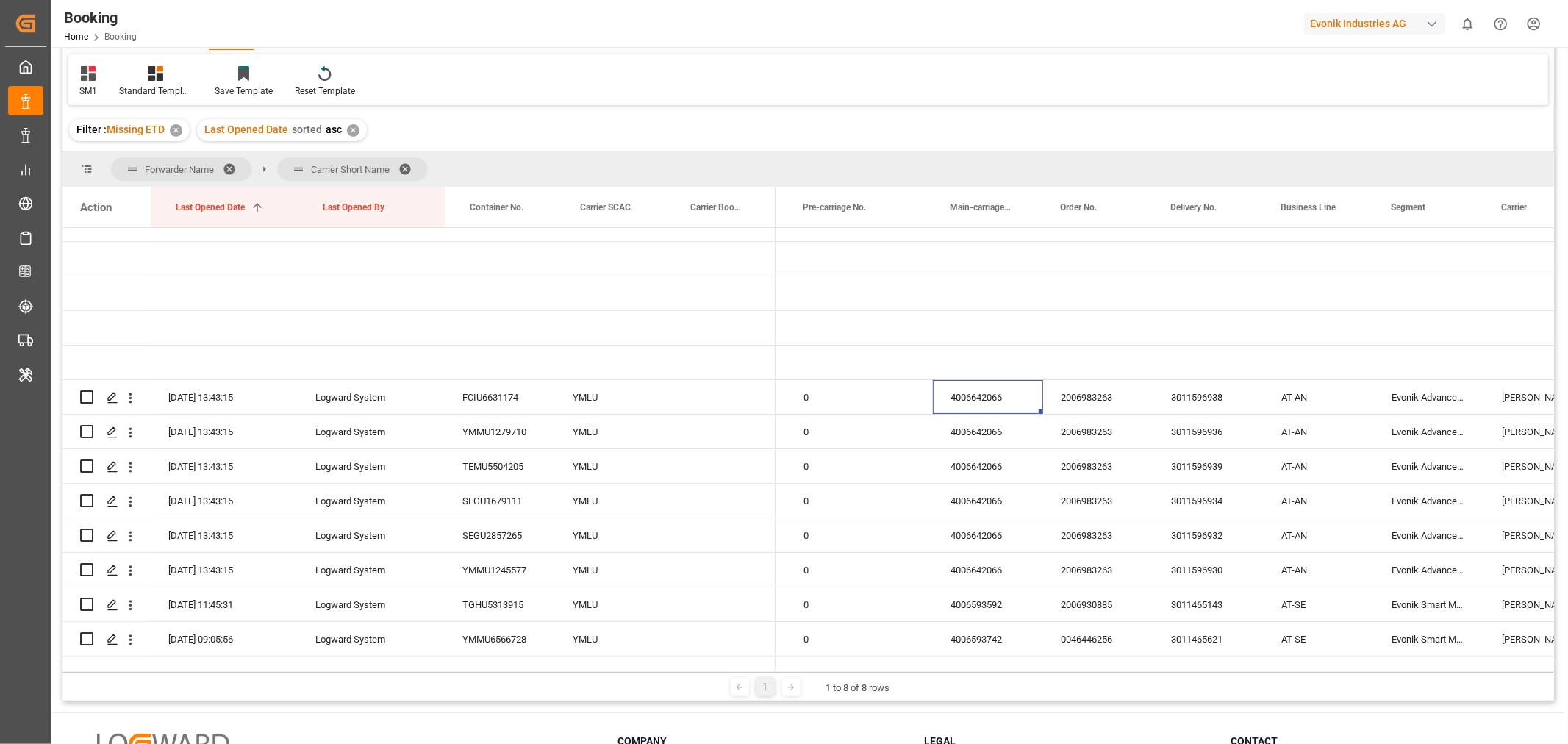
scroll to position [0, 1019]
click at [229, 167] on span at bounding box center [235, 169] width 24 height 13
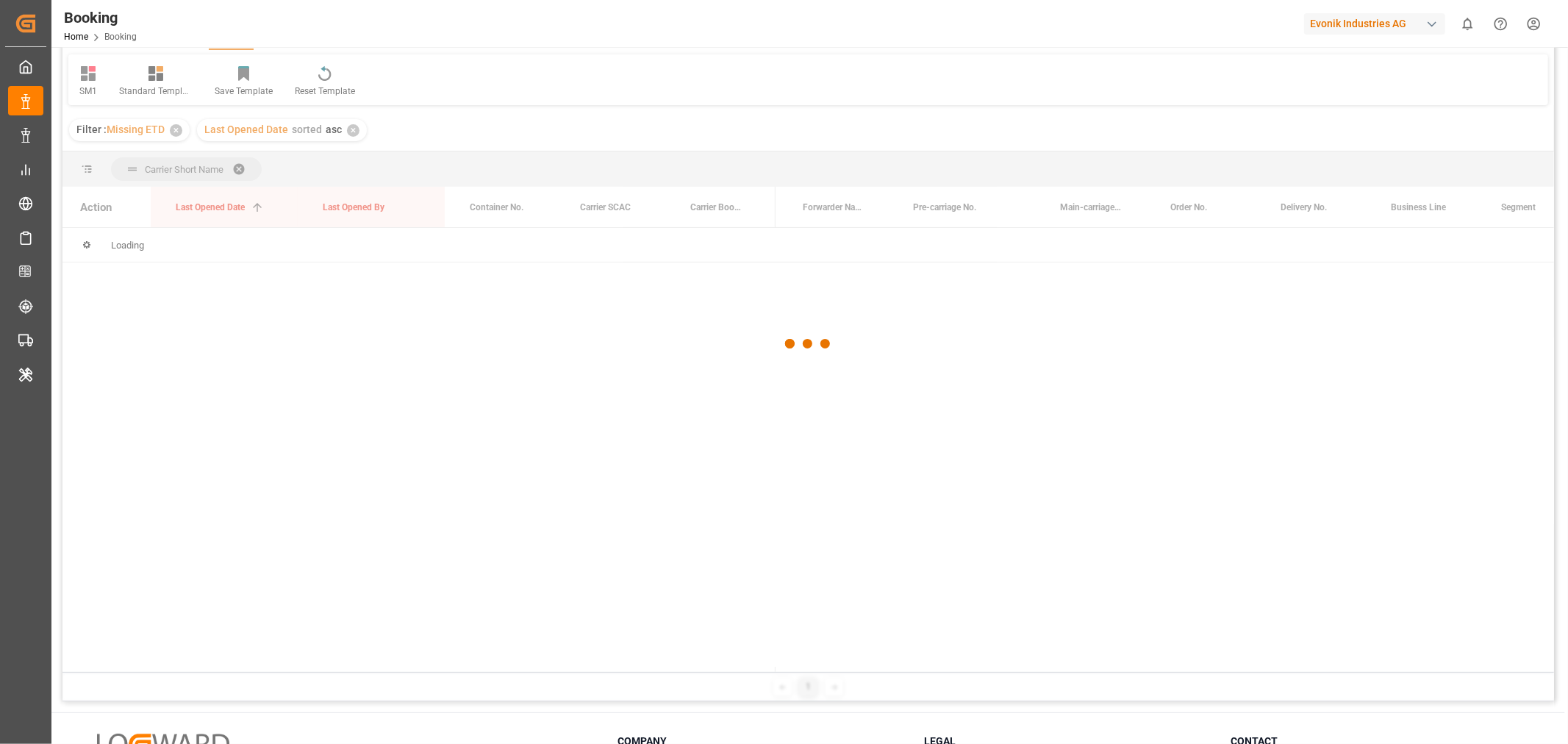
scroll to position [0, 0]
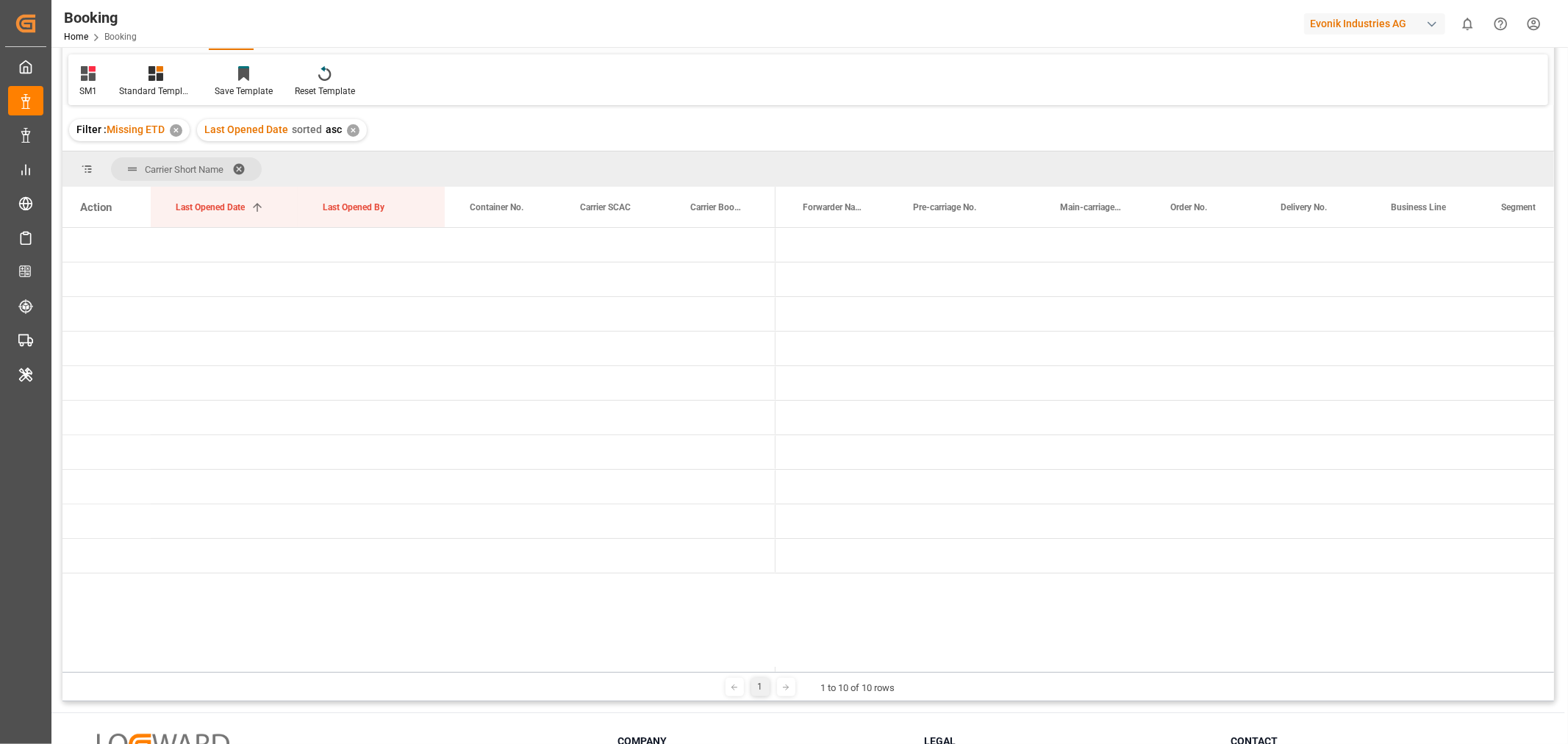
click at [239, 166] on span at bounding box center [245, 169] width 24 height 13
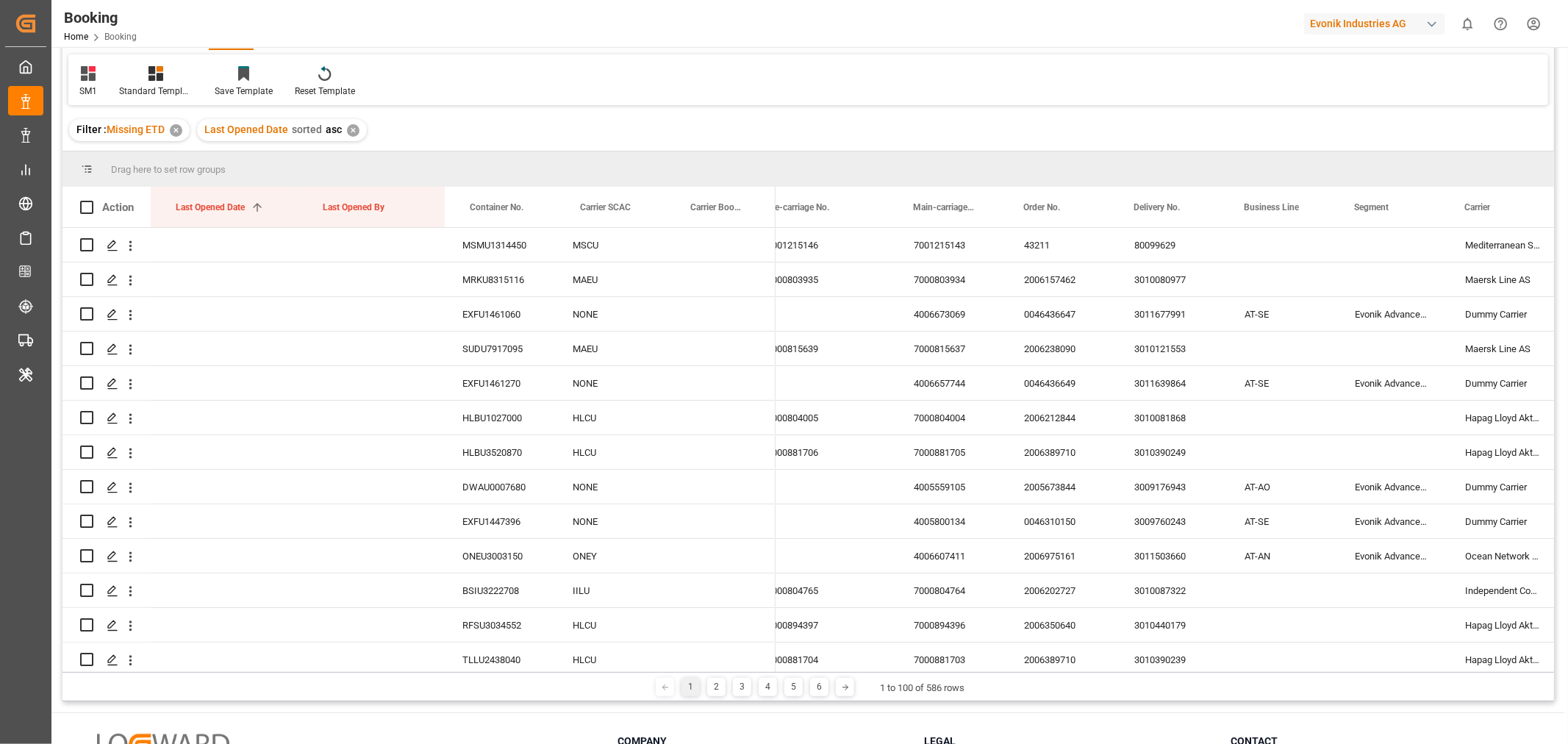
click at [353, 127] on div "✕" at bounding box center [353, 130] width 13 height 13
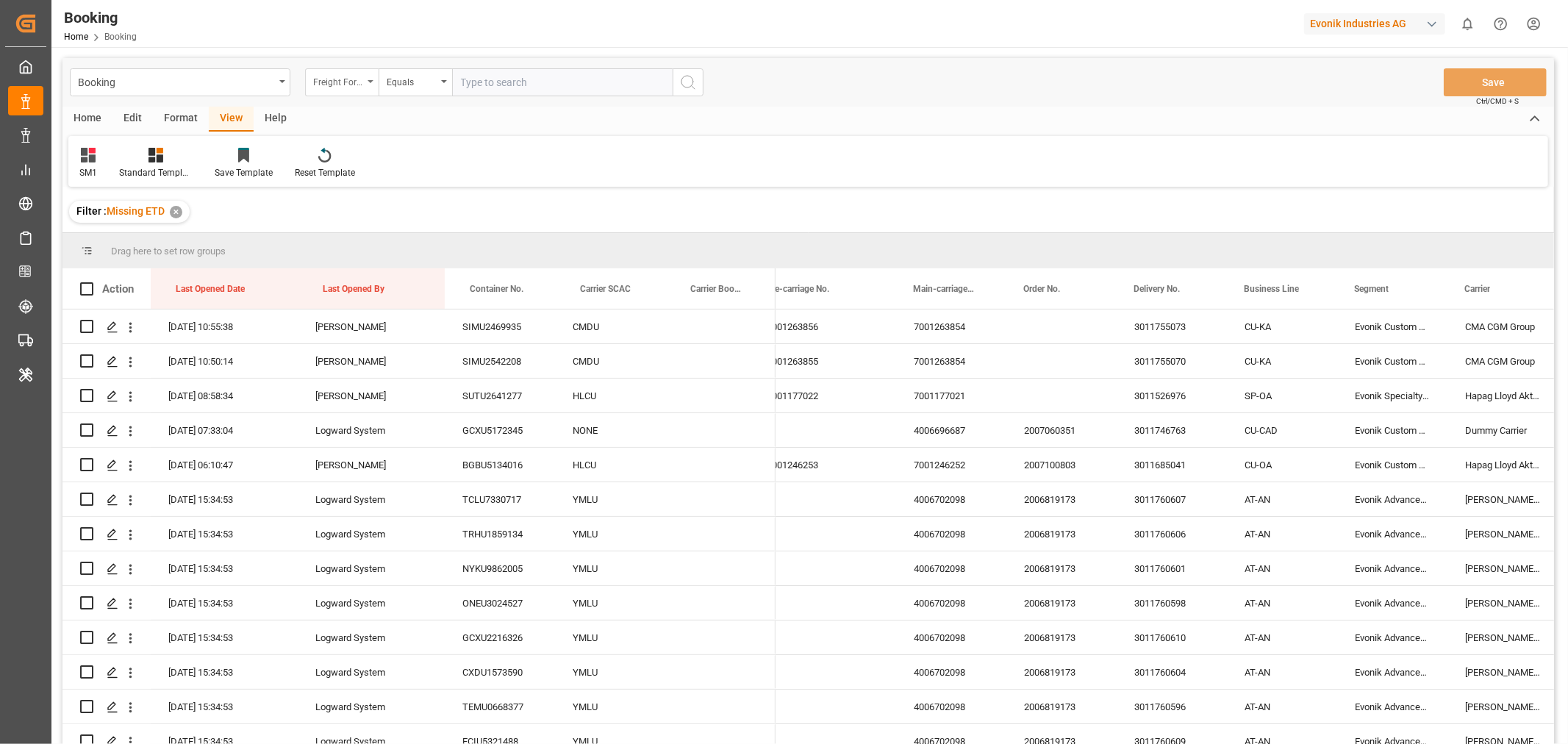
click at [370, 86] on div "Freight Forwarder's Reference No." at bounding box center [342, 82] width 73 height 28
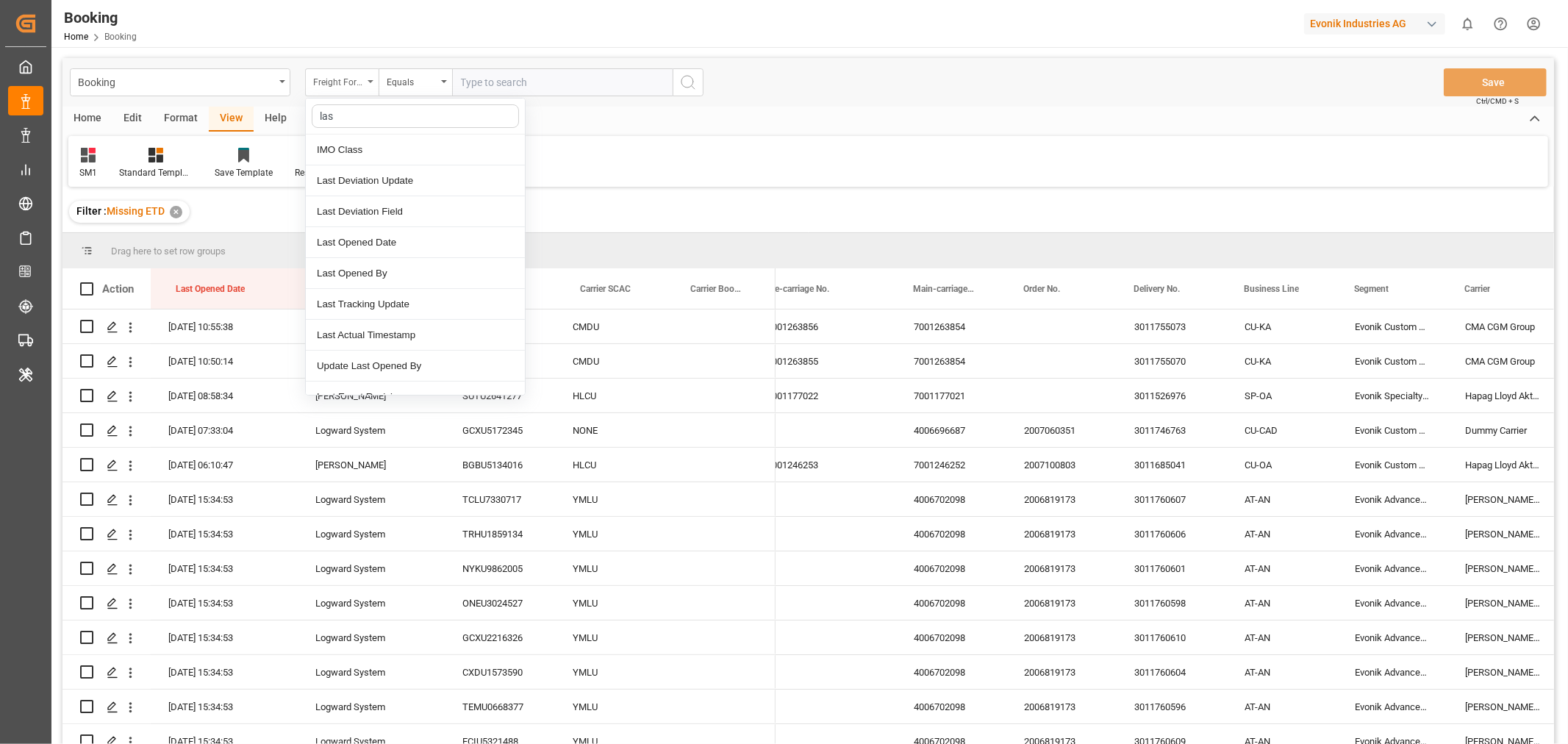
type input "last"
click at [393, 215] on div "Last Opened Date" at bounding box center [416, 212] width 219 height 31
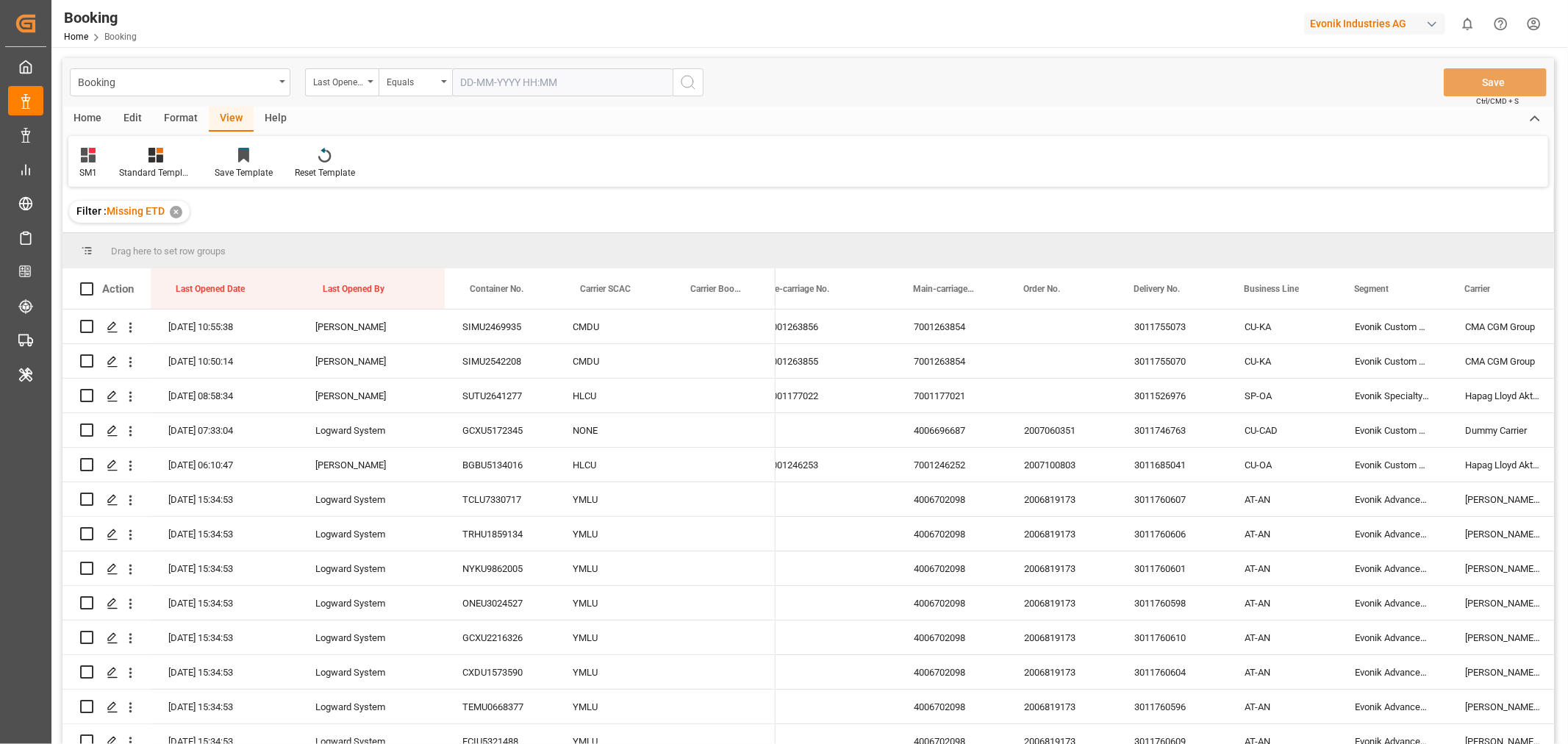
click at [511, 93] on input "text" at bounding box center [562, 82] width 221 height 28
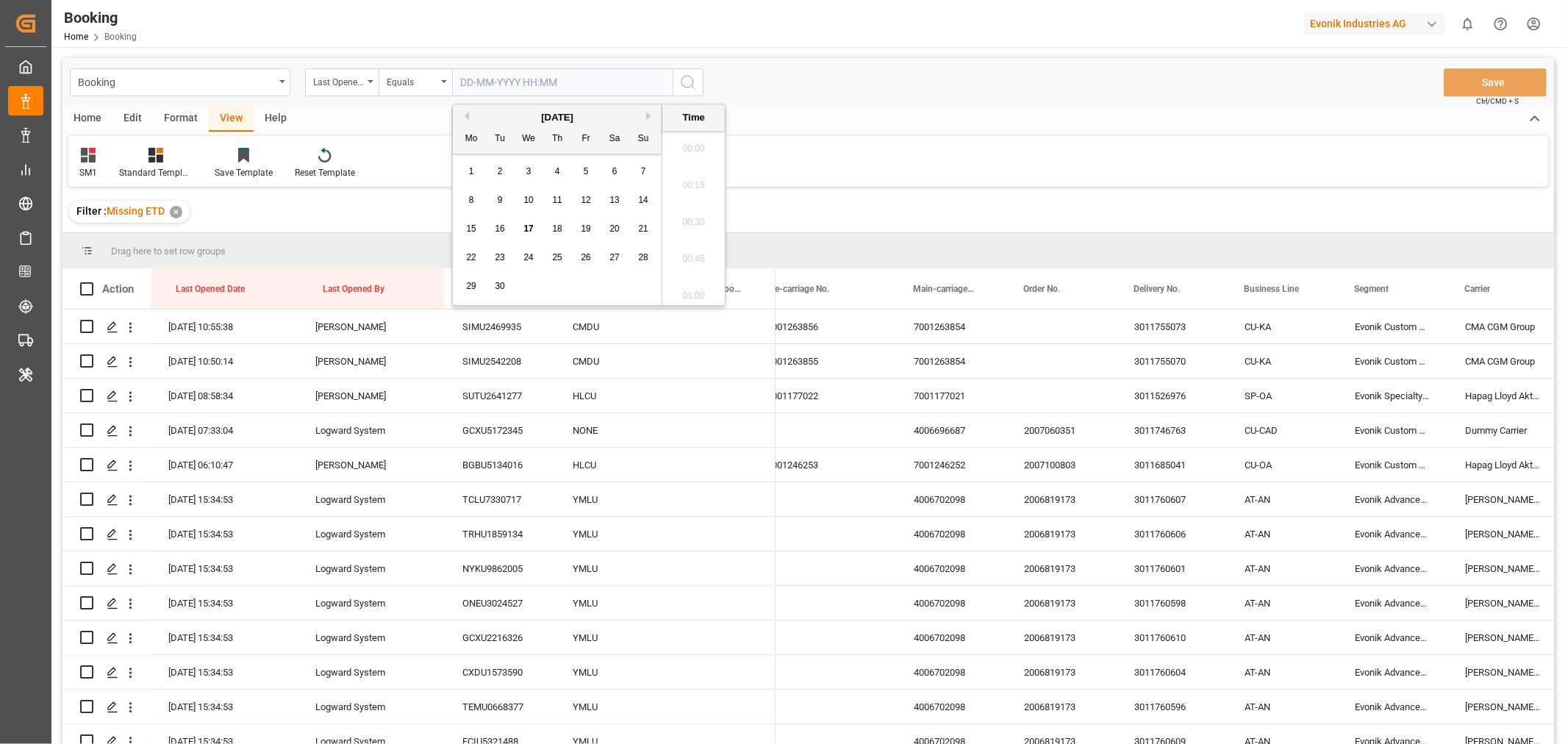
scroll to position [2541, 0]
click at [522, 227] on div "17" at bounding box center [528, 230] width 19 height 18
type input "[DATE] 00:00"
click at [688, 83] on icon "search button" at bounding box center [688, 82] width 18 height 18
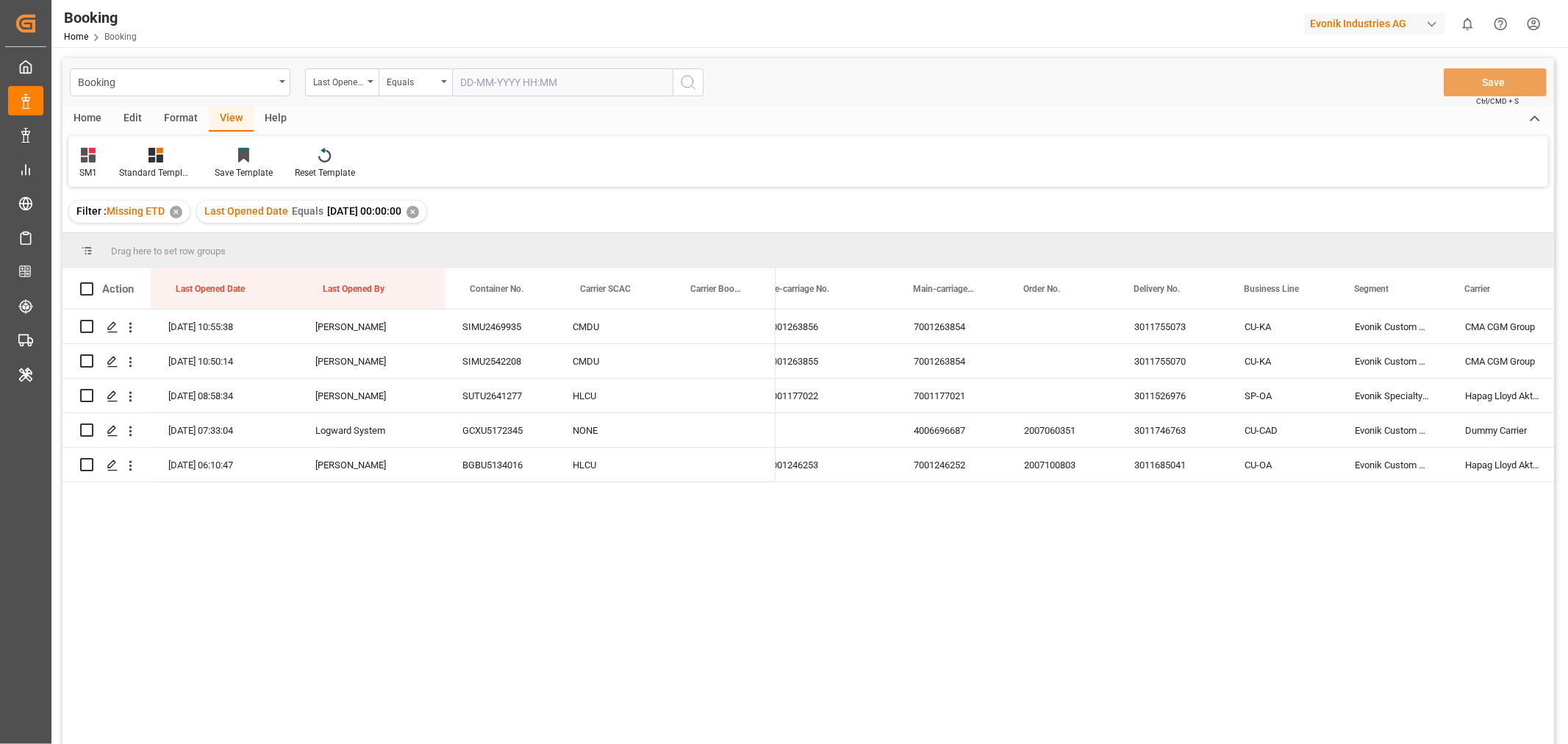
click at [174, 209] on div "✕" at bounding box center [176, 212] width 13 height 13
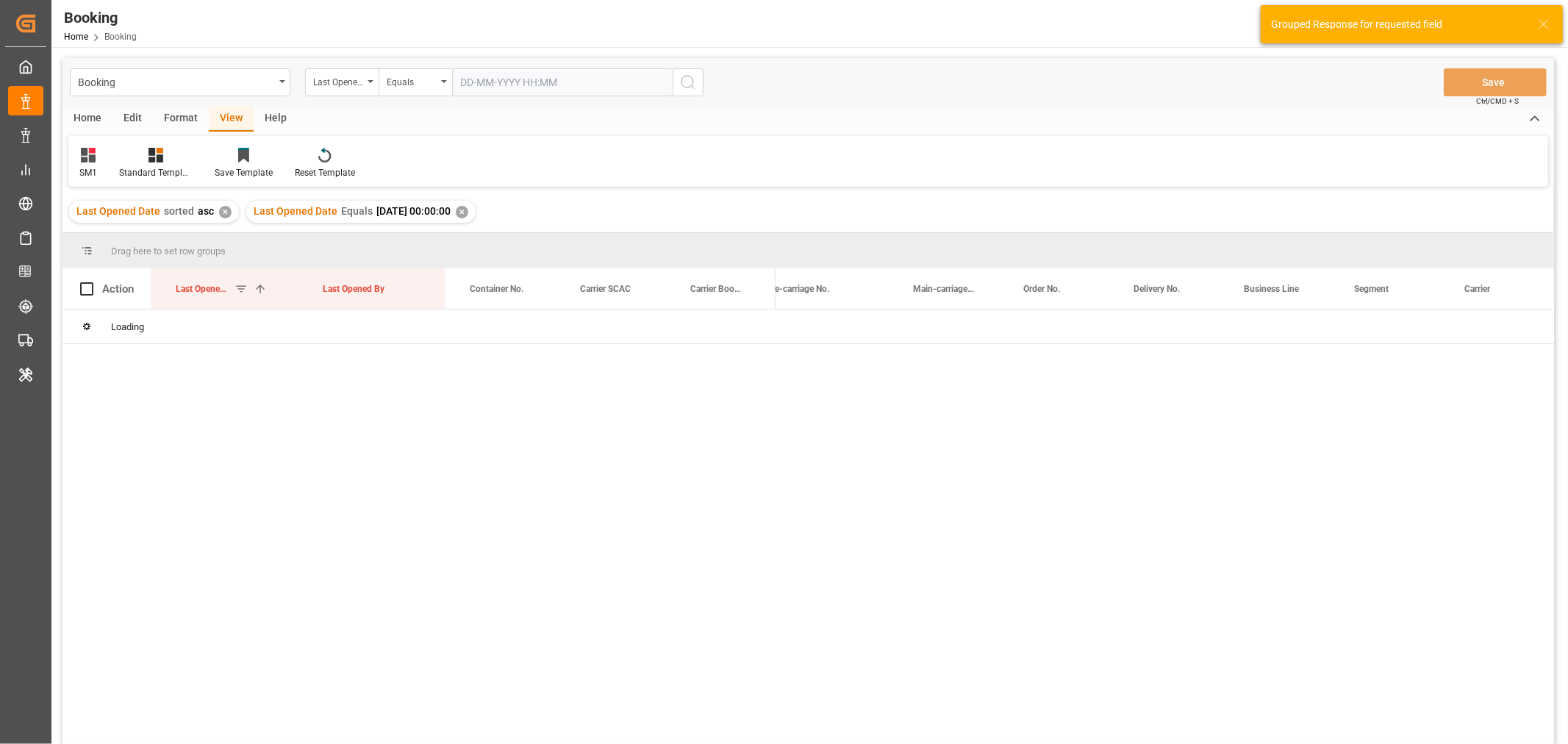
click at [224, 211] on div "✕" at bounding box center [225, 212] width 13 height 13
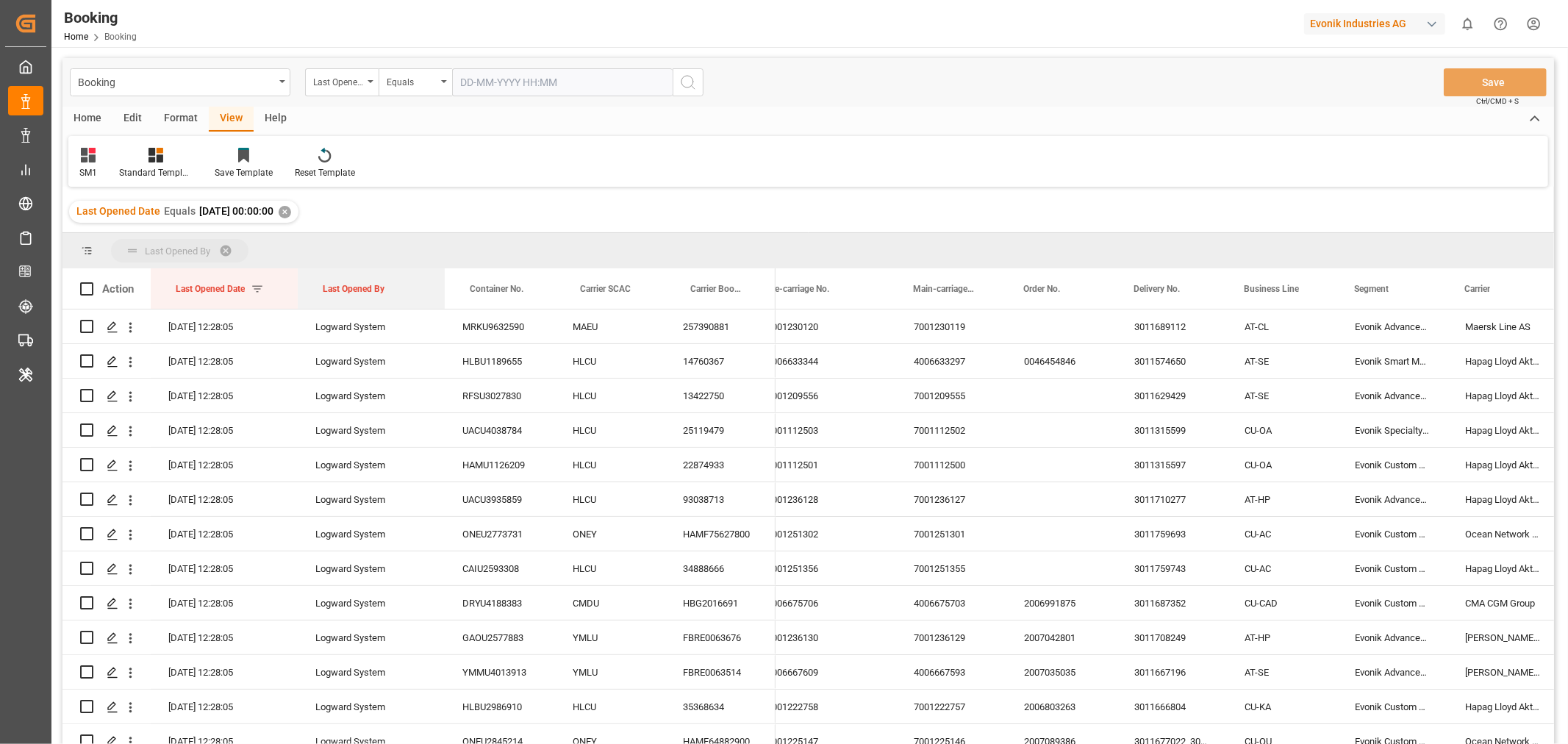
drag, startPoint x: 349, startPoint y: 288, endPoint x: 355, endPoint y: 253, distance: 35.5
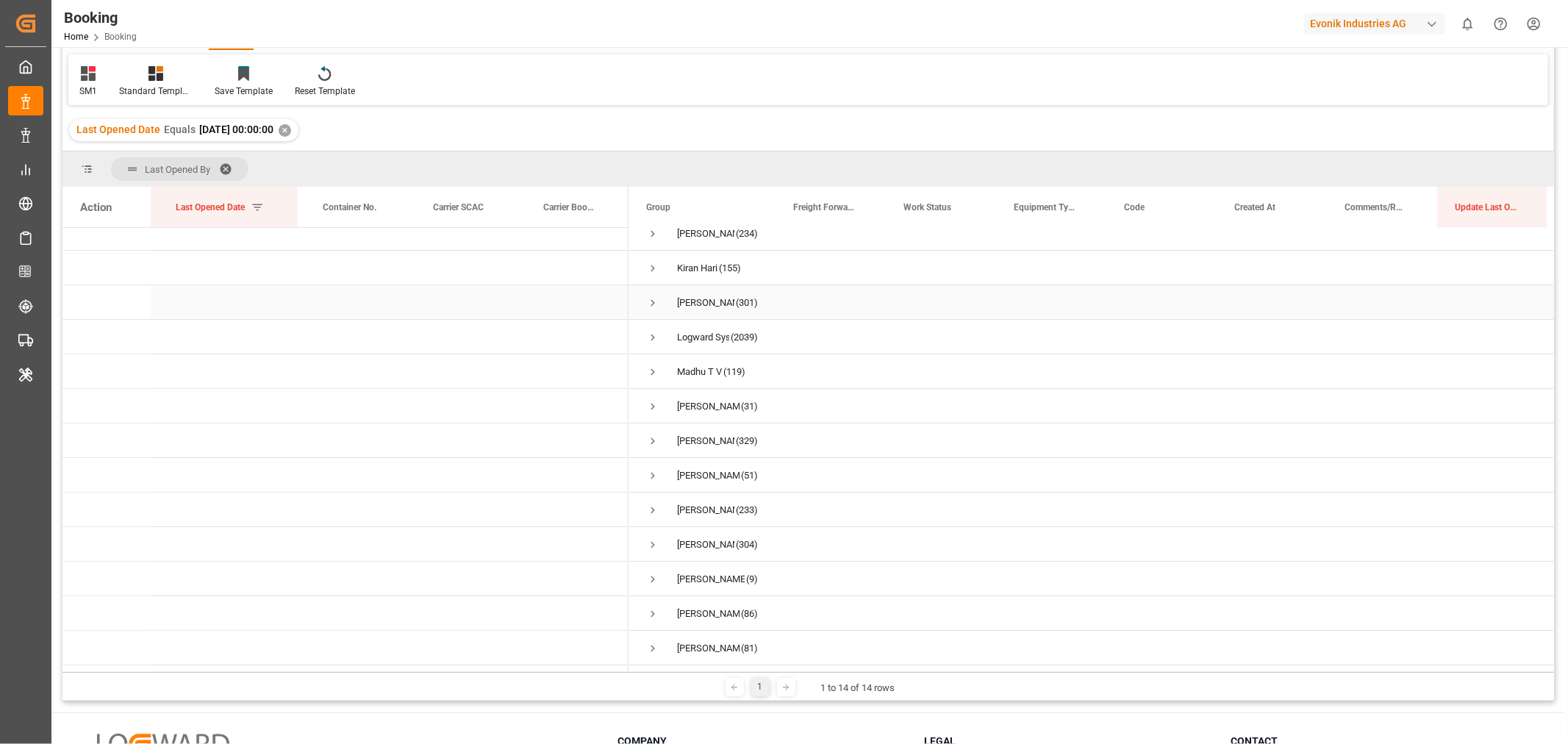
scroll to position [48, 0]
